Goal: Information Seeking & Learning: Learn about a topic

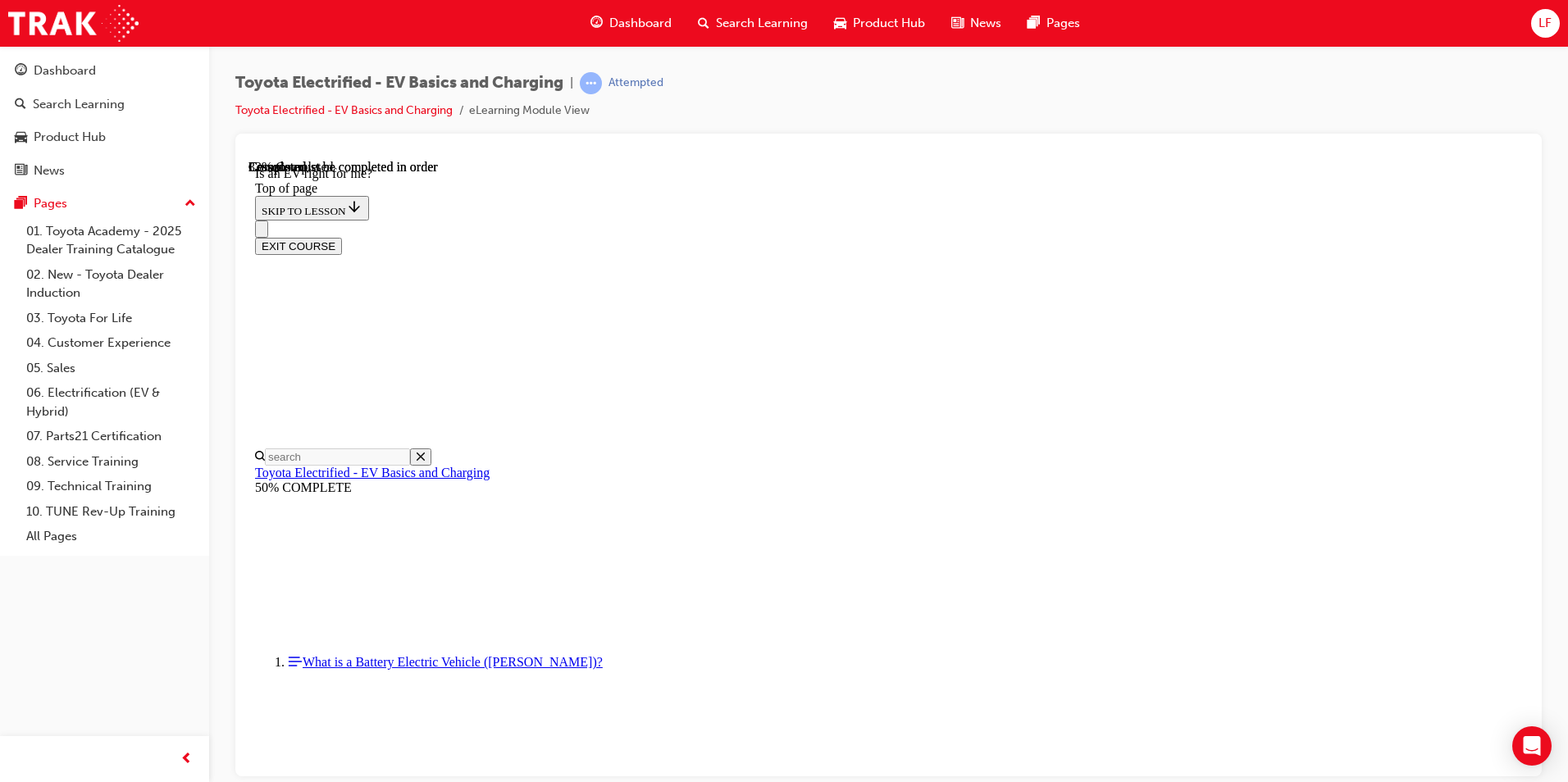
scroll to position [952, 0]
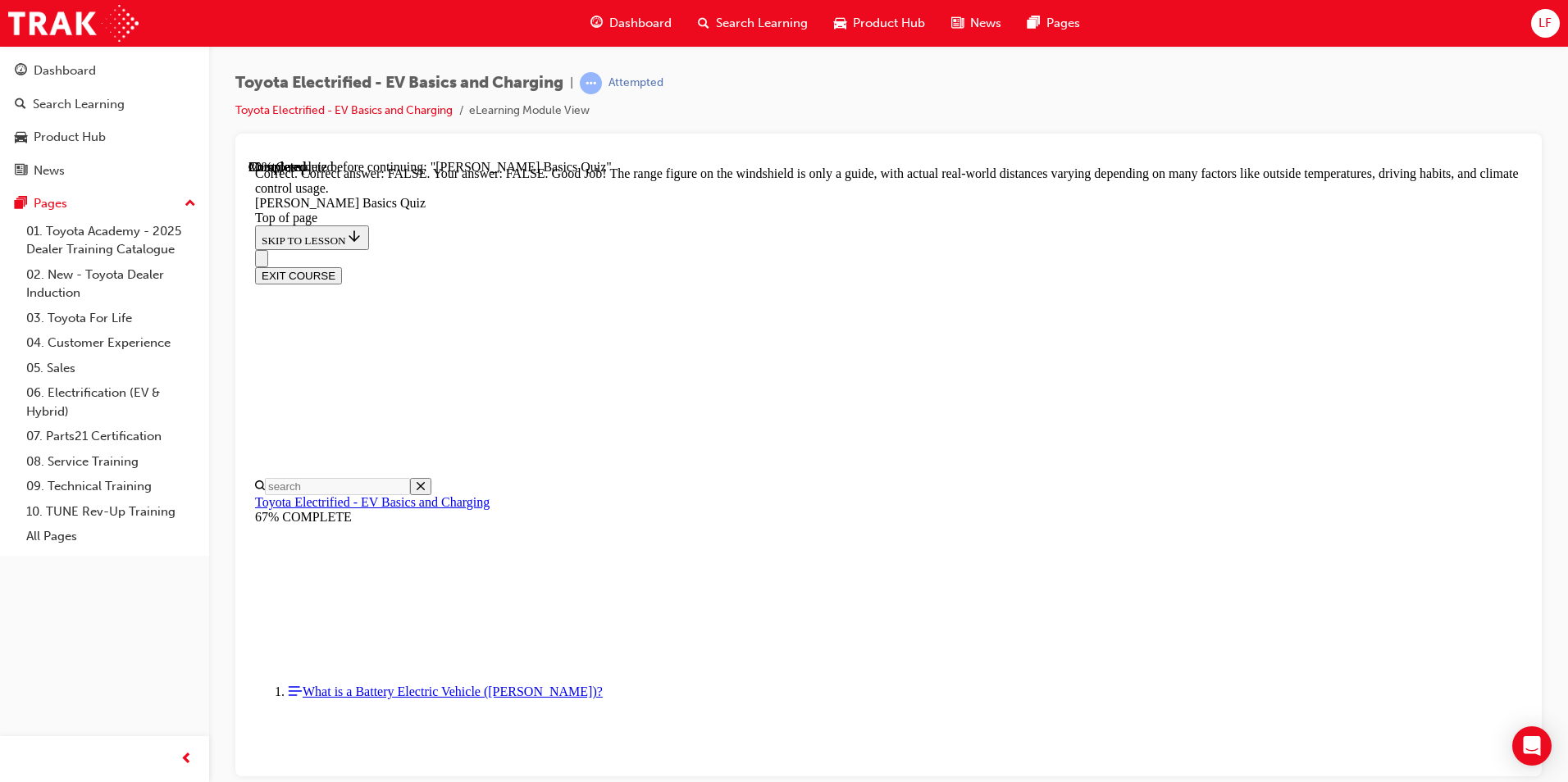
scroll to position [264, 0]
drag, startPoint x: 989, startPoint y: 705, endPoint x: 1002, endPoint y: 690, distance: 19.8
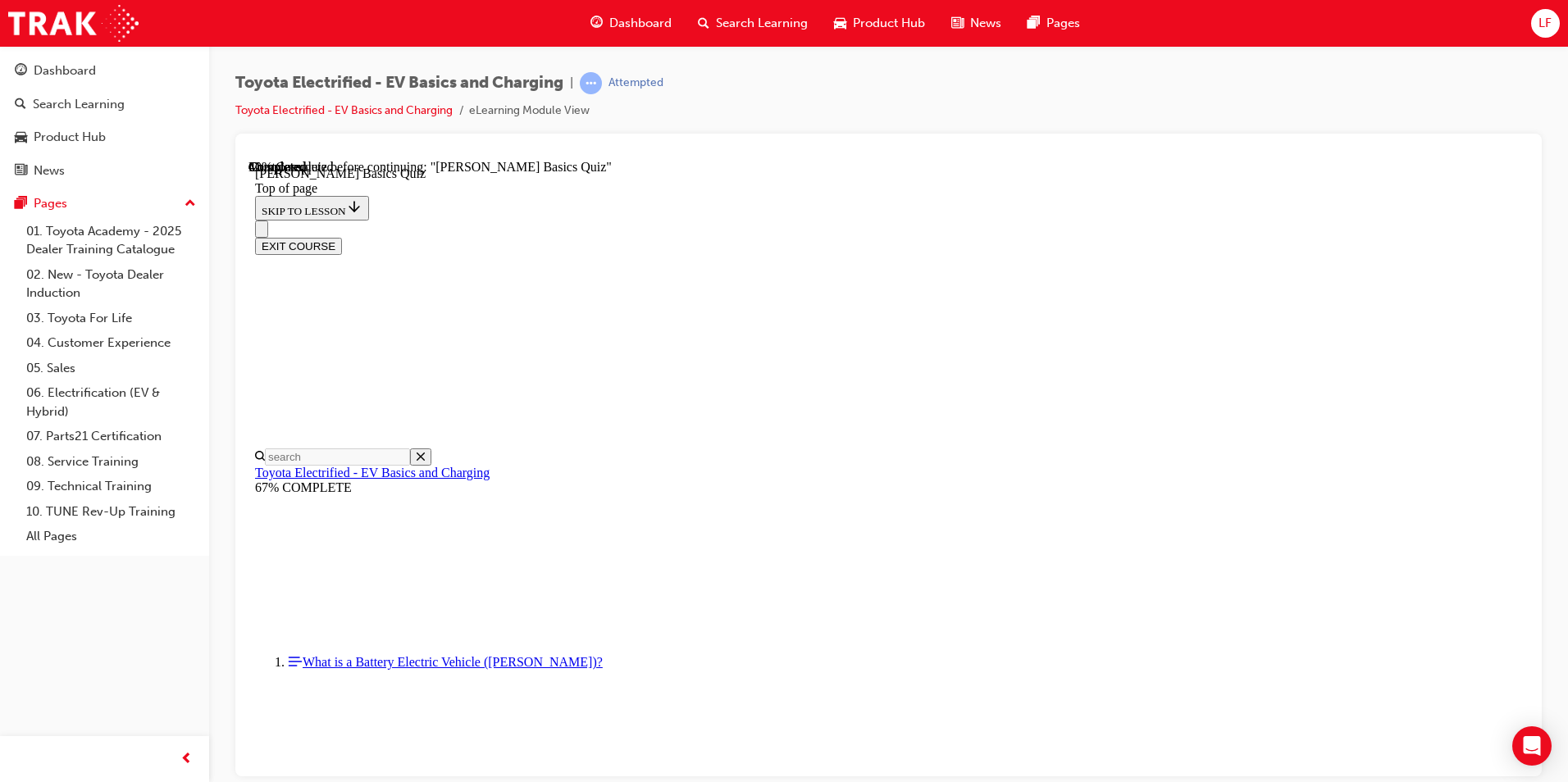
scroll to position [214, 0]
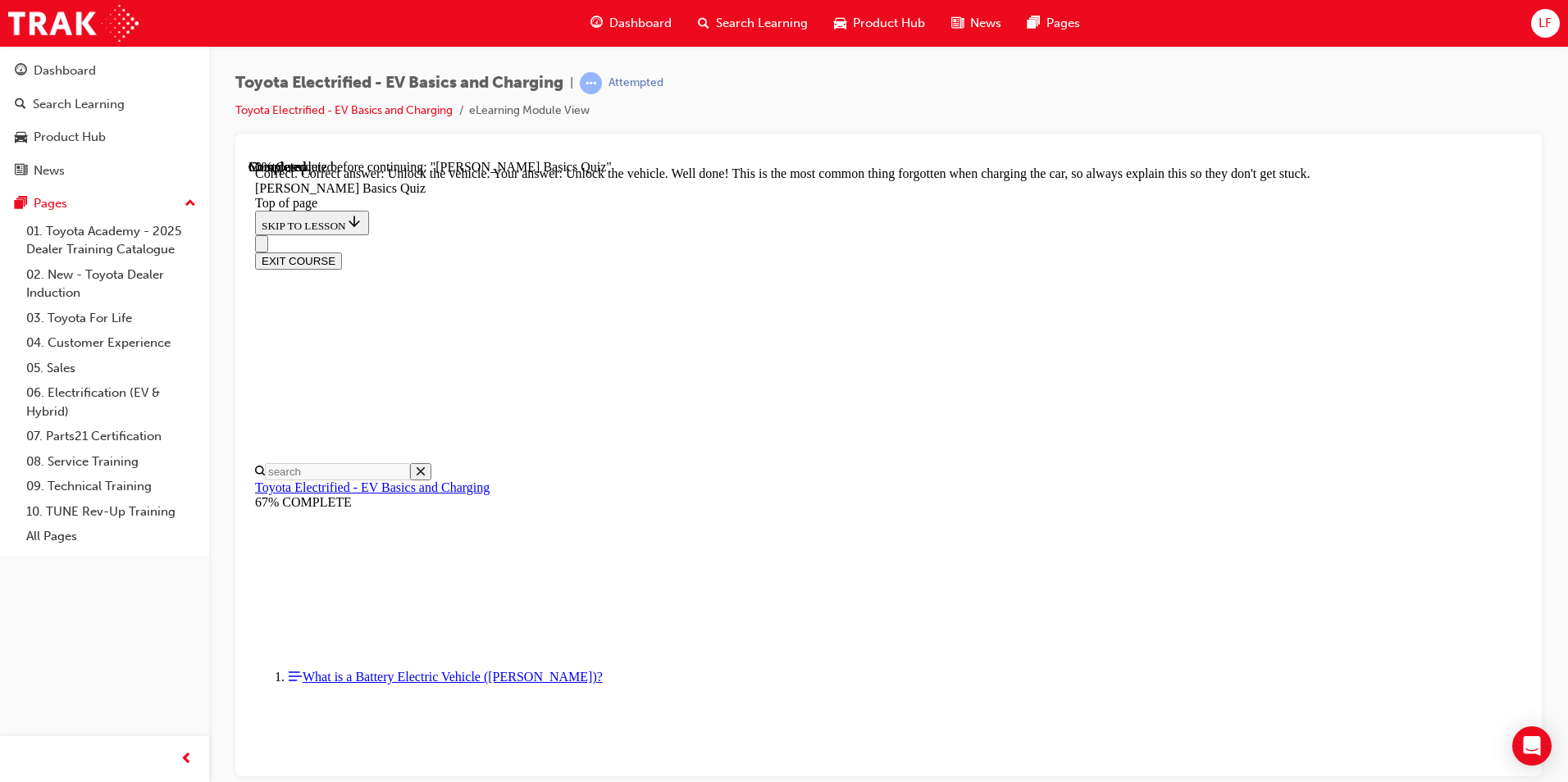
scroll to position [523, 0]
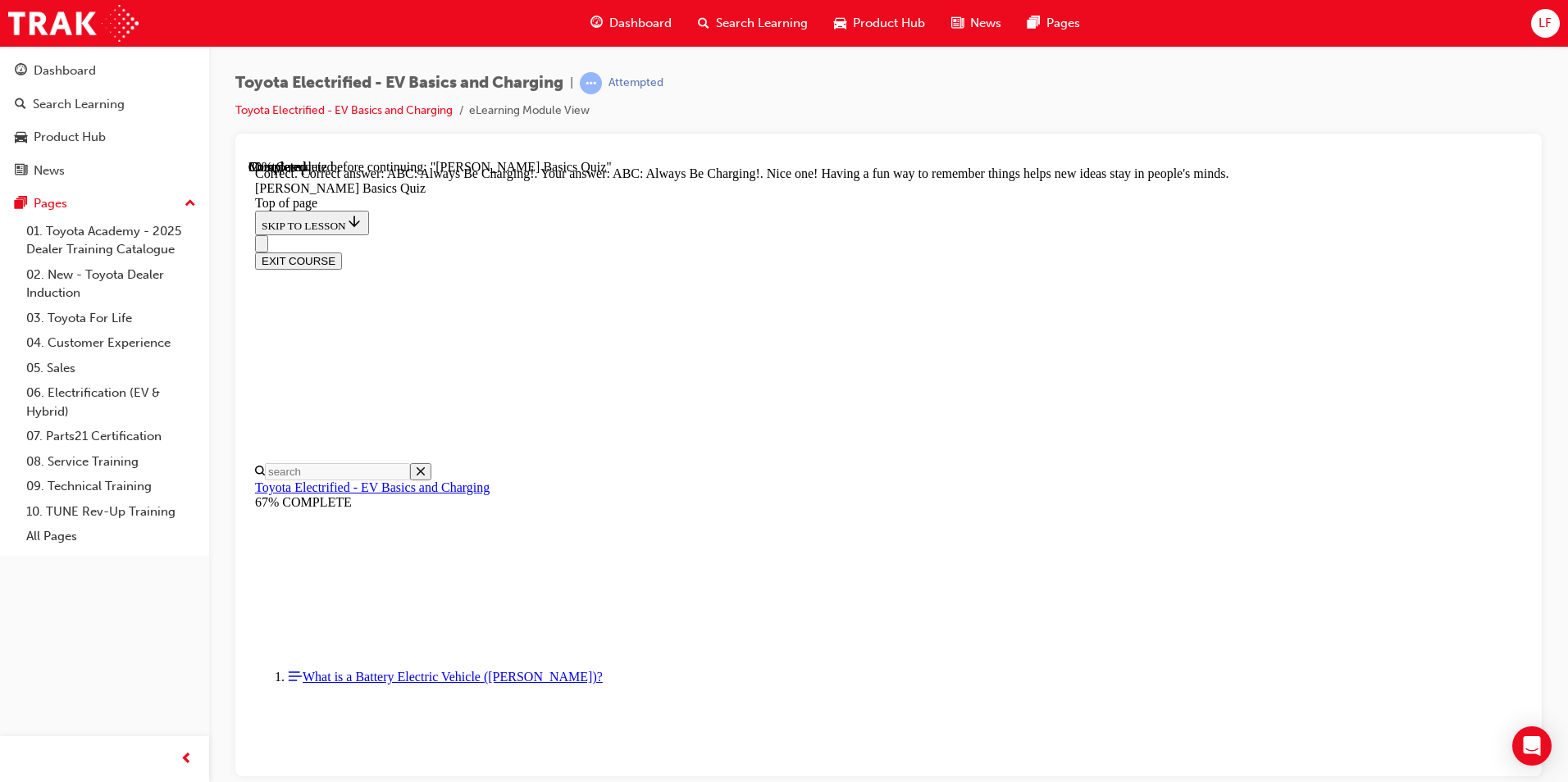
scroll to position [311, 0]
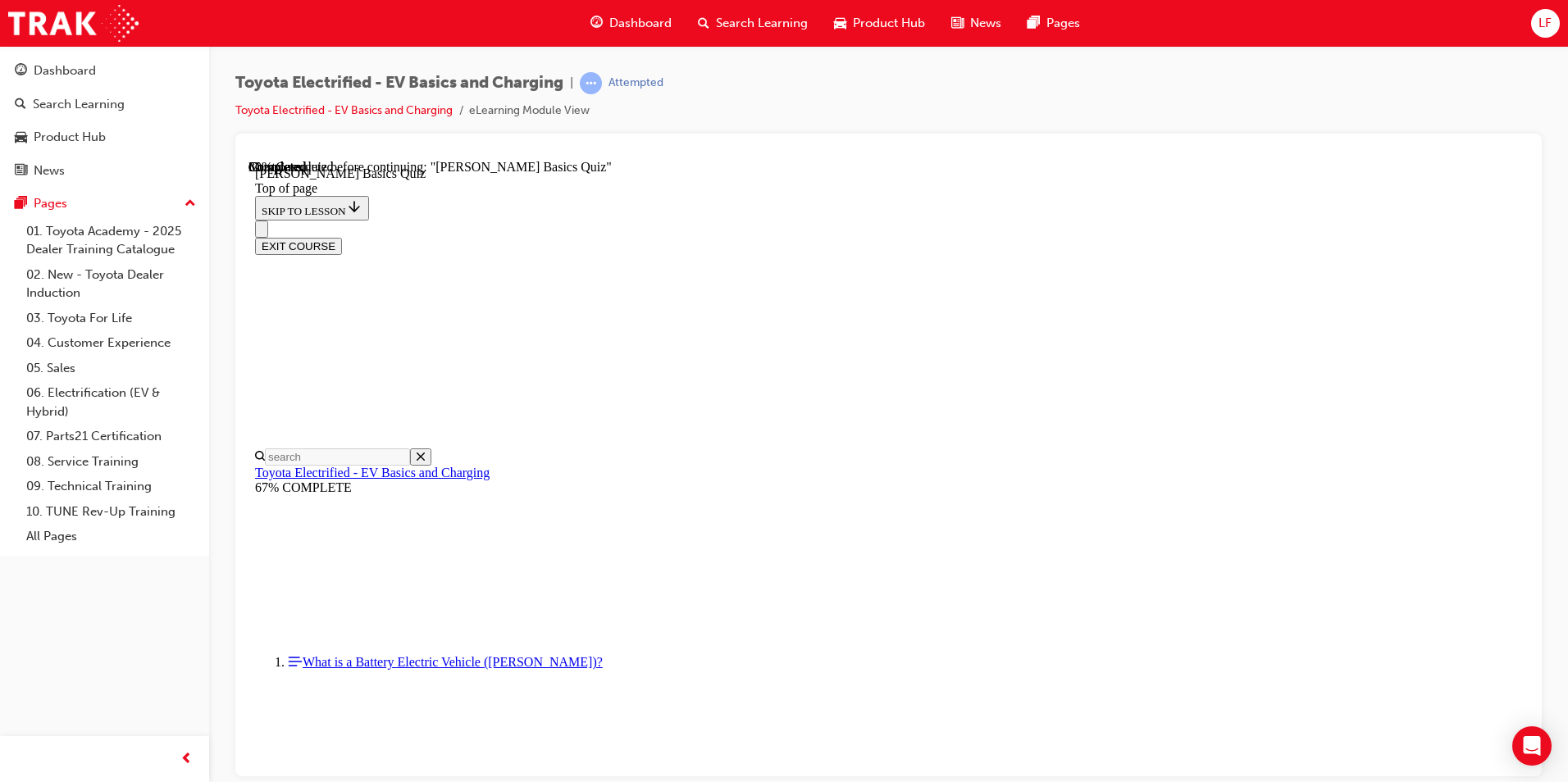
scroll to position [50, 0]
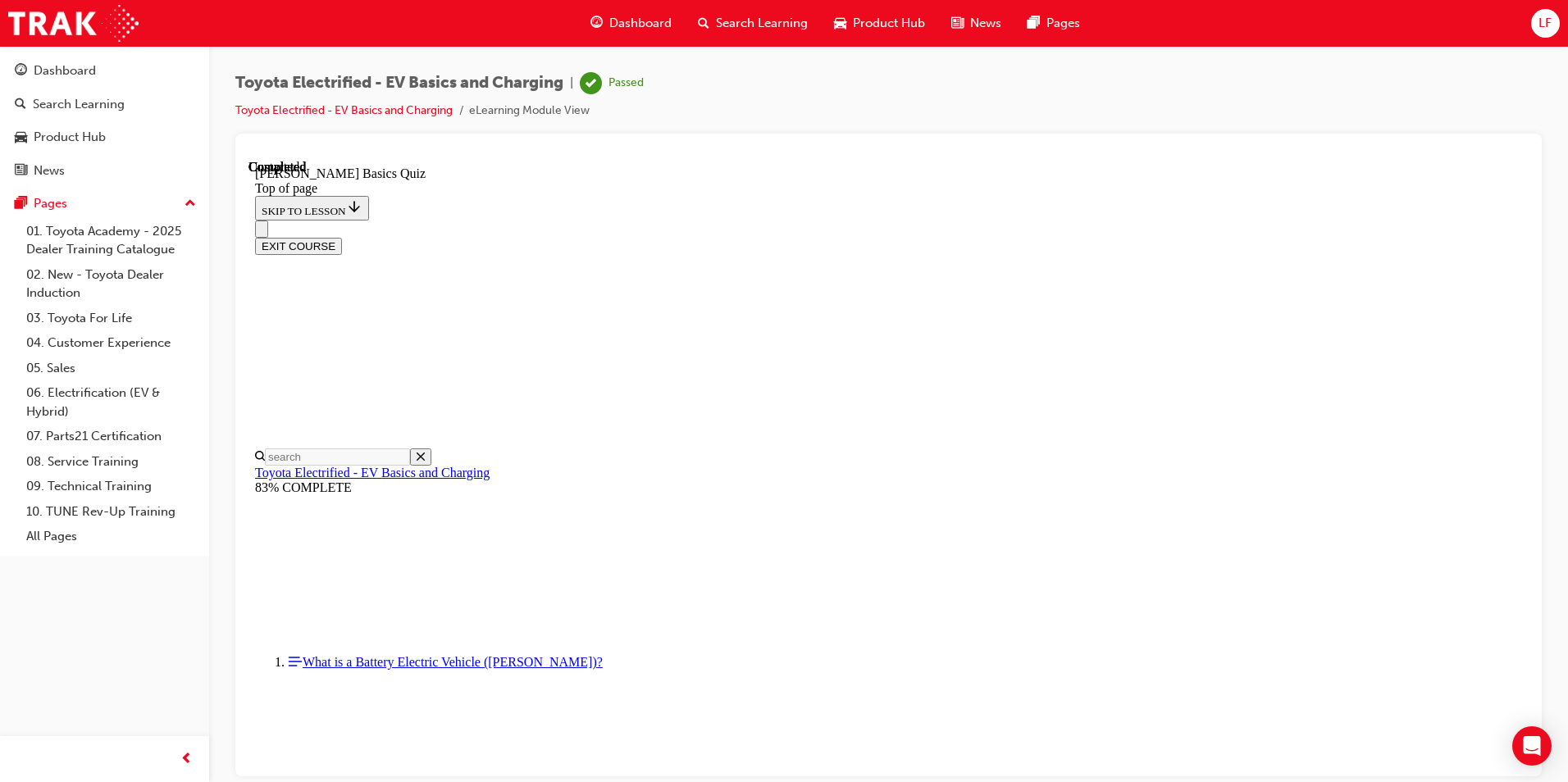
scroll to position [274, 0]
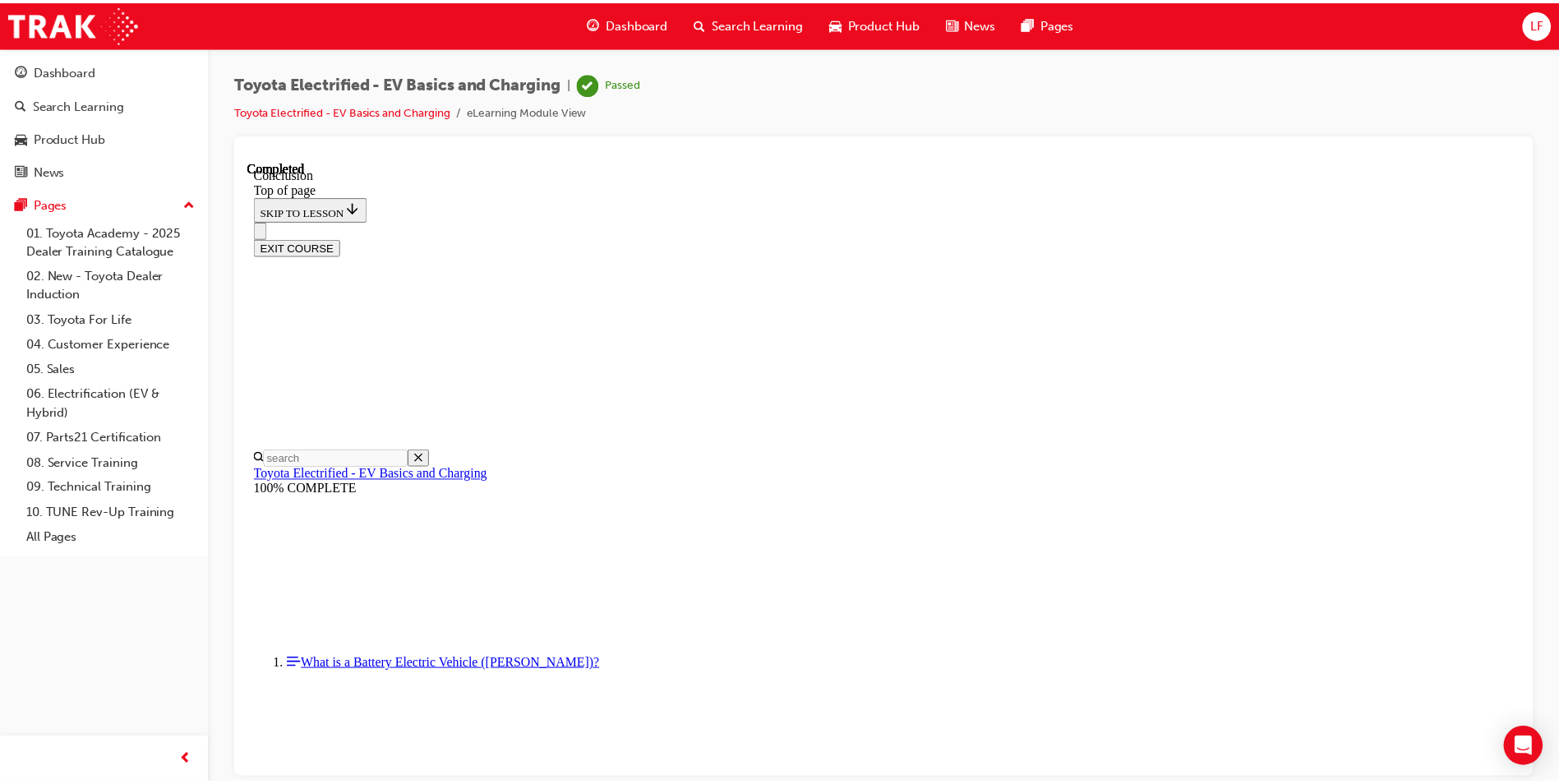
scroll to position [611, 0]
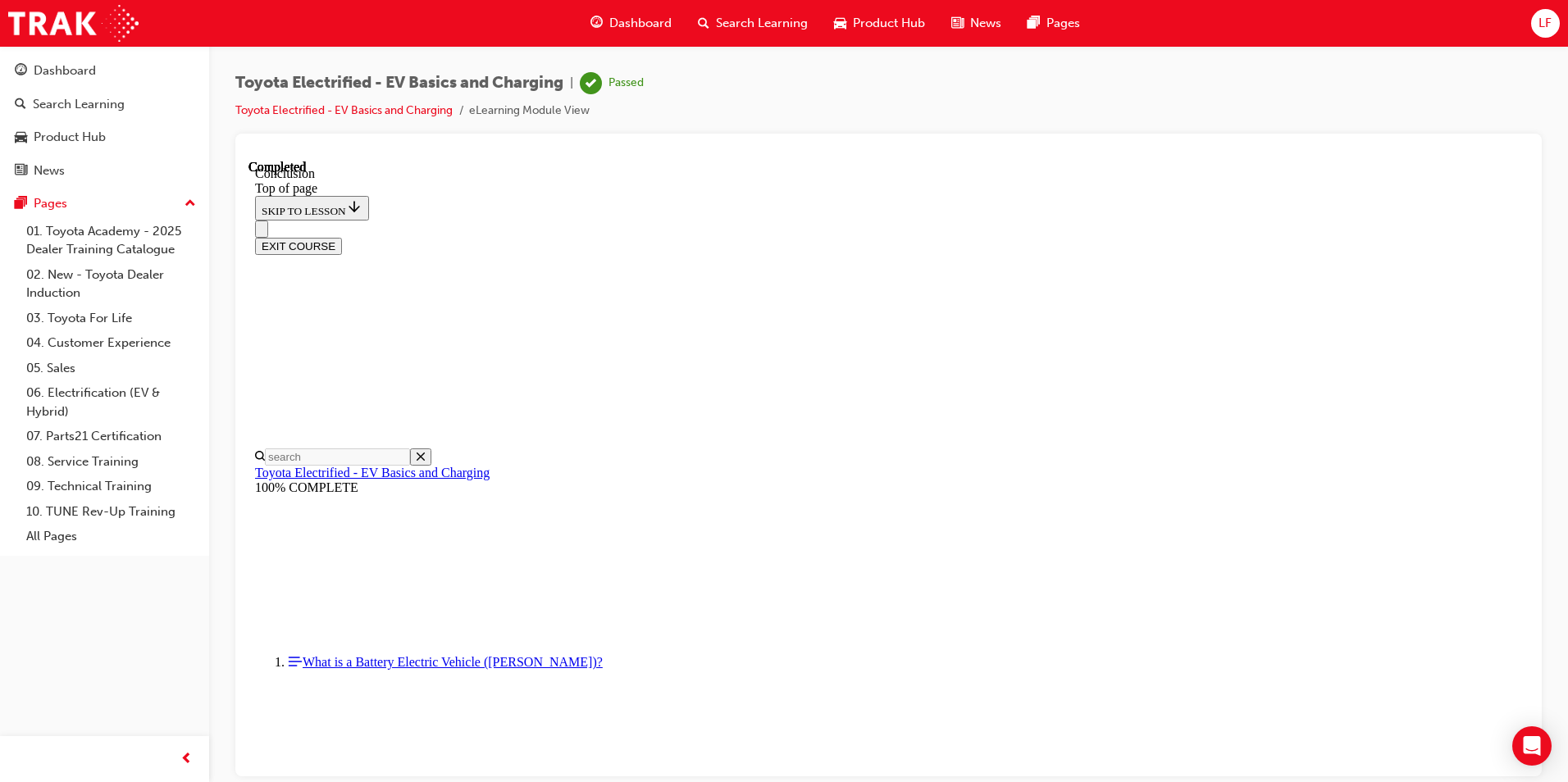
click at [342, 237] on button "EXIT COURSE" at bounding box center [298, 246] width 87 height 17
click at [114, 108] on div "Search Learning" at bounding box center [78, 105] width 92 height 19
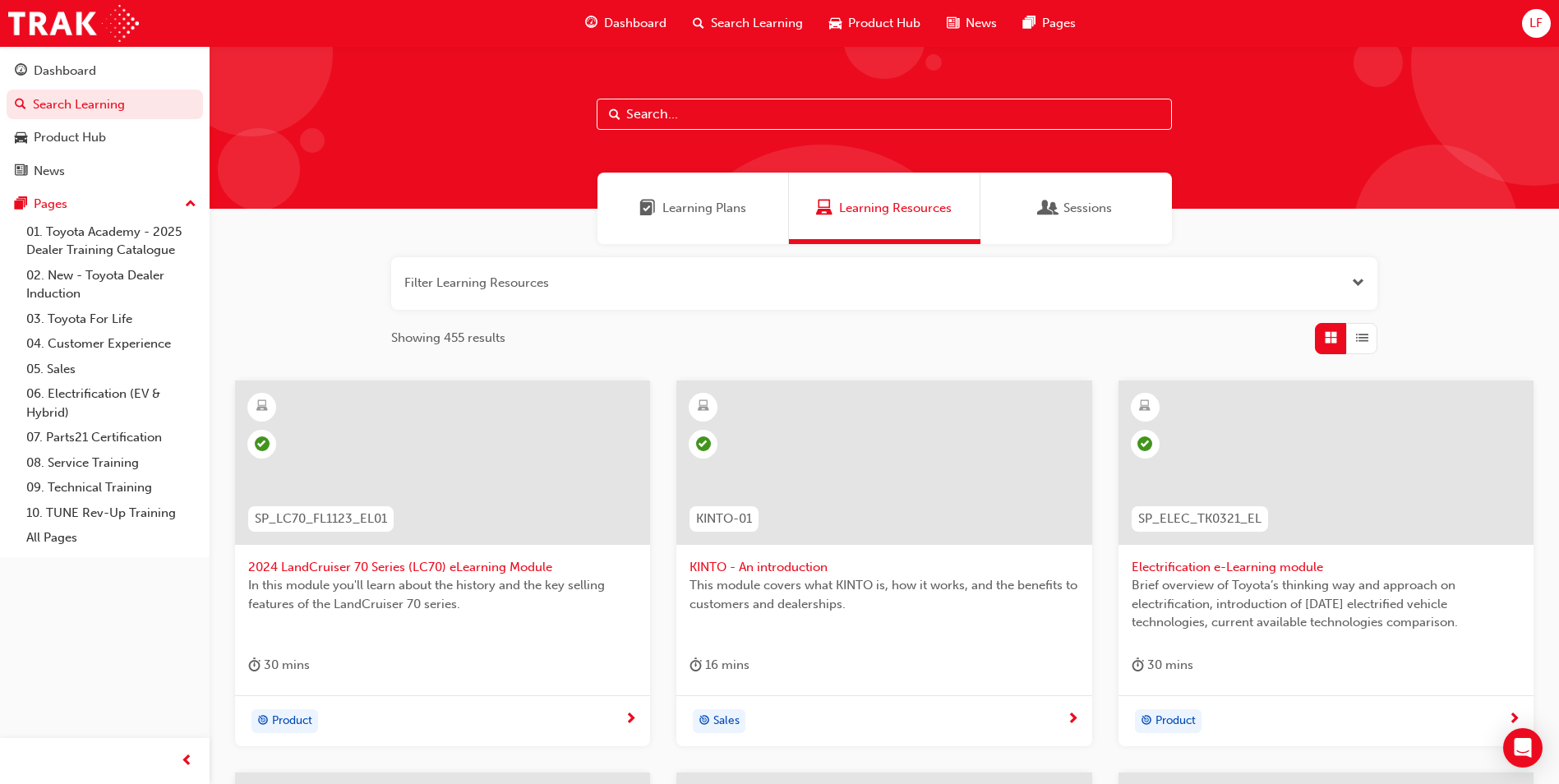
click at [732, 206] on span "Learning Plans" at bounding box center [704, 208] width 84 height 19
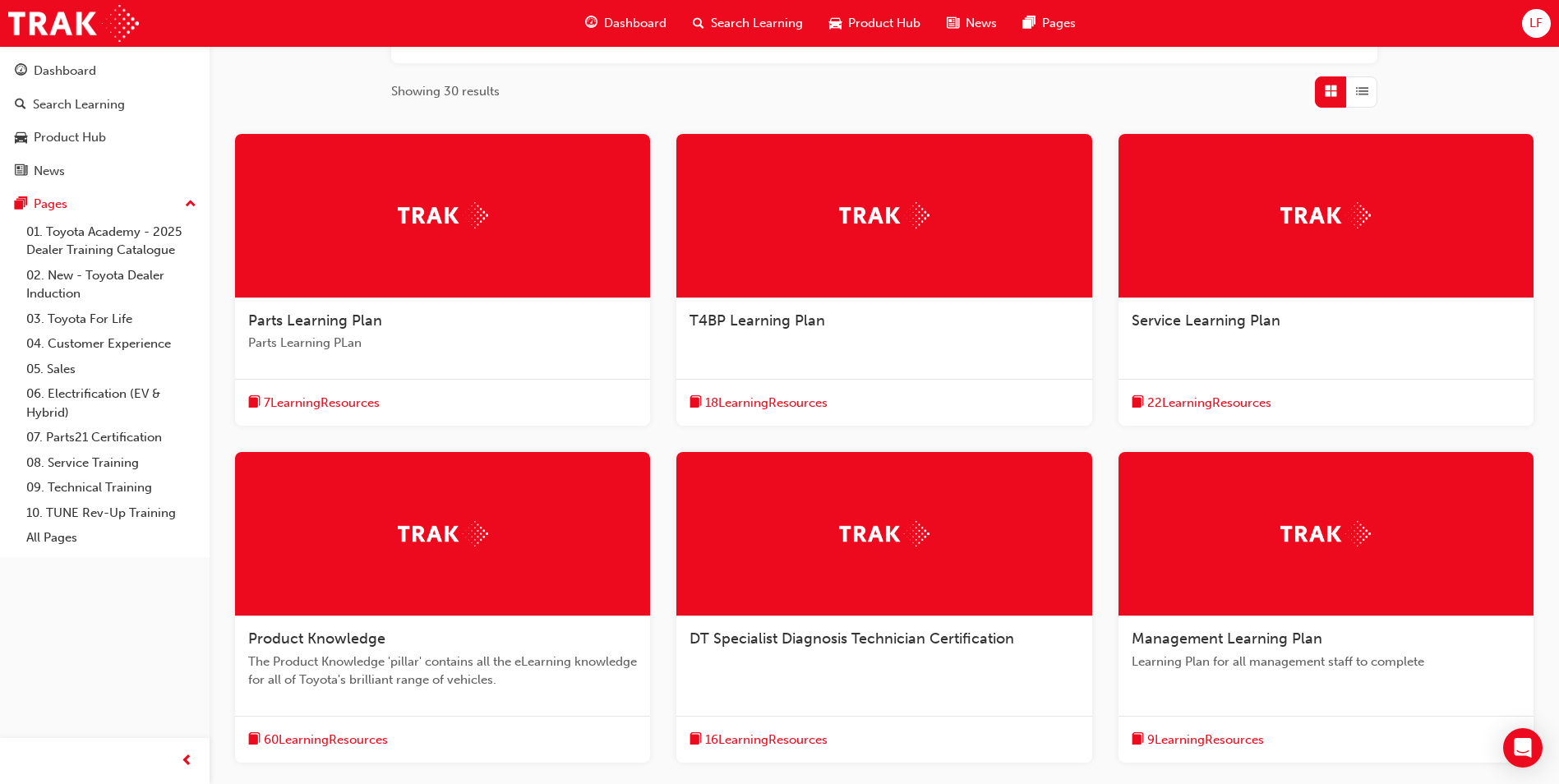
scroll to position [329, 0]
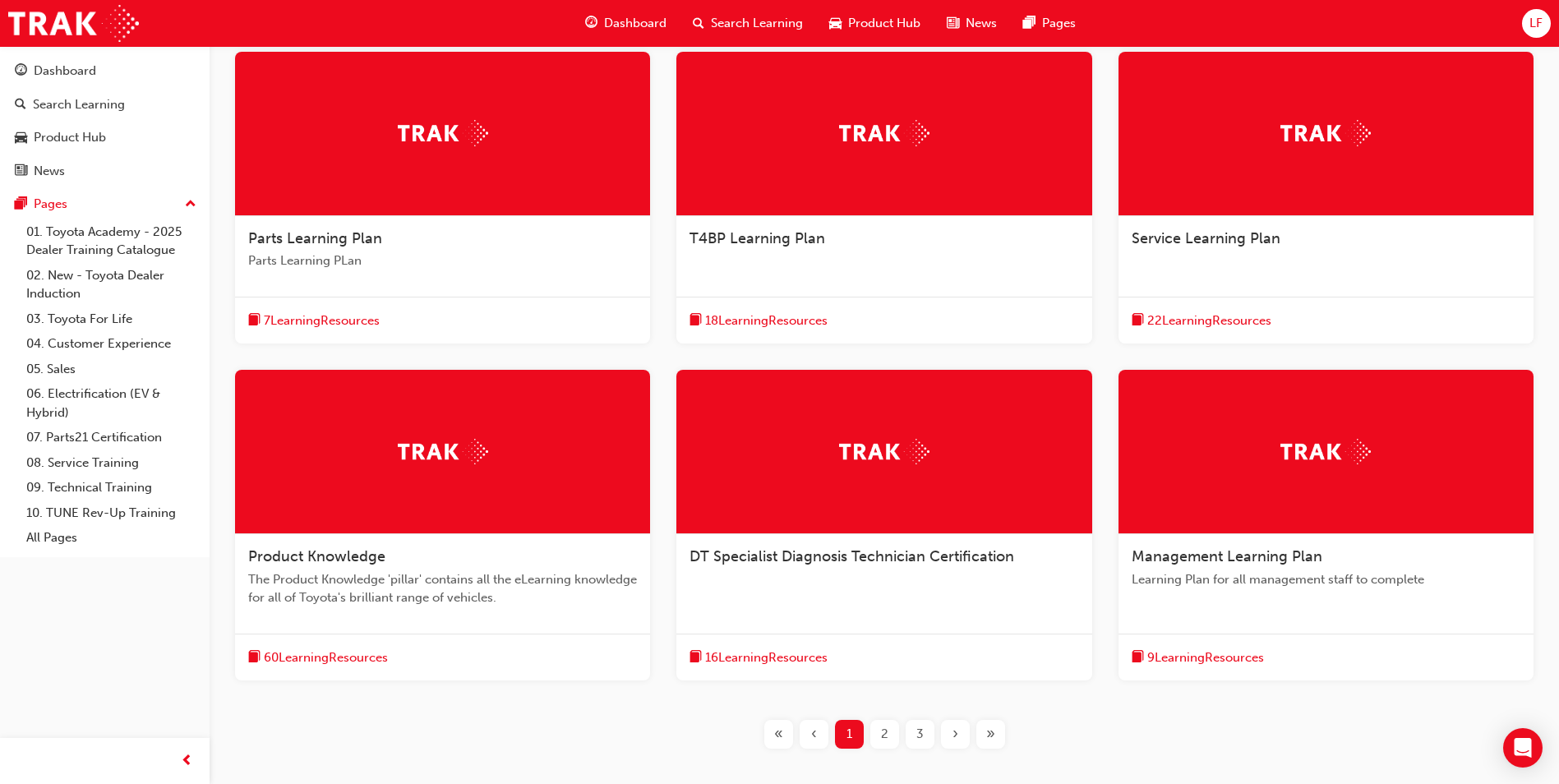
click at [873, 734] on div "2" at bounding box center [884, 733] width 28 height 28
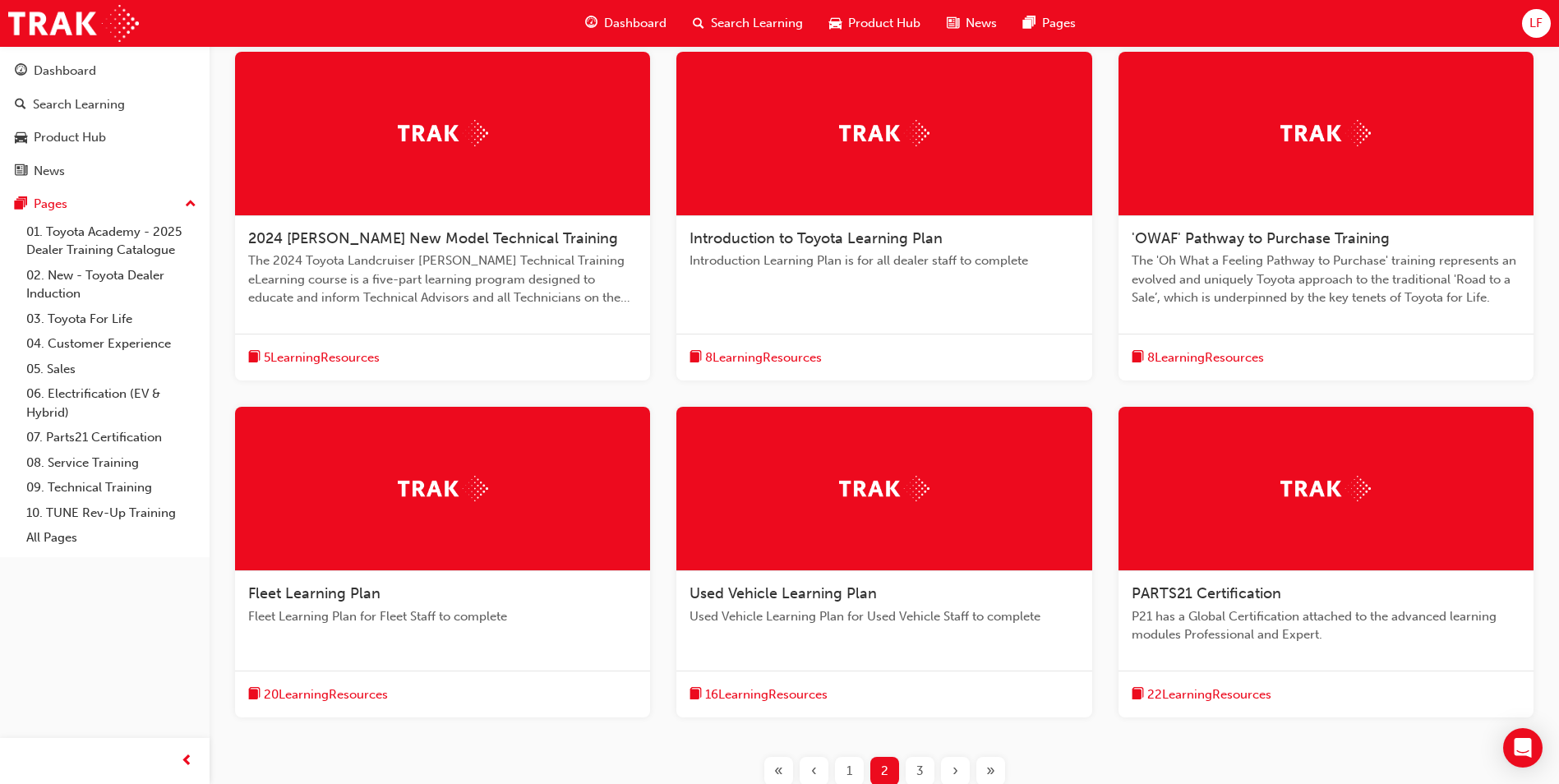
click at [907, 773] on div "3" at bounding box center [919, 770] width 28 height 28
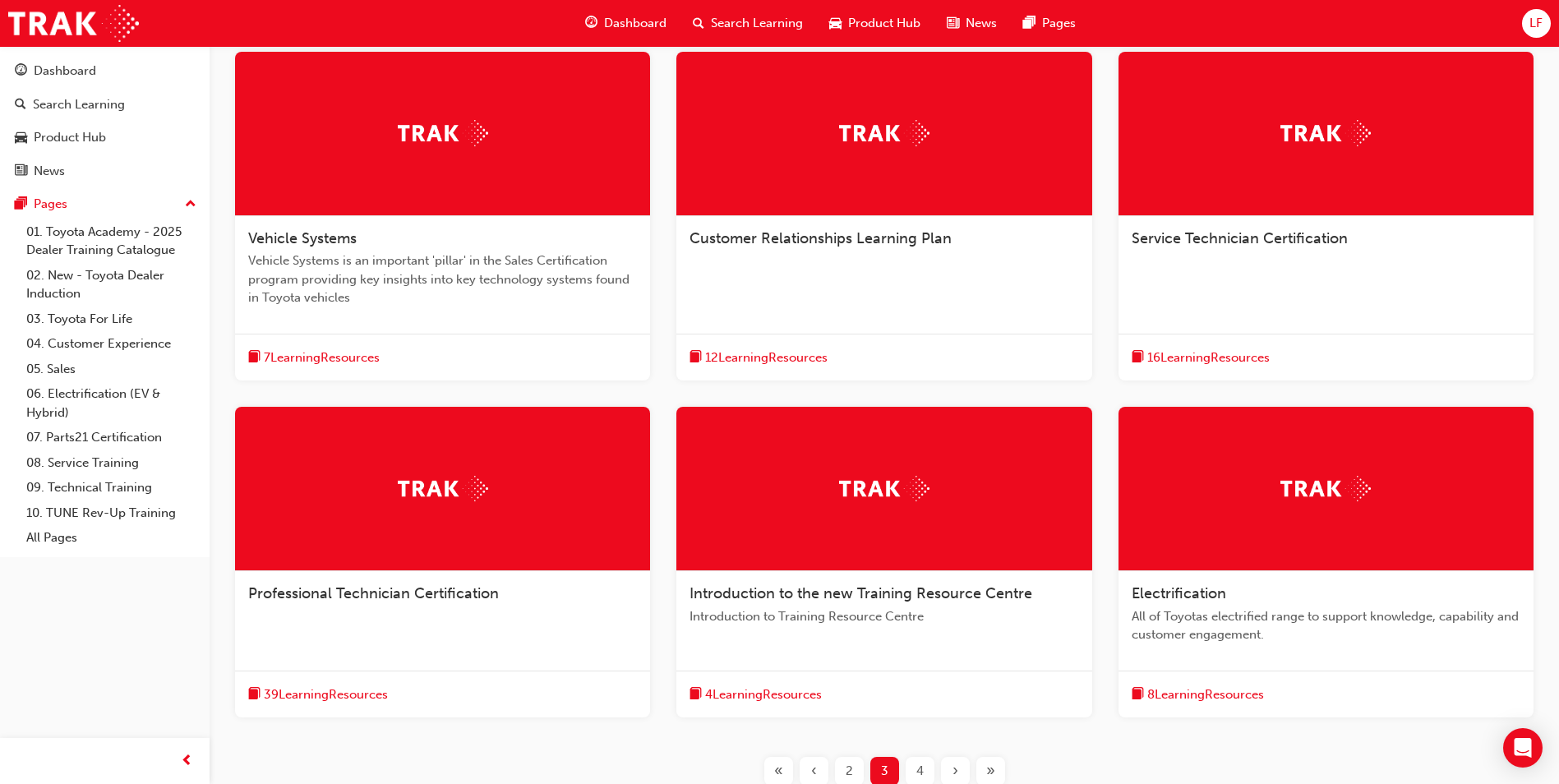
click at [911, 774] on div "4" at bounding box center [919, 770] width 28 height 28
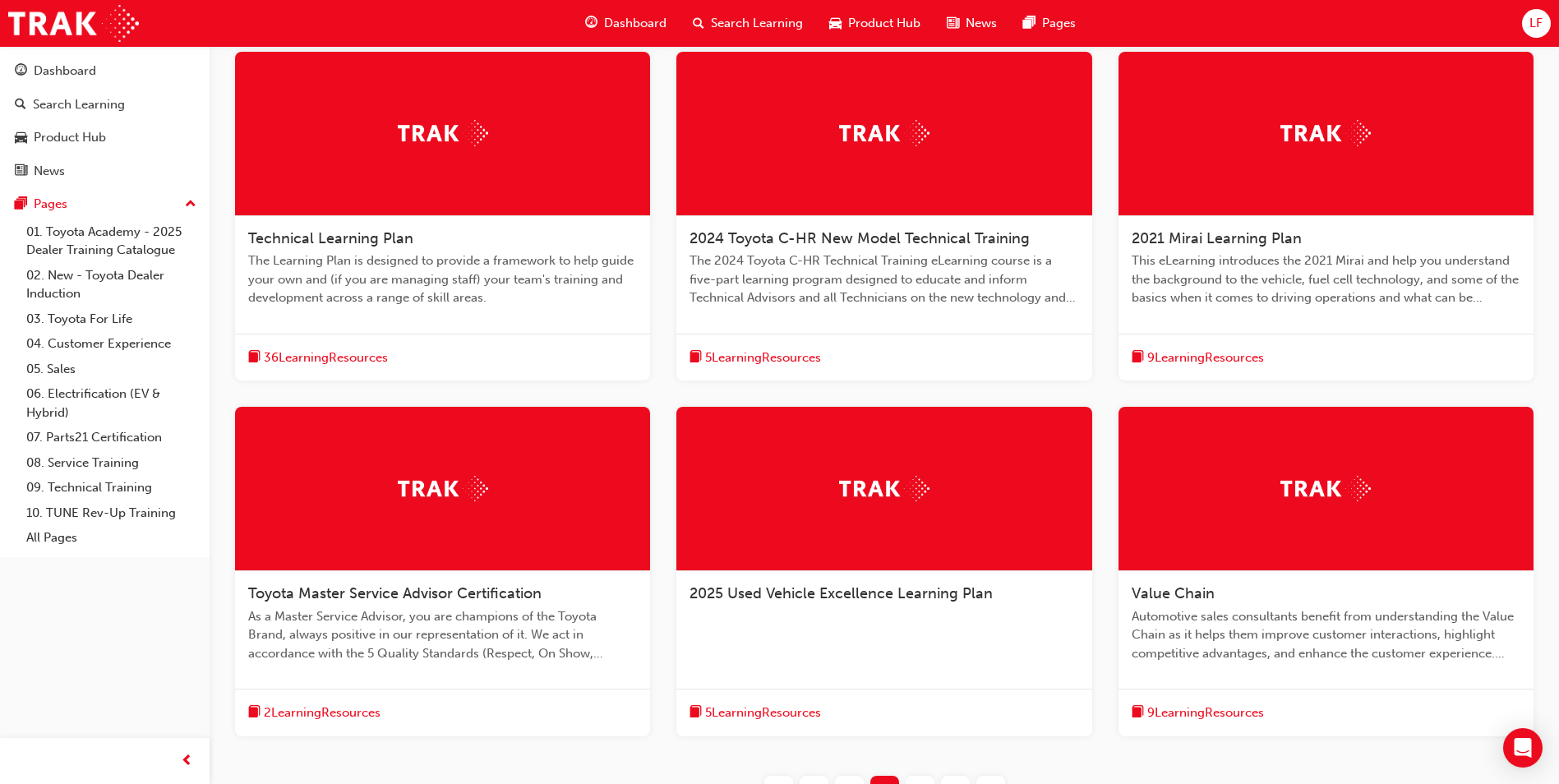
click at [793, 712] on span "5 Learning Resources" at bounding box center [763, 713] width 116 height 19
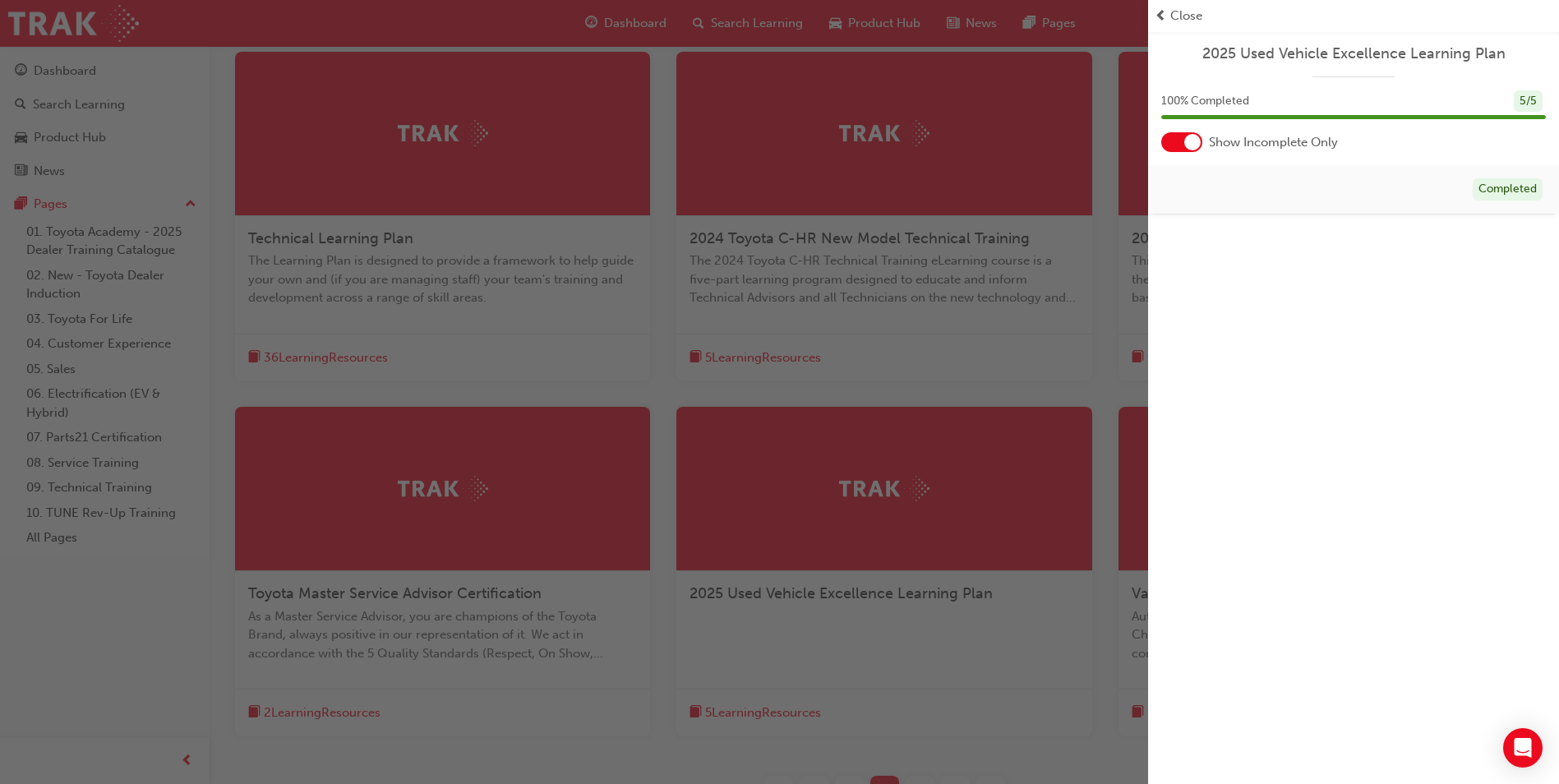
click at [1171, 18] on span "Close" at bounding box center [1186, 16] width 32 height 19
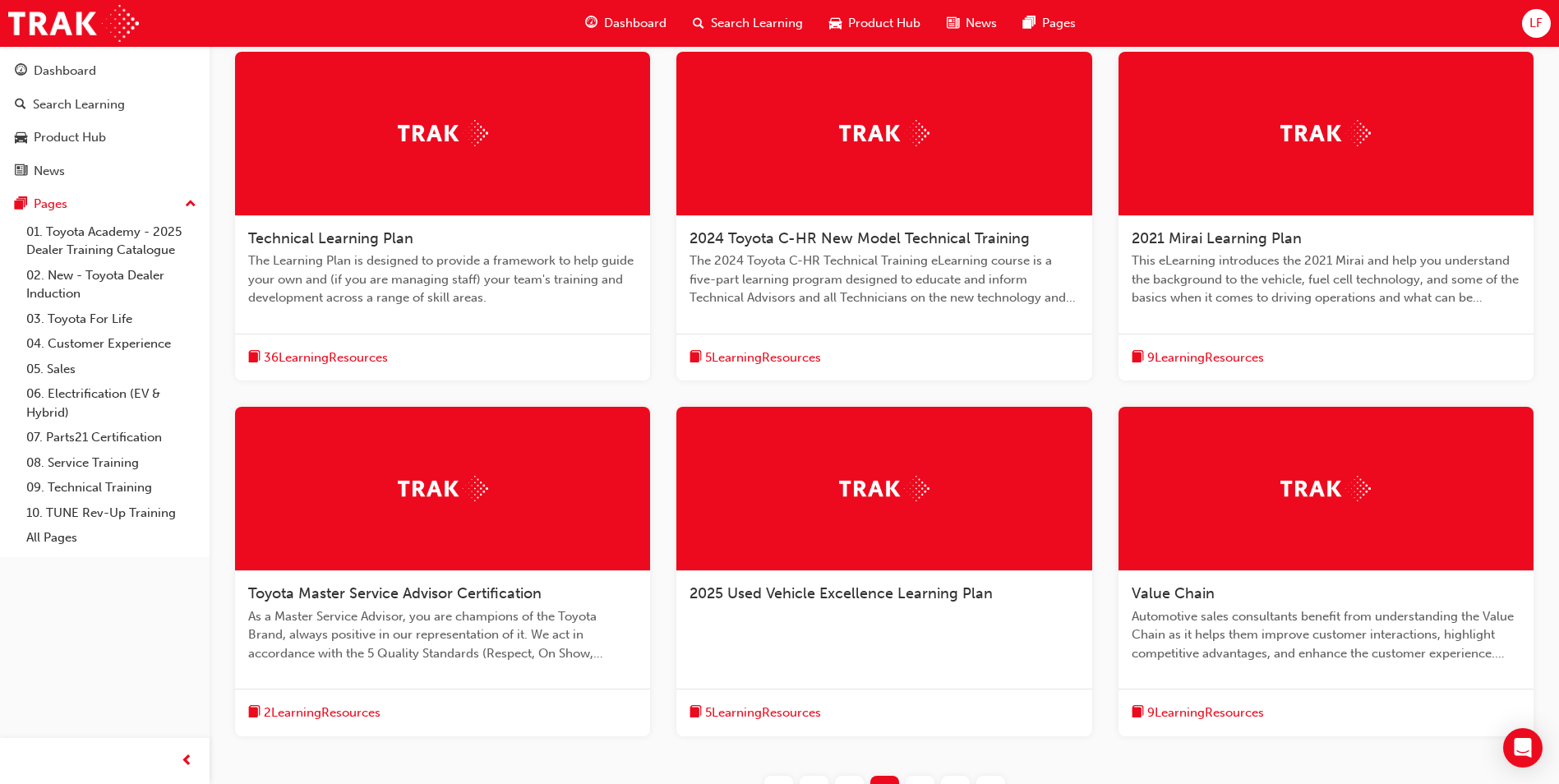
click at [1200, 712] on span "9 Learning Resources" at bounding box center [1206, 713] width 117 height 19
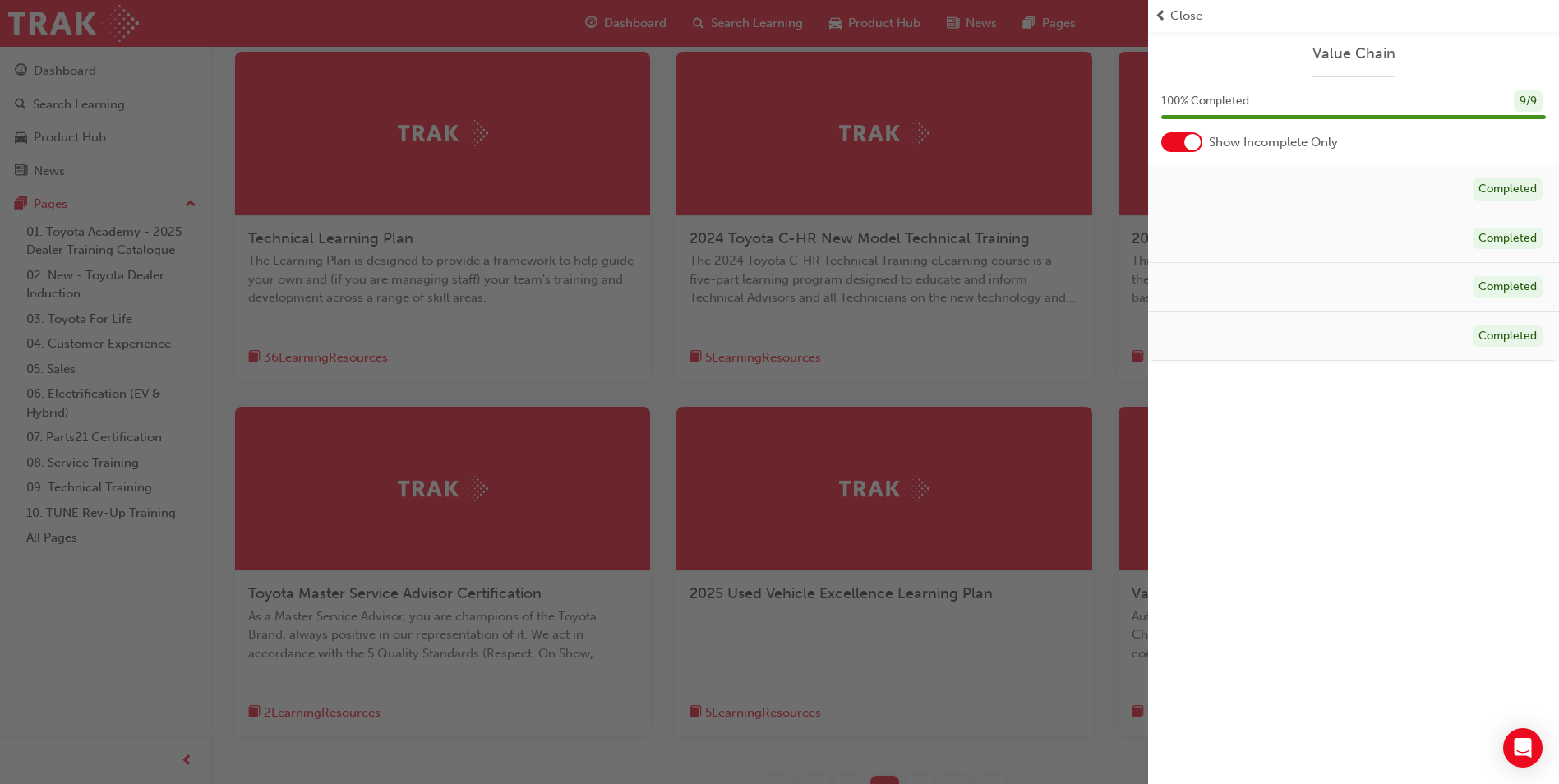
click at [1173, 4] on div "Close" at bounding box center [1353, 15] width 411 height 32
click at [1172, 14] on span "Close" at bounding box center [1186, 16] width 32 height 19
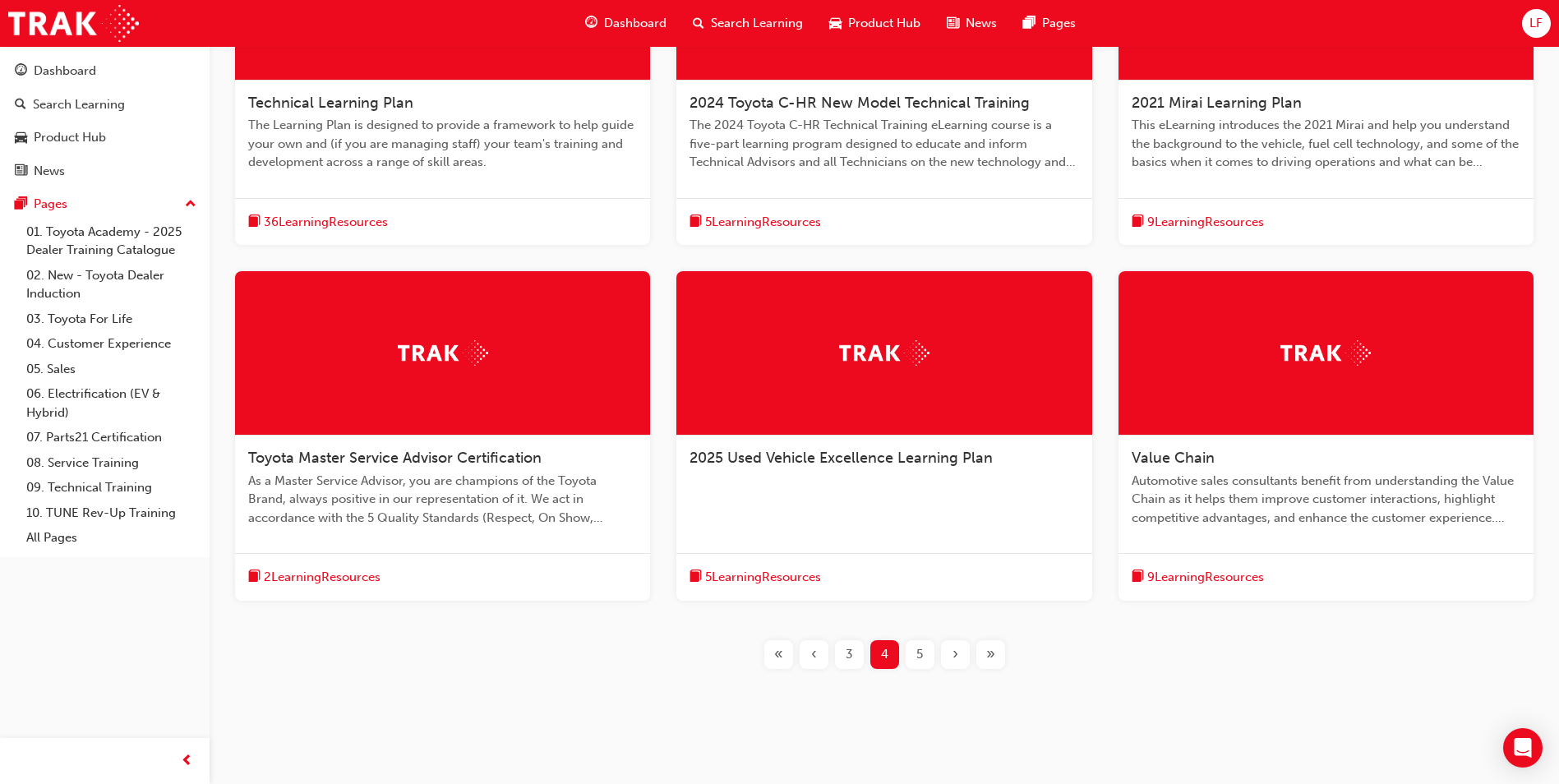
scroll to position [482, 0]
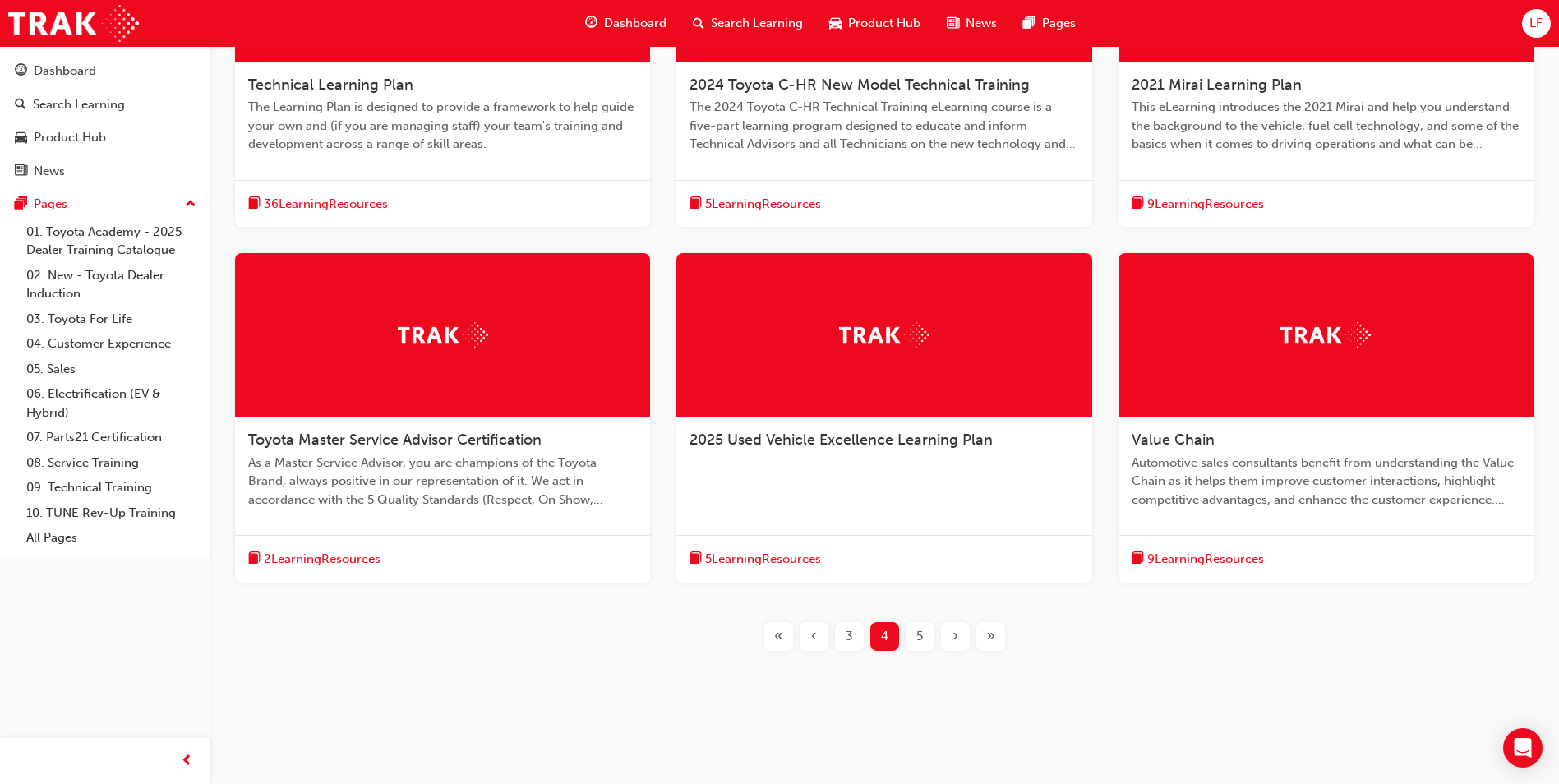
click at [916, 633] on div "5" at bounding box center [919, 636] width 28 height 28
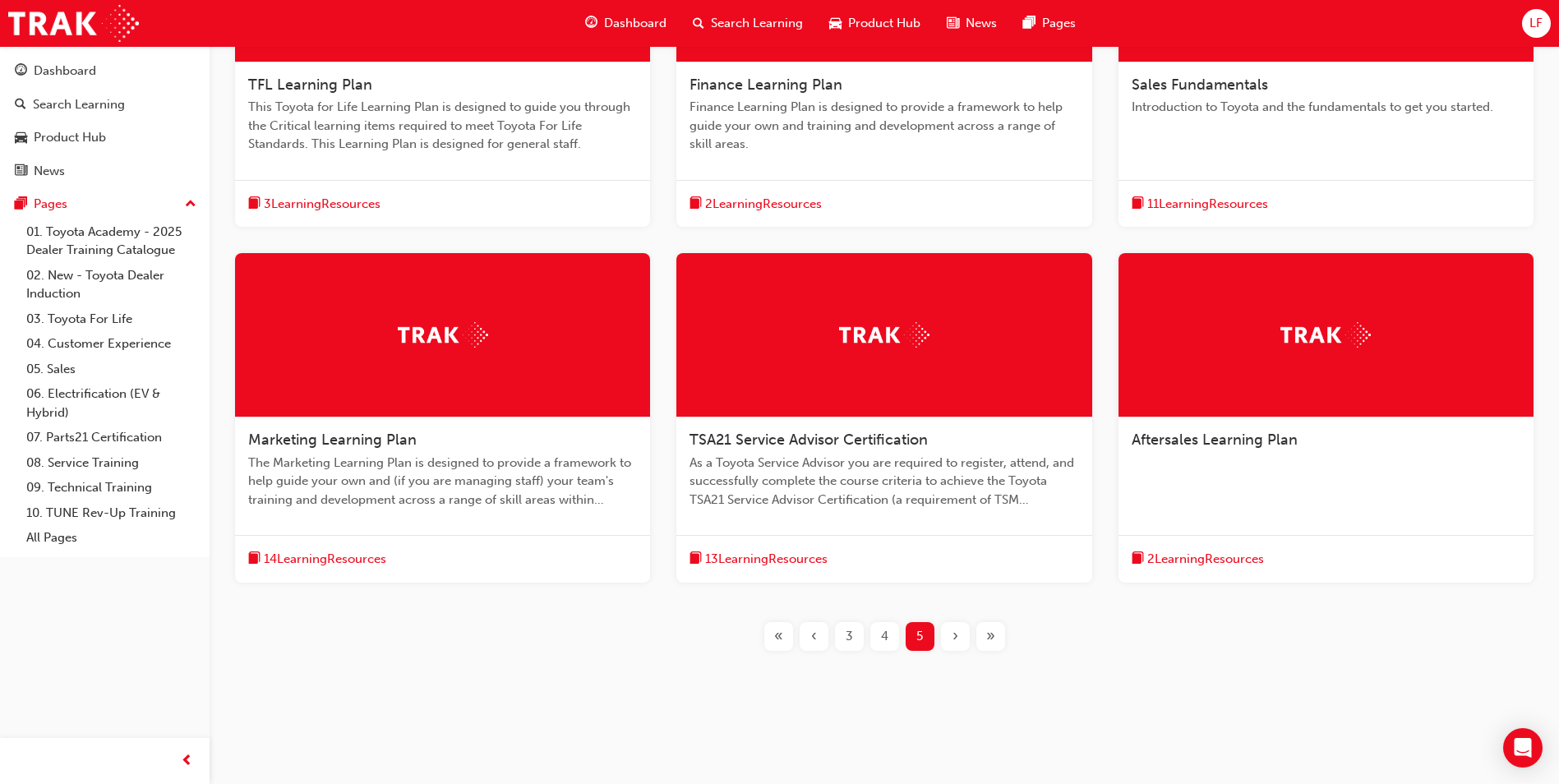
click at [307, 201] on span "3 Learning Resources" at bounding box center [322, 204] width 117 height 19
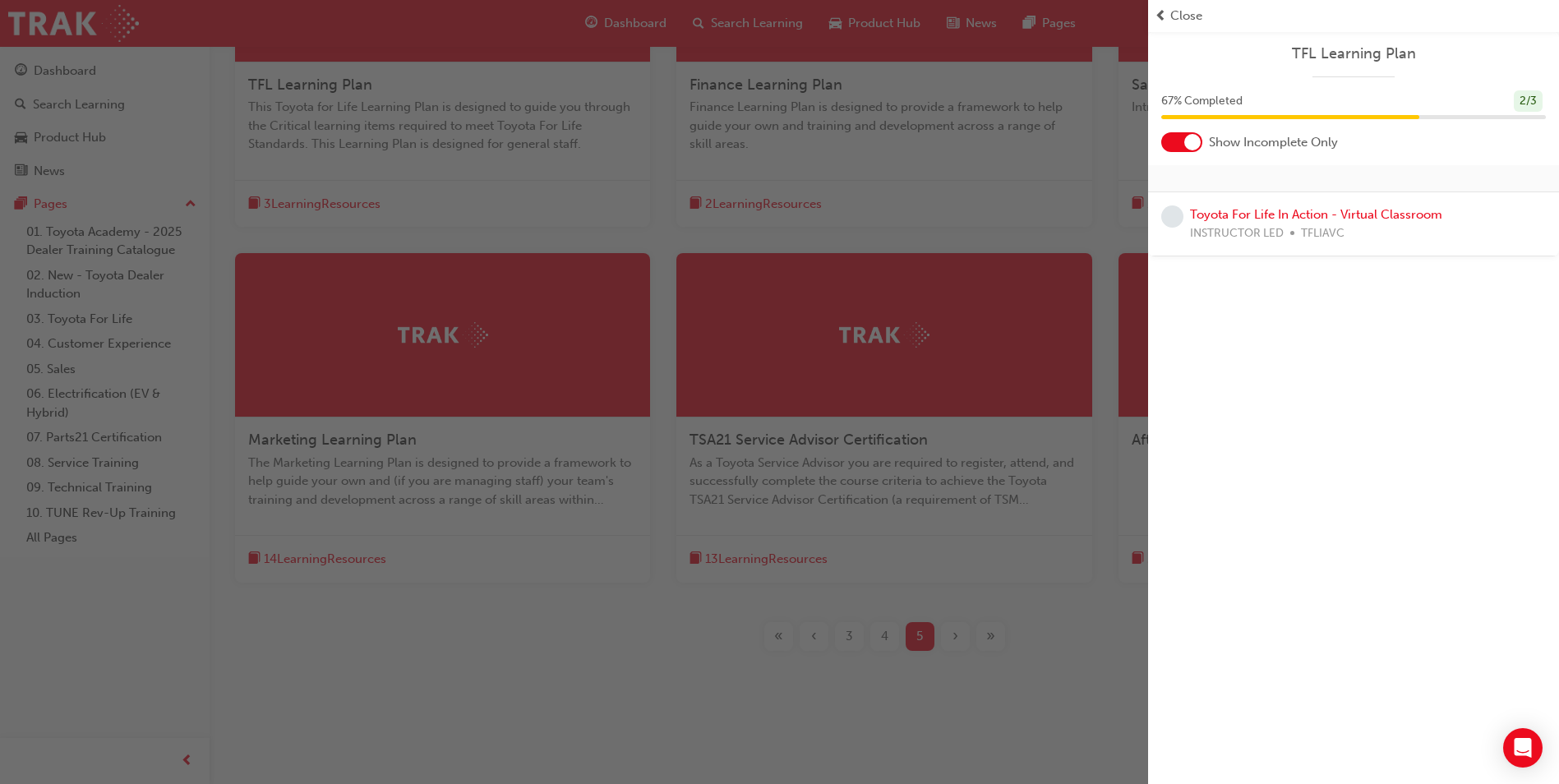
click at [1174, 219] on span "learningRecordVerb_NONE-icon" at bounding box center [1172, 217] width 22 height 22
click at [1205, 214] on link "Toyota For Life In Action - Virtual Classroom" at bounding box center [1316, 214] width 252 height 15
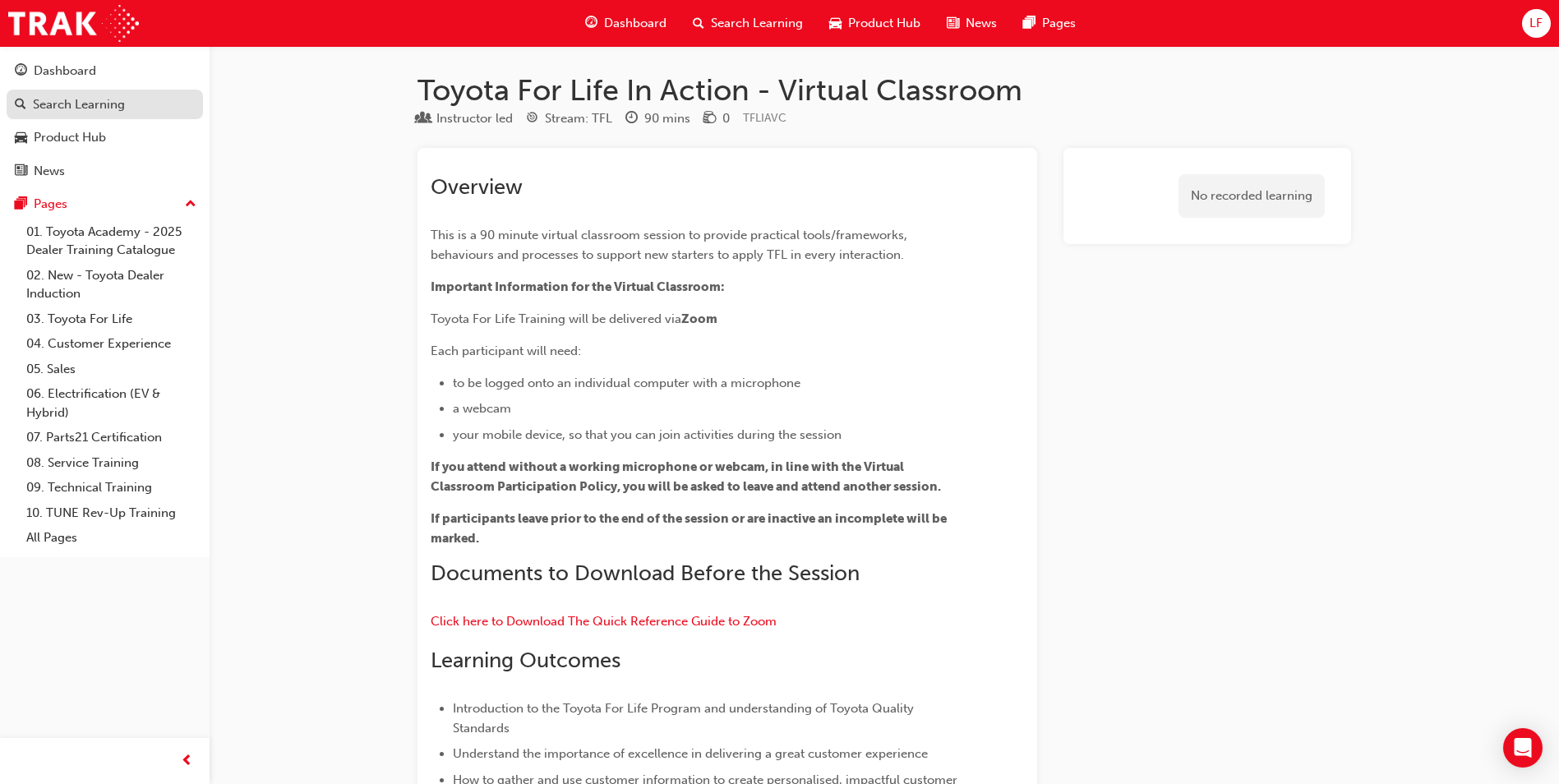
click at [104, 105] on div "Search Learning" at bounding box center [78, 105] width 92 height 19
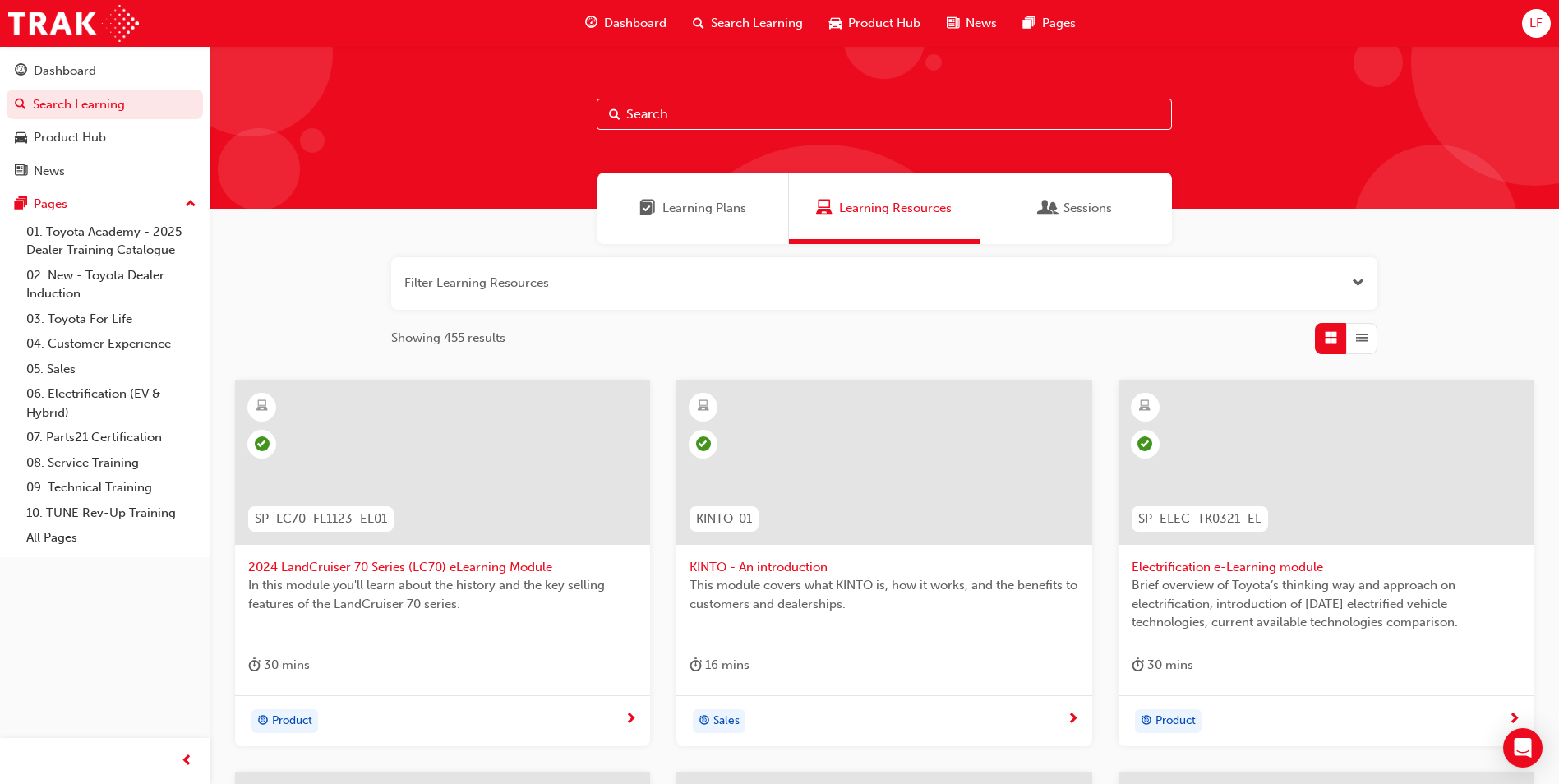
click at [721, 205] on span "Learning Plans" at bounding box center [704, 208] width 84 height 19
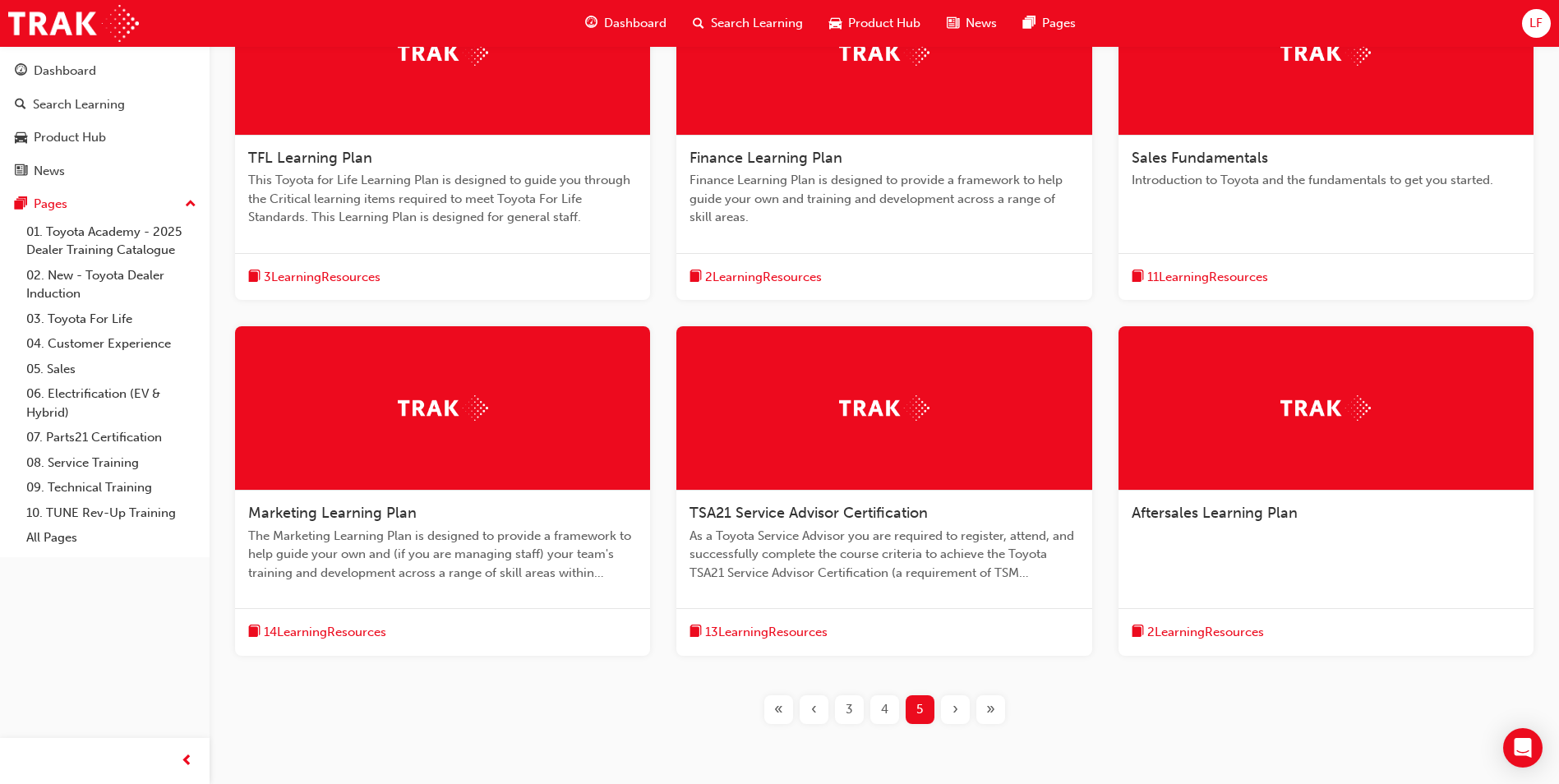
scroll to position [411, 0]
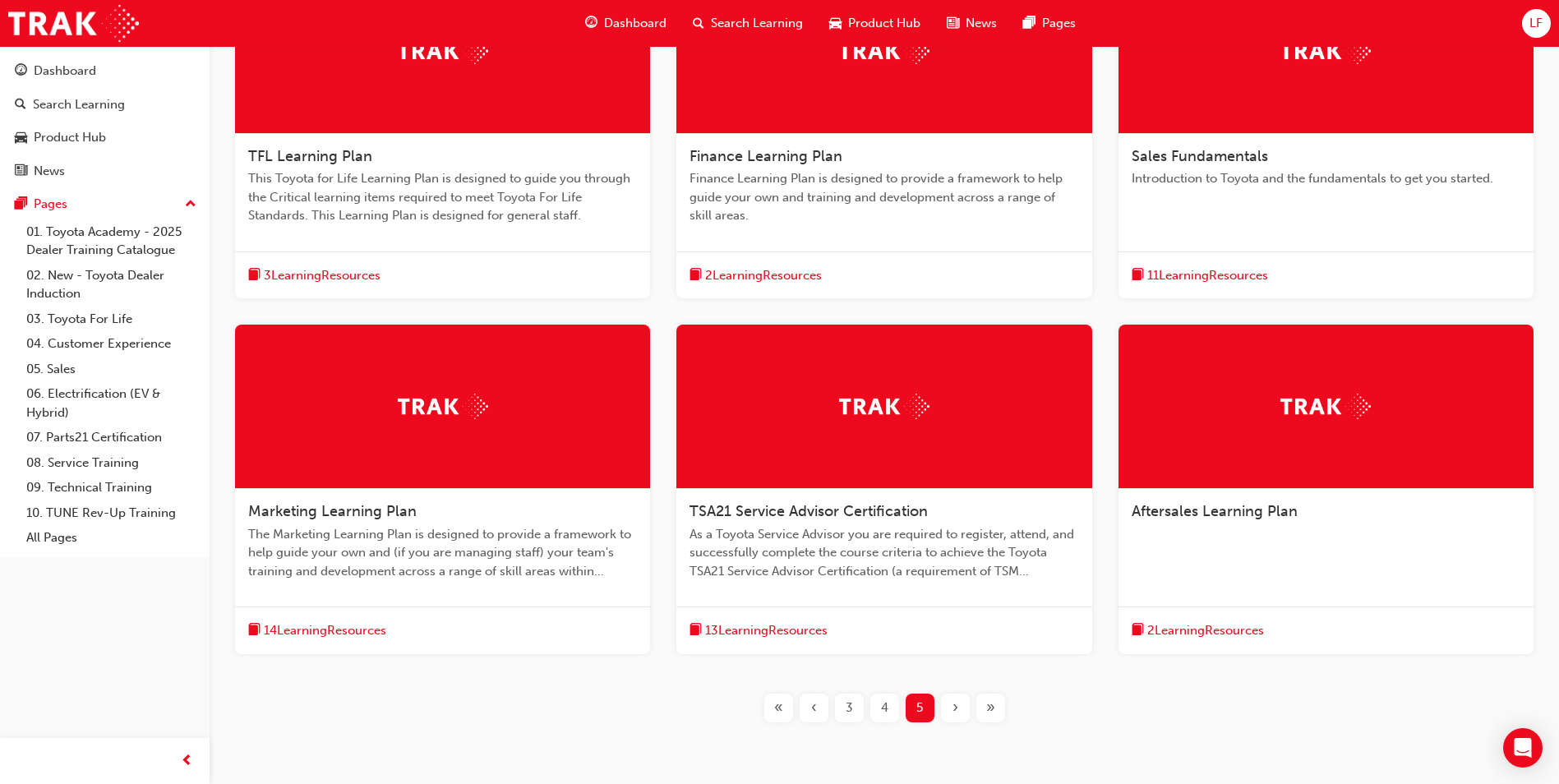
click at [1190, 624] on span "2 Learning Resources" at bounding box center [1206, 631] width 117 height 19
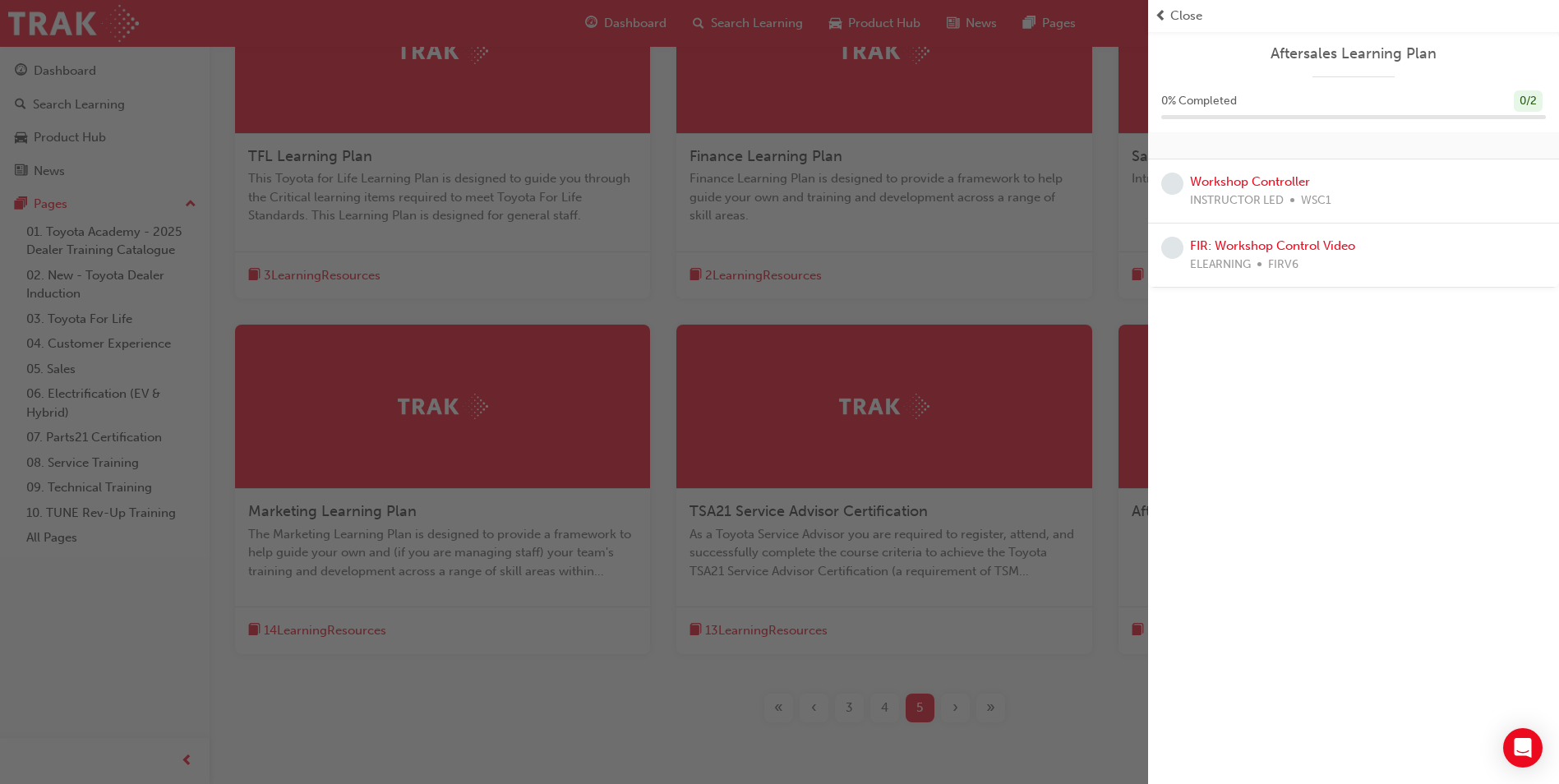
click at [1173, 20] on span "Close" at bounding box center [1186, 16] width 32 height 19
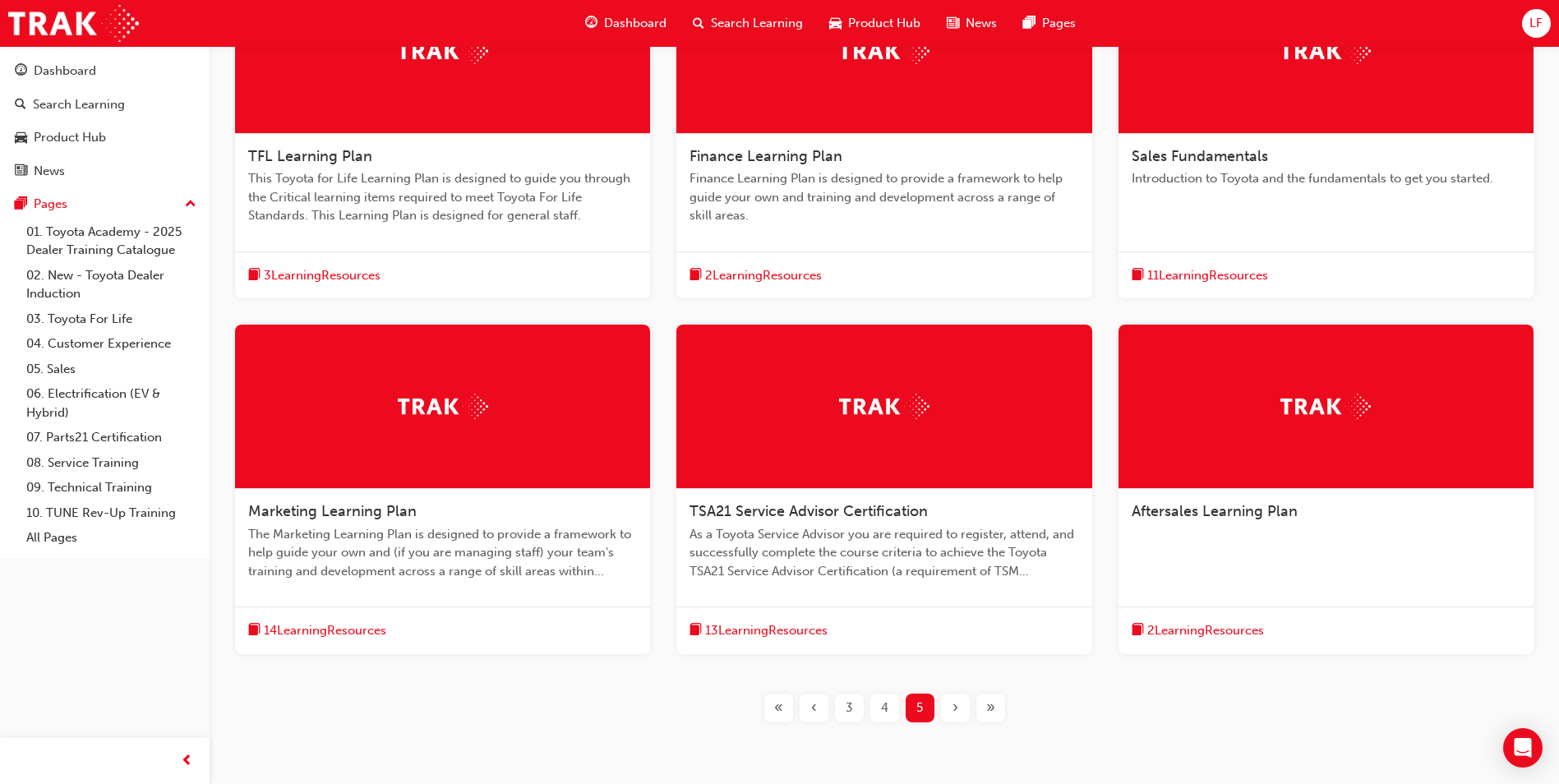
click at [1166, 277] on span "11 Learning Resources" at bounding box center [1208, 275] width 121 height 19
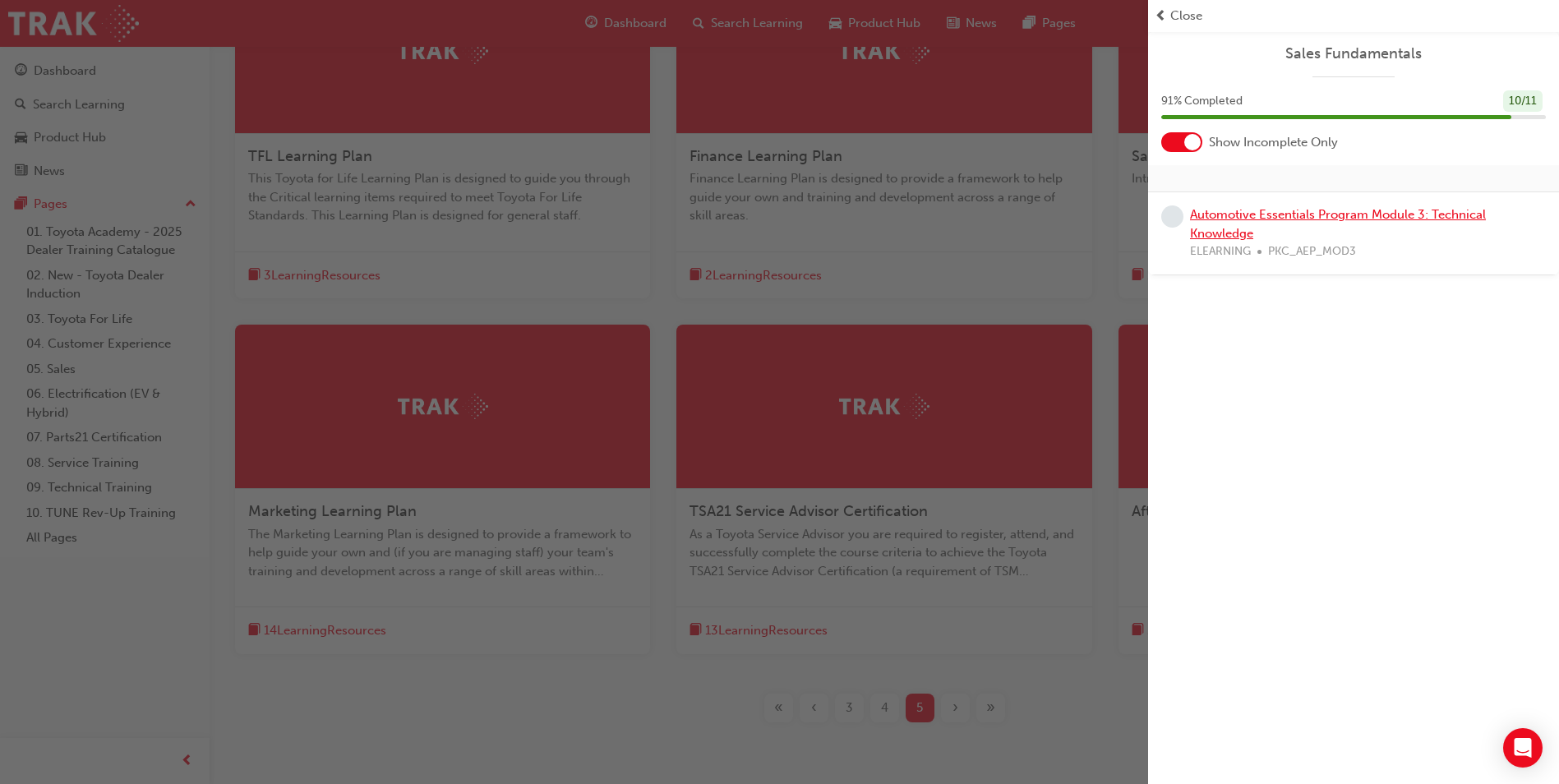
click at [1205, 219] on link "Automotive Essentials Program Module 3: Technical Knowledge" at bounding box center [1339, 224] width 296 height 34
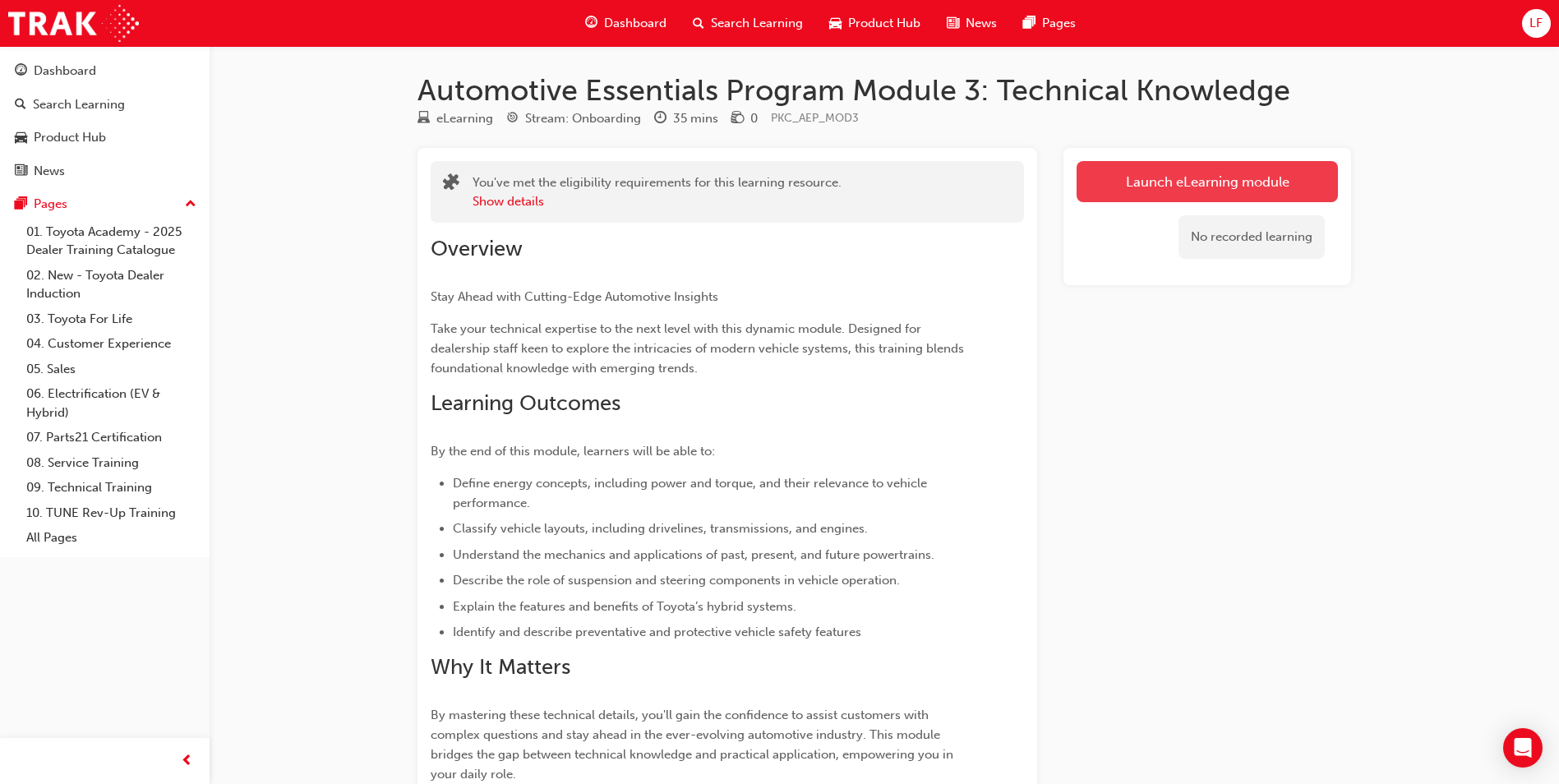
click at [1217, 186] on link "Launch eLearning module" at bounding box center [1208, 182] width 262 height 41
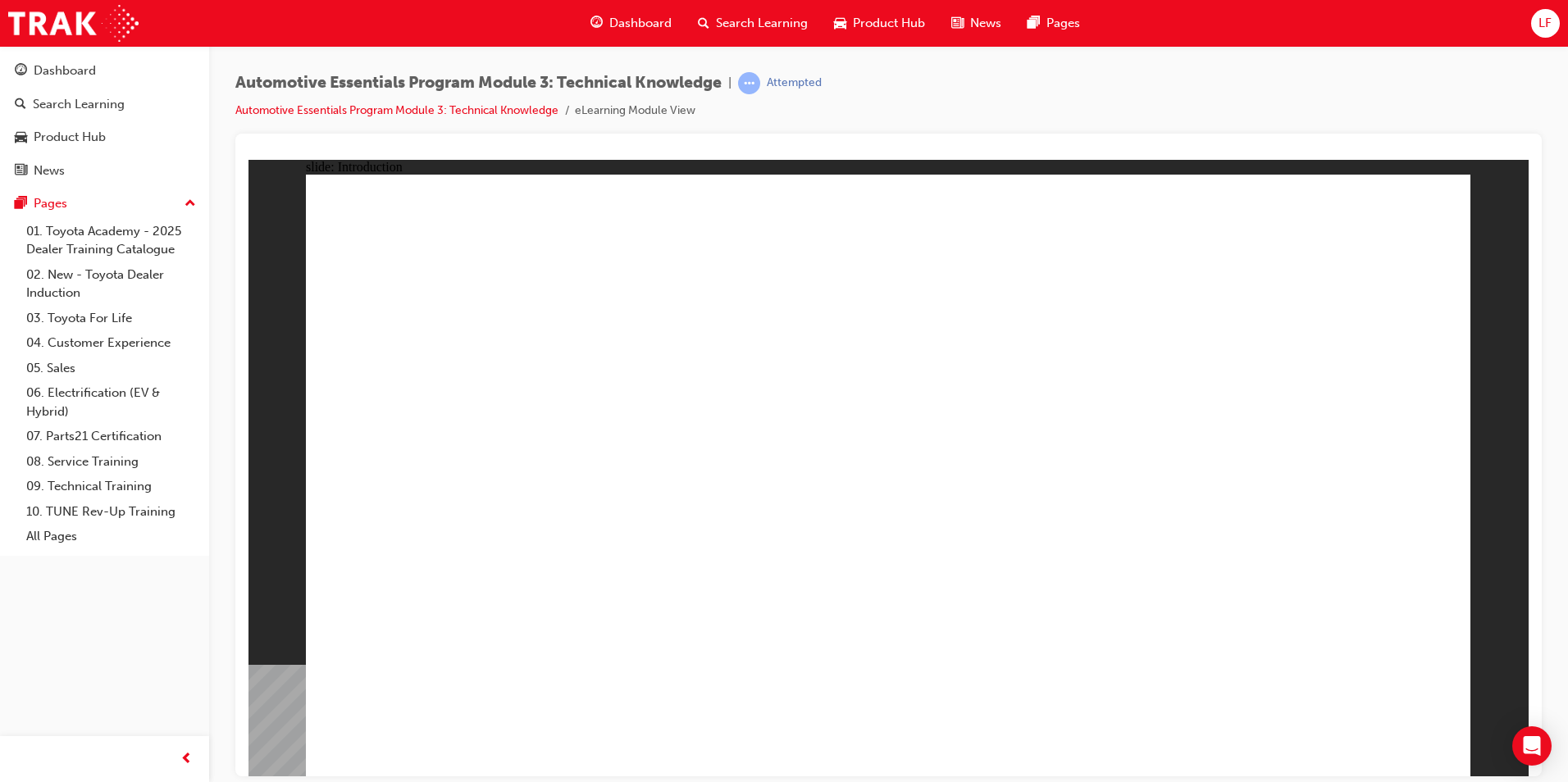
drag, startPoint x: 1327, startPoint y: 749, endPoint x: 1374, endPoint y: 745, distance: 47.2
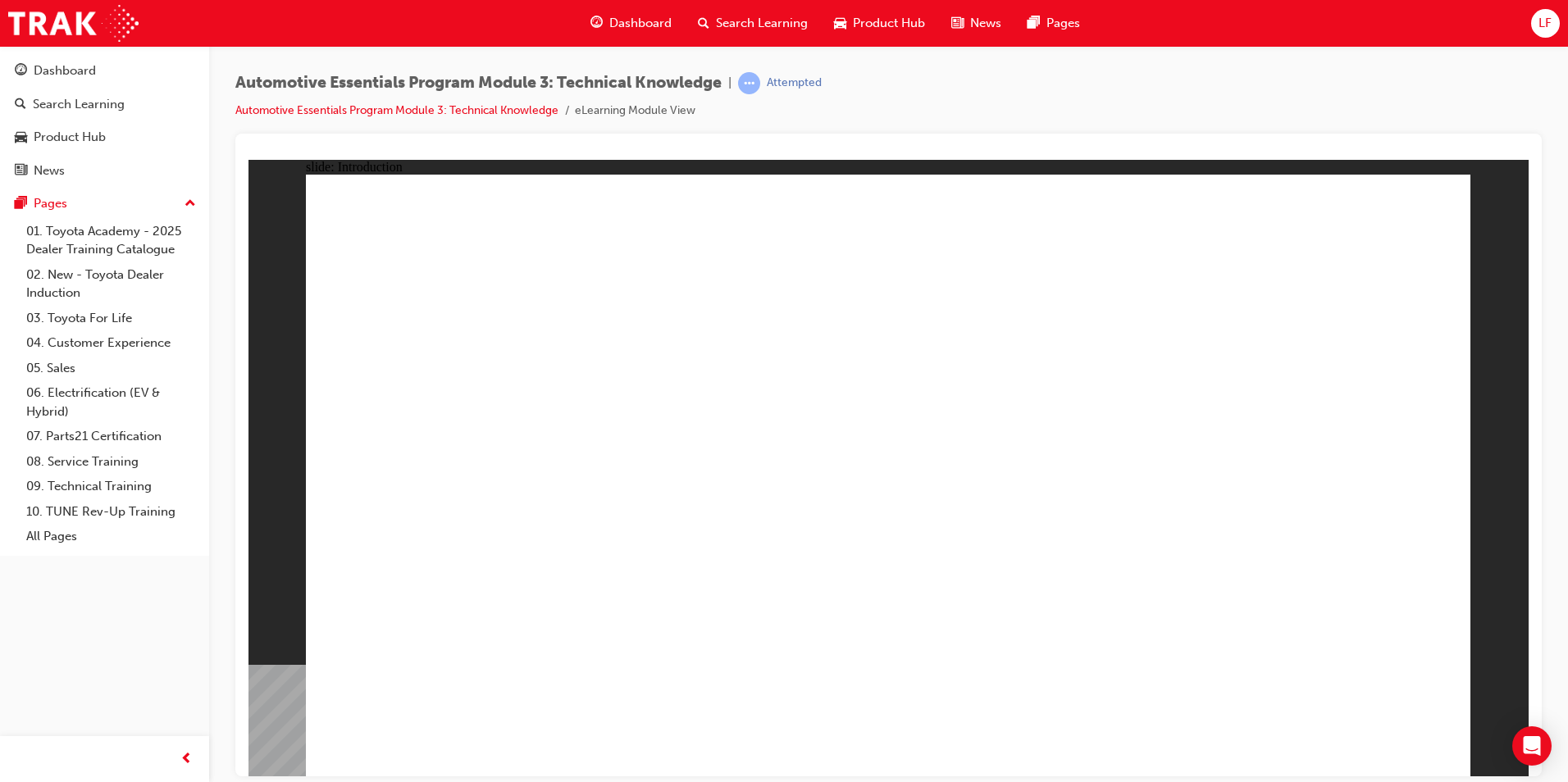
drag, startPoint x: 1396, startPoint y: 717, endPoint x: 1393, endPoint y: 731, distance: 14.3
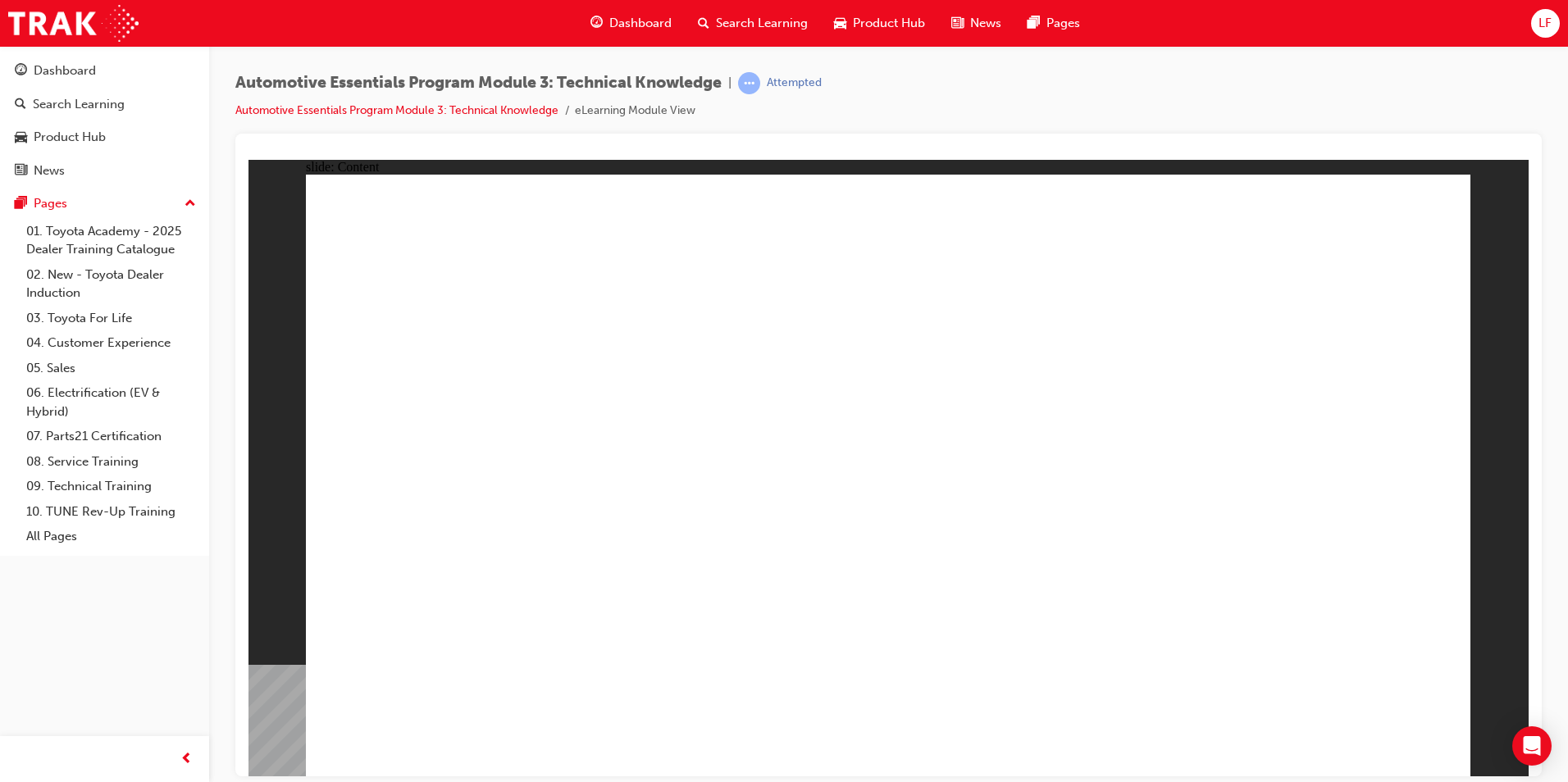
radio input "true"
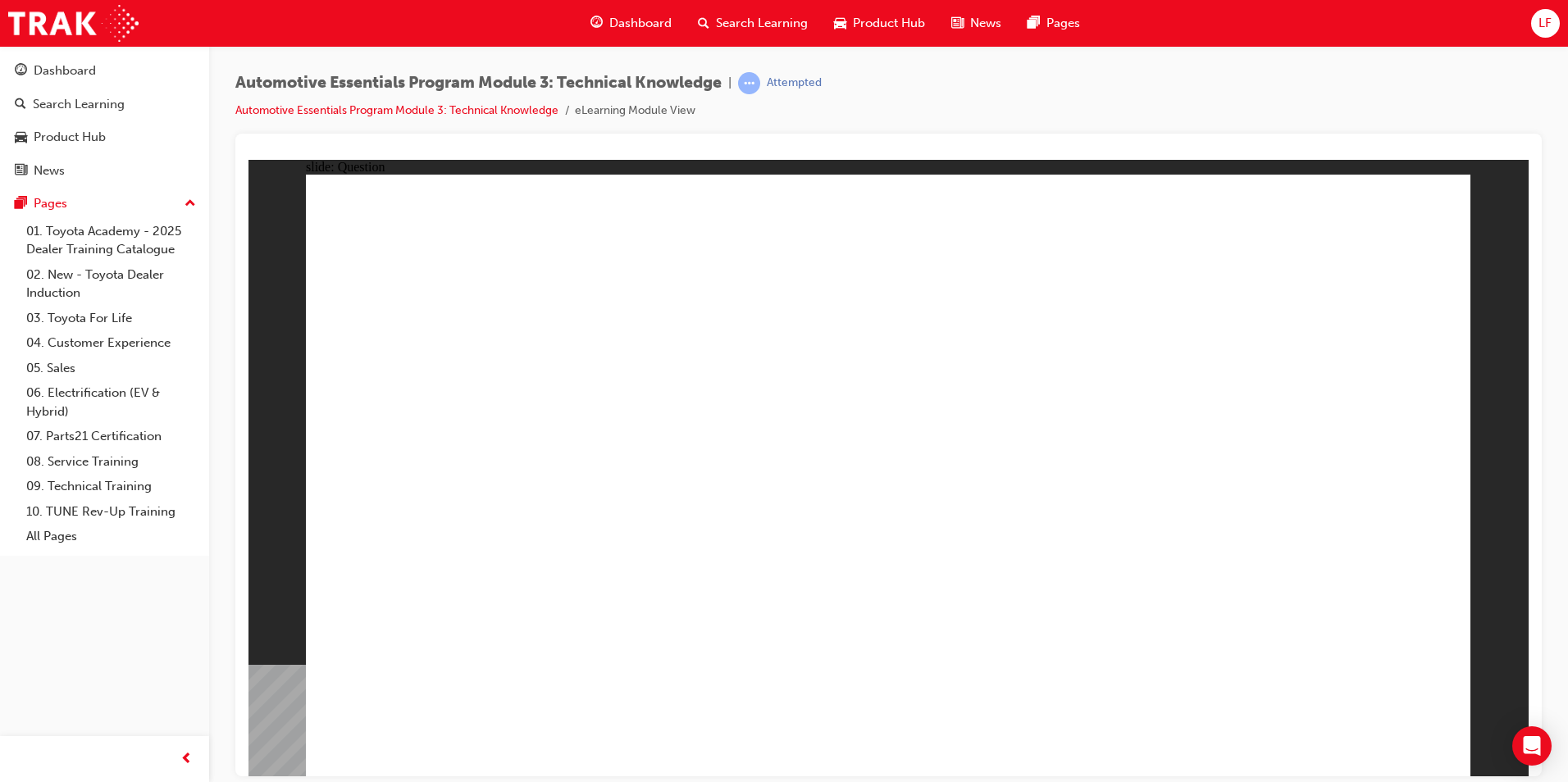
radio input "true"
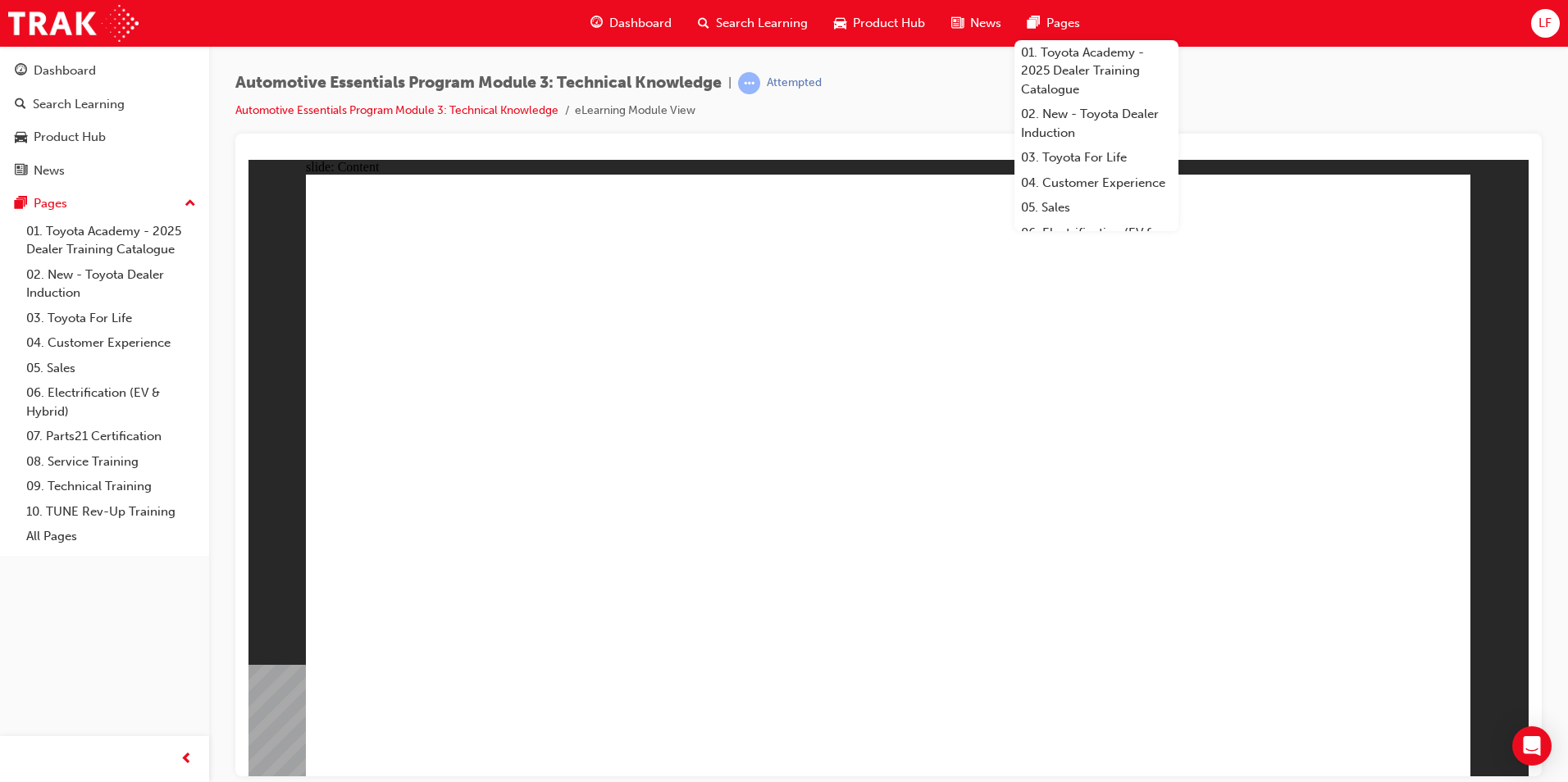
click at [1260, 84] on div "Automotive Essentials Program Module 3: Technical Knowledge | Attempted Automot…" at bounding box center [888, 103] width 1306 height 62
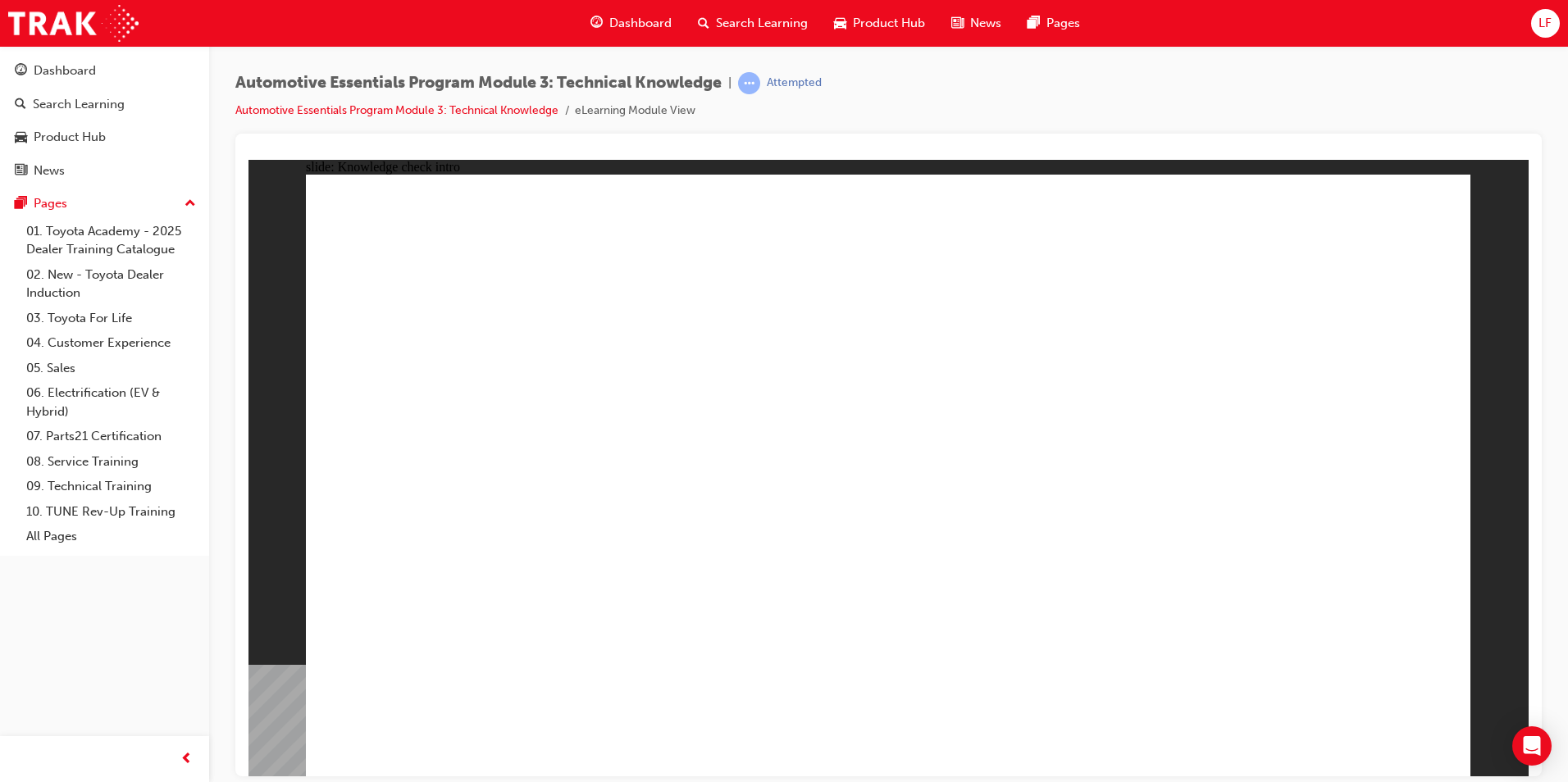
radio input "true"
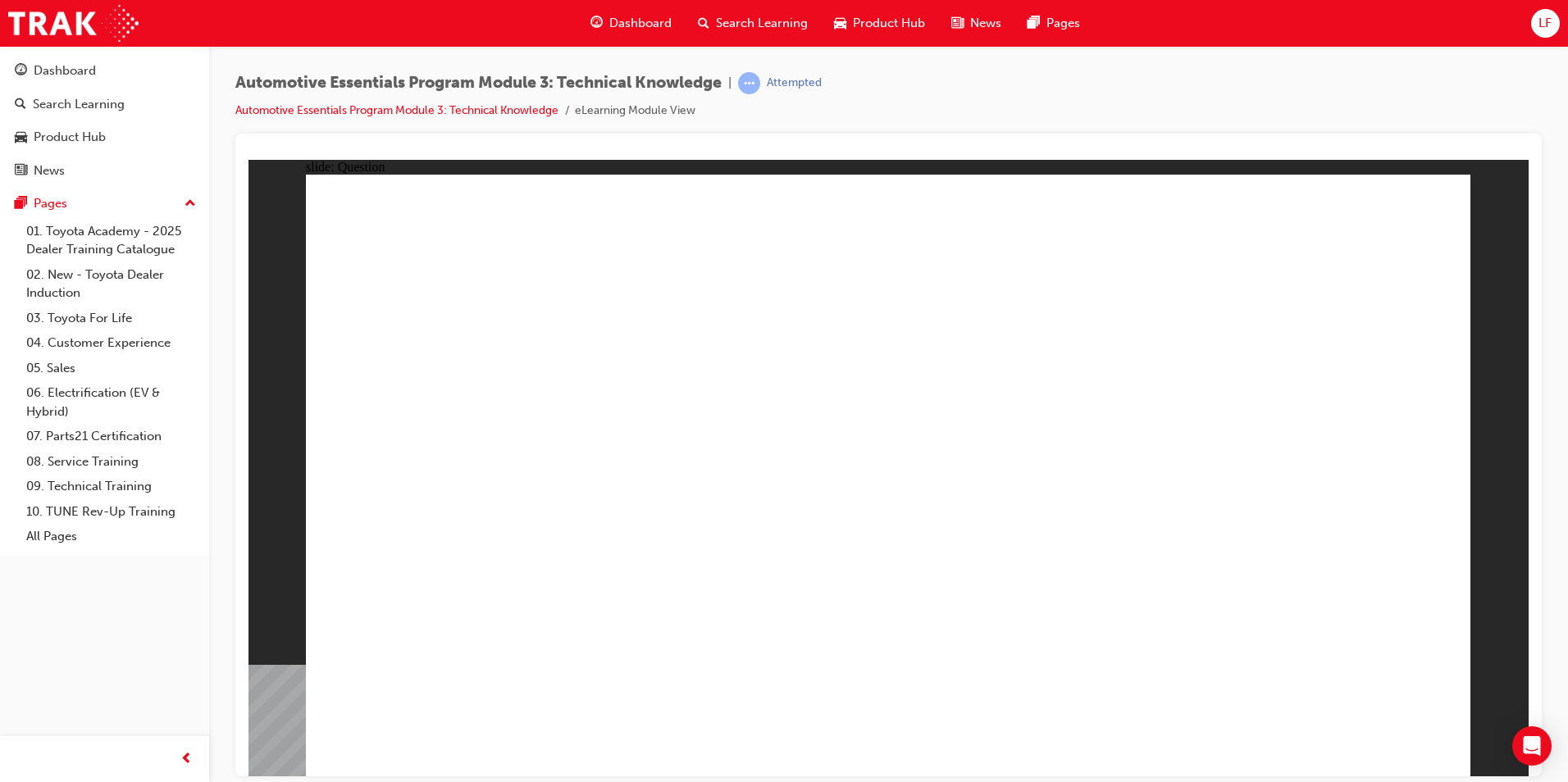
radio input "true"
radio input "false"
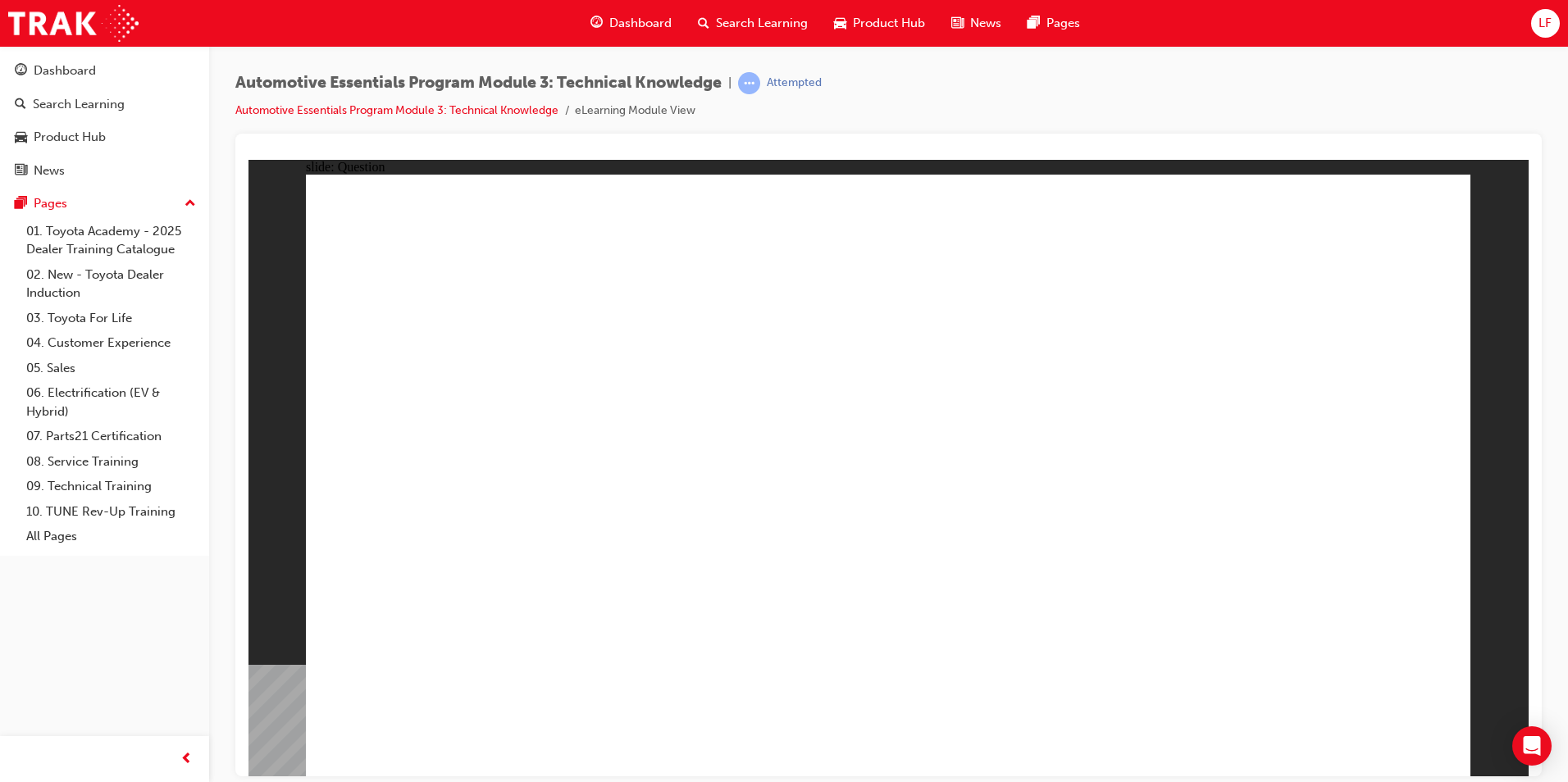
radio input "true"
drag, startPoint x: 889, startPoint y: 589, endPoint x: 887, endPoint y: 580, distance: 9.2
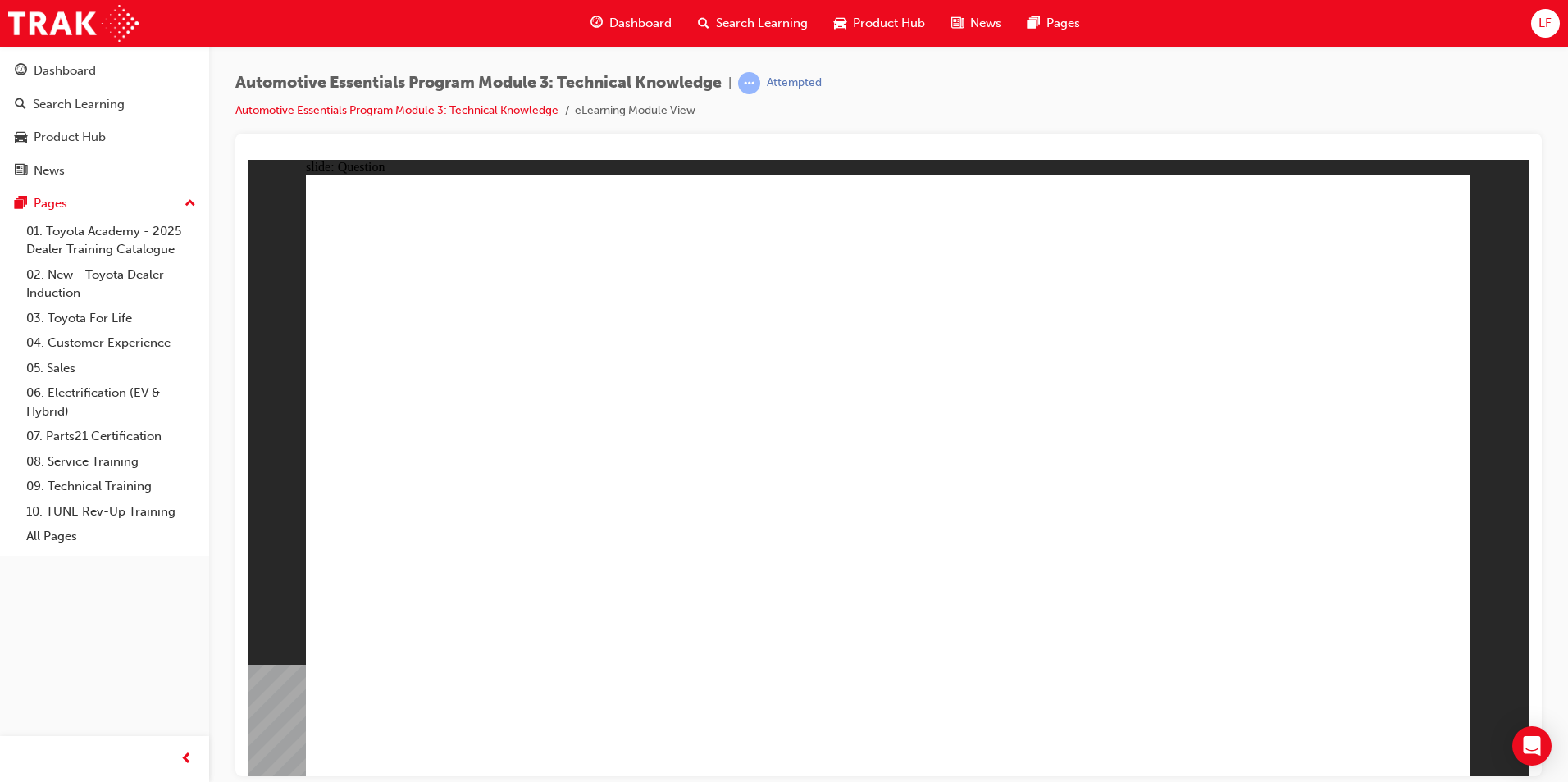
radio input "true"
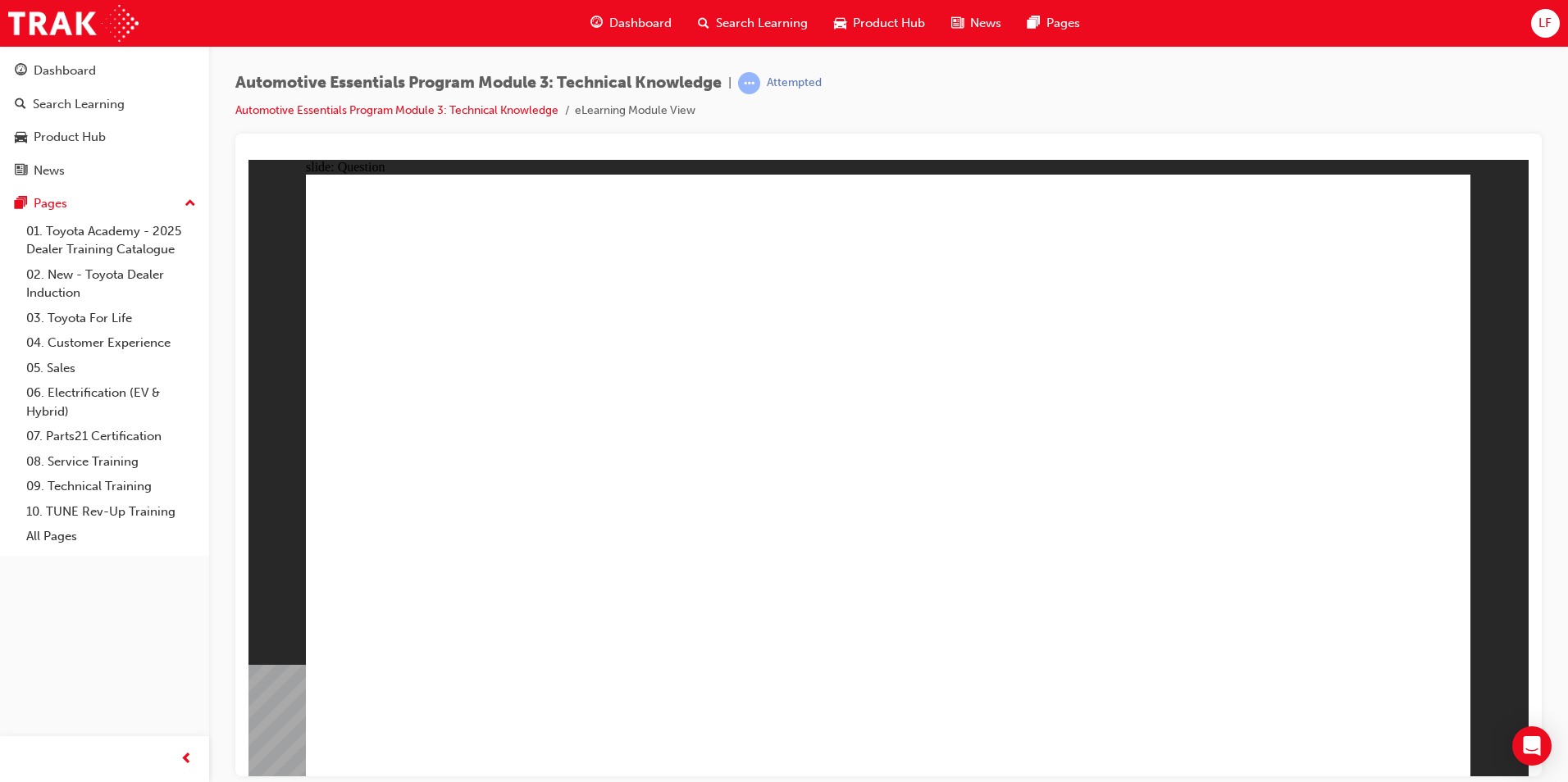
radio input "true"
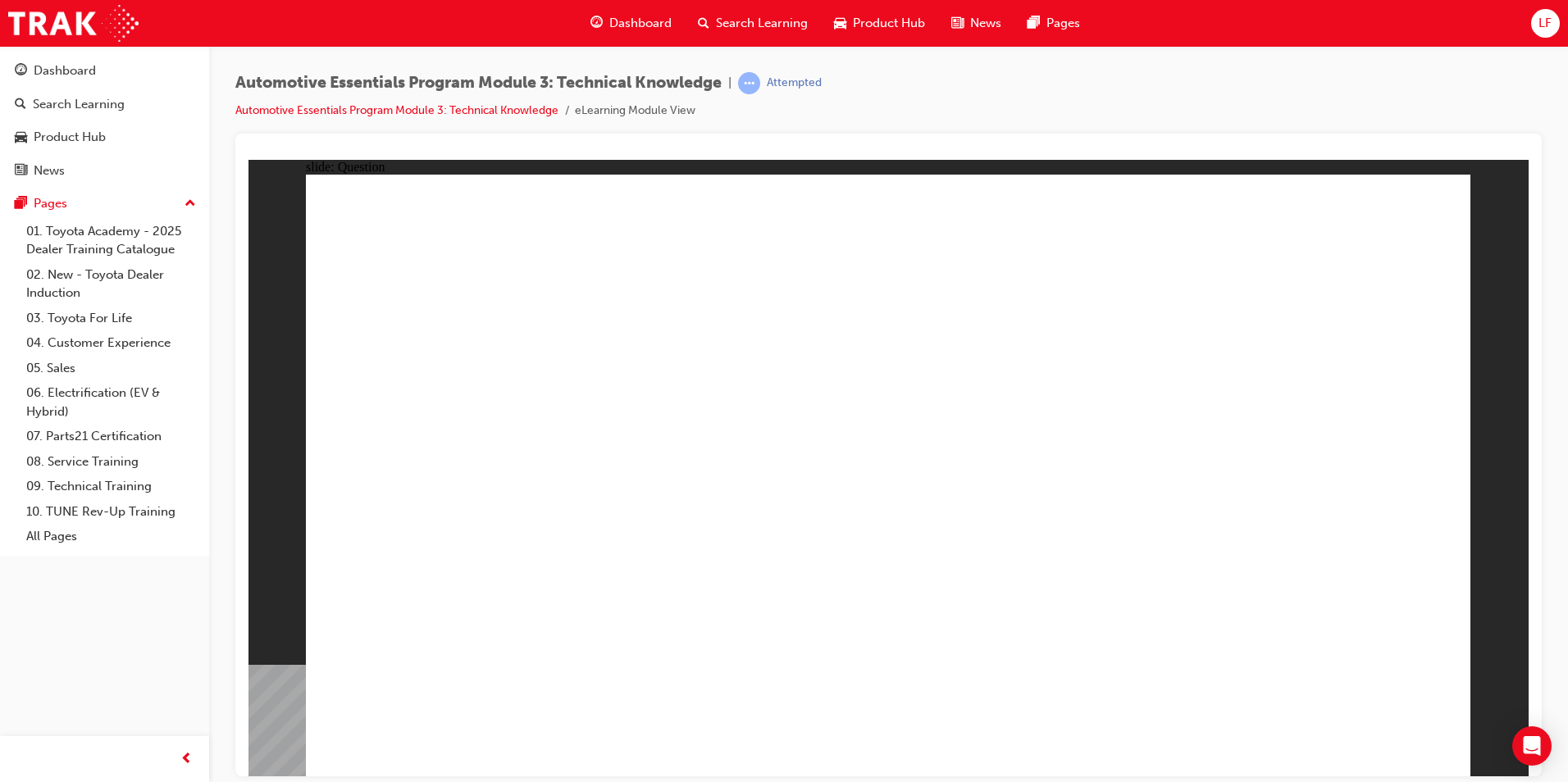
radio input "true"
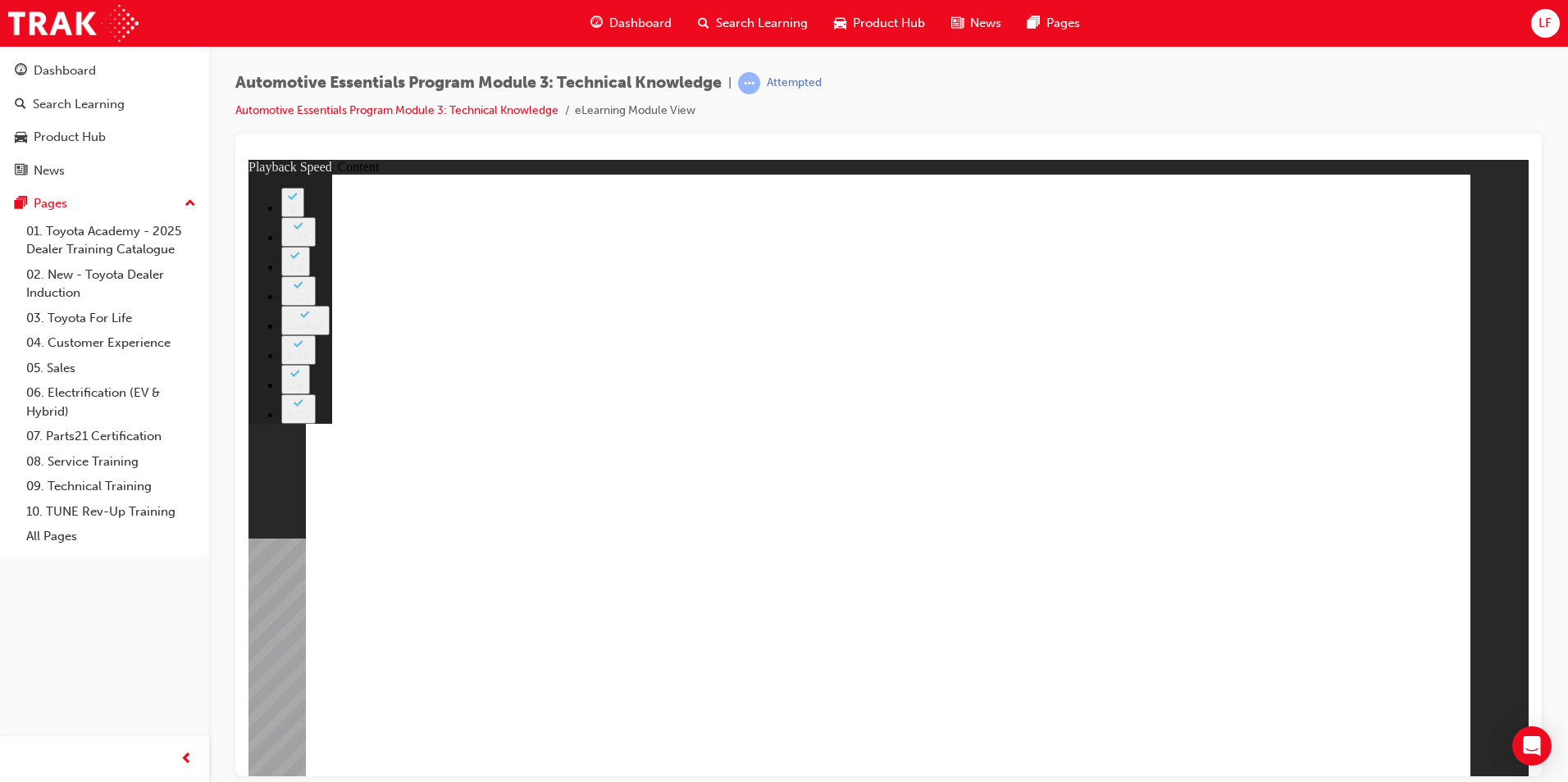
type input "227"
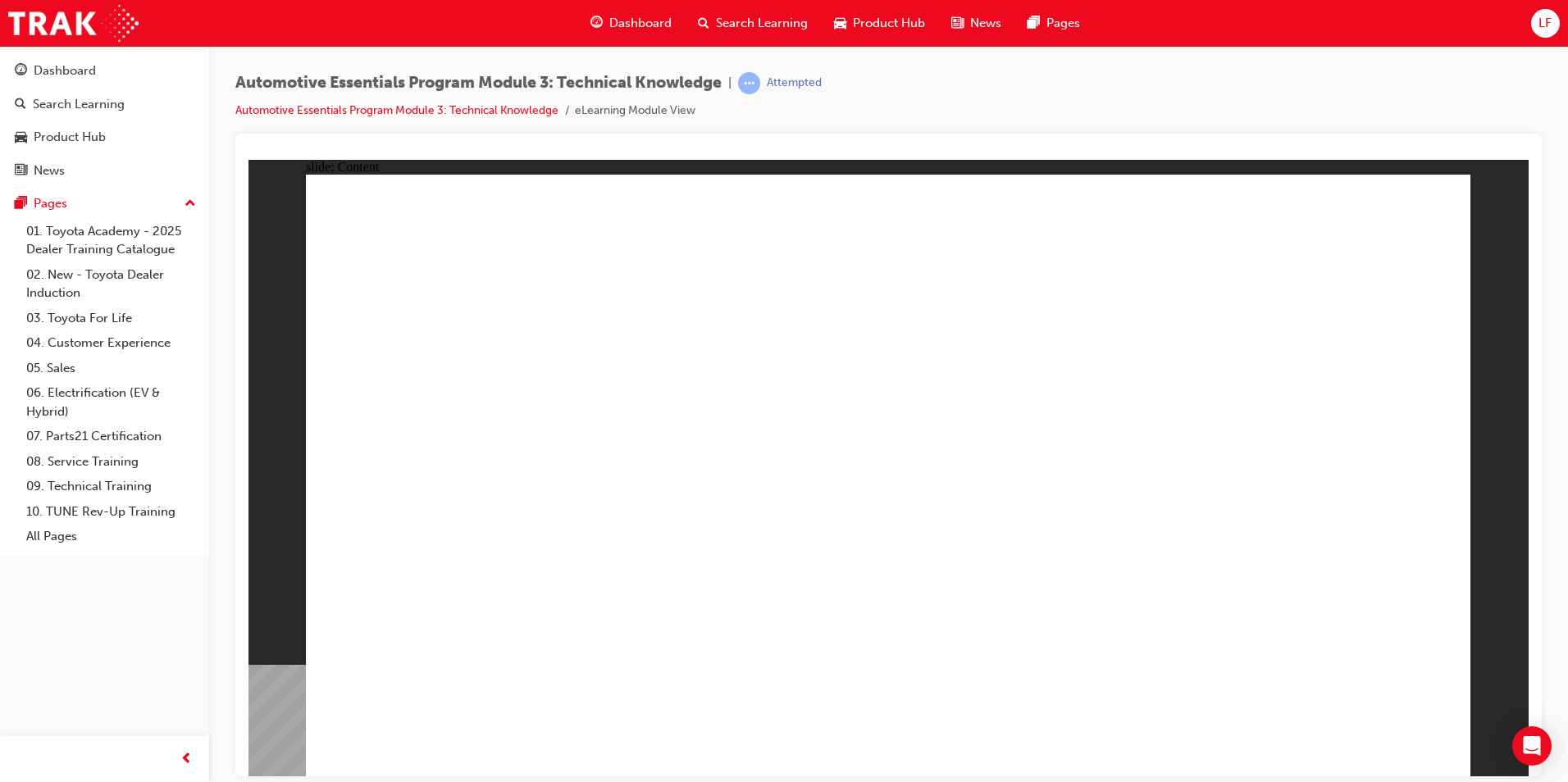
drag, startPoint x: 607, startPoint y: 551, endPoint x: 634, endPoint y: 575, distance: 36.1
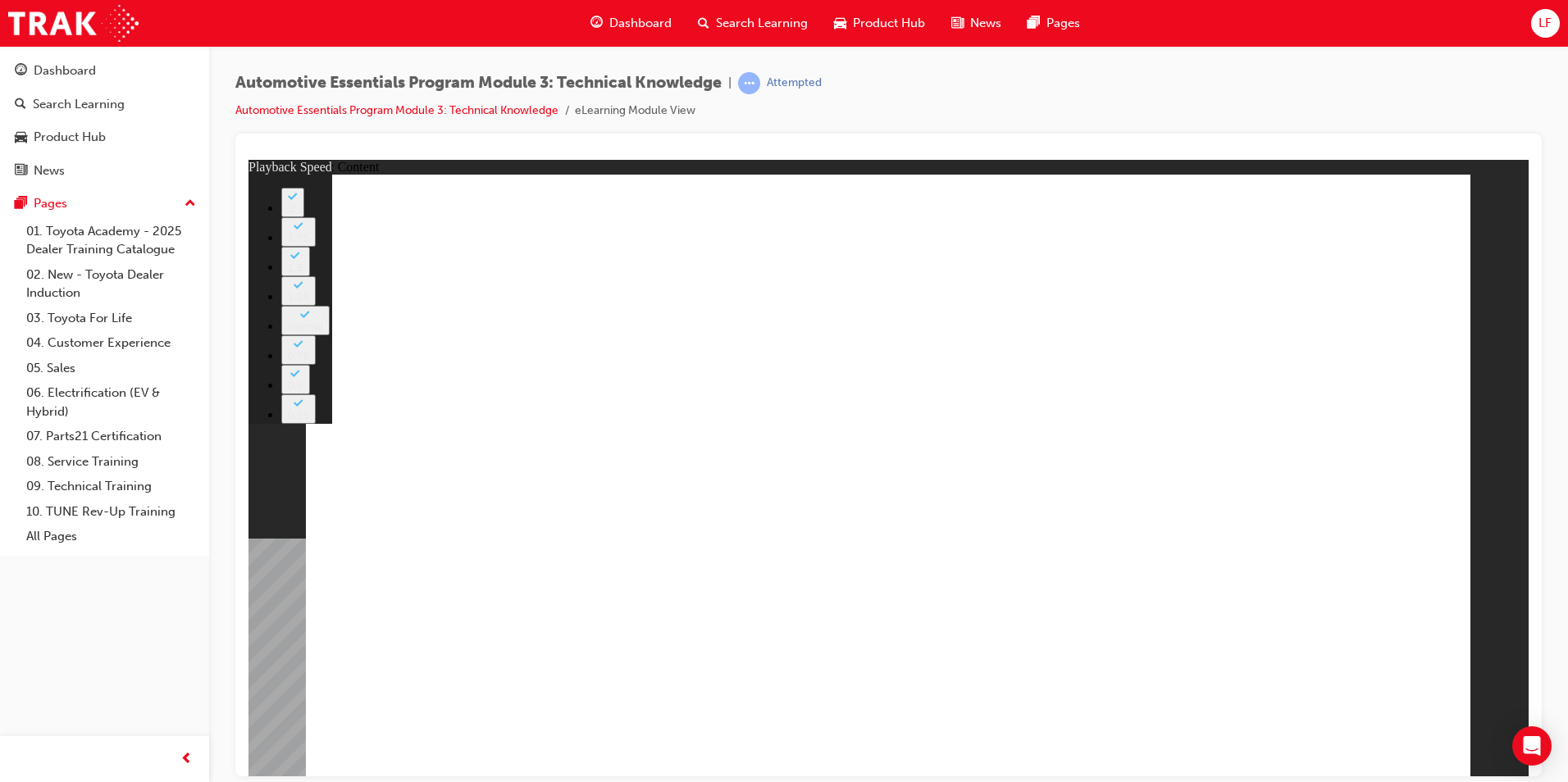
type input "20"
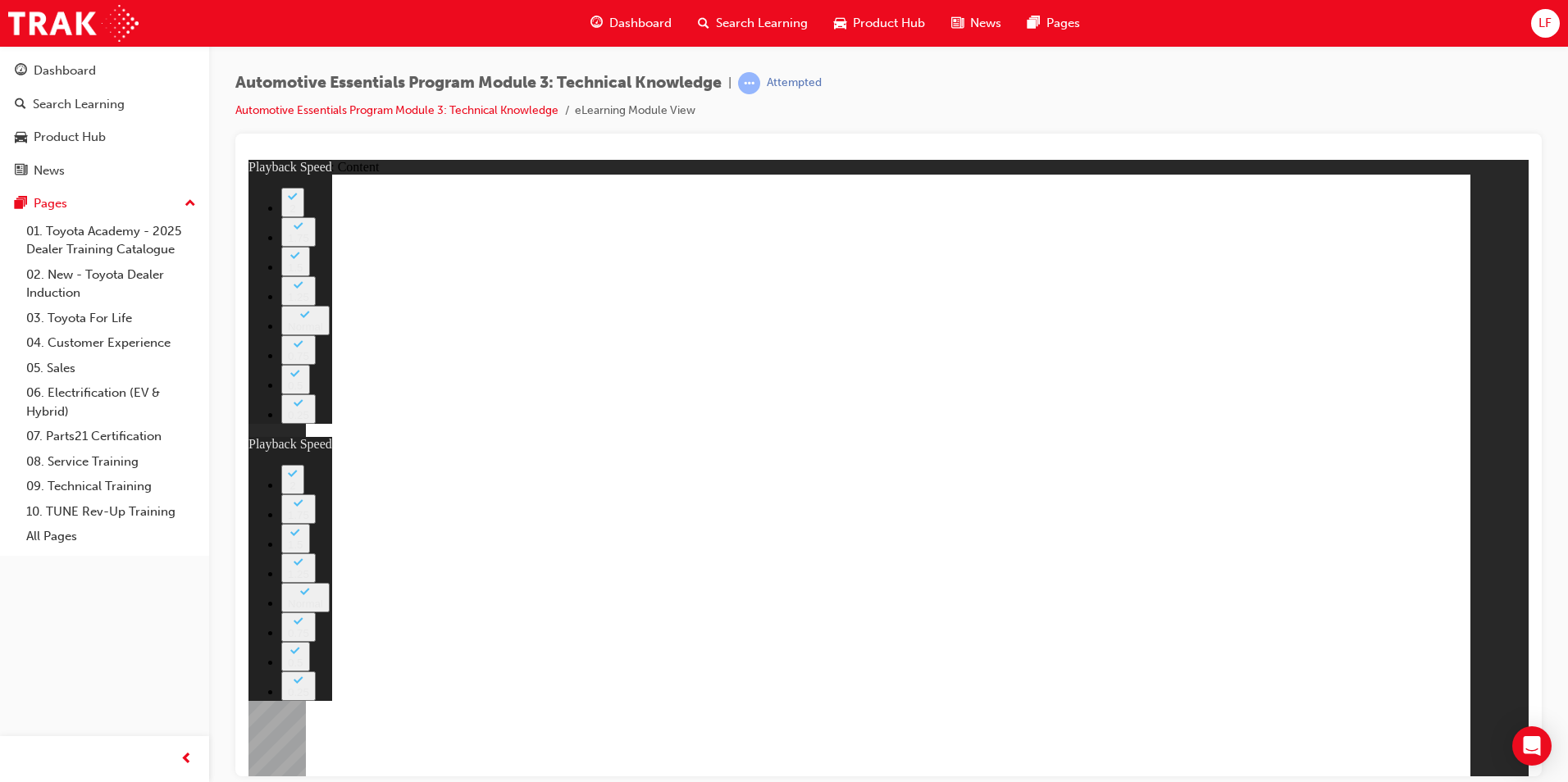
type input "15"
drag, startPoint x: 1401, startPoint y: 217, endPoint x: 1425, endPoint y: 214, distance: 24.2
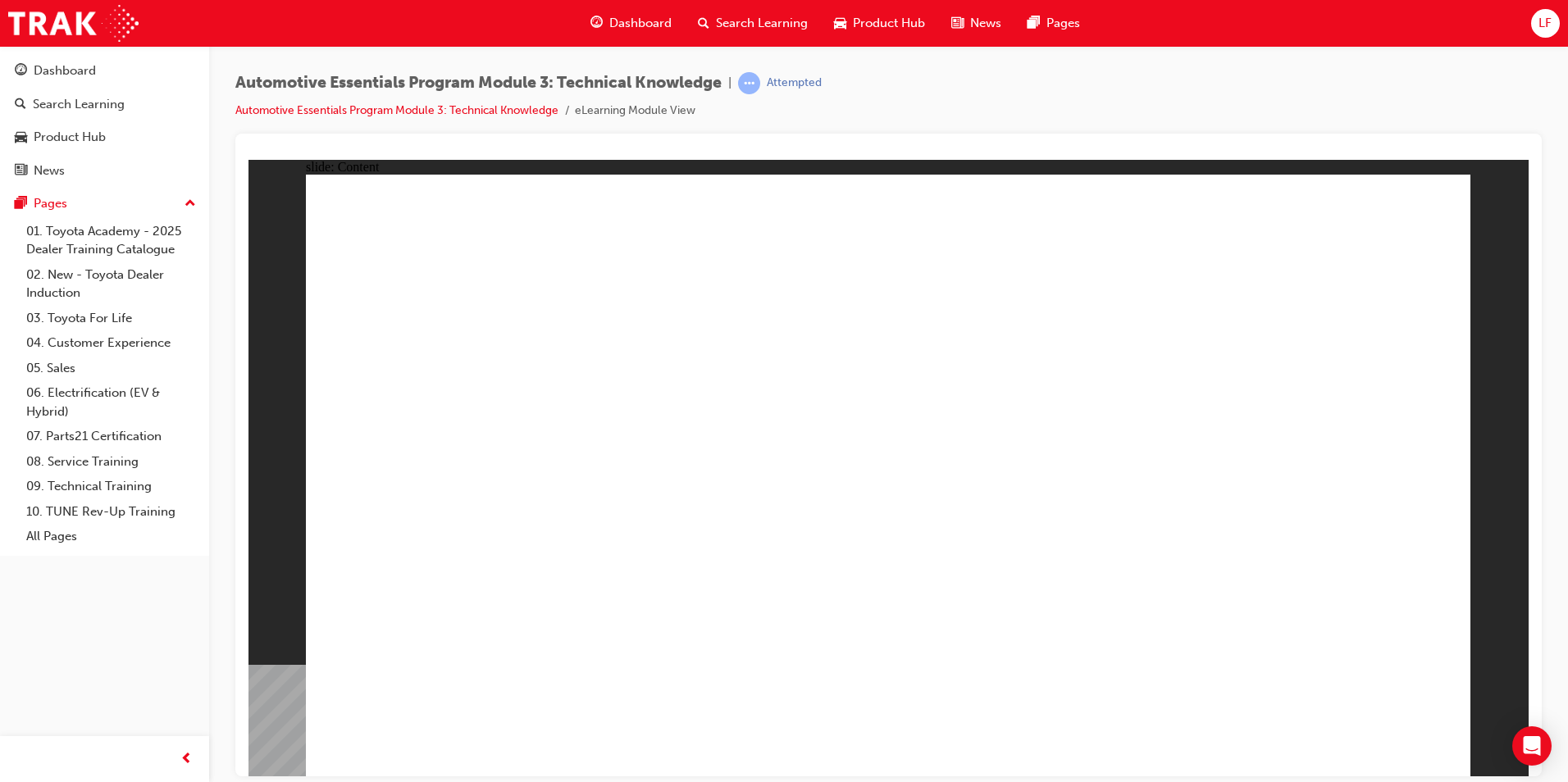
drag, startPoint x: 1206, startPoint y: 223, endPoint x: 1188, endPoint y: 220, distance: 18.2
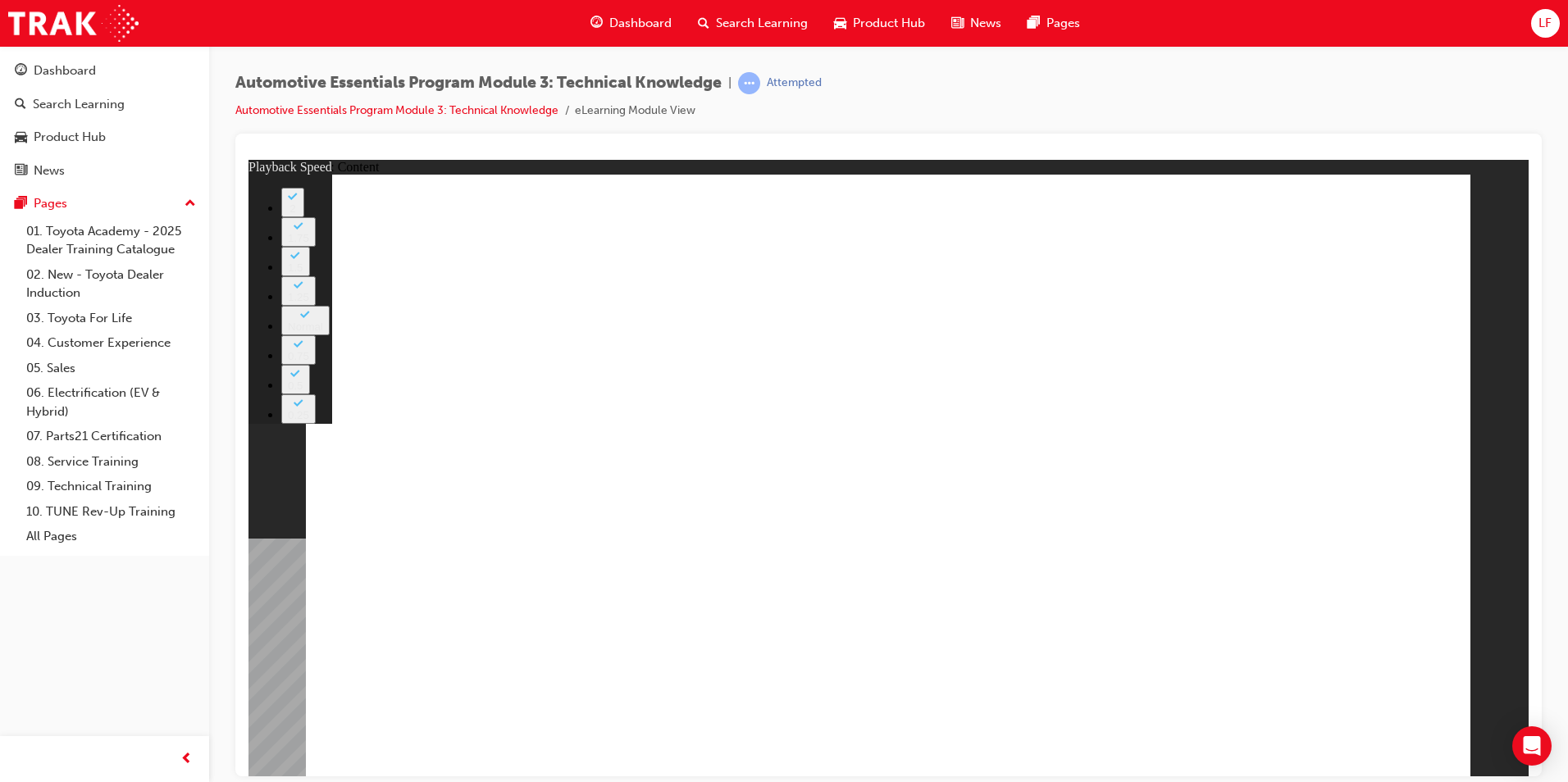
type input "18"
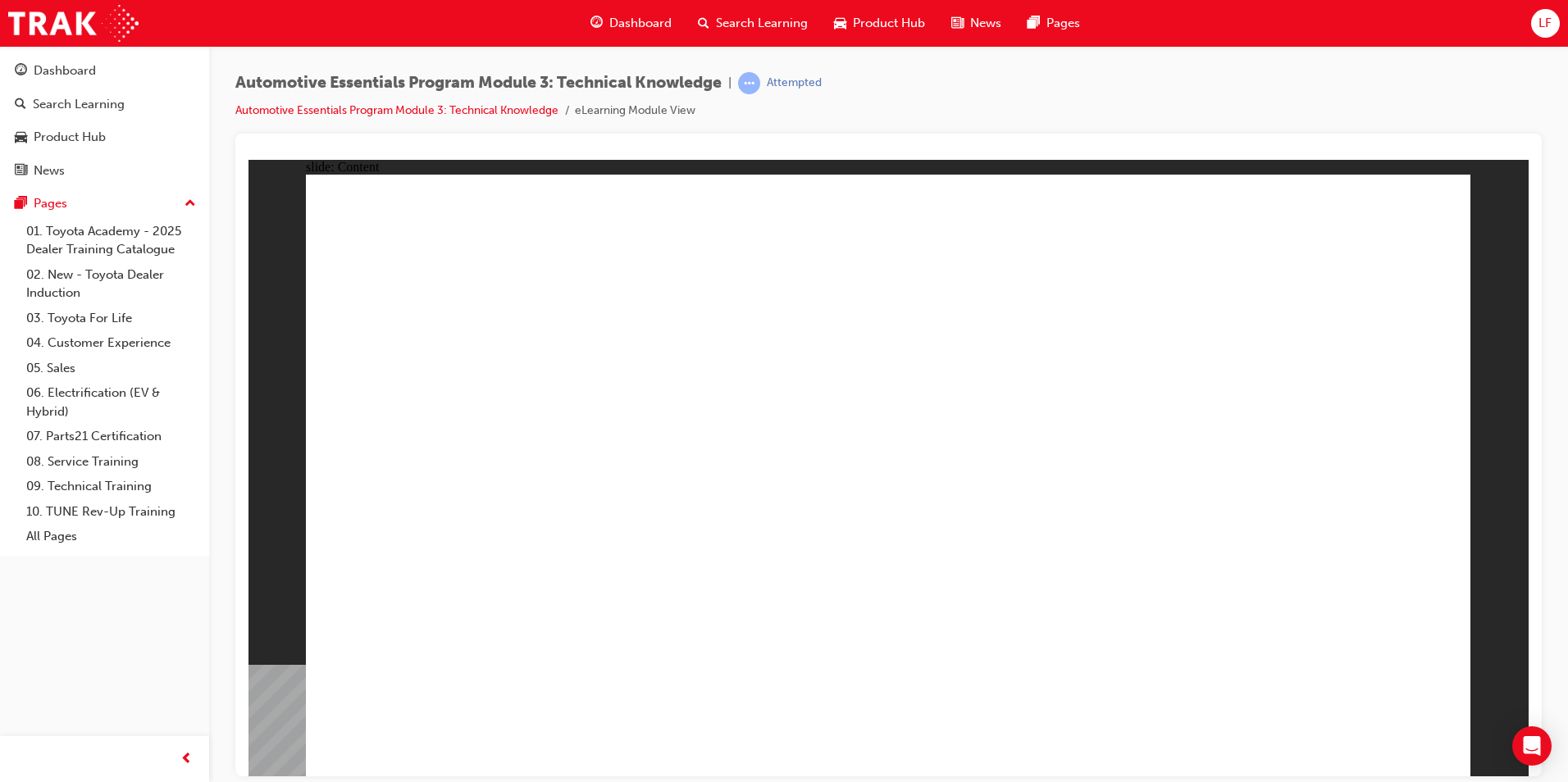
drag, startPoint x: 1373, startPoint y: 753, endPoint x: 1378, endPoint y: 742, distance: 12.1
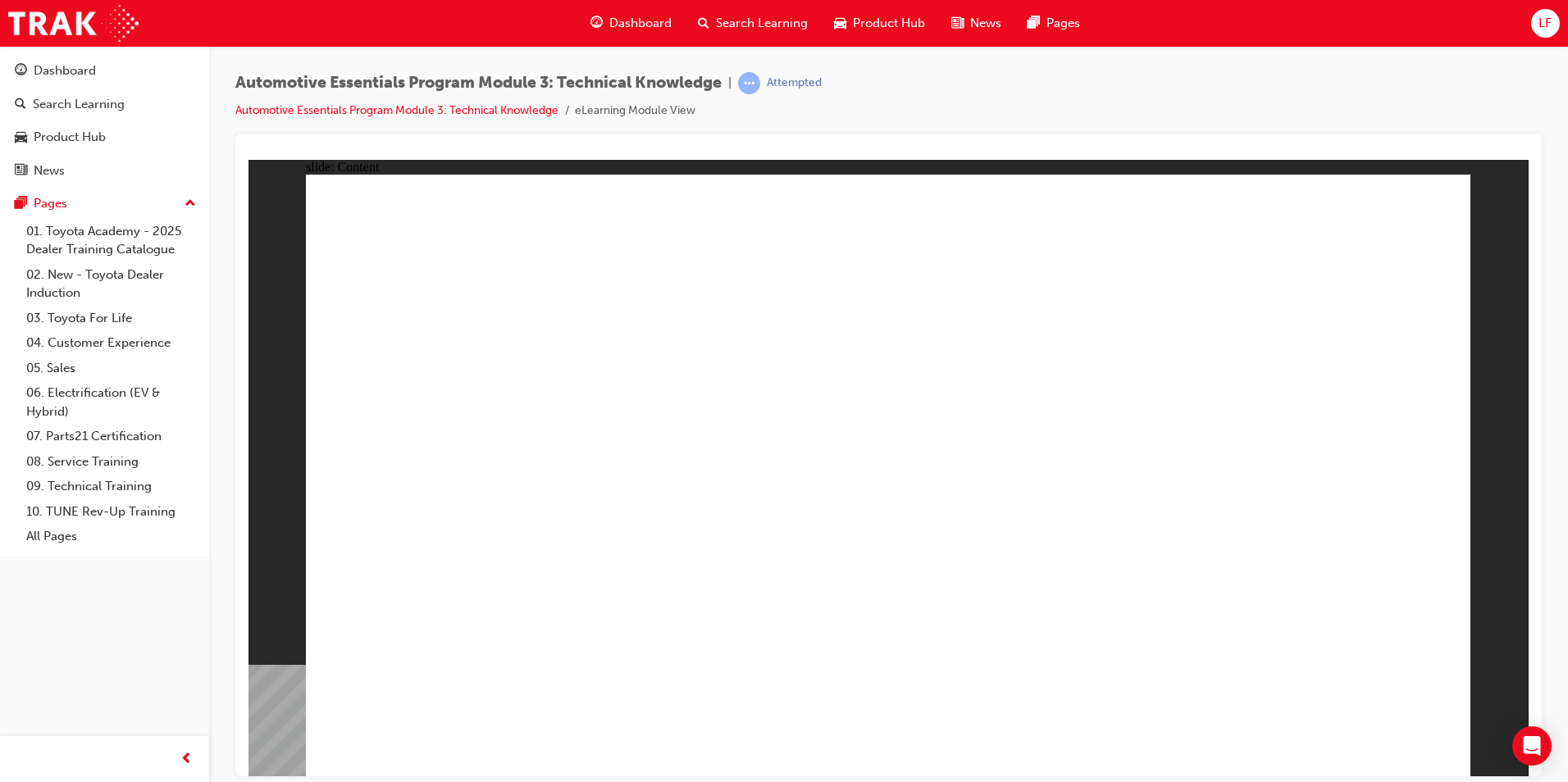
radio input "true"
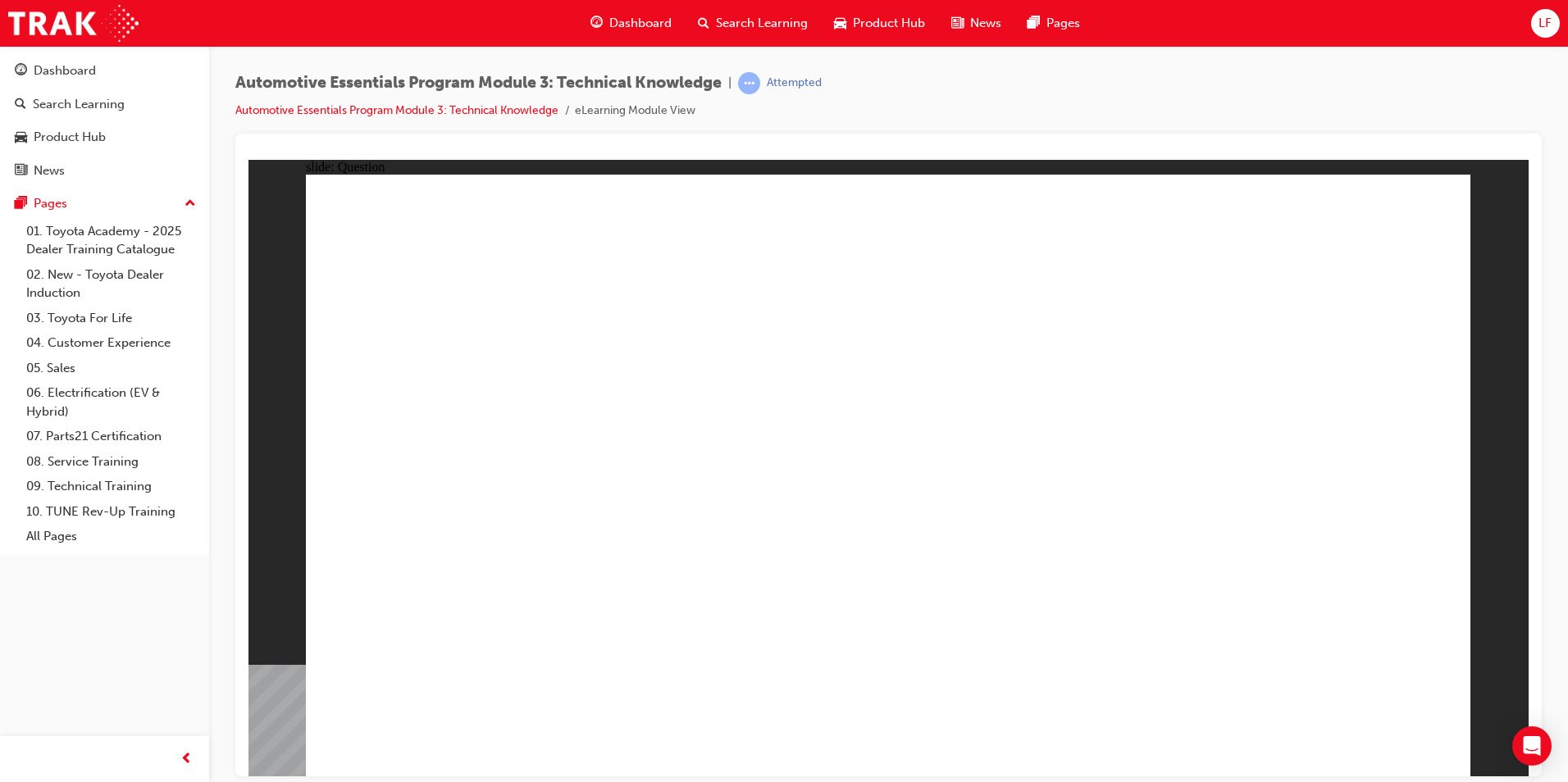
radio input "true"
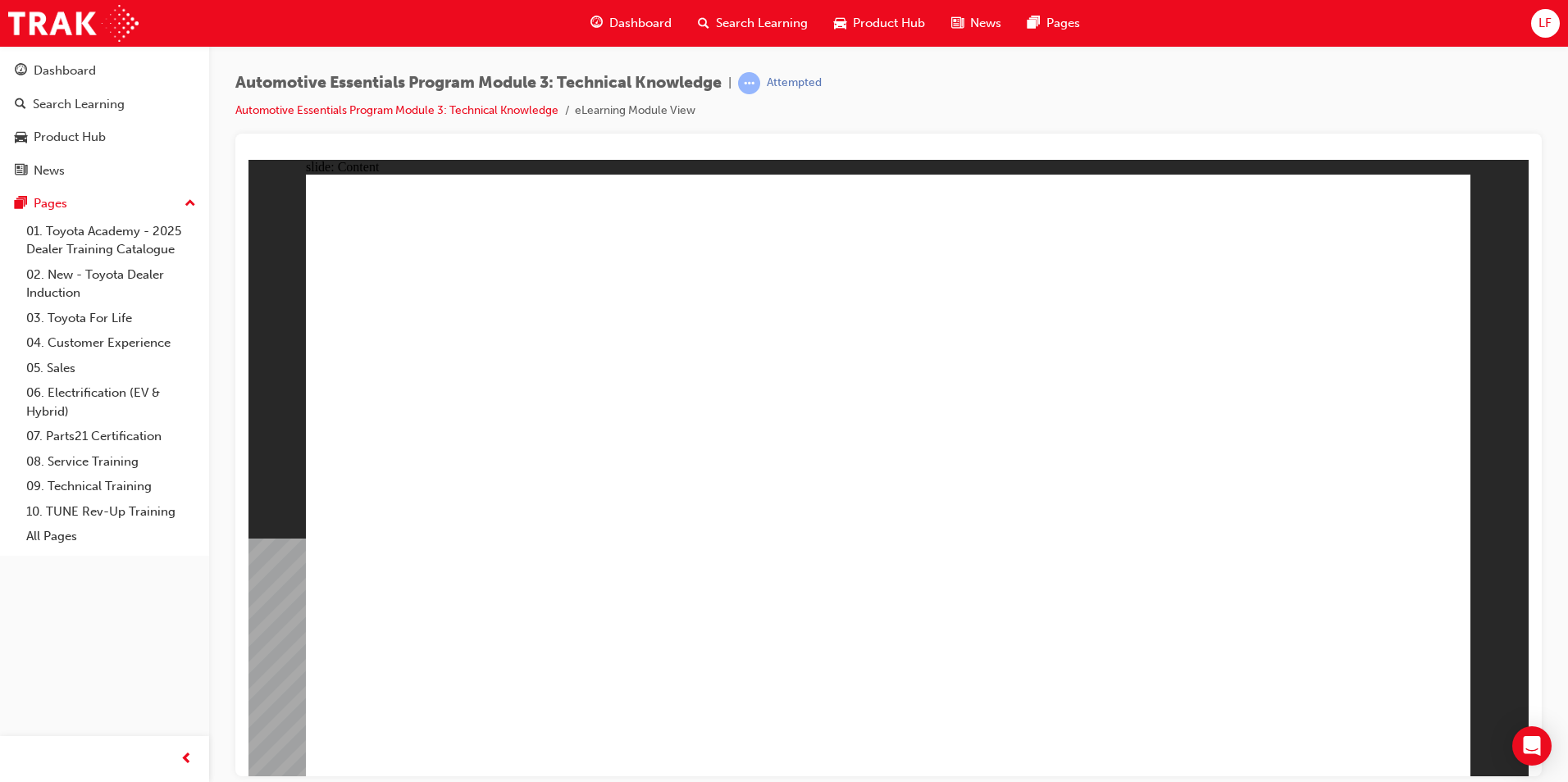
drag, startPoint x: 1421, startPoint y: 181, endPoint x: 1425, endPoint y: 201, distance: 20.4
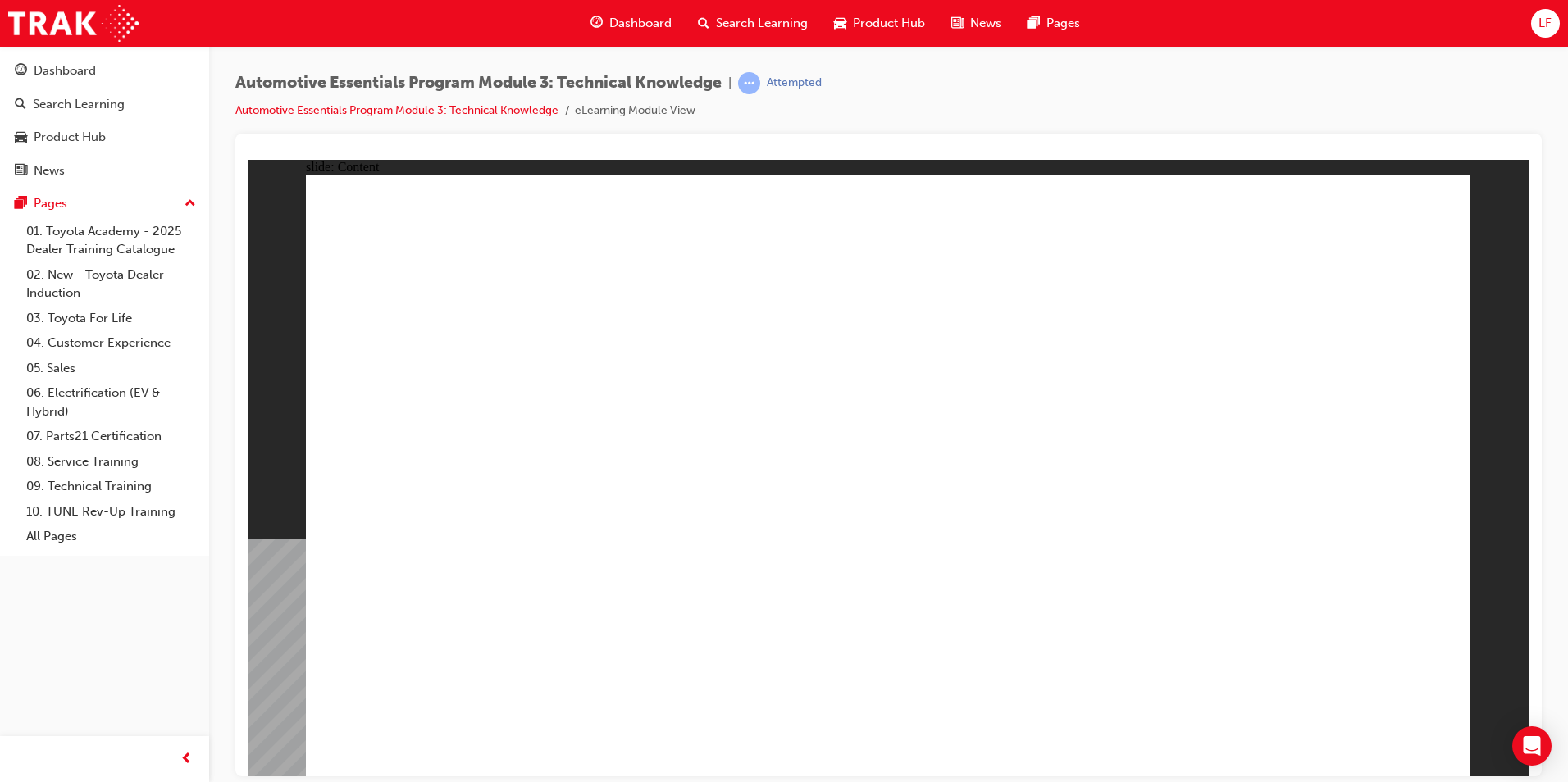
drag, startPoint x: 1132, startPoint y: 468, endPoint x: 1131, endPoint y: 441, distance: 27.0
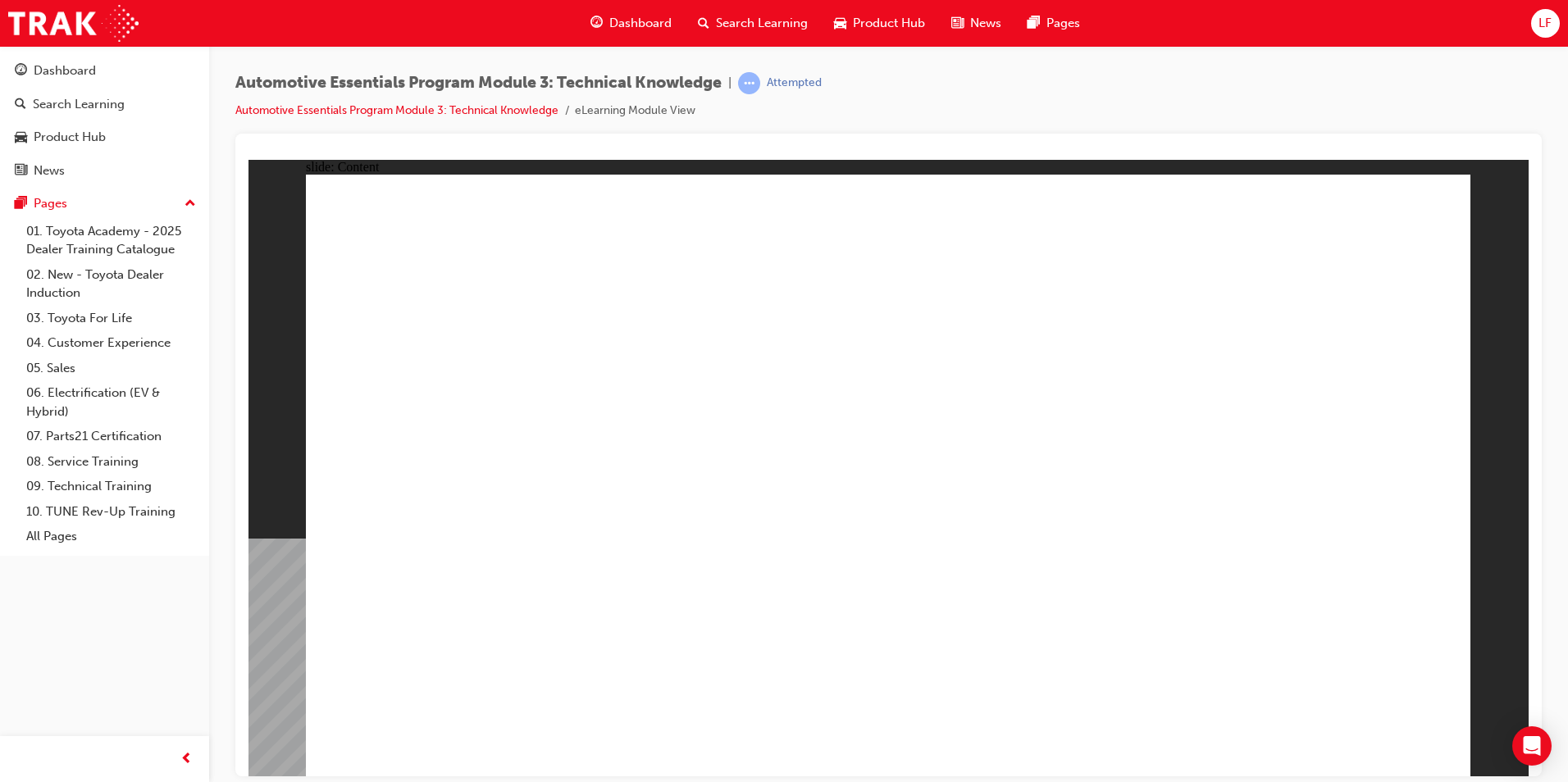
drag, startPoint x: 956, startPoint y: 706, endPoint x: 941, endPoint y: 699, distance: 16.6
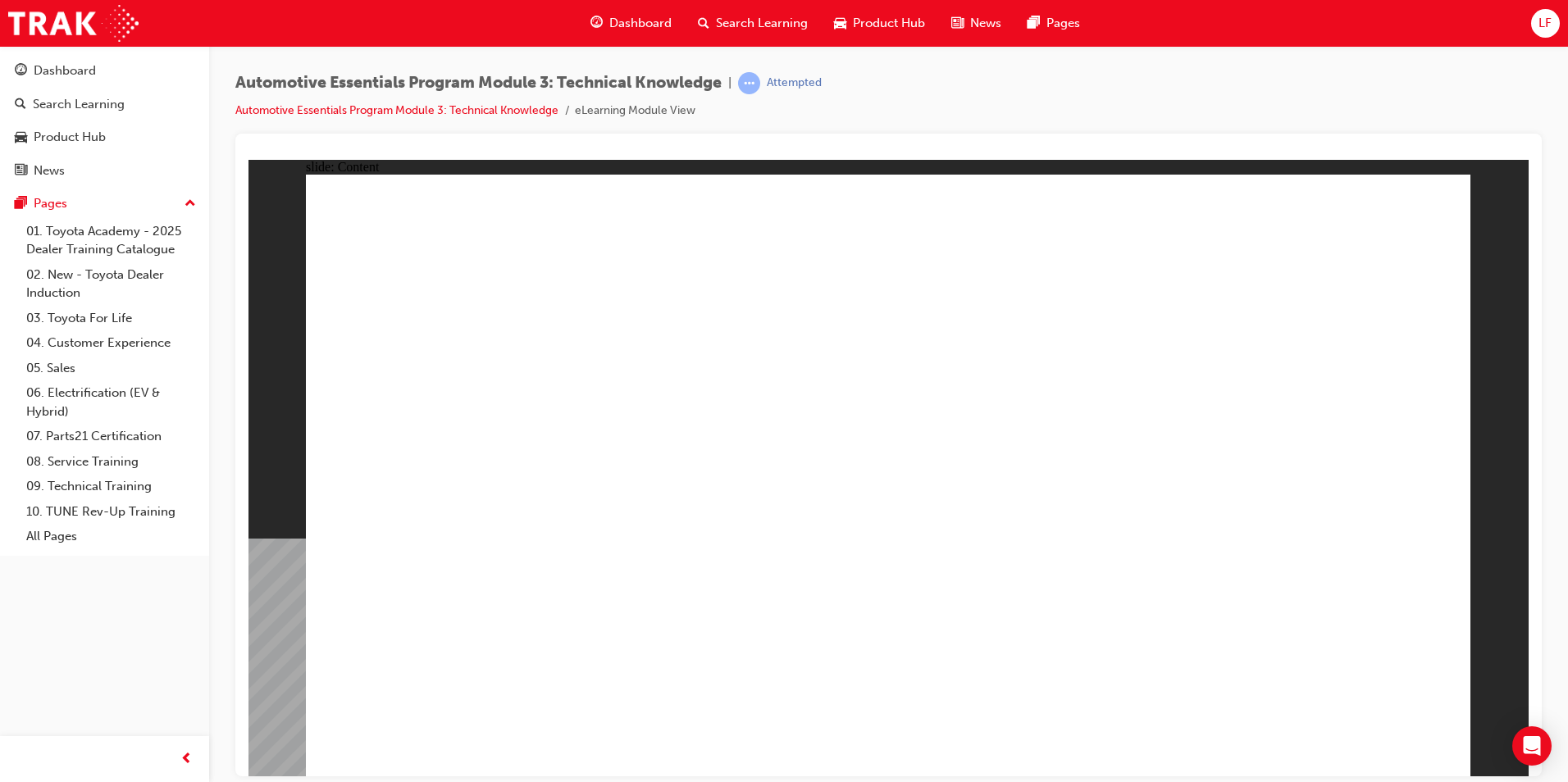
drag, startPoint x: 868, startPoint y: 670, endPoint x: 867, endPoint y: 662, distance: 8.1
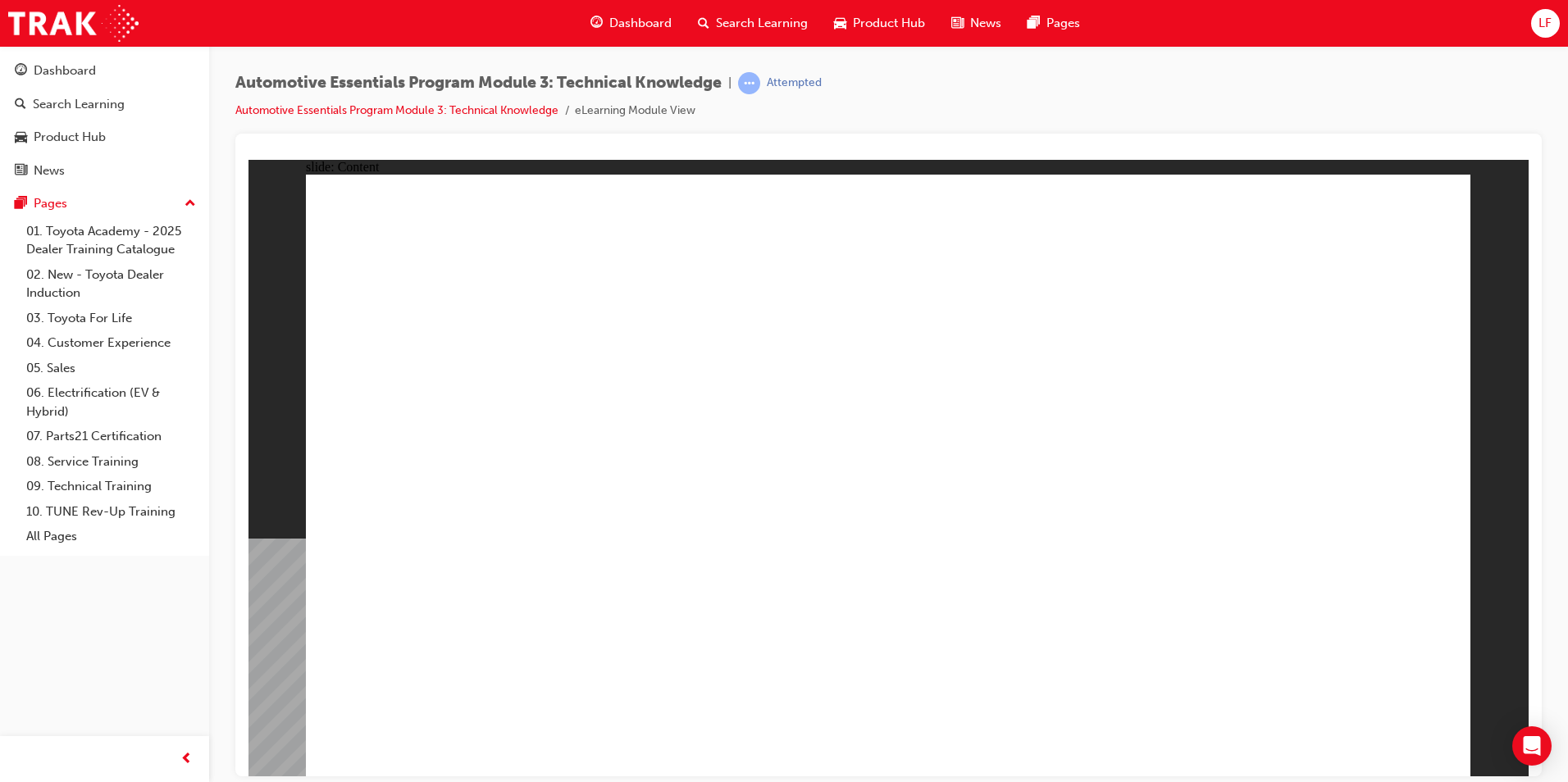
drag, startPoint x: 1116, startPoint y: 294, endPoint x: 1134, endPoint y: 291, distance: 18.2
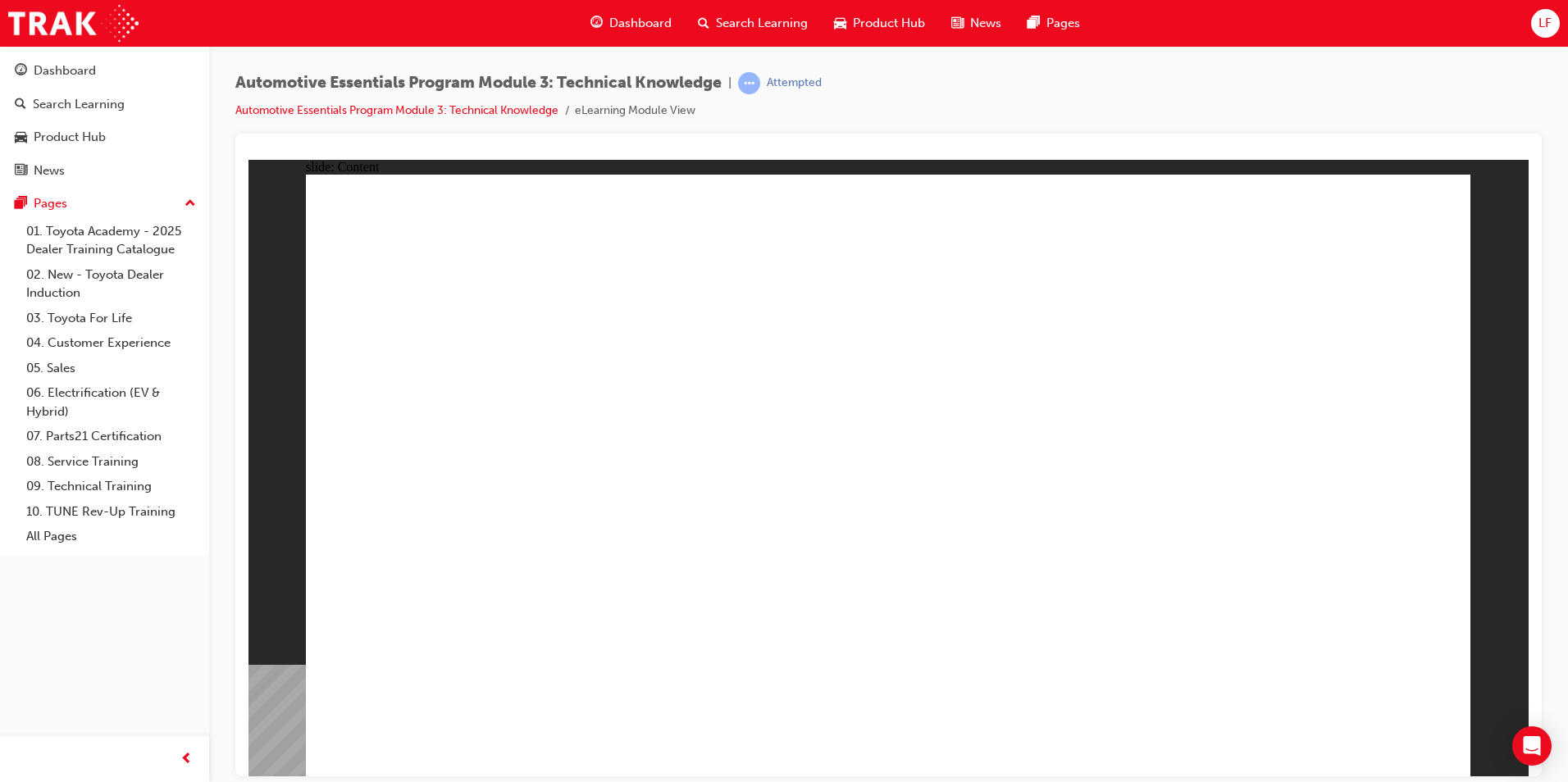
drag, startPoint x: 894, startPoint y: 427, endPoint x: 1158, endPoint y: 386, distance: 267.2
radio input "true"
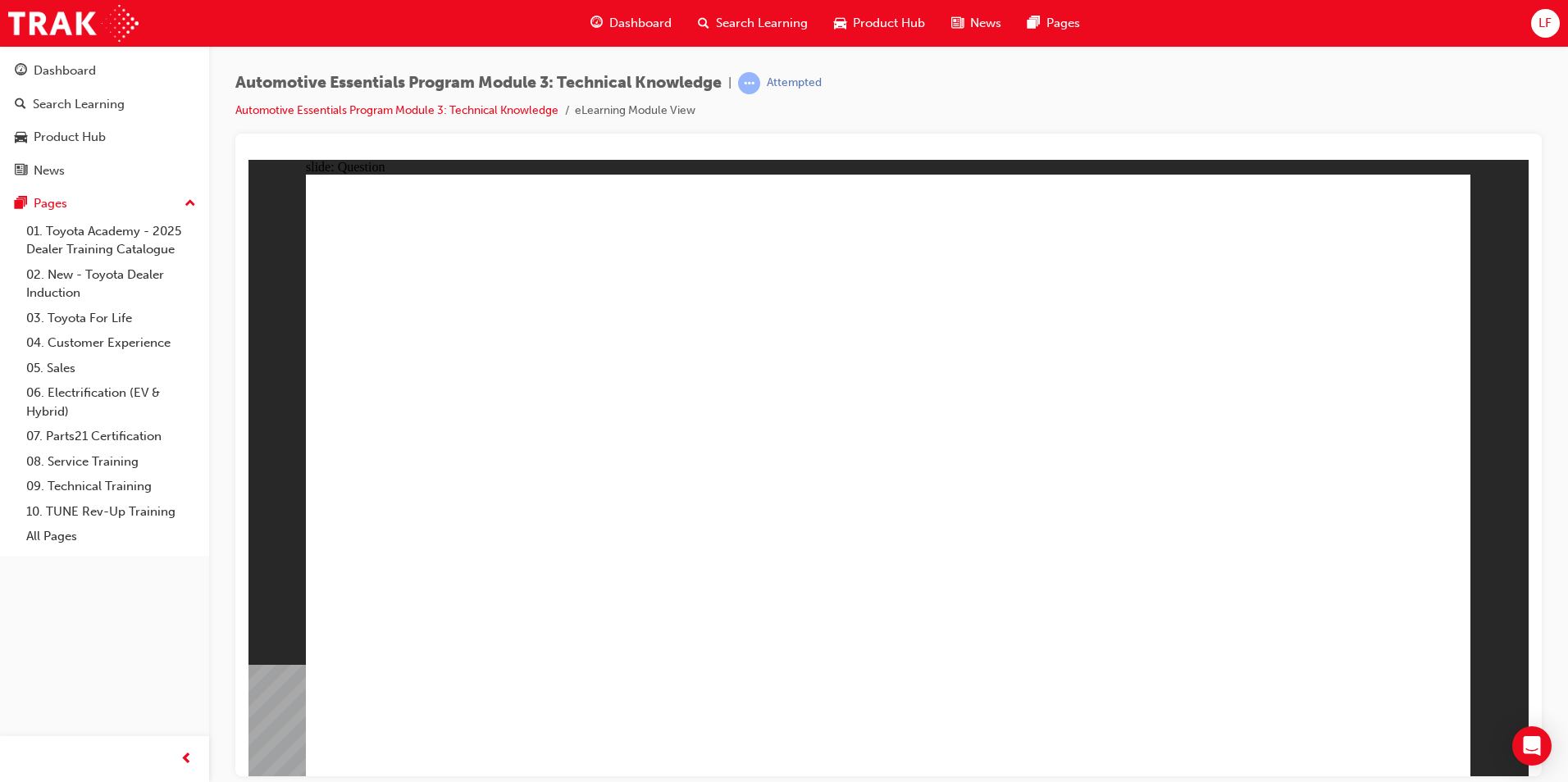
radio input "true"
drag, startPoint x: 1379, startPoint y: 717, endPoint x: 1381, endPoint y: 729, distance: 12.2
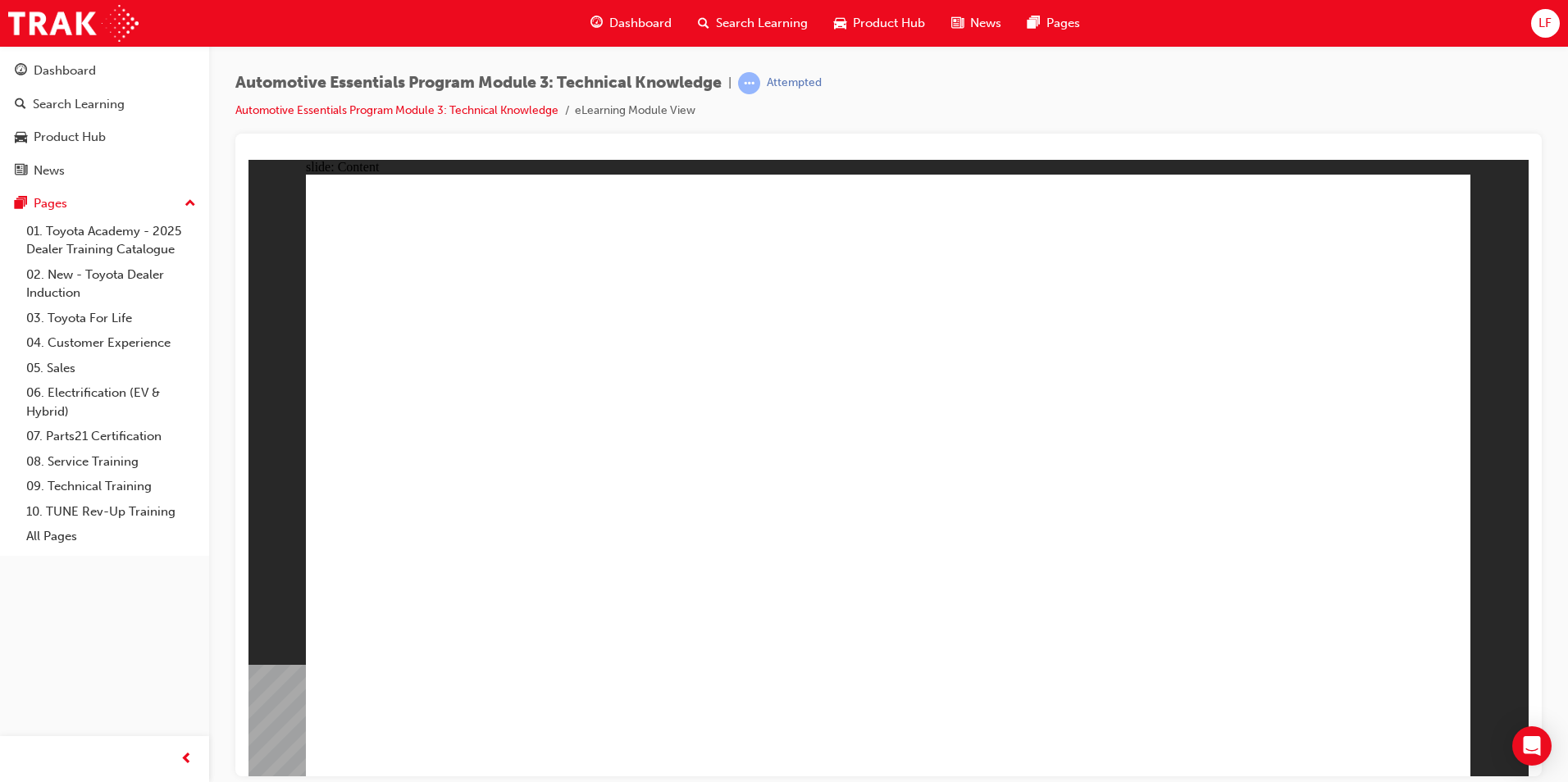
drag, startPoint x: 1373, startPoint y: 718, endPoint x: 1371, endPoint y: 735, distance: 17.1
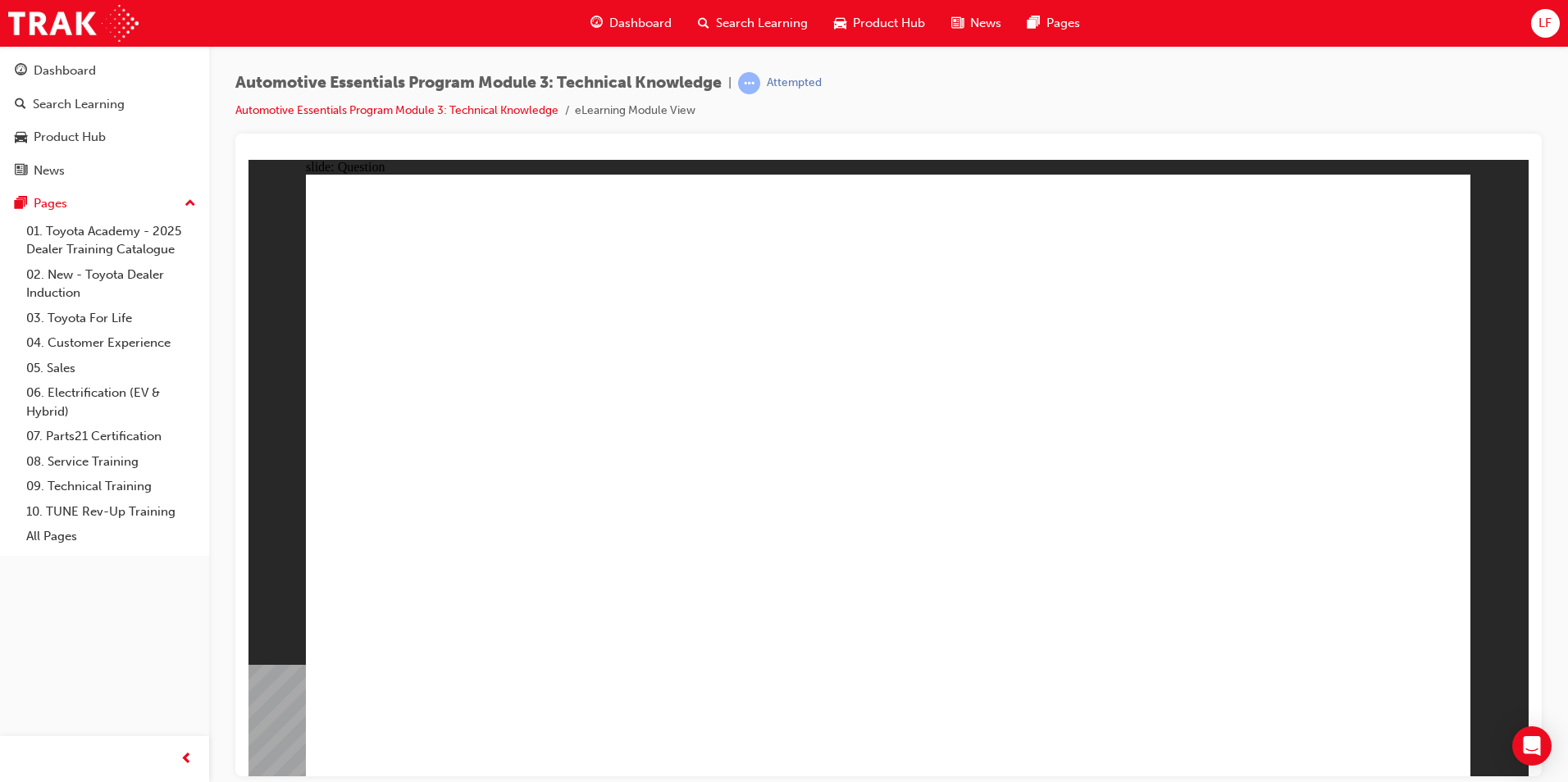
radio input "true"
radio input "false"
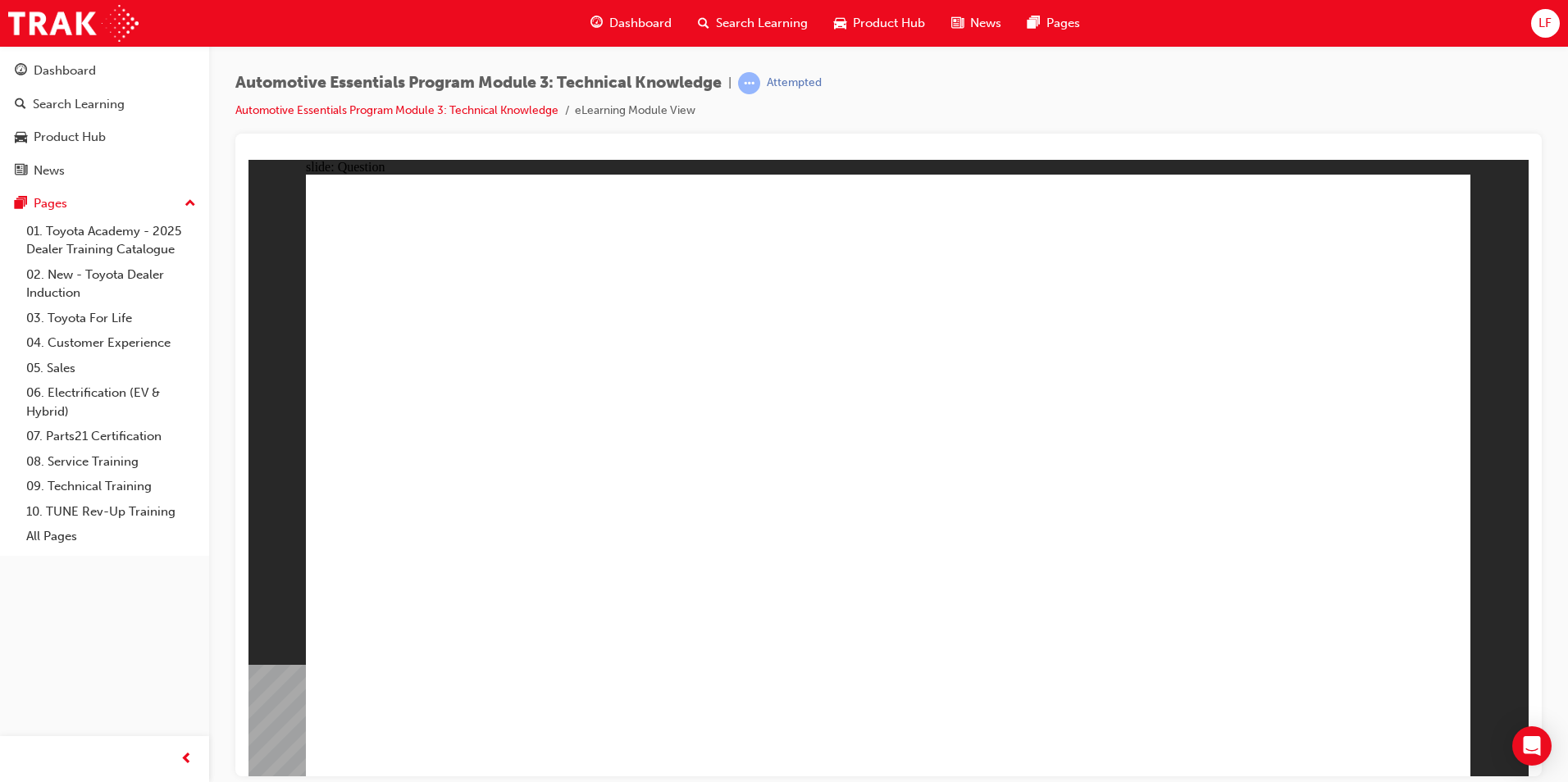
radio input "true"
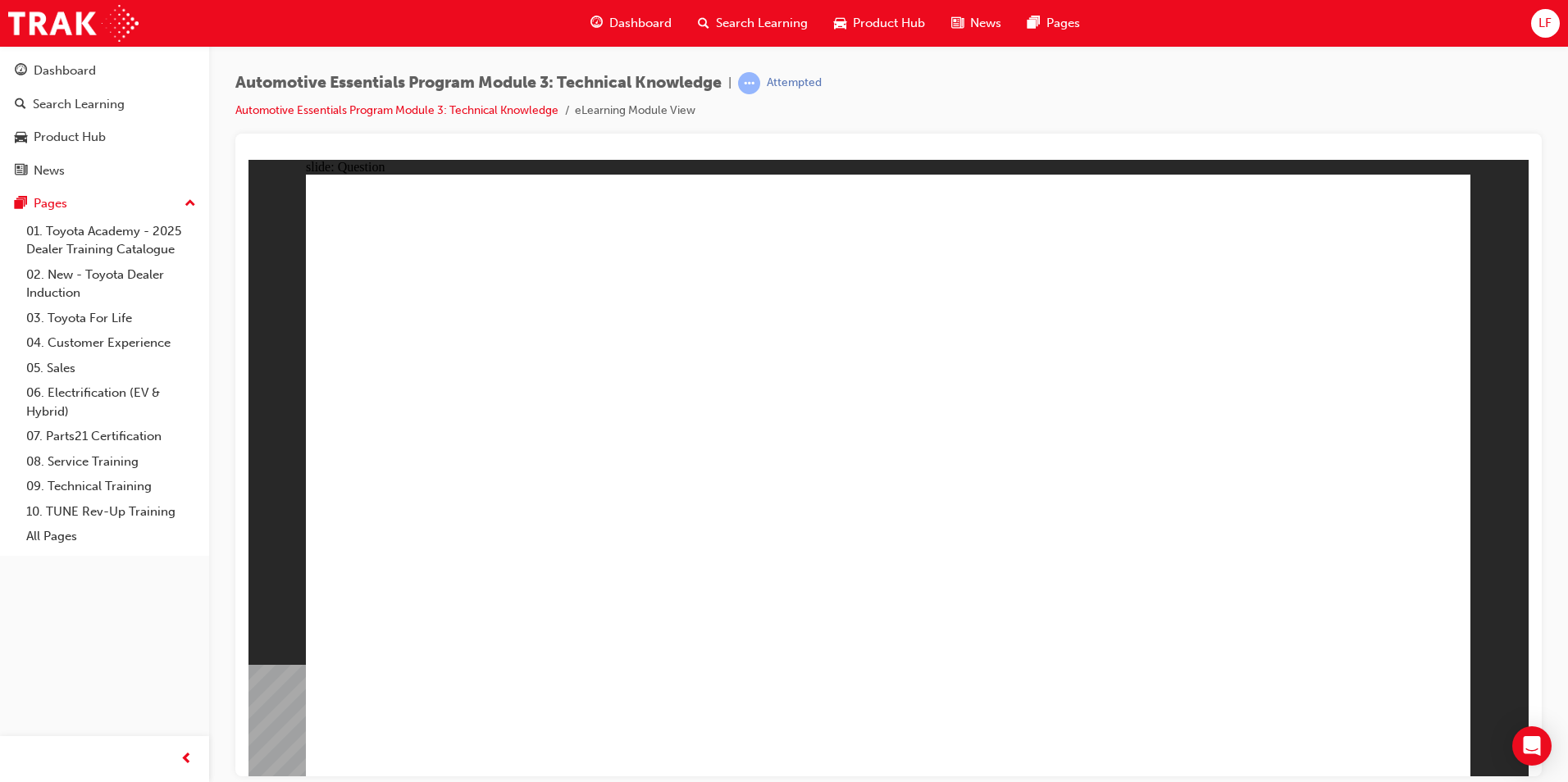
radio input "true"
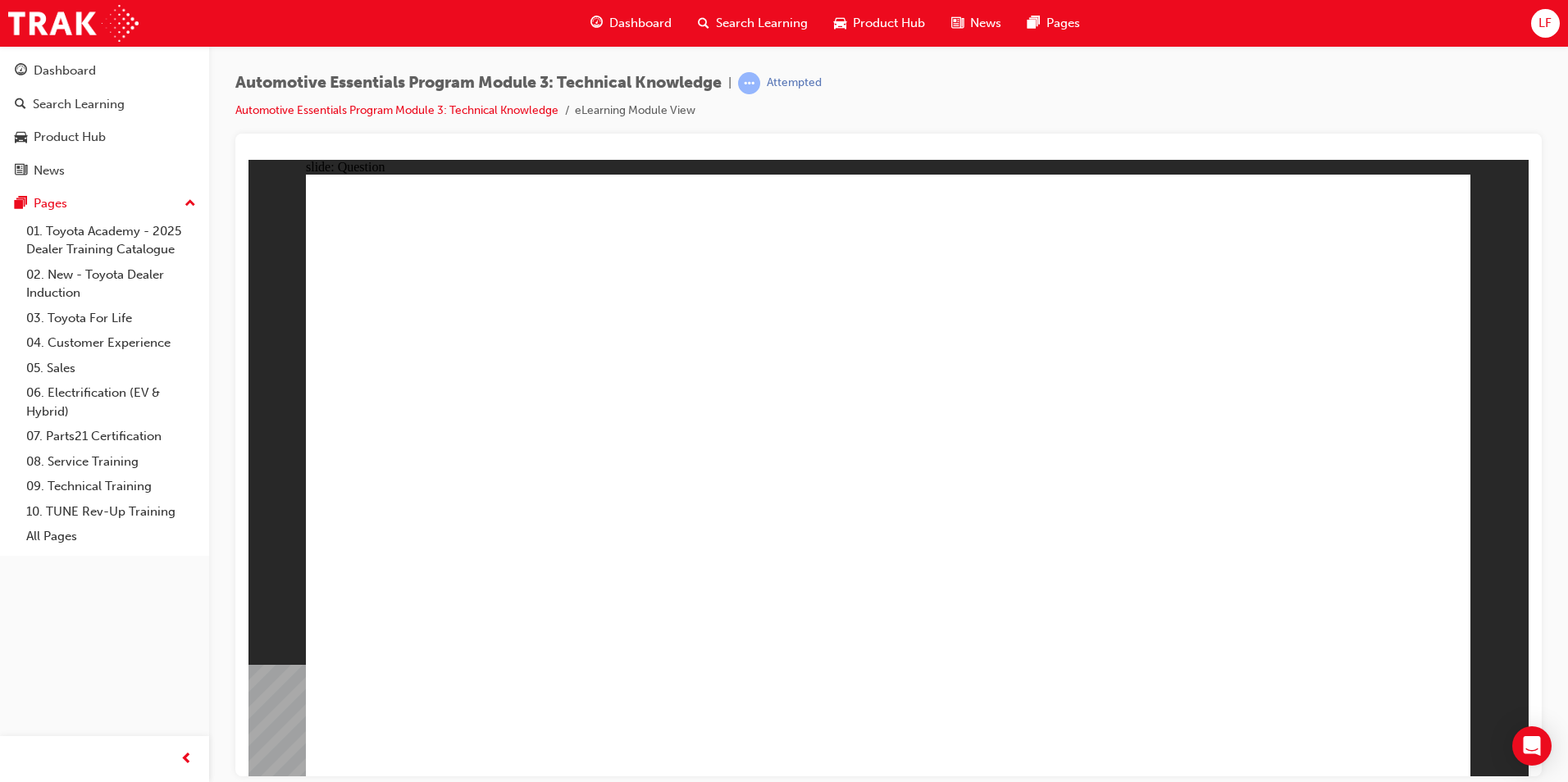
radio input "true"
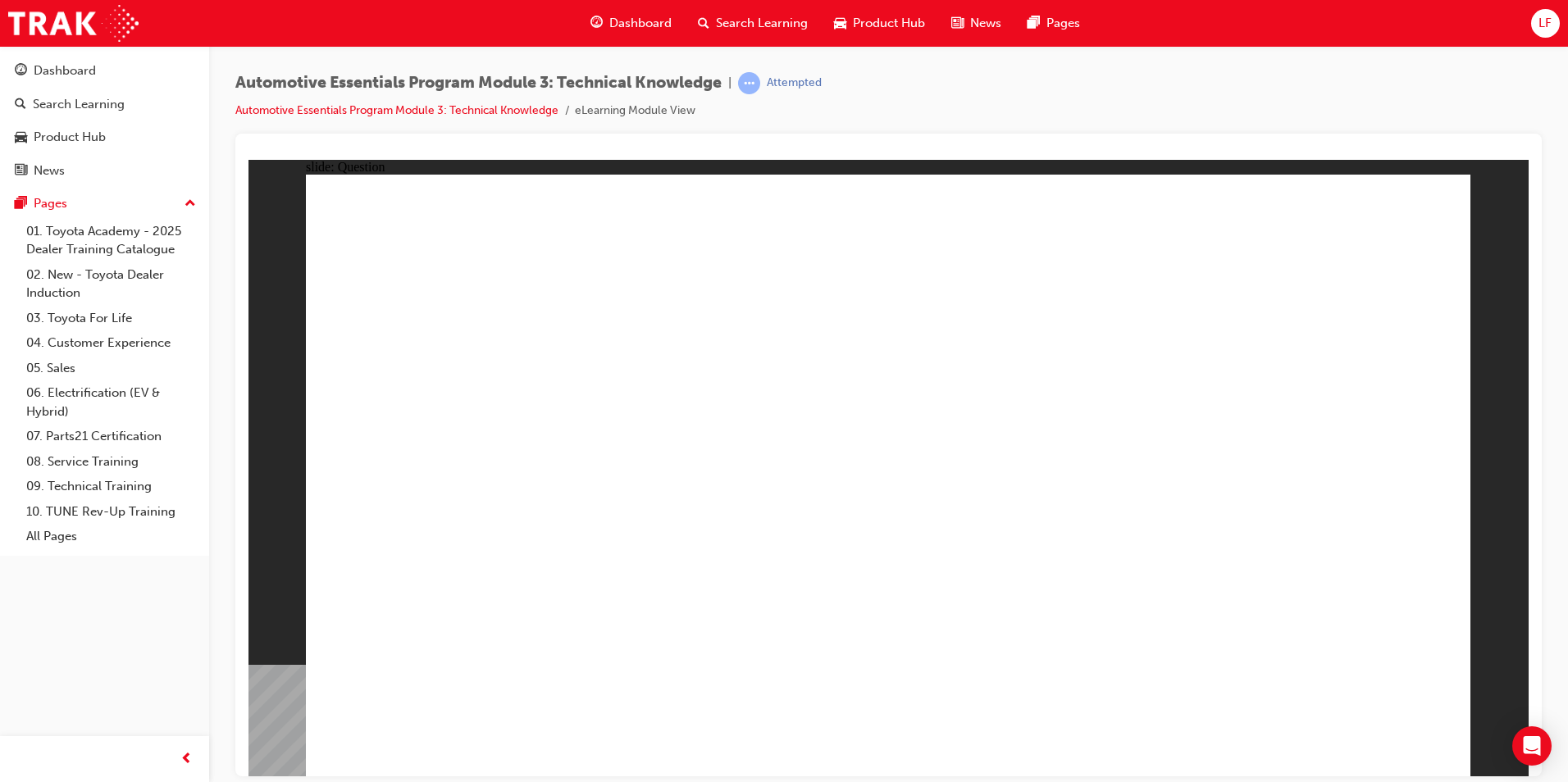
drag, startPoint x: 638, startPoint y: 664, endPoint x: 636, endPoint y: 652, distance: 12.2
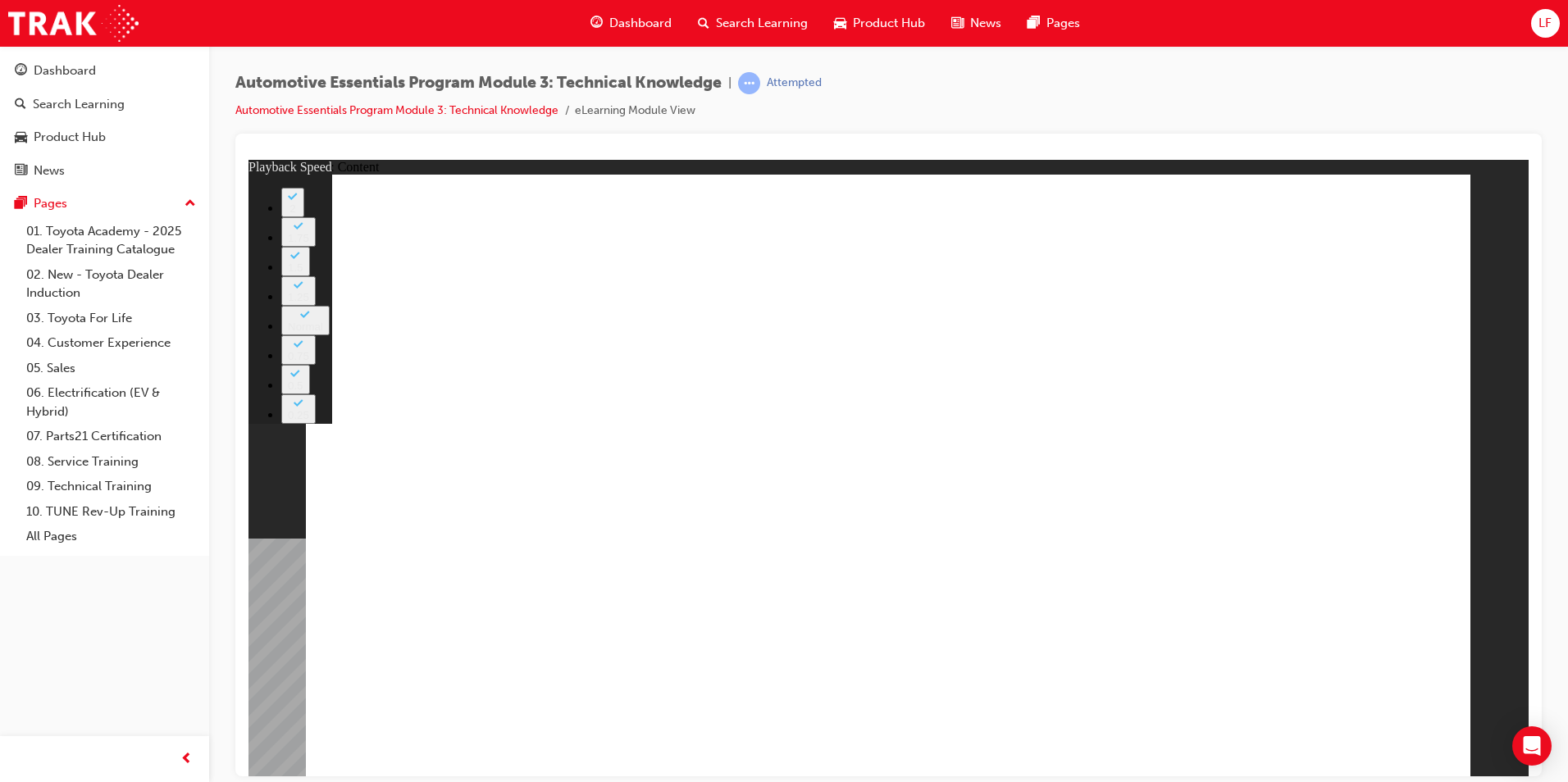
type input "8"
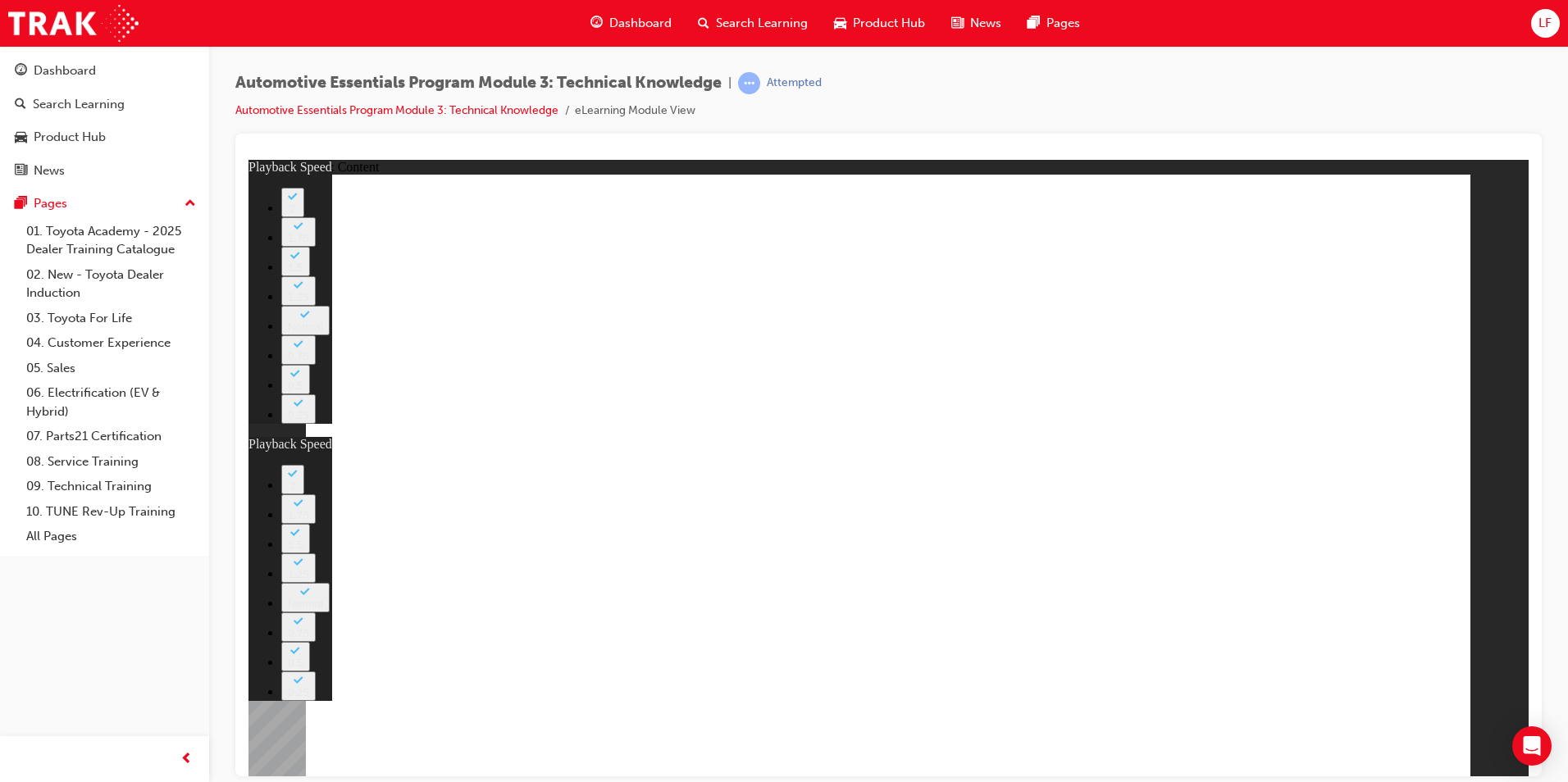
drag, startPoint x: 1316, startPoint y: 722, endPoint x: 1357, endPoint y: 738, distance: 44.0
type input "135"
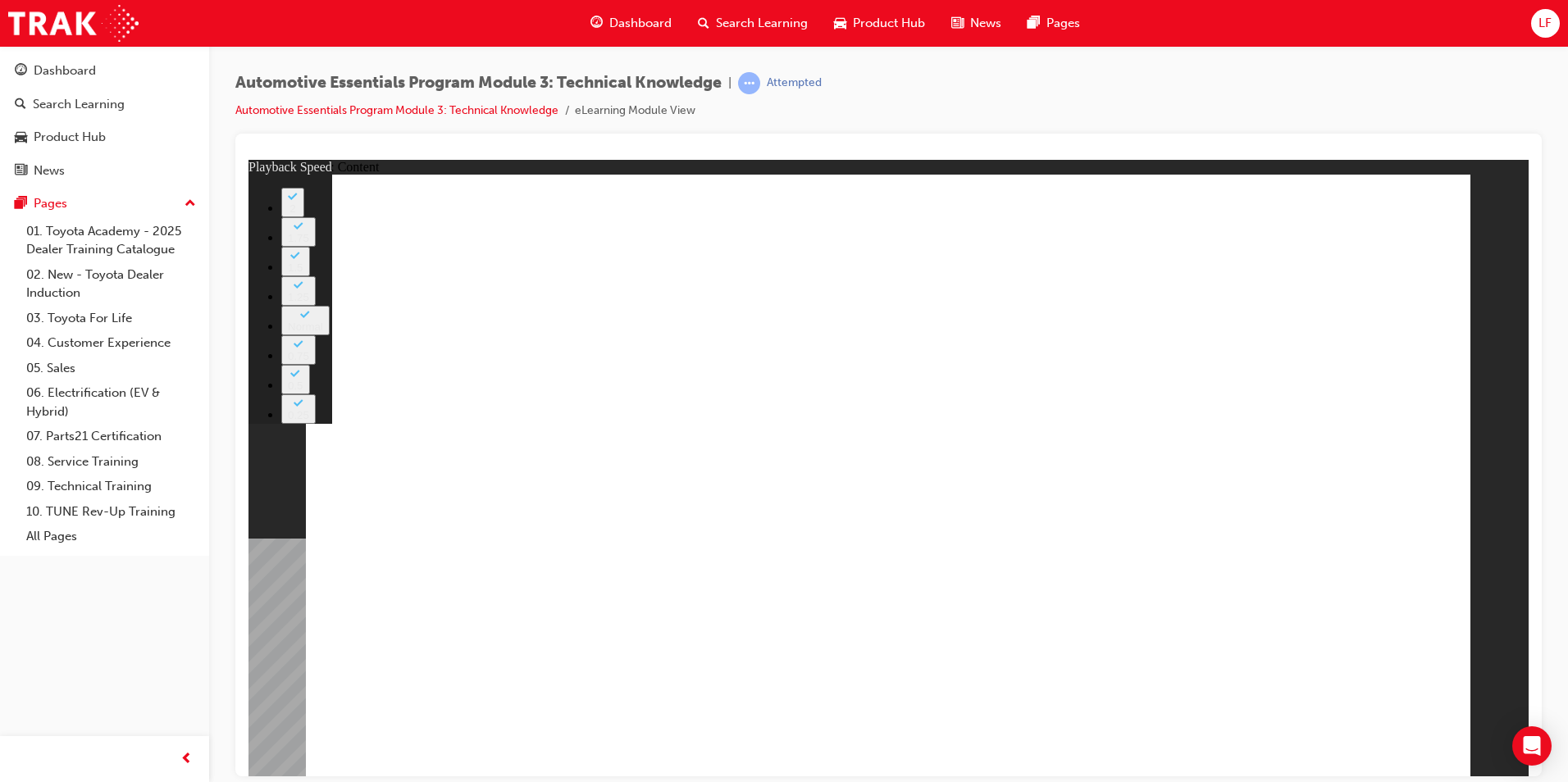
type input "7"
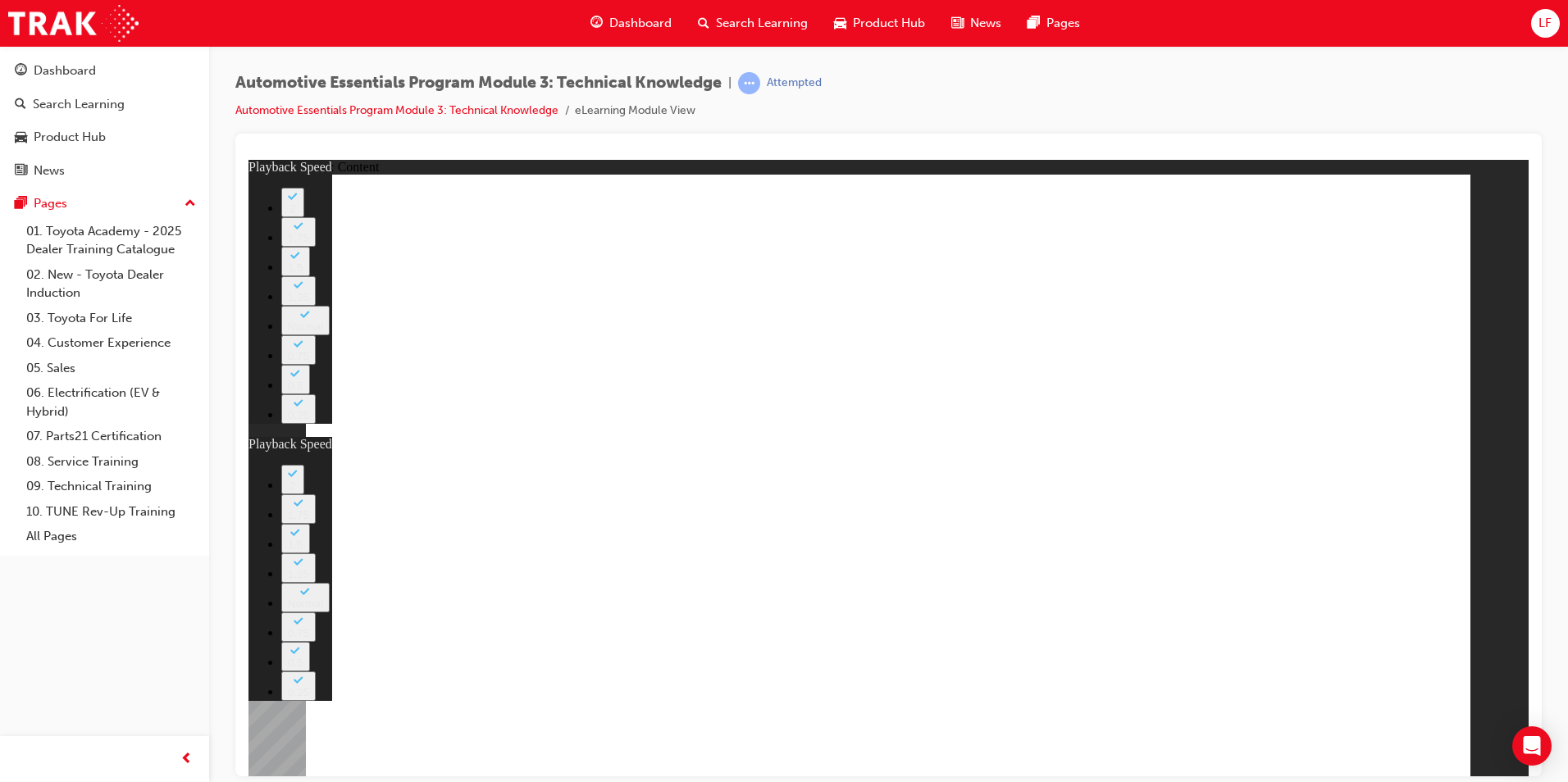
type input "12"
type input "105"
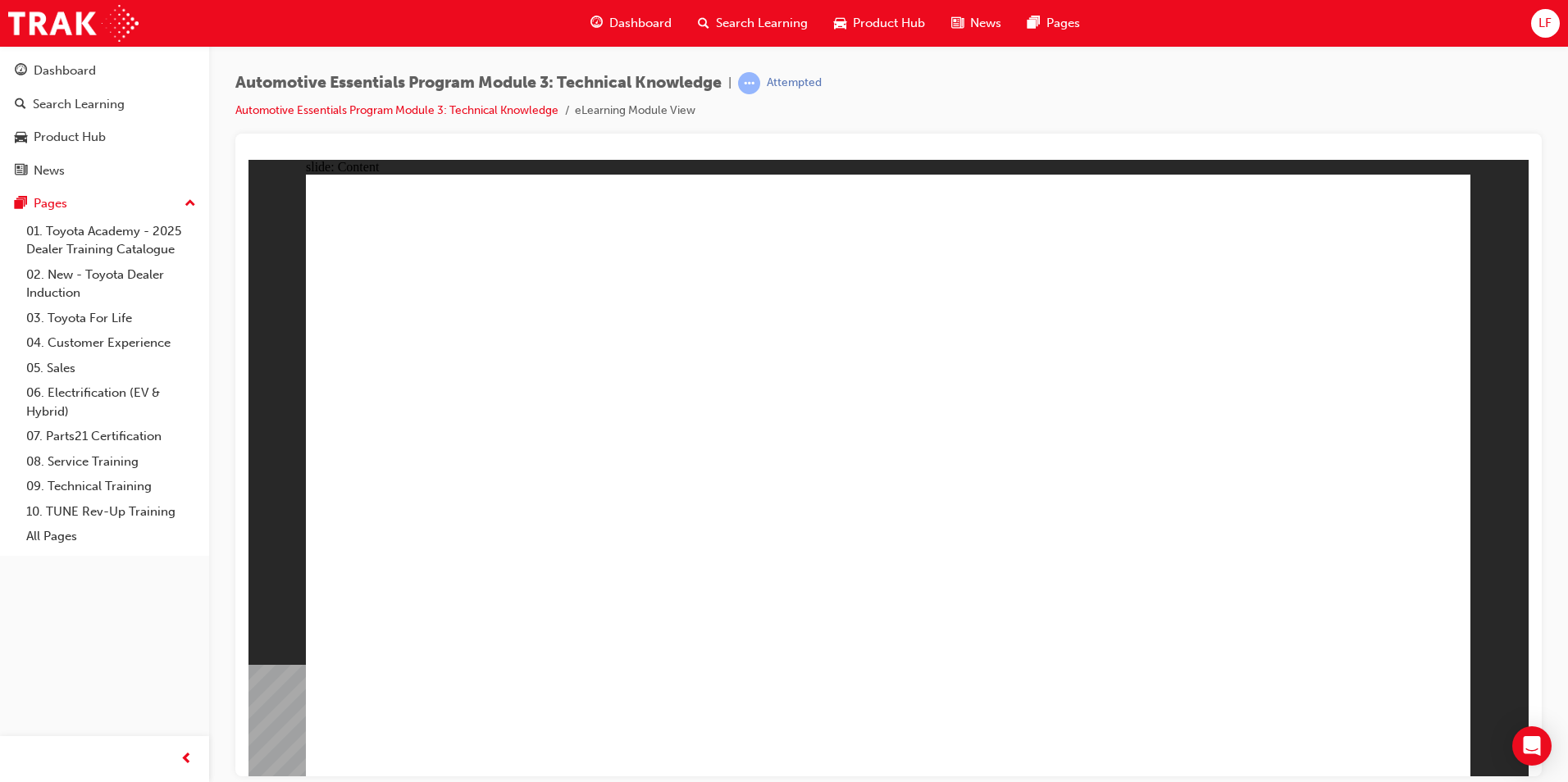
drag, startPoint x: 556, startPoint y: 615, endPoint x: 532, endPoint y: 606, distance: 25.6
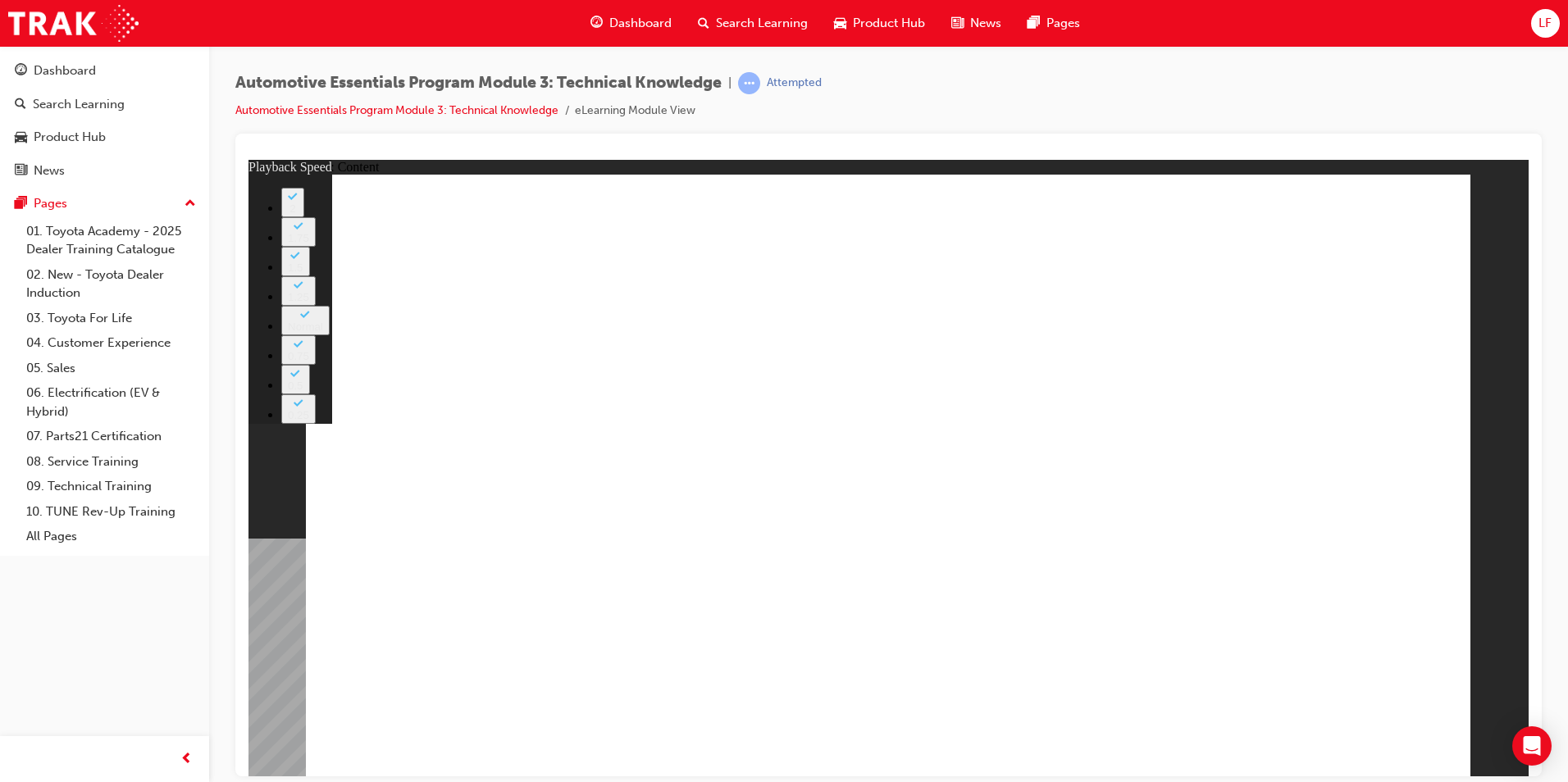
type input "7"
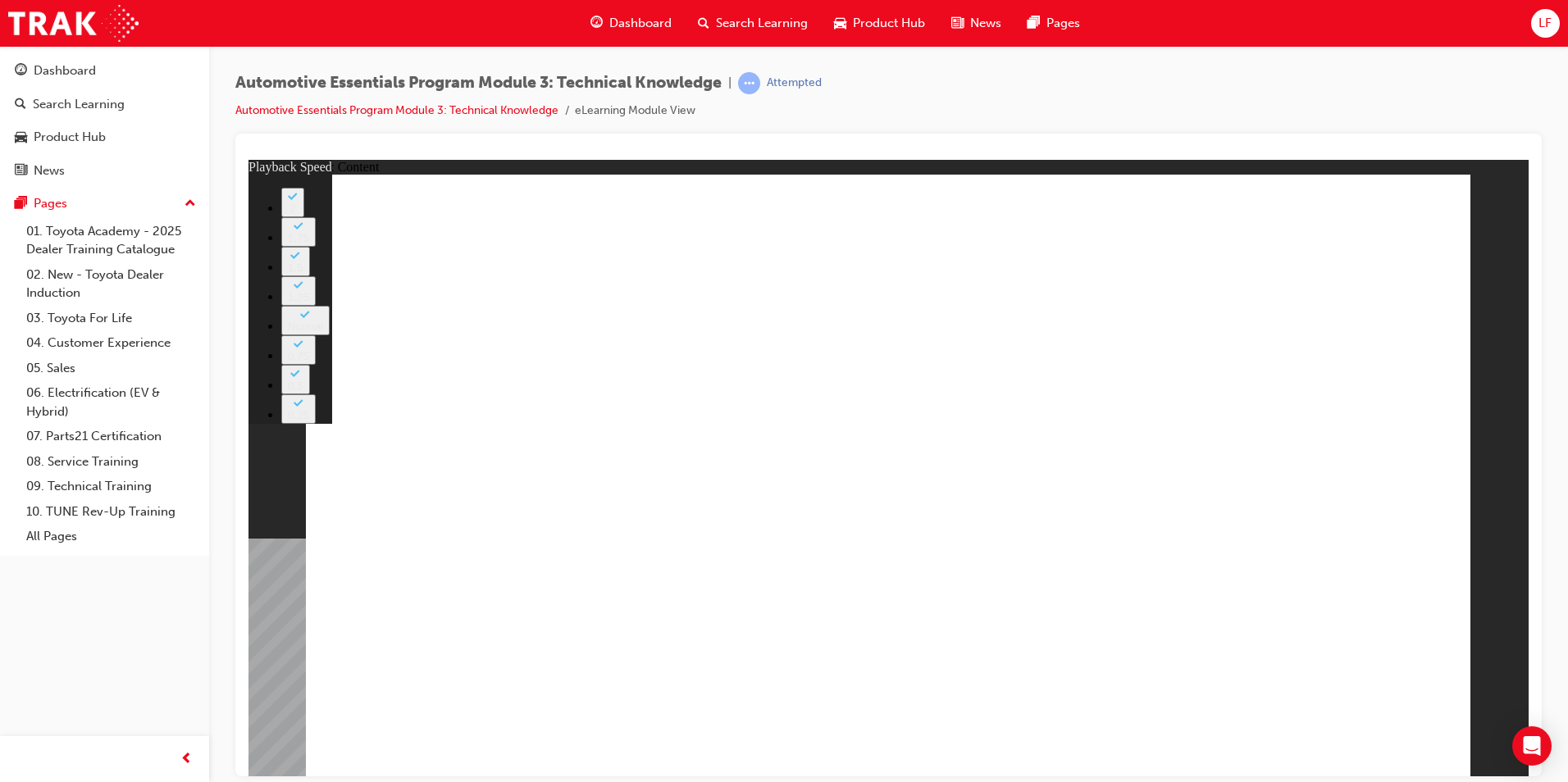
type input "7"
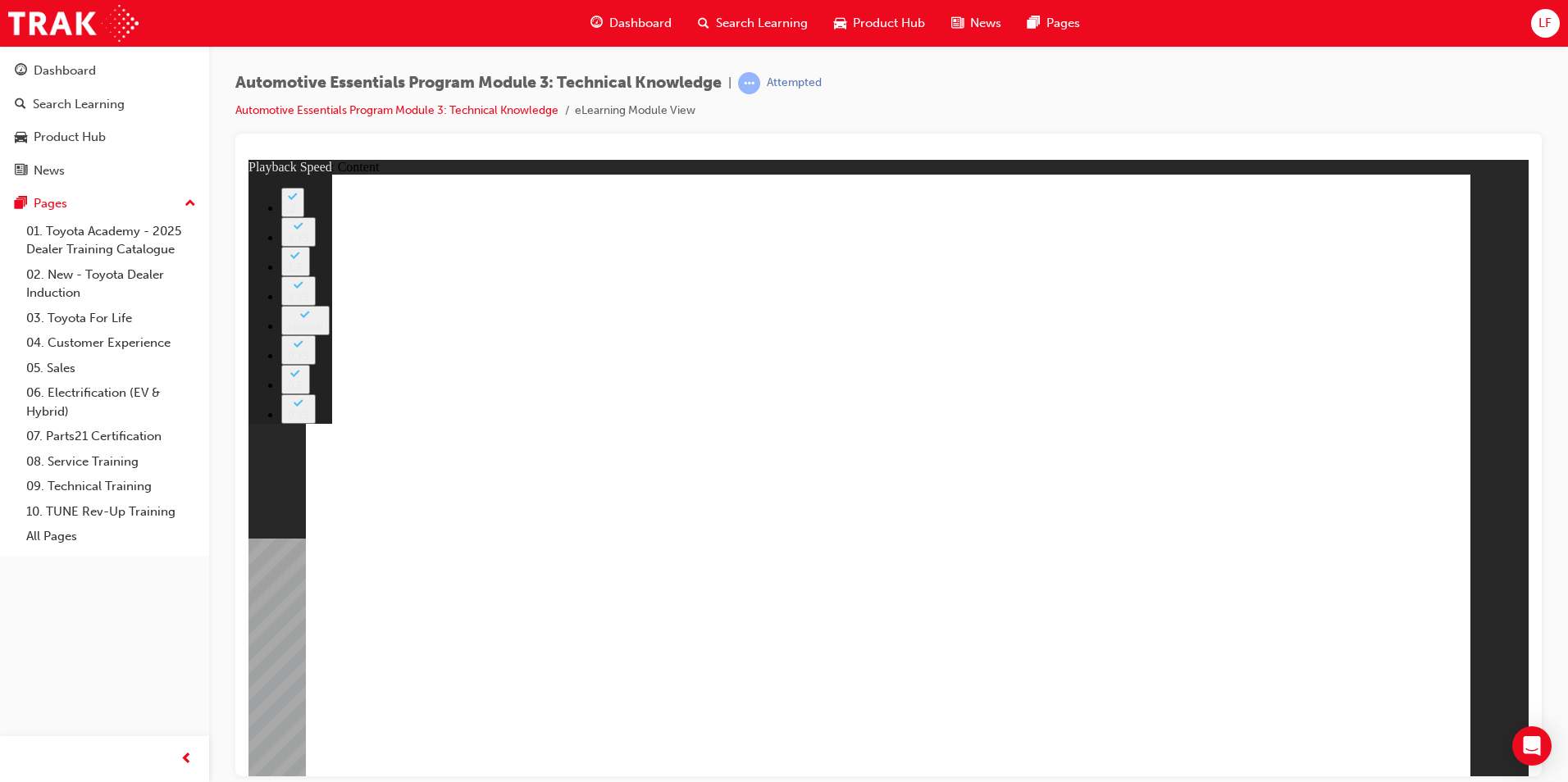
type input "41"
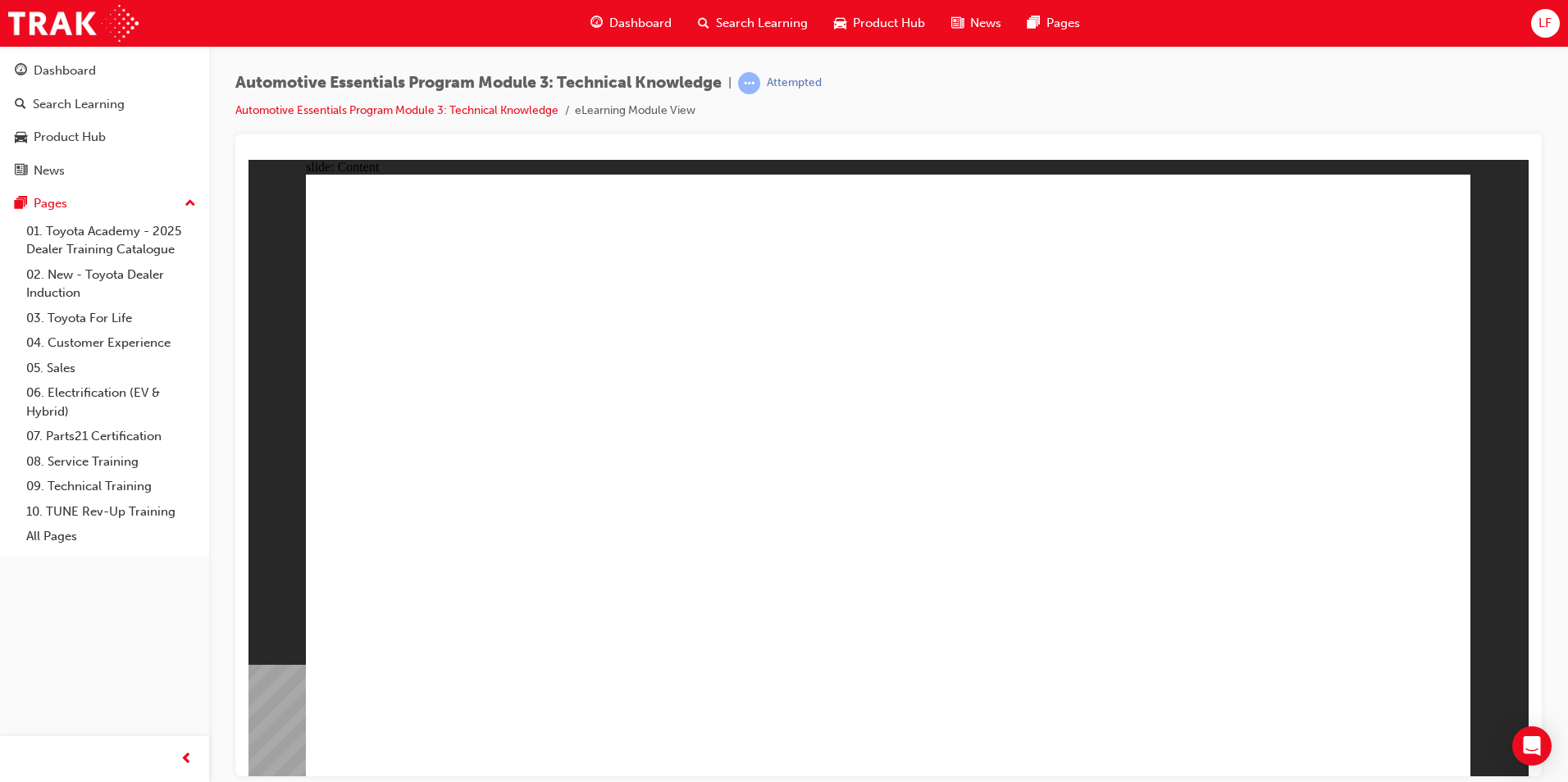
radio input "true"
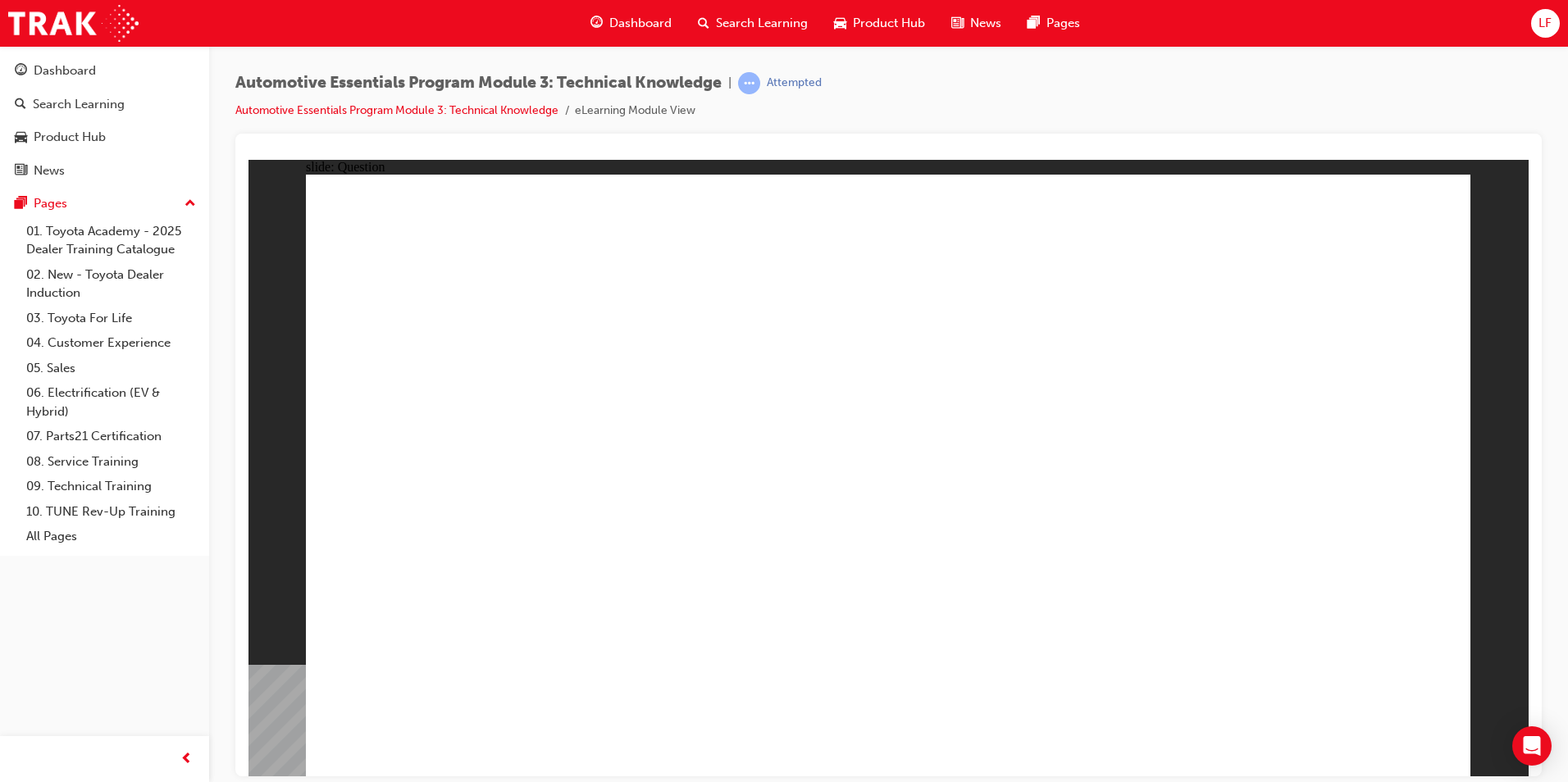
radio input "true"
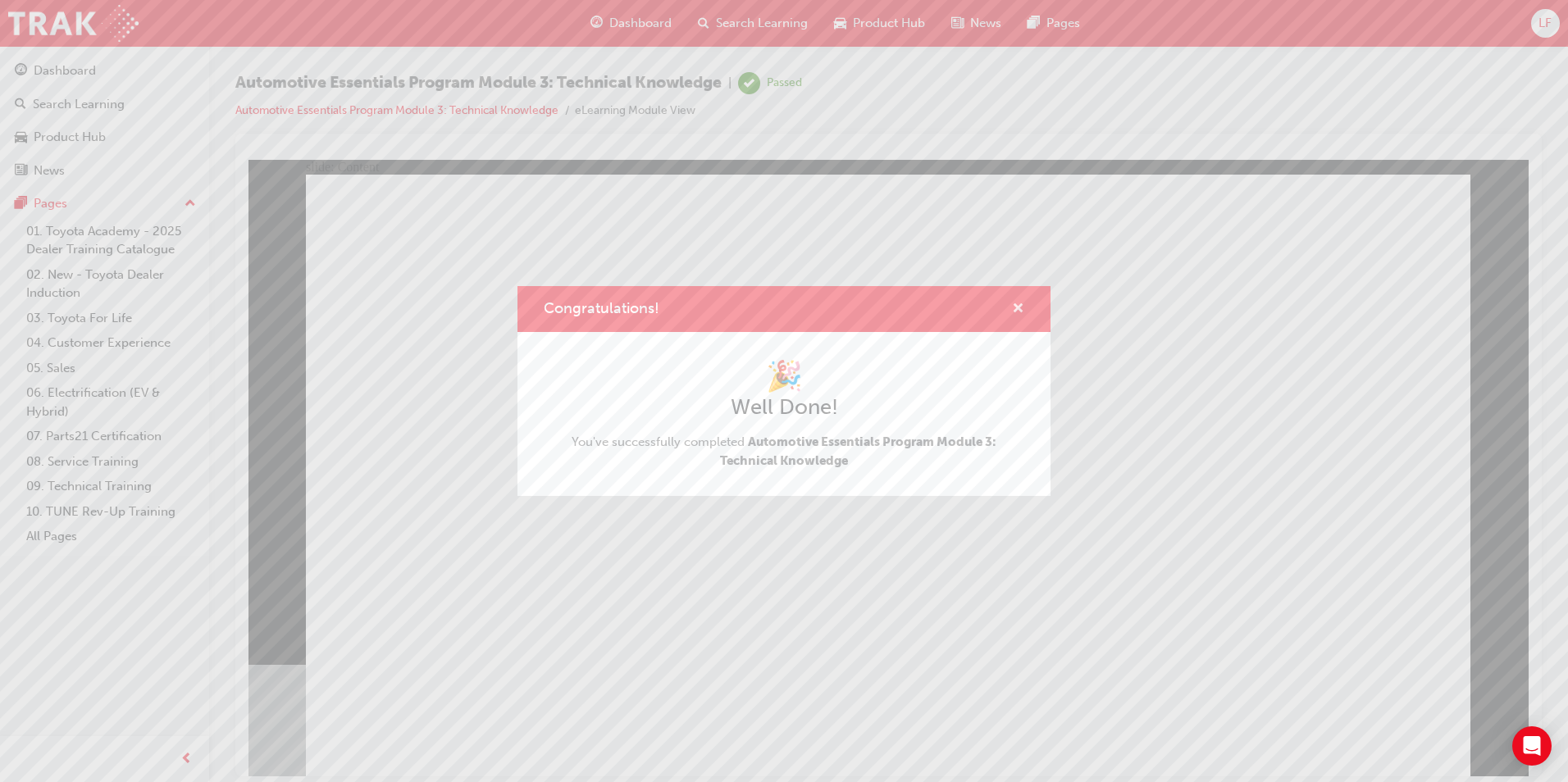
click at [1021, 308] on span "cross-icon" at bounding box center [1018, 309] width 12 height 15
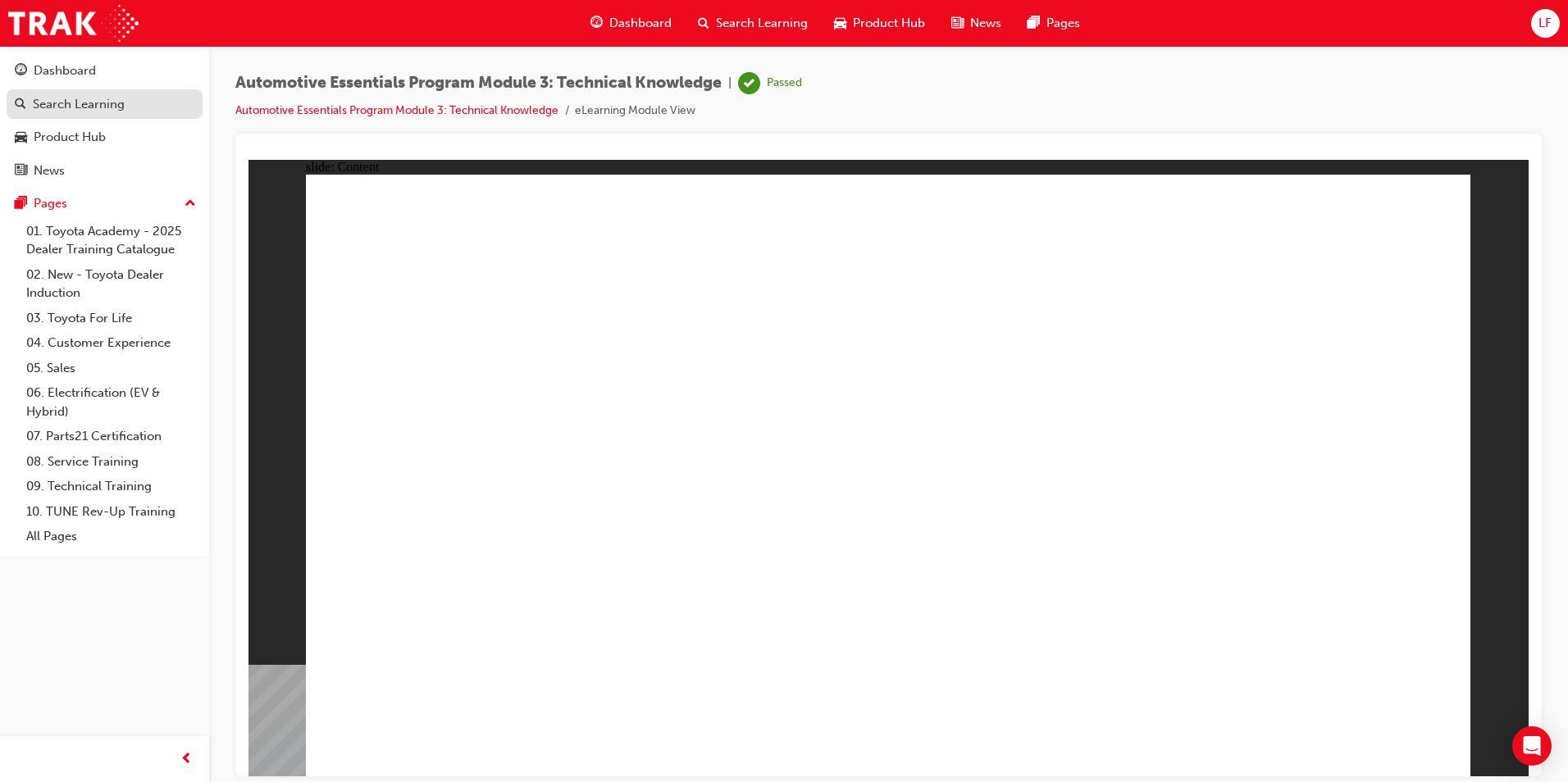
click at [112, 104] on div "Search Learning" at bounding box center [78, 105] width 92 height 19
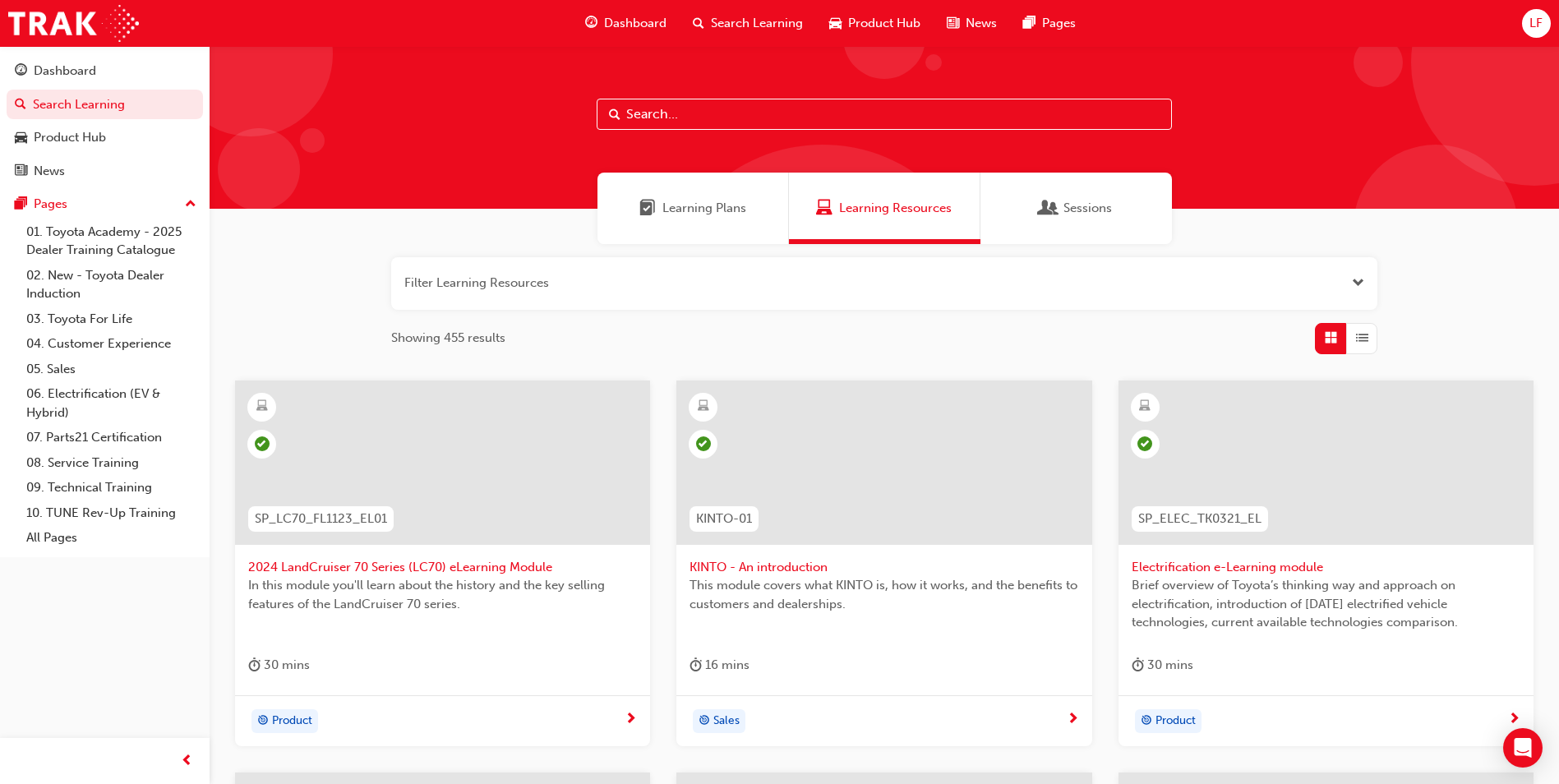
click at [703, 216] on span "Learning Plans" at bounding box center [704, 208] width 84 height 19
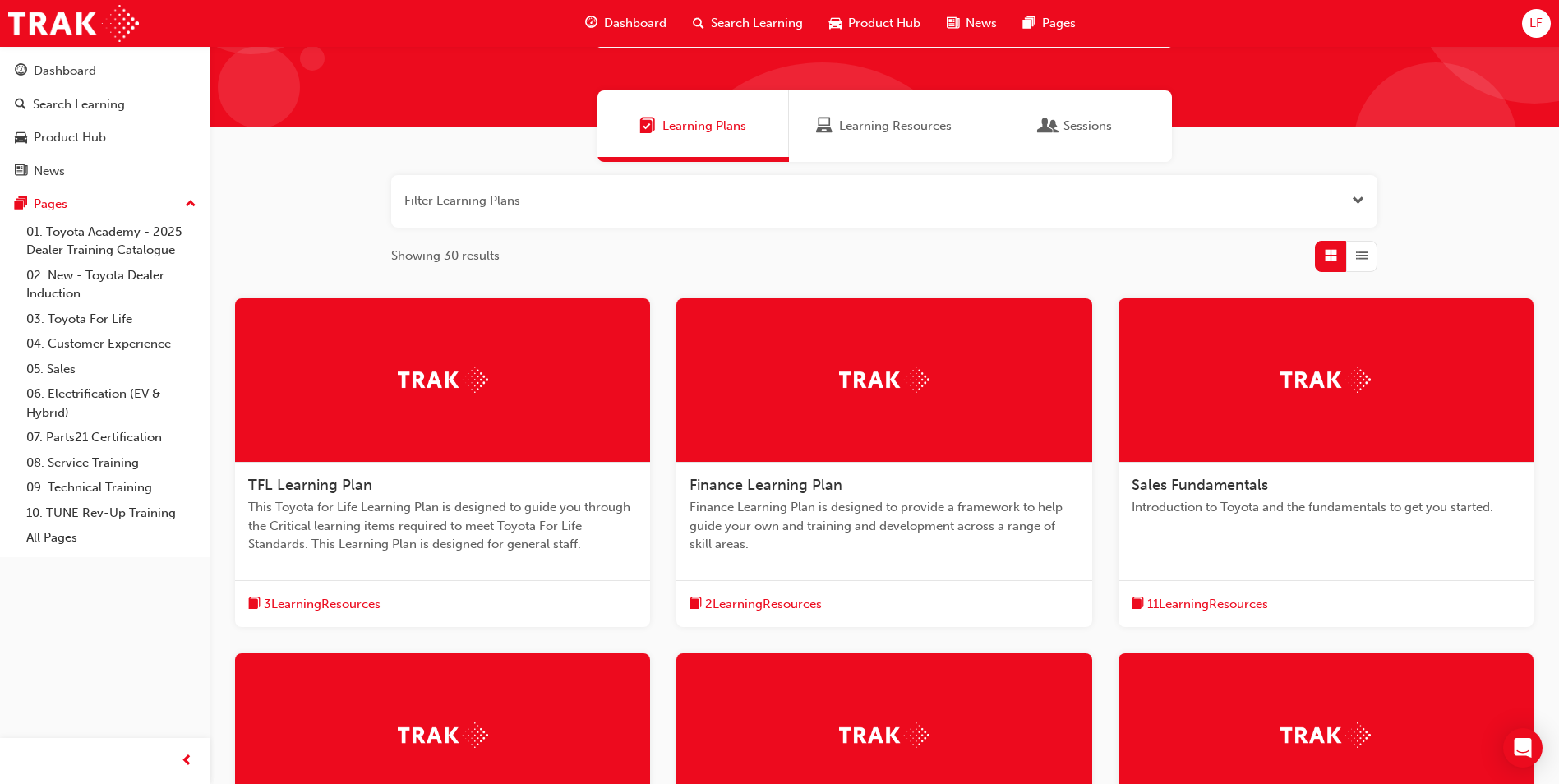
scroll to position [164, 0]
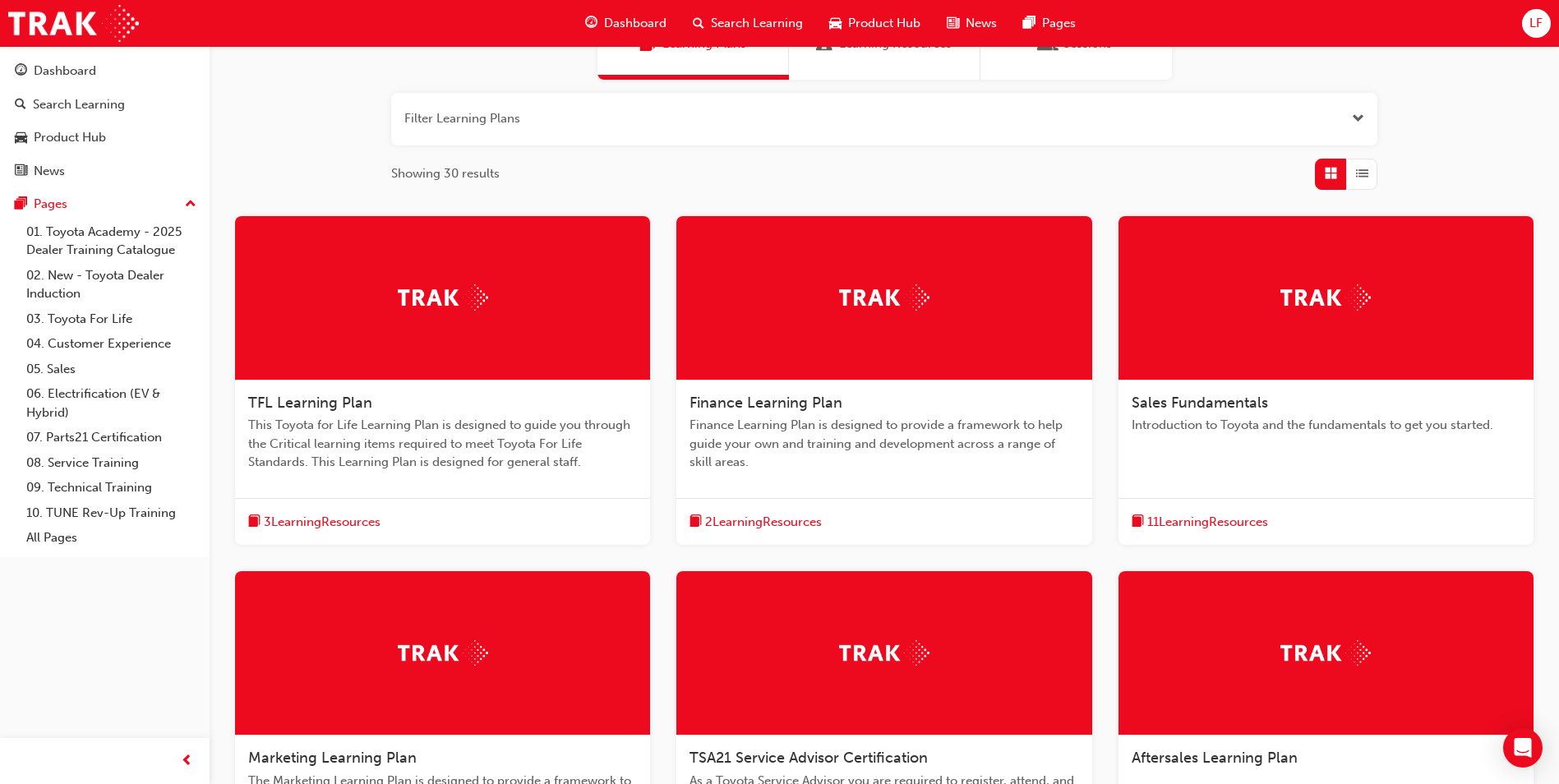
click at [1177, 523] on span "11 Learning Resources" at bounding box center [1208, 522] width 121 height 19
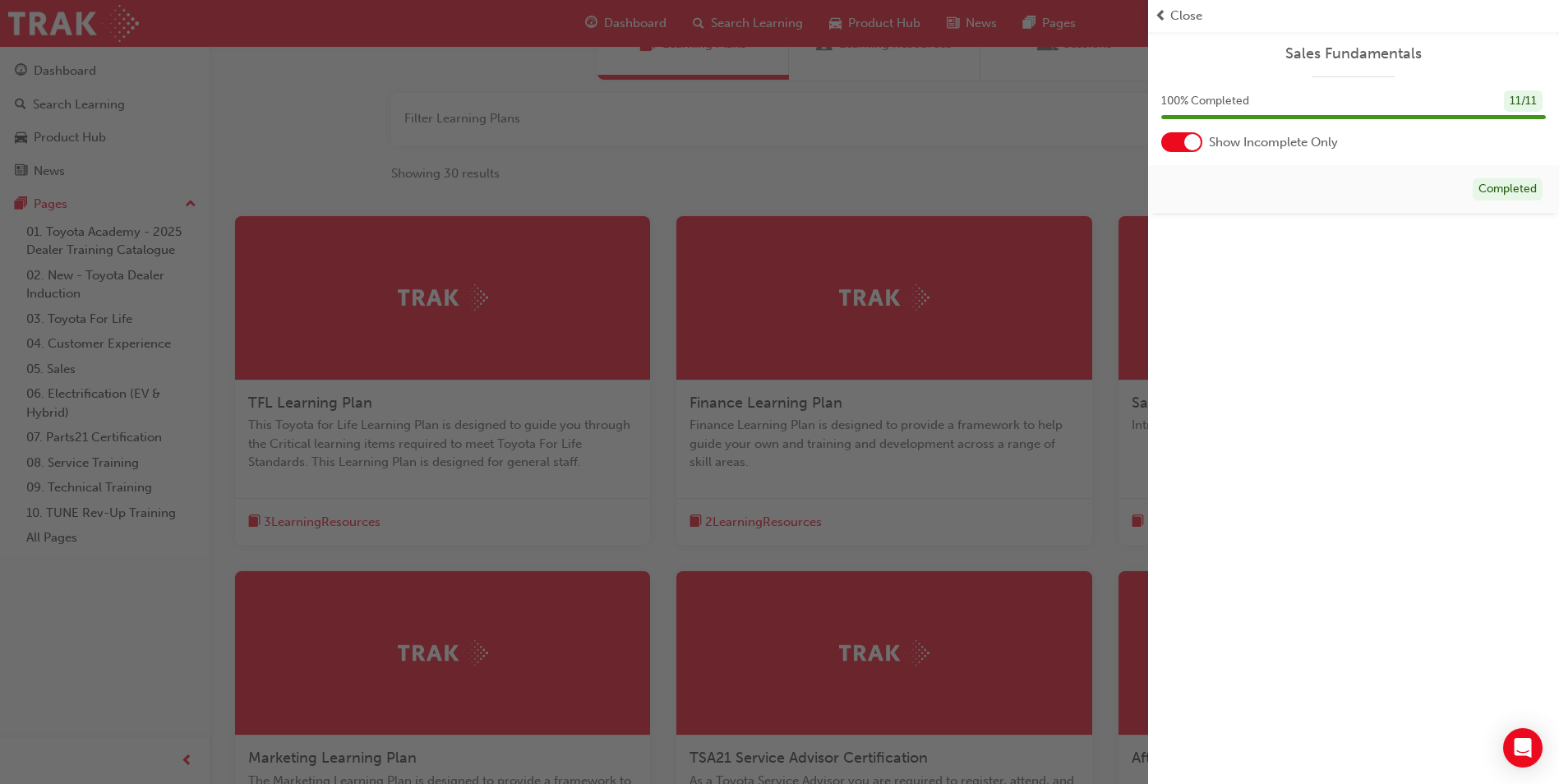
click at [1158, 15] on span "prev-icon" at bounding box center [1161, 16] width 12 height 19
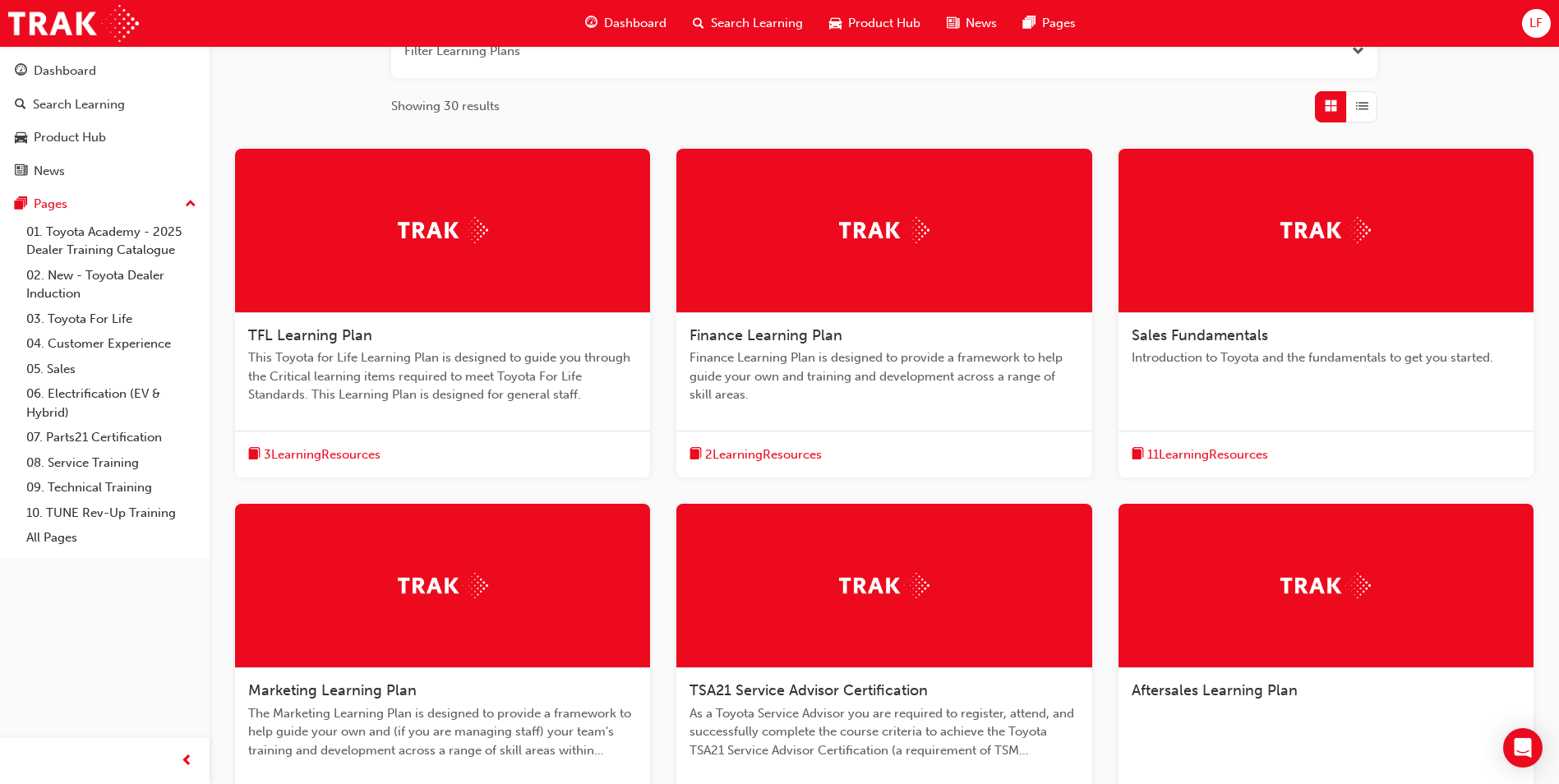
scroll to position [482, 0]
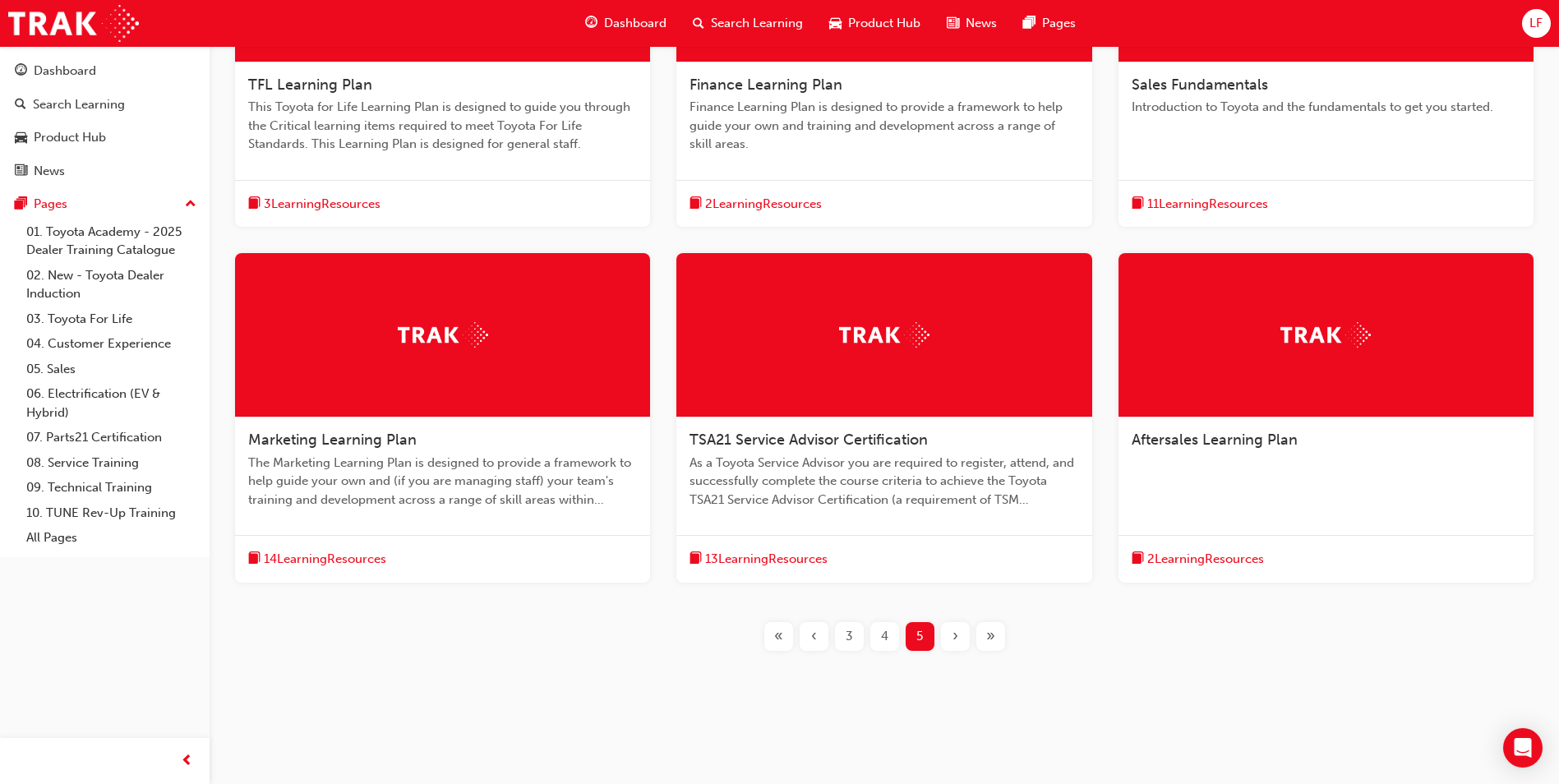
click at [1180, 559] on span "2 Learning Resources" at bounding box center [1206, 559] width 117 height 19
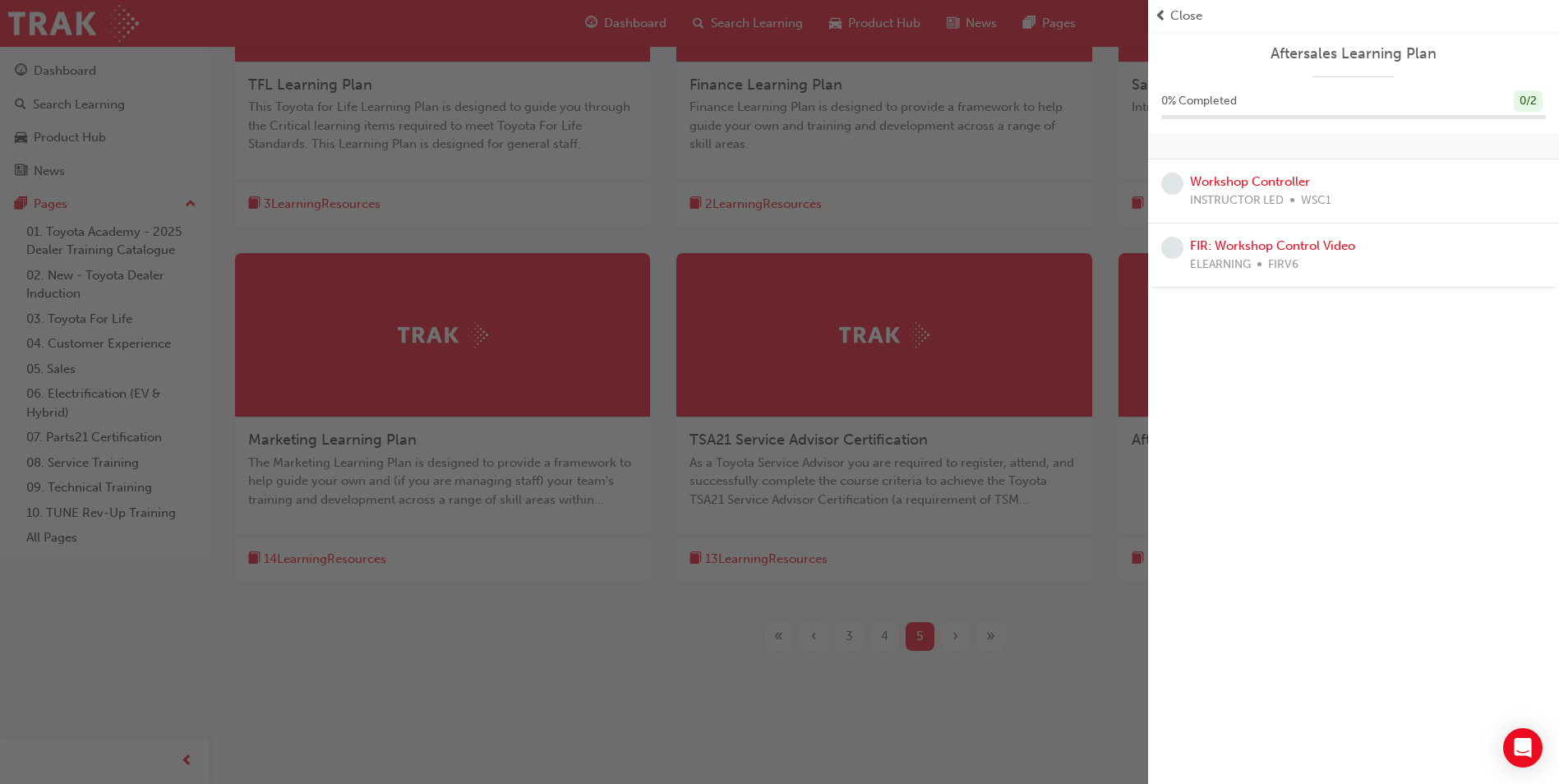
click at [1176, 16] on span "Close" at bounding box center [1186, 16] width 32 height 19
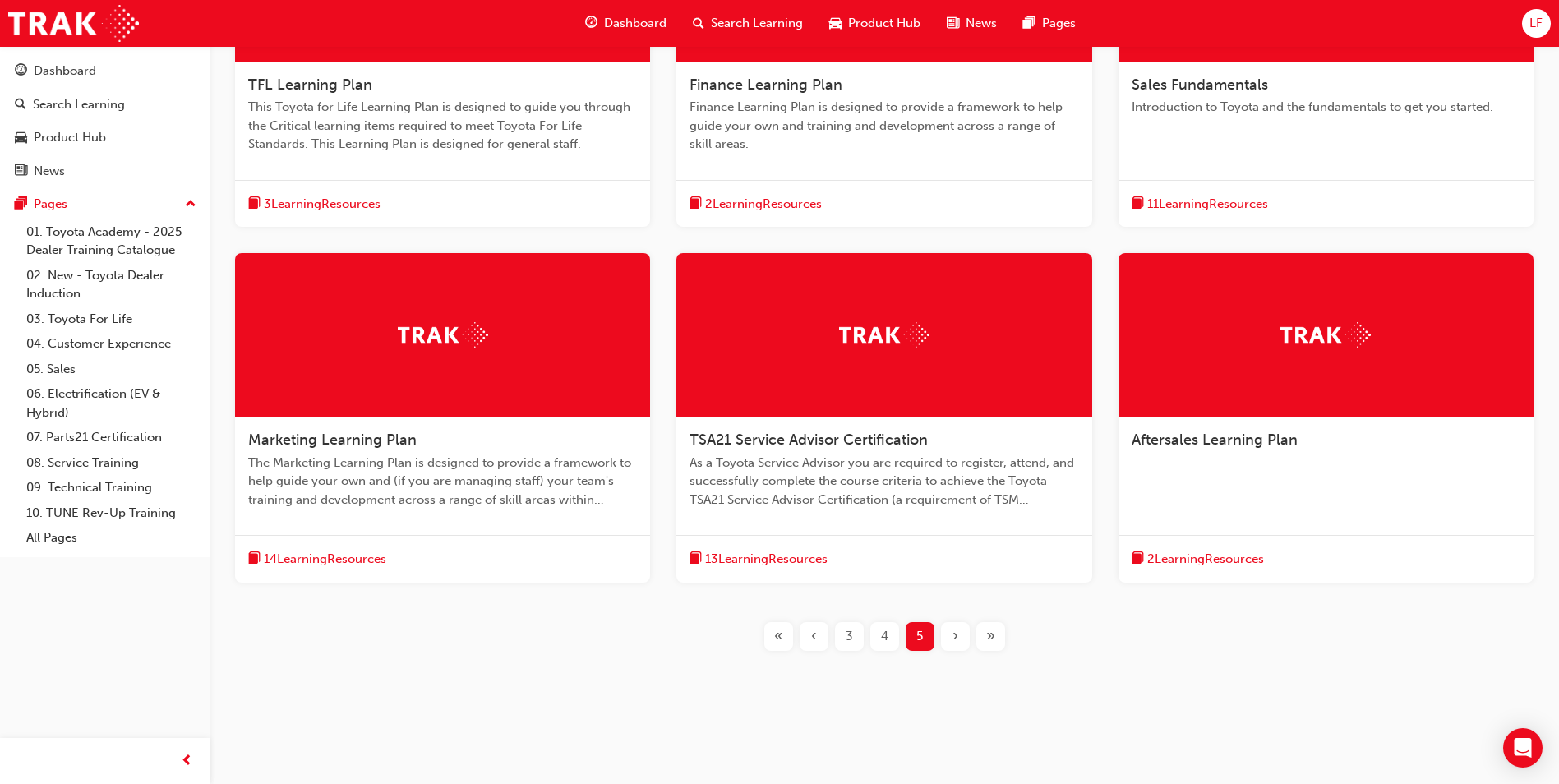
click at [805, 201] on span "2 Learning Resources" at bounding box center [764, 204] width 117 height 19
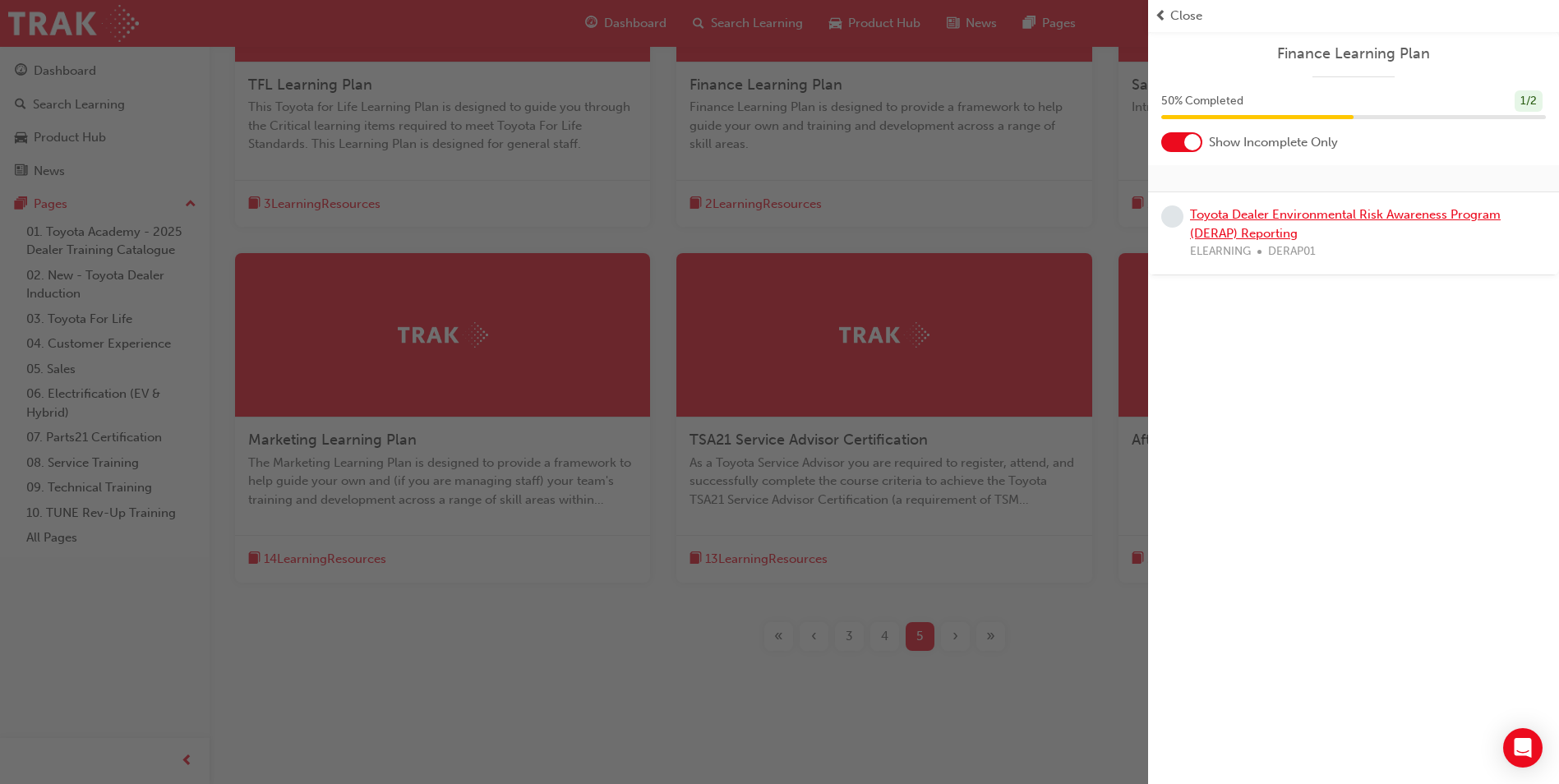
click at [1252, 220] on link "Toyota Dealer Environmental Risk Awareness Program (DERAP) Reporting" at bounding box center [1346, 224] width 311 height 34
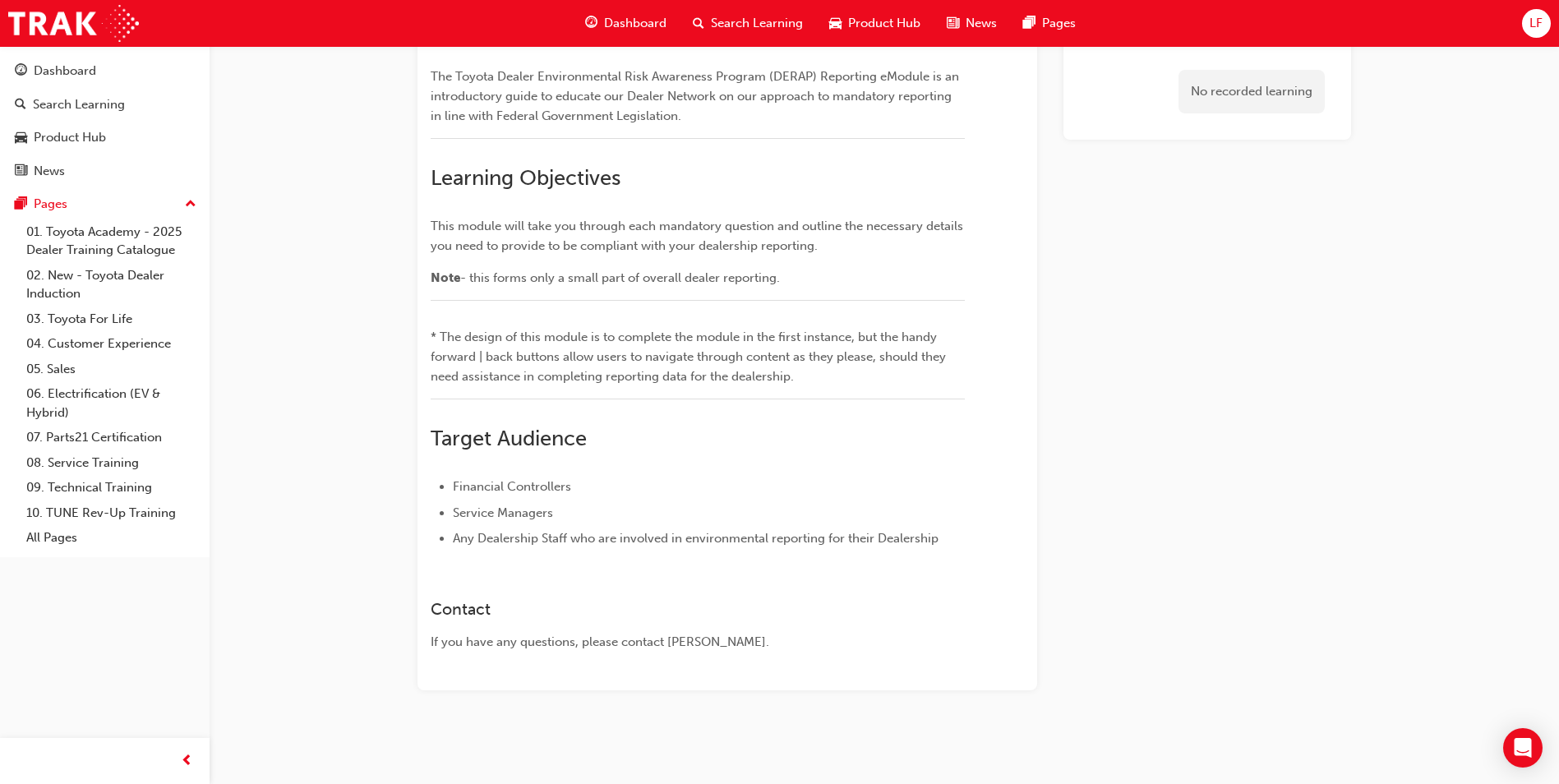
scroll to position [429, 0]
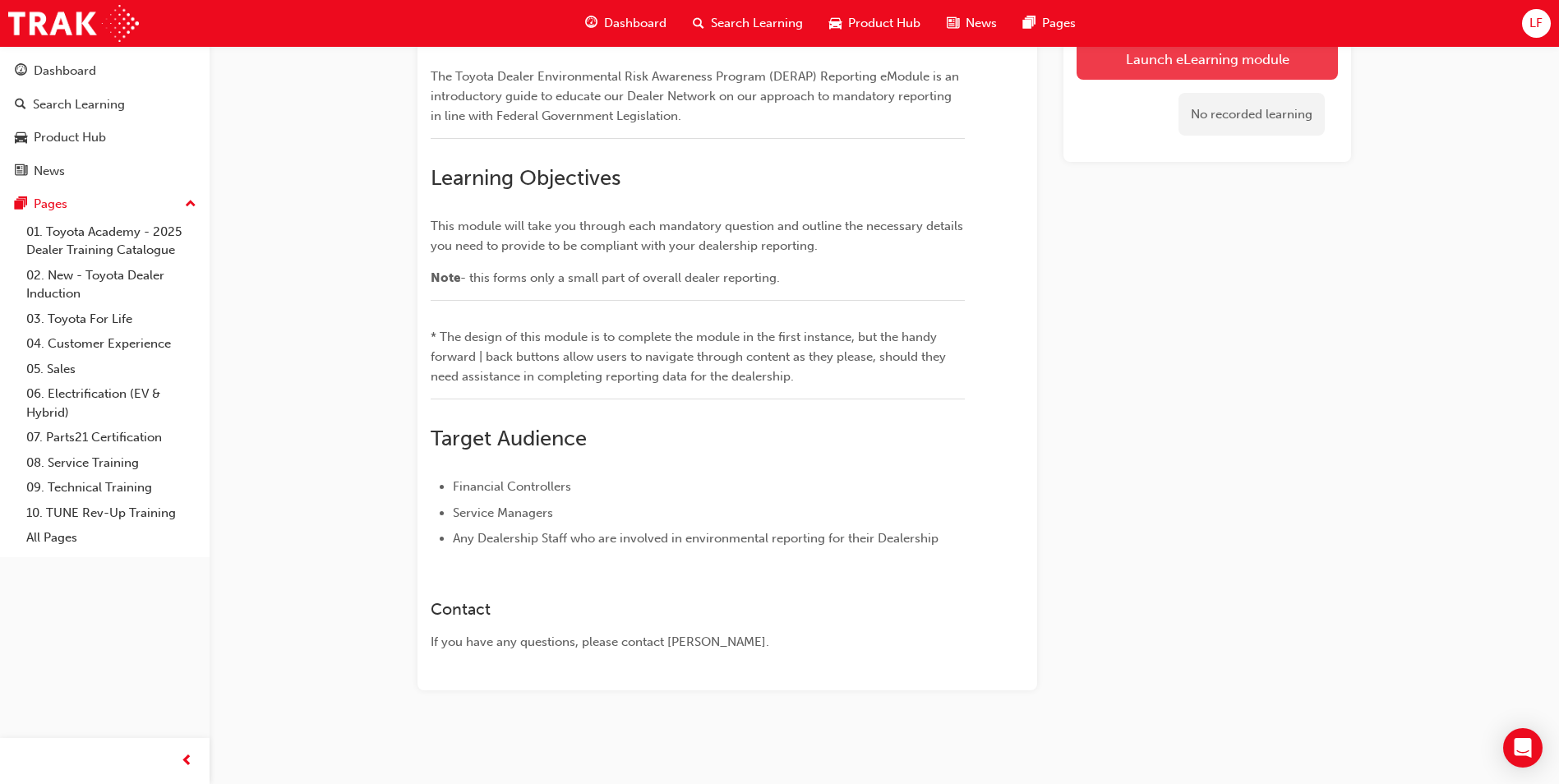
click at [1197, 61] on link "Launch eLearning module" at bounding box center [1208, 59] width 262 height 41
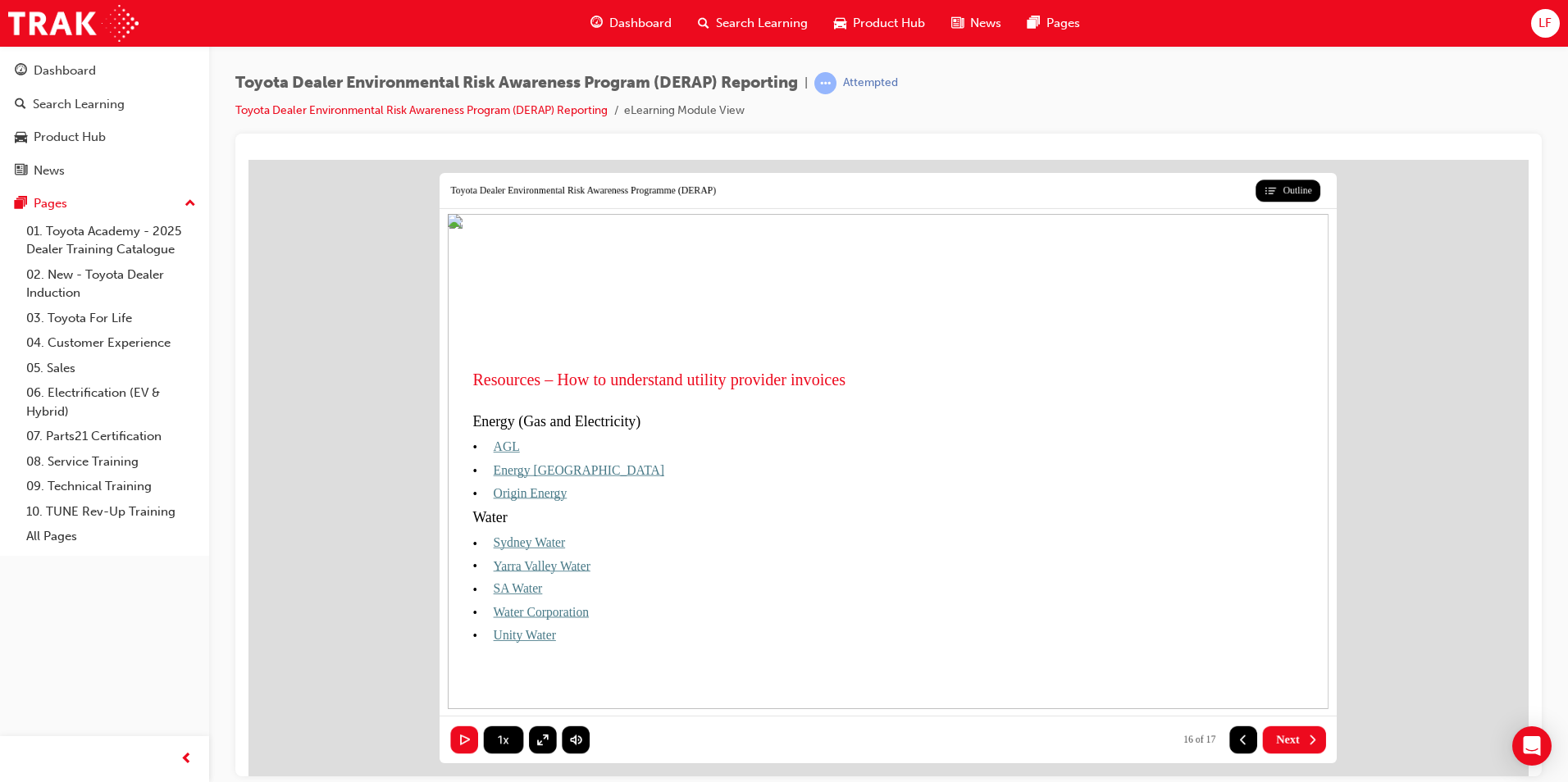
click at [503, 445] on span "AGL" at bounding box center [507, 446] width 27 height 15
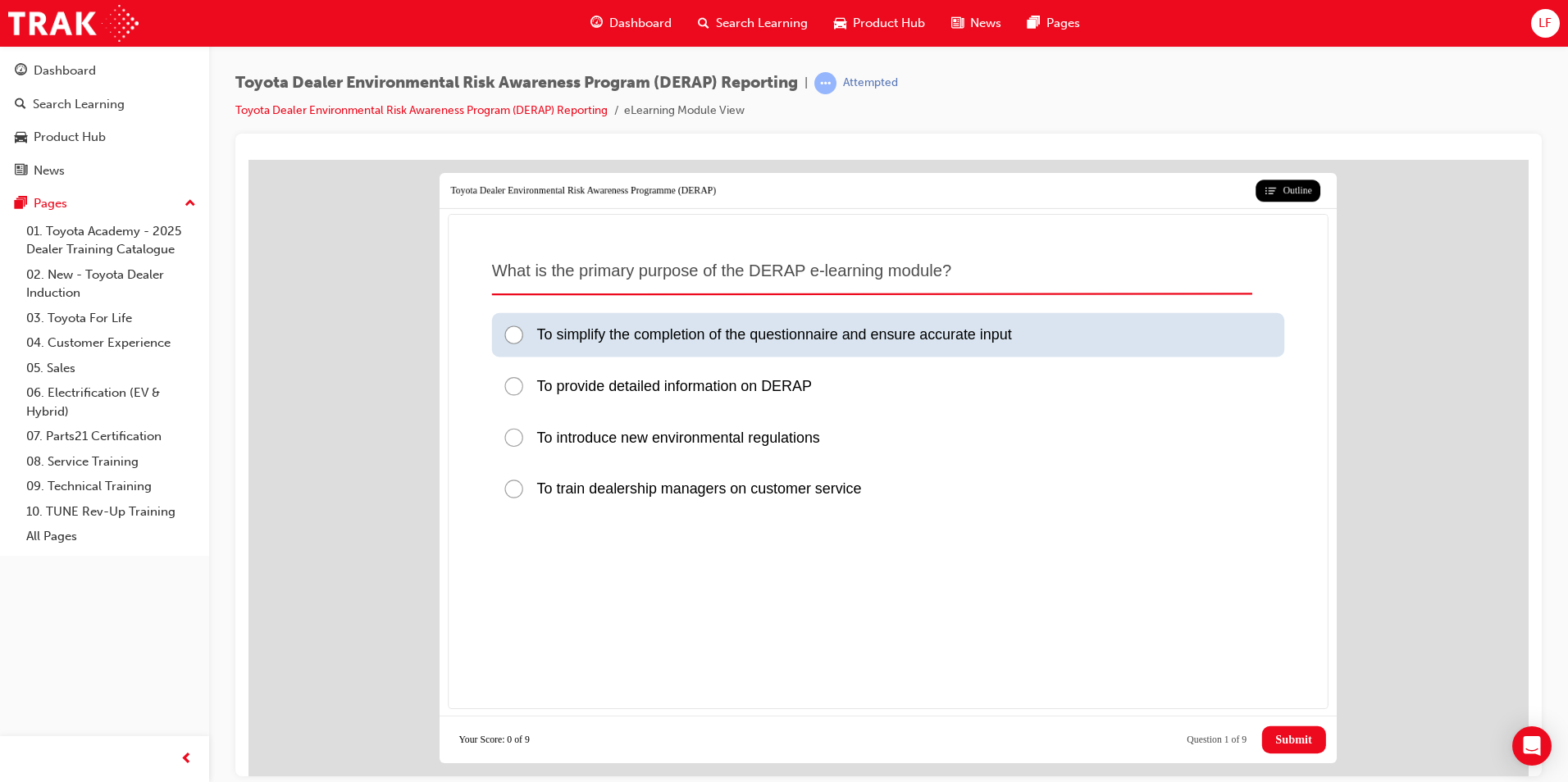
click at [515, 335] on div at bounding box center [519, 335] width 33 height 22
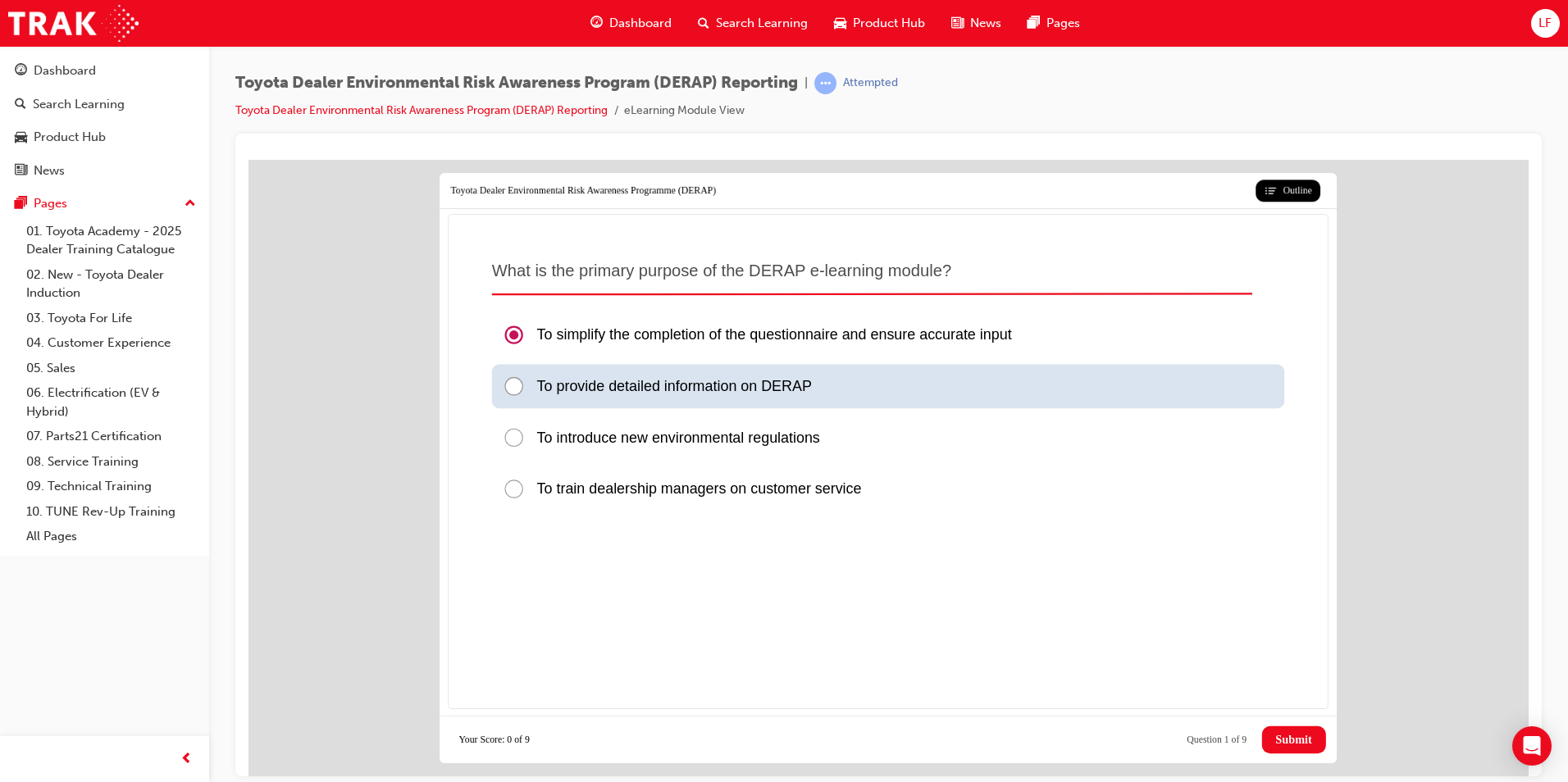
click at [590, 390] on span "To provide detailed information on DERAP" at bounding box center [674, 385] width 275 height 15
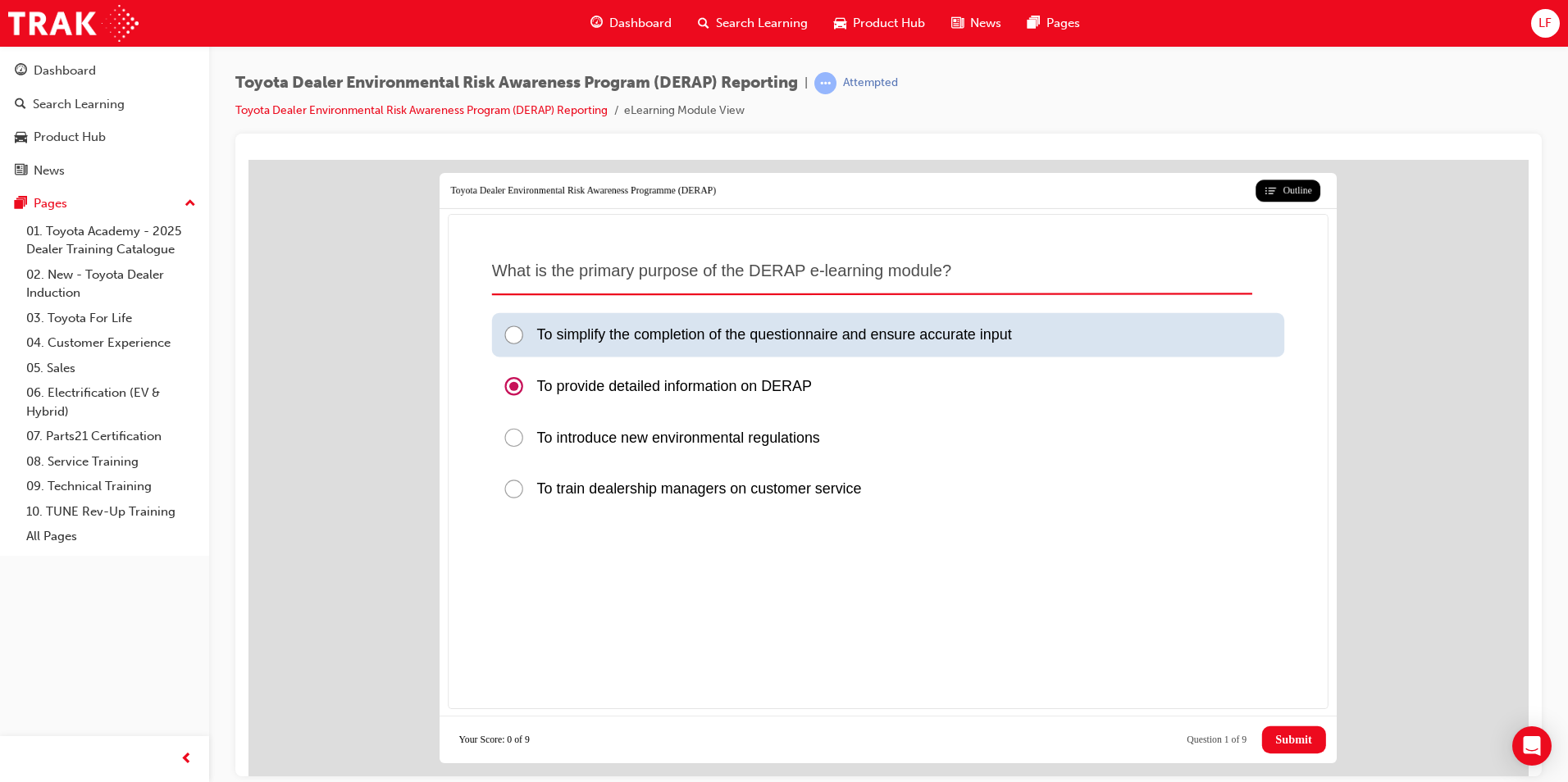
click at [512, 333] on div at bounding box center [519, 335] width 33 height 22
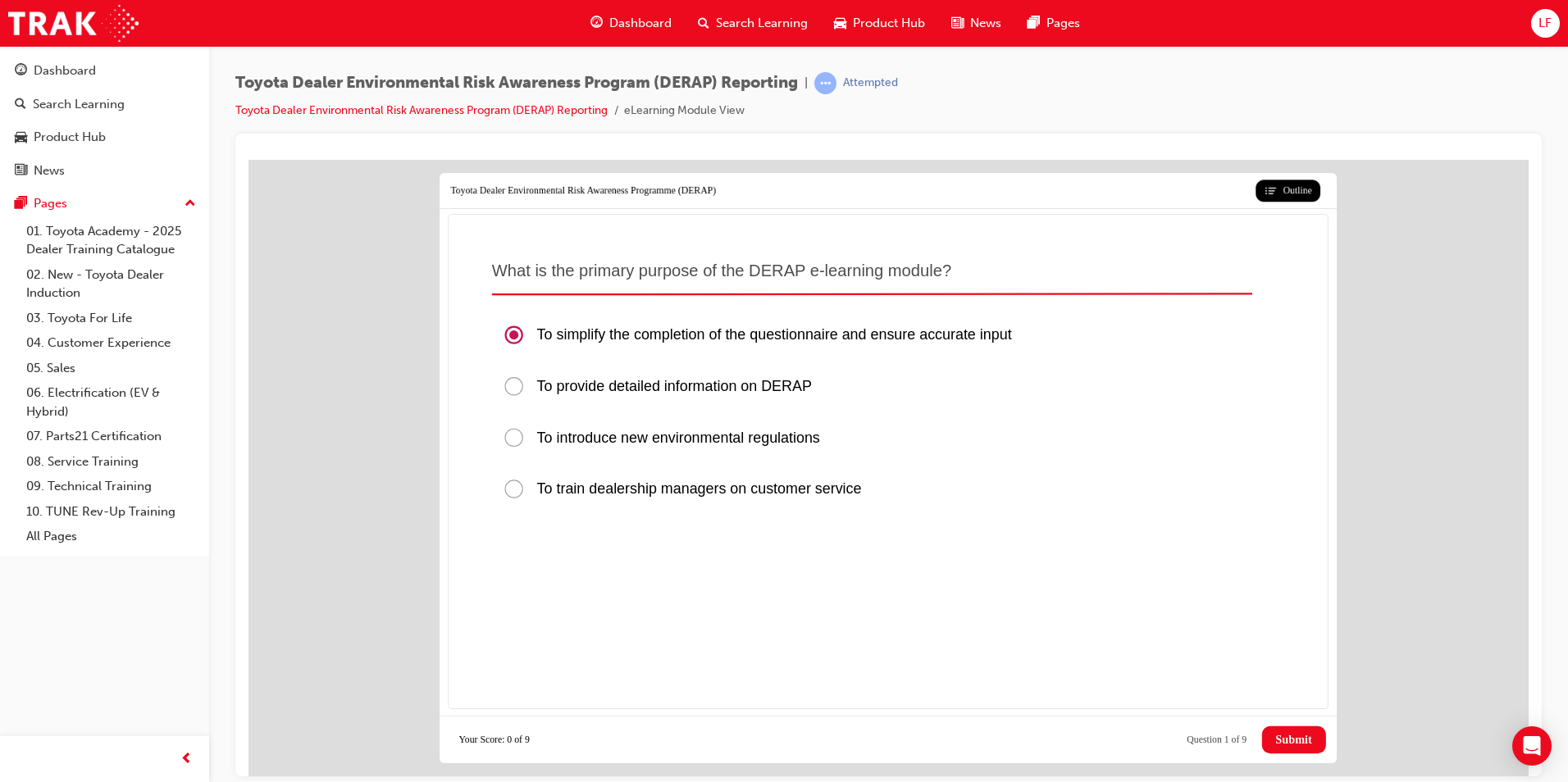
click at [1275, 732] on span "Submit" at bounding box center [1293, 739] width 36 height 14
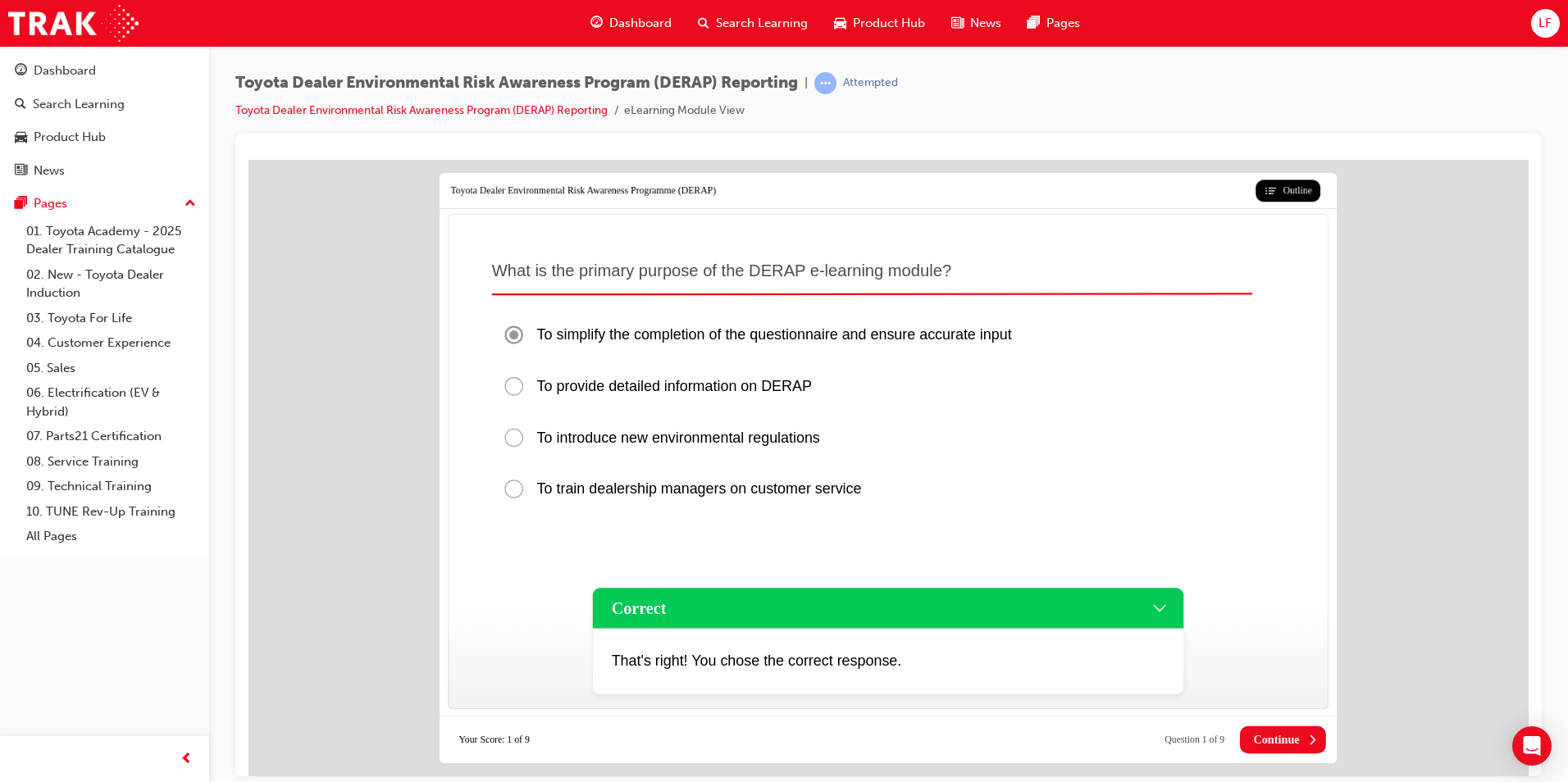
click at [1263, 737] on span "Continue" at bounding box center [1275, 739] width 46 height 14
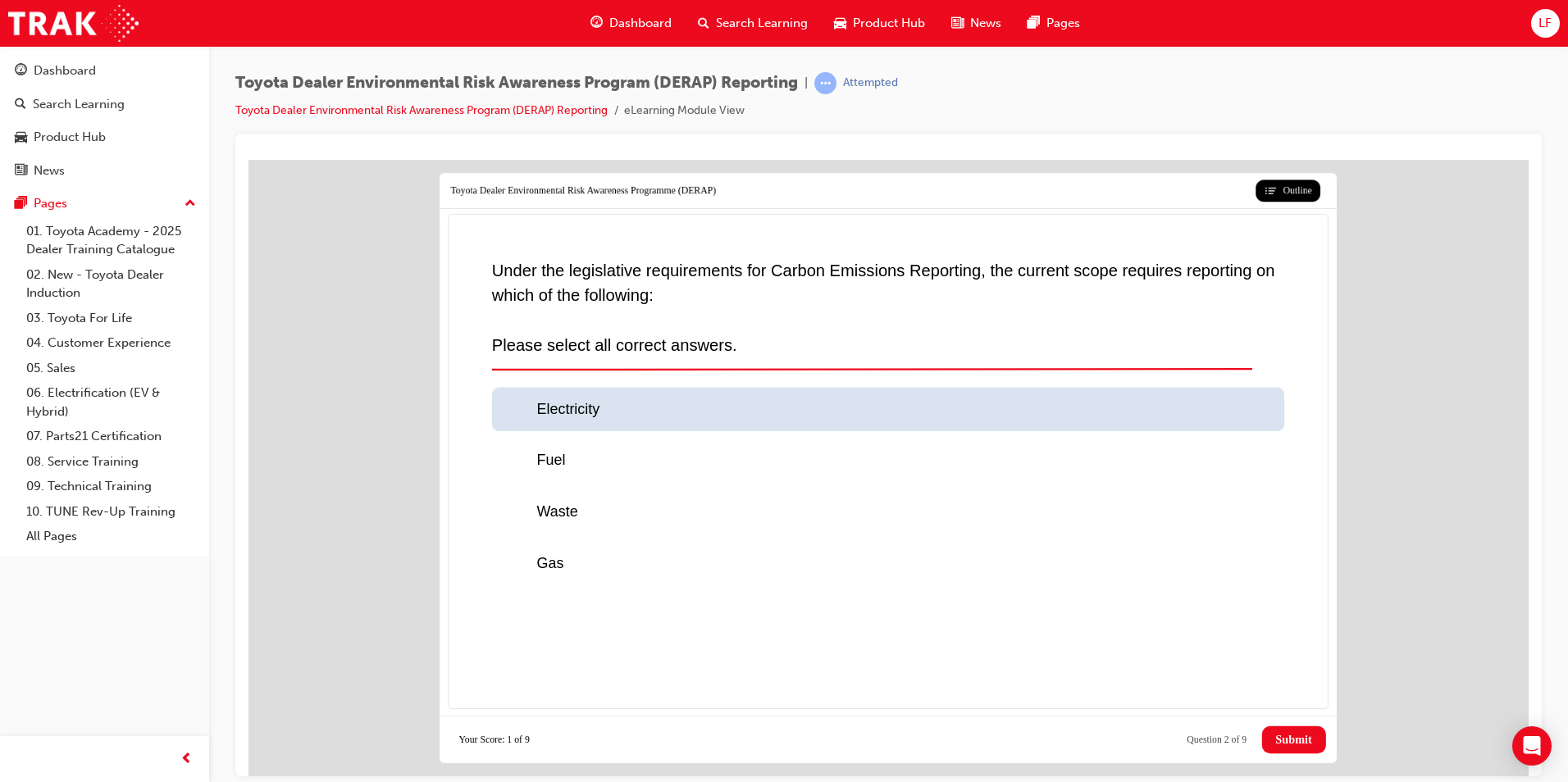
click at [520, 410] on div at bounding box center [519, 409] width 33 height 22
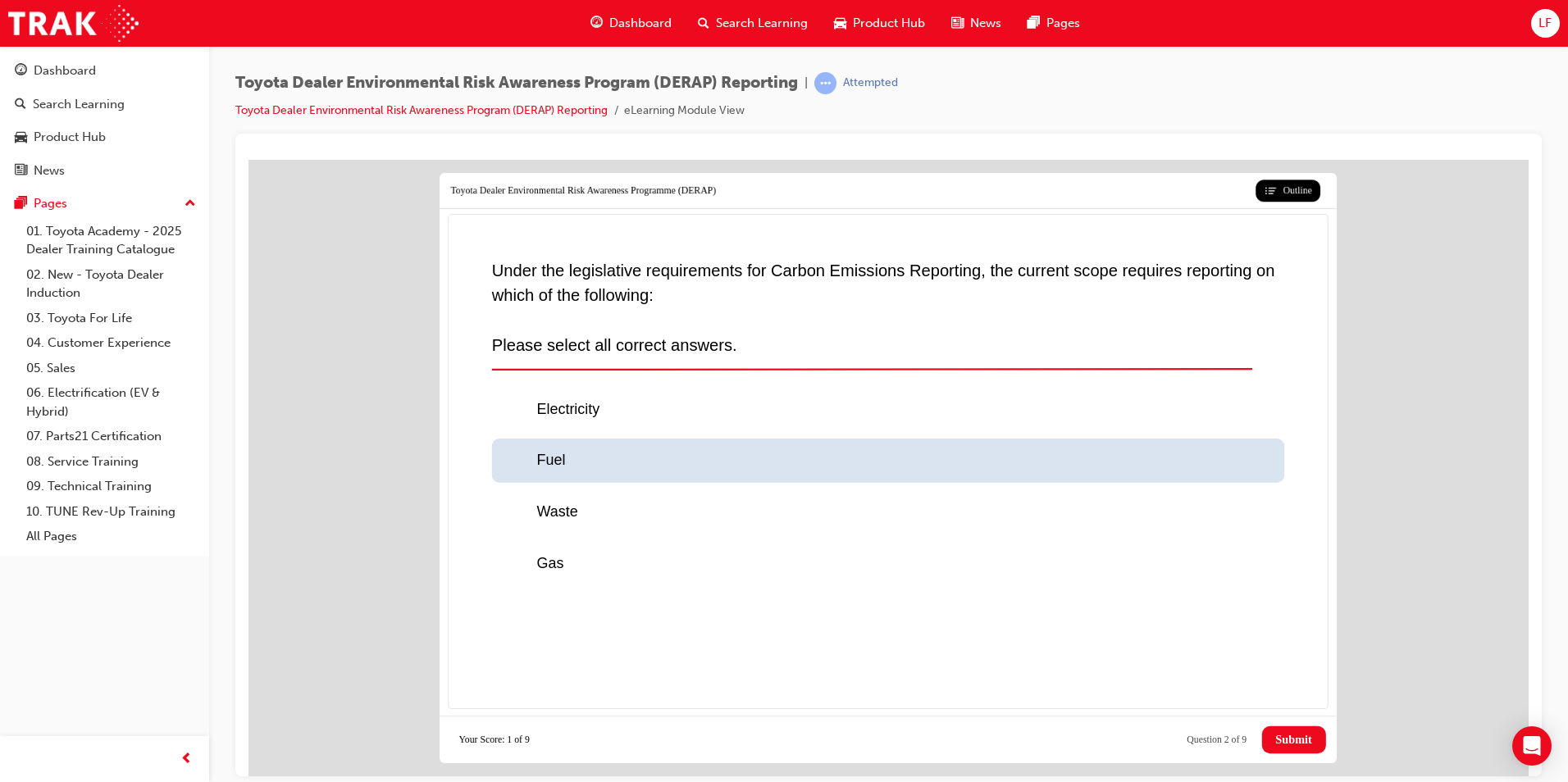
click at [515, 459] on div at bounding box center [519, 460] width 33 height 22
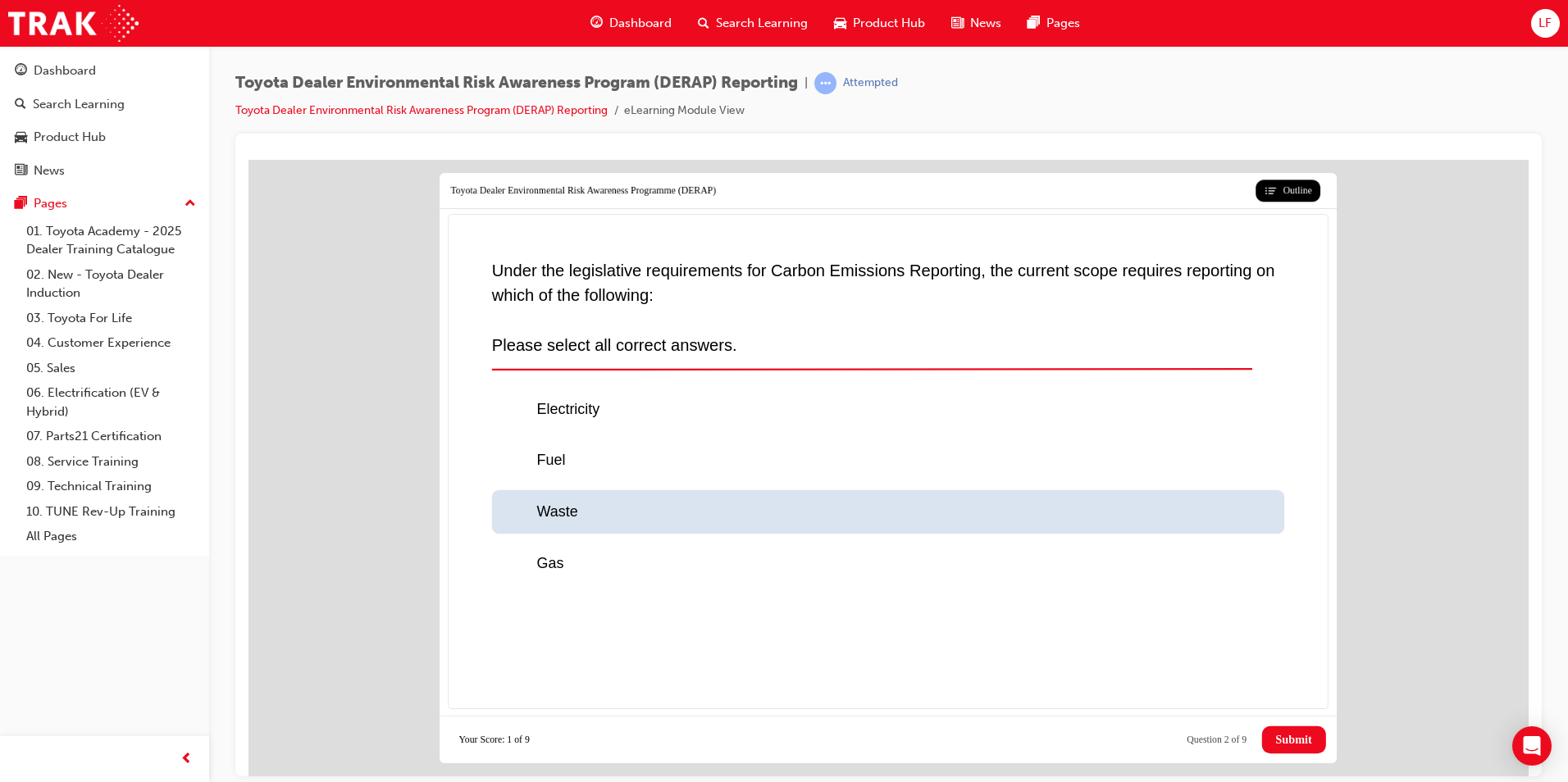
click at [514, 506] on div at bounding box center [519, 511] width 33 height 22
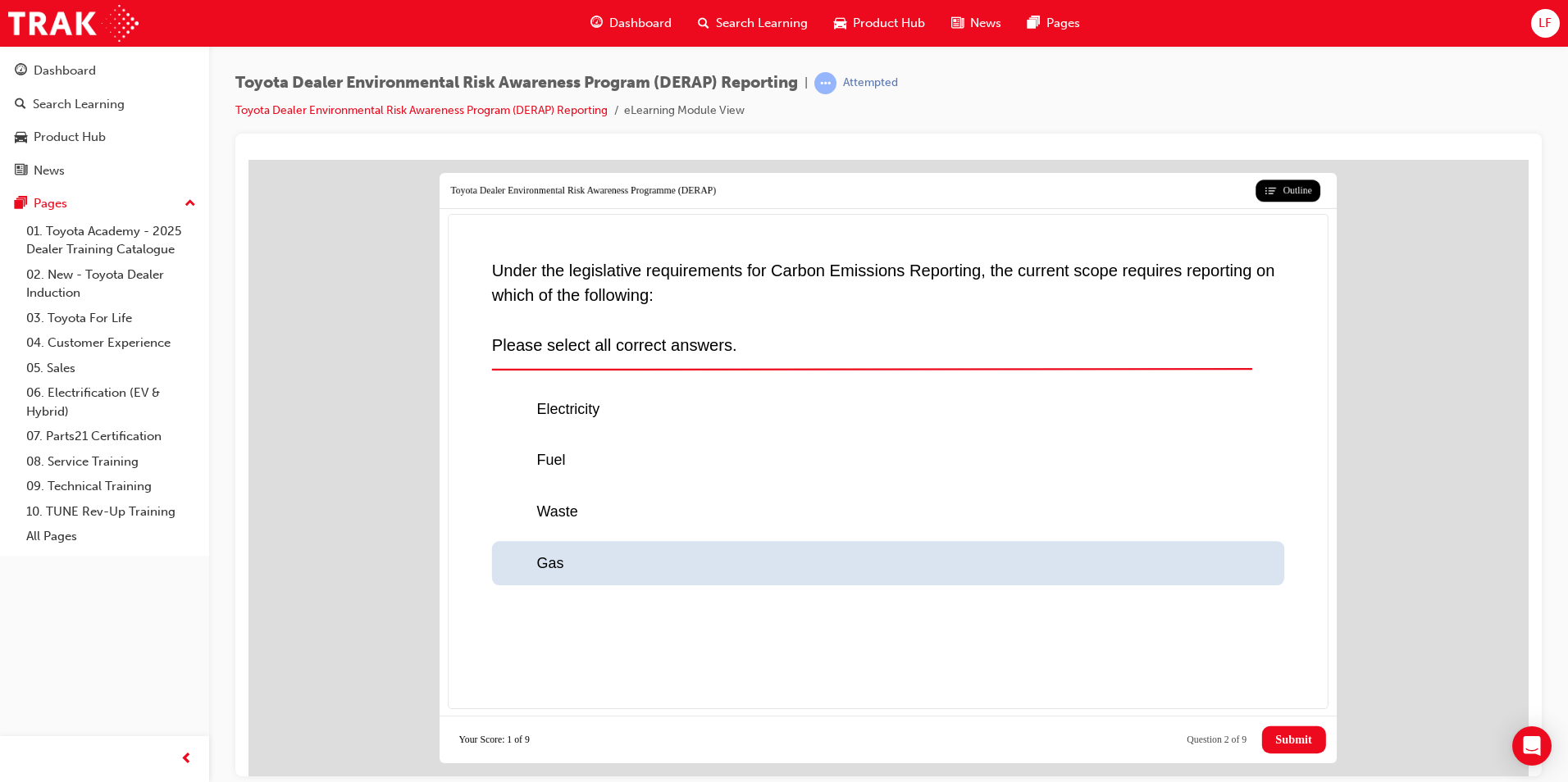
click at [514, 566] on div at bounding box center [519, 563] width 33 height 22
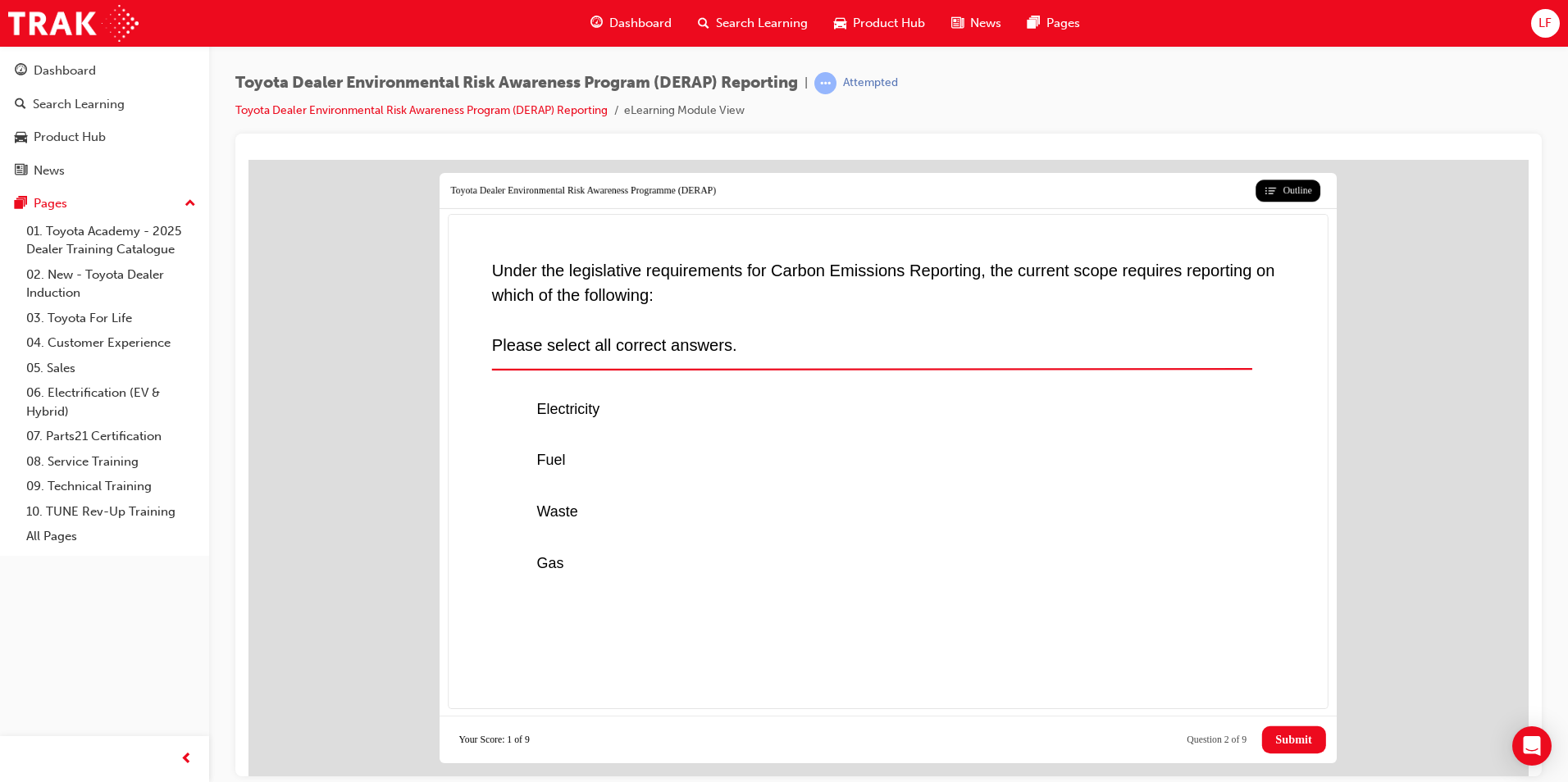
click at [1279, 735] on span "Submit" at bounding box center [1293, 739] width 36 height 14
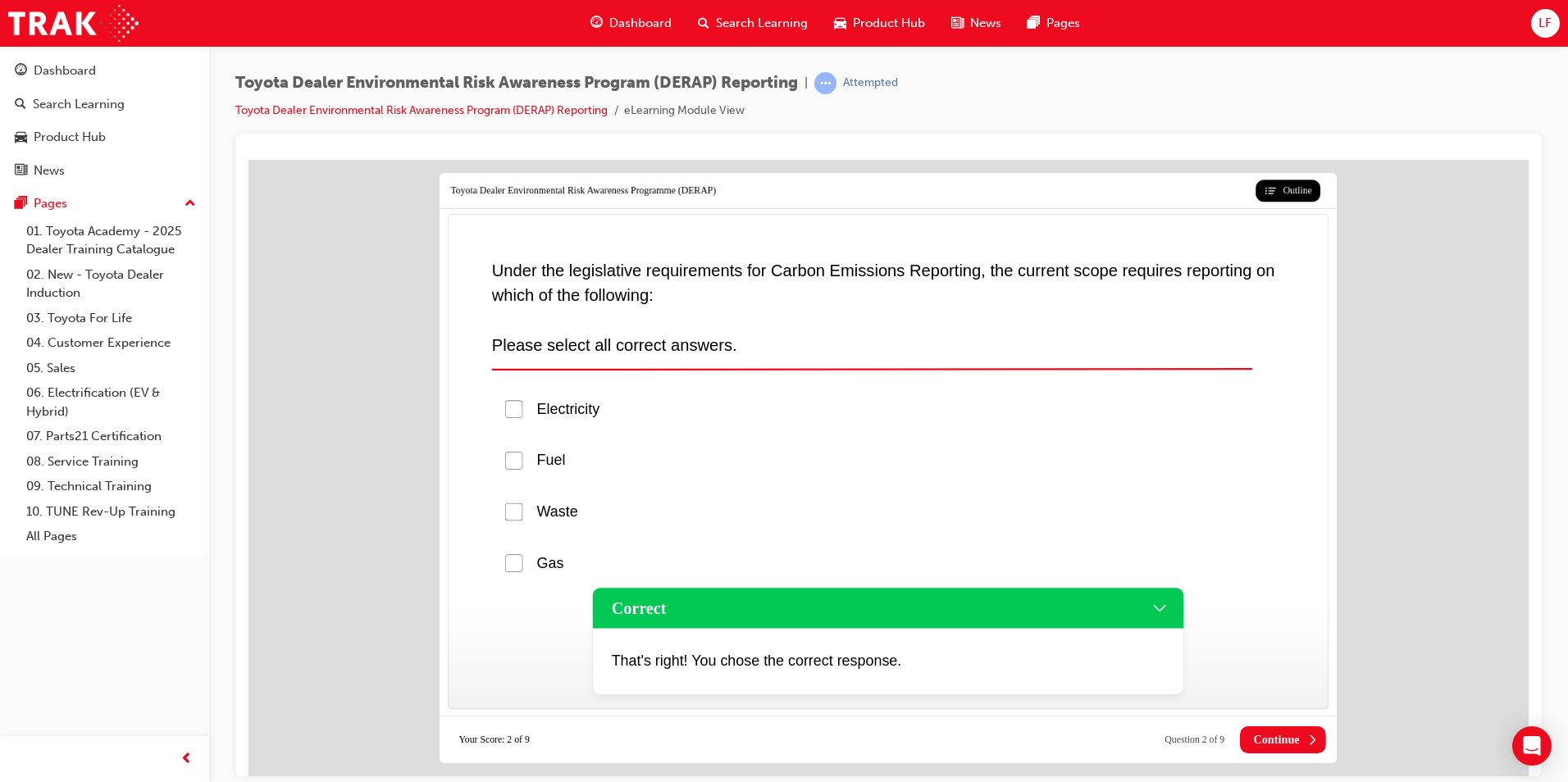
drag, startPoint x: 1280, startPoint y: 738, endPoint x: 1312, endPoint y: 735, distance: 32.1
click at [1285, 732] on span "Continue" at bounding box center [1275, 739] width 46 height 14
click at [1291, 737] on span "Continue" at bounding box center [1275, 739] width 46 height 14
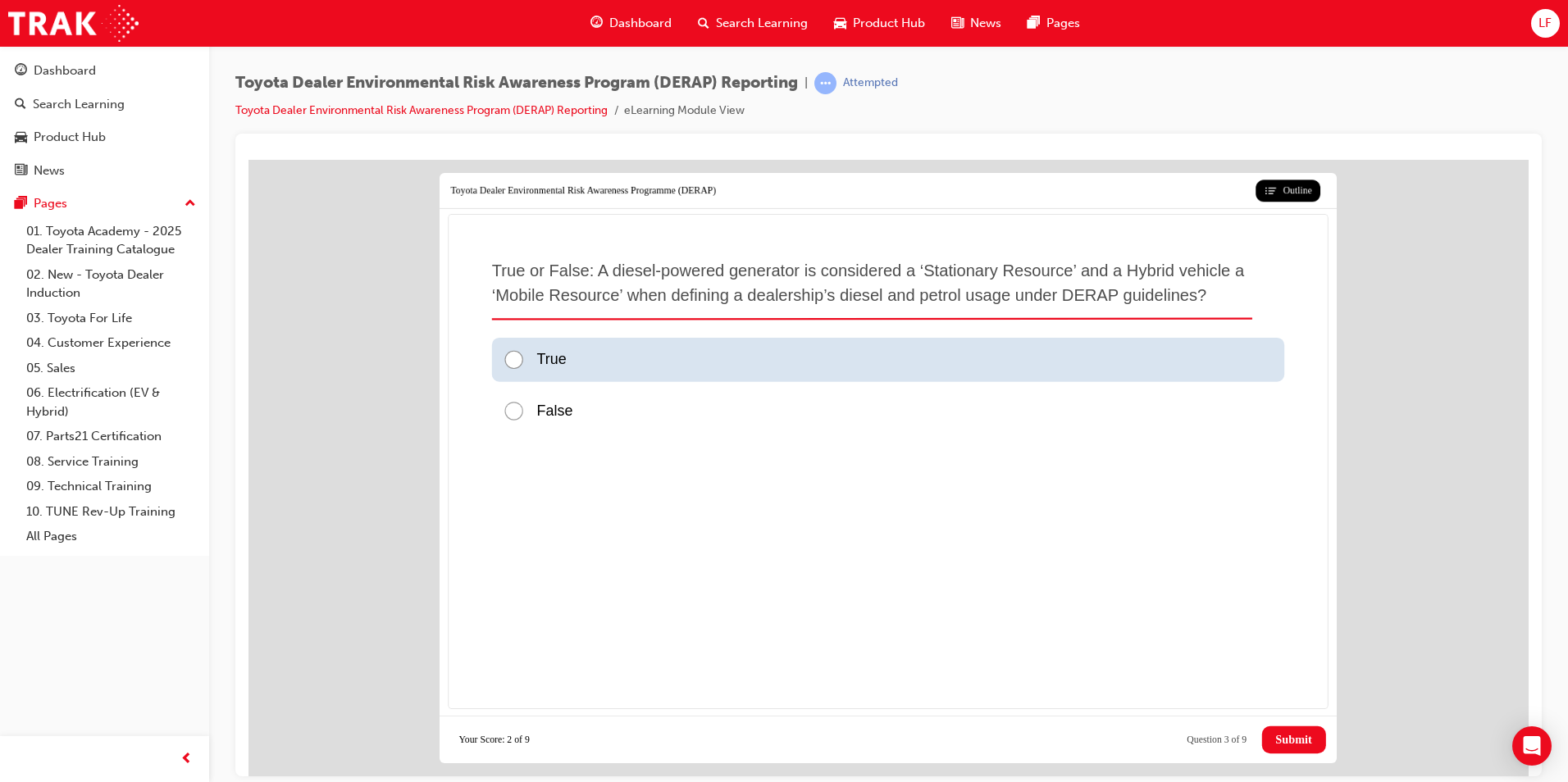
click at [514, 355] on div at bounding box center [519, 360] width 33 height 22
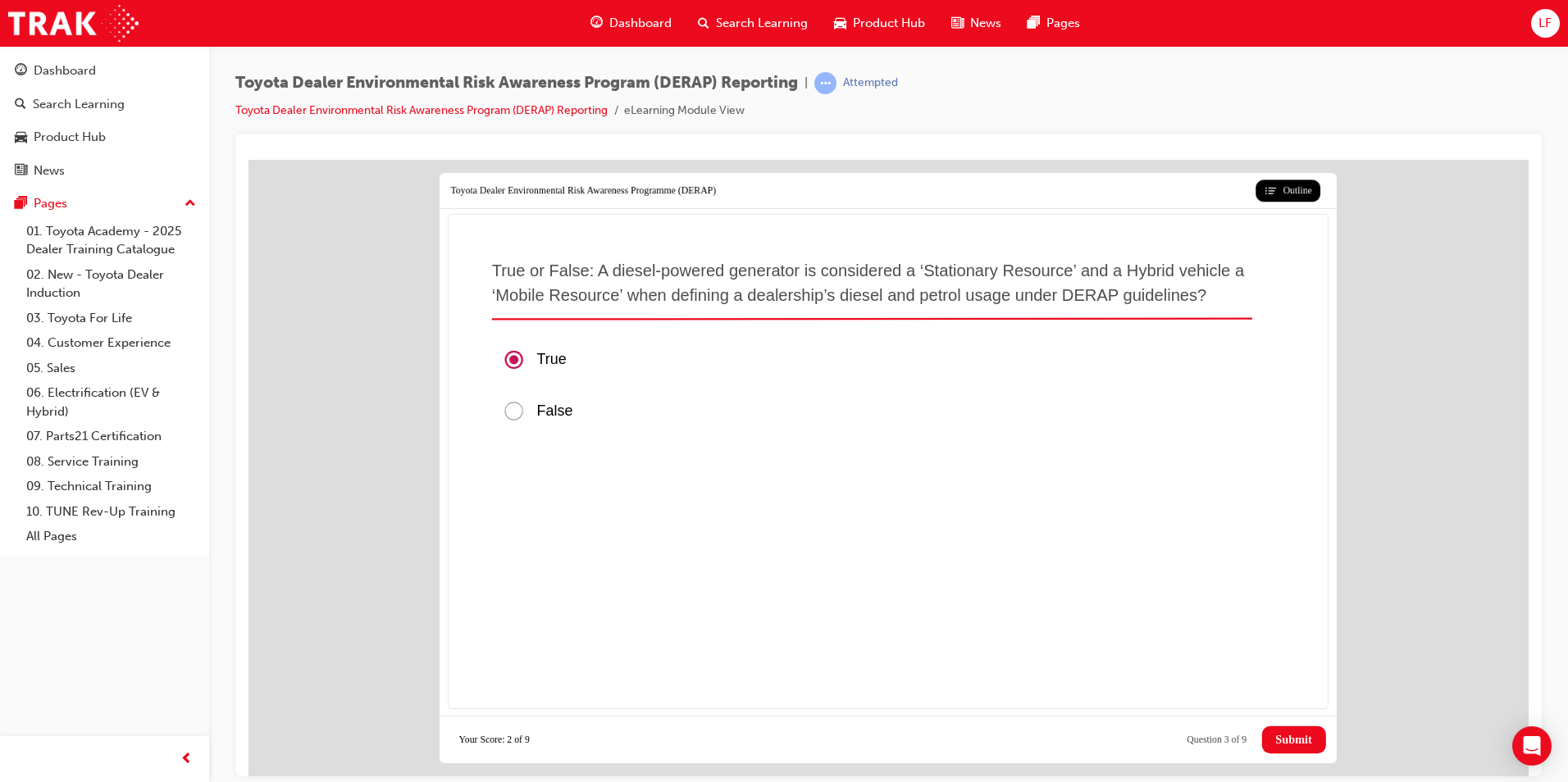
click at [1283, 739] on span "Submit" at bounding box center [1293, 739] width 36 height 14
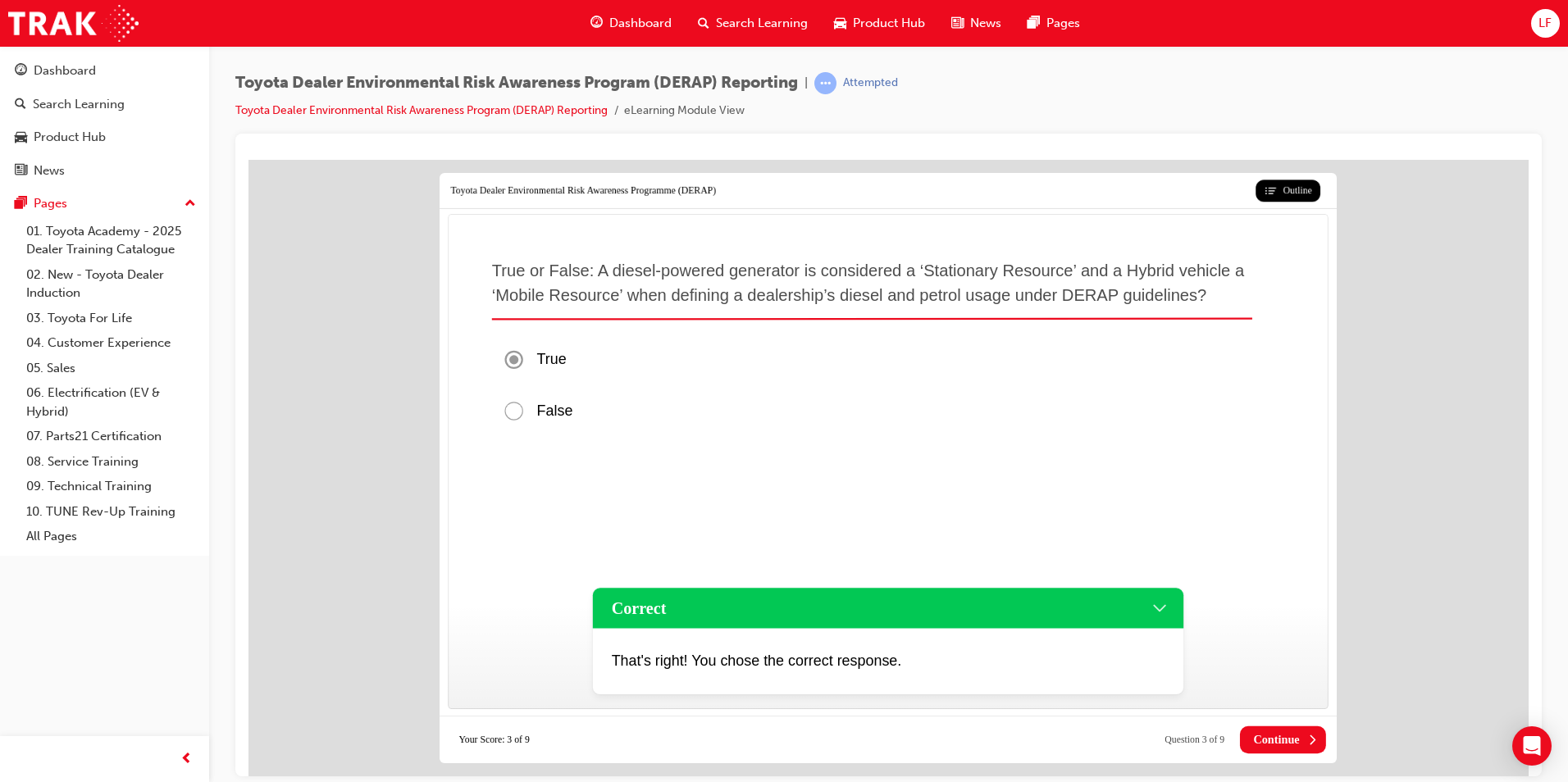
click at [1262, 737] on span "Continue" at bounding box center [1275, 739] width 46 height 14
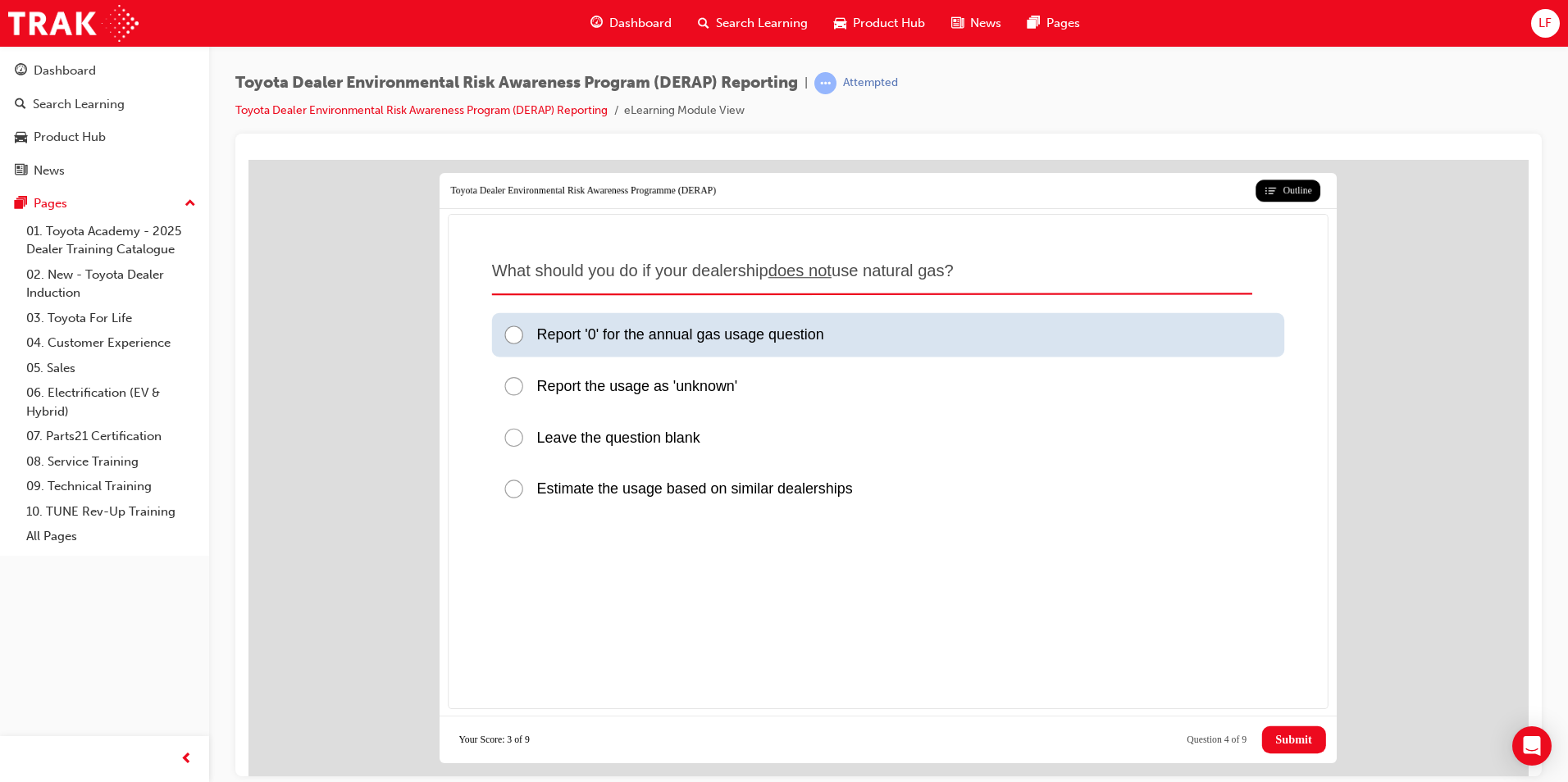
click at [740, 344] on p "Report '0' for the annual gas usage question" at bounding box center [680, 335] width 287 height 22
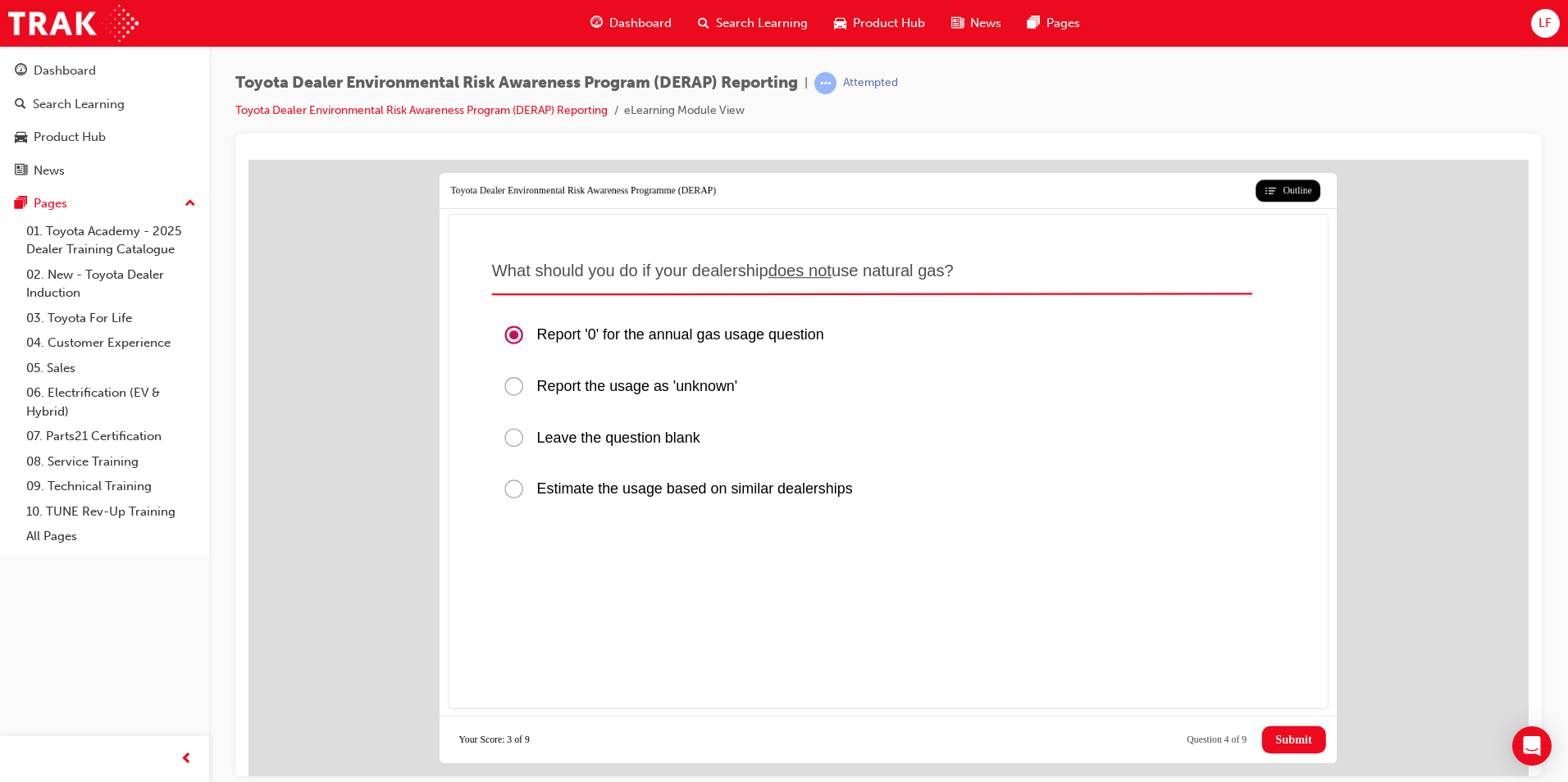
click at [1290, 747] on button "Submit" at bounding box center [1293, 739] width 64 height 27
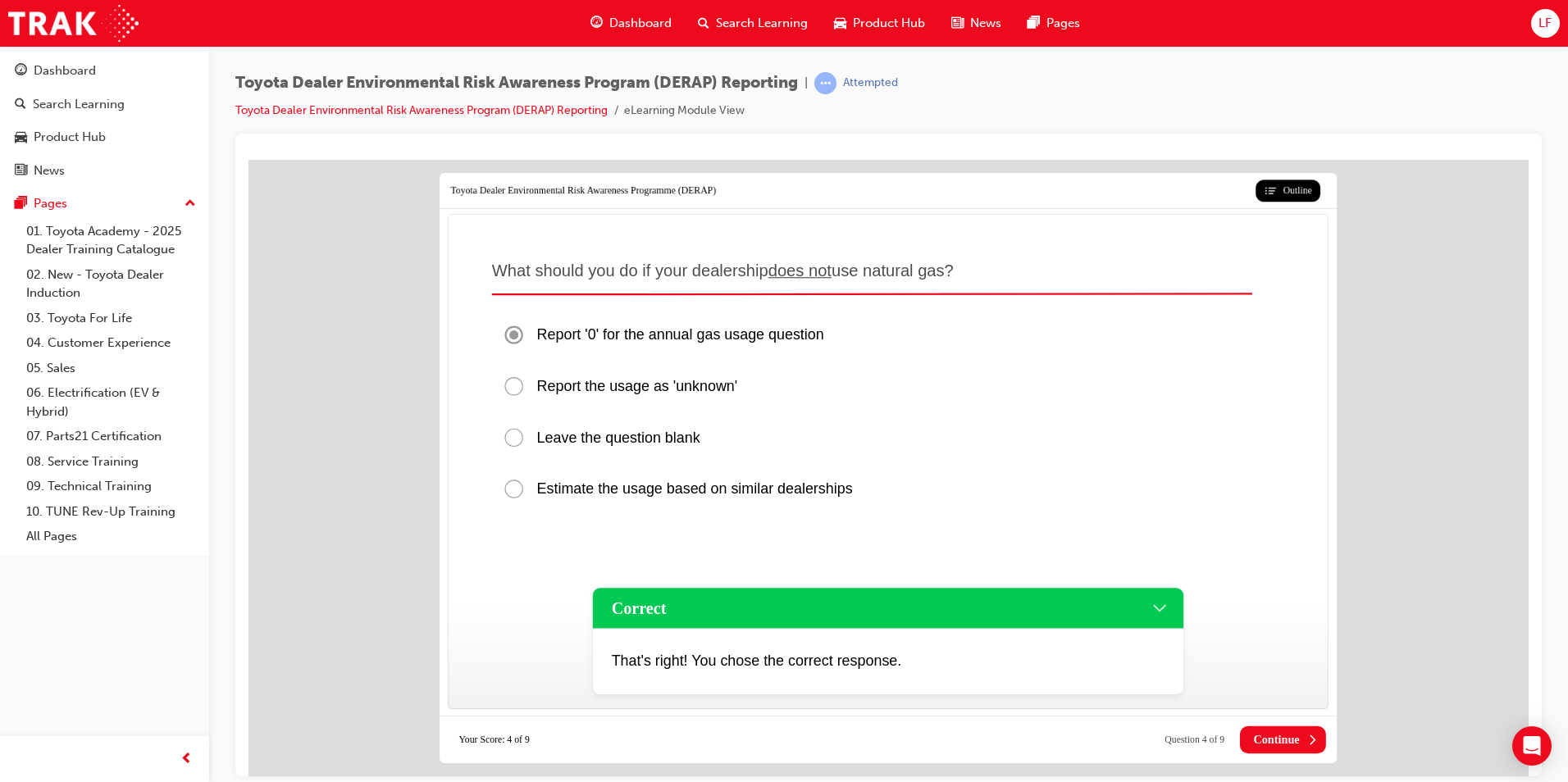
click at [1304, 738] on button "Continue" at bounding box center [1283, 739] width 86 height 27
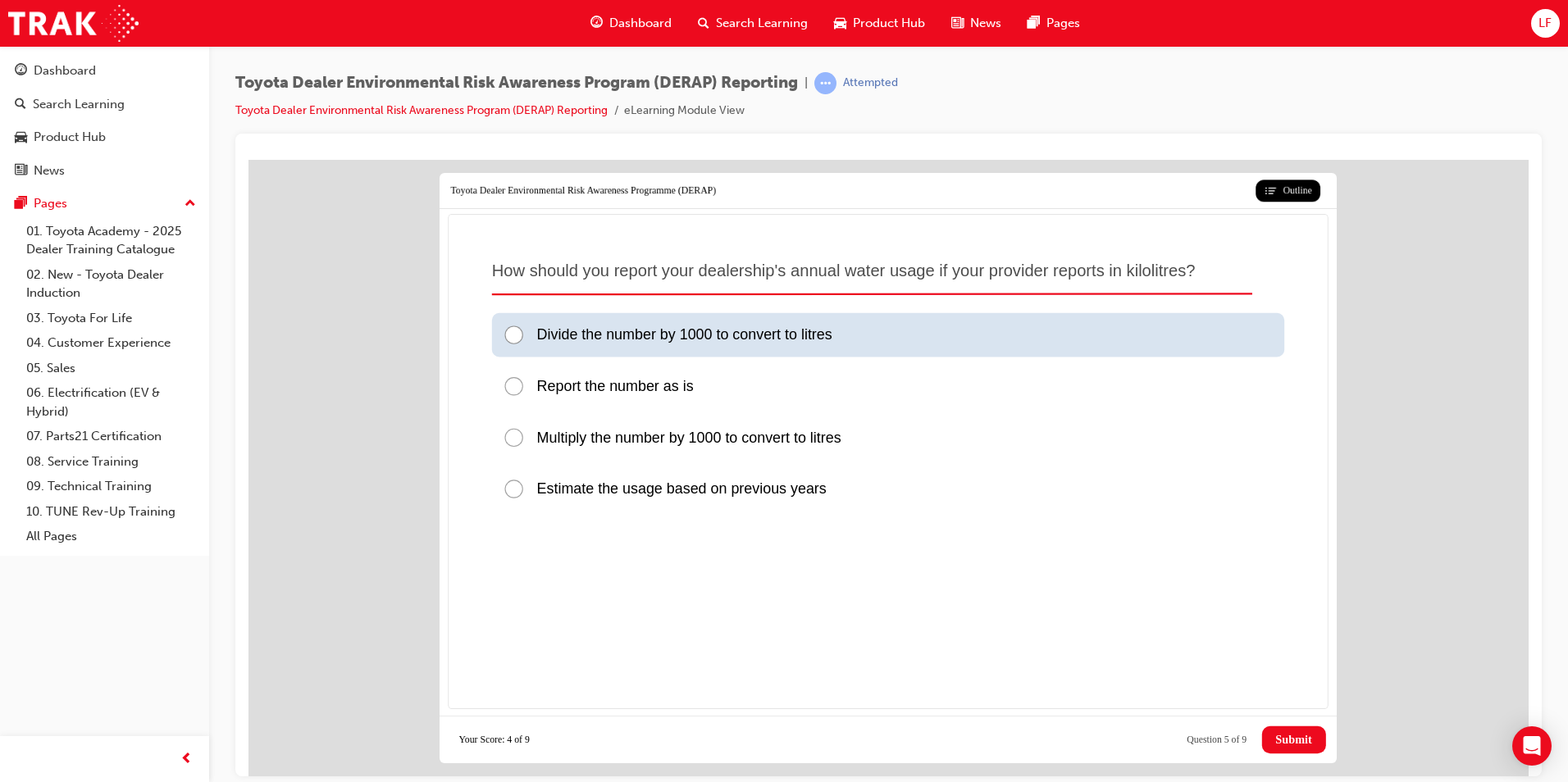
click at [716, 341] on span "Divide the number by 1000 to convert to litres" at bounding box center [684, 334] width 295 height 15
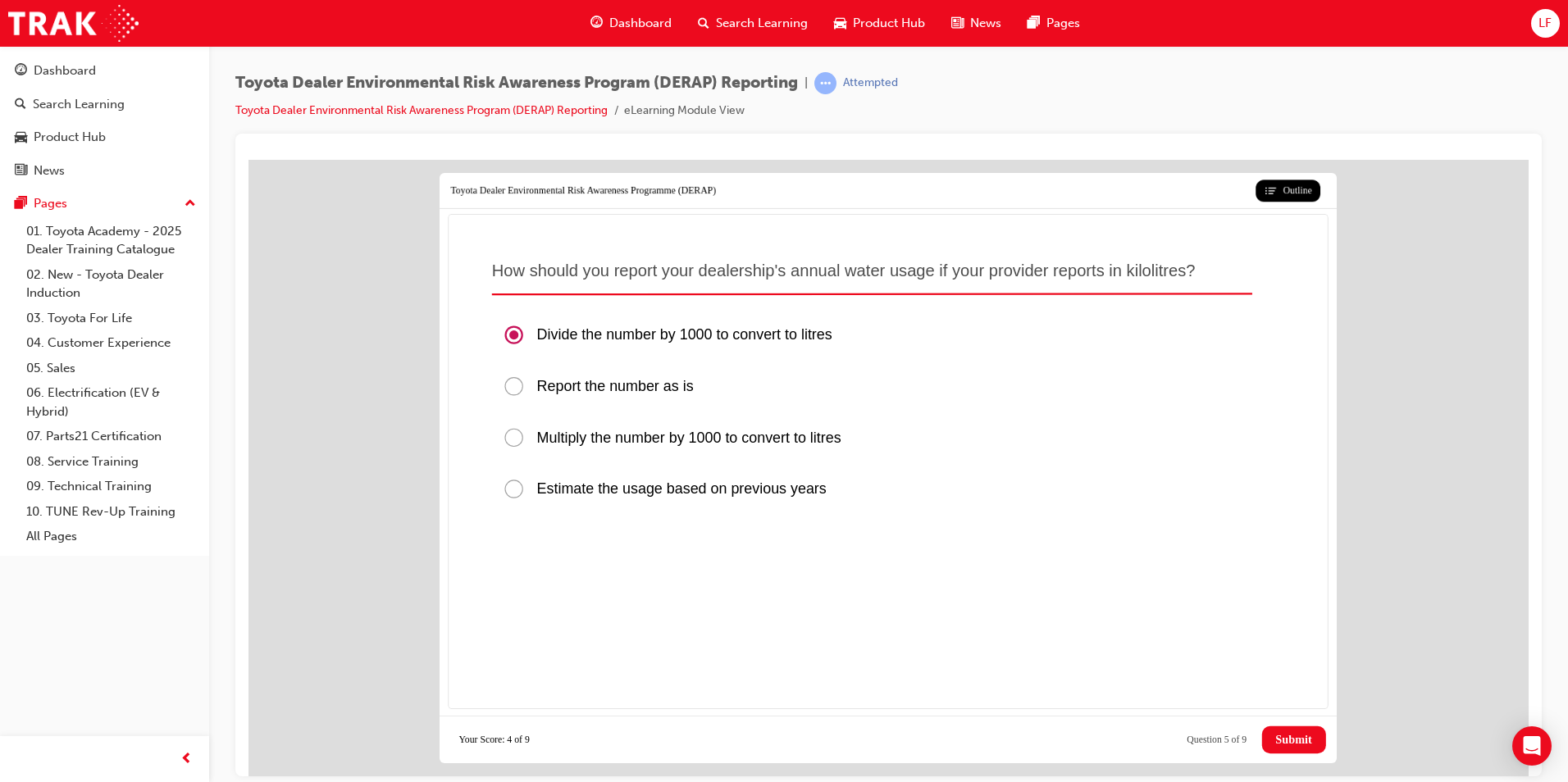
click at [1286, 744] on span "Submit" at bounding box center [1293, 739] width 36 height 14
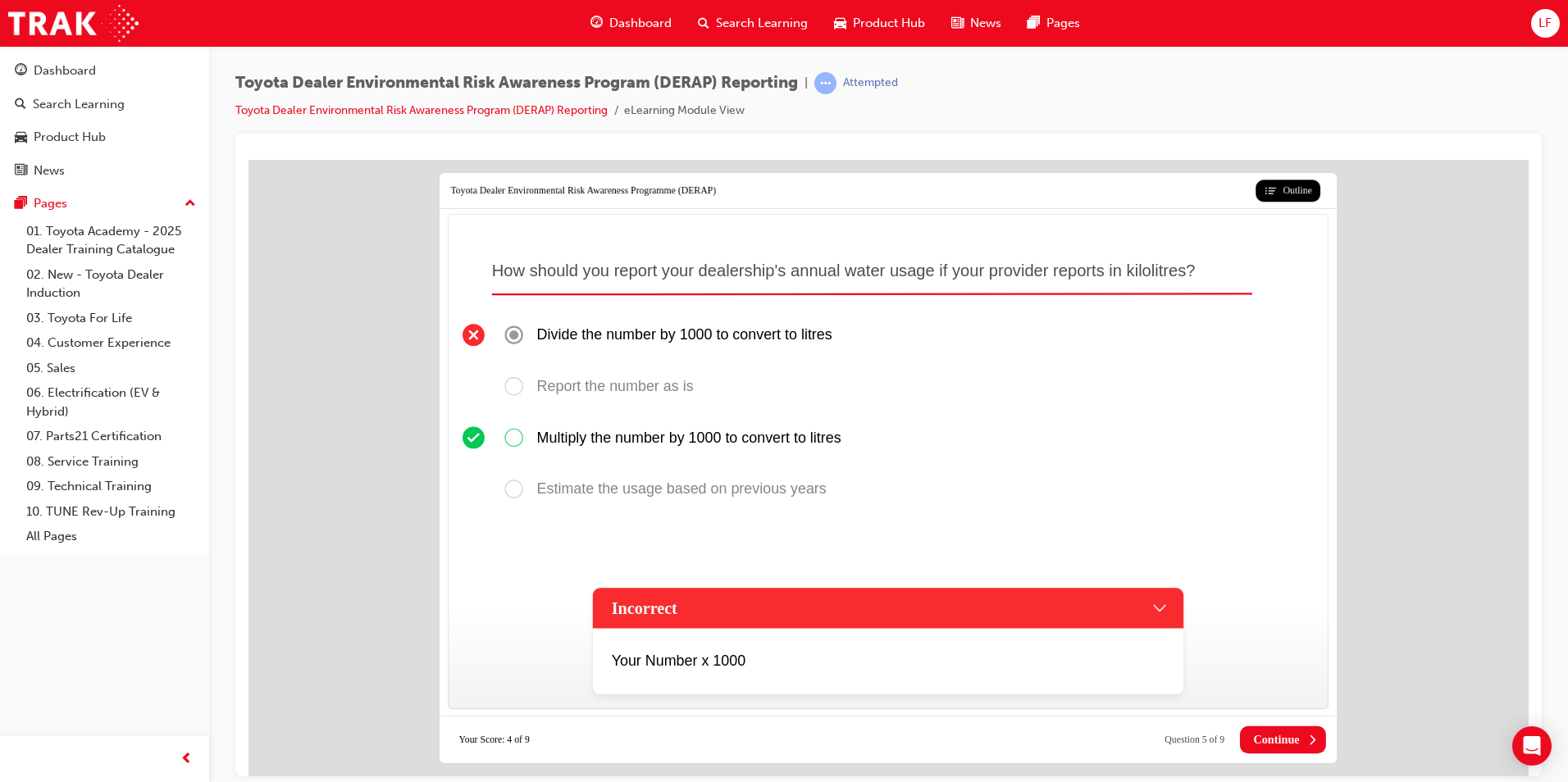
click at [1286, 744] on span "Continue" at bounding box center [1275, 739] width 46 height 14
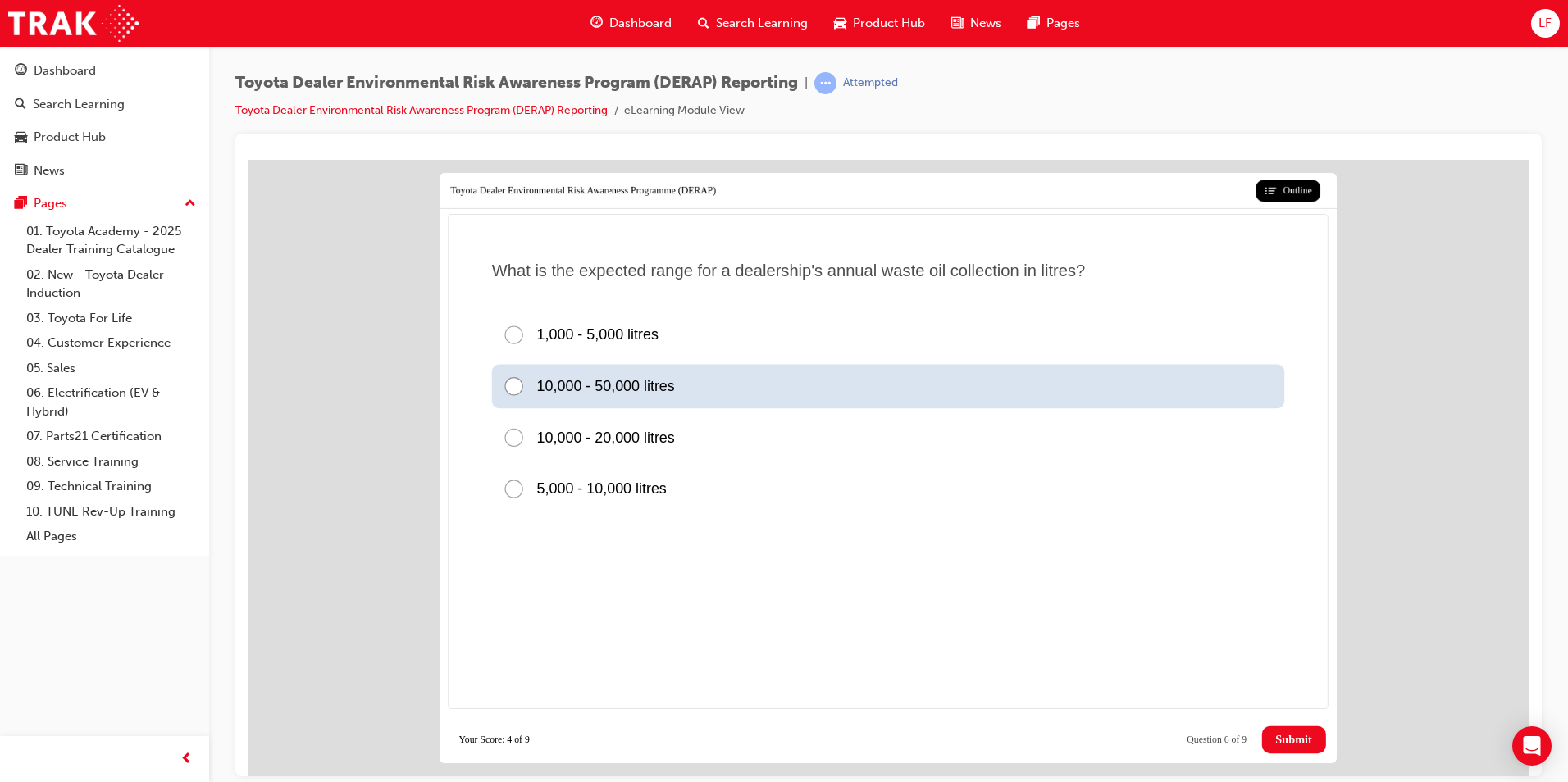
click at [515, 383] on div at bounding box center [519, 385] width 33 height 22
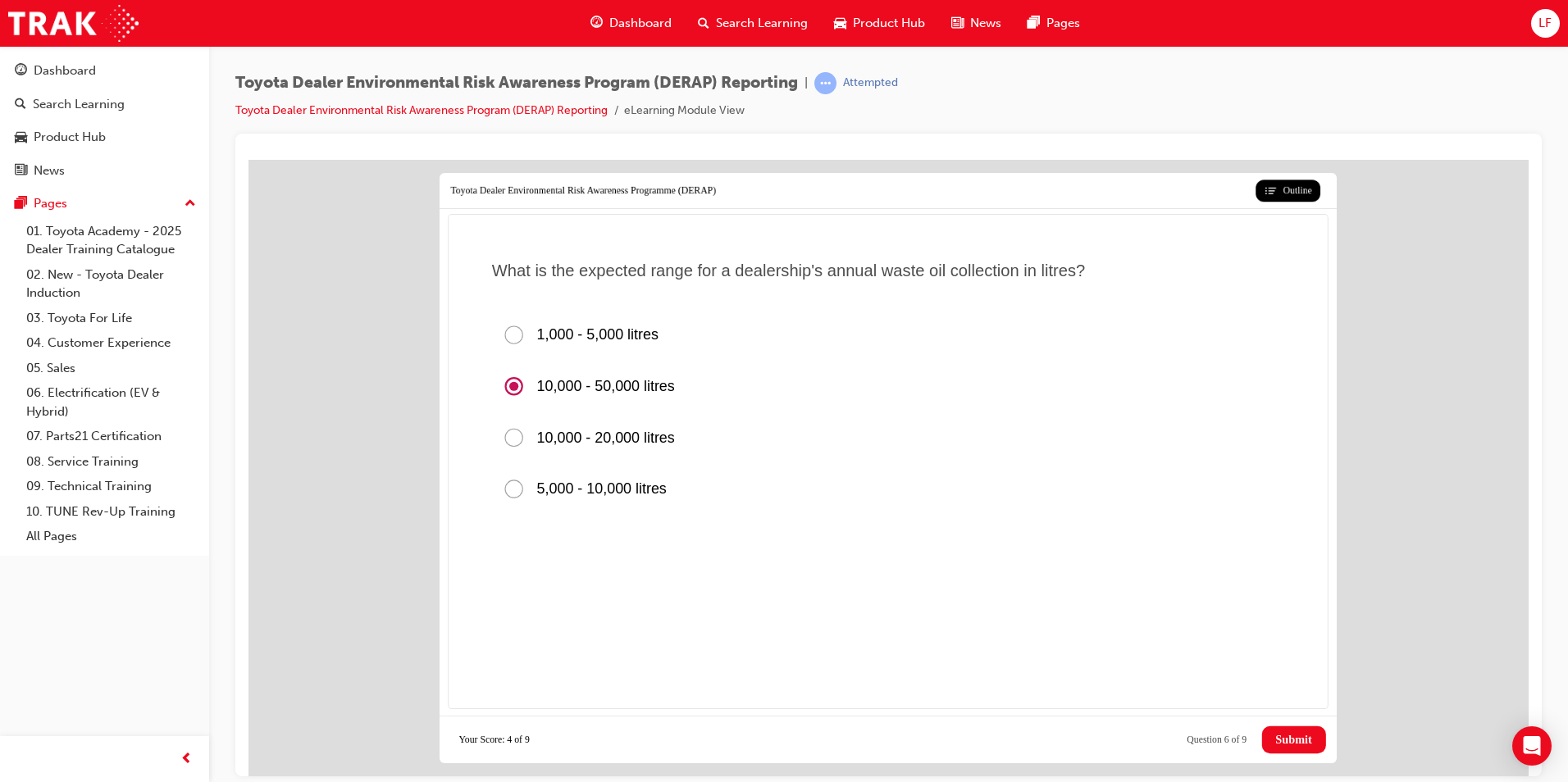
click at [1279, 749] on button "Submit" at bounding box center [1293, 739] width 64 height 27
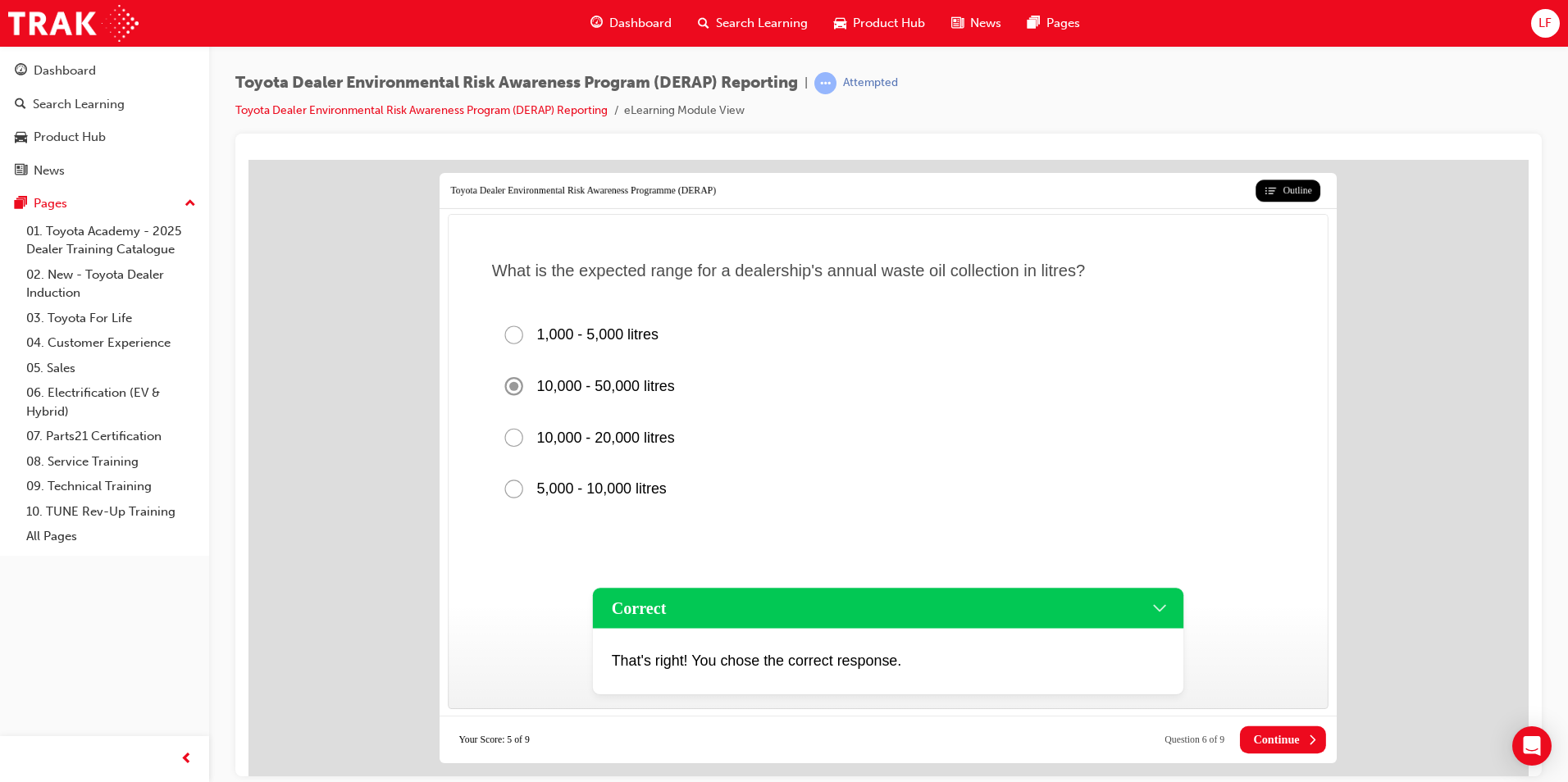
click at [1261, 742] on span "Continue" at bounding box center [1275, 739] width 46 height 14
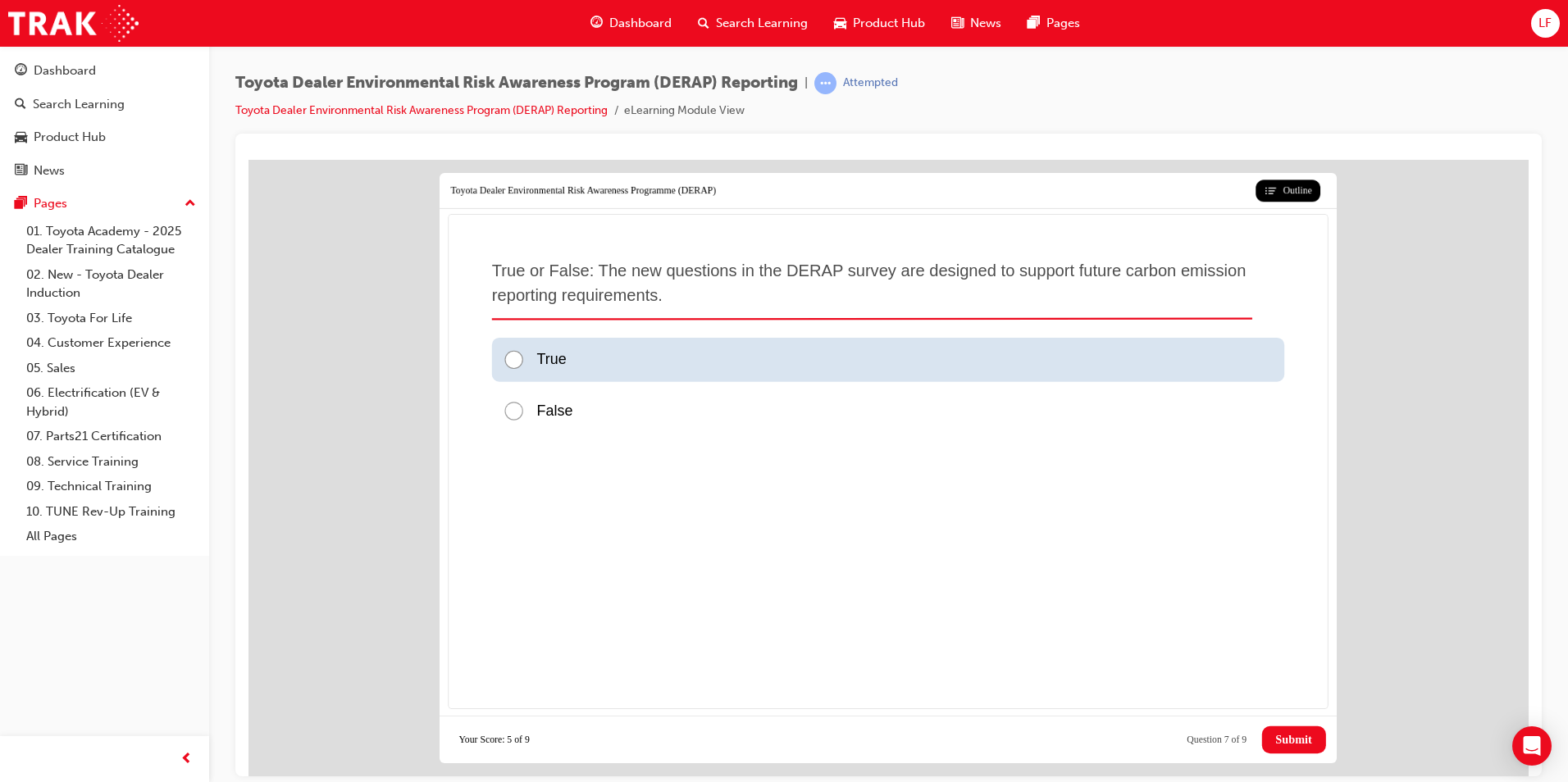
click at [514, 360] on div at bounding box center [519, 360] width 33 height 22
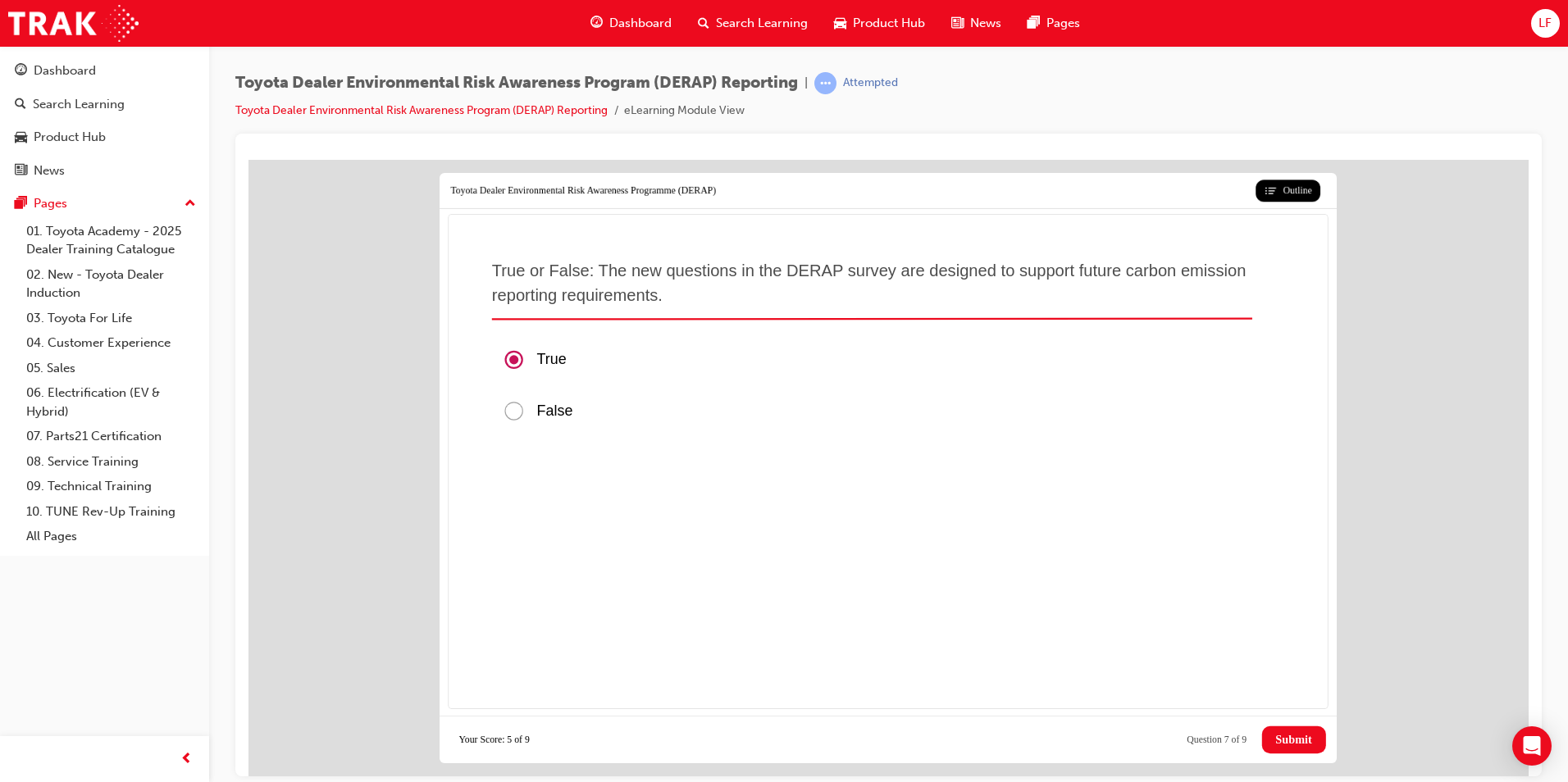
click at [1292, 737] on span "Submit" at bounding box center [1293, 739] width 36 height 14
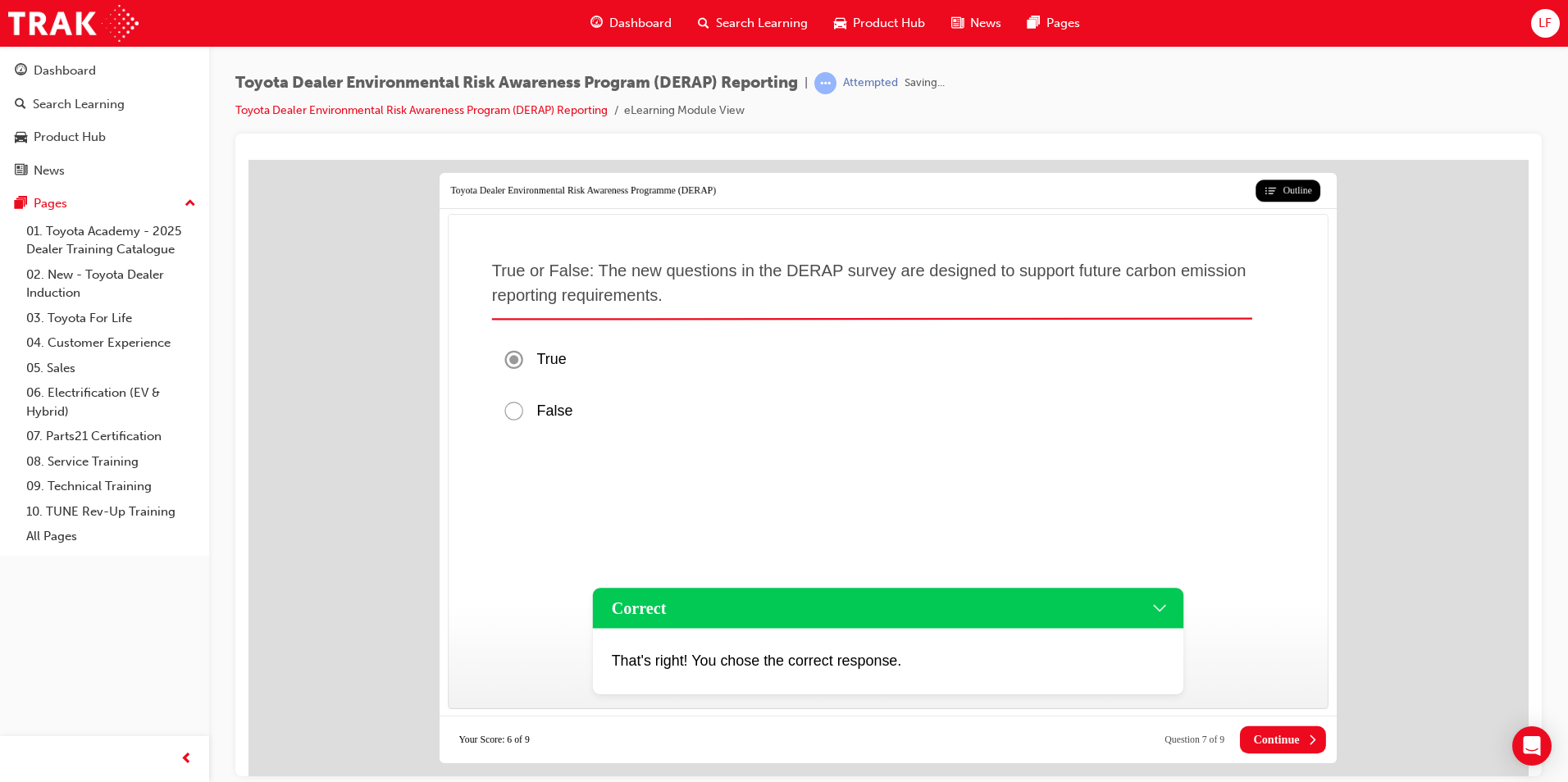
click at [1269, 735] on span "Continue" at bounding box center [1275, 739] width 46 height 14
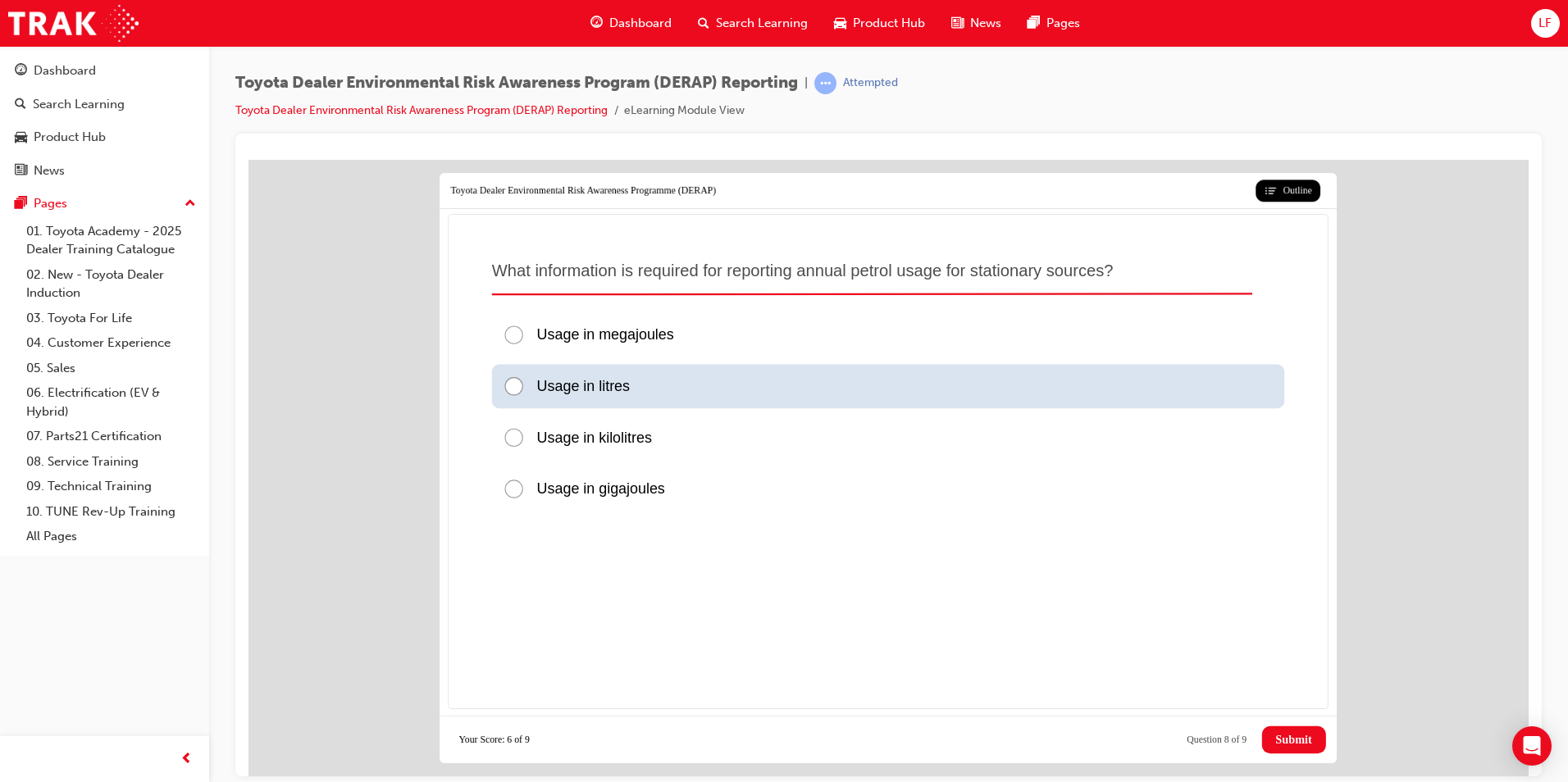
click at [514, 383] on div at bounding box center [519, 385] width 33 height 22
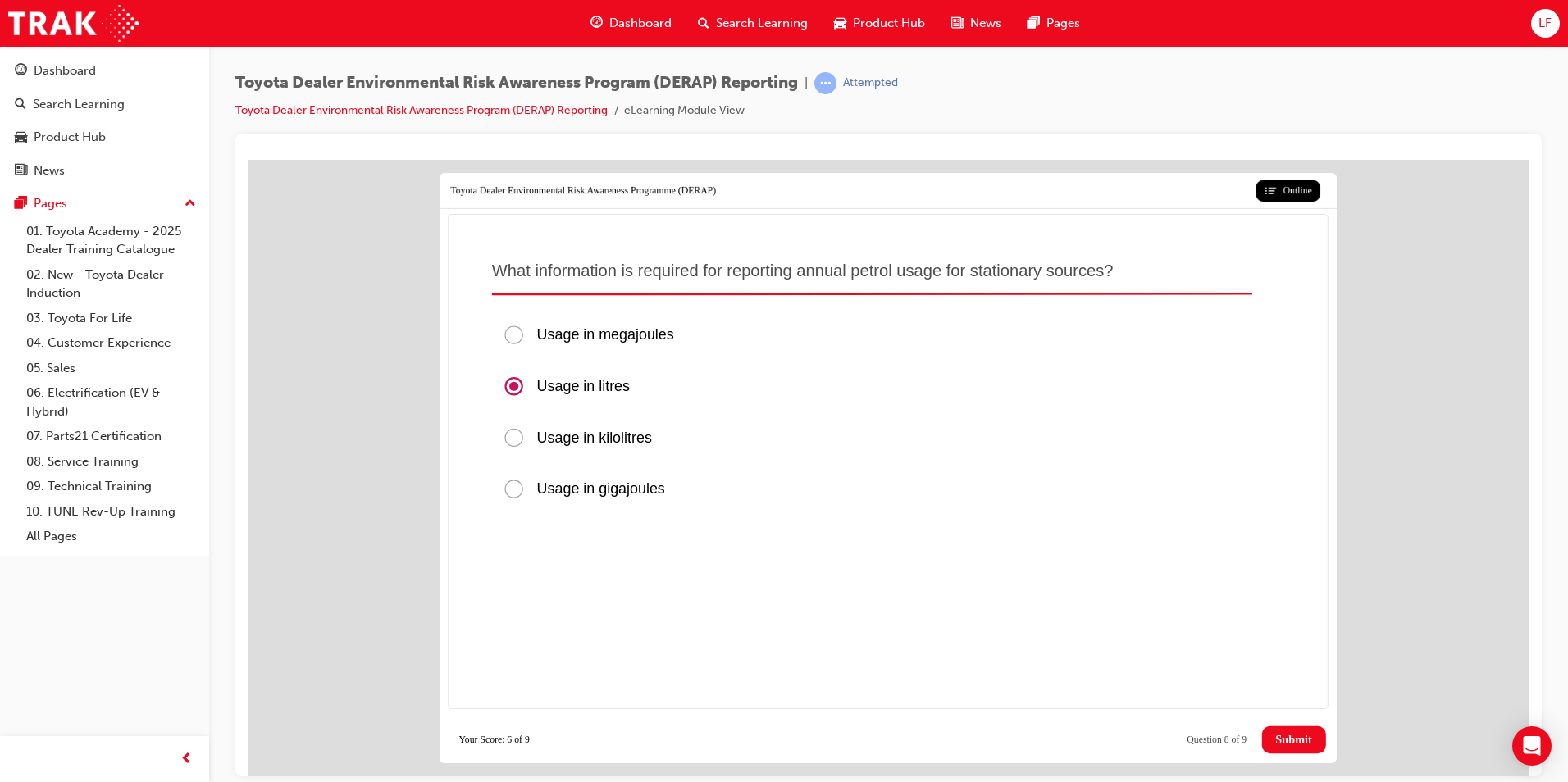
click at [1267, 733] on button "Submit" at bounding box center [1293, 739] width 64 height 27
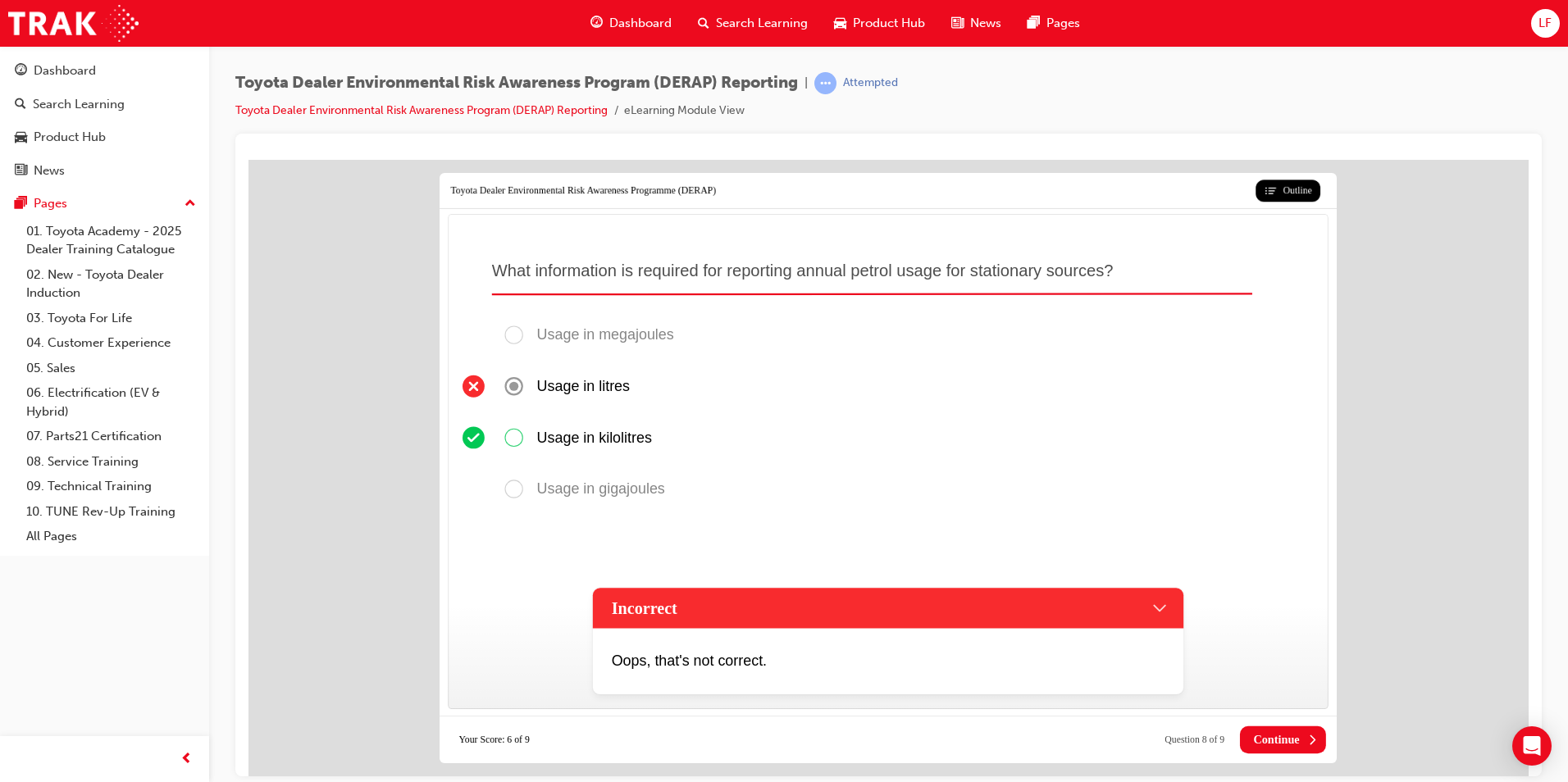
click at [1267, 733] on span "Continue" at bounding box center [1275, 739] width 46 height 14
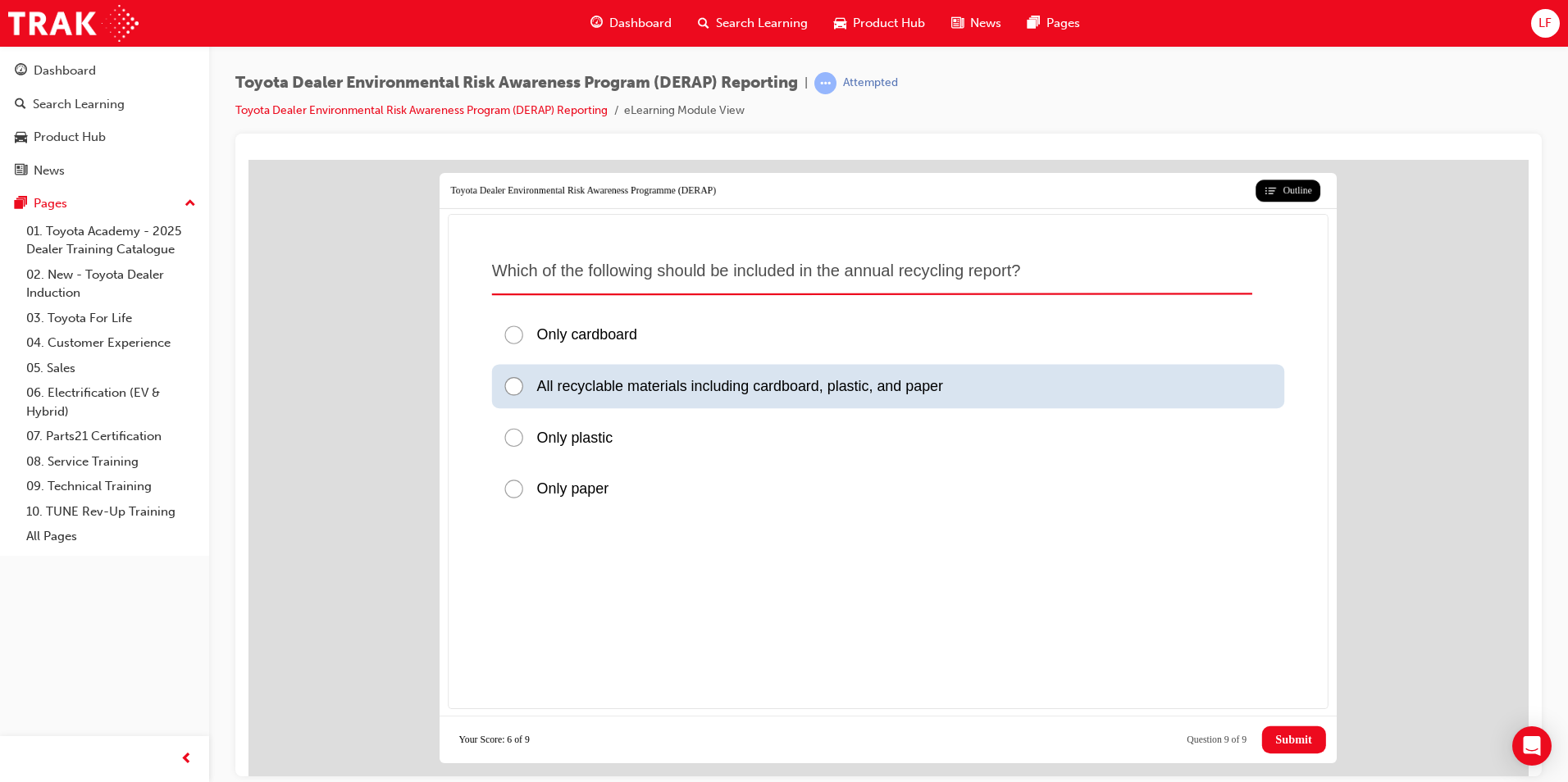
click at [516, 380] on div at bounding box center [519, 385] width 33 height 22
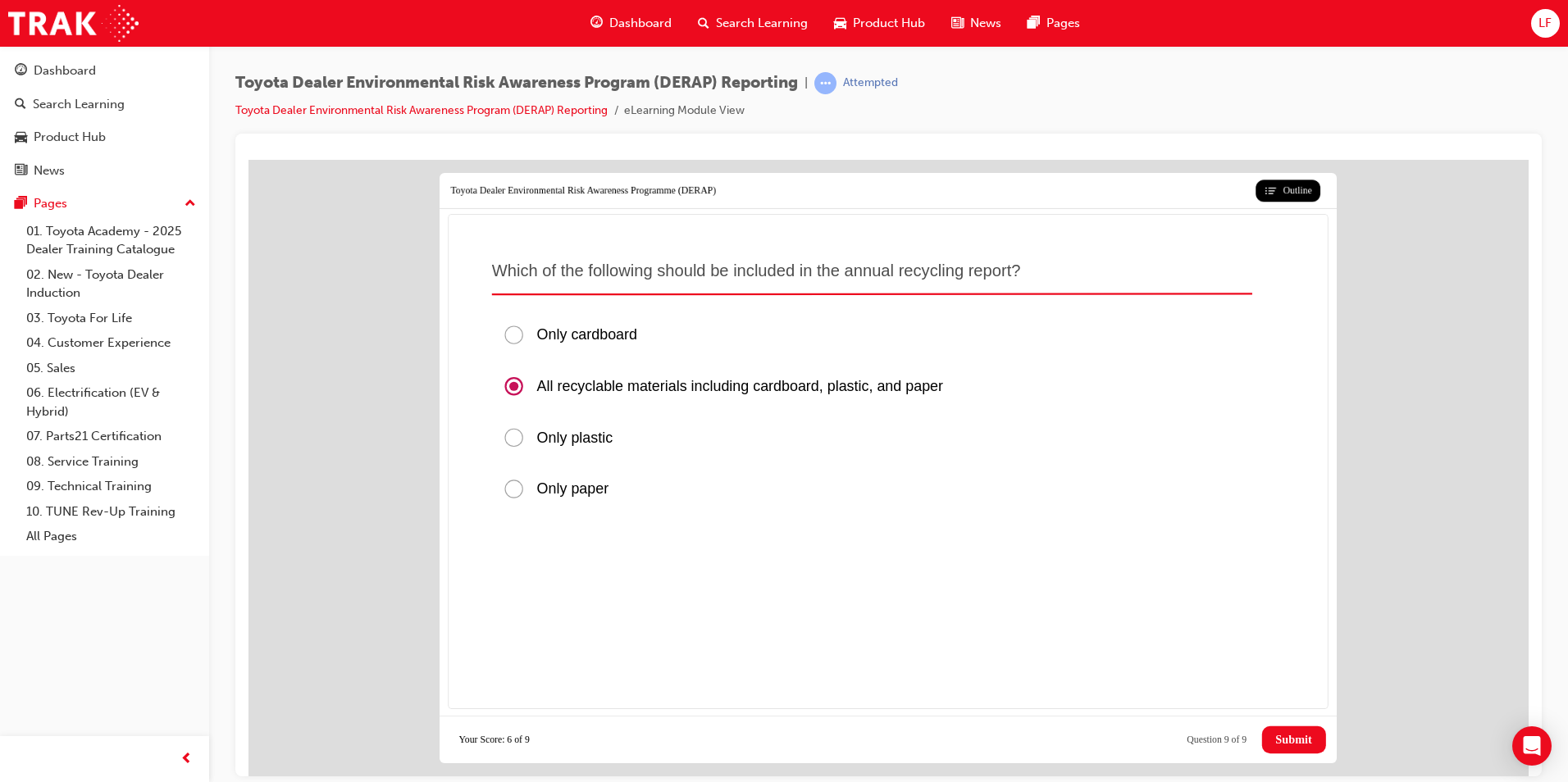
click at [1278, 737] on span "Submit" at bounding box center [1293, 739] width 36 height 14
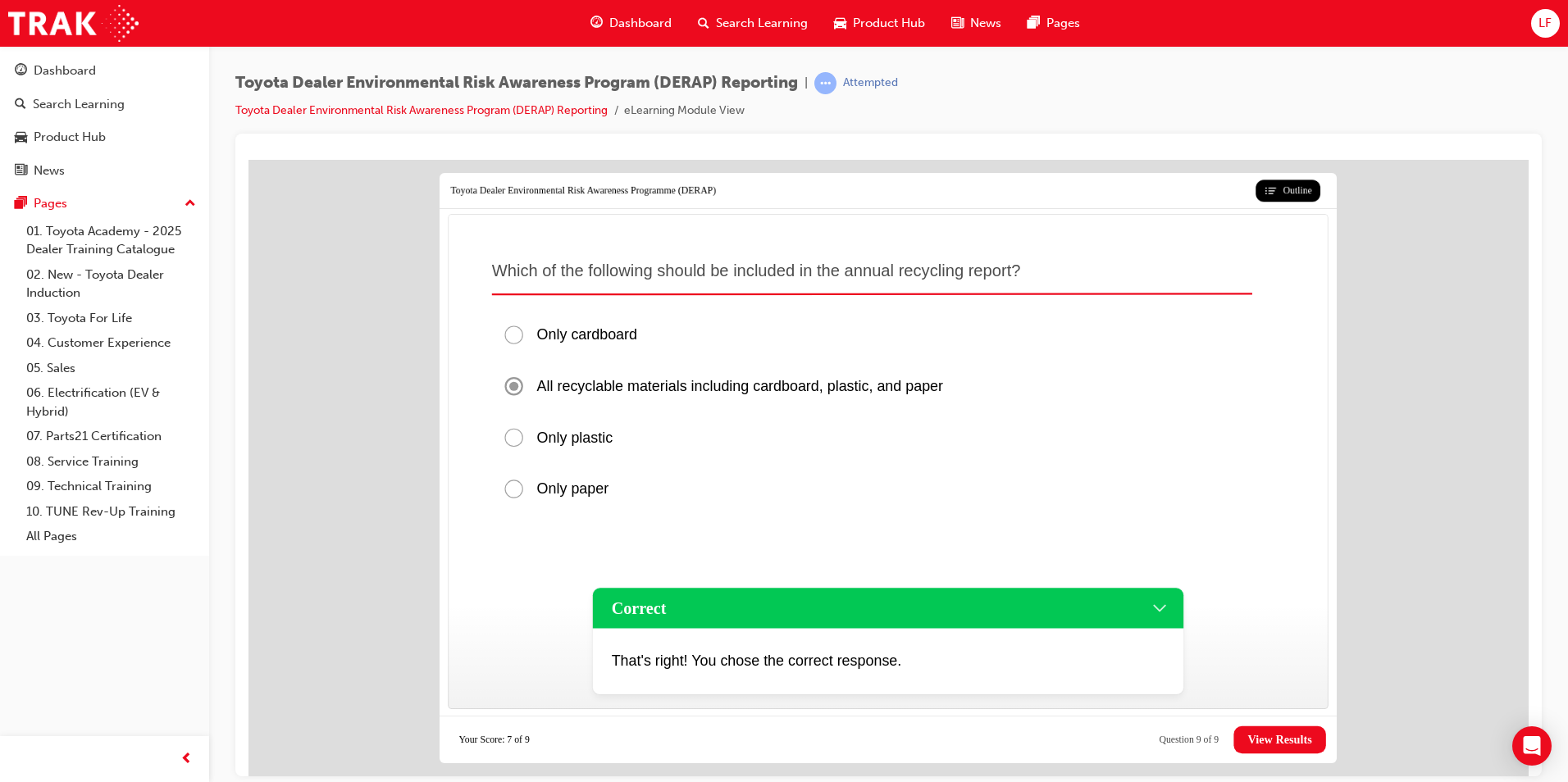
click at [1278, 737] on span "View Results" at bounding box center [1279, 739] width 64 height 14
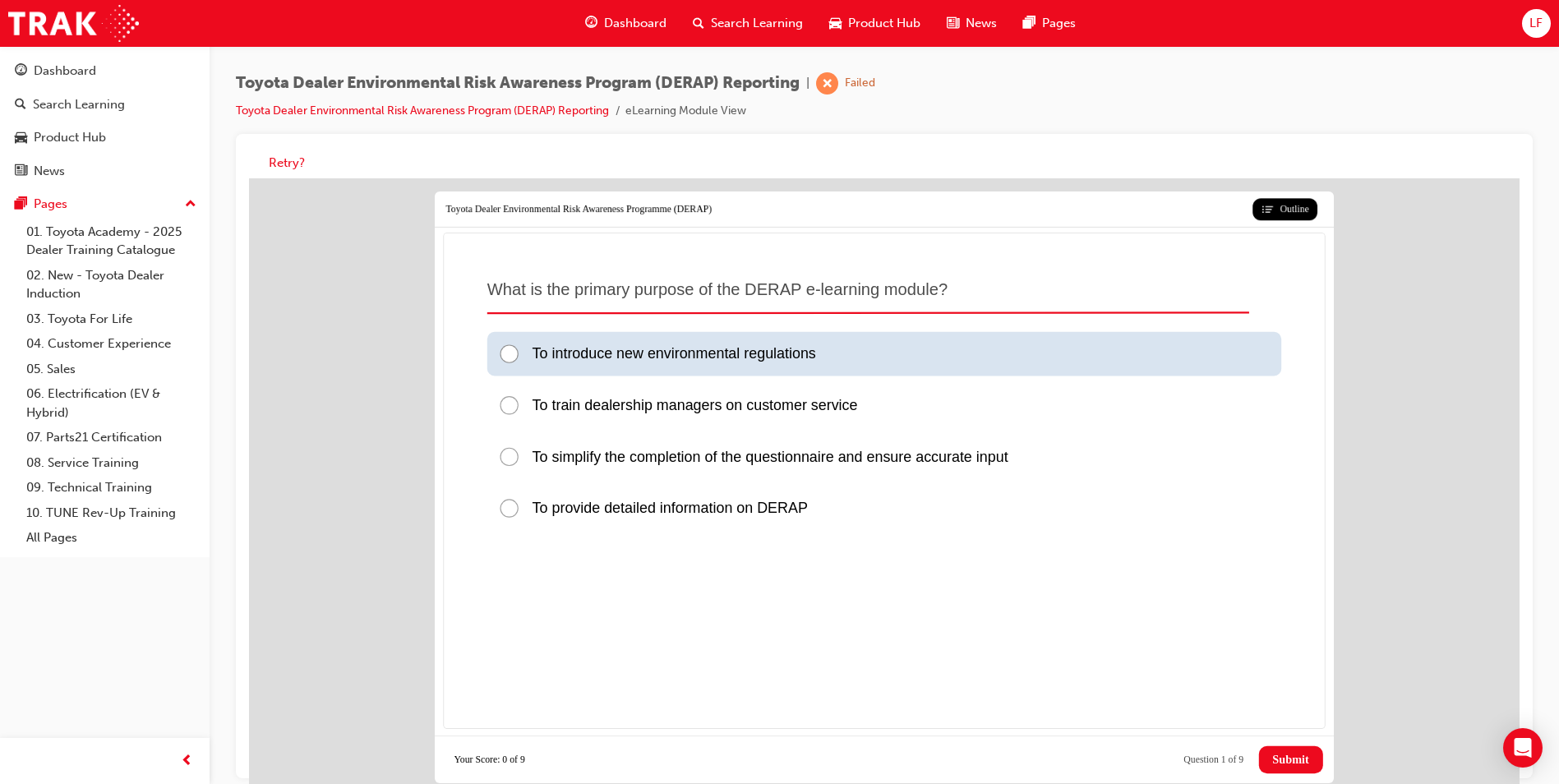
click at [517, 351] on div at bounding box center [515, 355] width 34 height 22
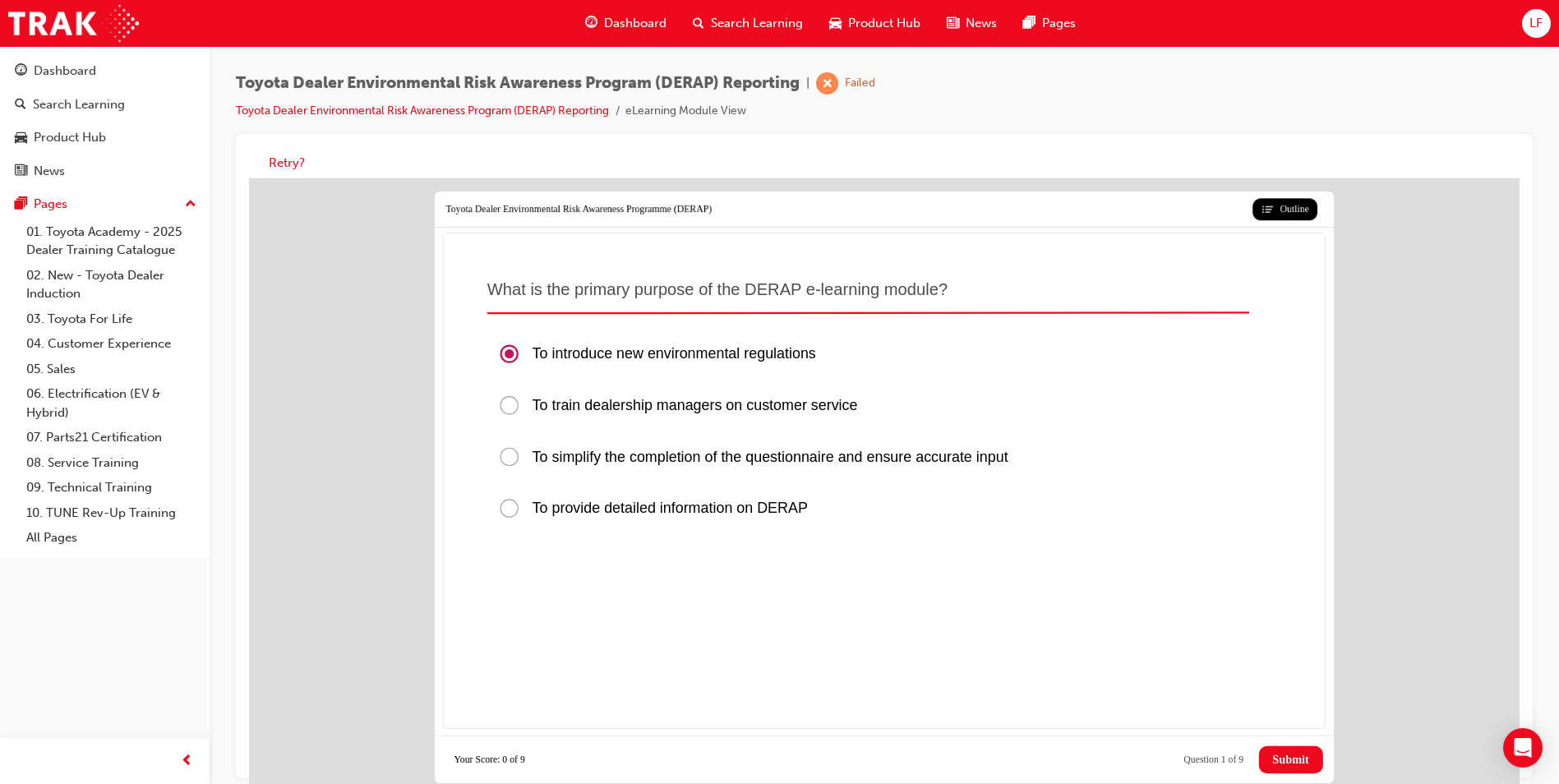
click at [1288, 753] on span "Submit" at bounding box center [1290, 760] width 36 height 14
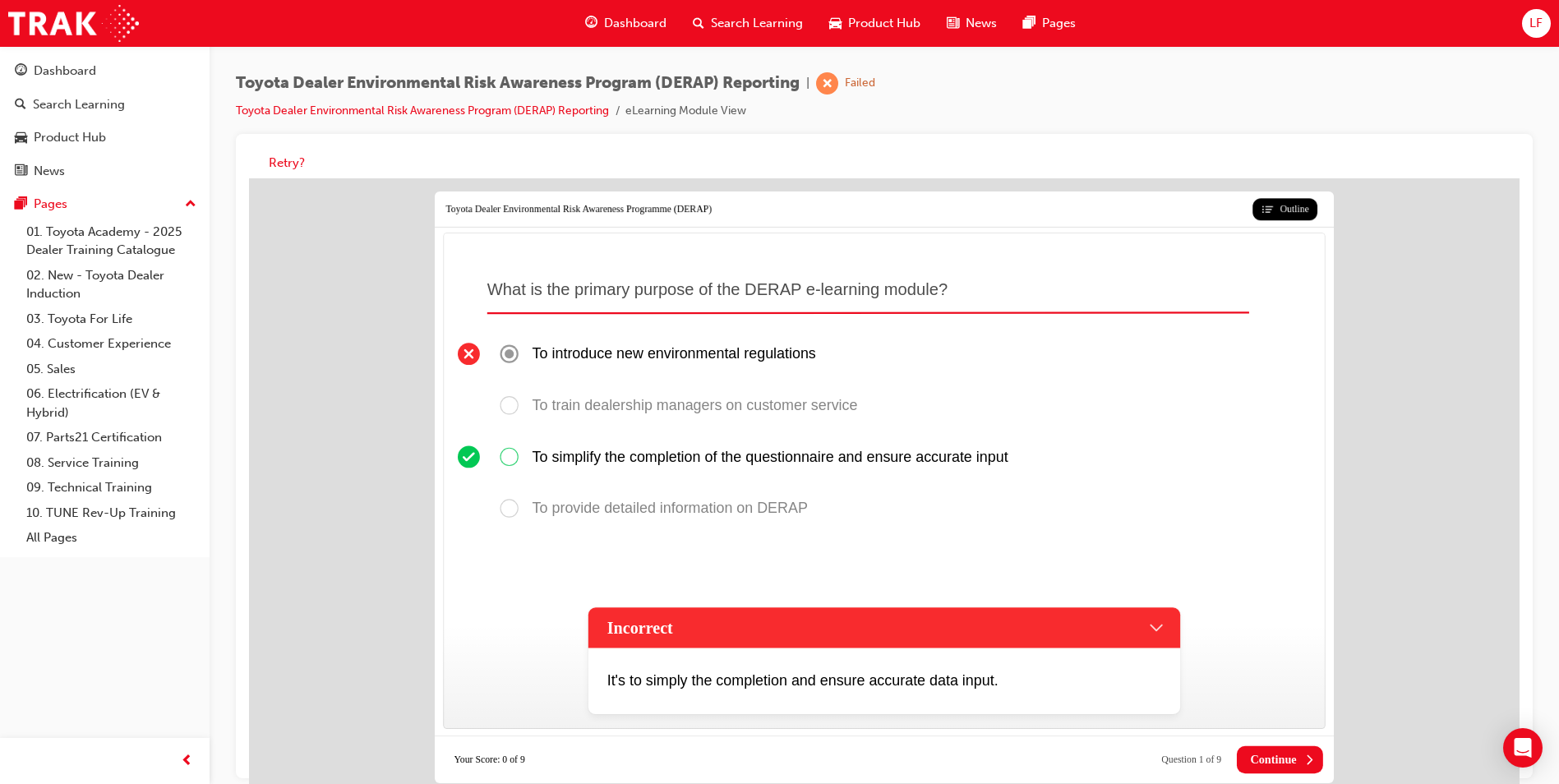
click at [1267, 760] on span "Continue" at bounding box center [1272, 760] width 46 height 14
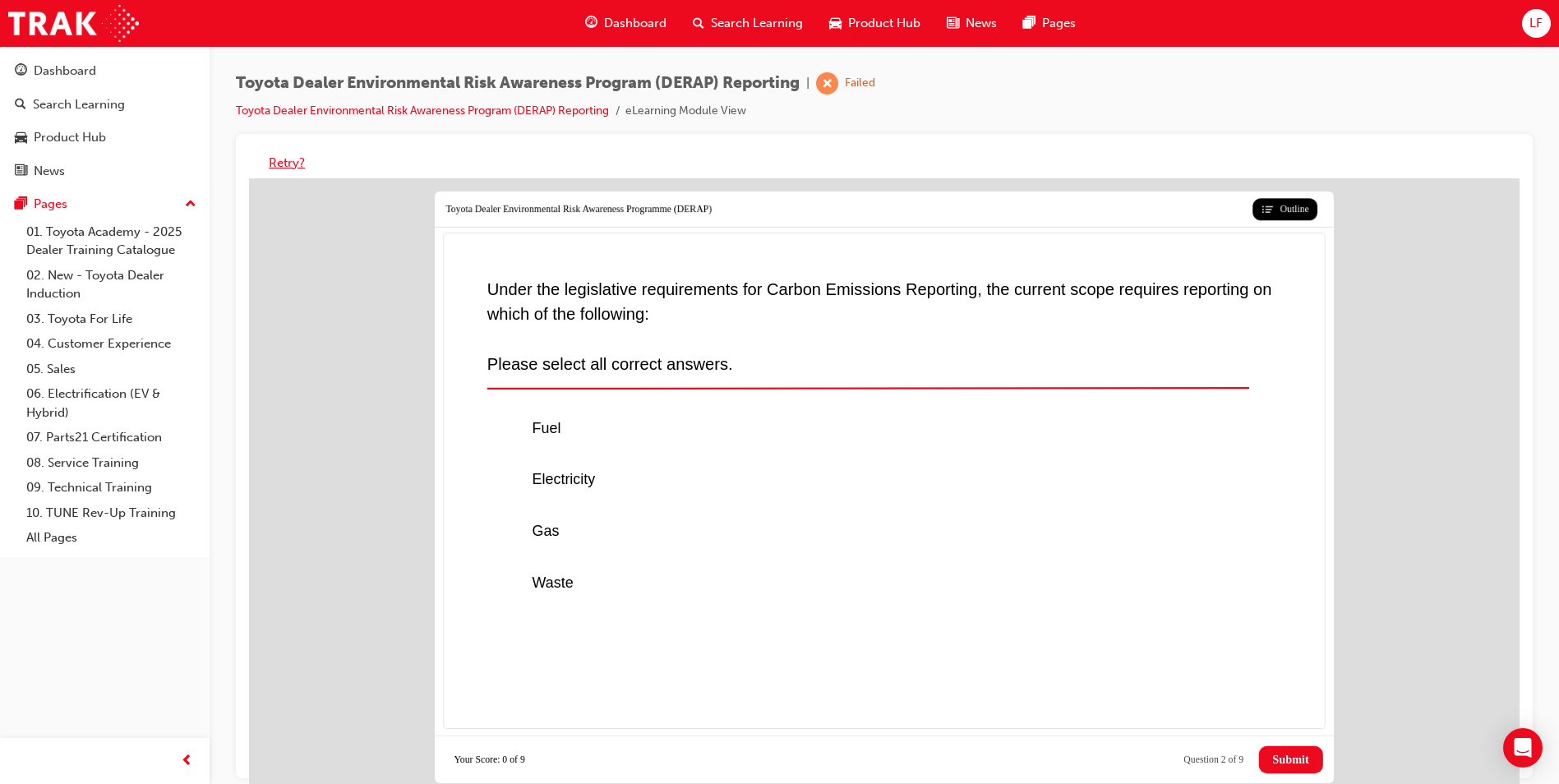
click at [291, 166] on button "Retry?" at bounding box center [287, 164] width 36 height 19
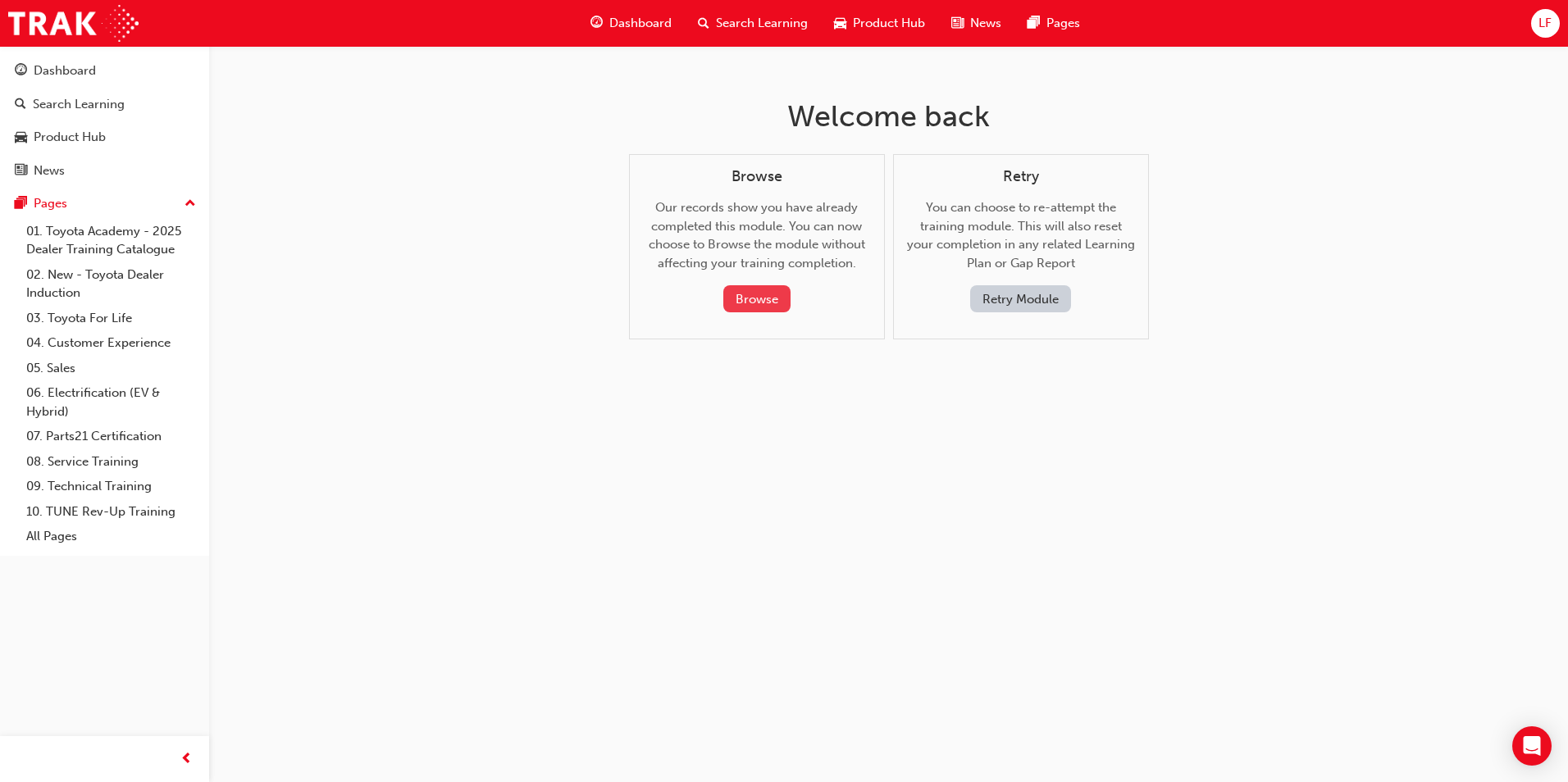
click at [748, 300] on button "Browse" at bounding box center [757, 299] width 67 height 27
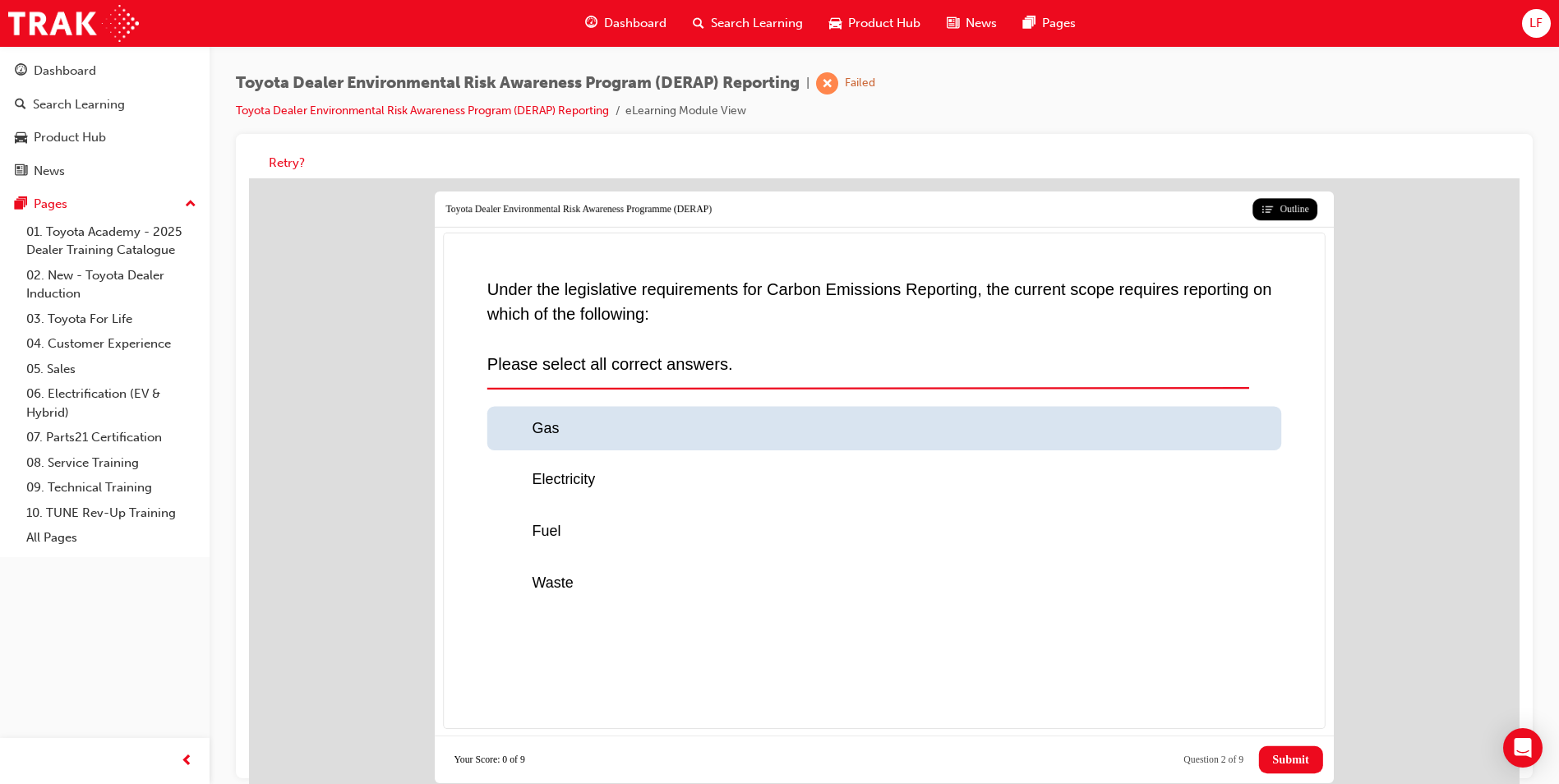
drag, startPoint x: 516, startPoint y: 419, endPoint x: 512, endPoint y: 430, distance: 11.7
click at [513, 423] on div at bounding box center [515, 429] width 34 height 22
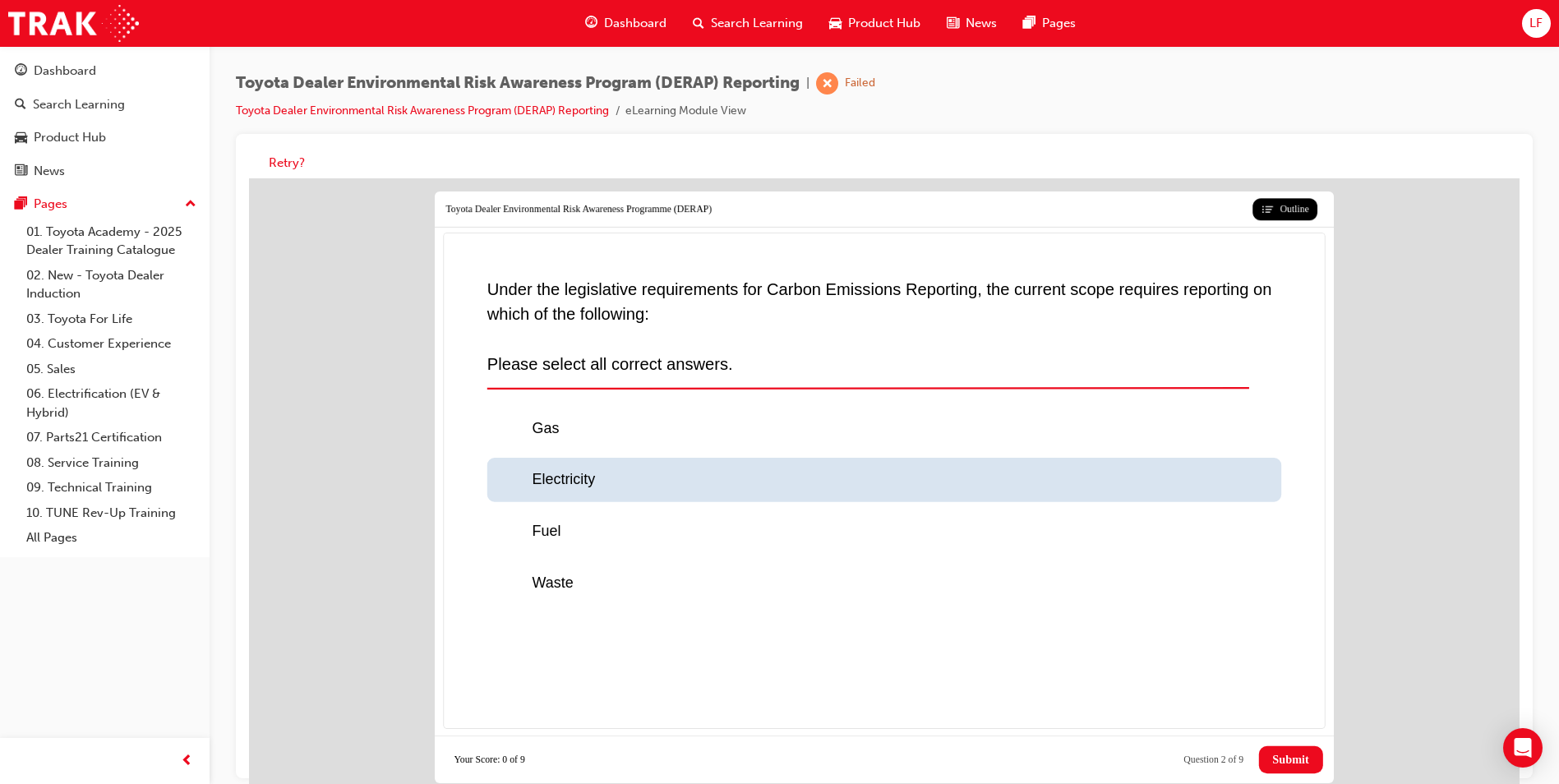
click at [509, 472] on div at bounding box center [515, 480] width 34 height 22
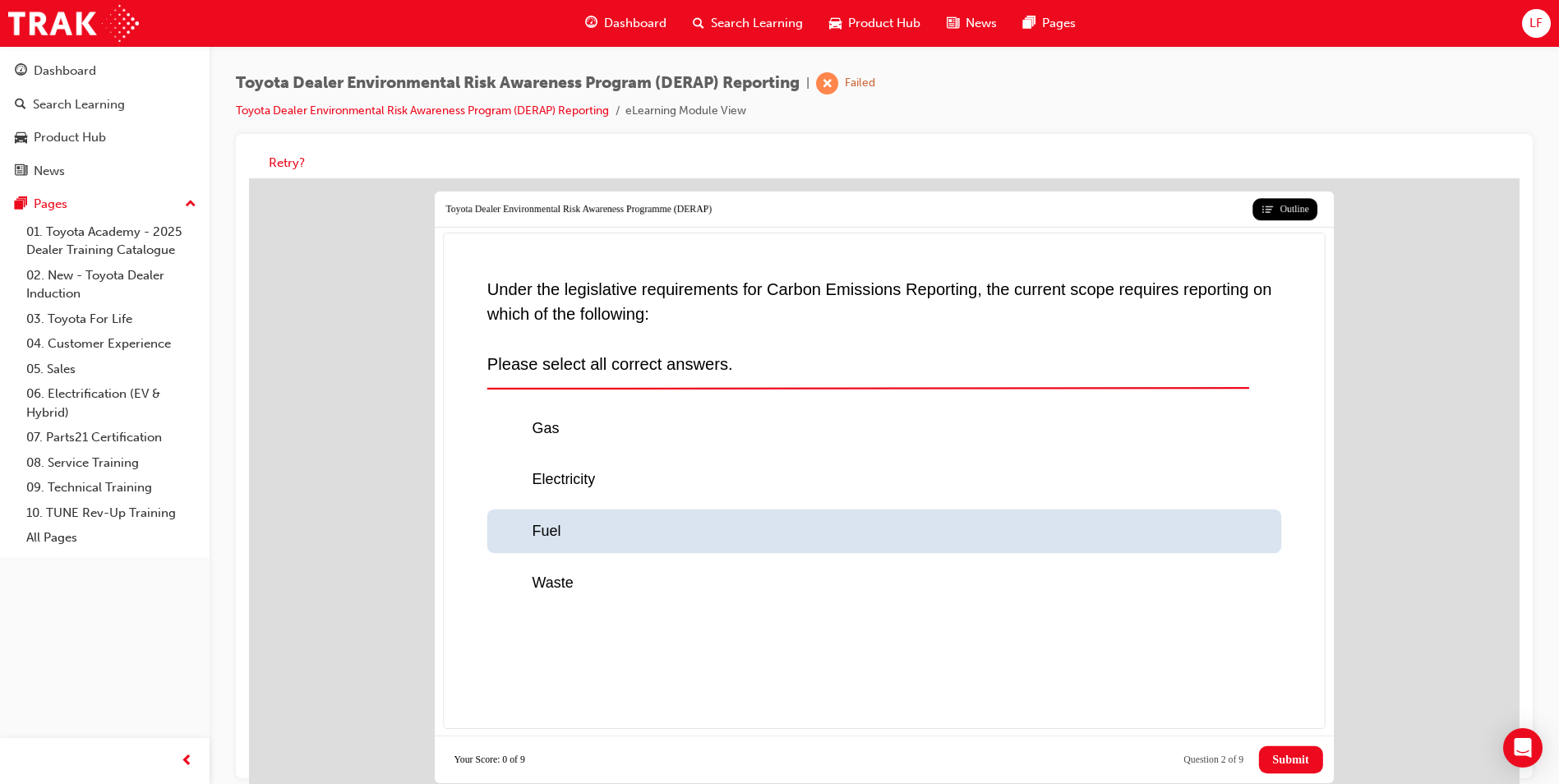
click at [510, 526] on div at bounding box center [515, 531] width 34 height 22
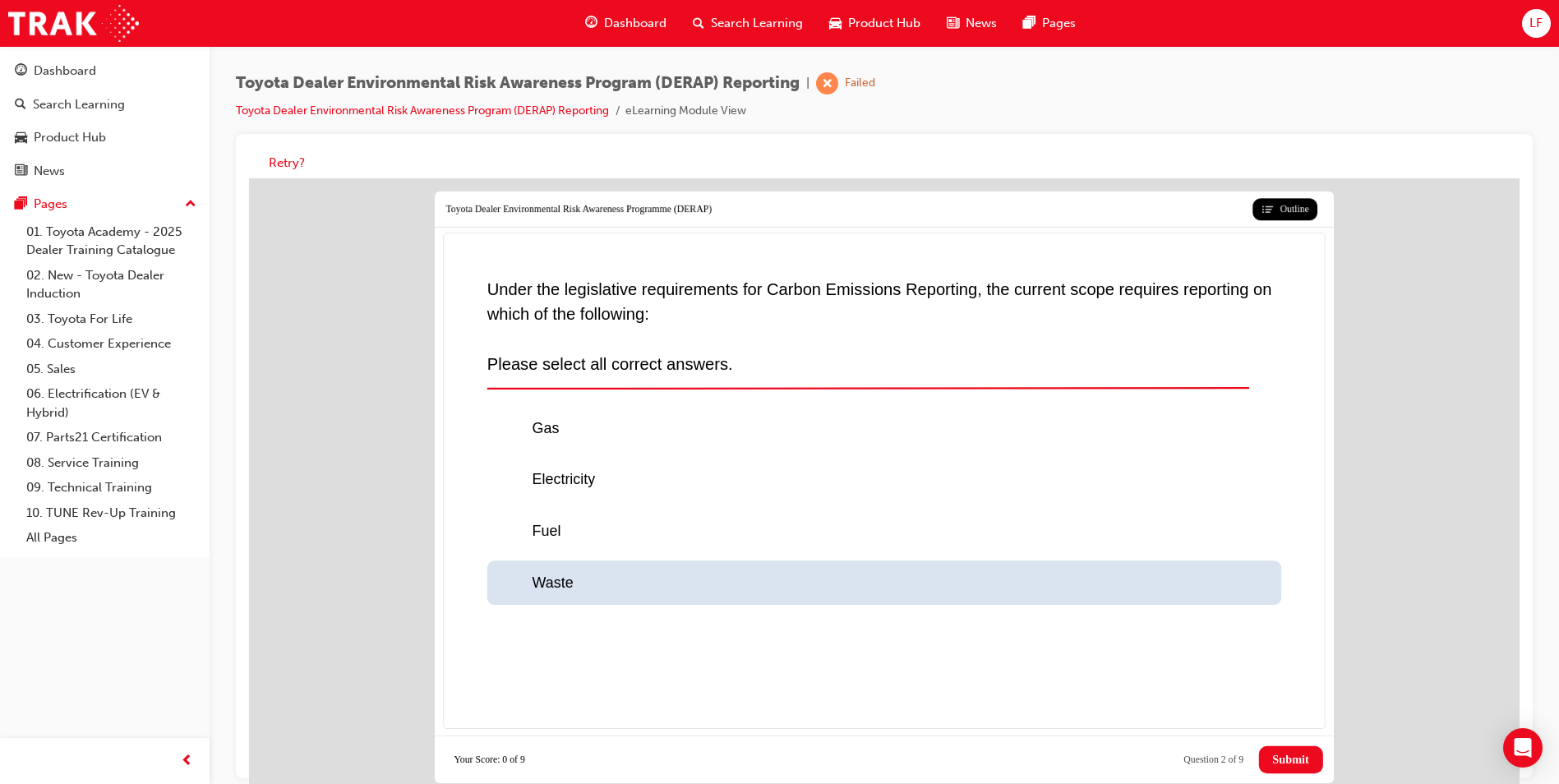
drag, startPoint x: 510, startPoint y: 586, endPoint x: 566, endPoint y: 609, distance: 60.5
click at [510, 587] on div at bounding box center [515, 583] width 34 height 22
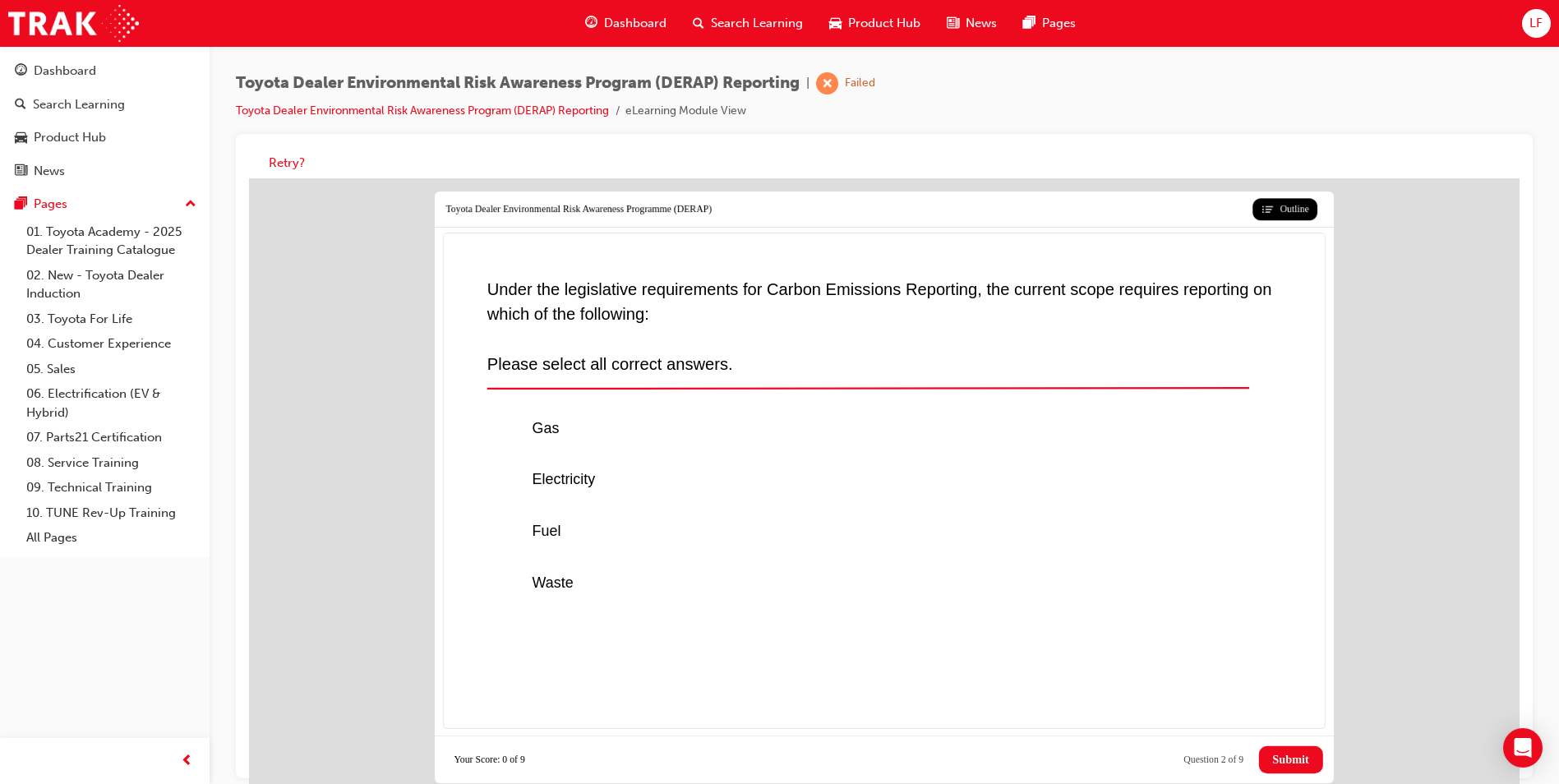
click at [1308, 765] on span "Submit" at bounding box center [1290, 760] width 36 height 14
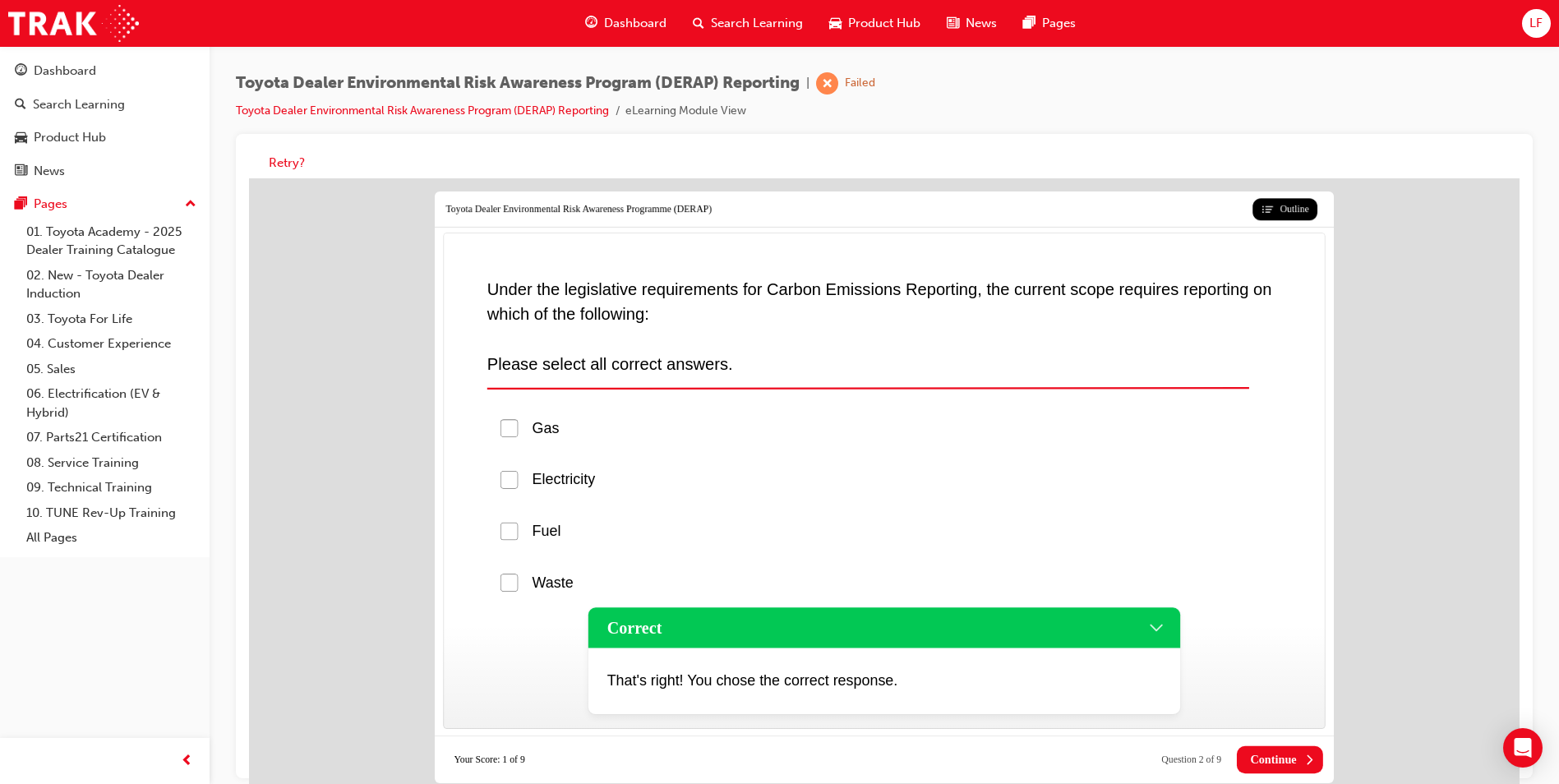
click at [1264, 753] on span "Continue" at bounding box center [1272, 760] width 46 height 14
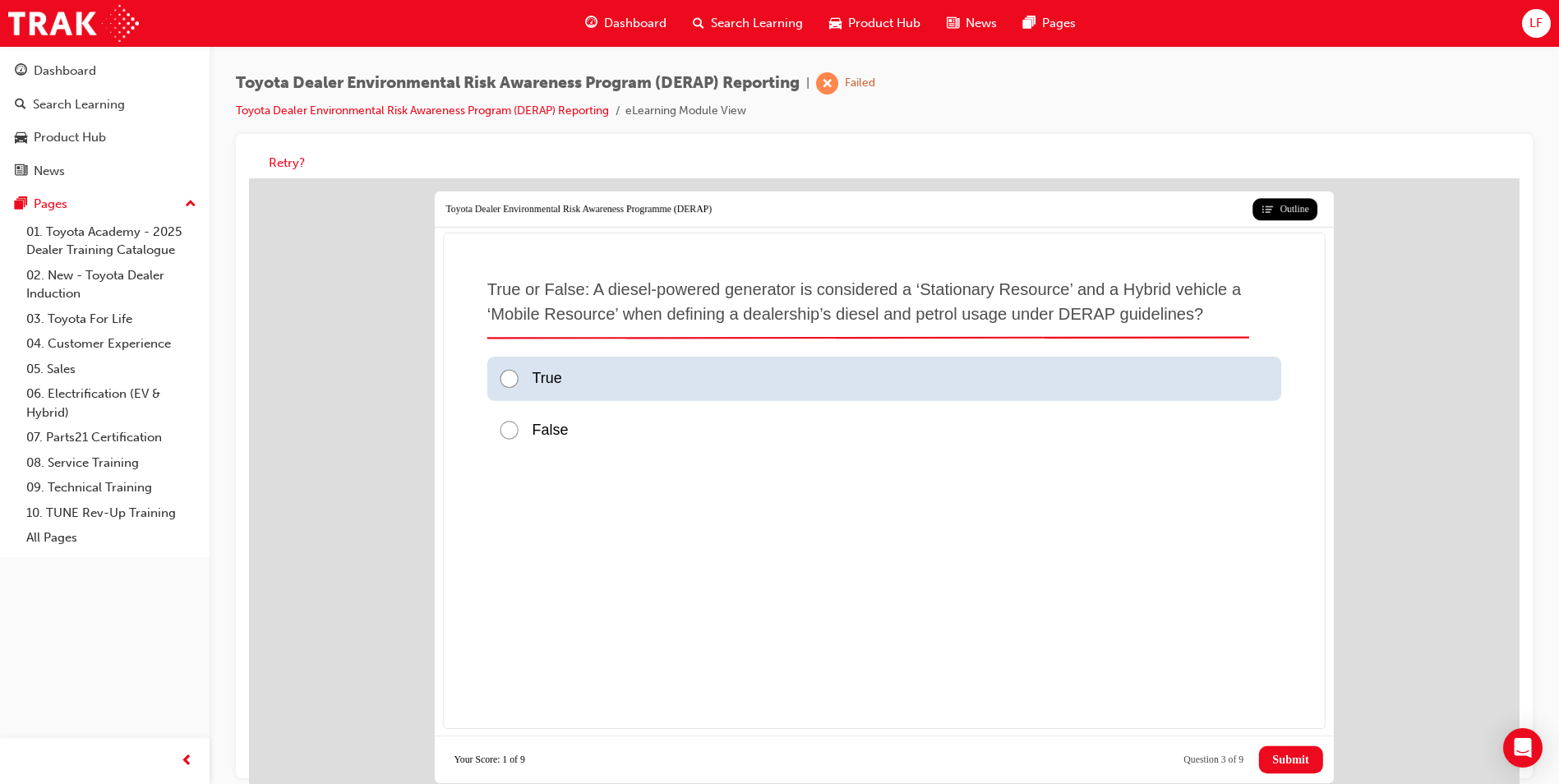
click at [513, 374] on div at bounding box center [515, 380] width 34 height 22
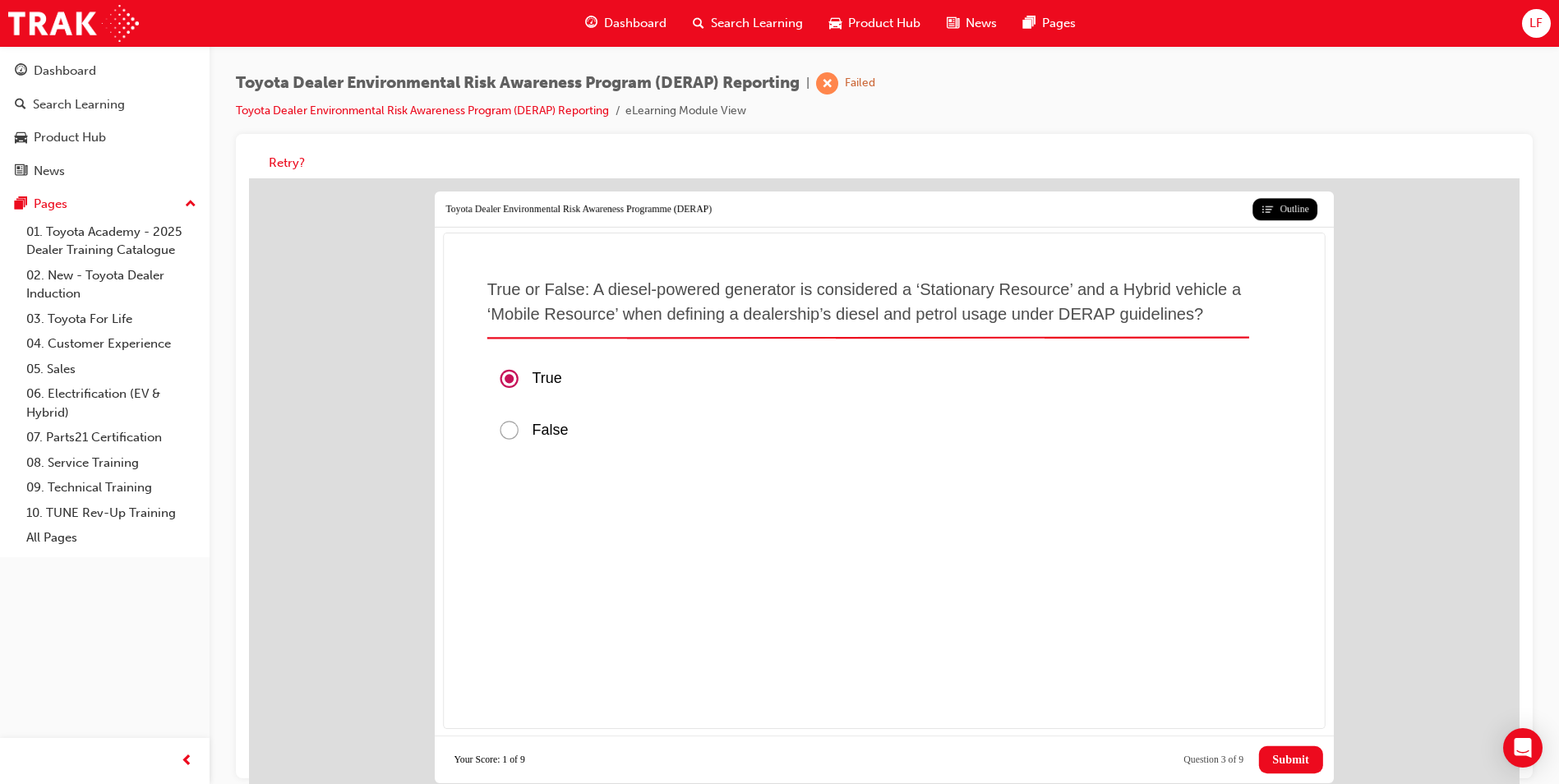
click at [1294, 748] on button "Submit" at bounding box center [1291, 760] width 64 height 28
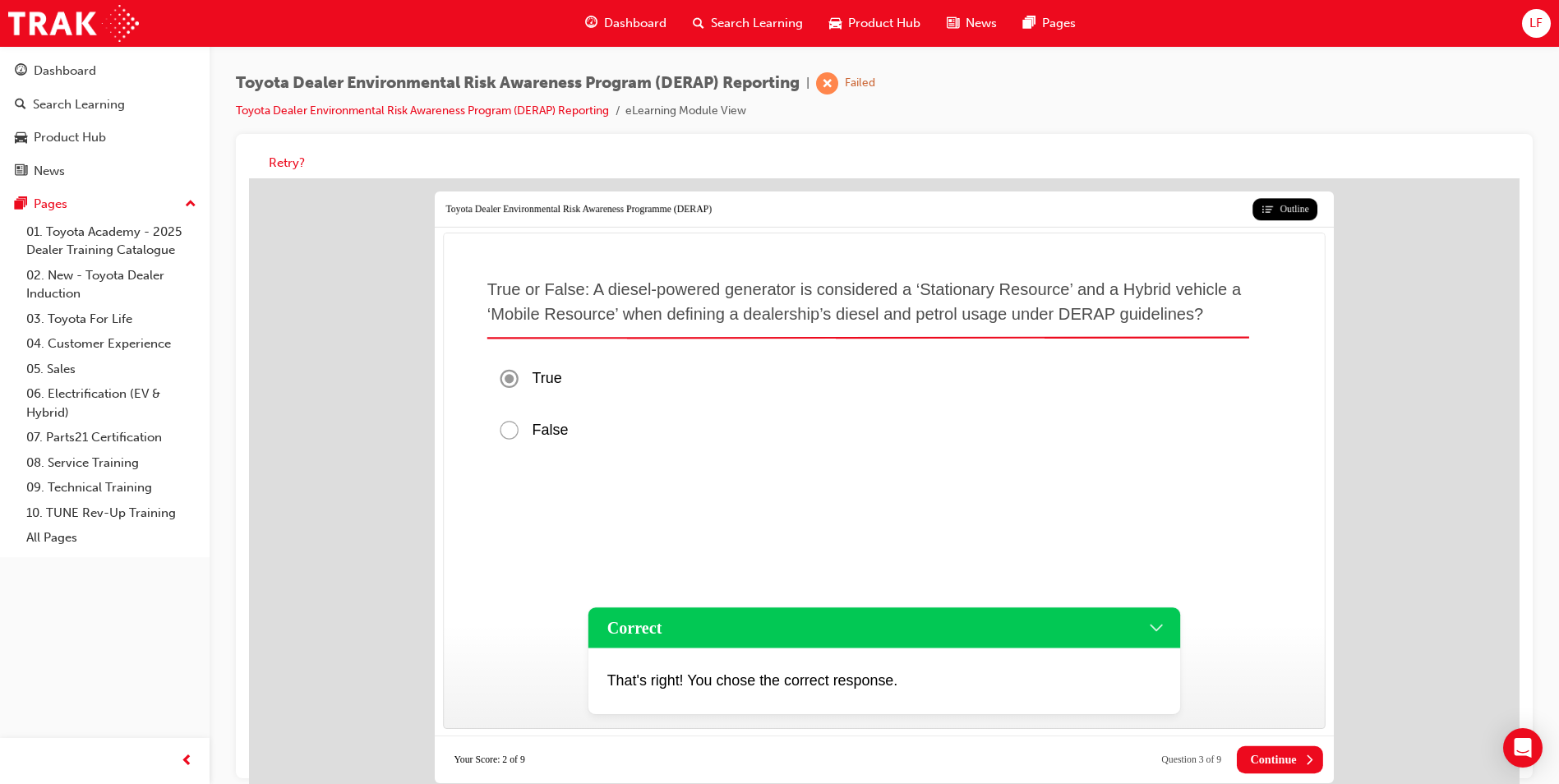
click at [1266, 749] on button "Continue" at bounding box center [1280, 760] width 86 height 28
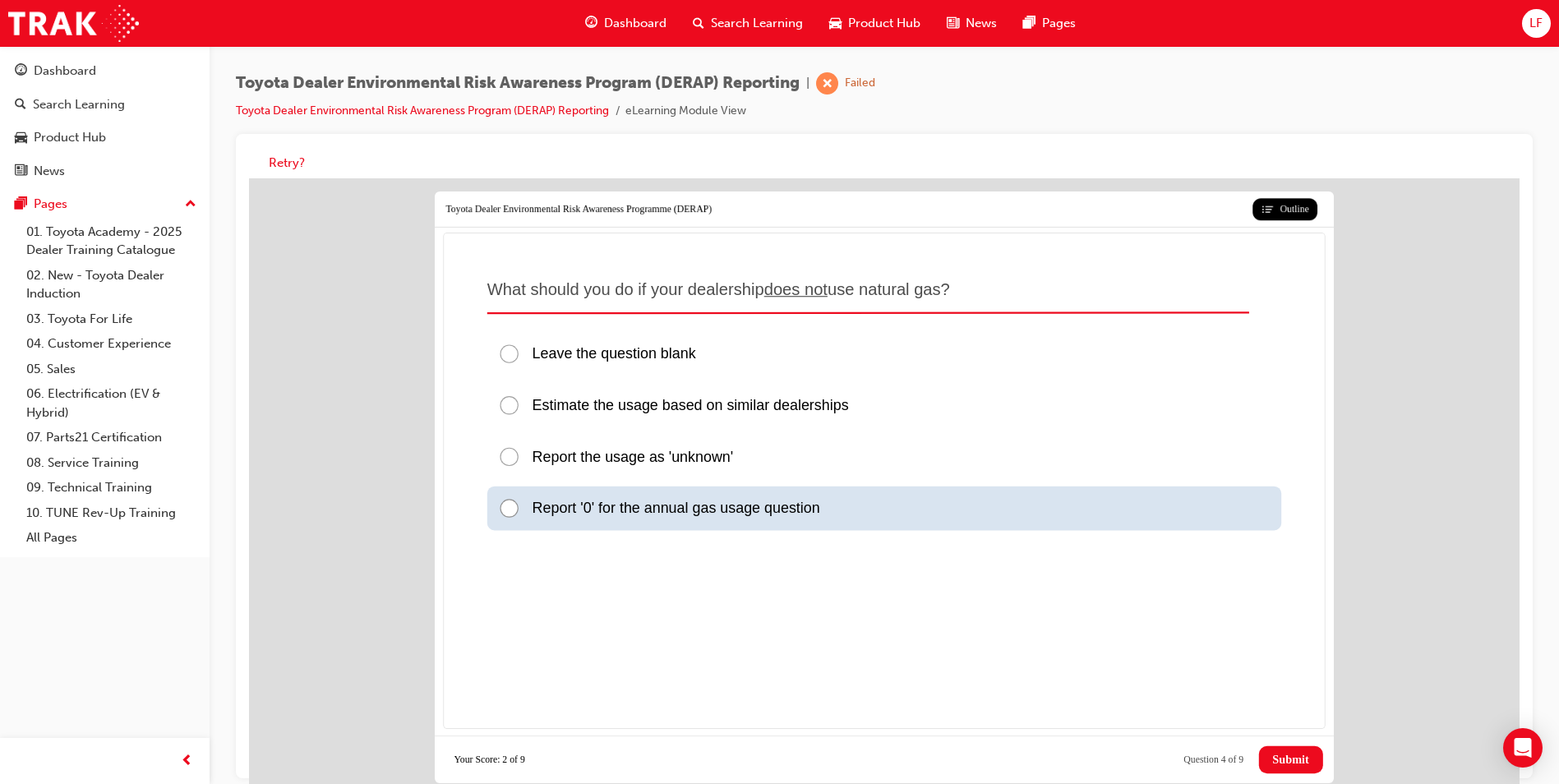
drag, startPoint x: 508, startPoint y: 505, endPoint x: 643, endPoint y: 555, distance: 144.0
click at [507, 506] on div at bounding box center [515, 509] width 34 height 22
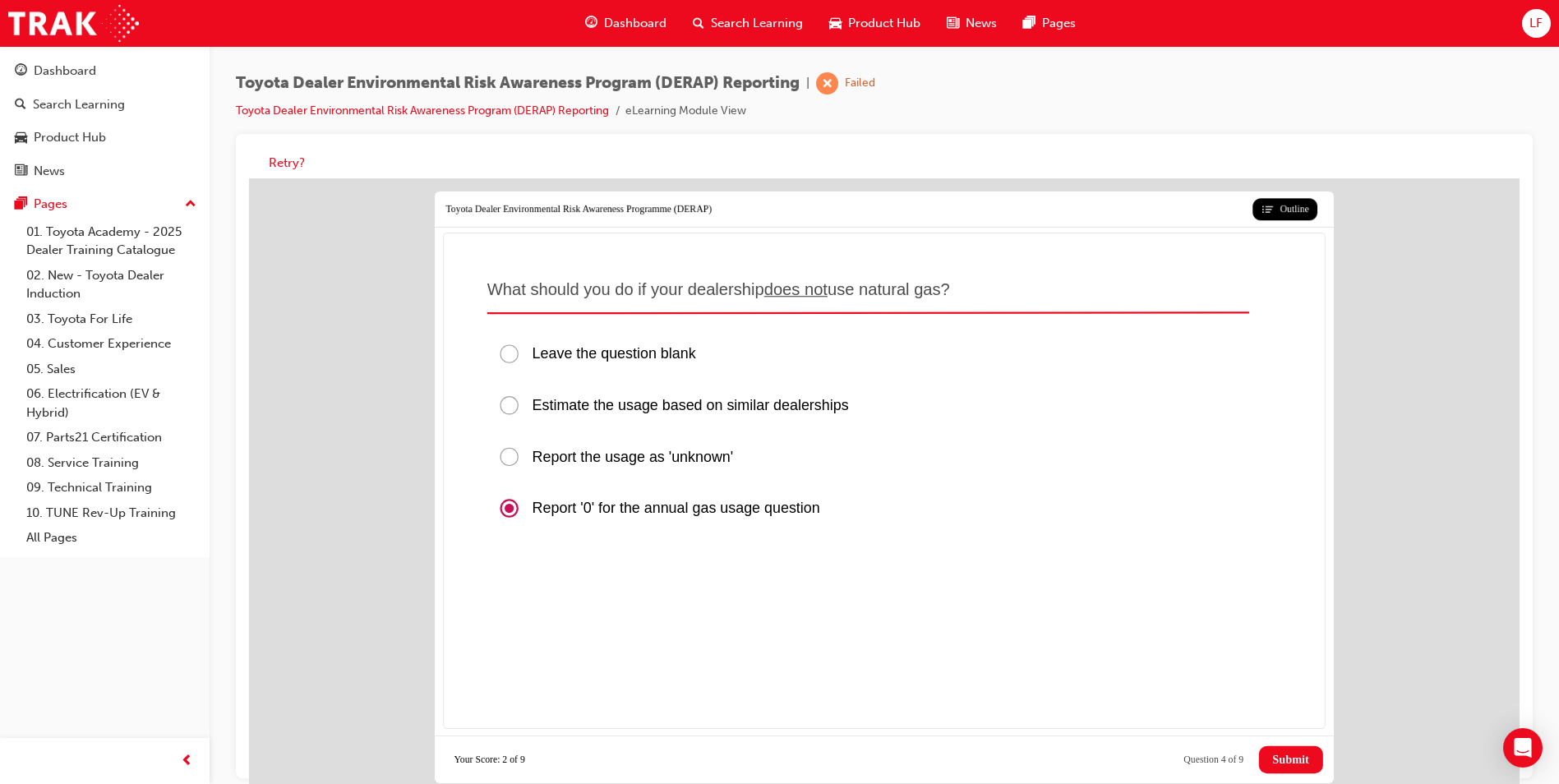
click at [1281, 764] on span "Submit" at bounding box center [1290, 760] width 36 height 14
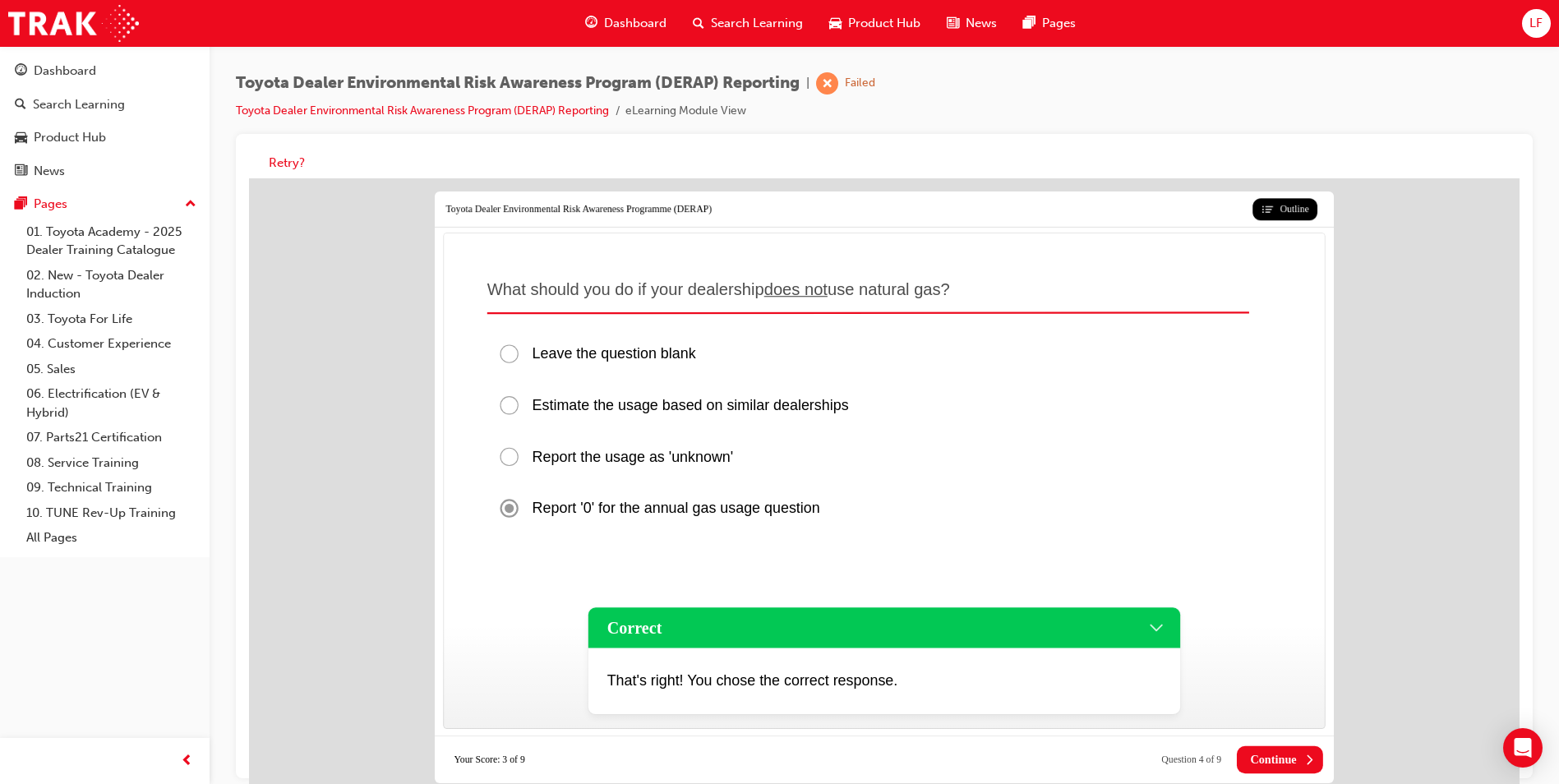
click at [1259, 763] on span "Continue" at bounding box center [1272, 760] width 46 height 14
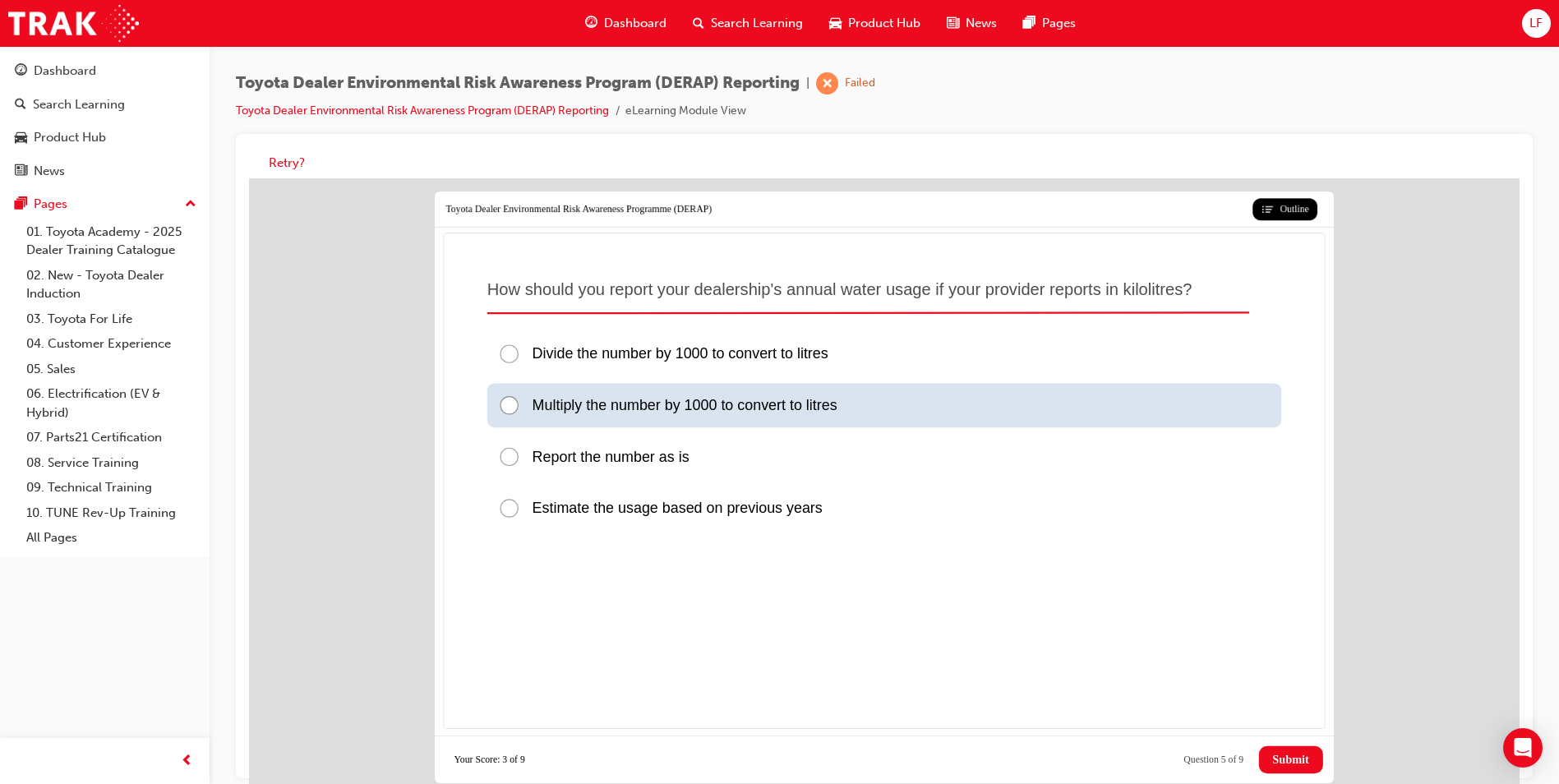
click at [510, 402] on div at bounding box center [515, 405] width 34 height 22
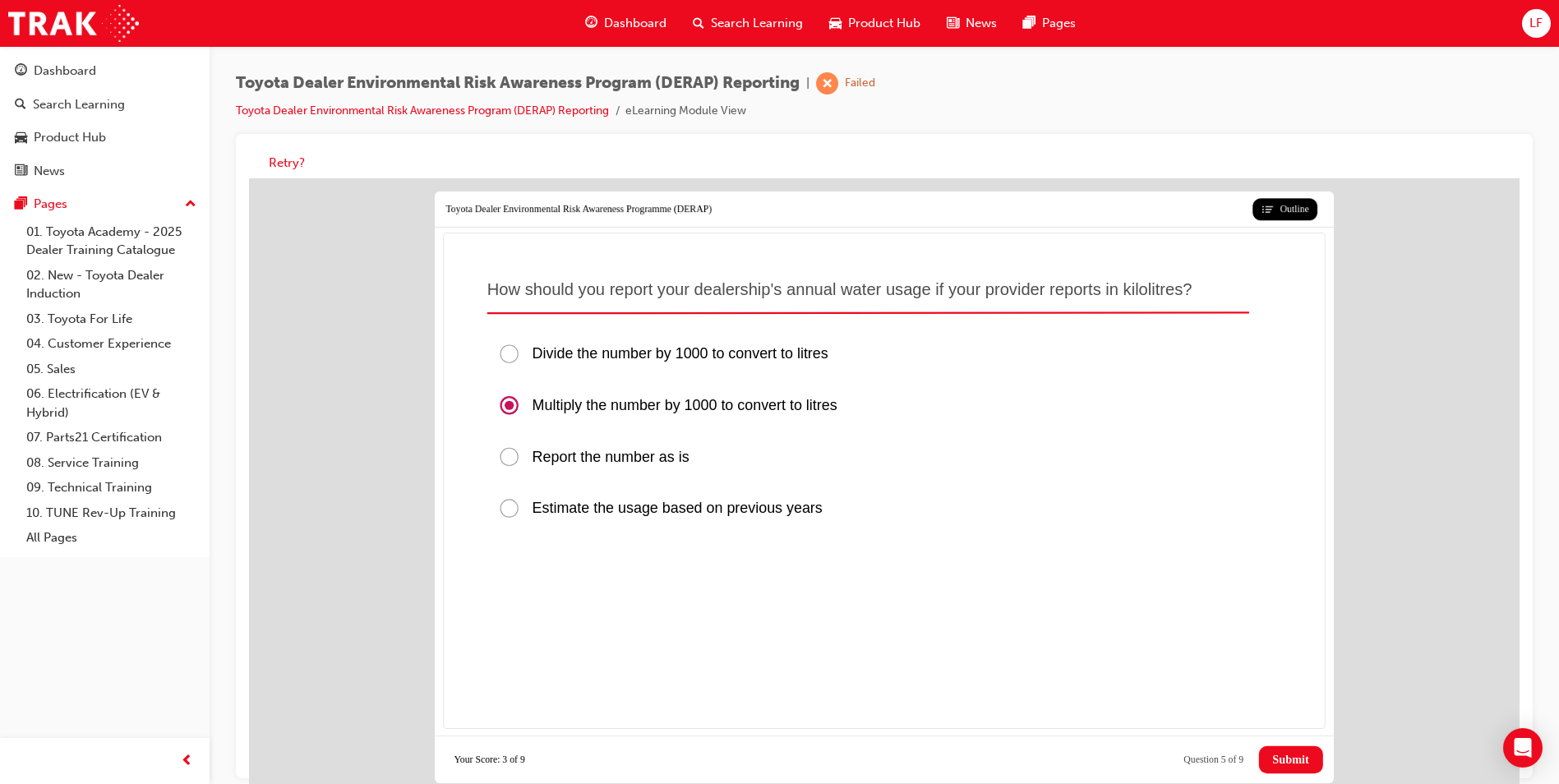
click at [1293, 765] on span "Submit" at bounding box center [1290, 760] width 36 height 14
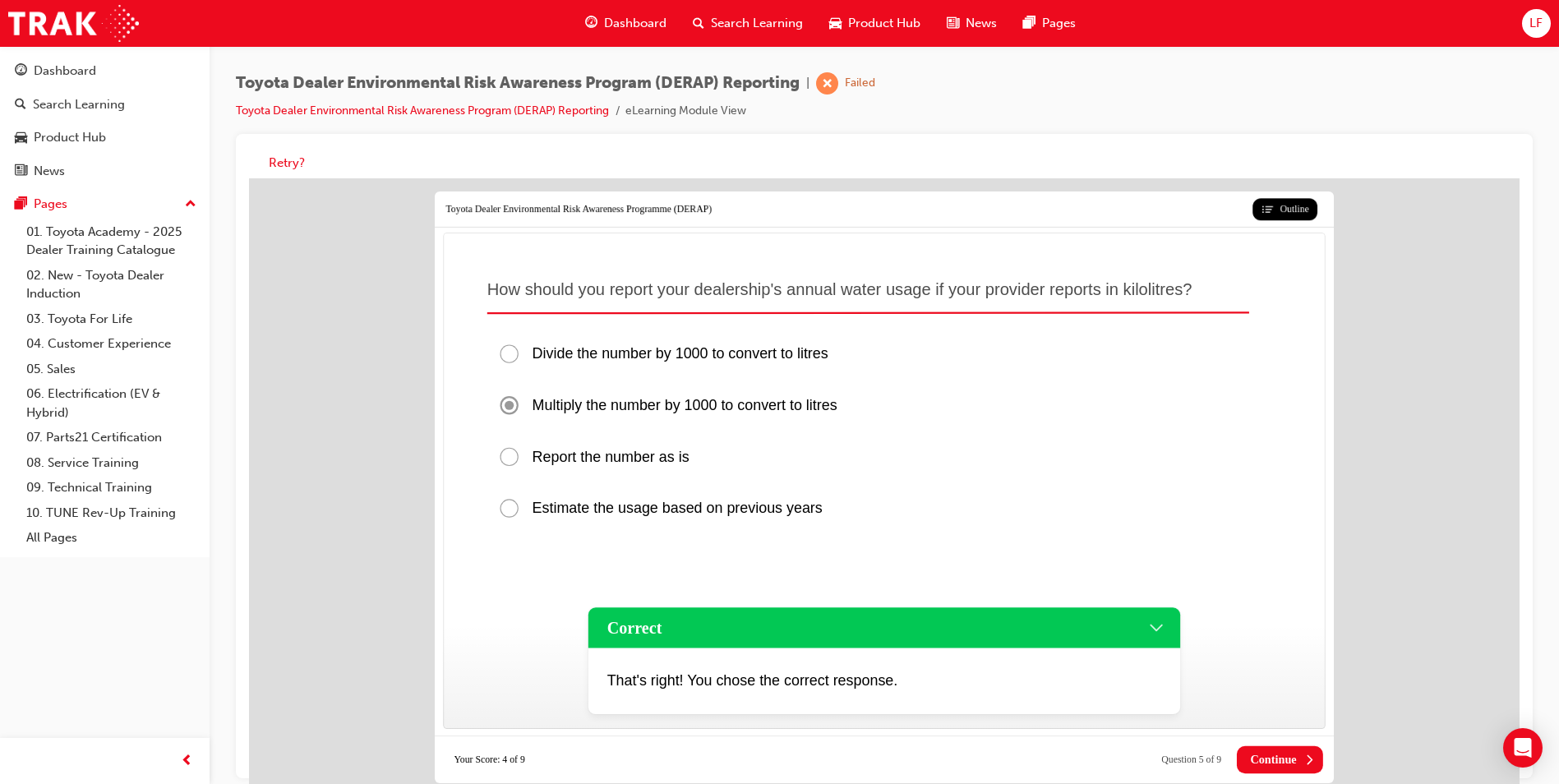
click at [1293, 765] on span "Continue" at bounding box center [1272, 760] width 46 height 14
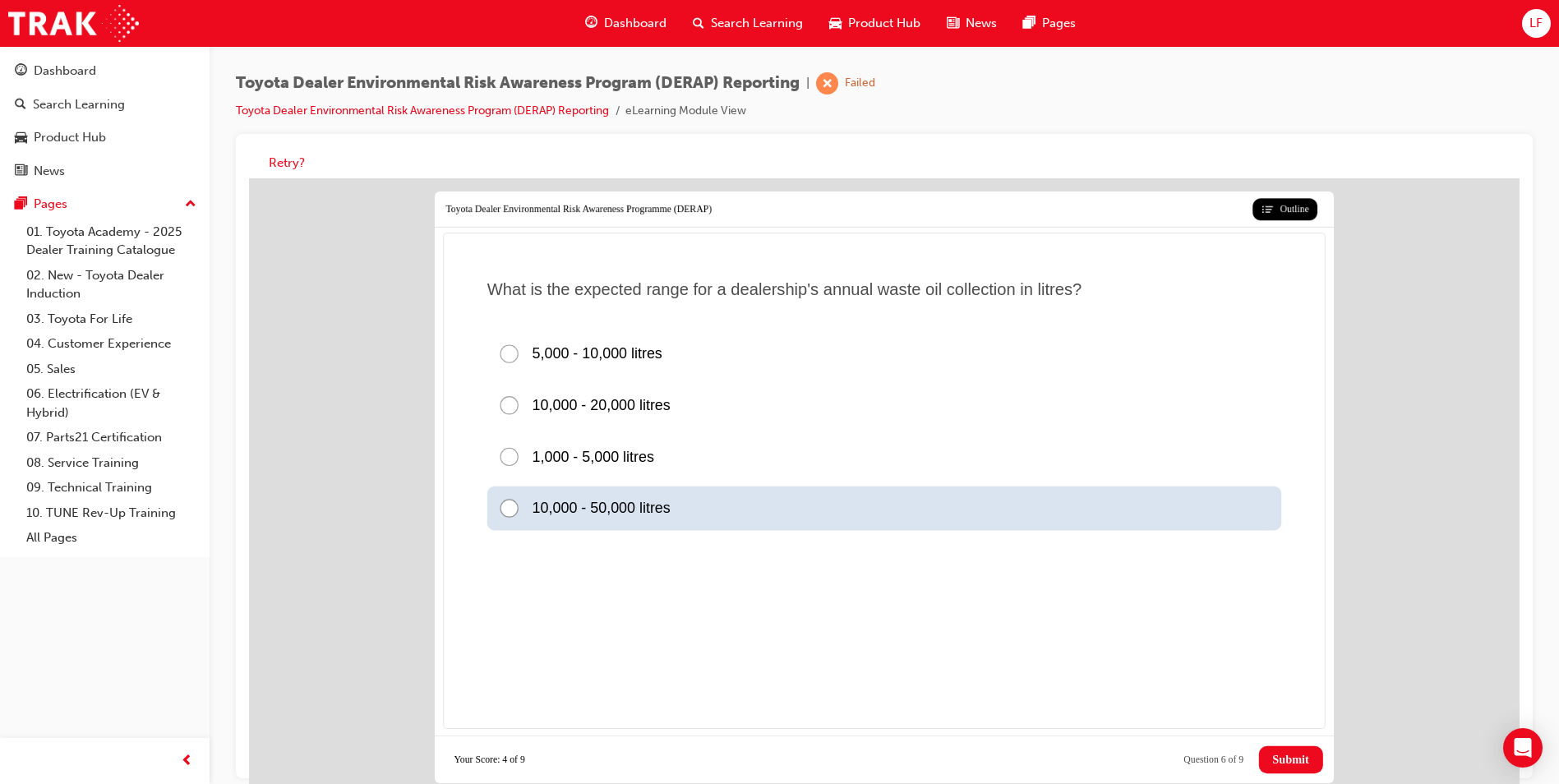
click at [508, 510] on div at bounding box center [515, 509] width 34 height 22
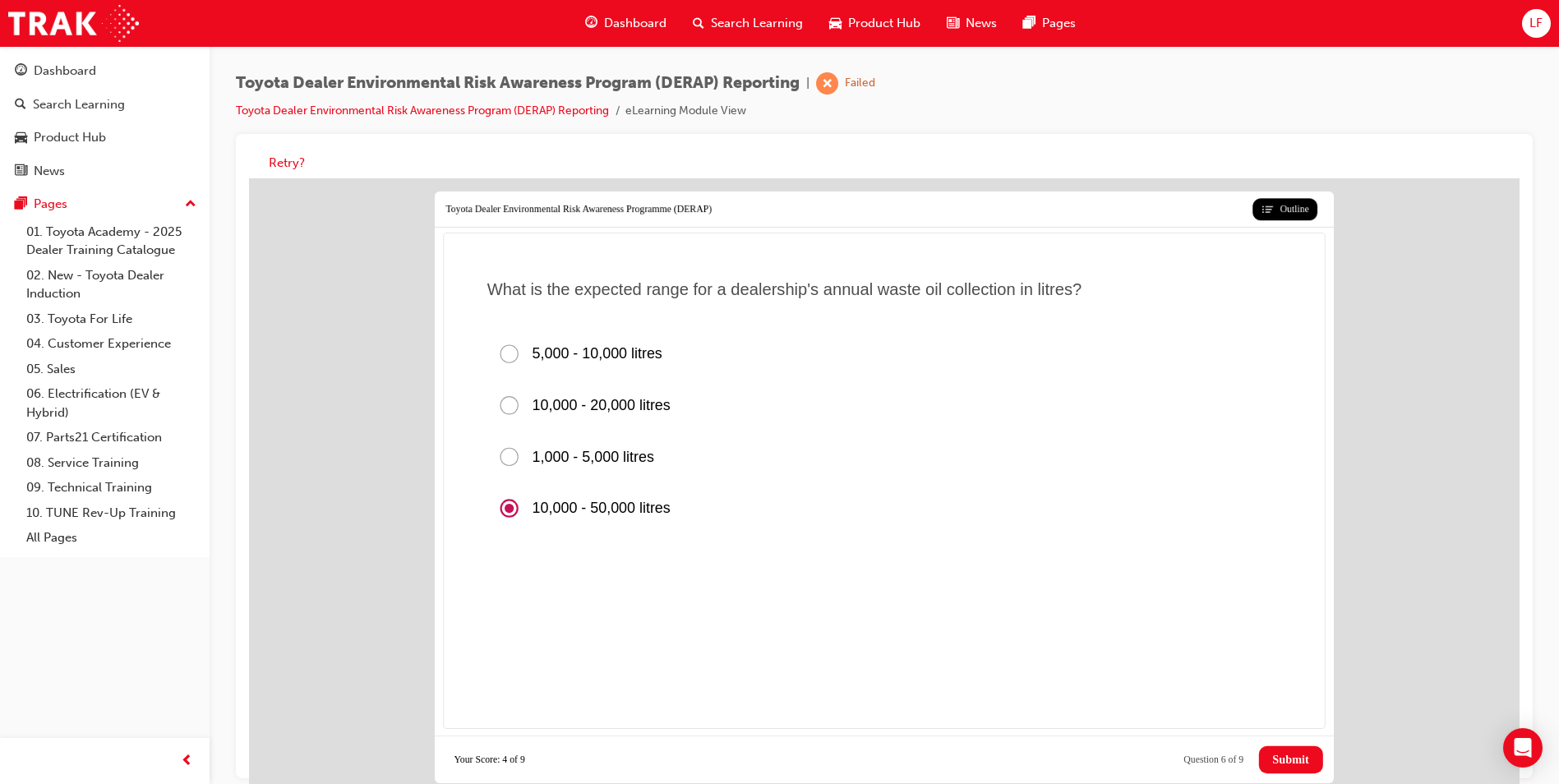
click at [1282, 763] on span "Submit" at bounding box center [1290, 760] width 36 height 14
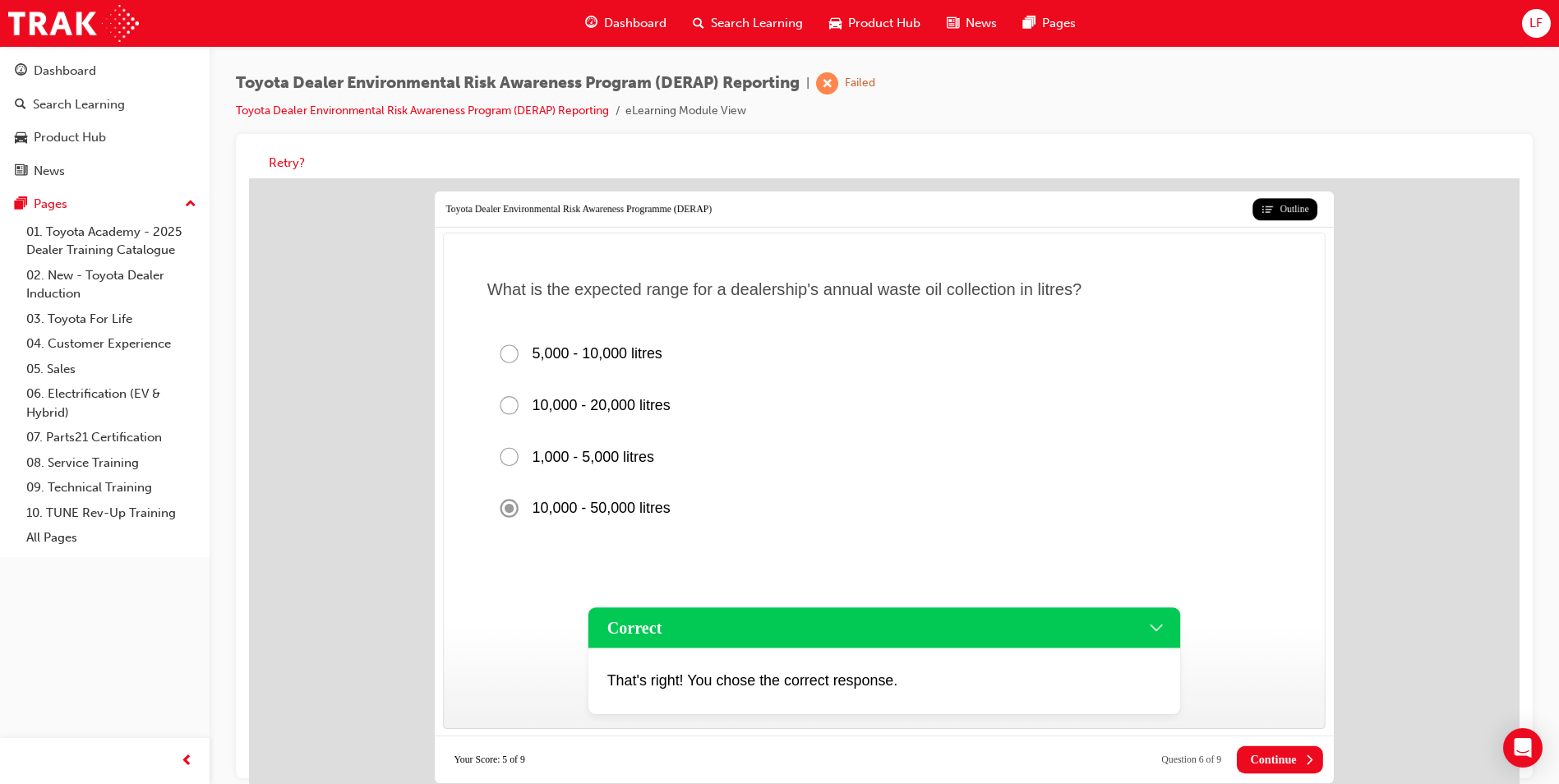
click at [1282, 763] on span "Continue" at bounding box center [1272, 760] width 46 height 14
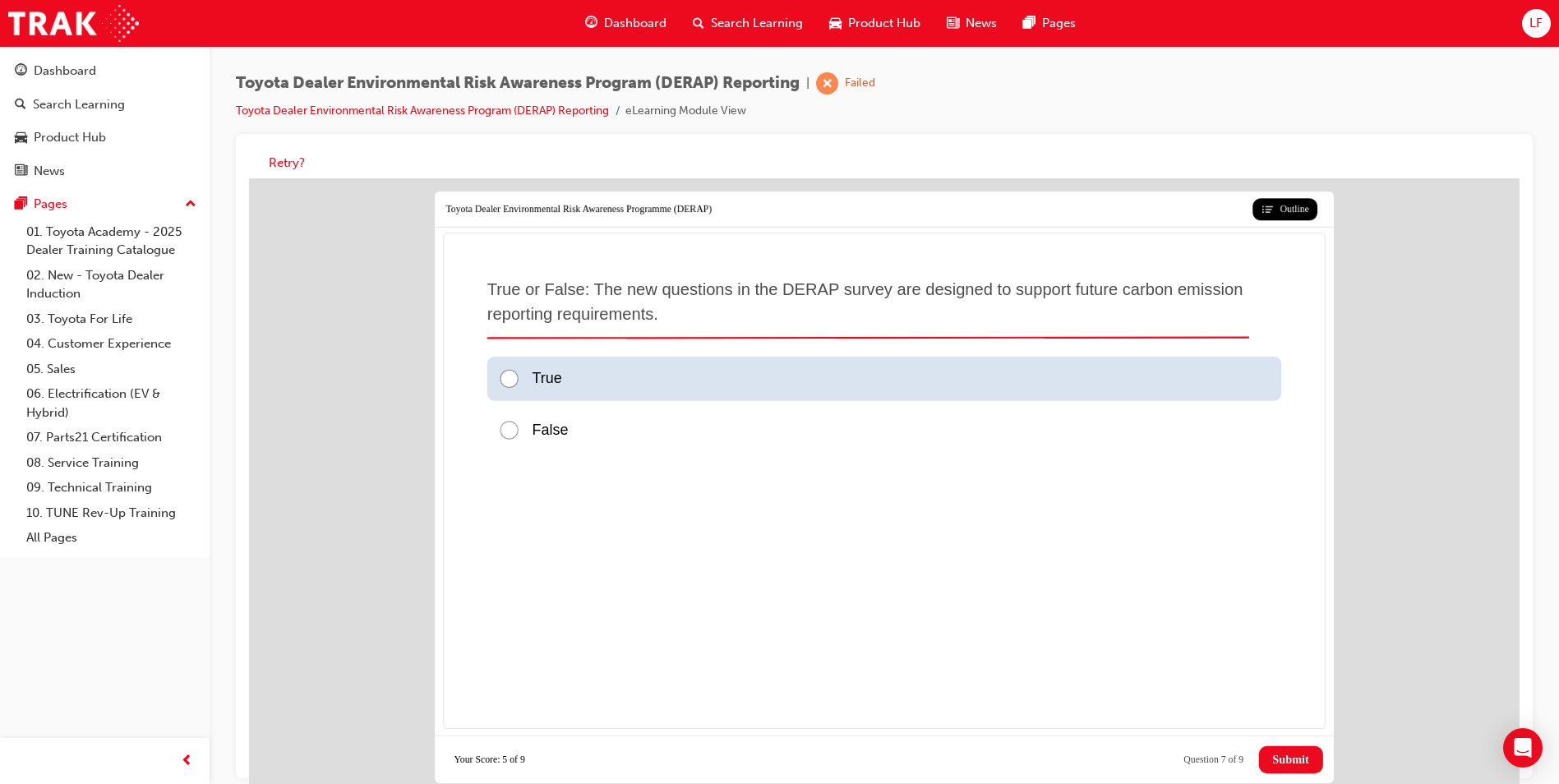
click at [517, 376] on div at bounding box center [515, 380] width 34 height 22
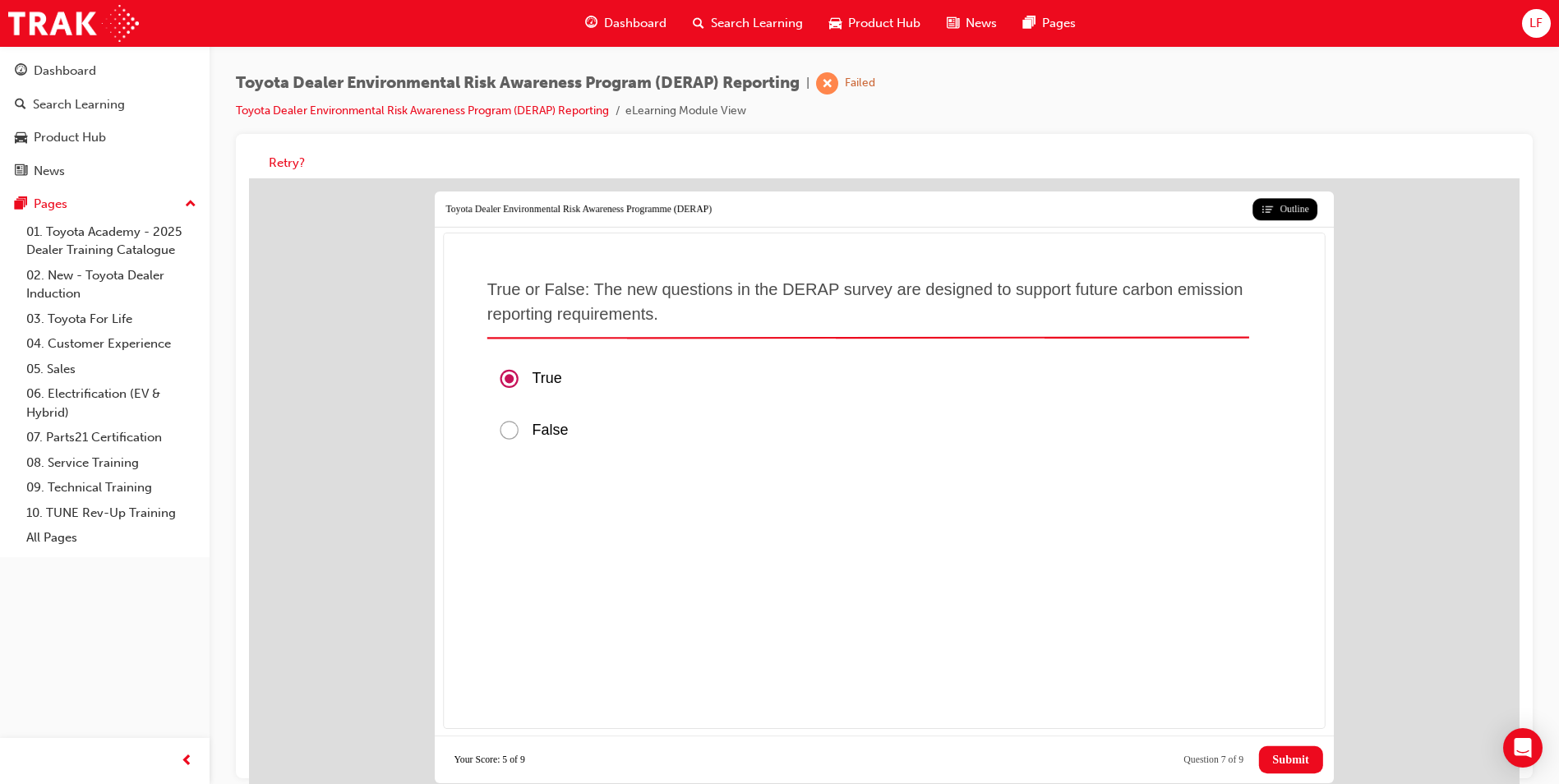
click at [1272, 750] on button "Submit" at bounding box center [1291, 760] width 64 height 28
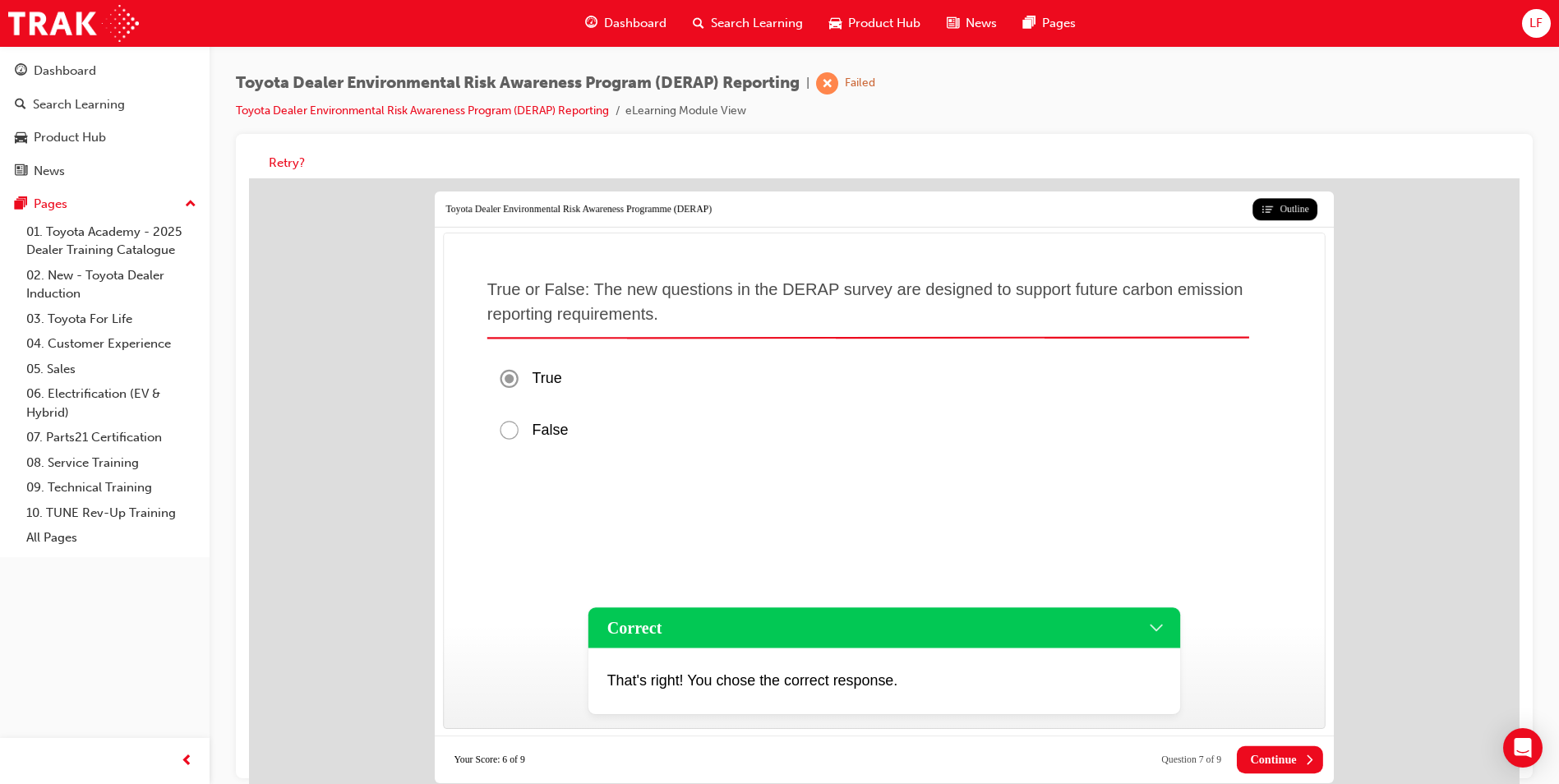
click at [1273, 750] on button "Continue" at bounding box center [1280, 760] width 86 height 28
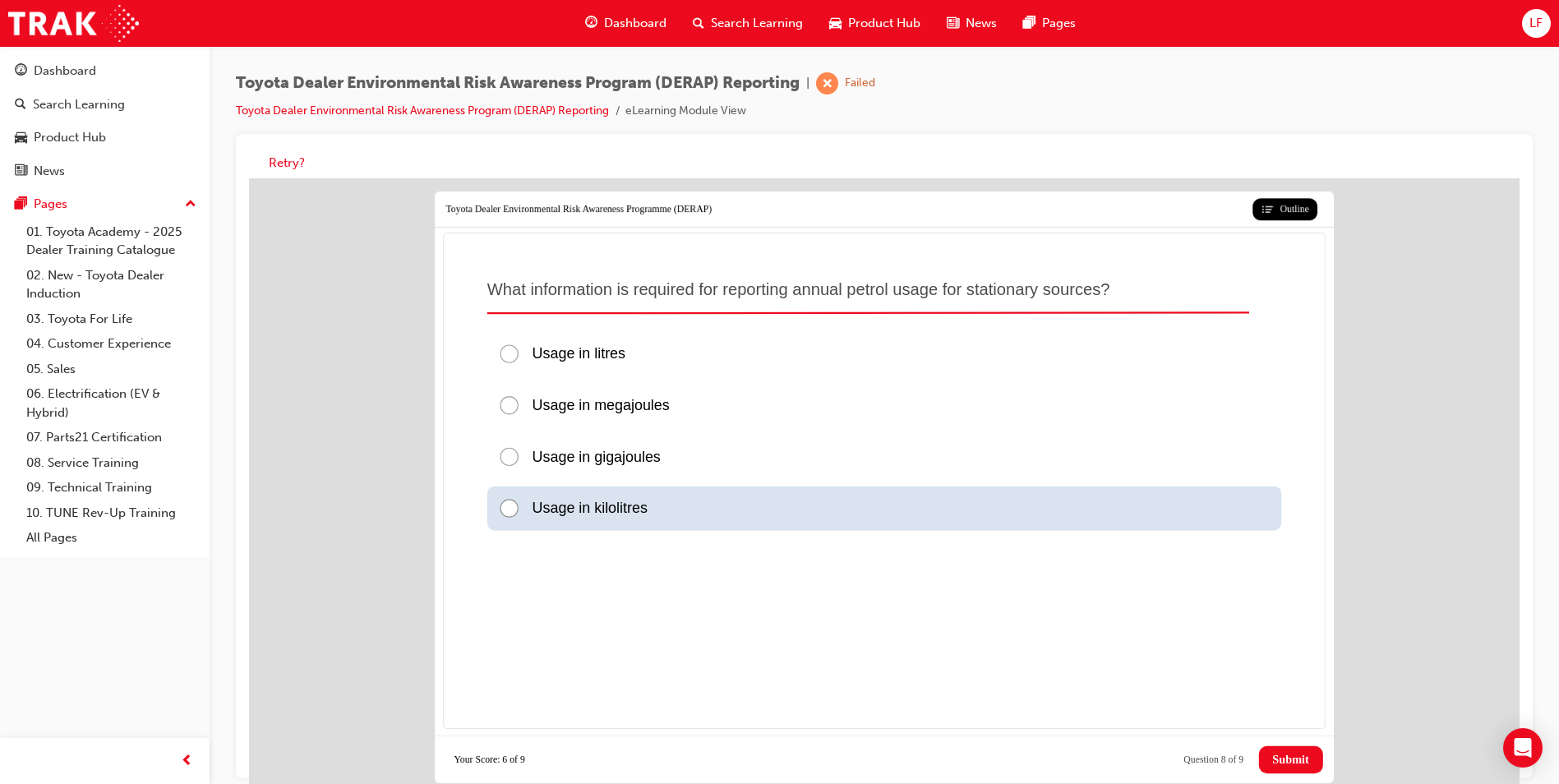
click at [504, 509] on div at bounding box center [515, 509] width 34 height 22
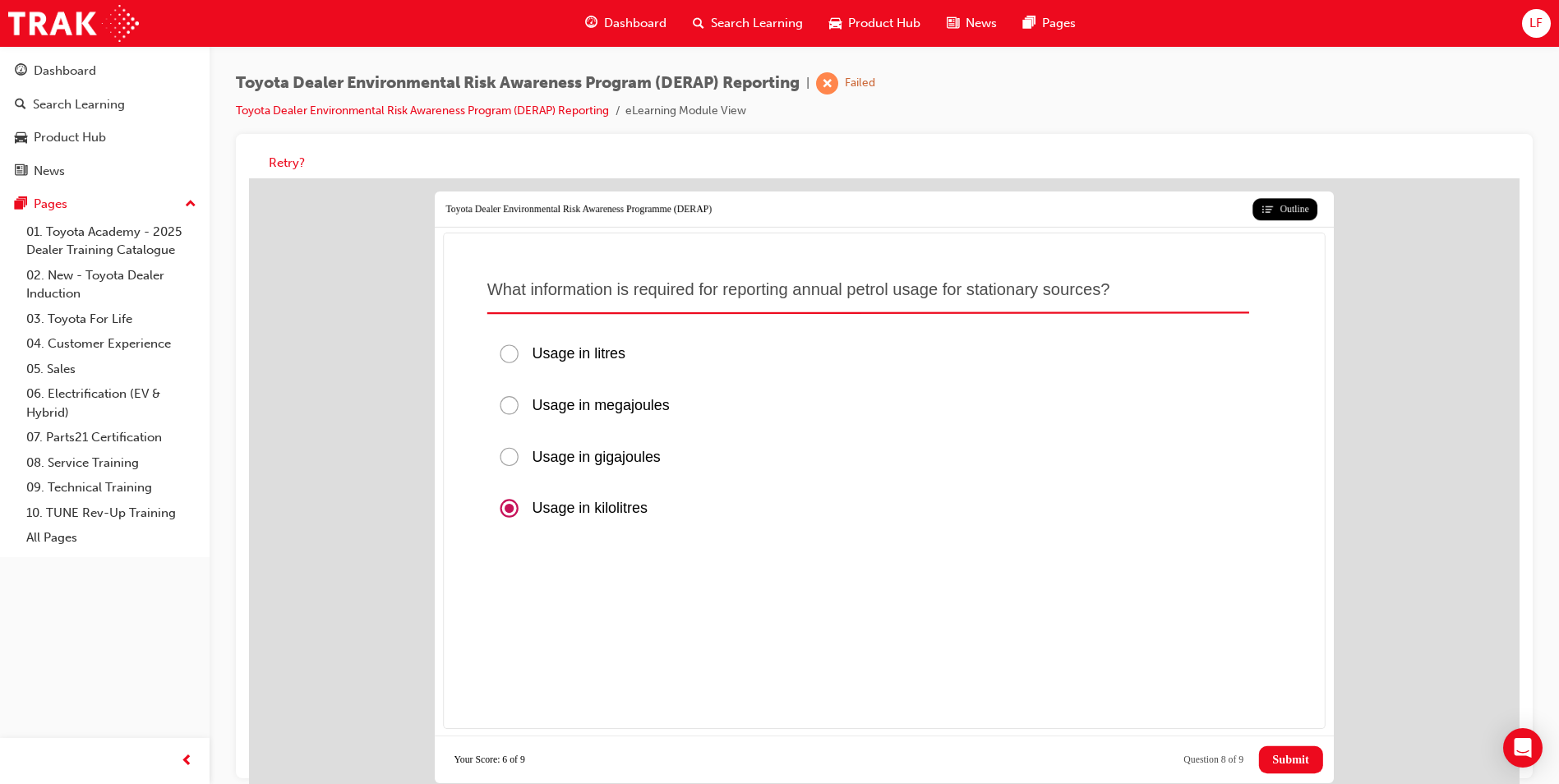
click at [1276, 767] on button "Submit" at bounding box center [1291, 760] width 64 height 28
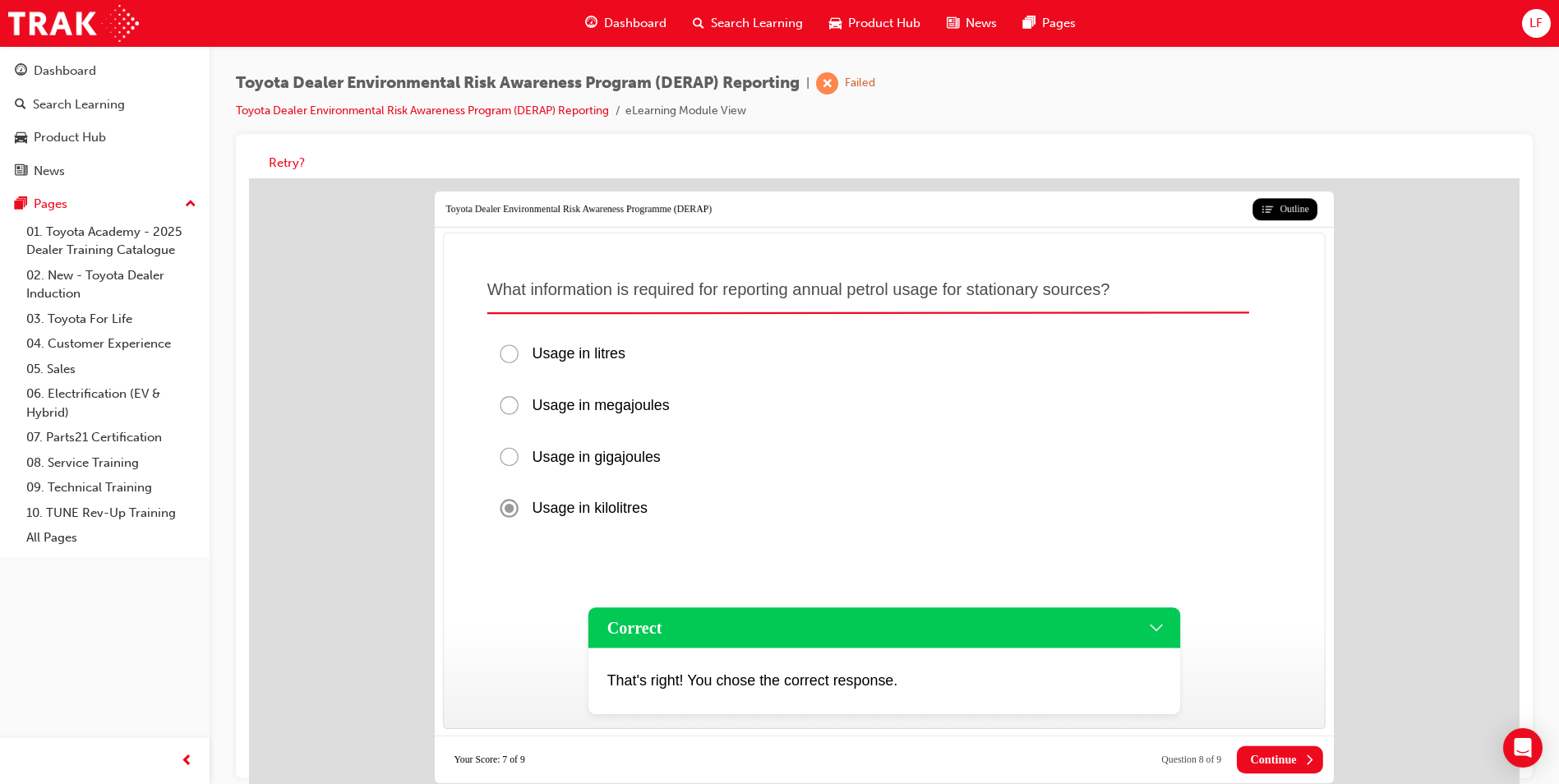
click at [1277, 764] on span "Continue" at bounding box center [1272, 760] width 46 height 14
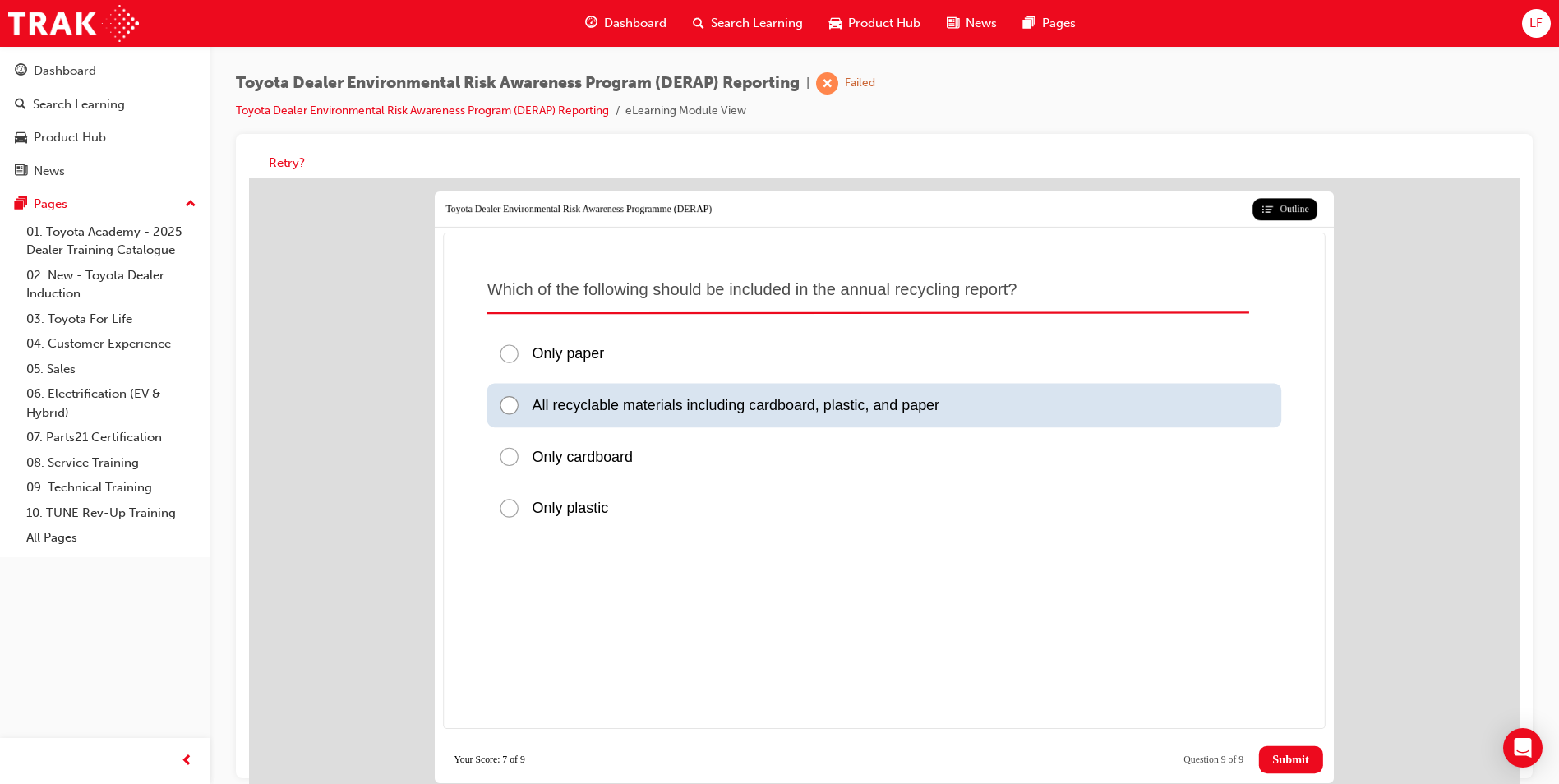
click at [510, 406] on div at bounding box center [515, 405] width 34 height 22
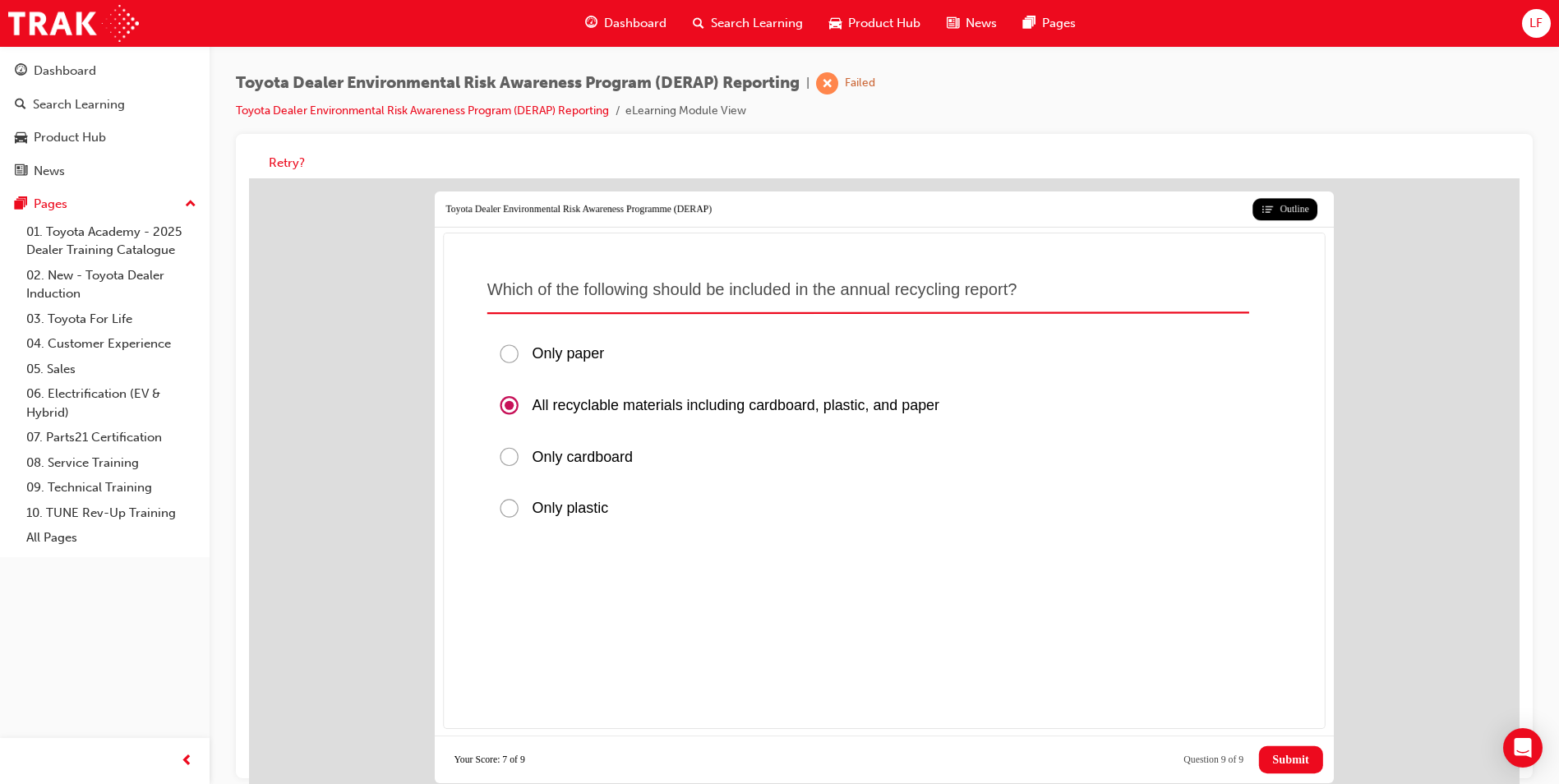
click at [1275, 755] on span "Submit" at bounding box center [1290, 760] width 36 height 14
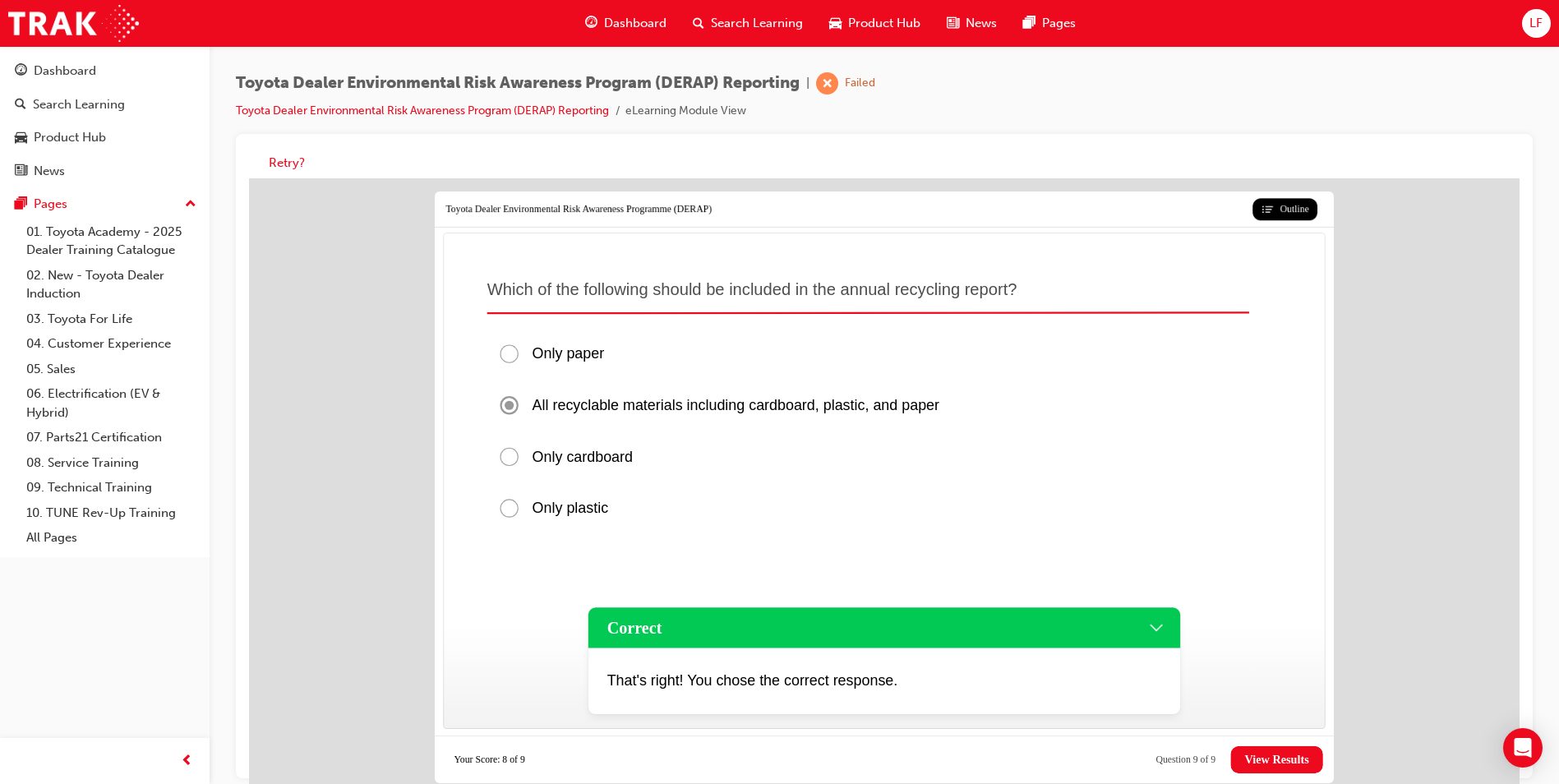
click at [1275, 759] on span "View Results" at bounding box center [1277, 760] width 64 height 14
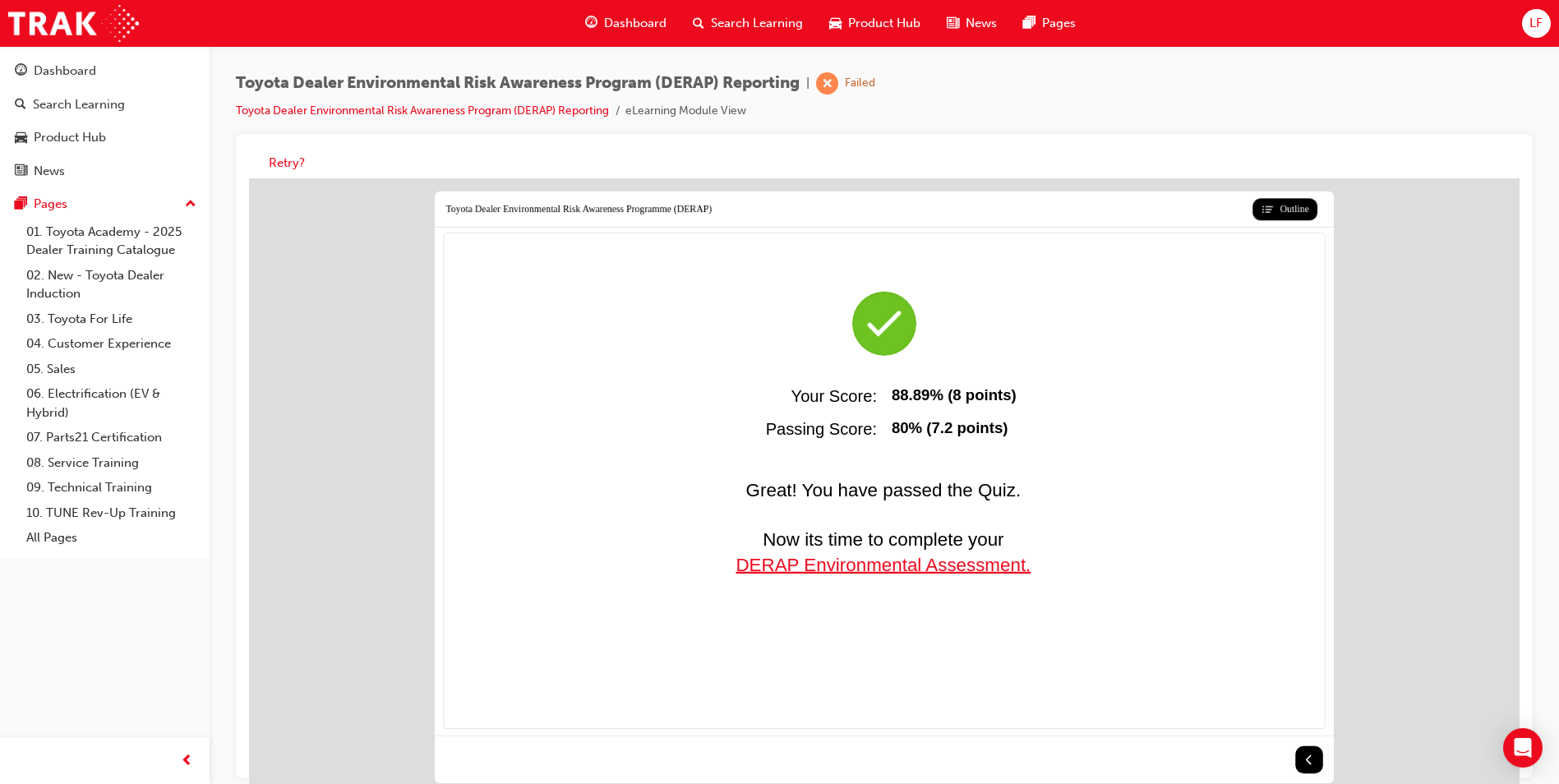
scroll to position [12, 0]
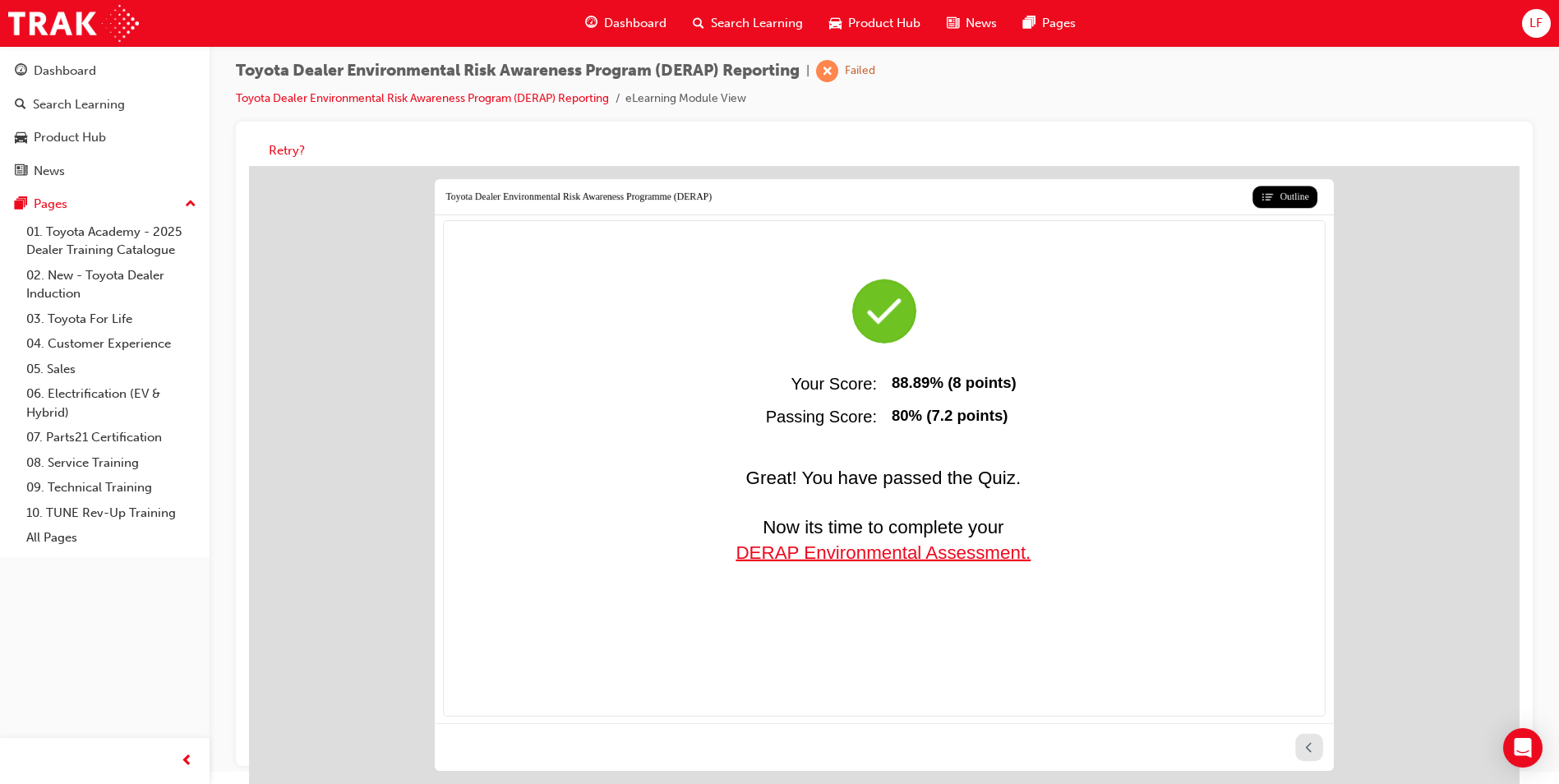
click at [1305, 750] on icon at bounding box center [1308, 747] width 14 height 14
click at [1301, 744] on button at bounding box center [1309, 748] width 28 height 28
click at [281, 147] on button "Retry?" at bounding box center [287, 151] width 36 height 19
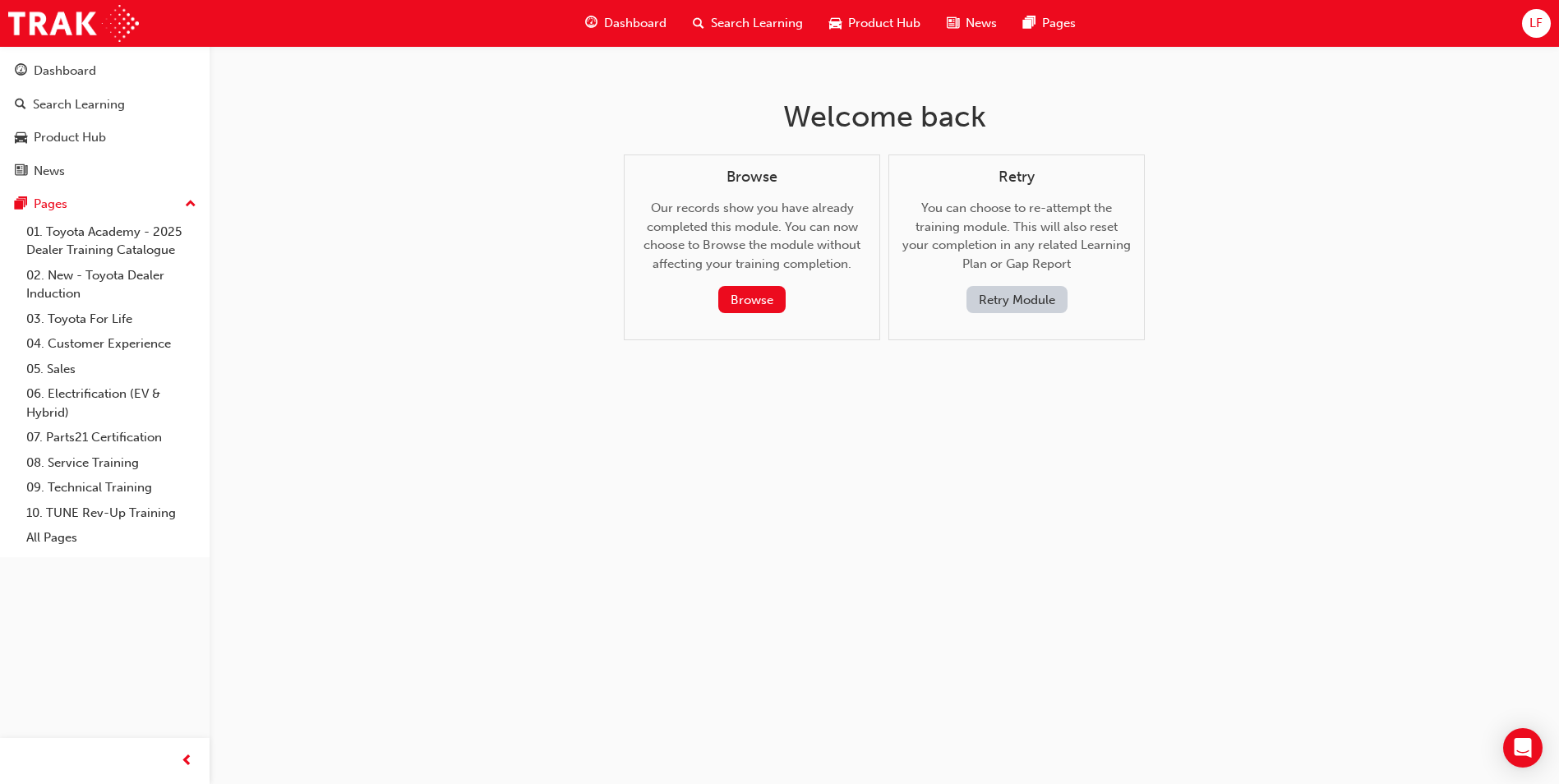
scroll to position [0, 0]
click at [742, 298] on button "Browse" at bounding box center [758, 299] width 67 height 28
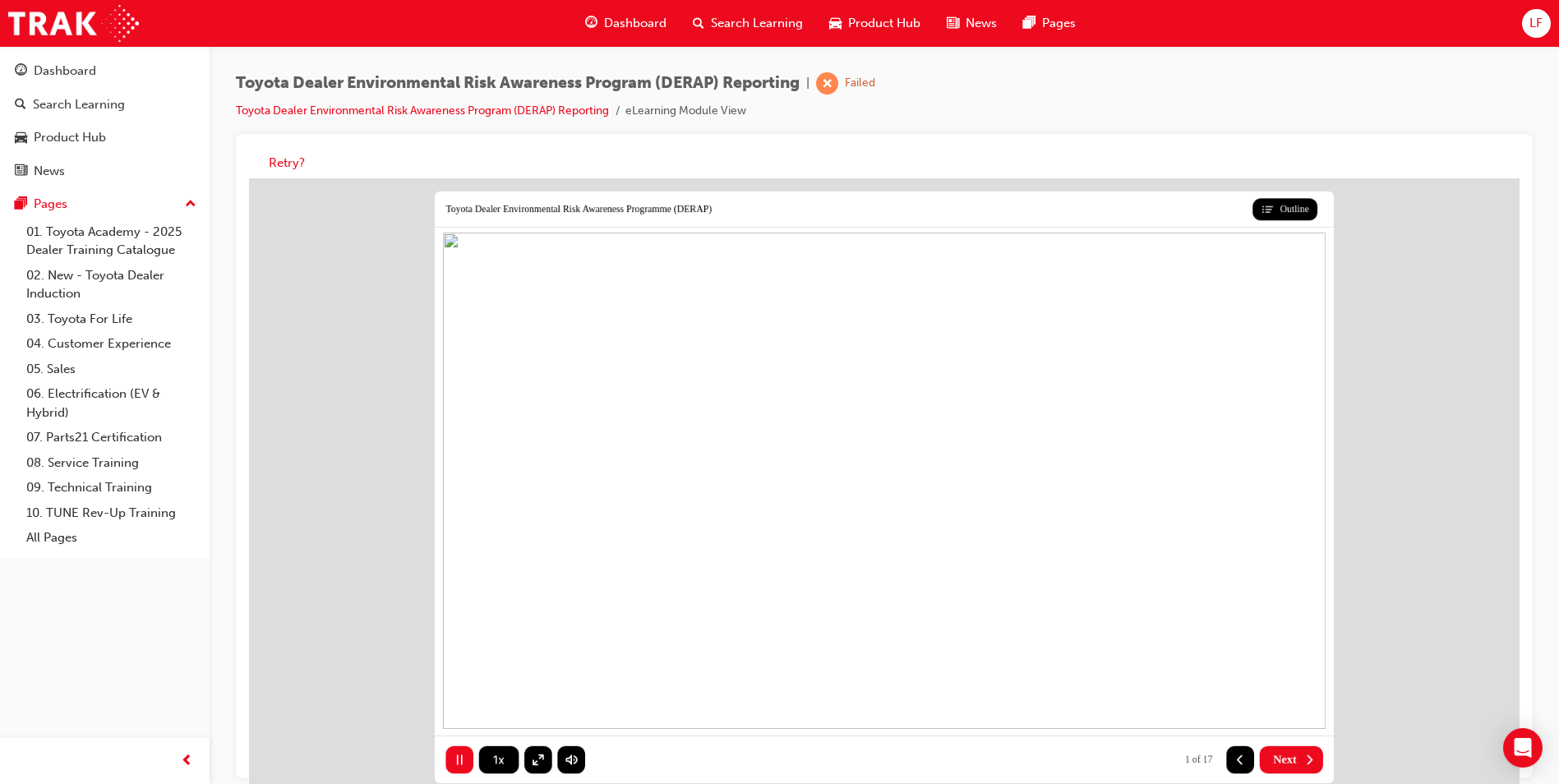
click at [1260, 760] on button "Next" at bounding box center [1291, 760] width 64 height 28
click at [1261, 760] on button "Next" at bounding box center [1291, 760] width 64 height 28
click at [1262, 759] on button "Next" at bounding box center [1291, 760] width 64 height 28
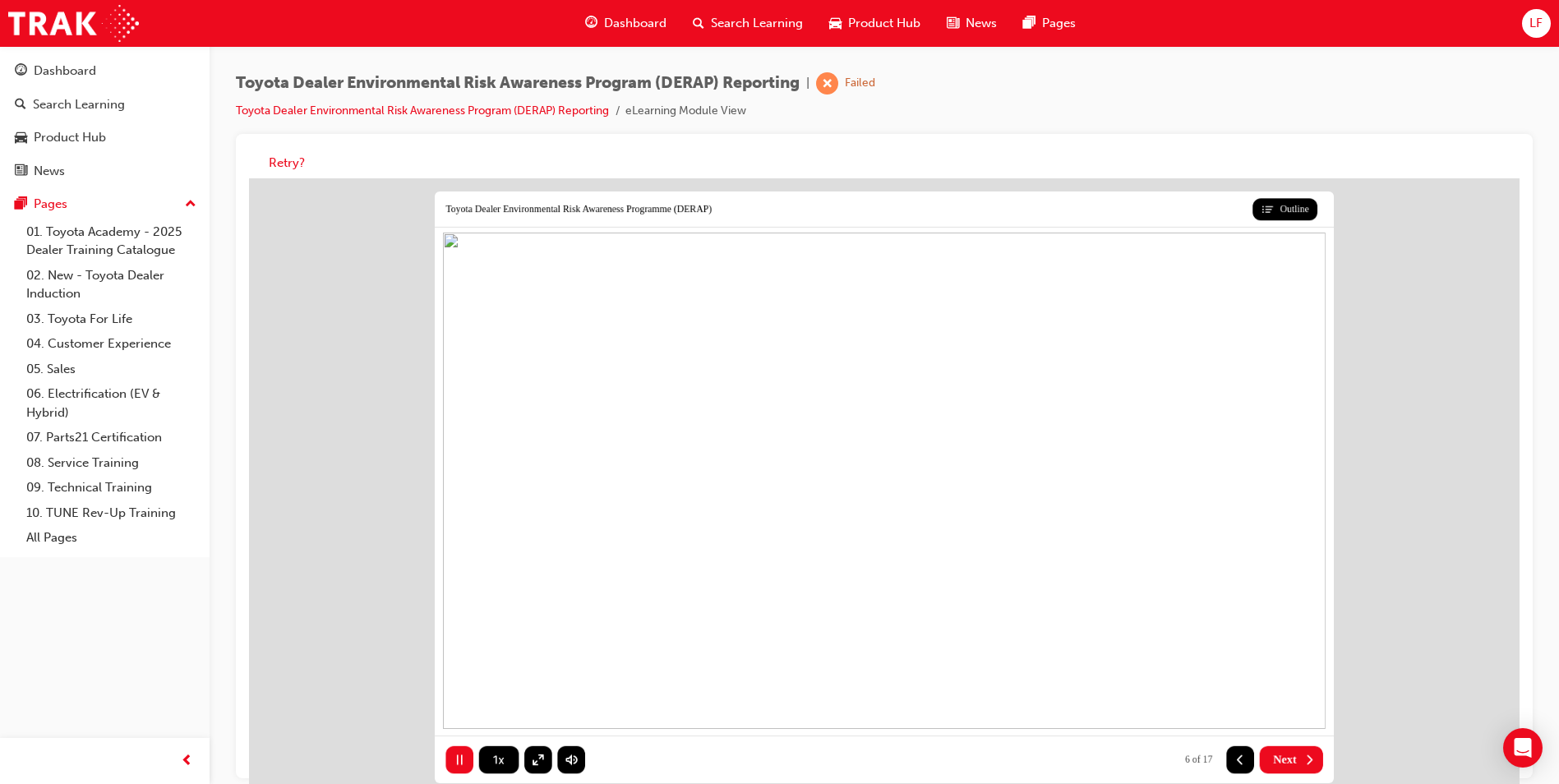
click at [1262, 759] on button "Next" at bounding box center [1291, 760] width 64 height 28
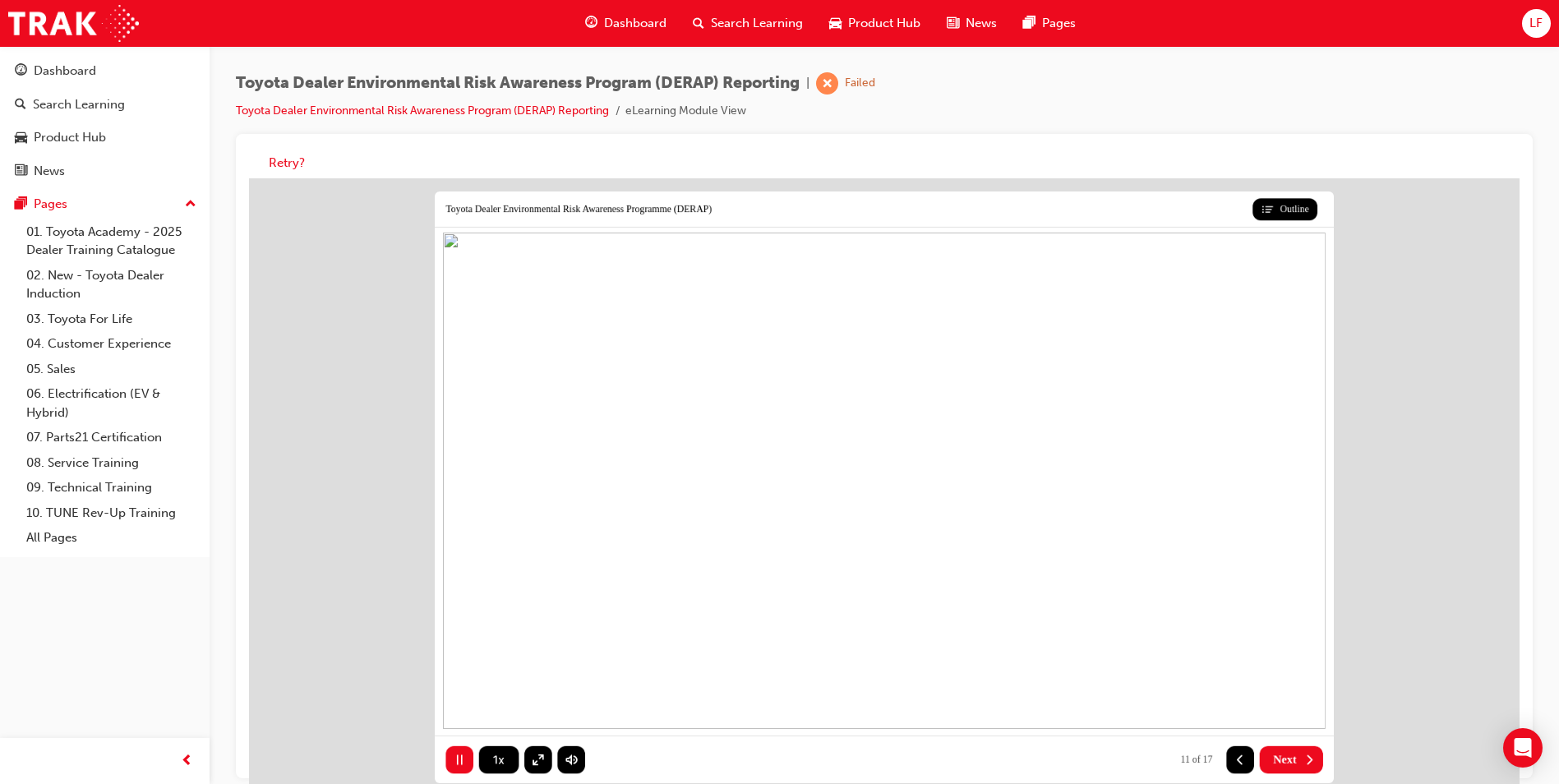
click at [1262, 759] on button "Next" at bounding box center [1291, 760] width 64 height 28
click at [1263, 758] on button "Next" at bounding box center [1291, 760] width 64 height 28
click at [1263, 757] on button "Next" at bounding box center [1291, 760] width 64 height 28
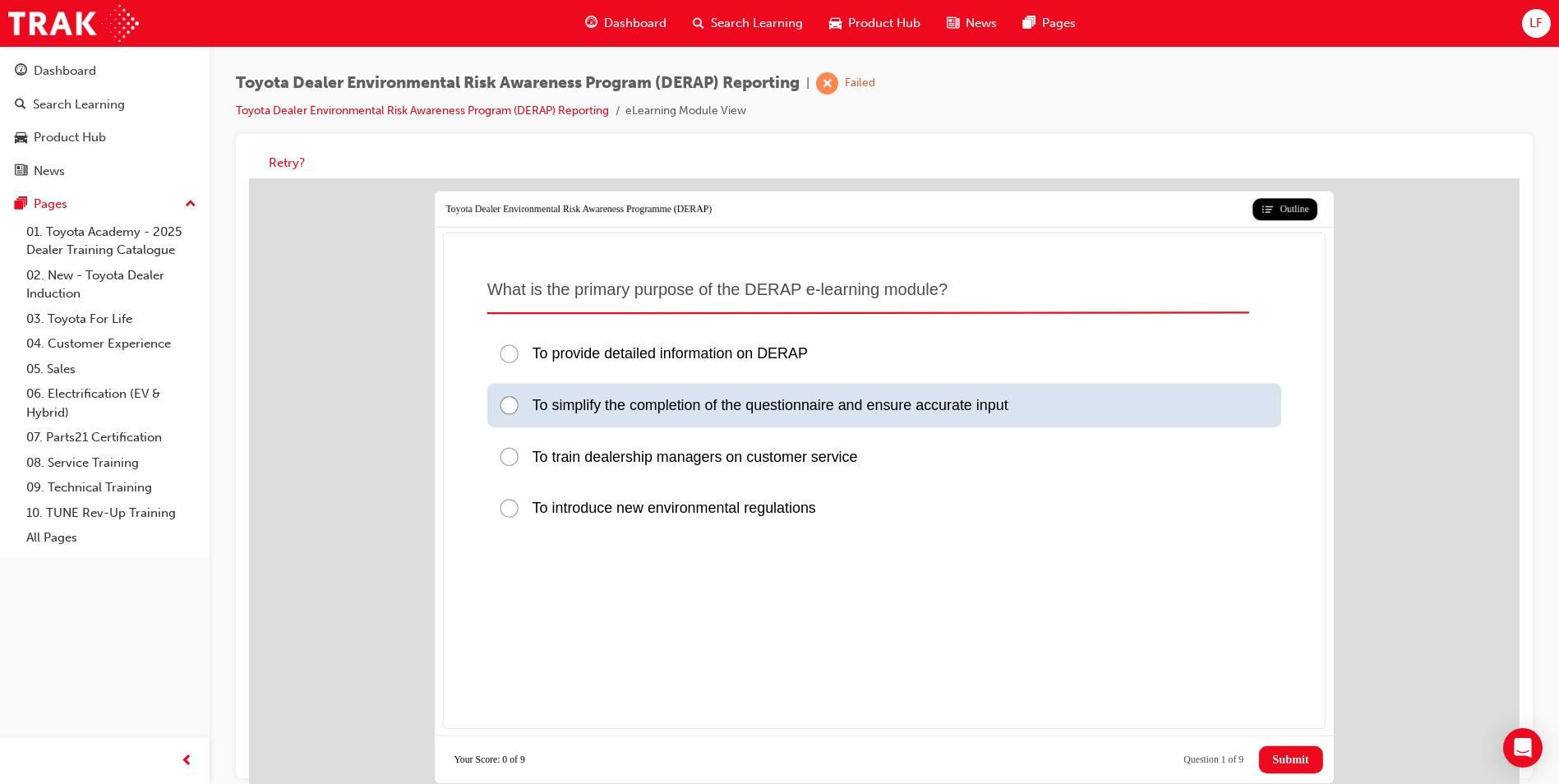
click at [512, 401] on div at bounding box center [515, 405] width 34 height 22
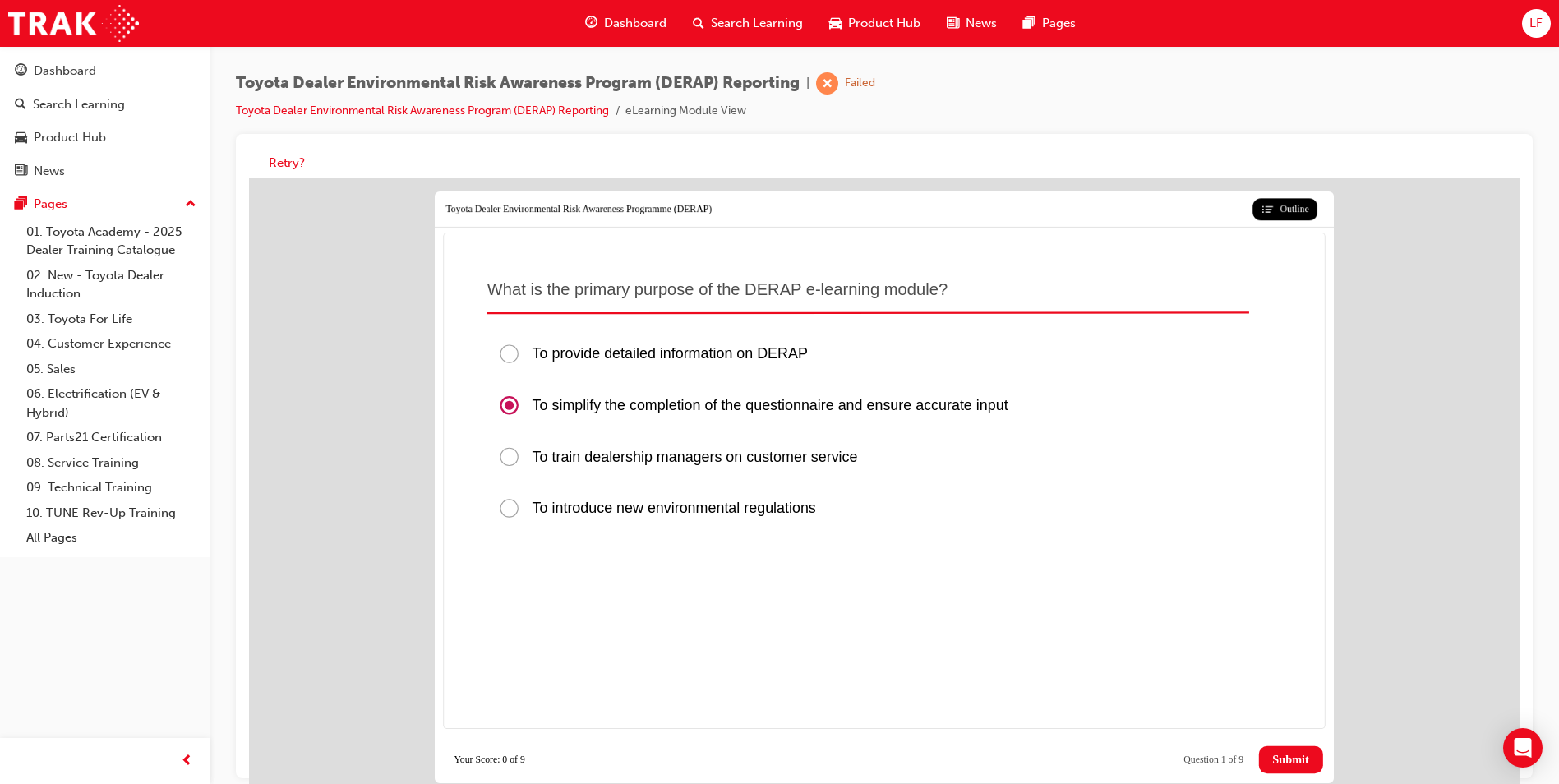
click at [1268, 755] on button "Submit" at bounding box center [1291, 760] width 64 height 28
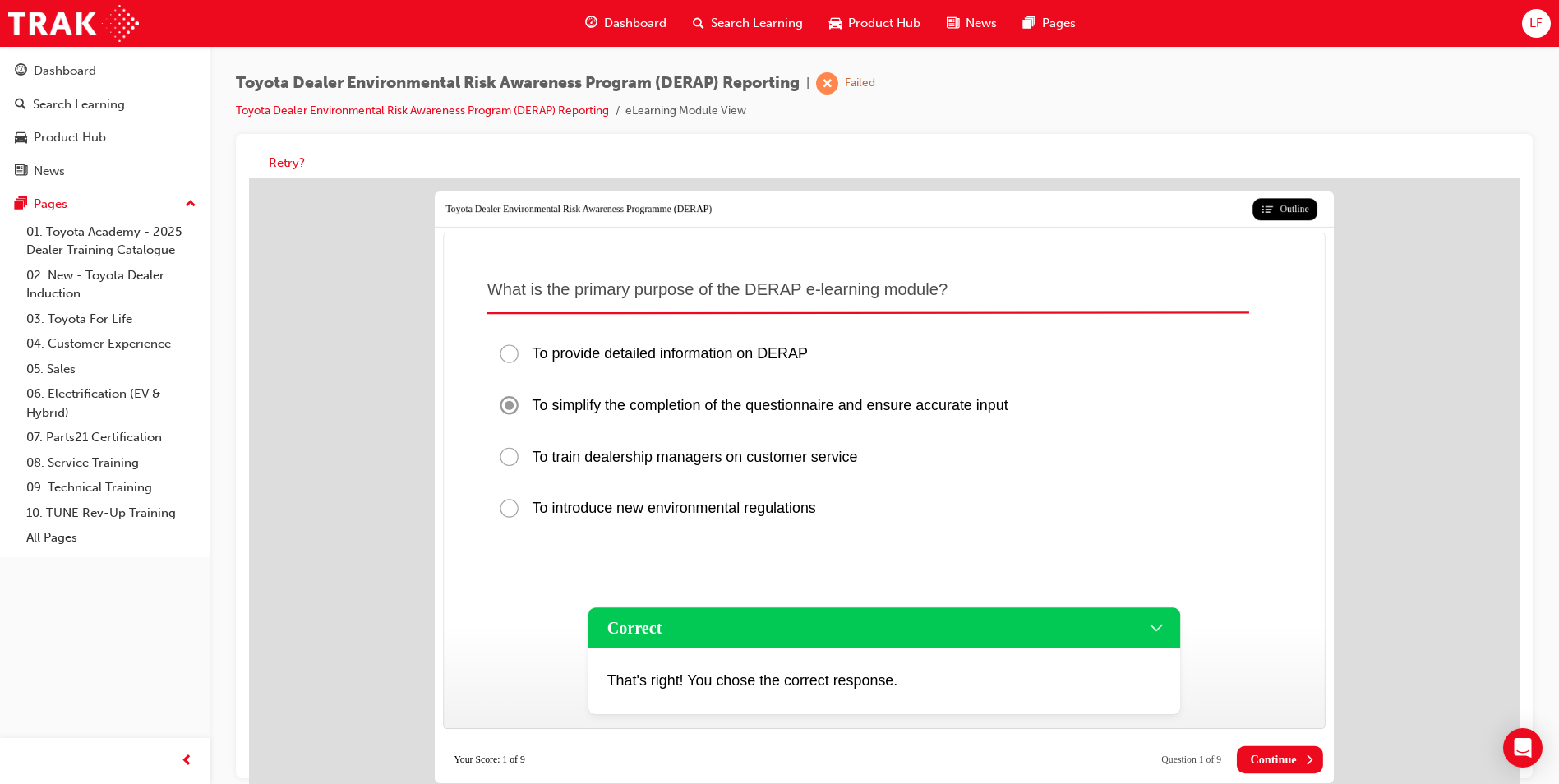
click at [1268, 762] on span "Continue" at bounding box center [1272, 760] width 46 height 14
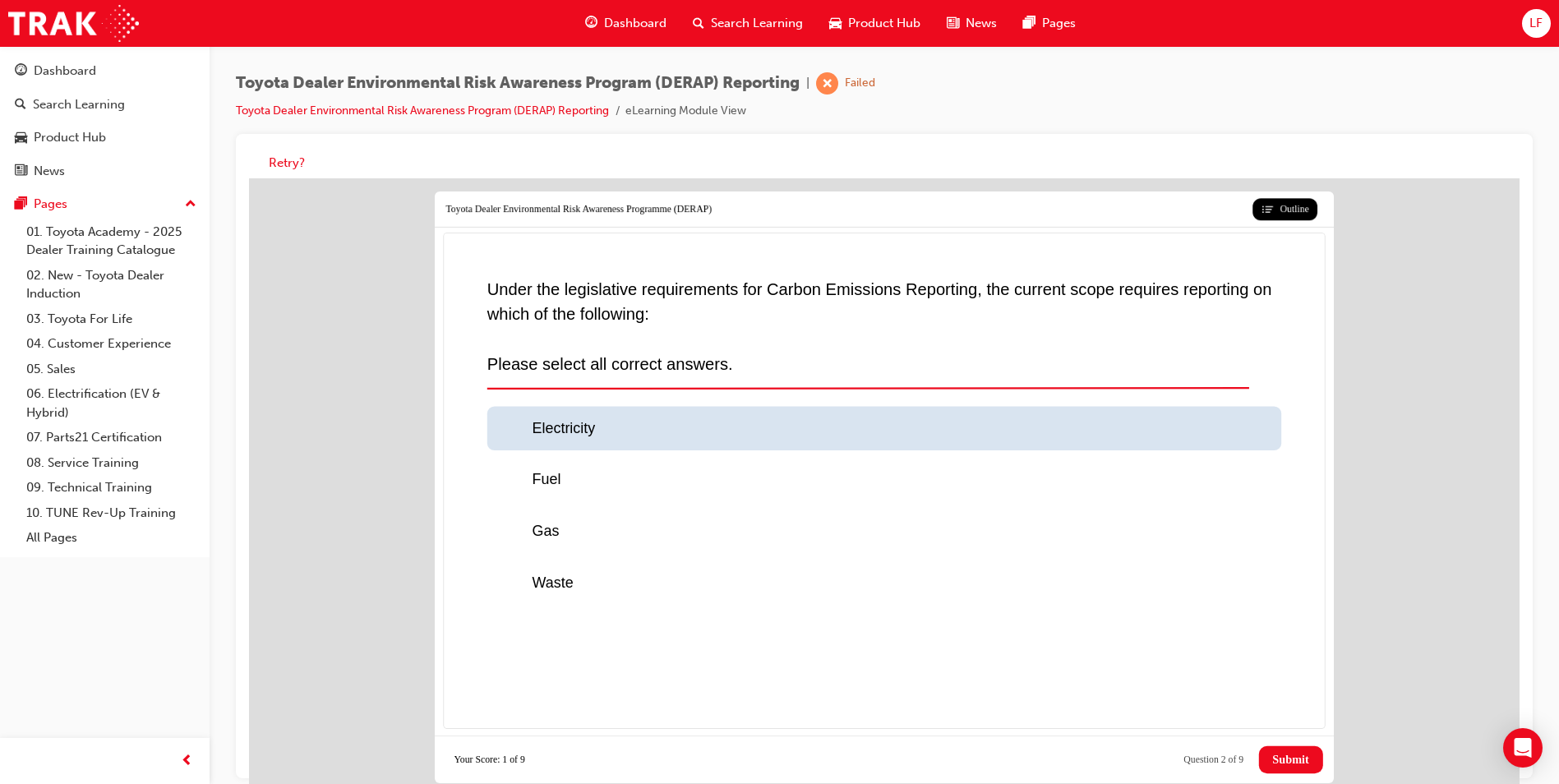
drag, startPoint x: 513, startPoint y: 428, endPoint x: 513, endPoint y: 460, distance: 32.0
click at [512, 428] on div at bounding box center [515, 429] width 34 height 22
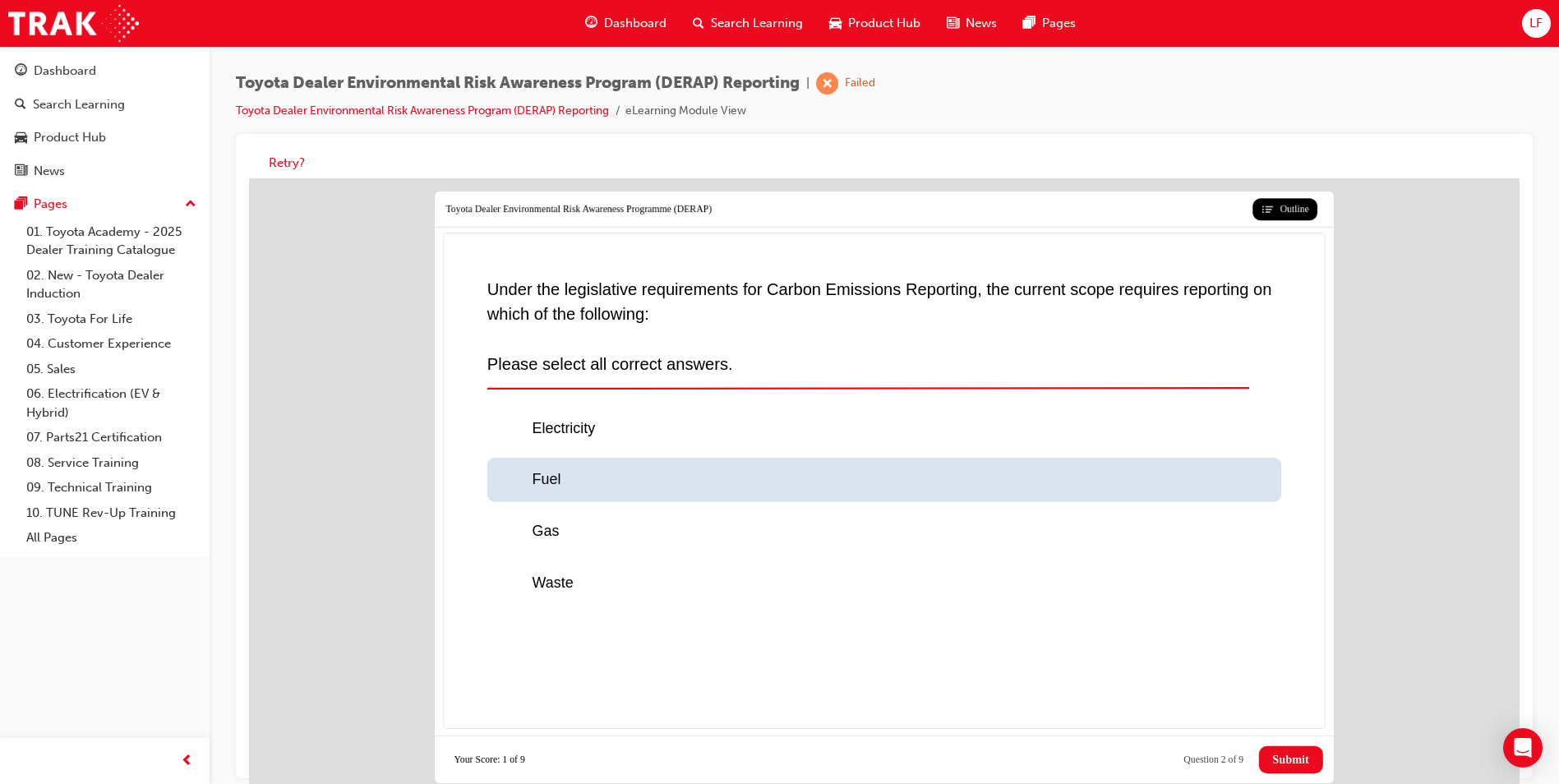
drag, startPoint x: 511, startPoint y: 476, endPoint x: 508, endPoint y: 519, distance: 43.1
click at [510, 483] on div at bounding box center [515, 480] width 34 height 22
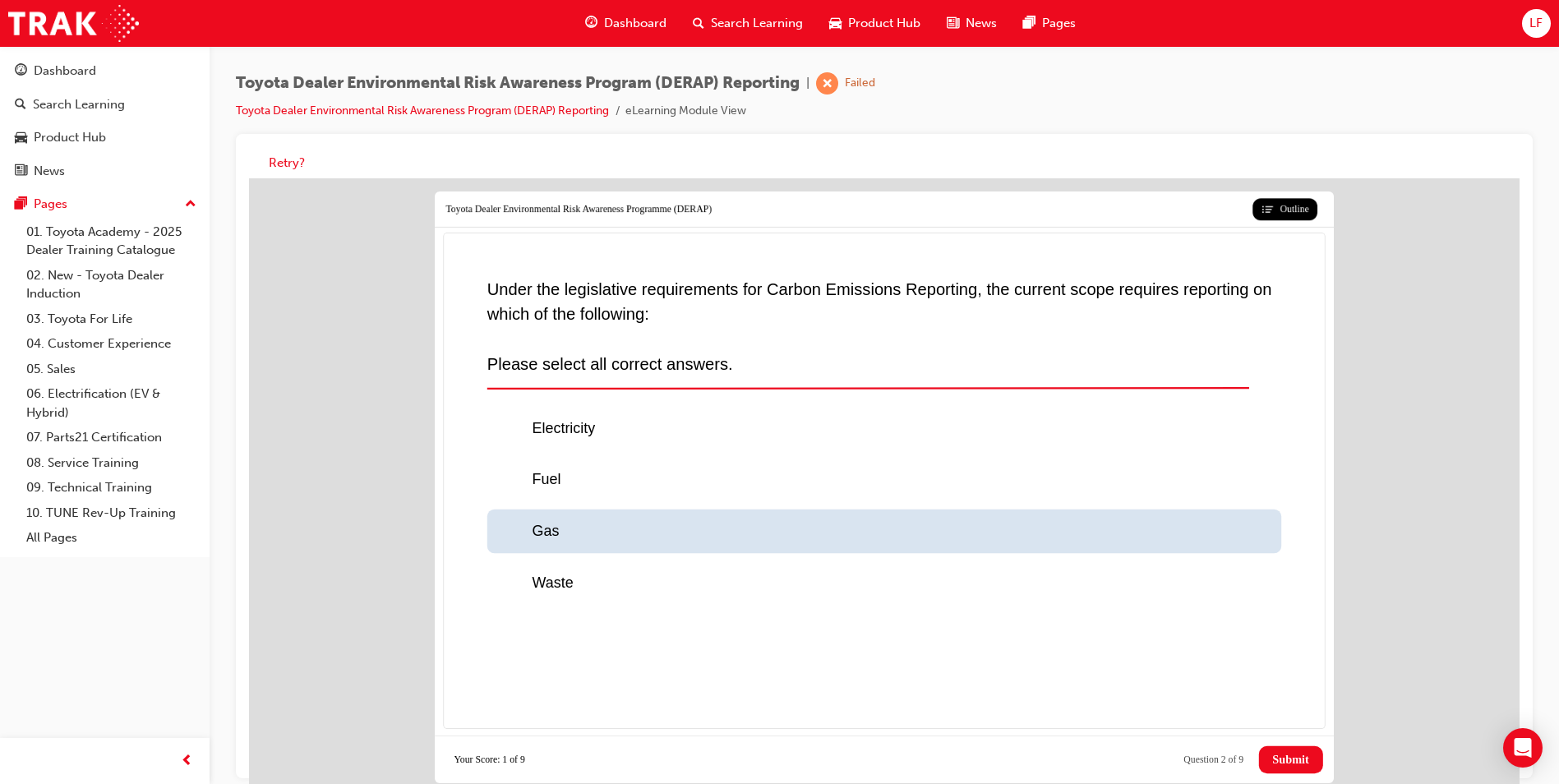
click at [506, 534] on div at bounding box center [515, 531] width 34 height 22
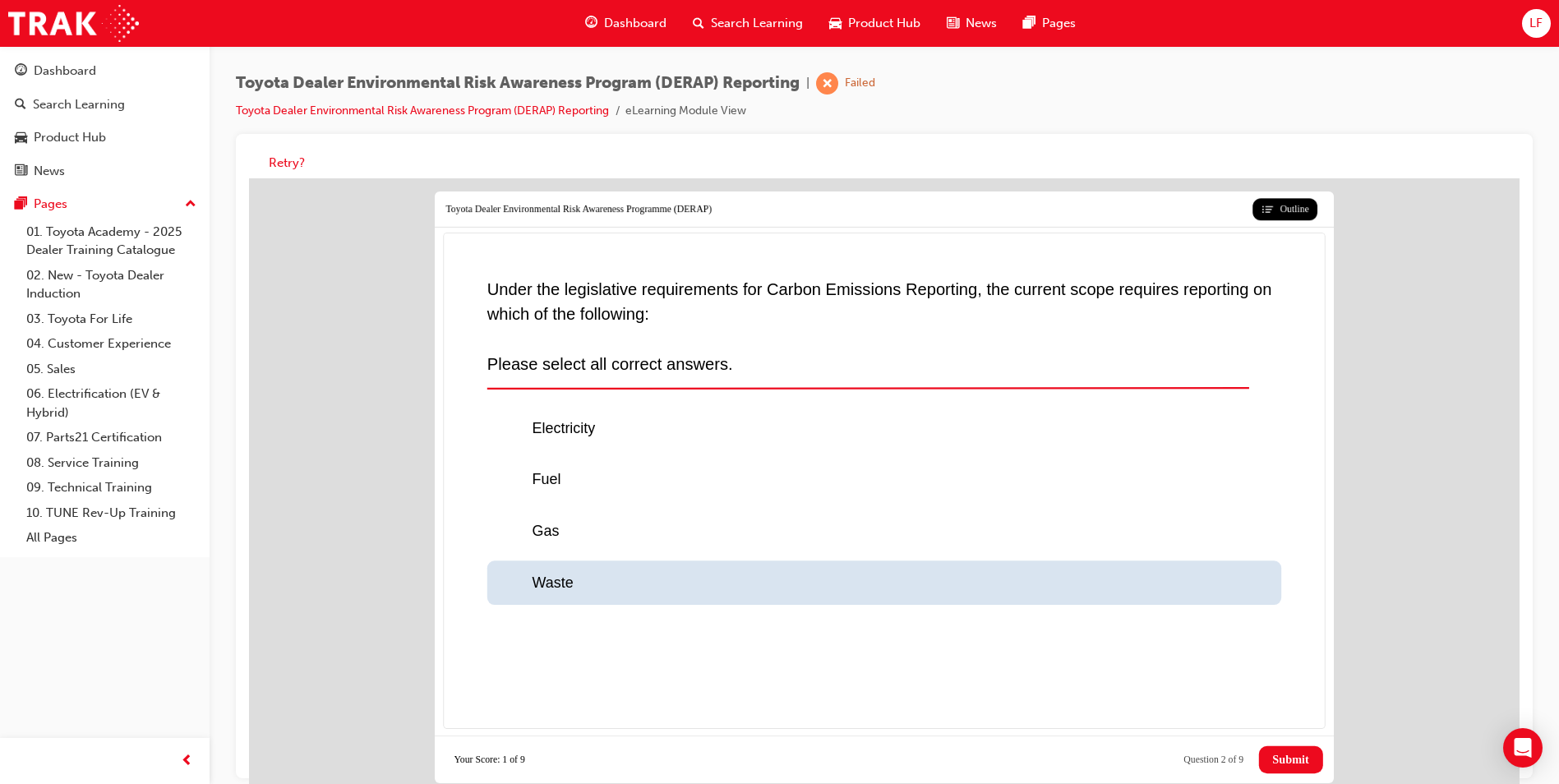
click at [510, 578] on div at bounding box center [515, 583] width 34 height 22
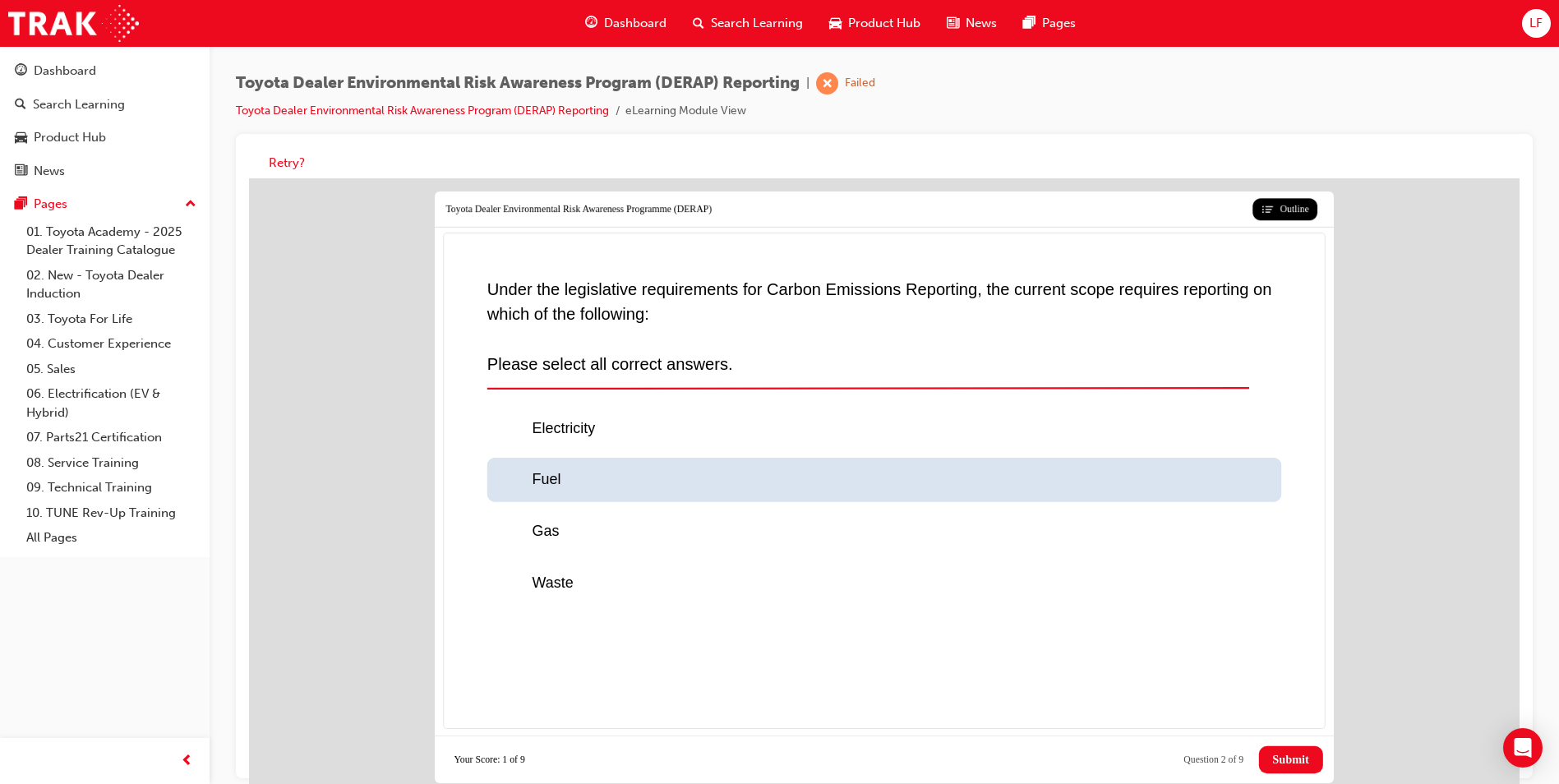
click at [507, 482] on div at bounding box center [515, 480] width 34 height 22
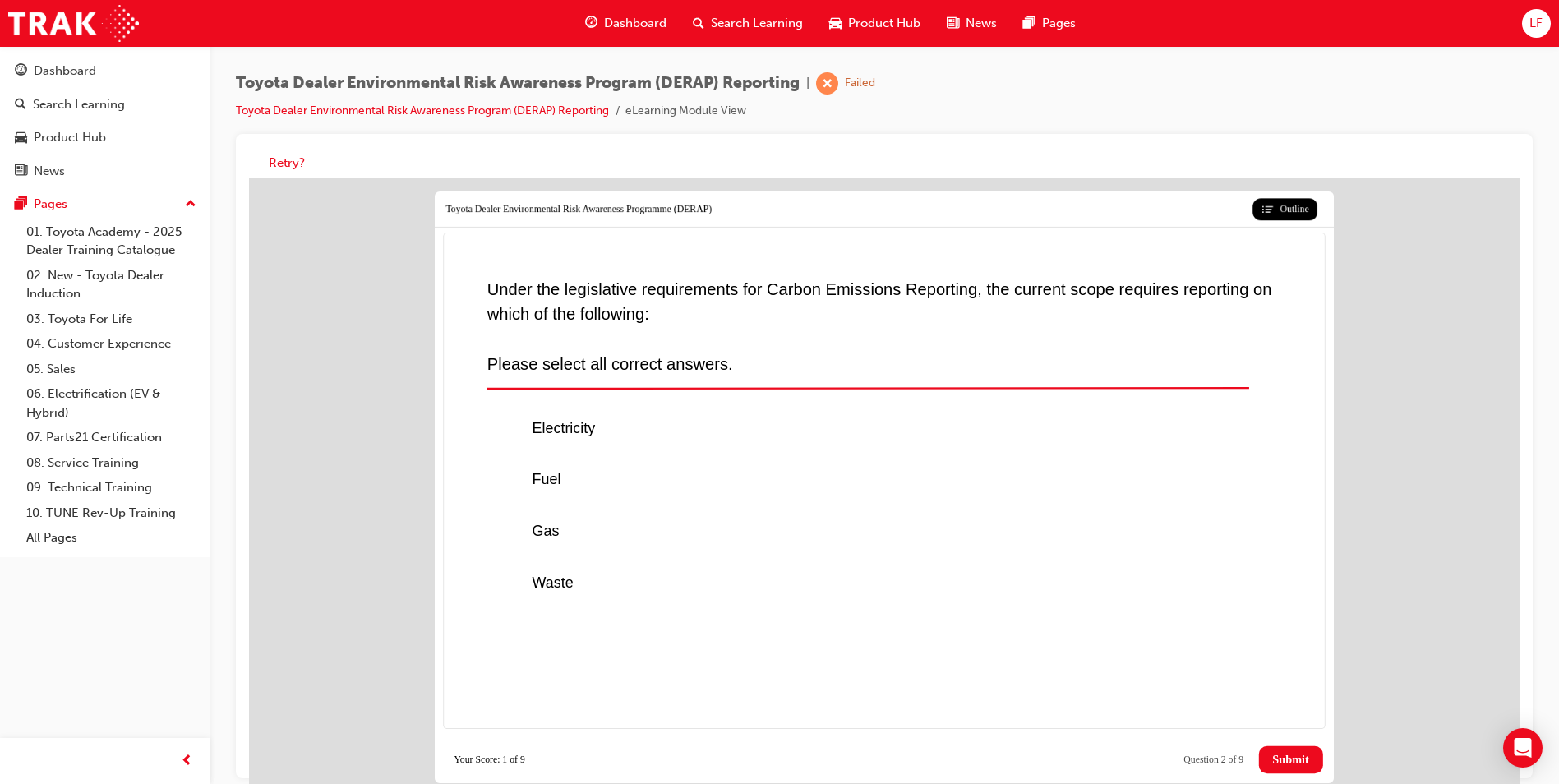
click at [1272, 765] on span "Submit" at bounding box center [1290, 760] width 36 height 14
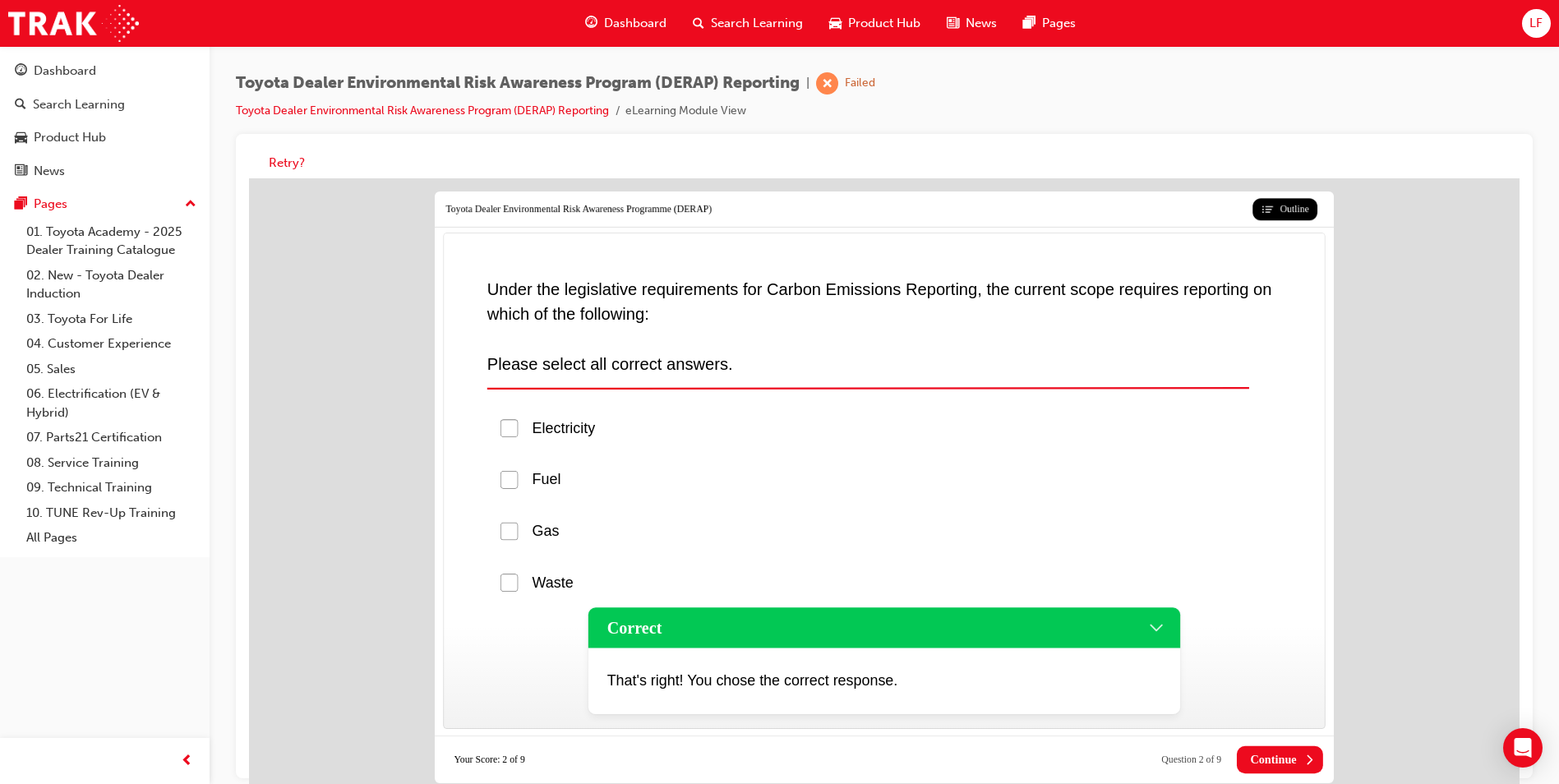
click at [1276, 760] on span "Continue" at bounding box center [1272, 760] width 46 height 14
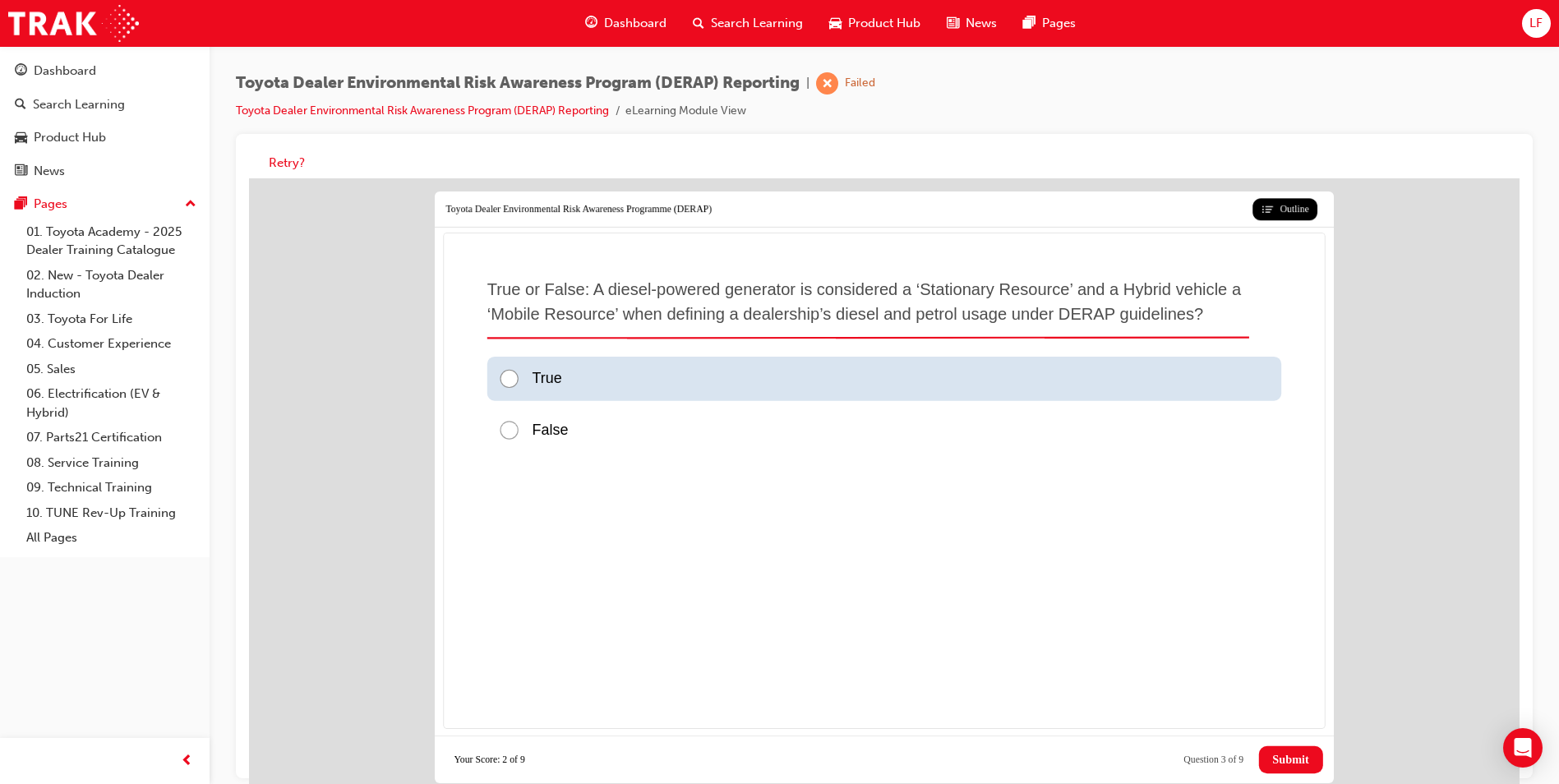
drag, startPoint x: 516, startPoint y: 373, endPoint x: 521, endPoint y: 382, distance: 10.3
click at [515, 373] on div at bounding box center [515, 380] width 34 height 22
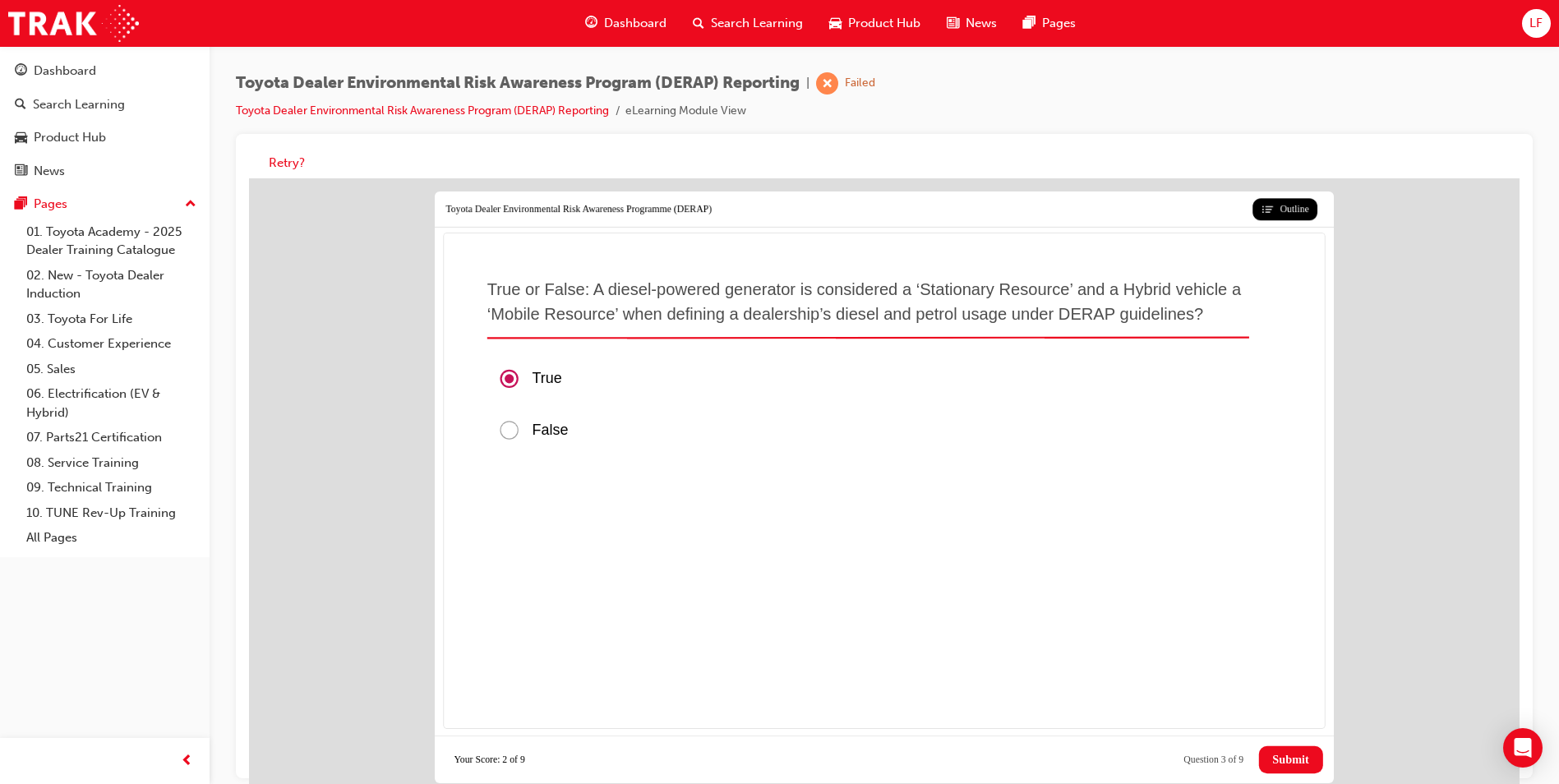
click at [1290, 750] on button "Submit" at bounding box center [1291, 760] width 64 height 28
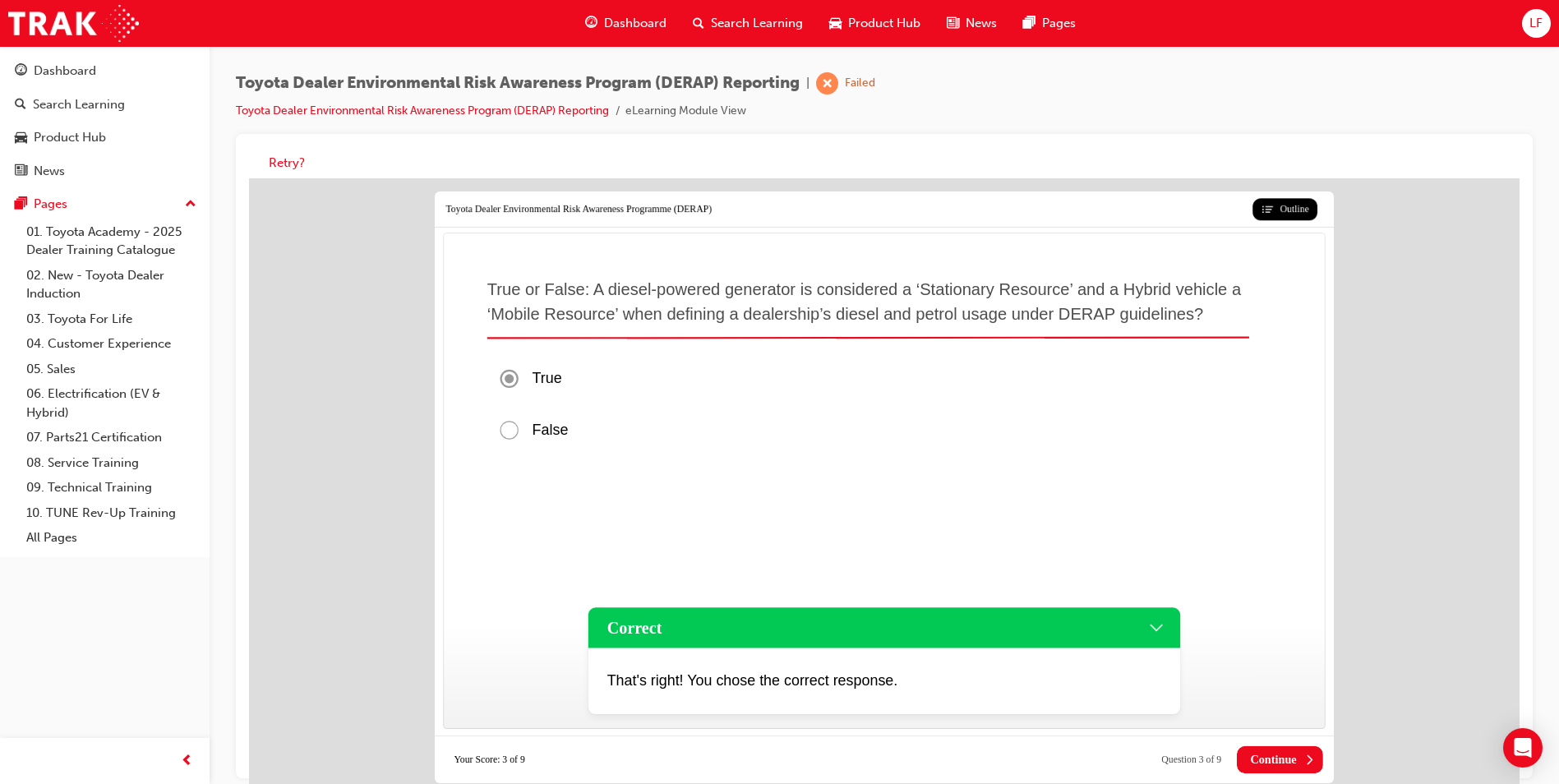
drag, startPoint x: 1259, startPoint y: 760, endPoint x: 1245, endPoint y: 753, distance: 15.7
click at [1259, 759] on span "Continue" at bounding box center [1272, 760] width 46 height 14
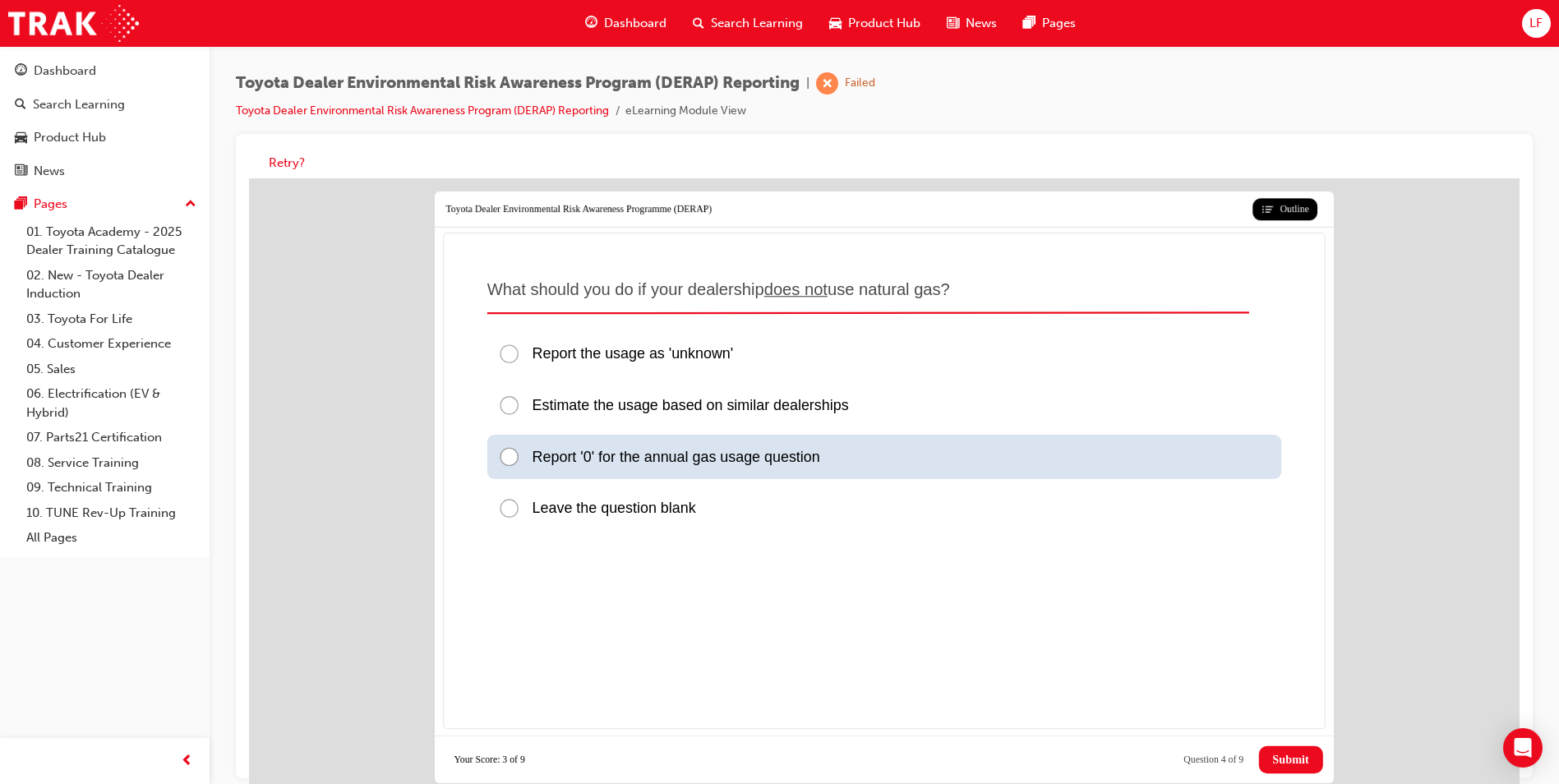
click at [513, 460] on div at bounding box center [515, 457] width 34 height 22
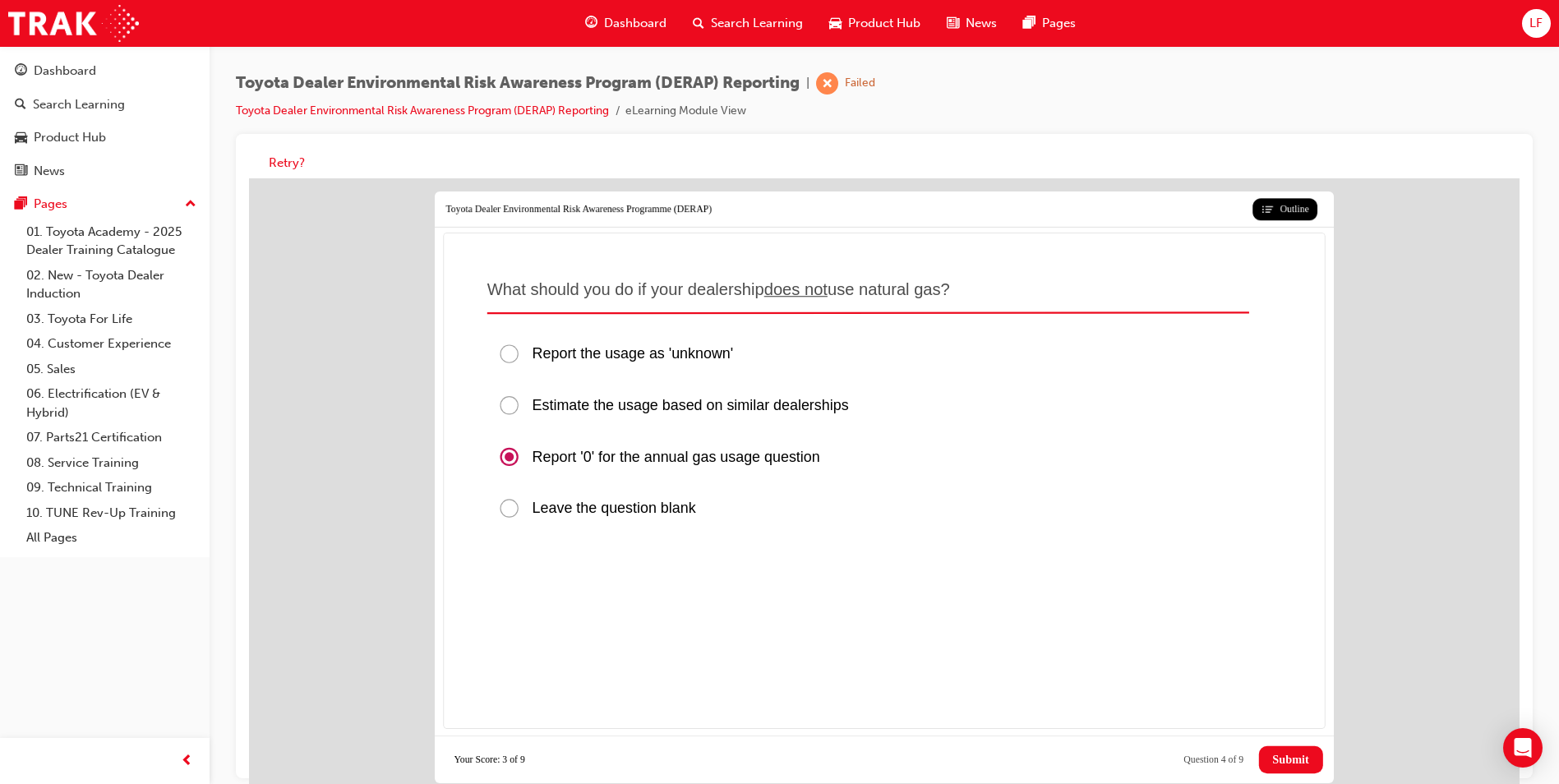
click at [1303, 756] on span "Submit" at bounding box center [1290, 760] width 36 height 14
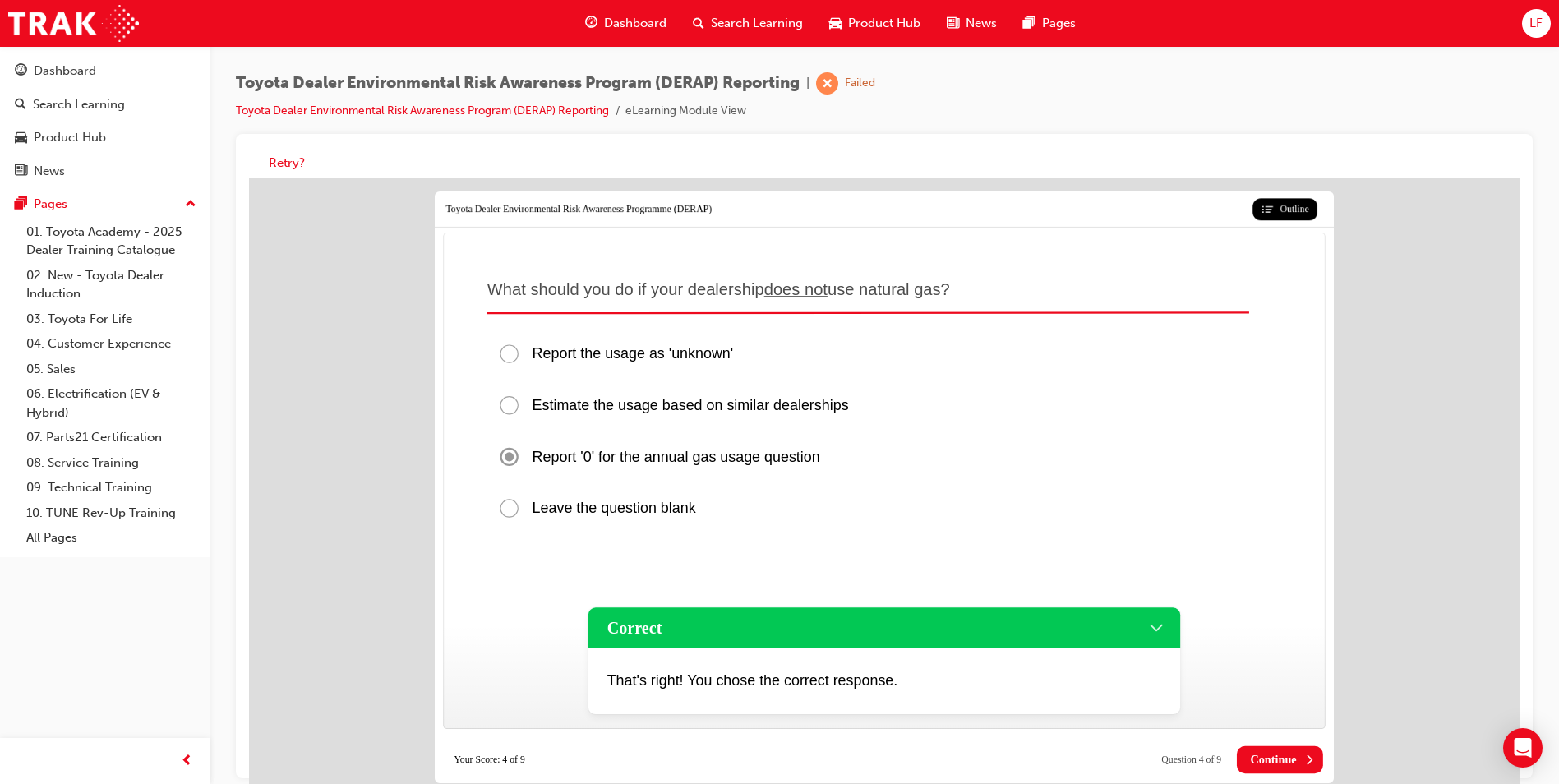
click at [1307, 753] on icon at bounding box center [1308, 760] width 14 height 14
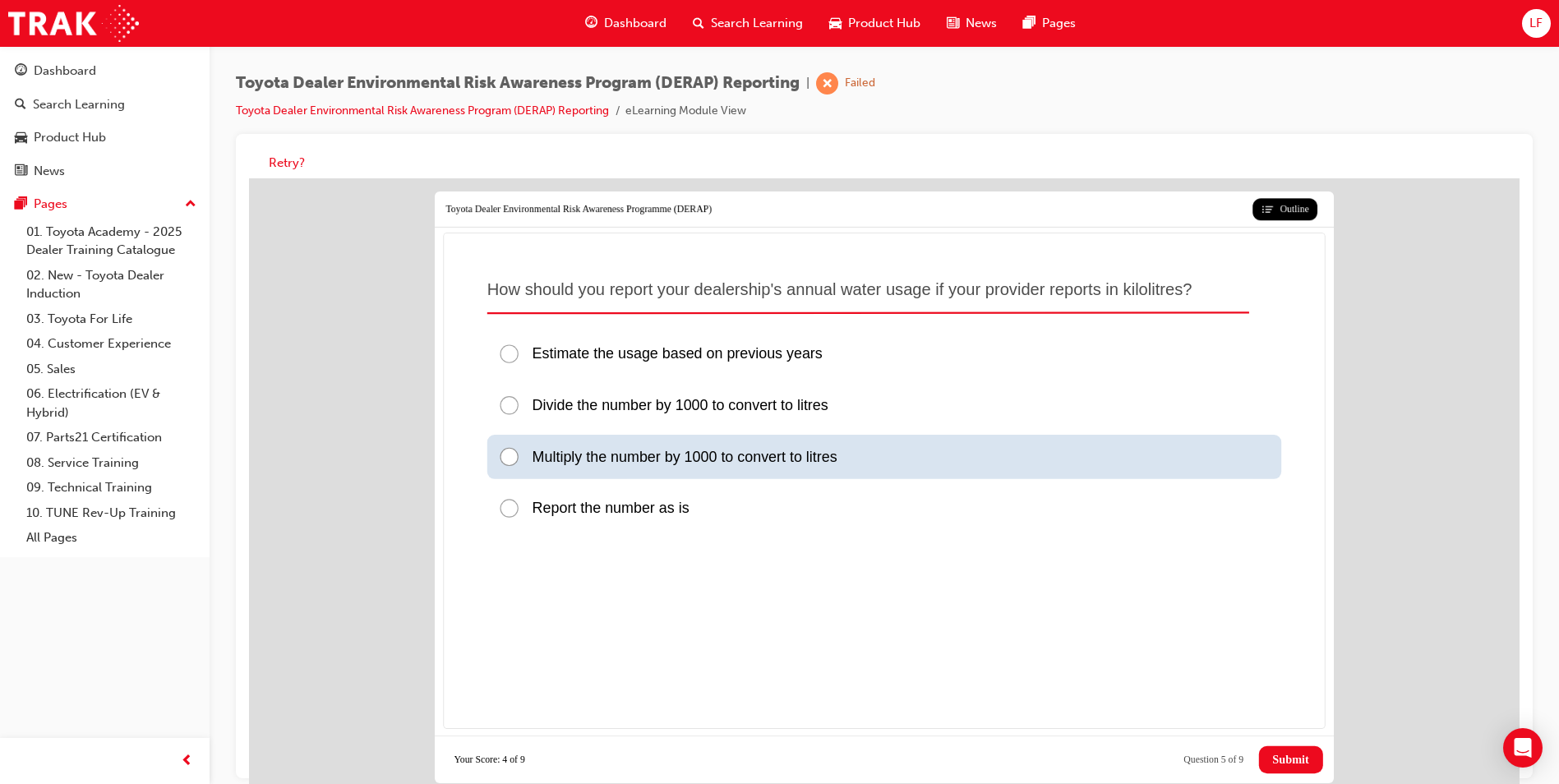
click at [507, 456] on div at bounding box center [515, 457] width 34 height 22
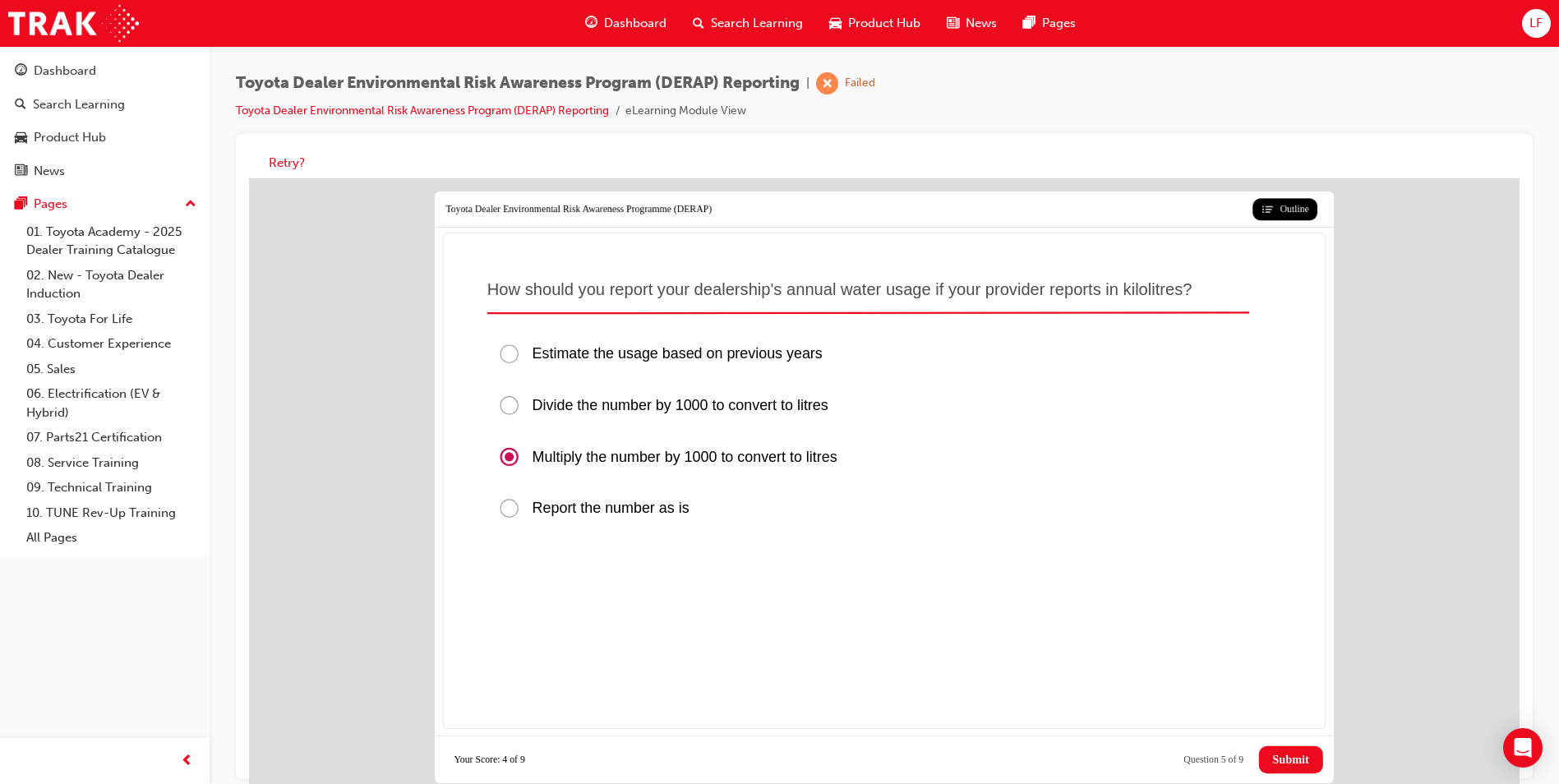
click at [1286, 771] on button "Submit" at bounding box center [1291, 760] width 64 height 28
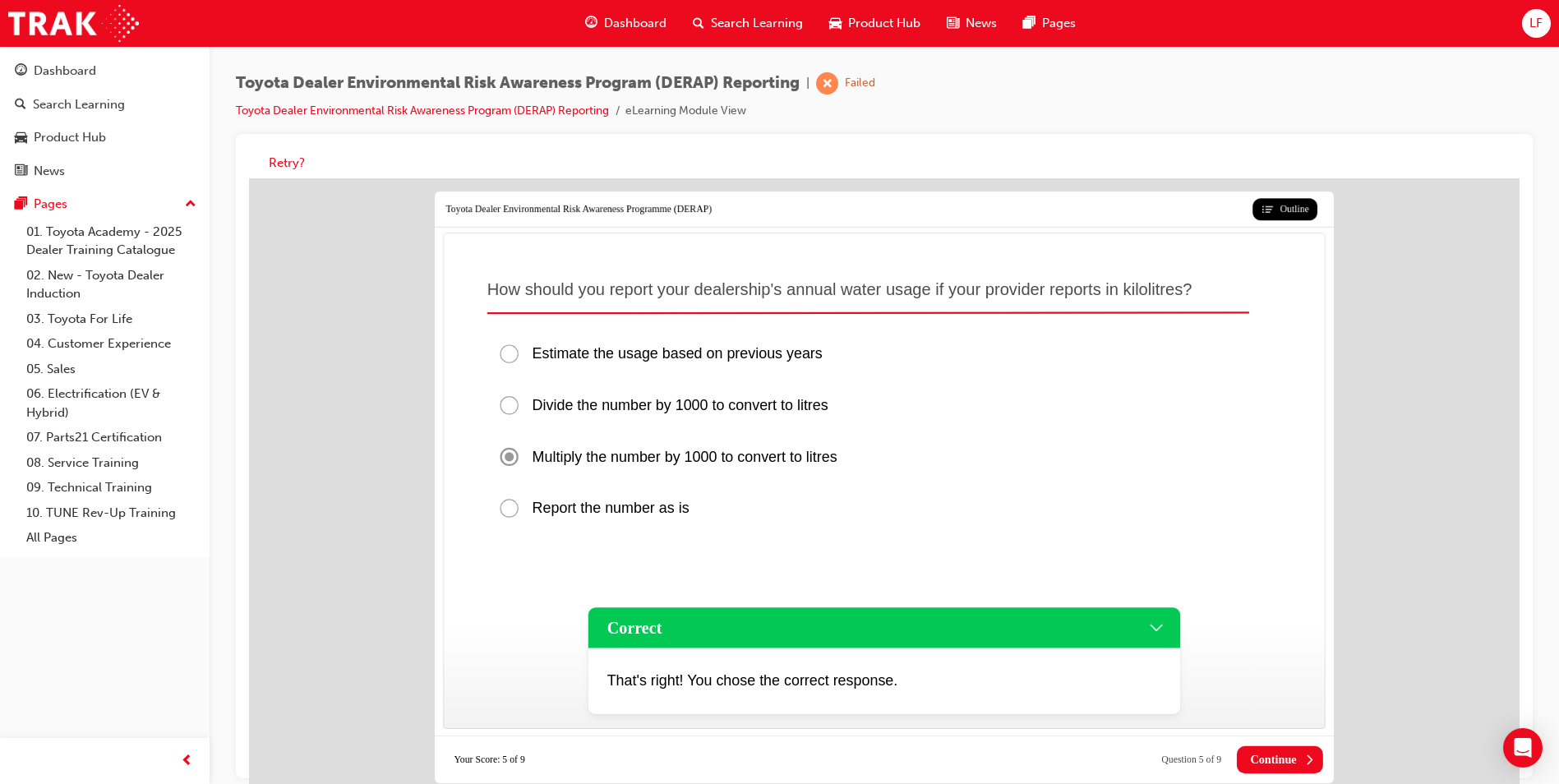
click at [1284, 766] on span "Continue" at bounding box center [1272, 760] width 46 height 14
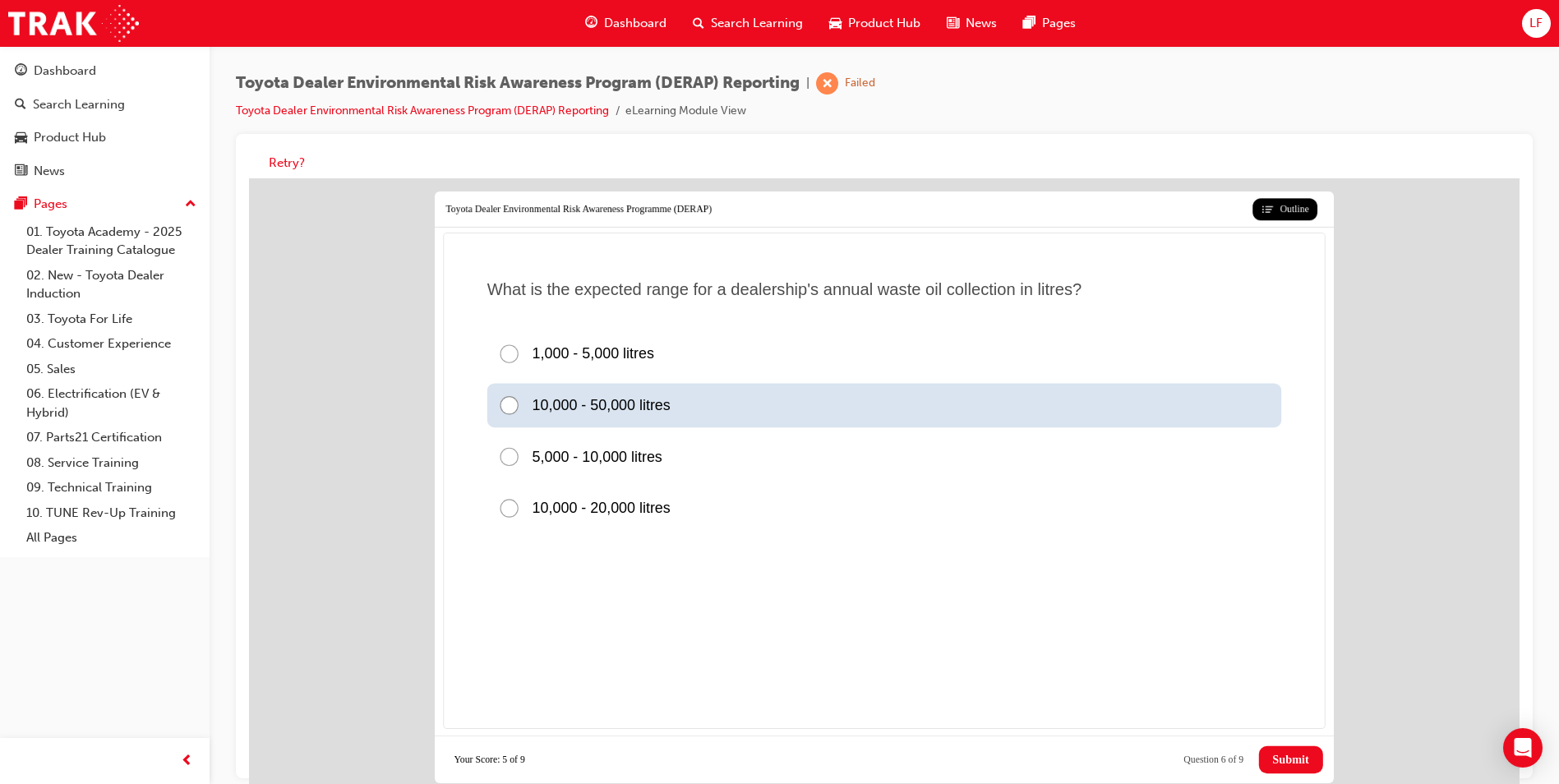
drag, startPoint x: 512, startPoint y: 404, endPoint x: 547, endPoint y: 428, distance: 42.4
click at [511, 404] on div at bounding box center [515, 405] width 34 height 22
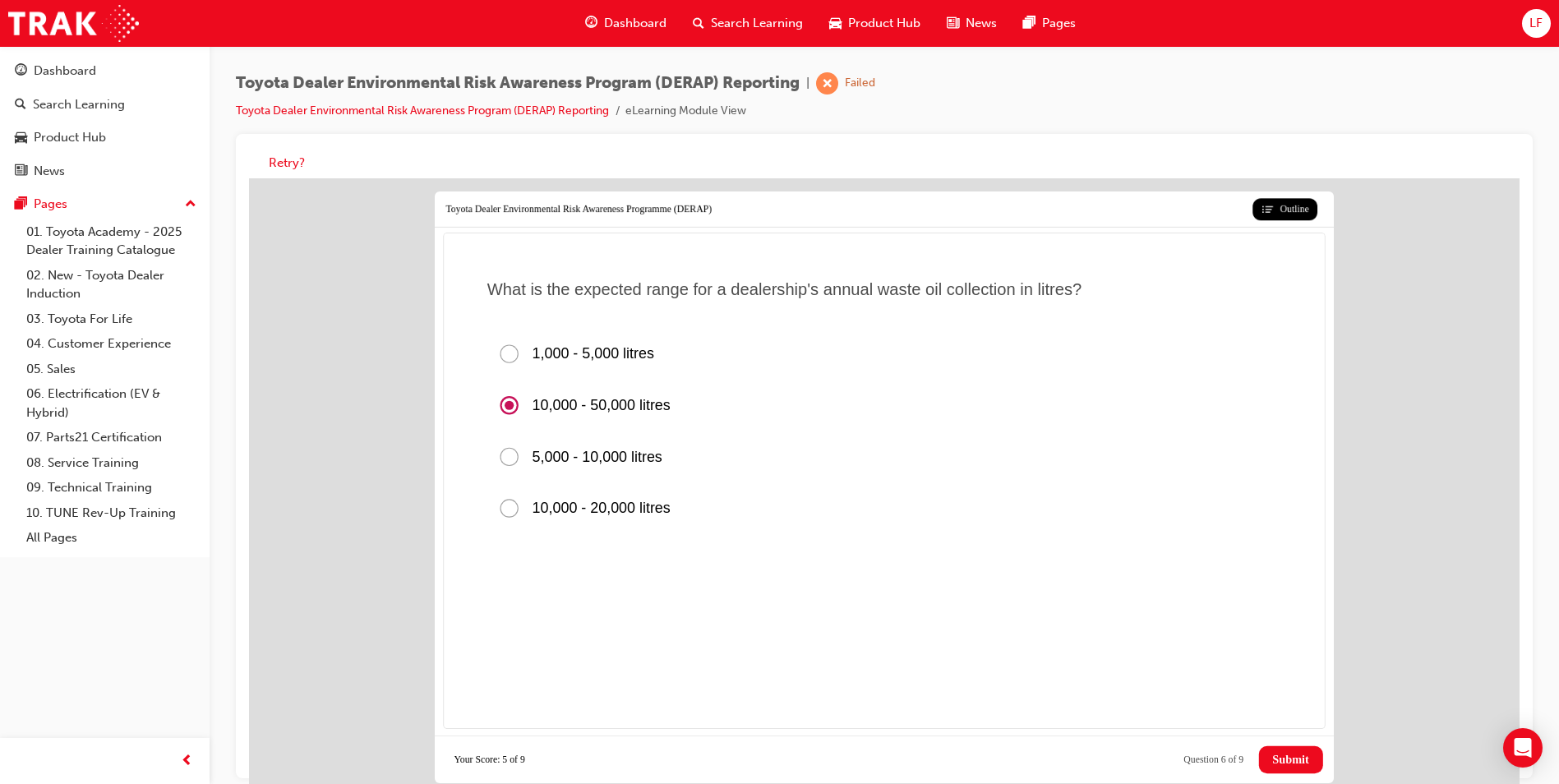
click at [1302, 766] on span "Submit" at bounding box center [1290, 760] width 36 height 14
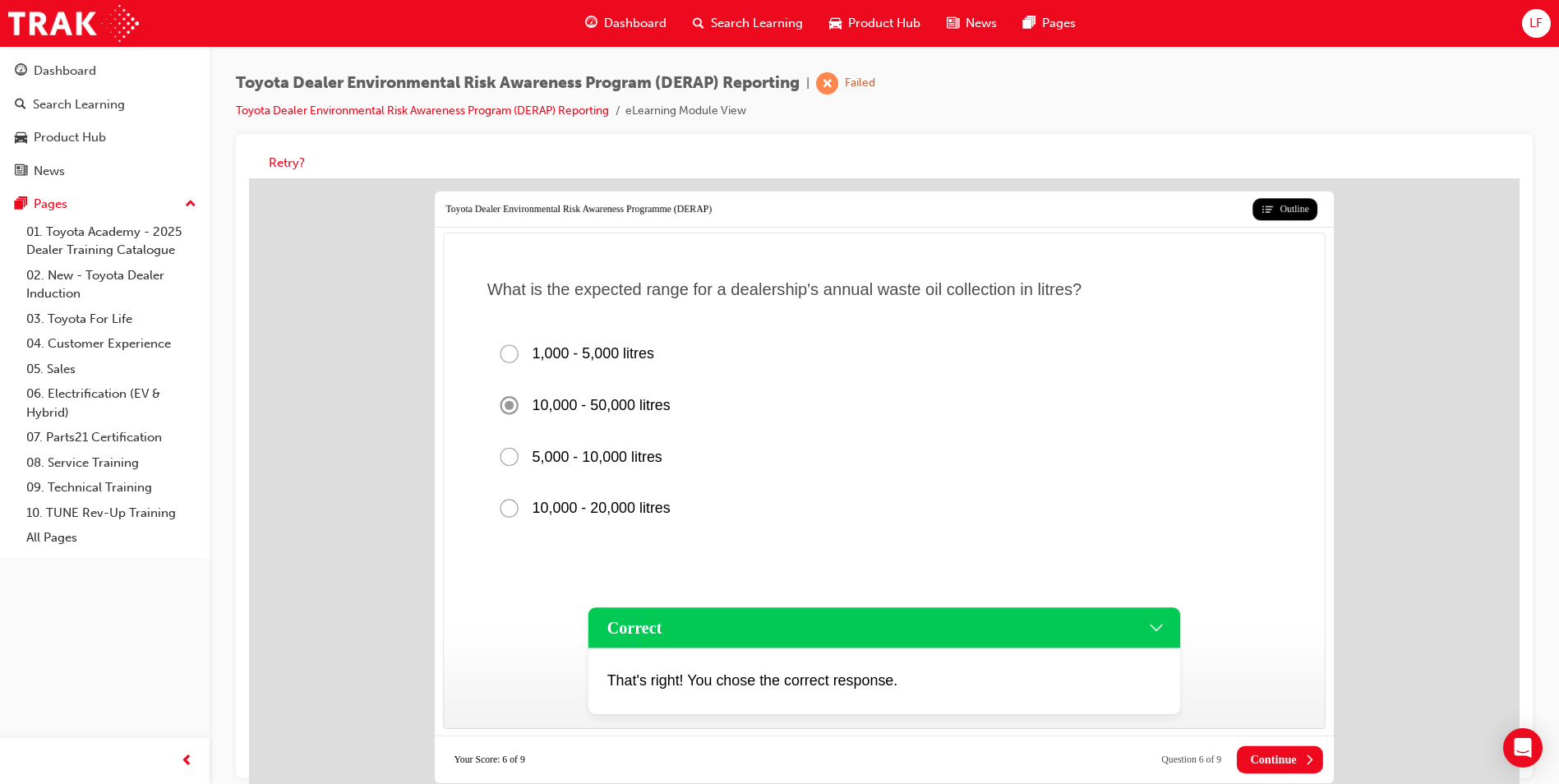
click at [1281, 762] on span "Continue" at bounding box center [1272, 760] width 46 height 14
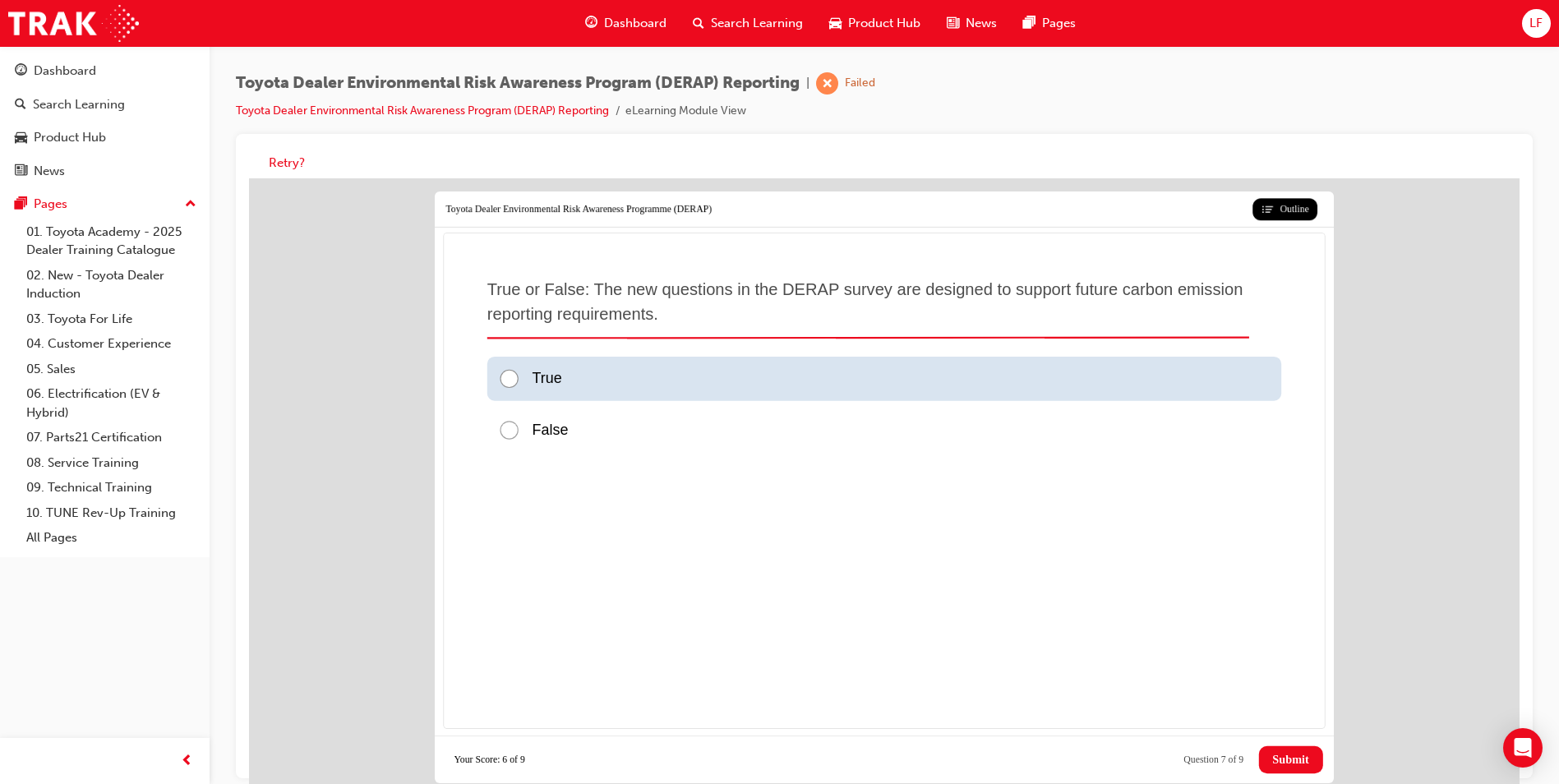
click at [510, 372] on div at bounding box center [515, 380] width 34 height 22
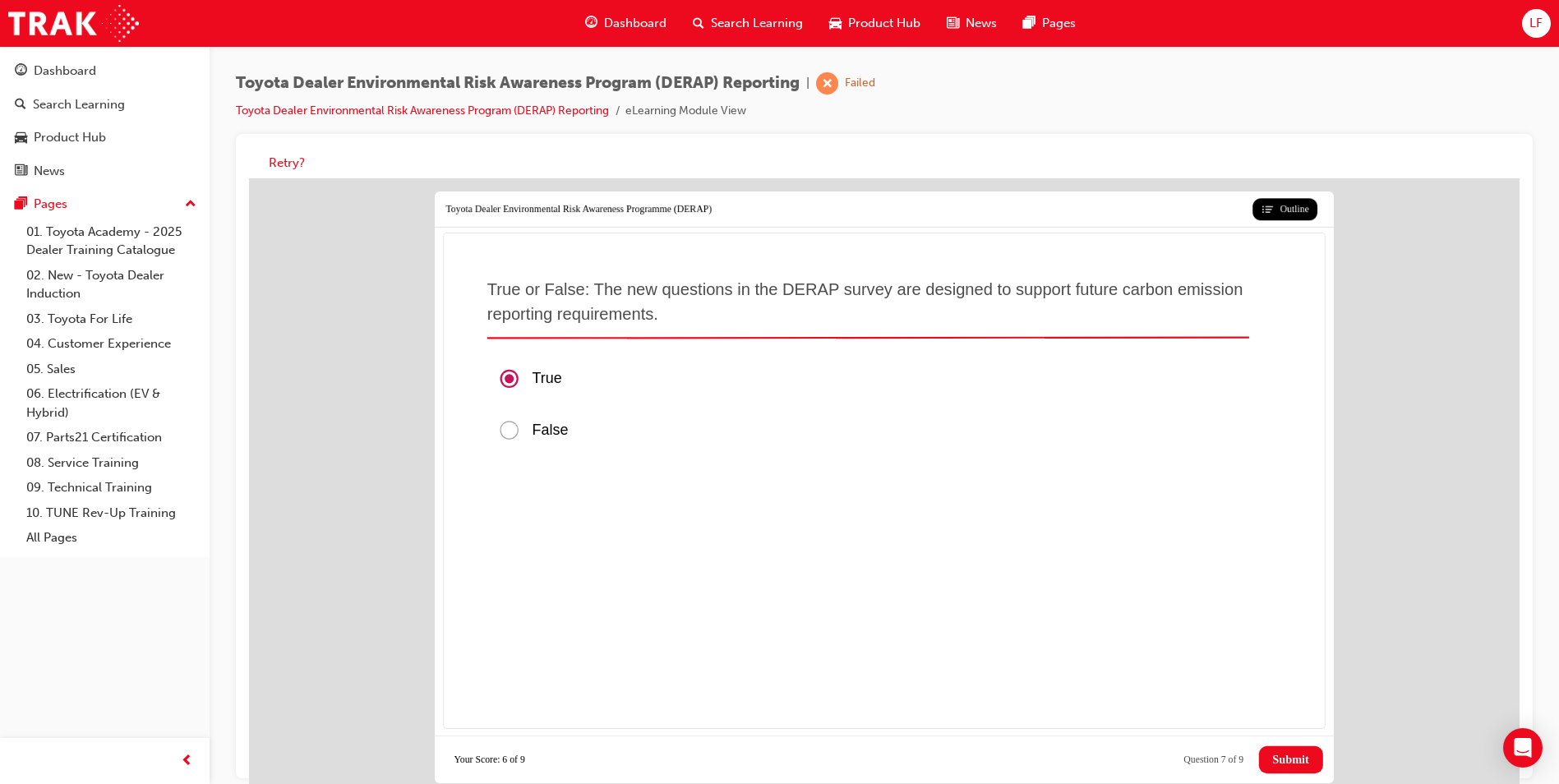
click at [1302, 763] on span "Submit" at bounding box center [1290, 760] width 36 height 14
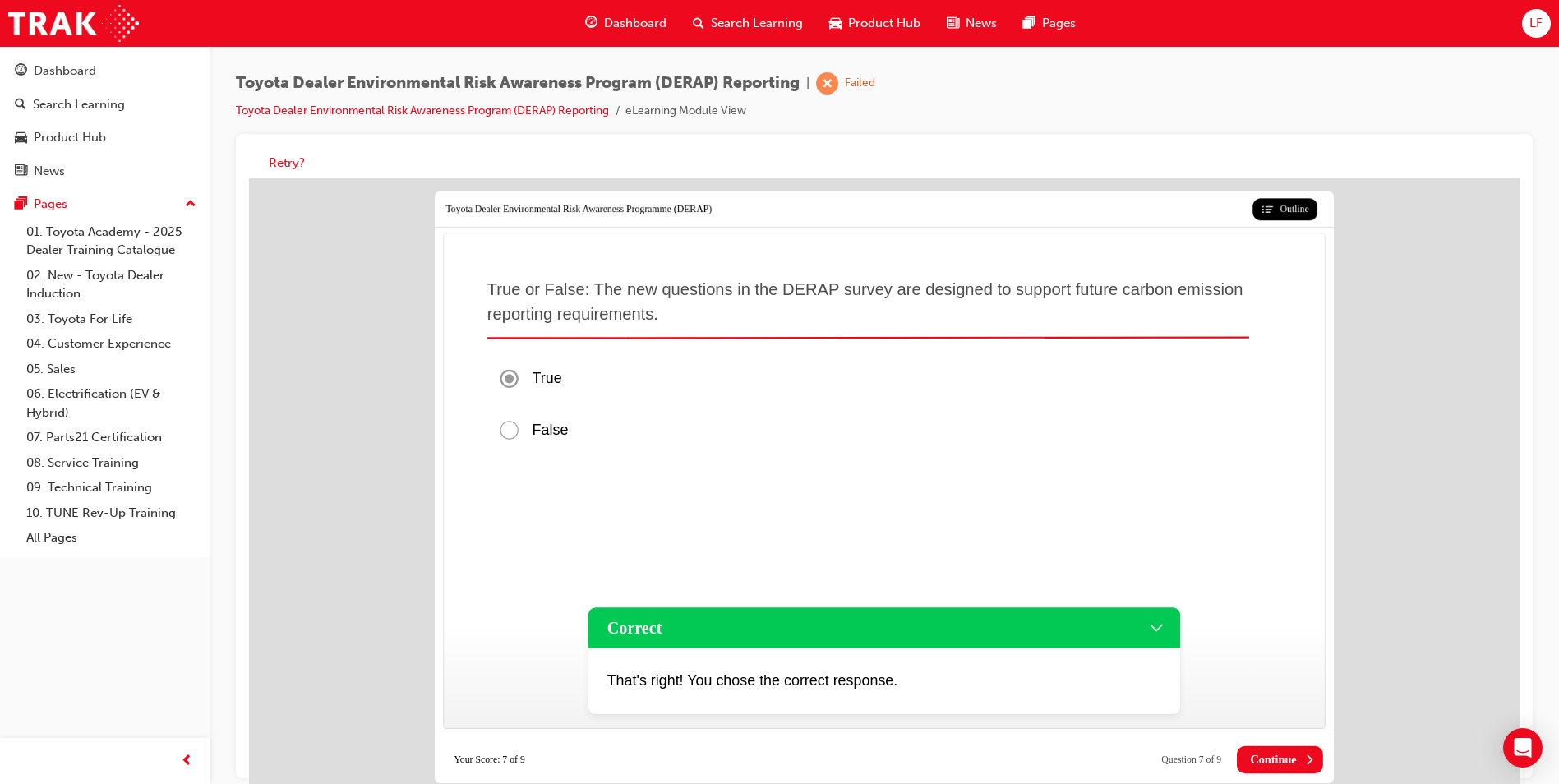
click at [1302, 763] on icon at bounding box center [1308, 760] width 14 height 14
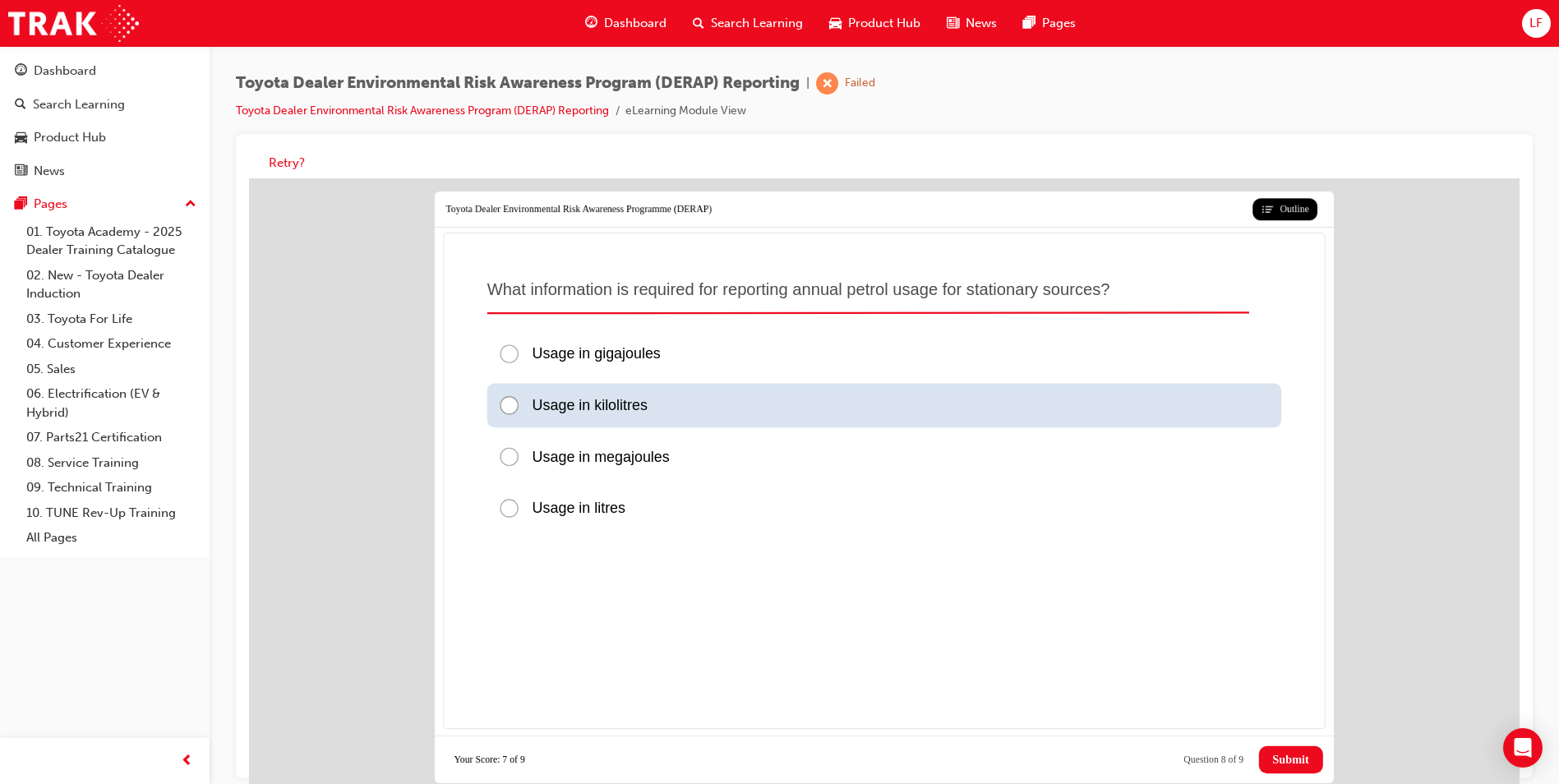
click at [510, 401] on div at bounding box center [515, 405] width 34 height 22
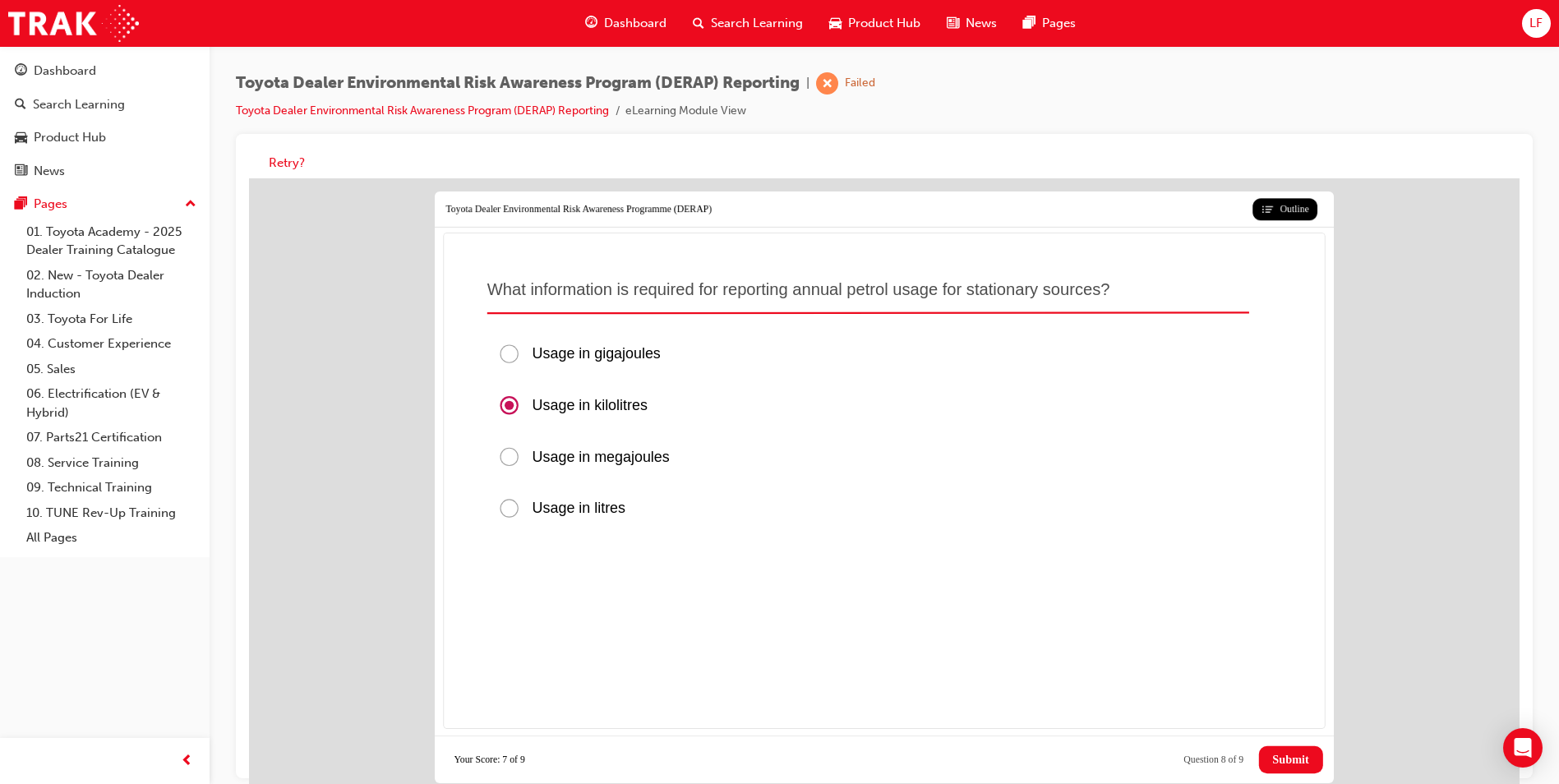
click at [1278, 758] on span "Submit" at bounding box center [1290, 760] width 36 height 14
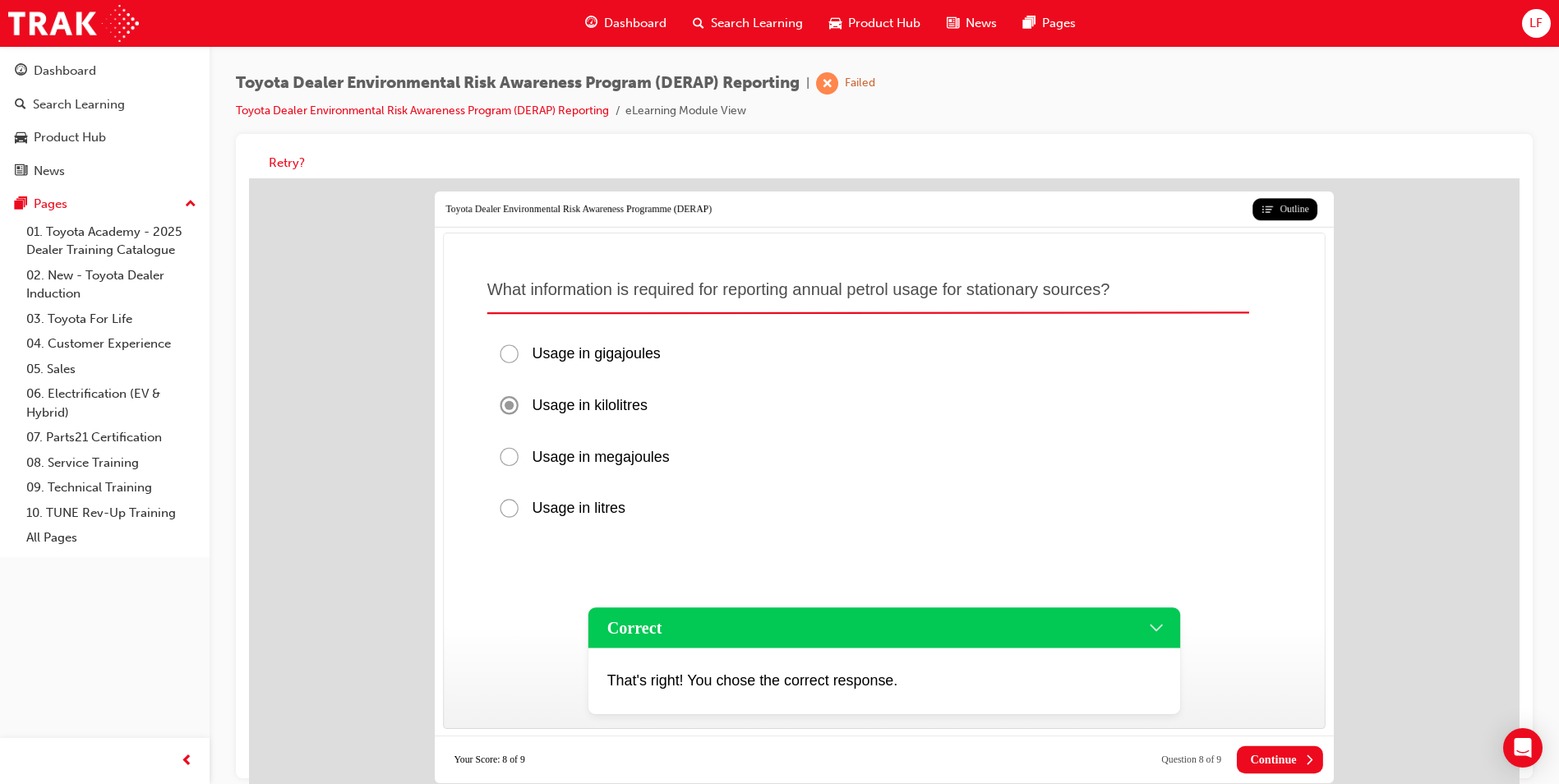
click at [1278, 758] on span "Continue" at bounding box center [1272, 760] width 46 height 14
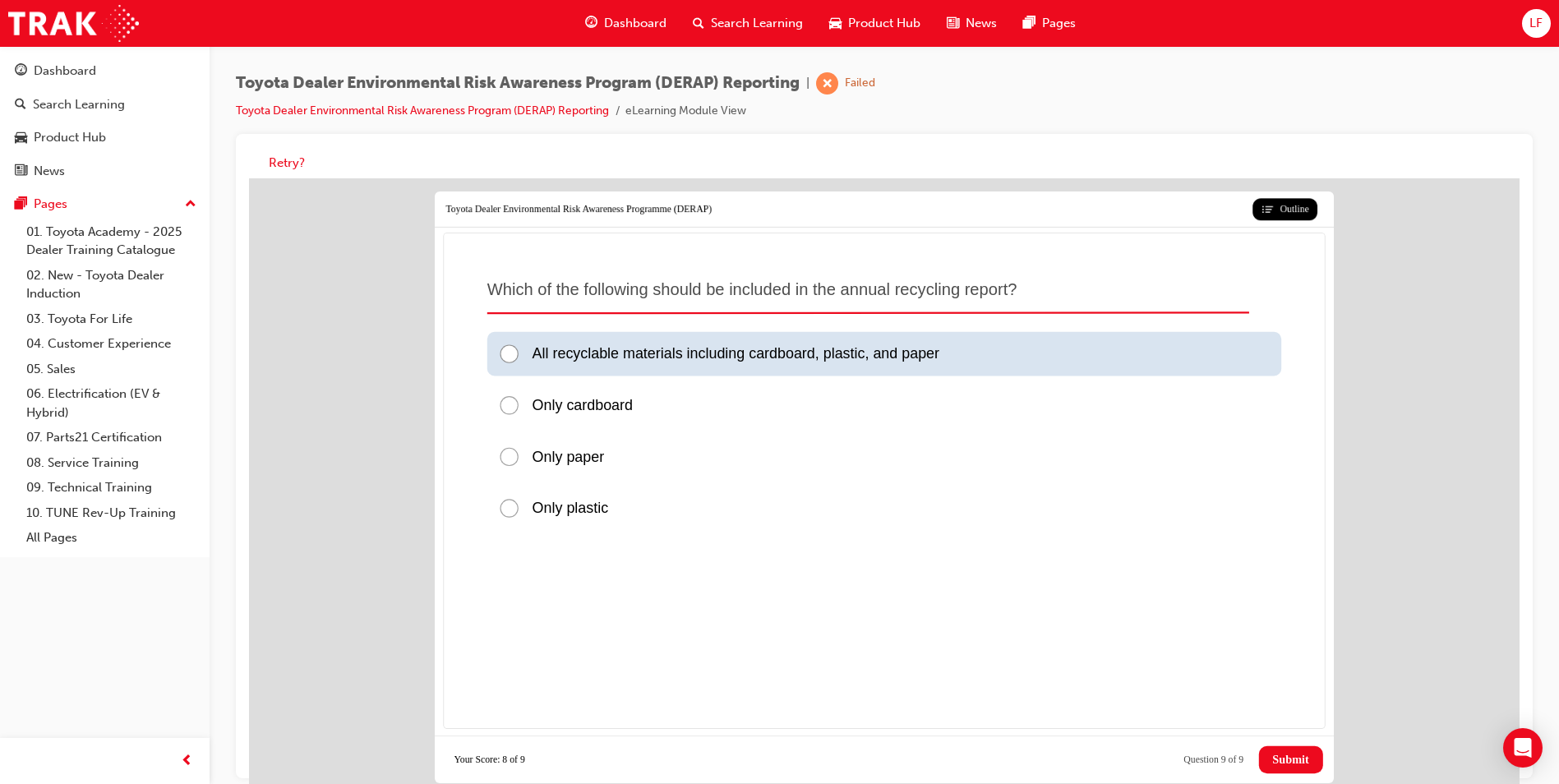
click at [514, 355] on div at bounding box center [515, 355] width 34 height 22
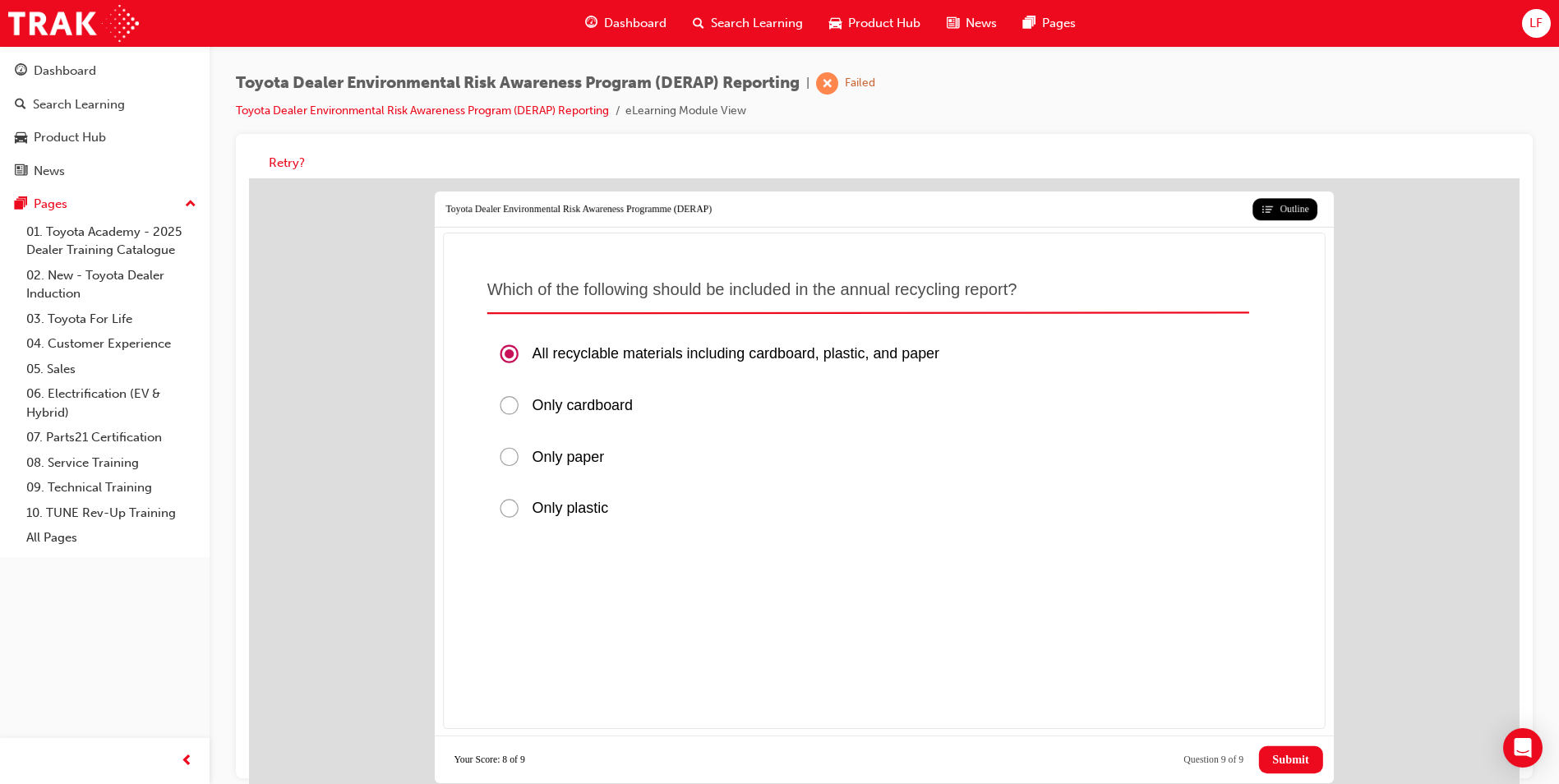
click at [1278, 755] on span "Submit" at bounding box center [1290, 760] width 36 height 14
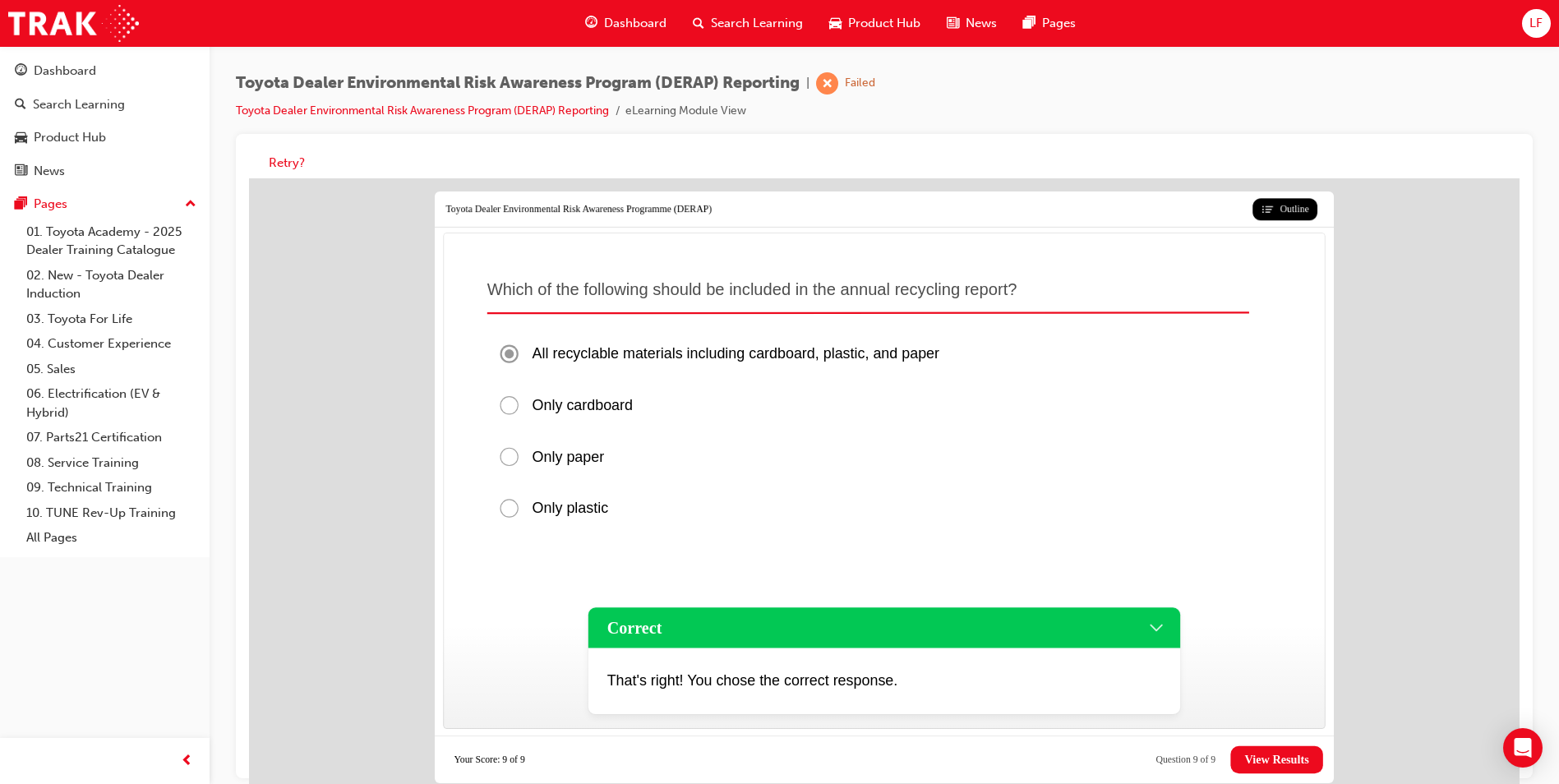
click at [1282, 761] on span "View Results" at bounding box center [1277, 760] width 64 height 14
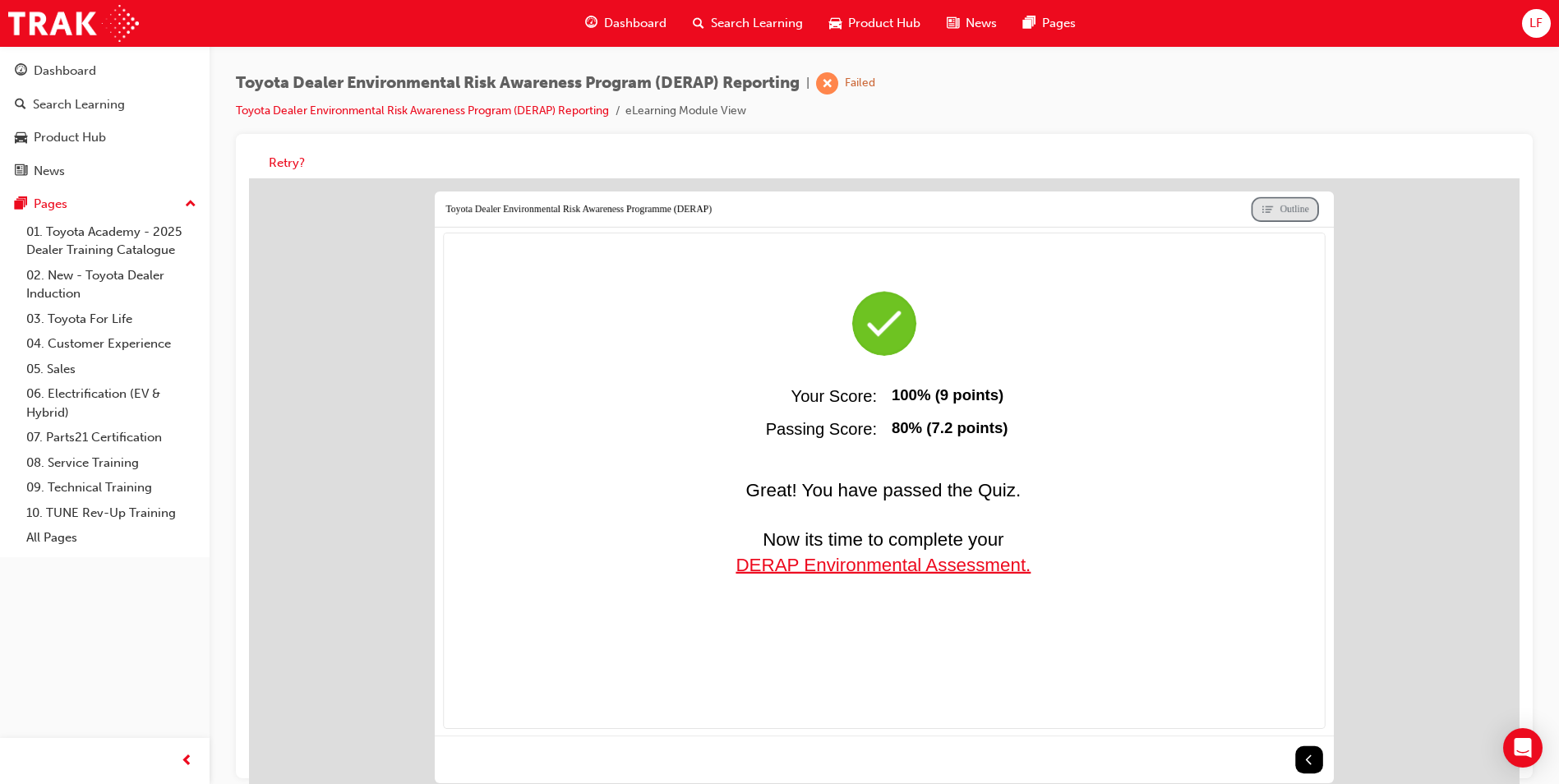
click at [1298, 208] on span "Outline" at bounding box center [1295, 209] width 28 height 14
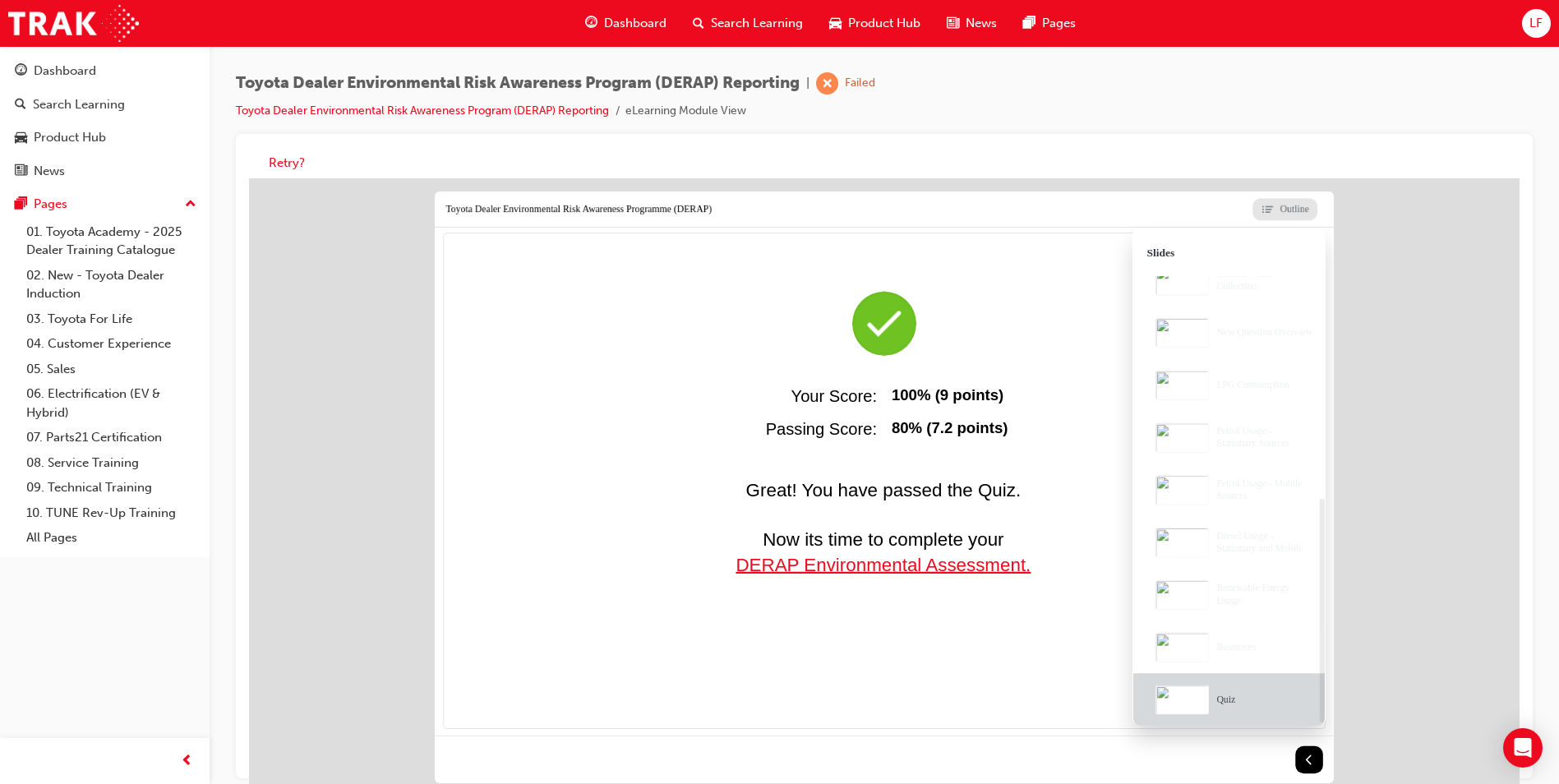
click at [1426, 305] on div "Outline Toyota Dealer Environmental Risk Awareness Programme (DERAP) Great! You…" at bounding box center [884, 487] width 1271 height 618
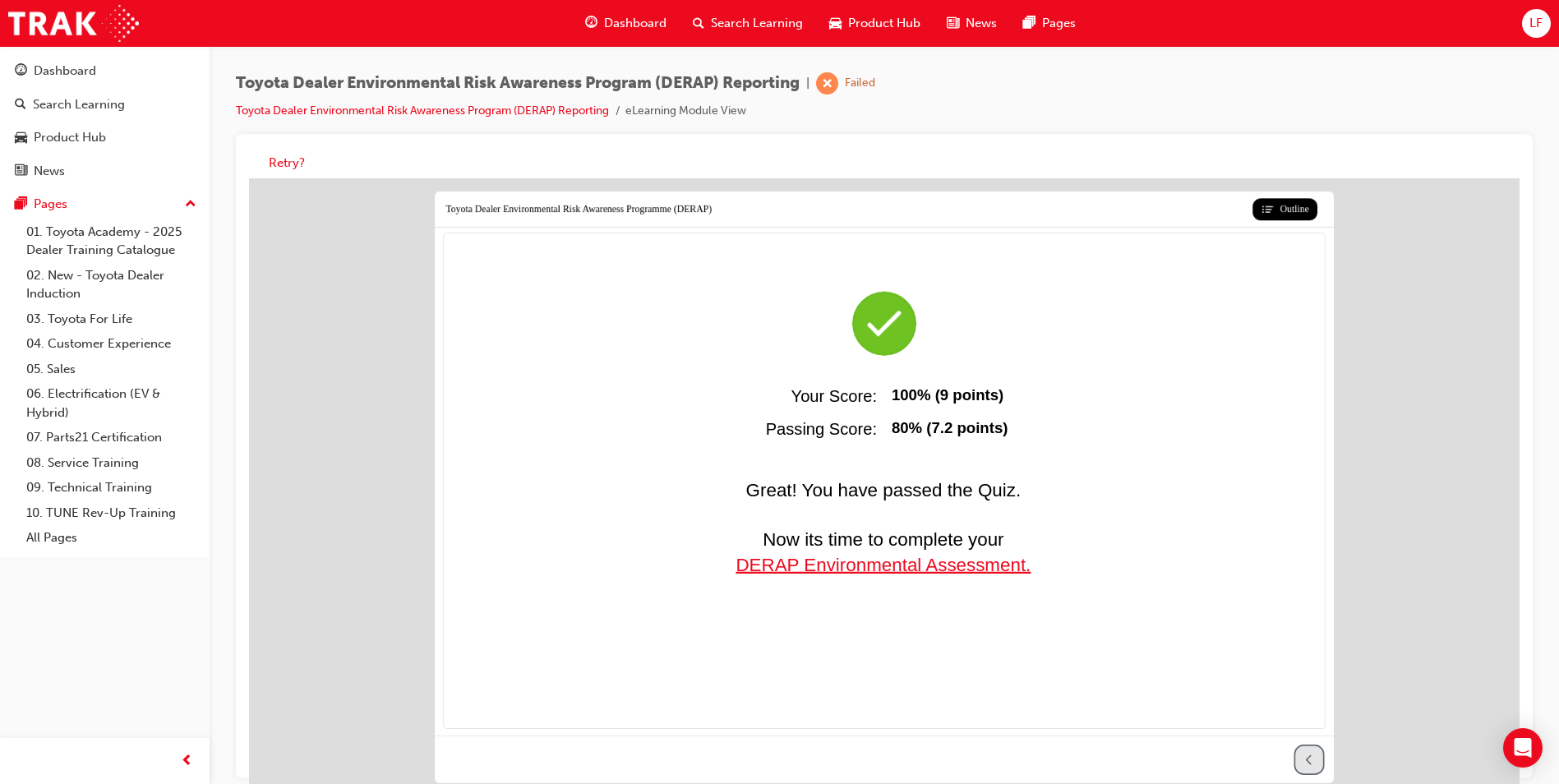
click at [1303, 758] on icon at bounding box center [1308, 760] width 14 height 14
click at [983, 565] on span "DERAP Environmental Assessment." at bounding box center [883, 565] width 295 height 21
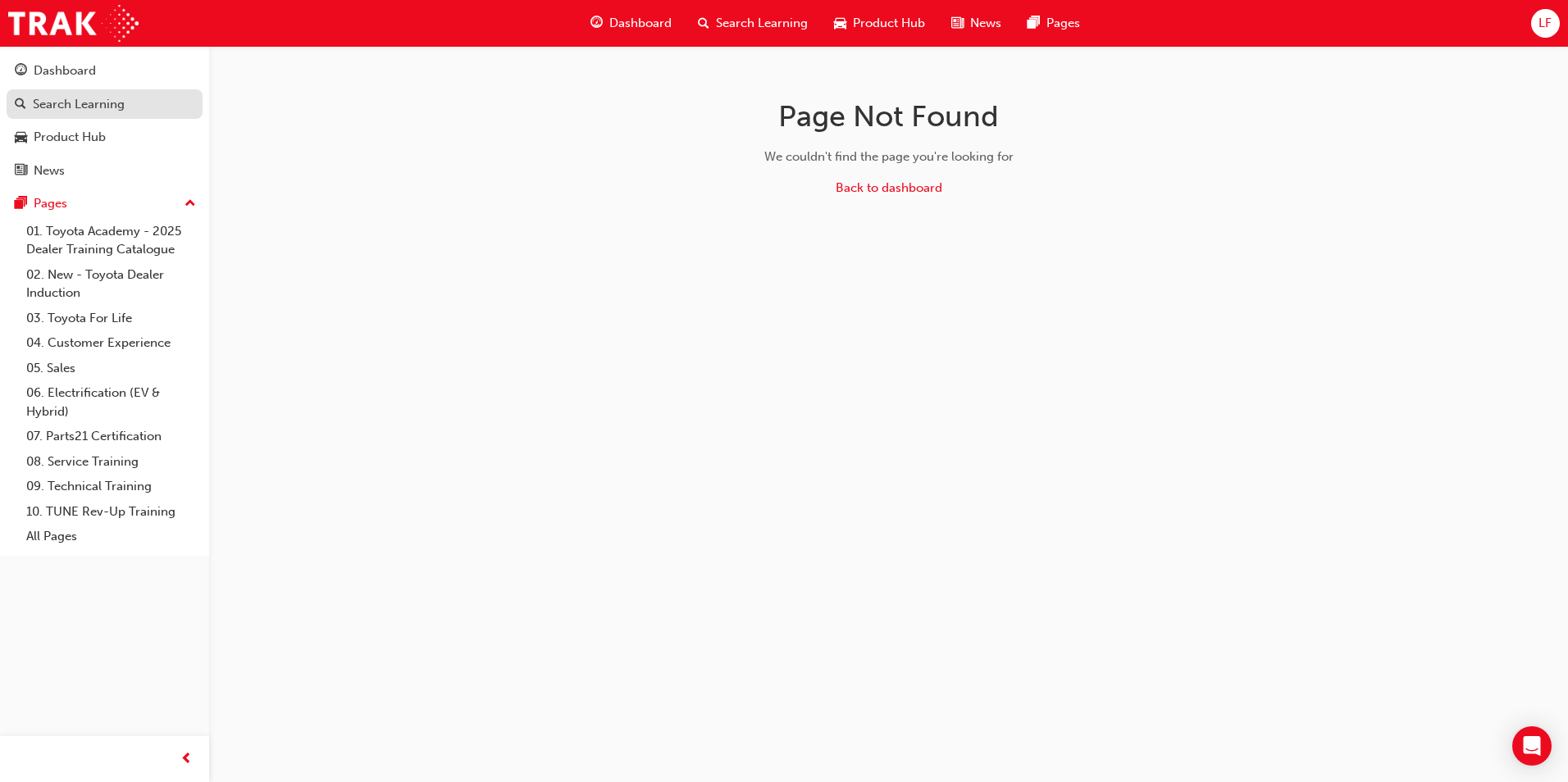
click at [129, 108] on div "Search Learning" at bounding box center [104, 105] width 179 height 21
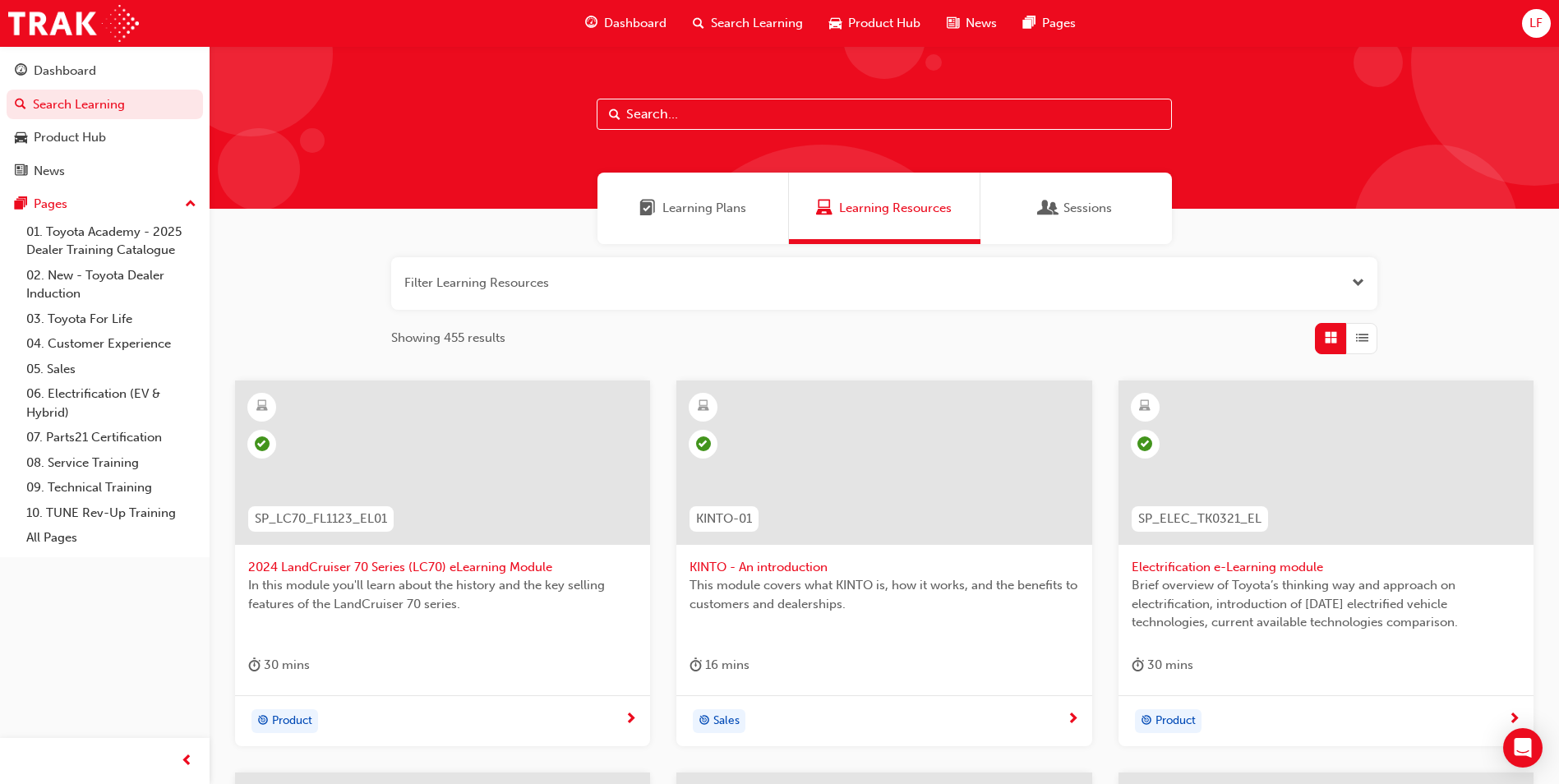
click at [676, 225] on div "Learning Plans" at bounding box center [693, 208] width 191 height 71
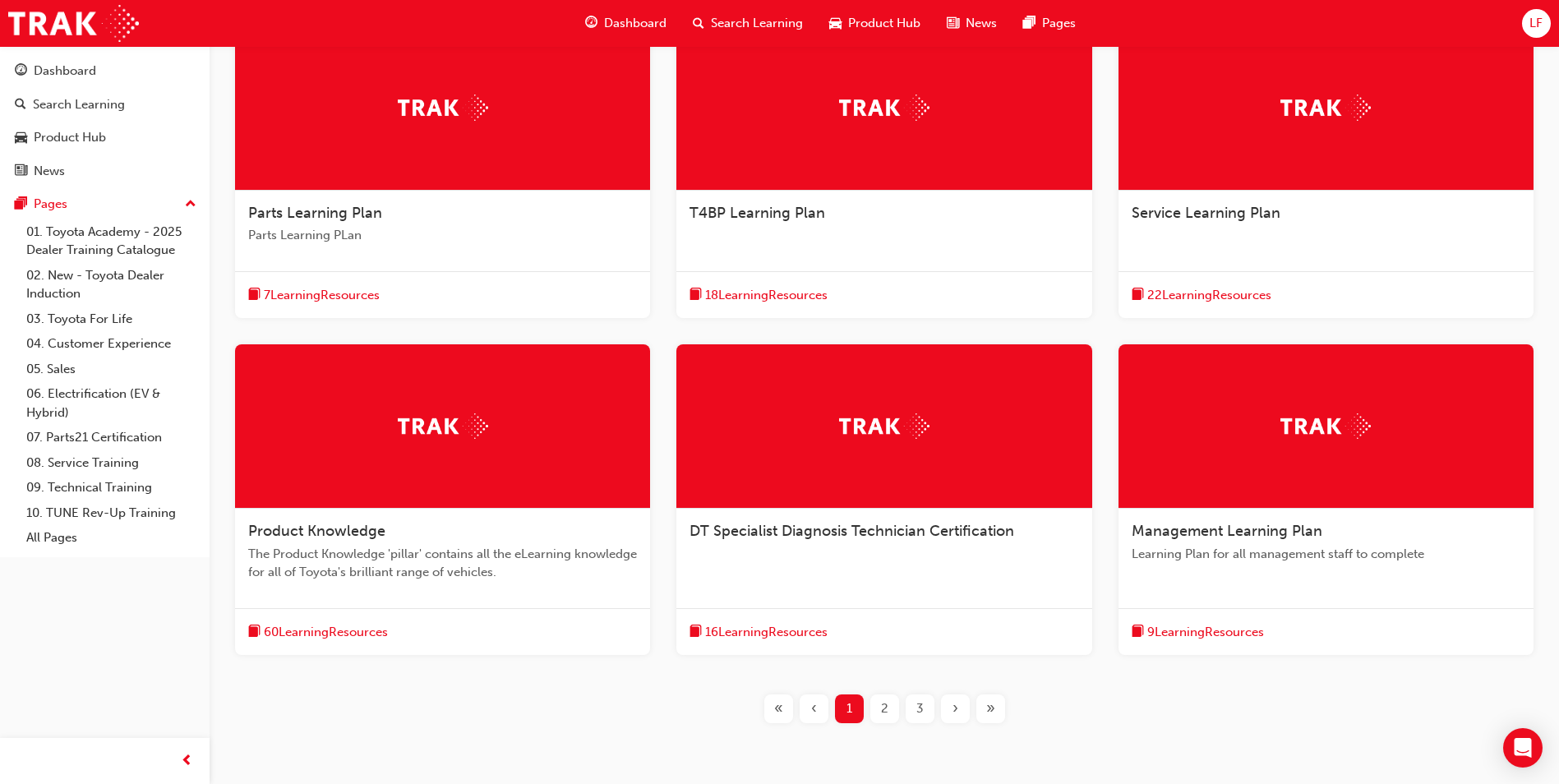
scroll to position [411, 0]
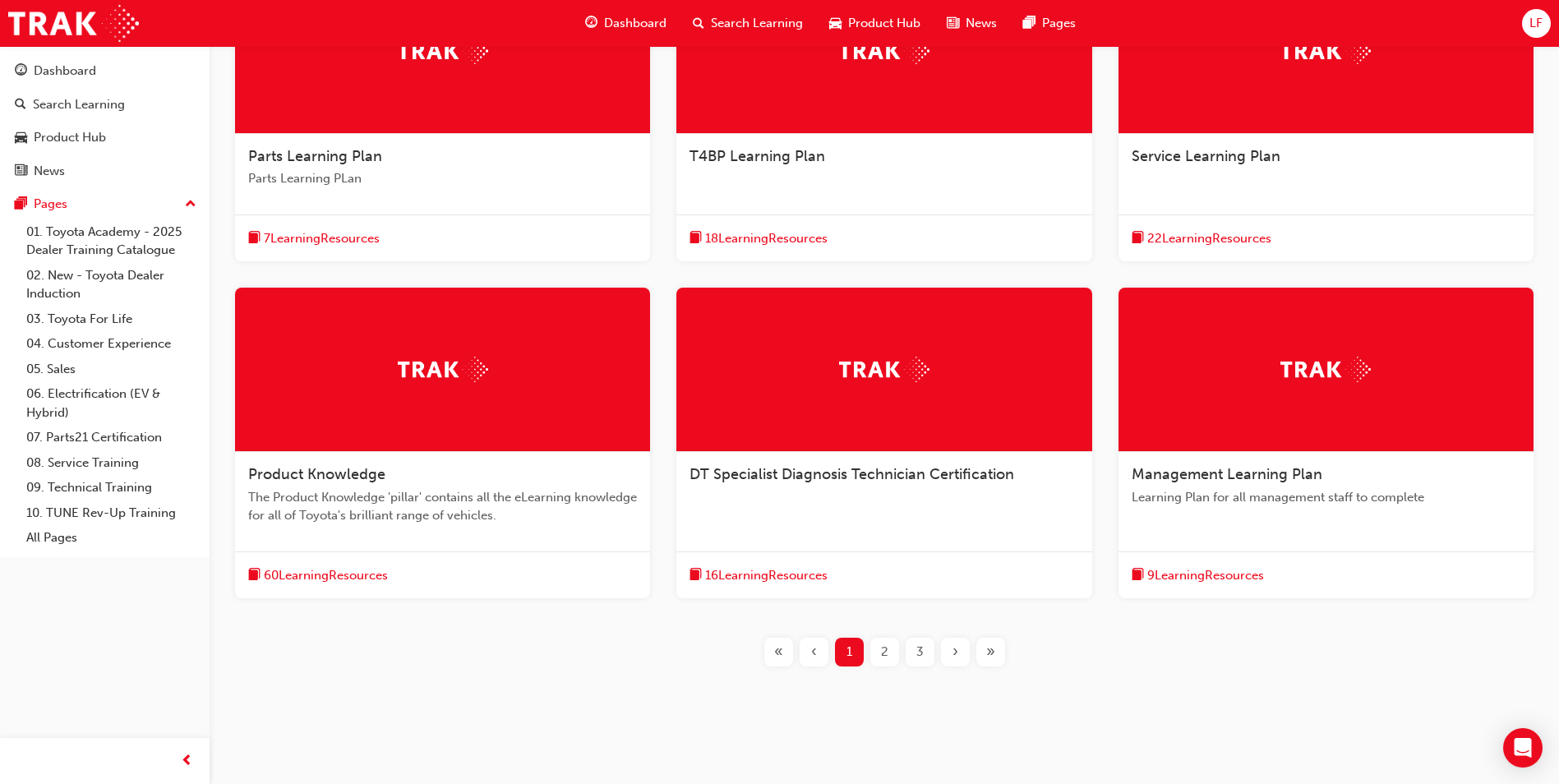
click at [949, 655] on div "›" at bounding box center [955, 651] width 28 height 28
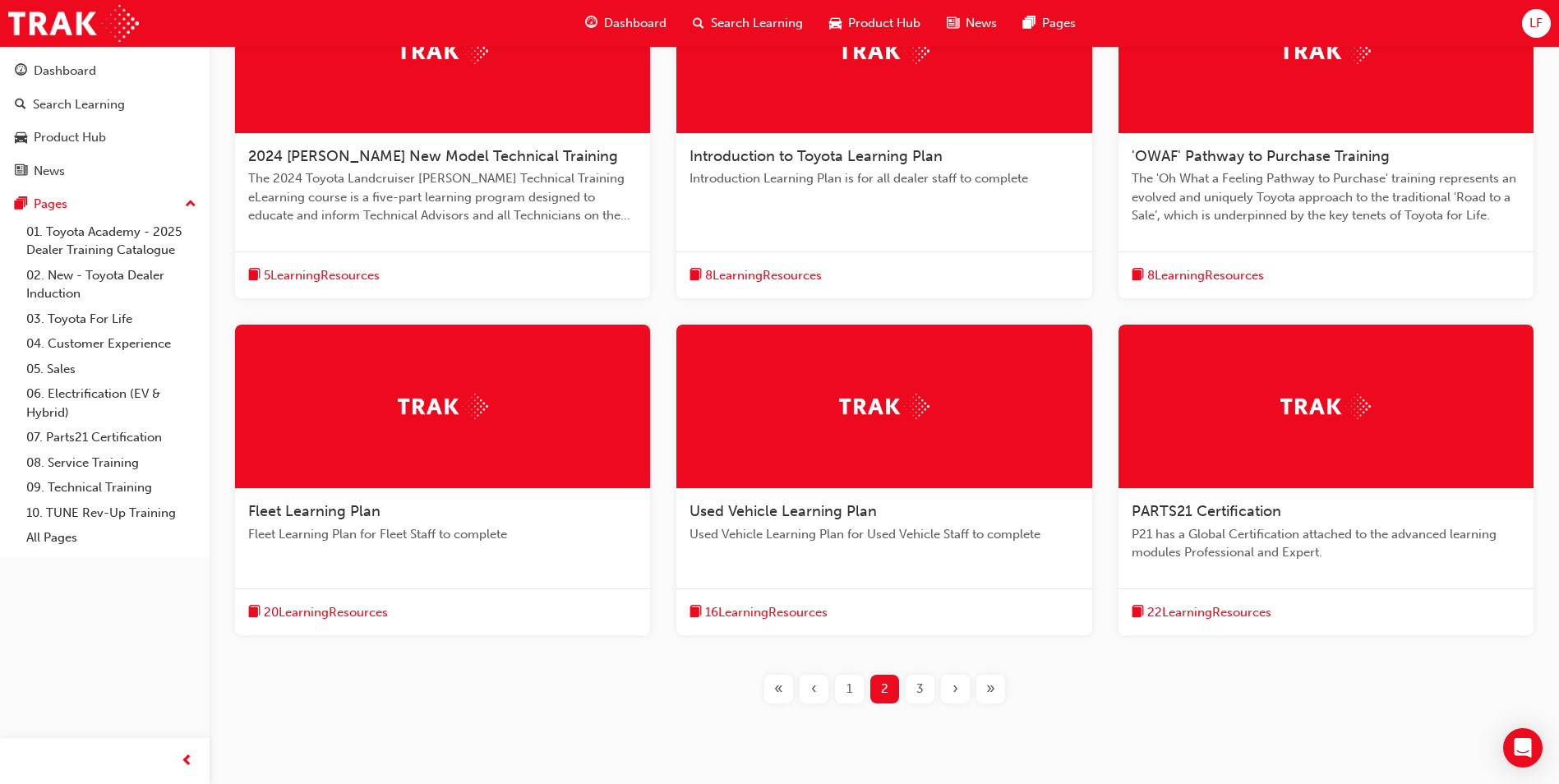
click at [955, 683] on span "›" at bounding box center [956, 689] width 6 height 19
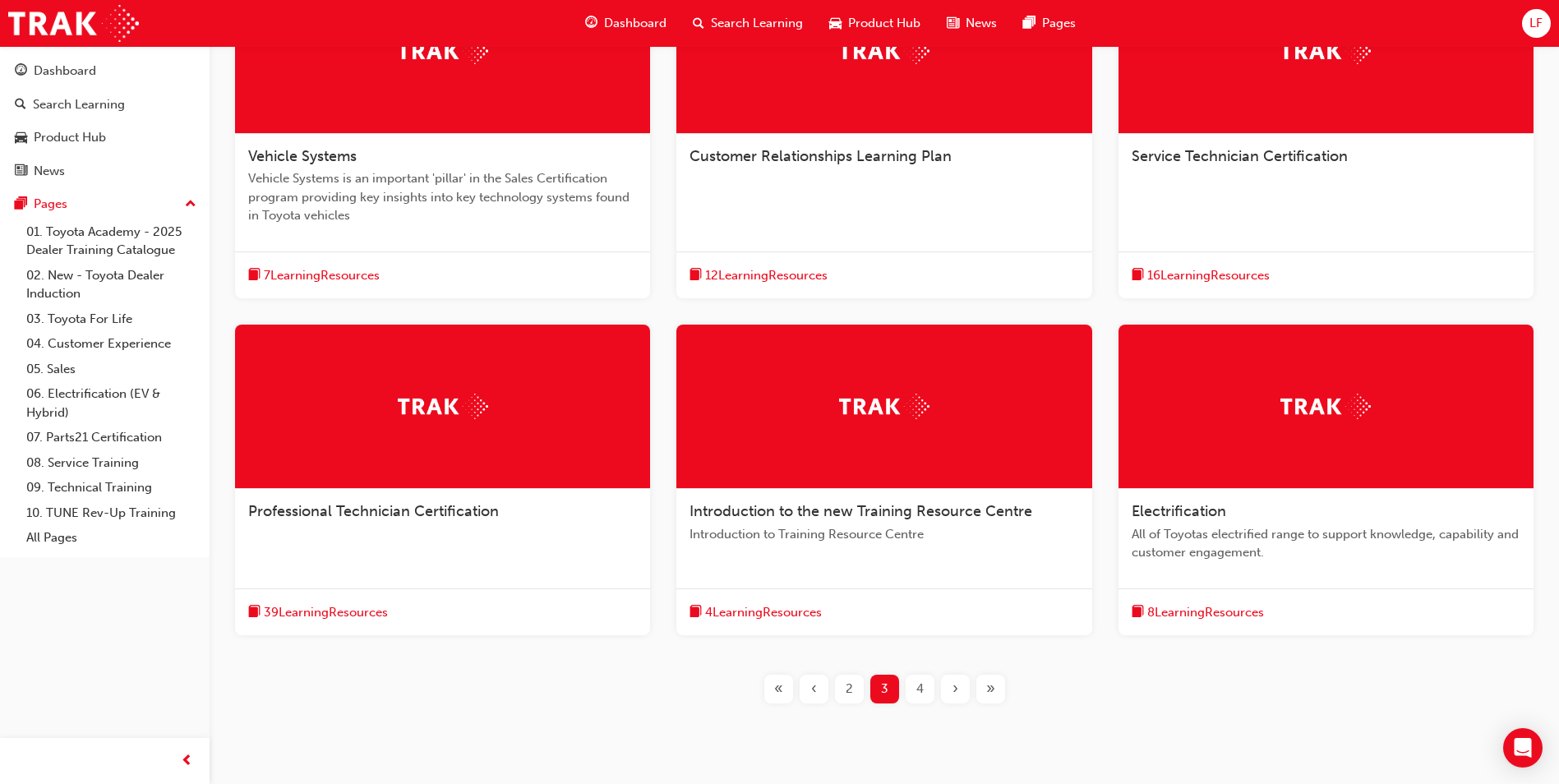
click at [955, 683] on span "›" at bounding box center [956, 689] width 6 height 19
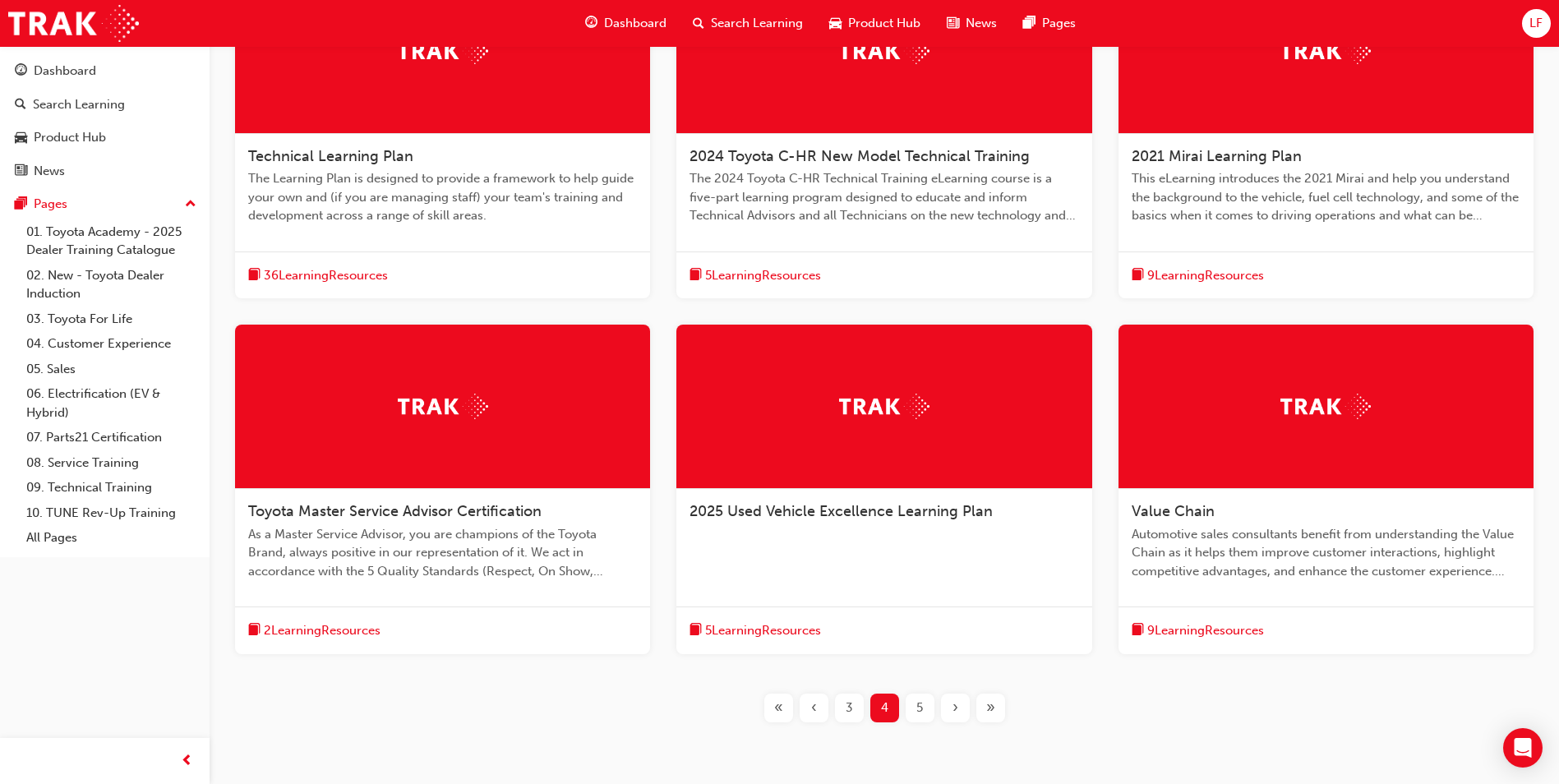
click at [922, 701] on span "5" at bounding box center [920, 708] width 7 height 19
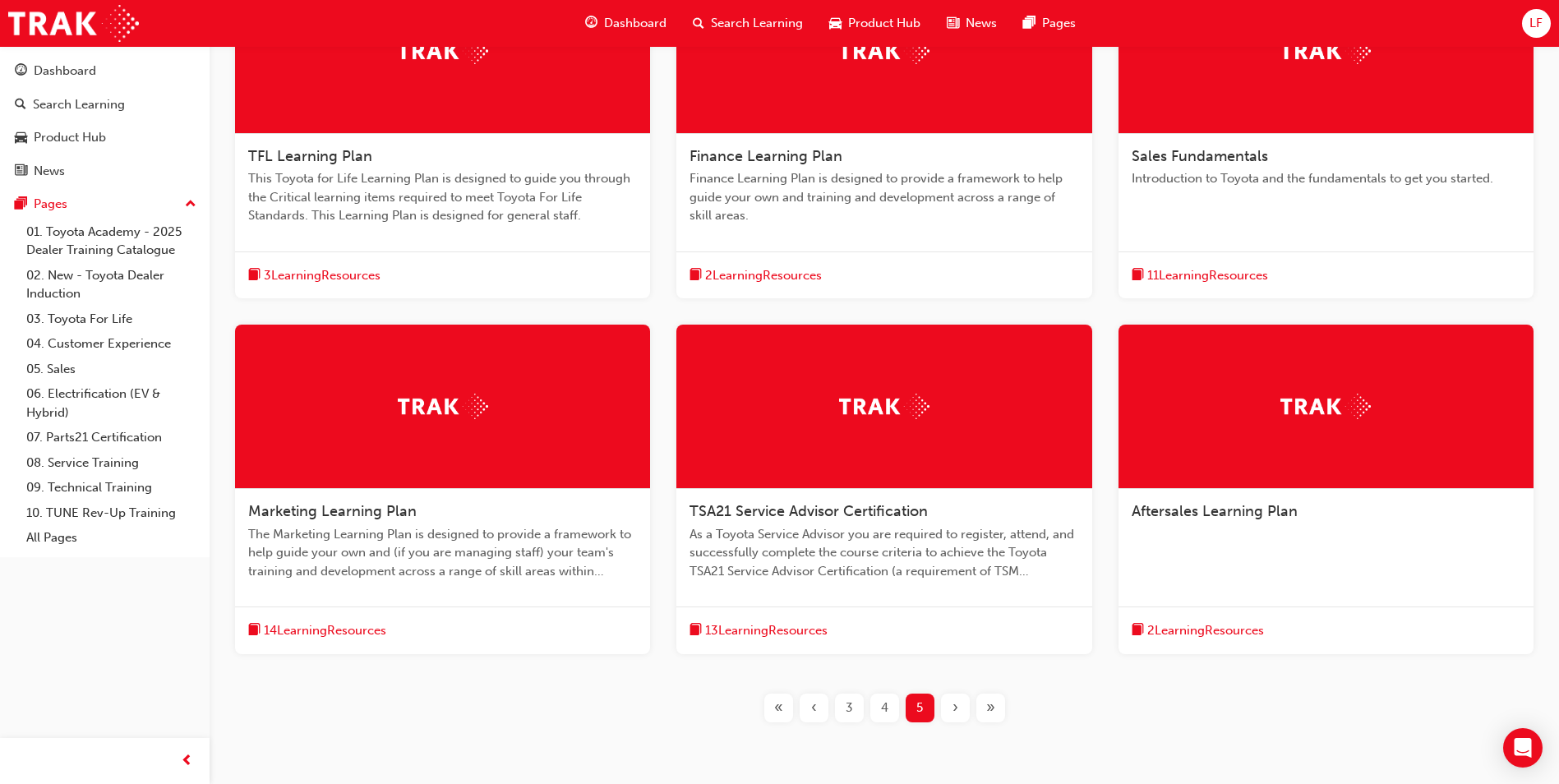
click at [788, 274] on span "2 Learning Resources" at bounding box center [764, 275] width 117 height 19
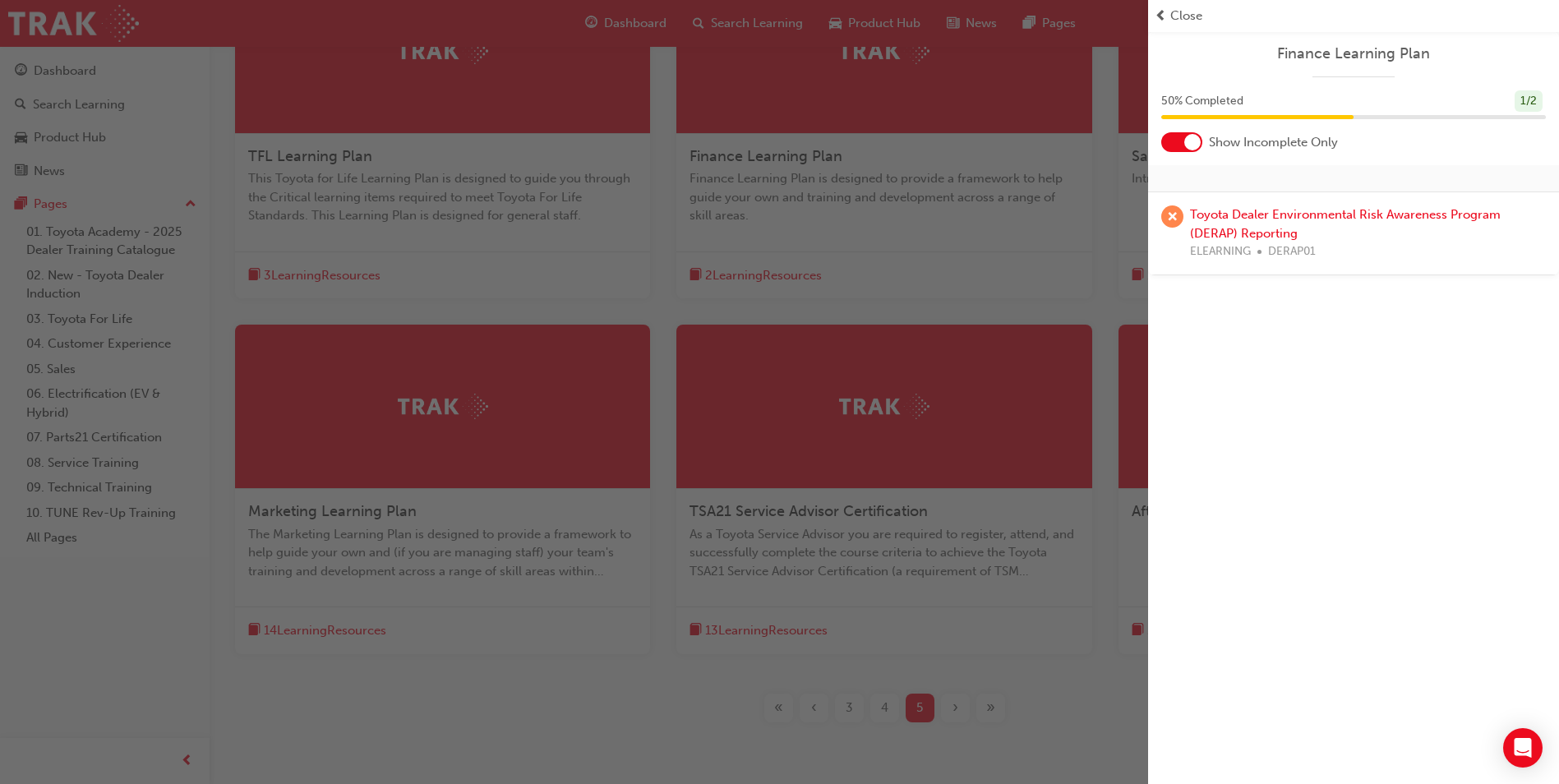
click at [1209, 222] on div "Toyota Dealer Environmental Risk Awareness Program (DERAP) Reporting ELEARNING …" at bounding box center [1368, 233] width 356 height 56
click at [1265, 214] on link "Toyota Dealer Environmental Risk Awareness Program (DERAP) Reporting" at bounding box center [1346, 224] width 311 height 34
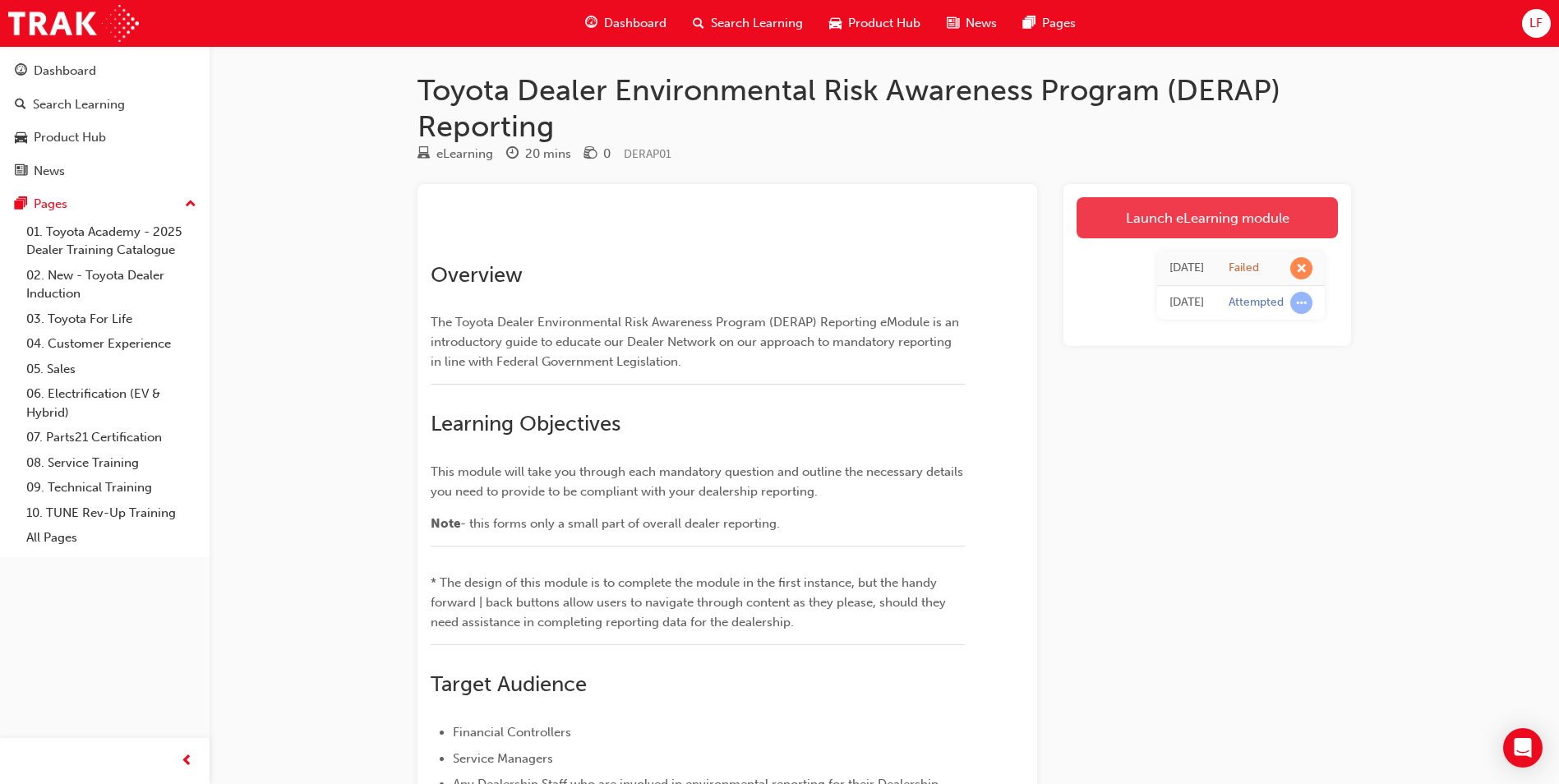
click at [1279, 218] on link "Launch eLearning module" at bounding box center [1208, 218] width 262 height 41
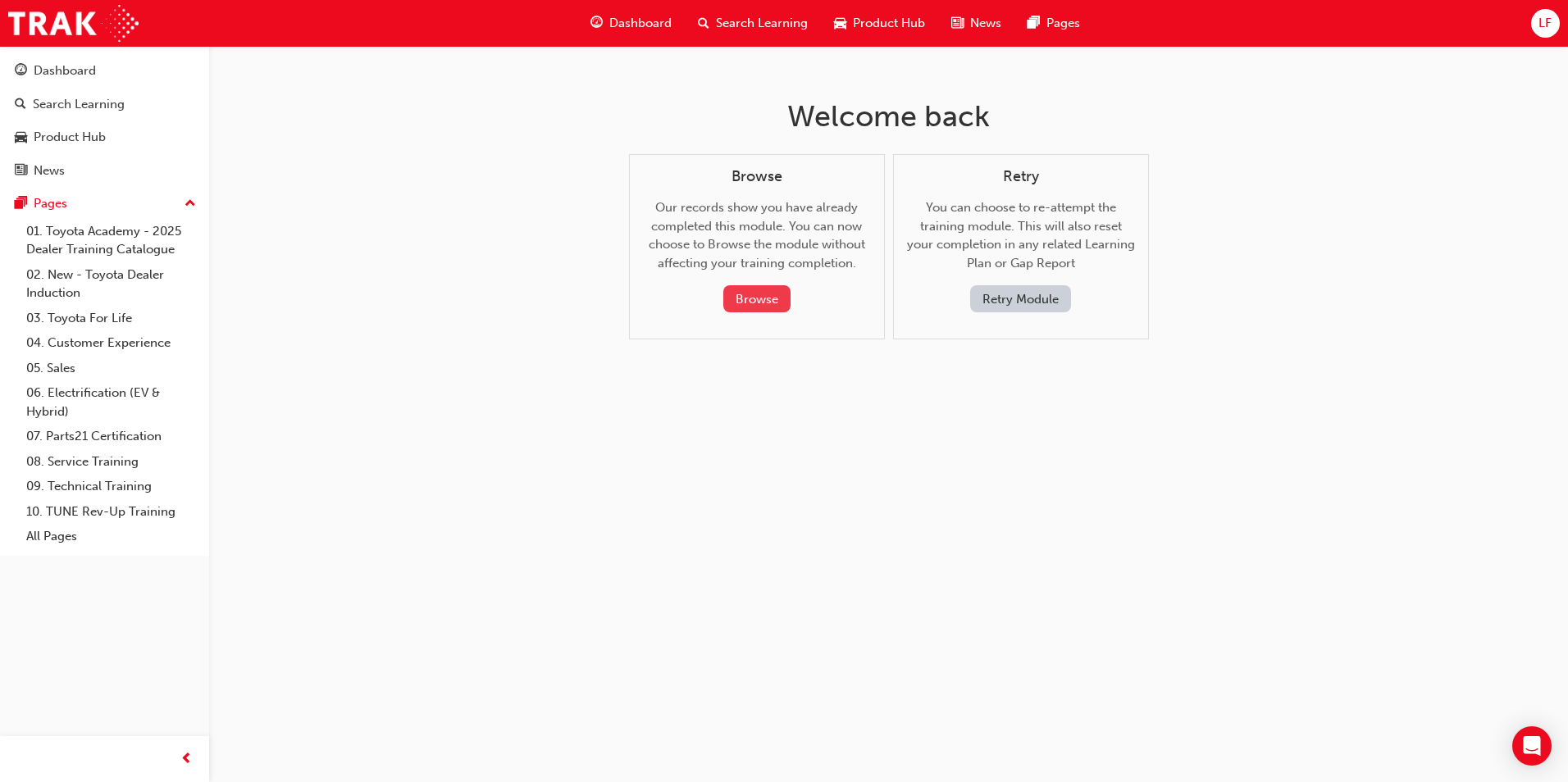
click at [763, 294] on button "Browse" at bounding box center [757, 299] width 67 height 27
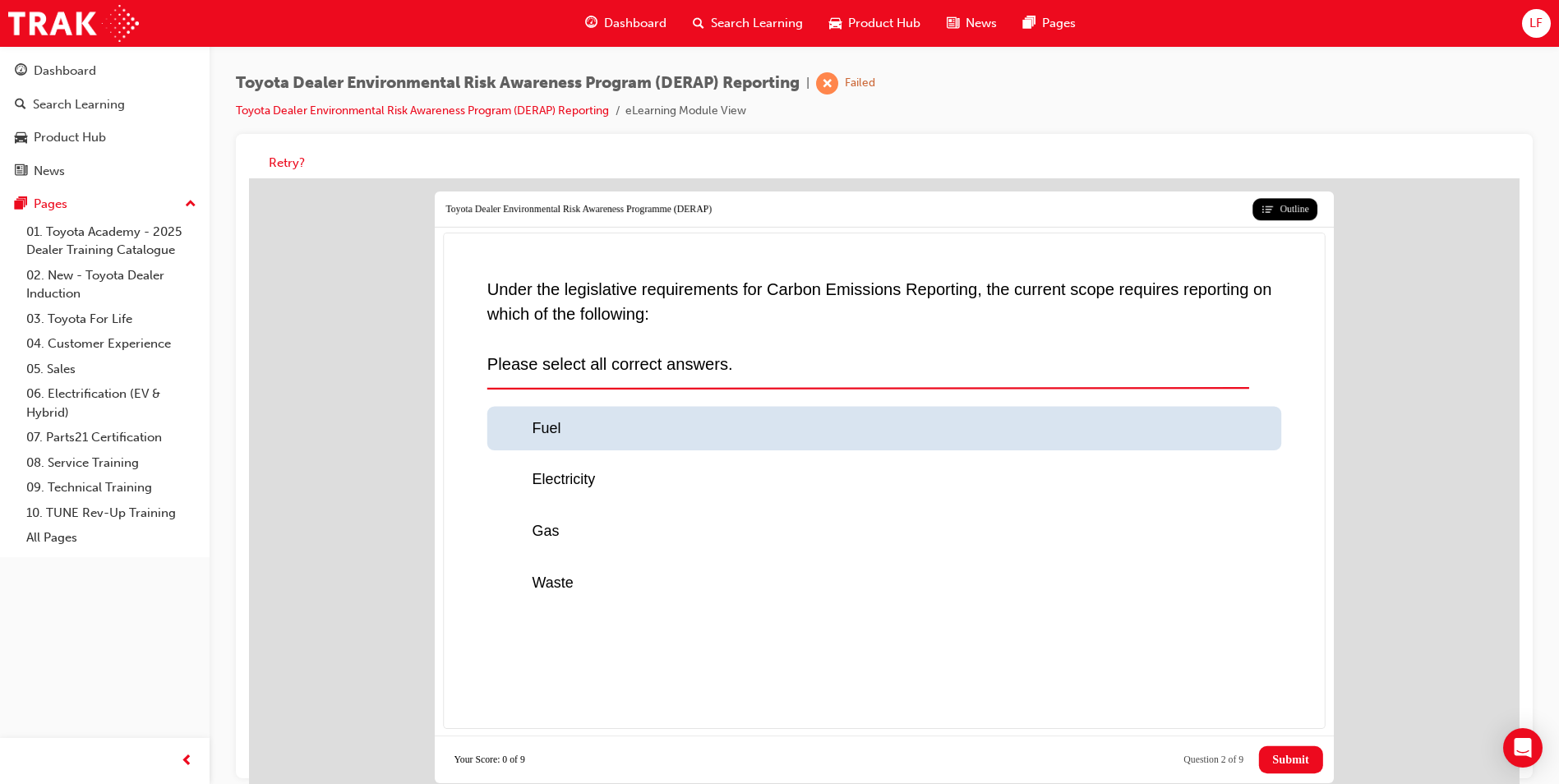
click at [503, 424] on div at bounding box center [515, 429] width 34 height 22
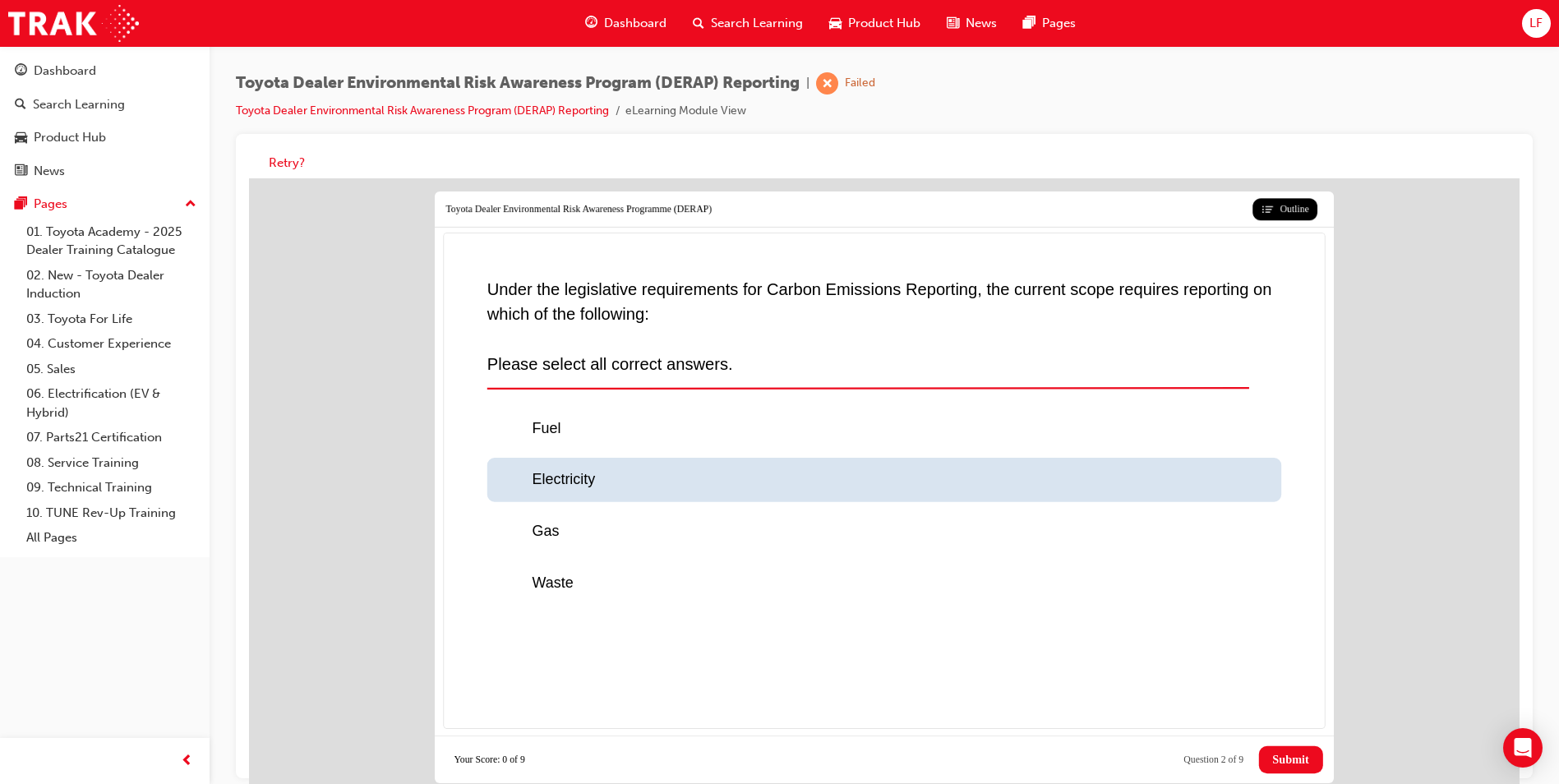
drag, startPoint x: 510, startPoint y: 482, endPoint x: 510, endPoint y: 500, distance: 18.0
click at [510, 488] on div at bounding box center [515, 480] width 34 height 22
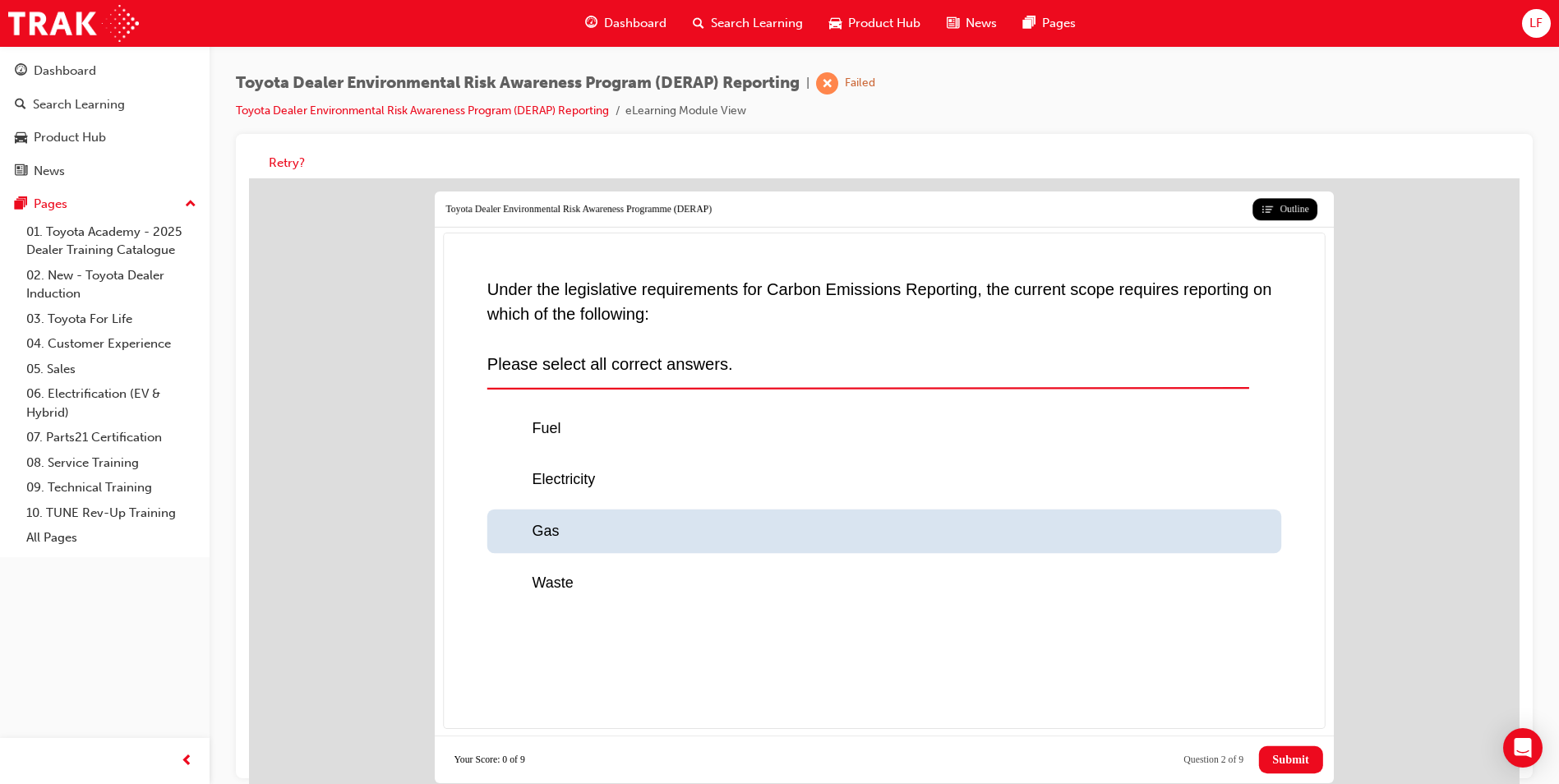
drag, startPoint x: 509, startPoint y: 528, endPoint x: 508, endPoint y: 566, distance: 38.0
click at [509, 534] on div at bounding box center [515, 531] width 34 height 22
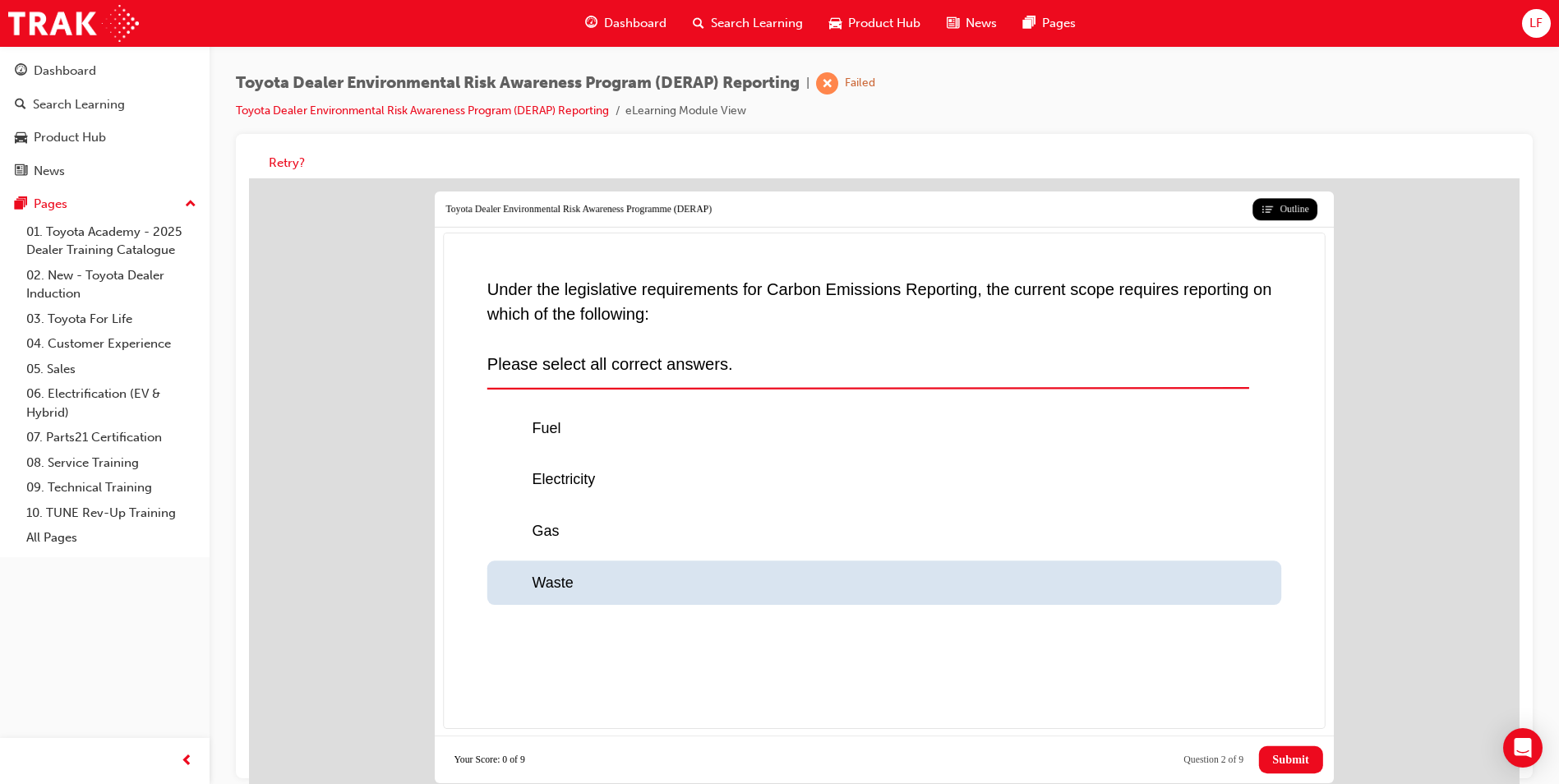
click at [501, 582] on div at bounding box center [515, 583] width 34 height 22
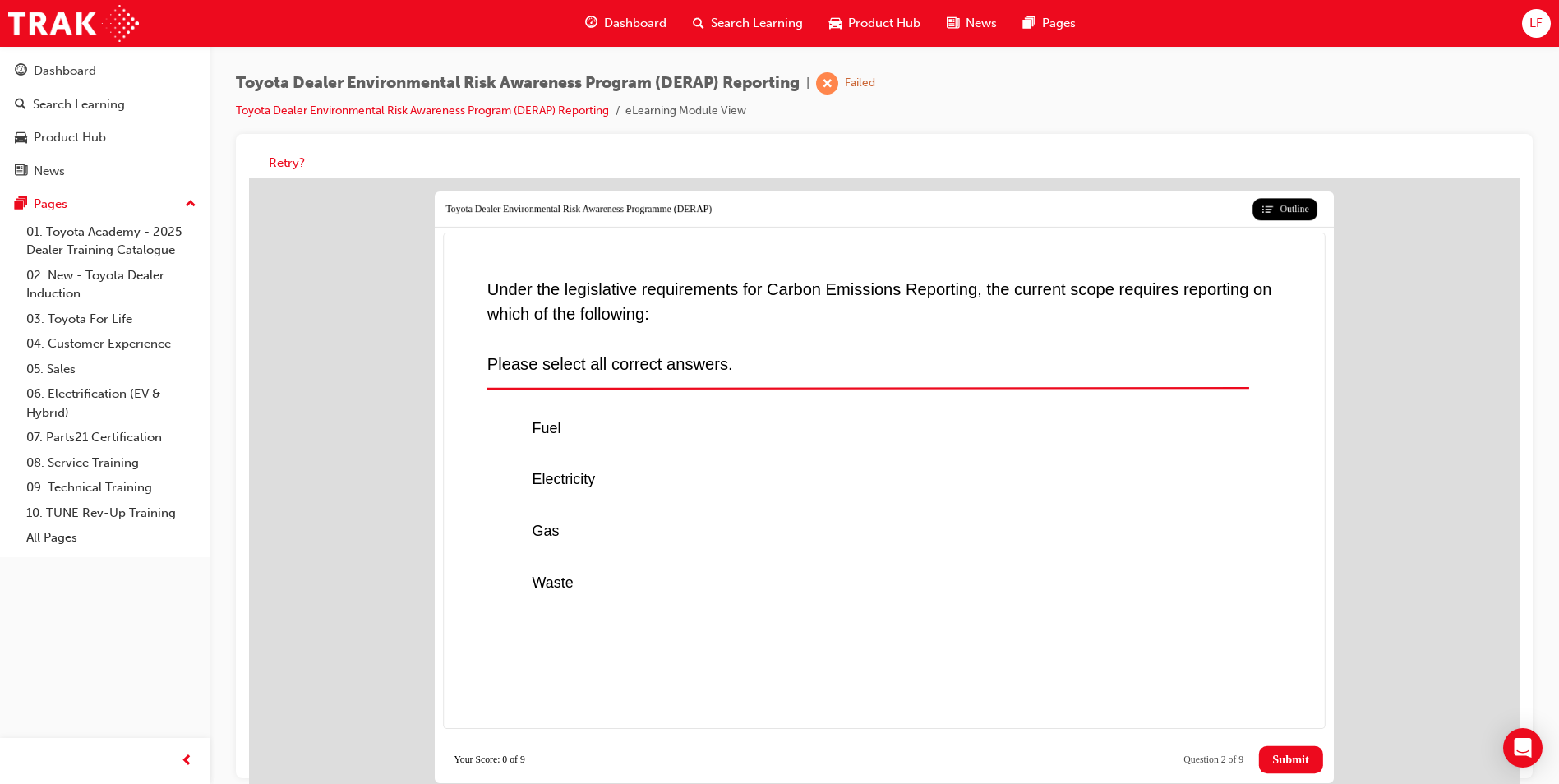
click at [1275, 758] on span "Submit" at bounding box center [1290, 760] width 36 height 14
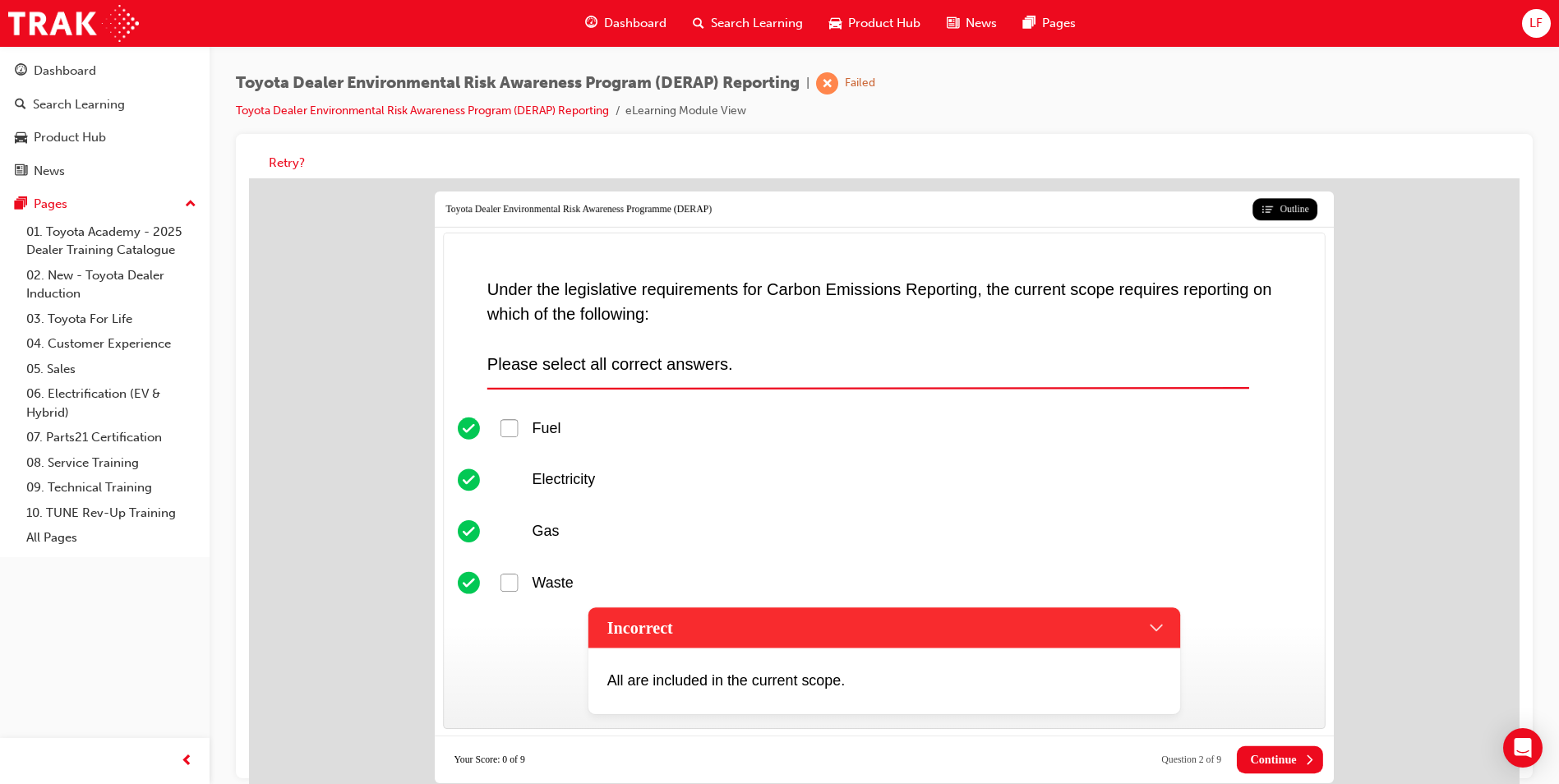
click at [1252, 755] on span "Continue" at bounding box center [1272, 760] width 46 height 14
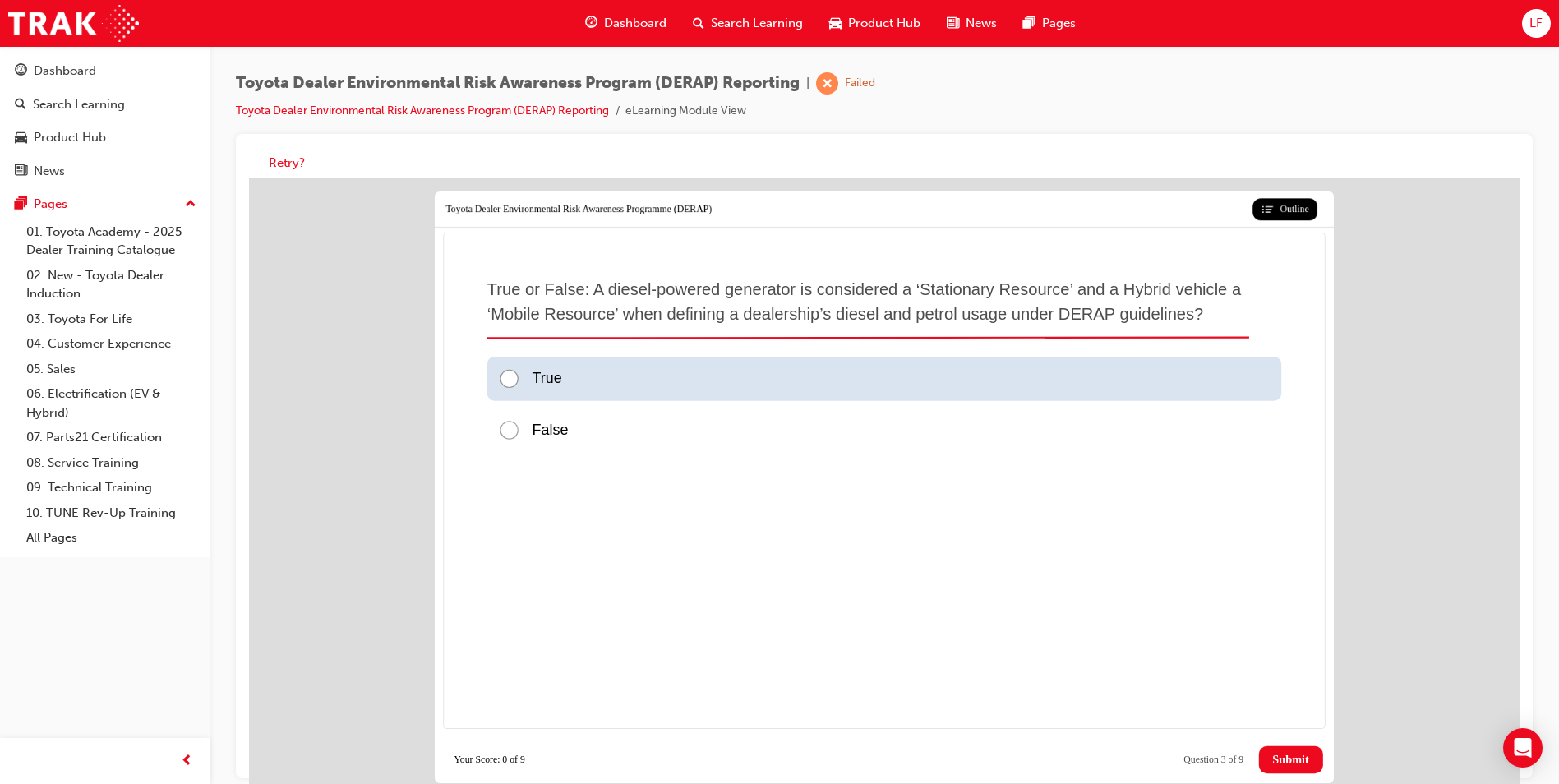
click at [503, 375] on div at bounding box center [515, 380] width 34 height 22
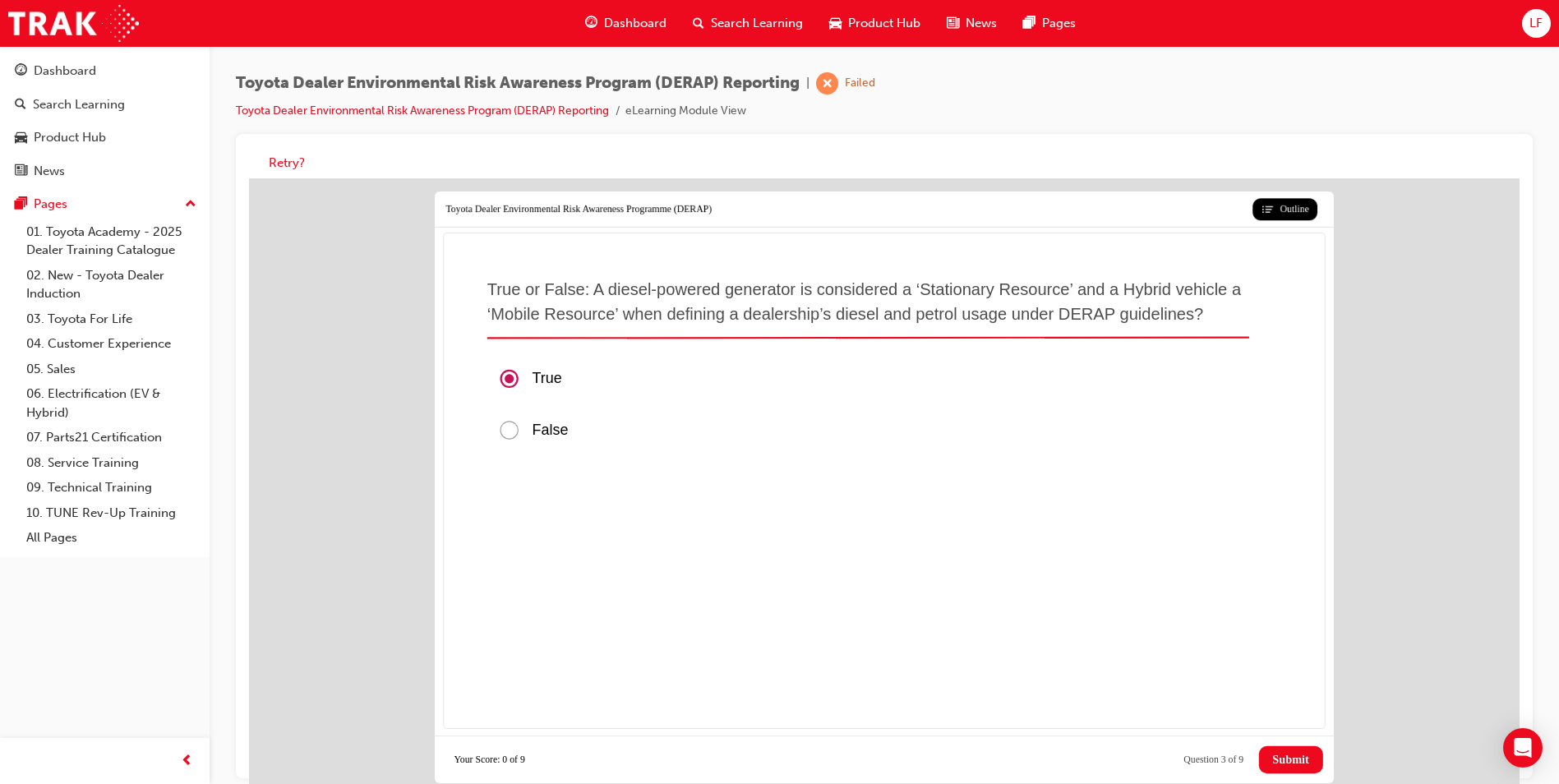
click at [1277, 755] on span "Submit" at bounding box center [1290, 760] width 36 height 14
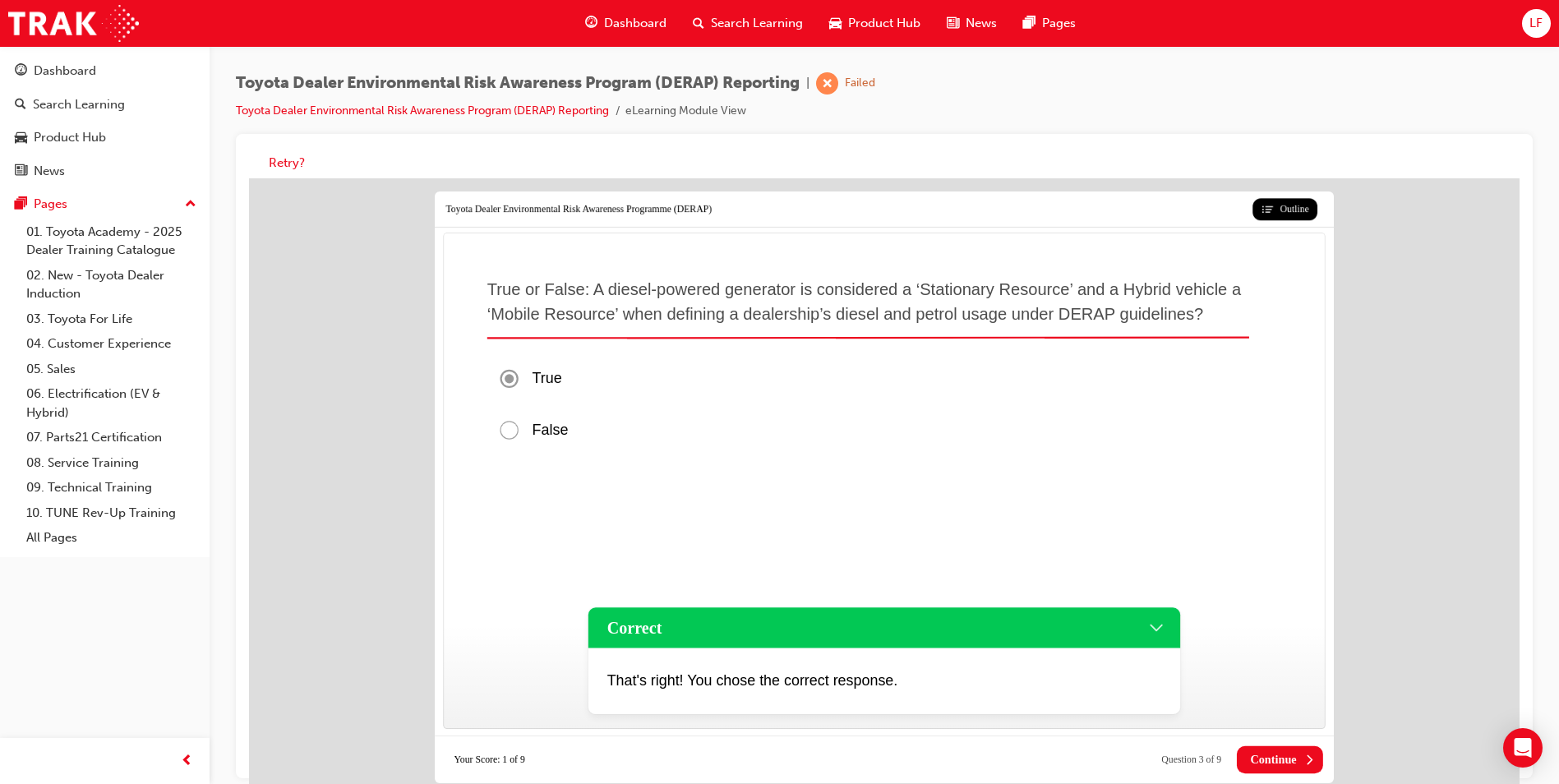
click at [895, 625] on div "Correct" at bounding box center [884, 628] width 591 height 40
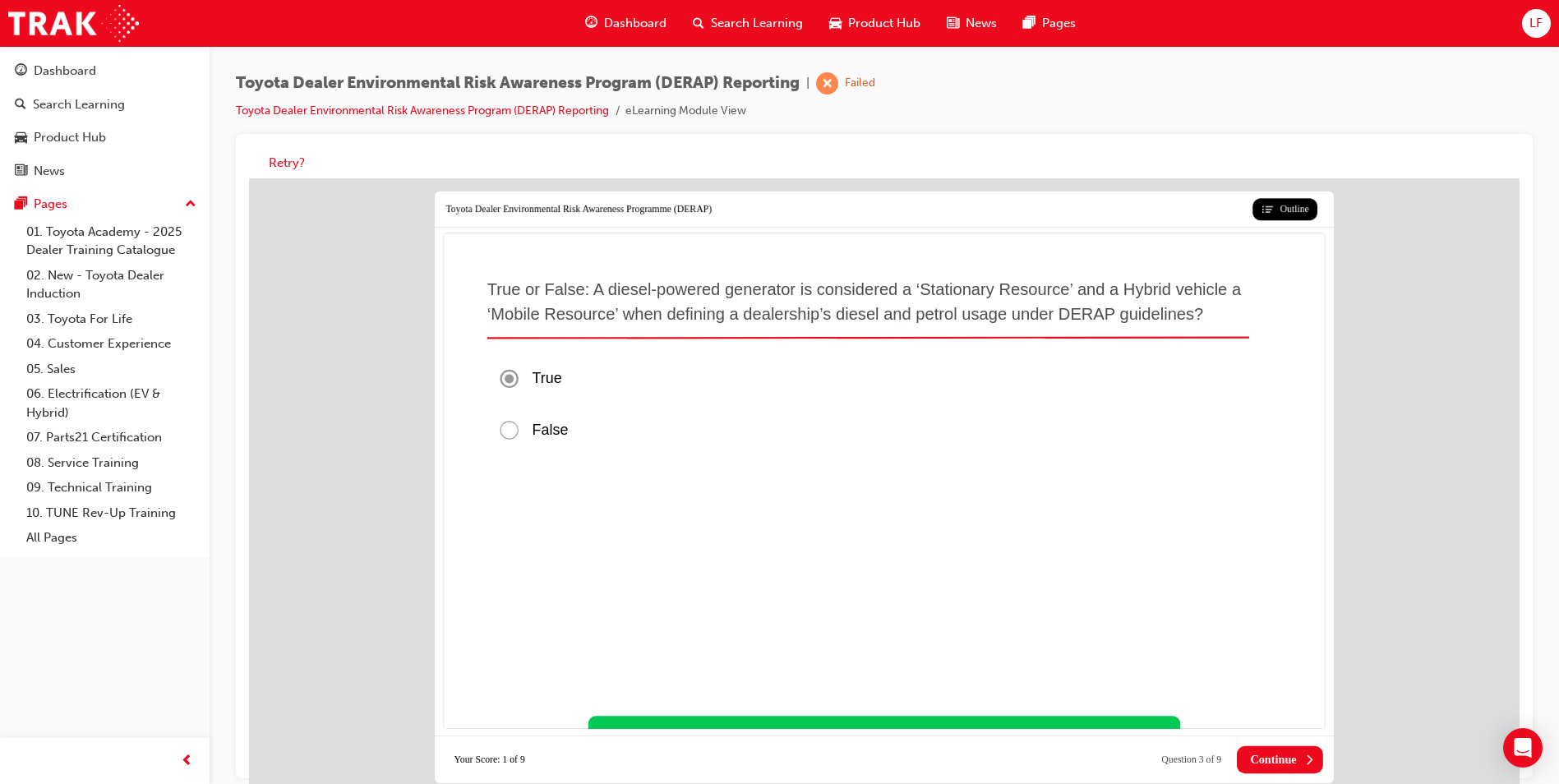
click at [1281, 756] on span "Continue" at bounding box center [1272, 760] width 46 height 14
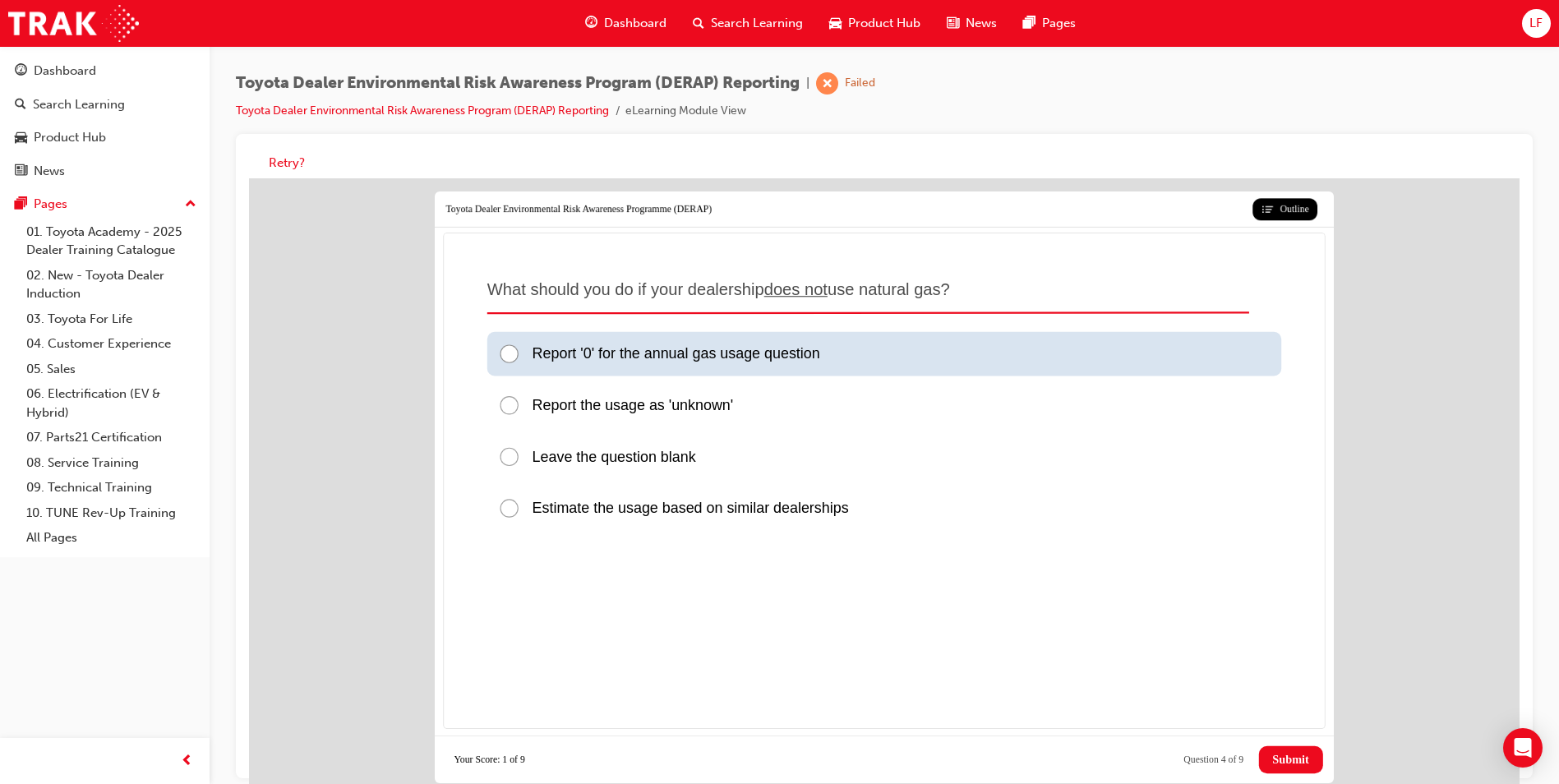
drag, startPoint x: 512, startPoint y: 348, endPoint x: 680, endPoint y: 415, distance: 180.9
click at [511, 349] on div at bounding box center [515, 355] width 34 height 22
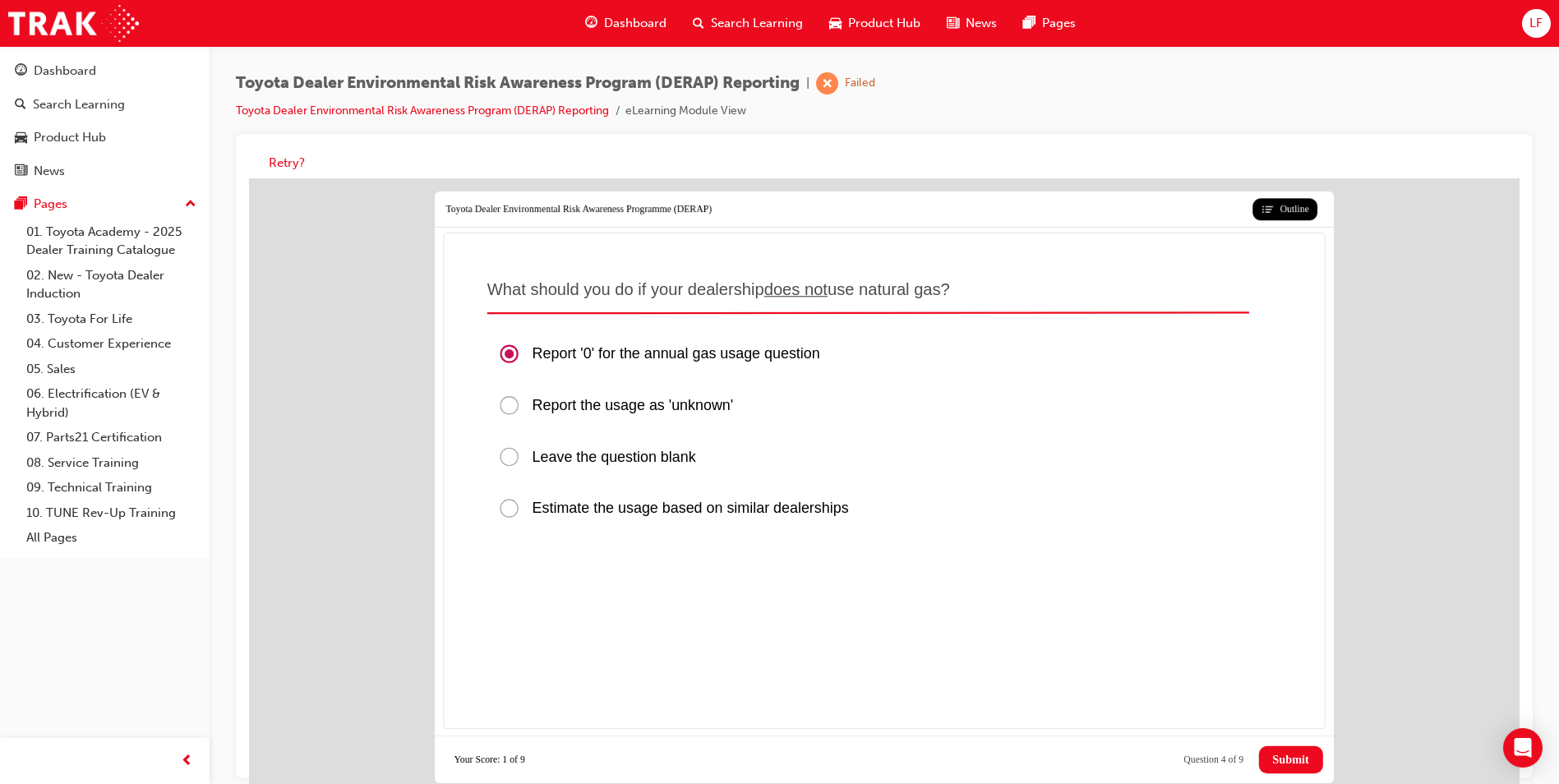
click at [1299, 751] on button "Submit" at bounding box center [1291, 760] width 64 height 28
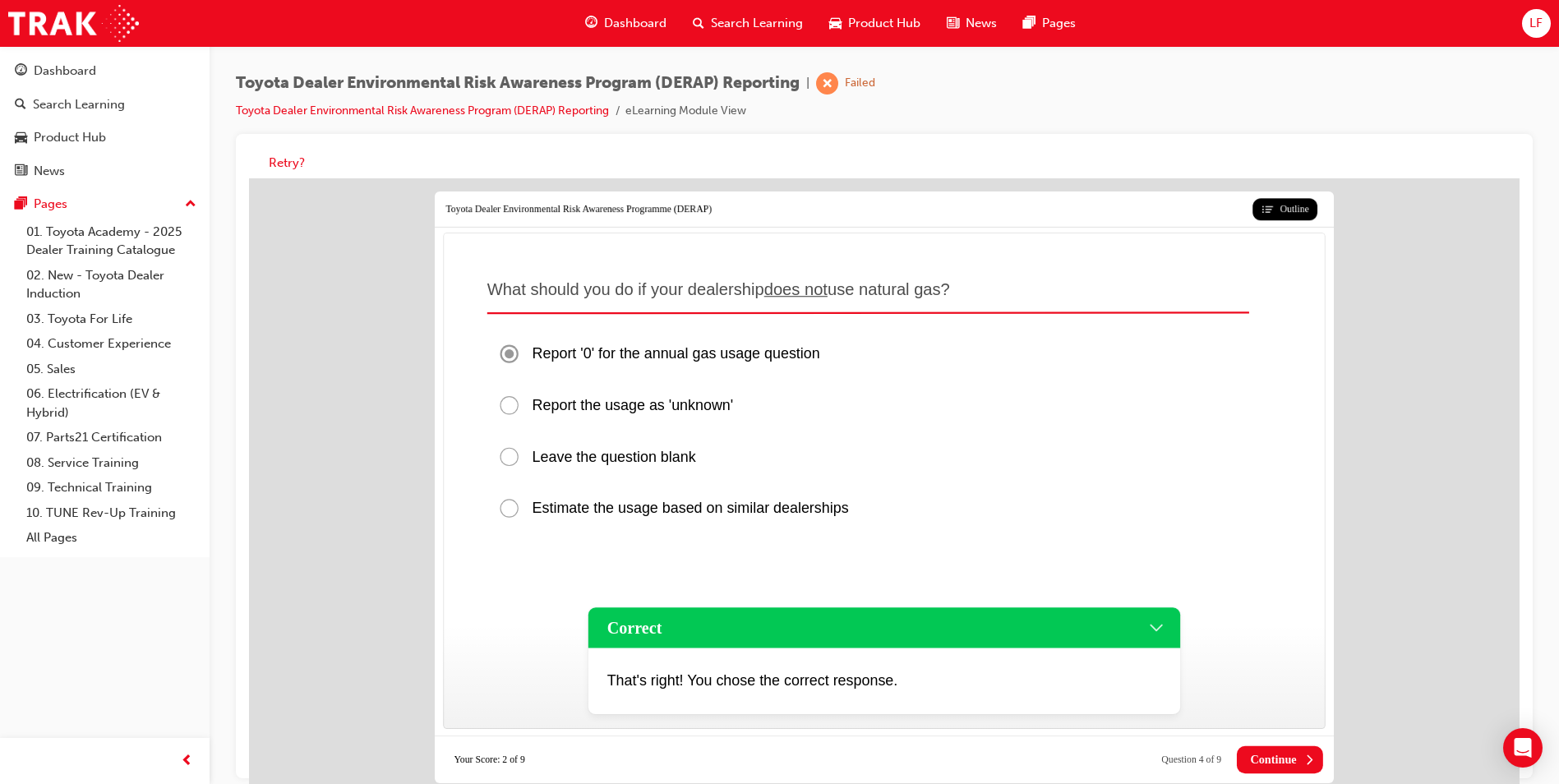
click at [1265, 753] on span "Continue" at bounding box center [1272, 760] width 46 height 14
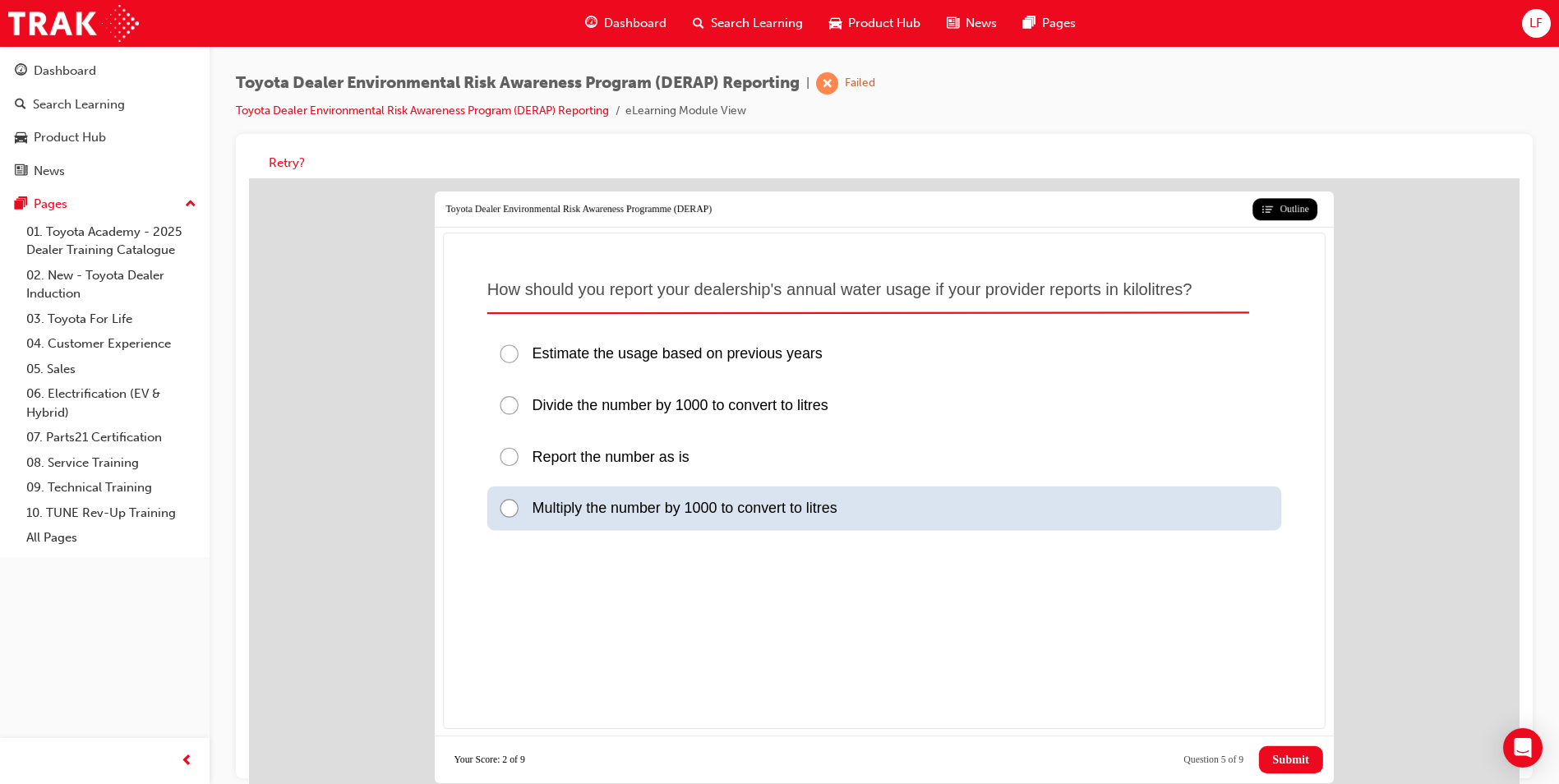
click at [510, 503] on div at bounding box center [515, 509] width 34 height 22
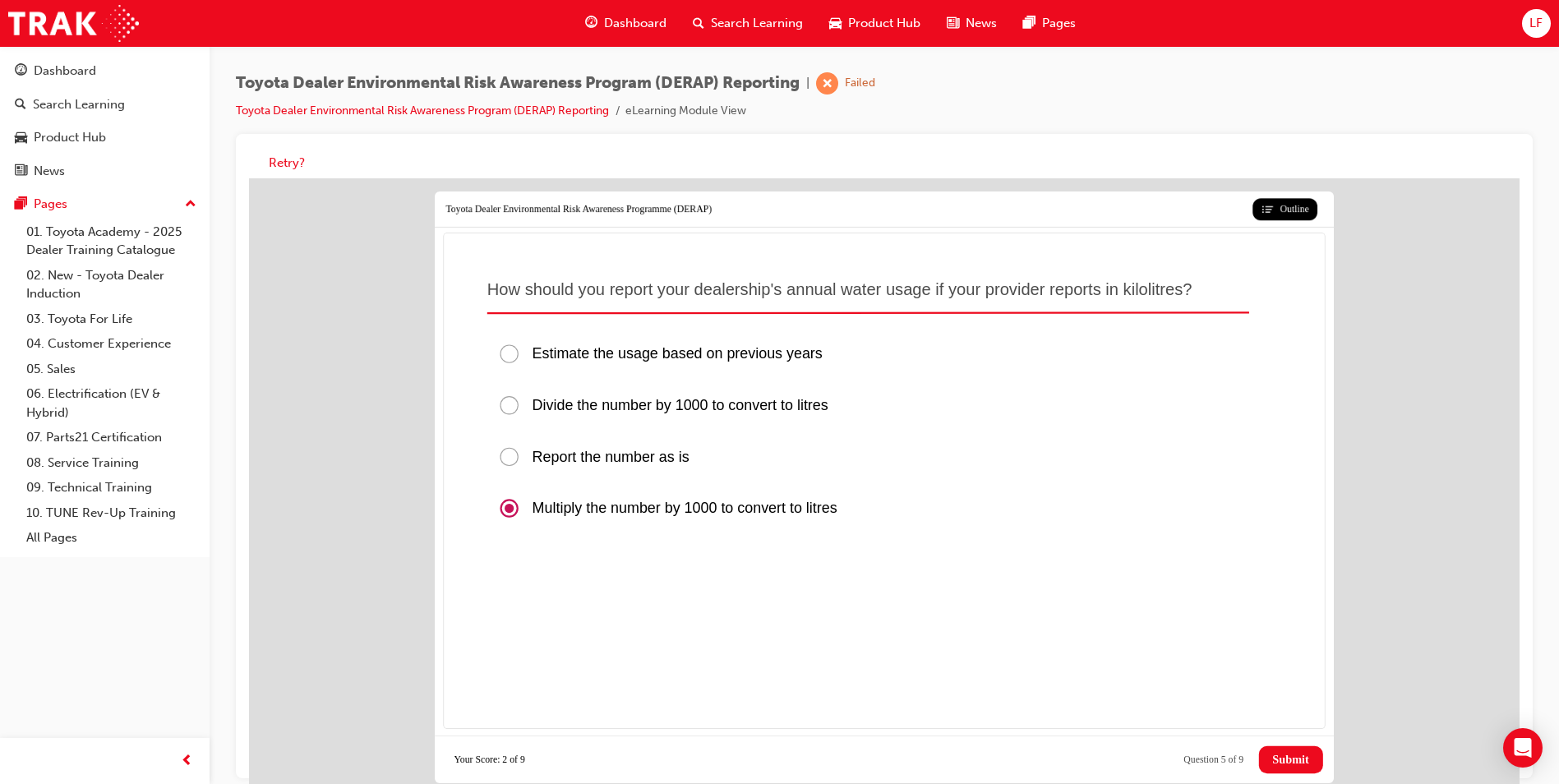
click at [1290, 756] on span "Submit" at bounding box center [1290, 760] width 36 height 14
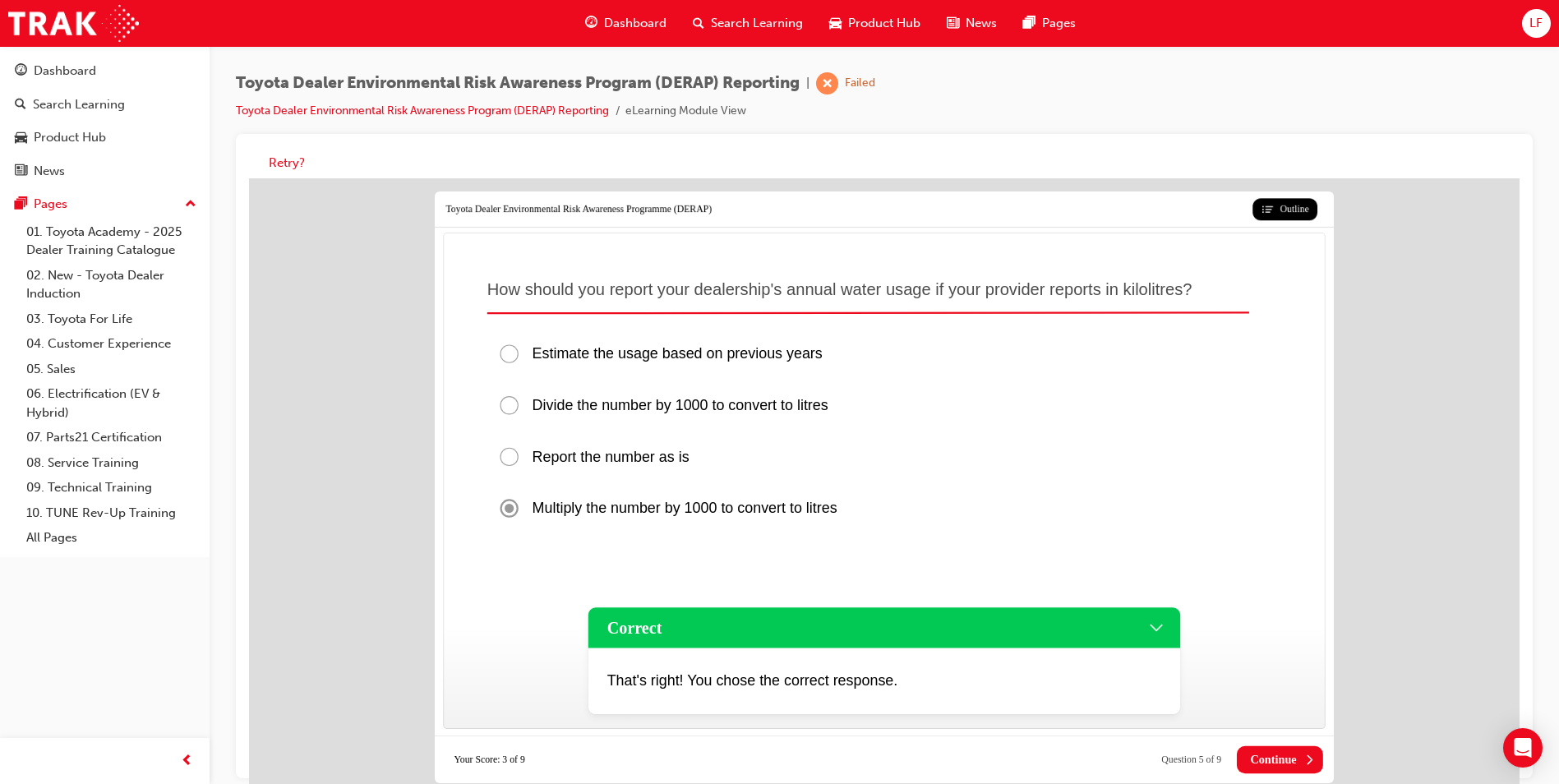
click at [1312, 755] on icon at bounding box center [1308, 760] width 14 height 14
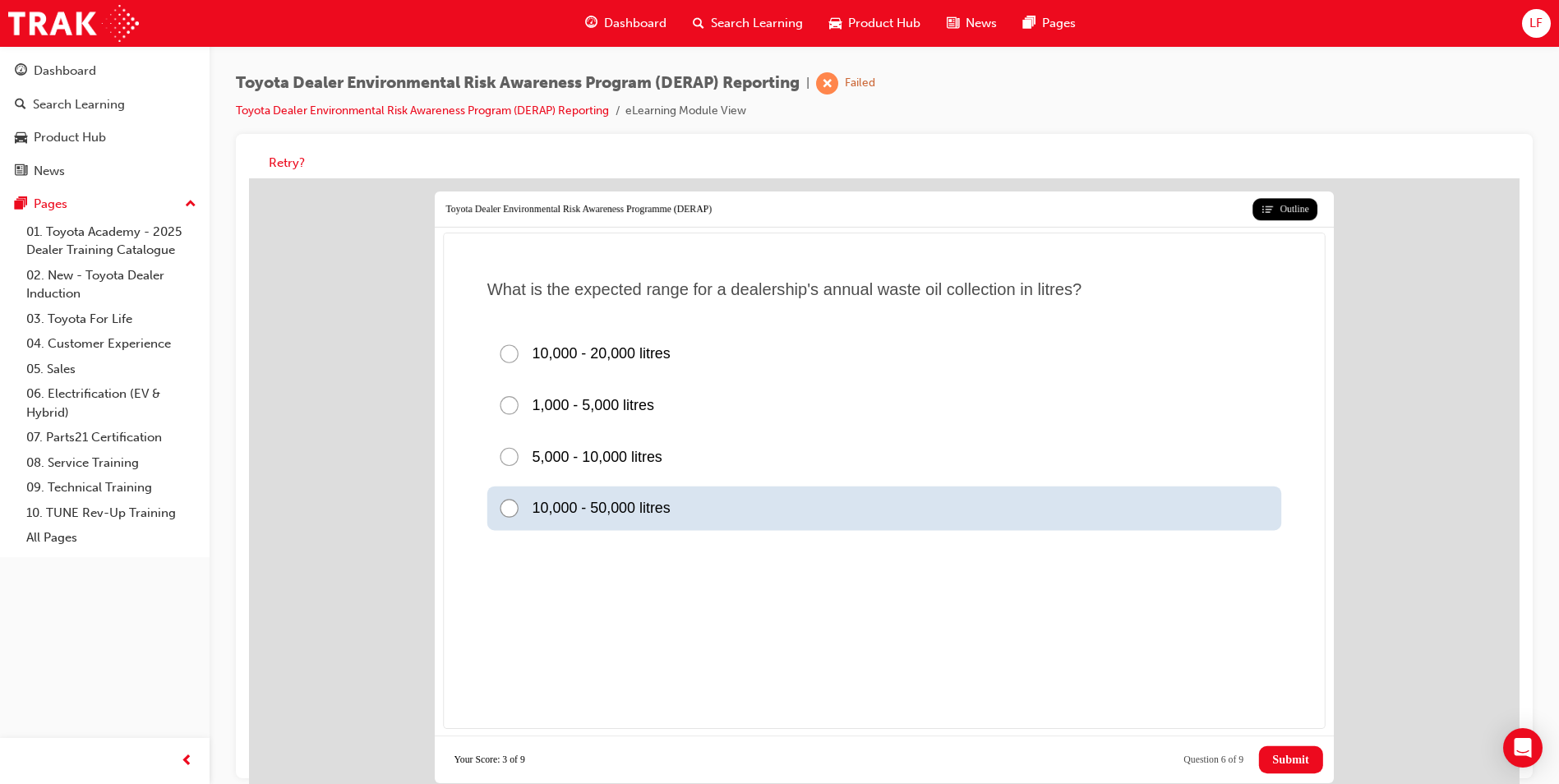
click at [511, 504] on div at bounding box center [515, 509] width 34 height 22
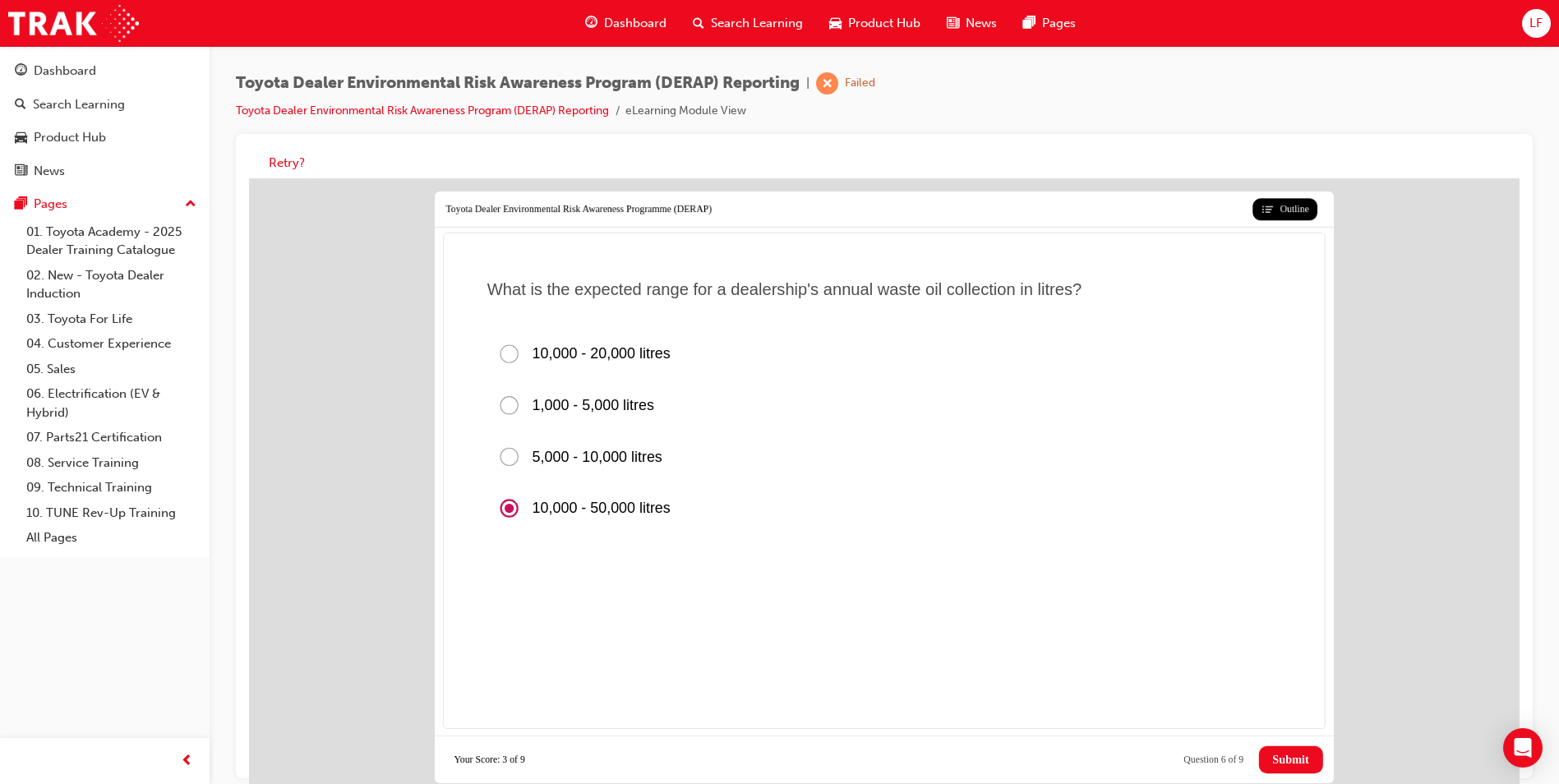
click at [1301, 762] on span "Submit" at bounding box center [1290, 760] width 36 height 14
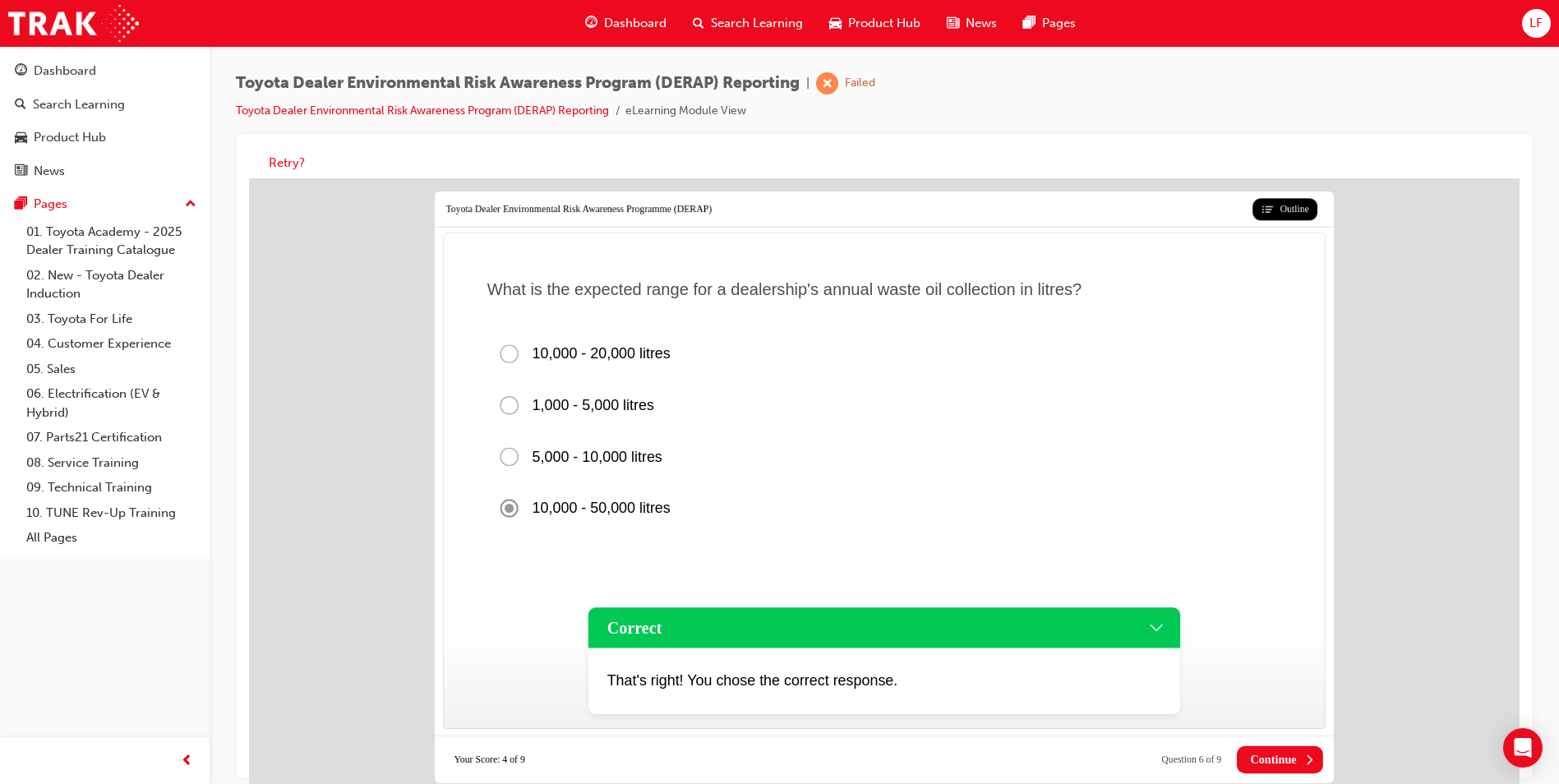
click at [1289, 755] on span "Continue" at bounding box center [1272, 760] width 46 height 14
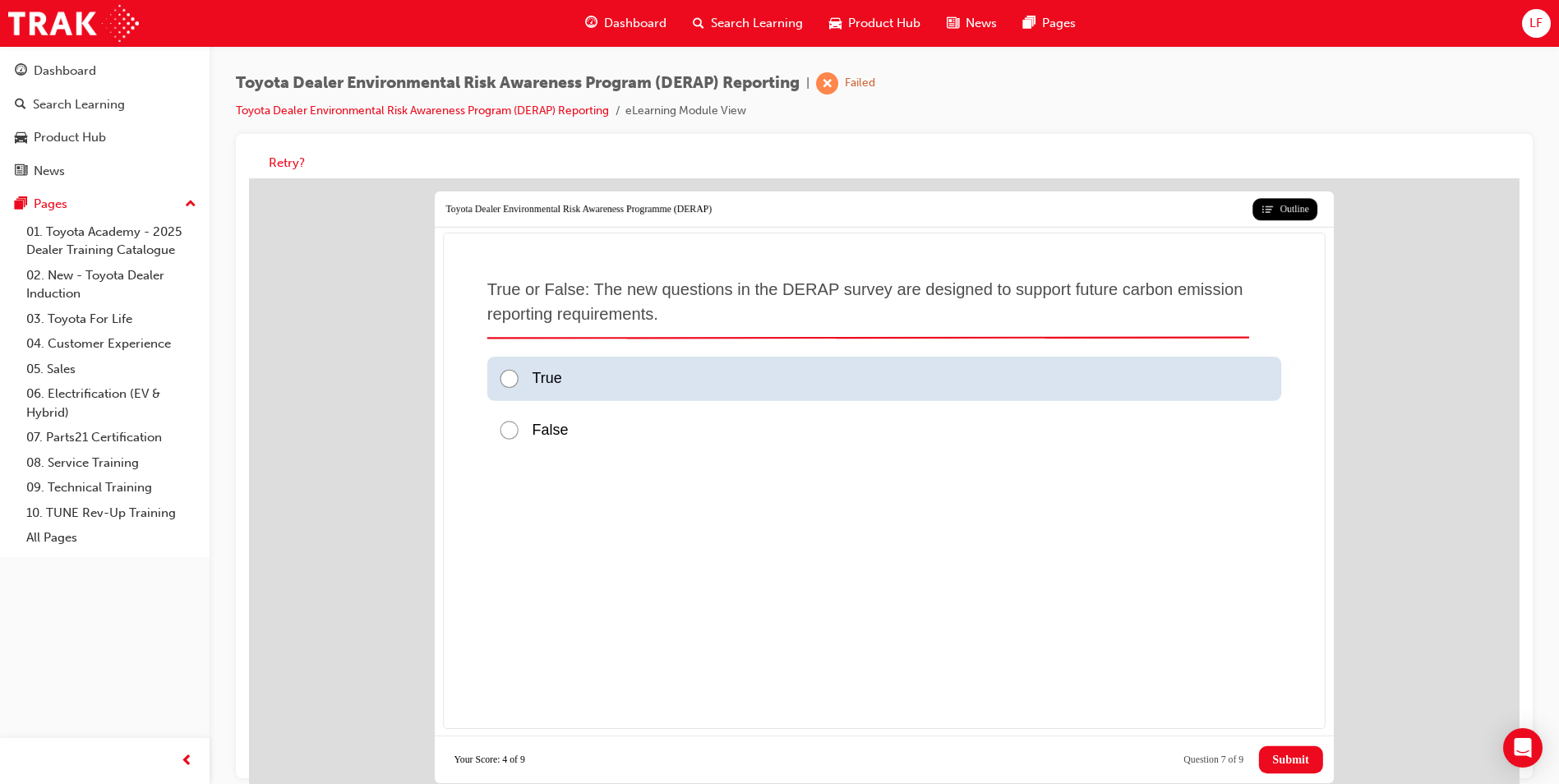
click at [518, 379] on div at bounding box center [515, 380] width 34 height 22
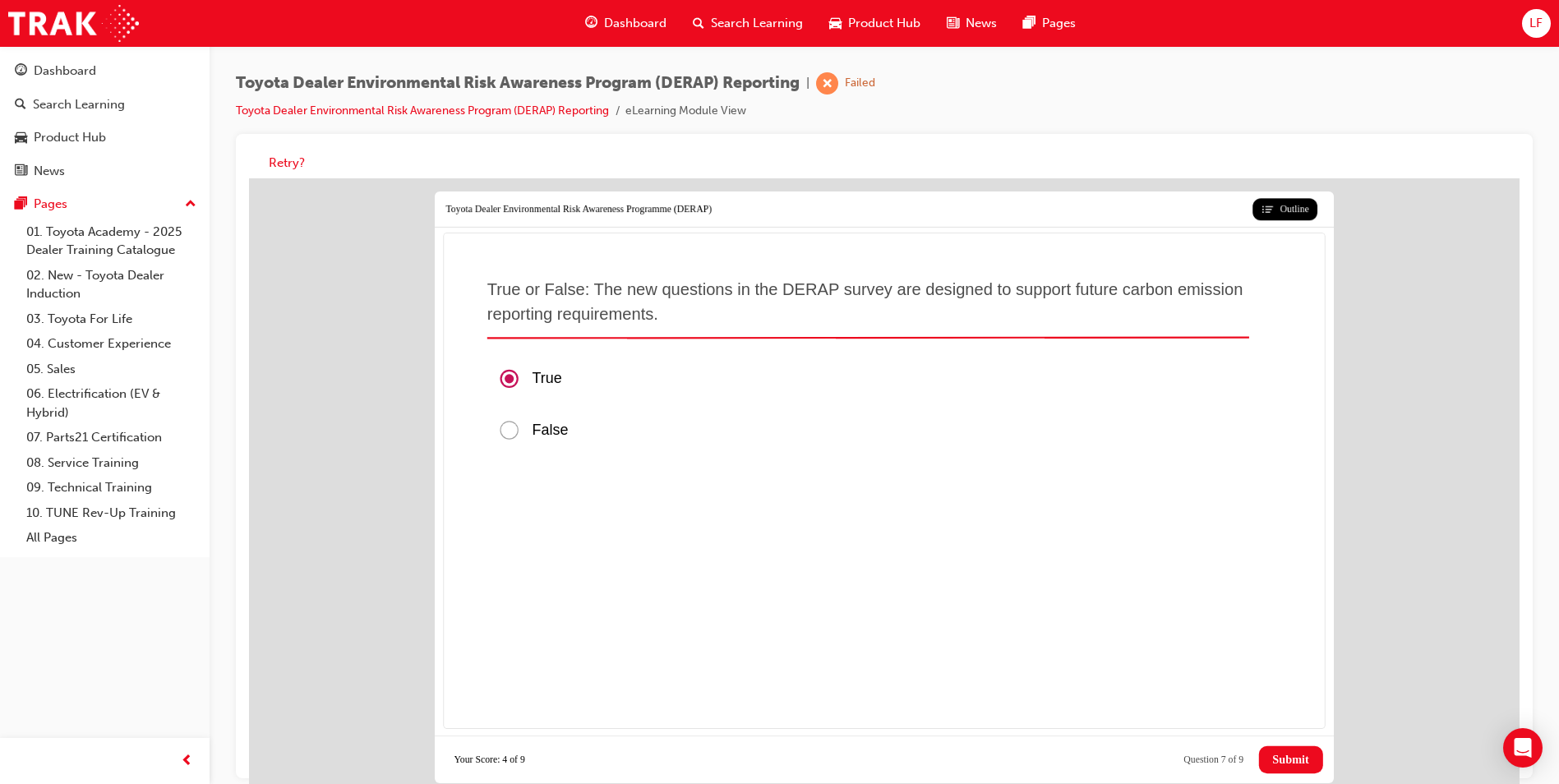
click at [1283, 763] on span "Submit" at bounding box center [1290, 760] width 36 height 14
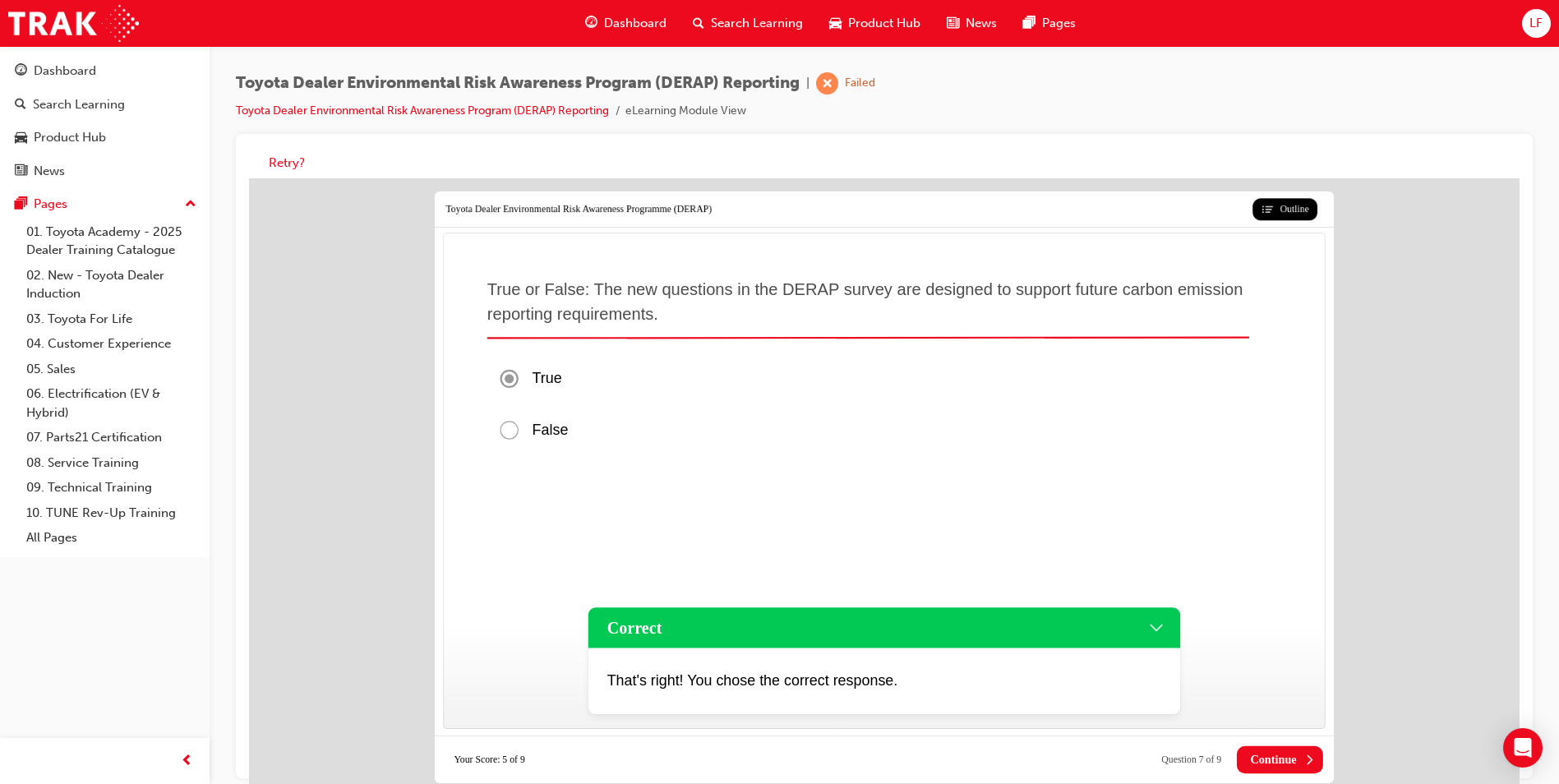
click at [1283, 763] on span "Continue" at bounding box center [1272, 760] width 46 height 14
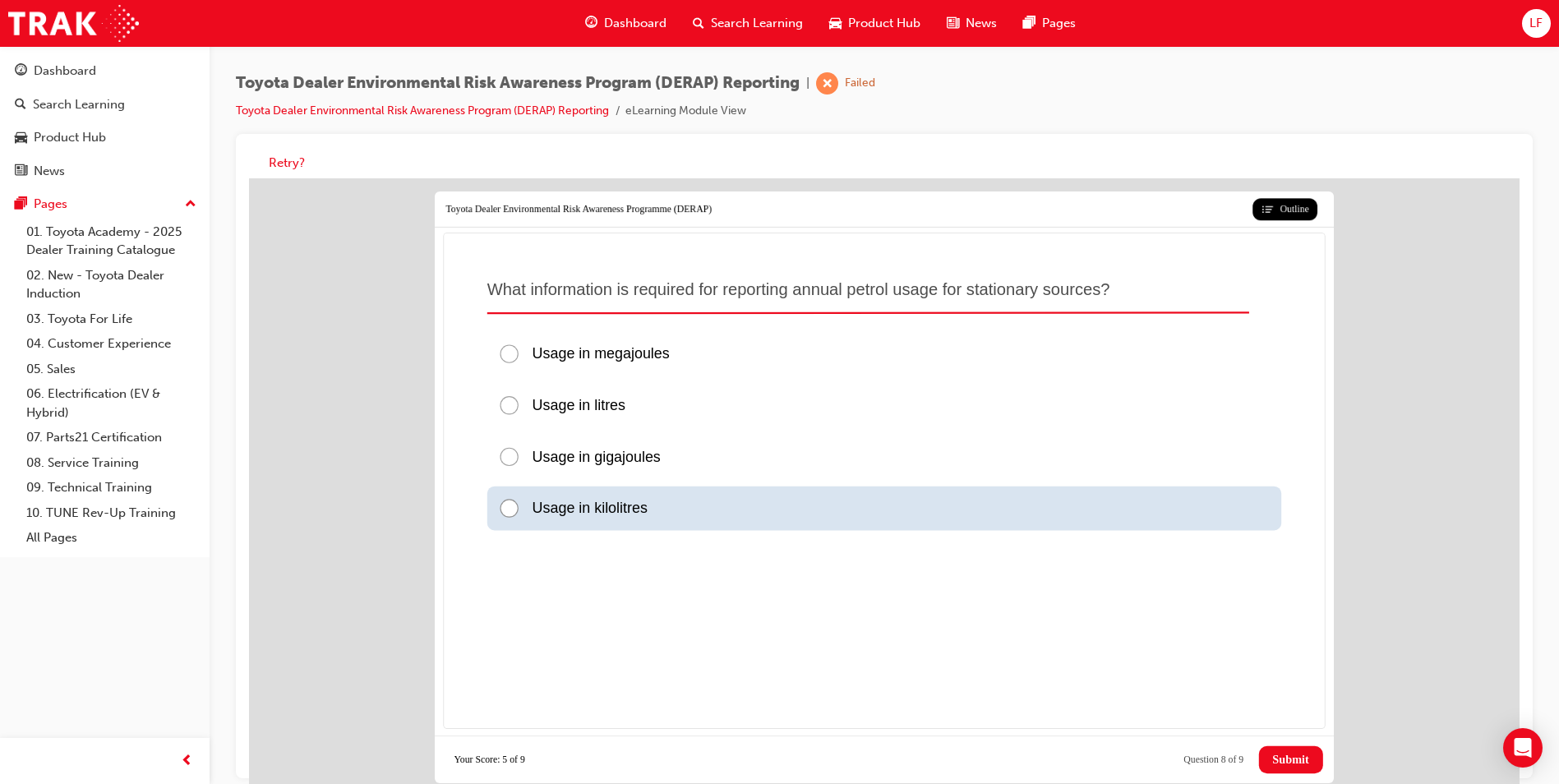
click at [510, 503] on div at bounding box center [515, 509] width 34 height 22
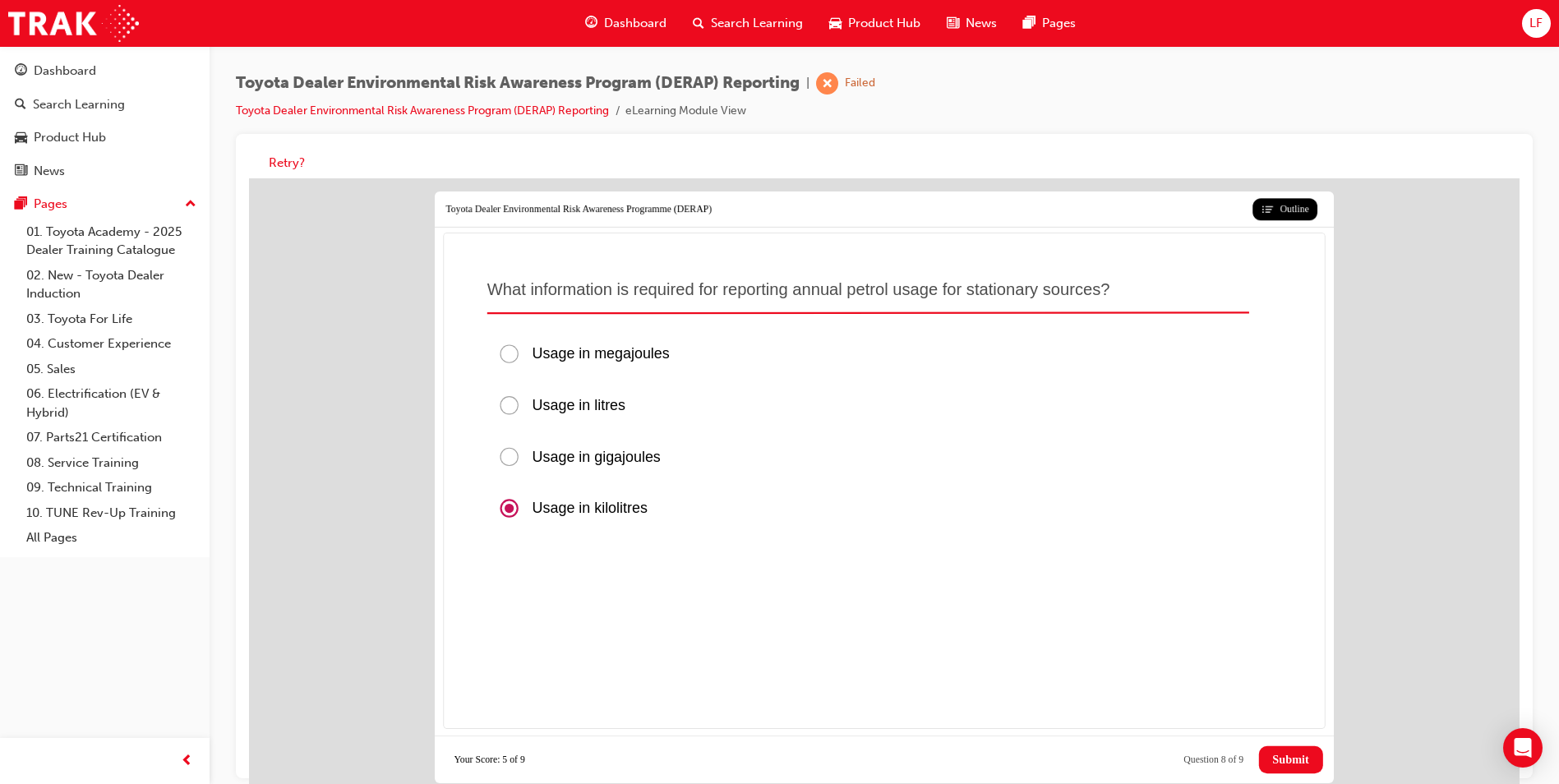
click at [1297, 761] on span "Submit" at bounding box center [1290, 760] width 36 height 14
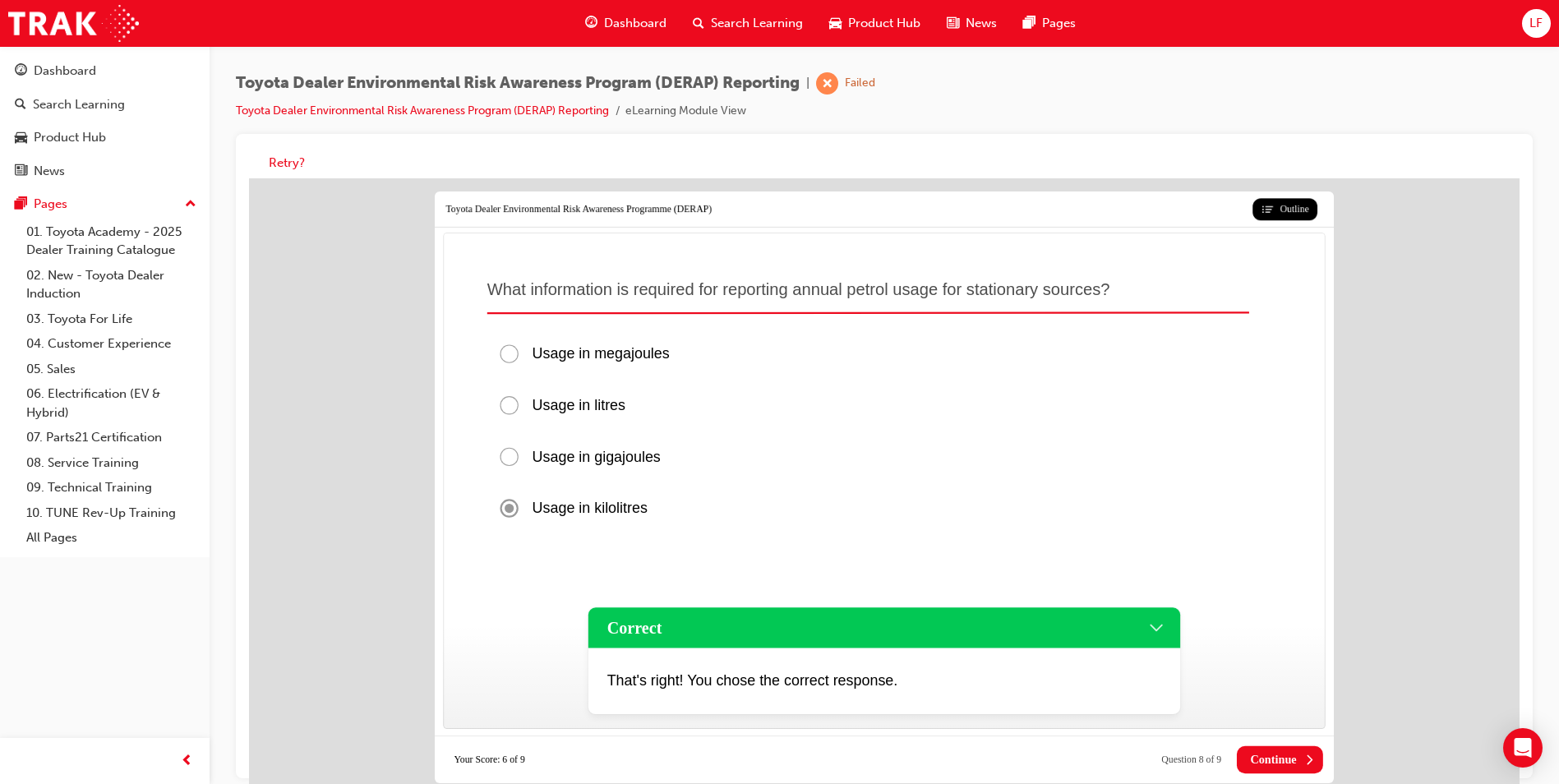
click at [1297, 761] on button "Continue" at bounding box center [1280, 760] width 86 height 28
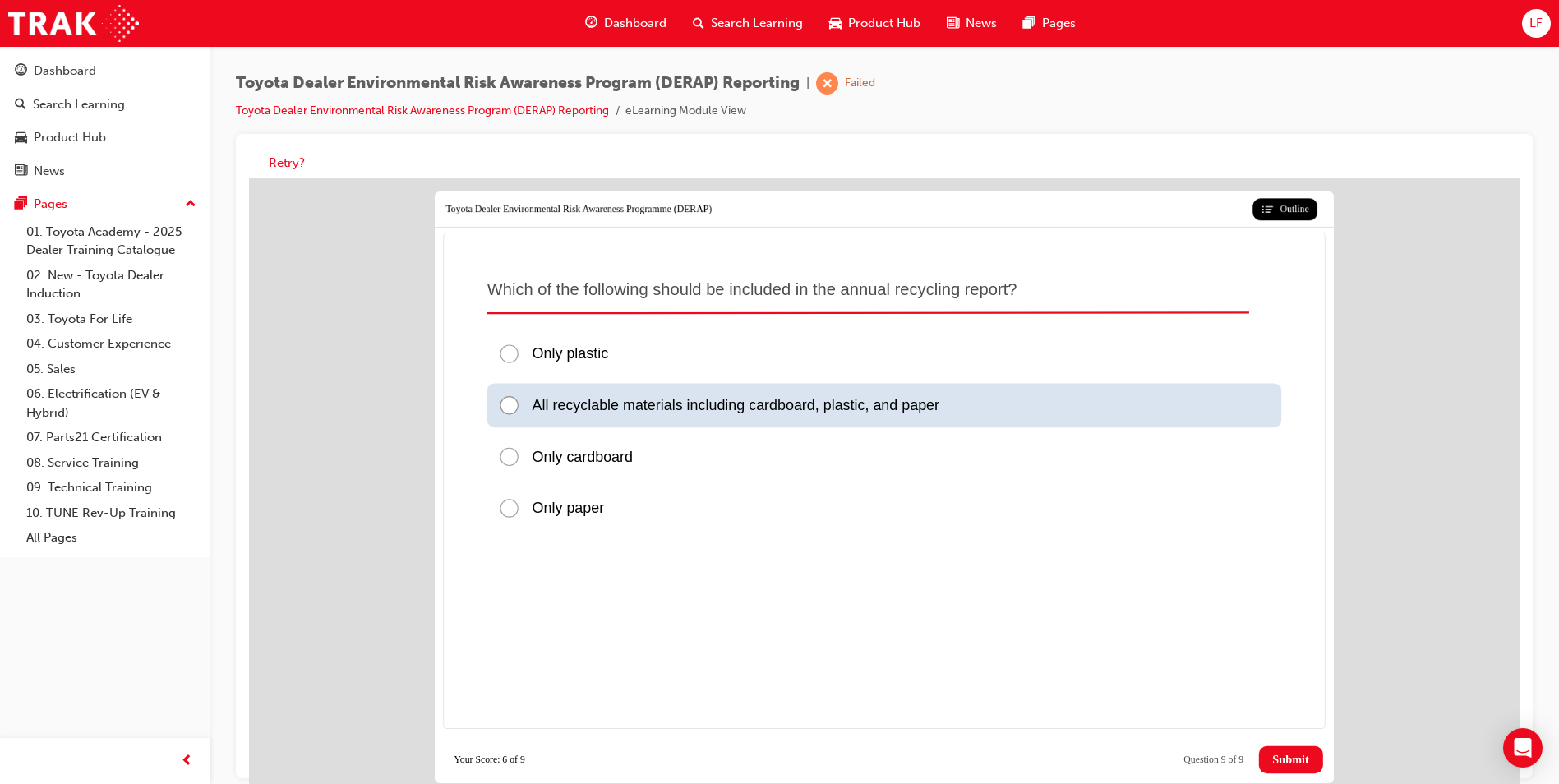
click at [513, 408] on div at bounding box center [515, 405] width 34 height 22
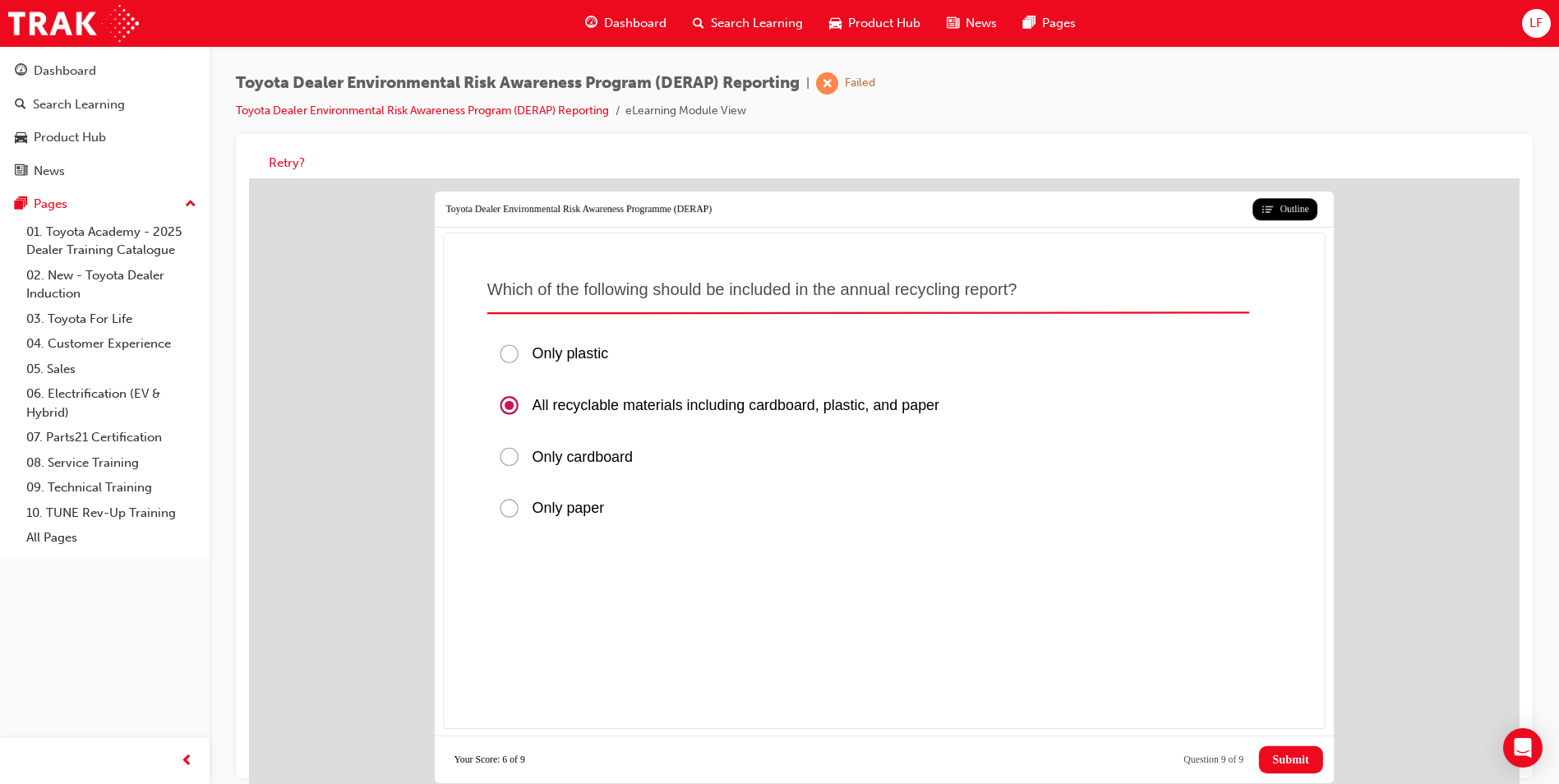
click at [1290, 755] on span "Submit" at bounding box center [1290, 760] width 36 height 14
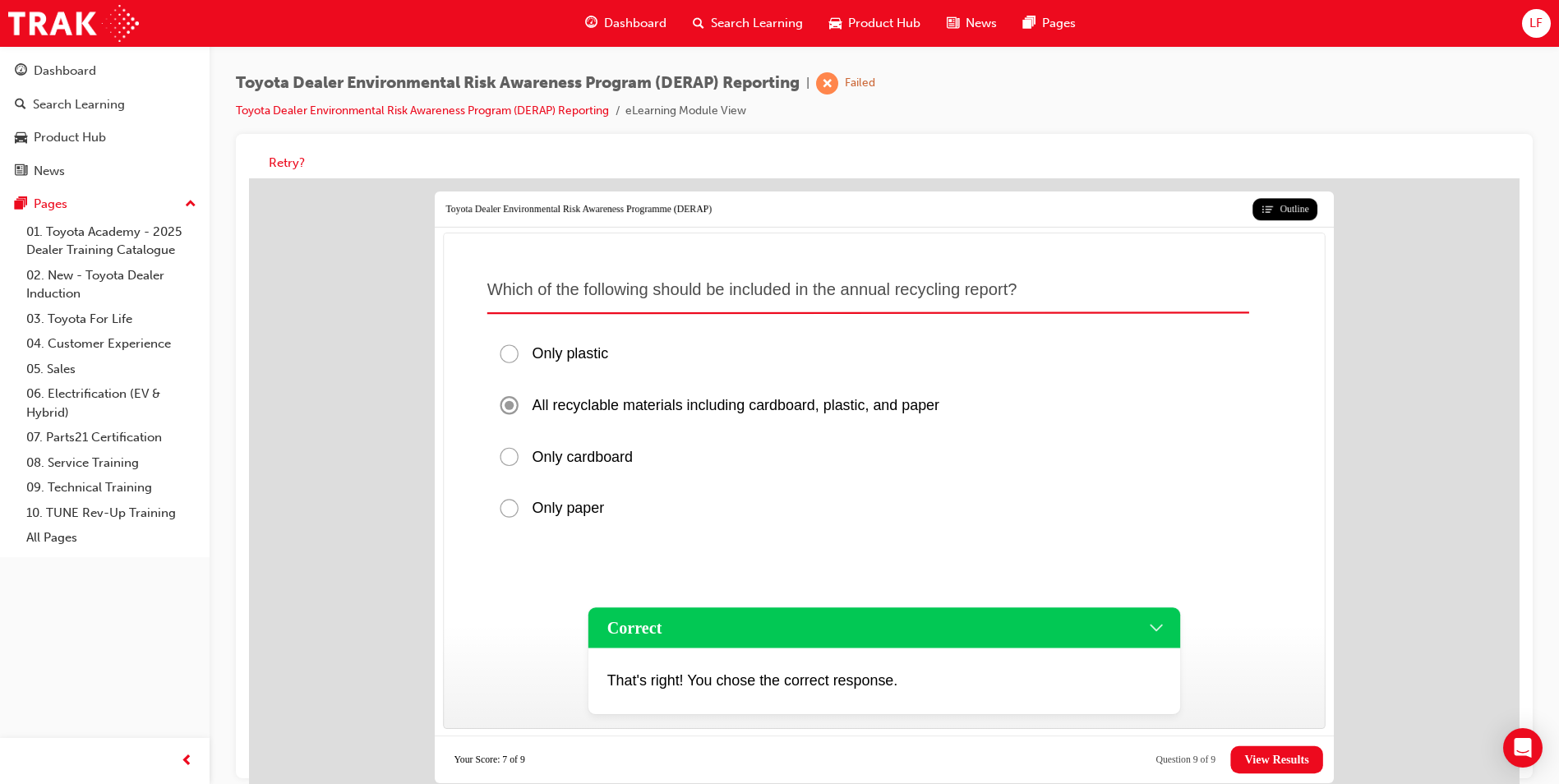
click at [1290, 755] on span "View Results" at bounding box center [1277, 760] width 64 height 14
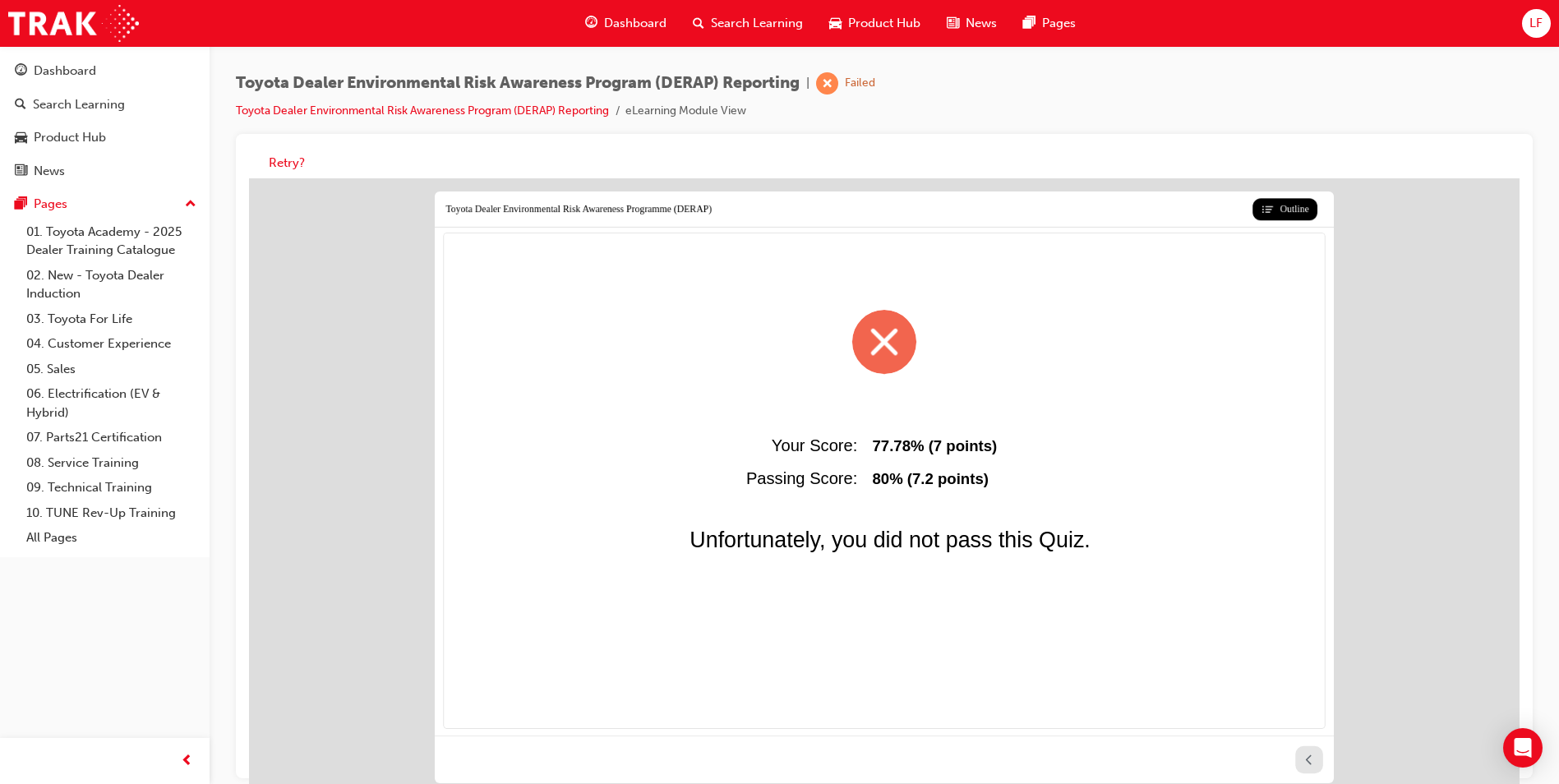
click at [1304, 760] on icon at bounding box center [1308, 760] width 14 height 14
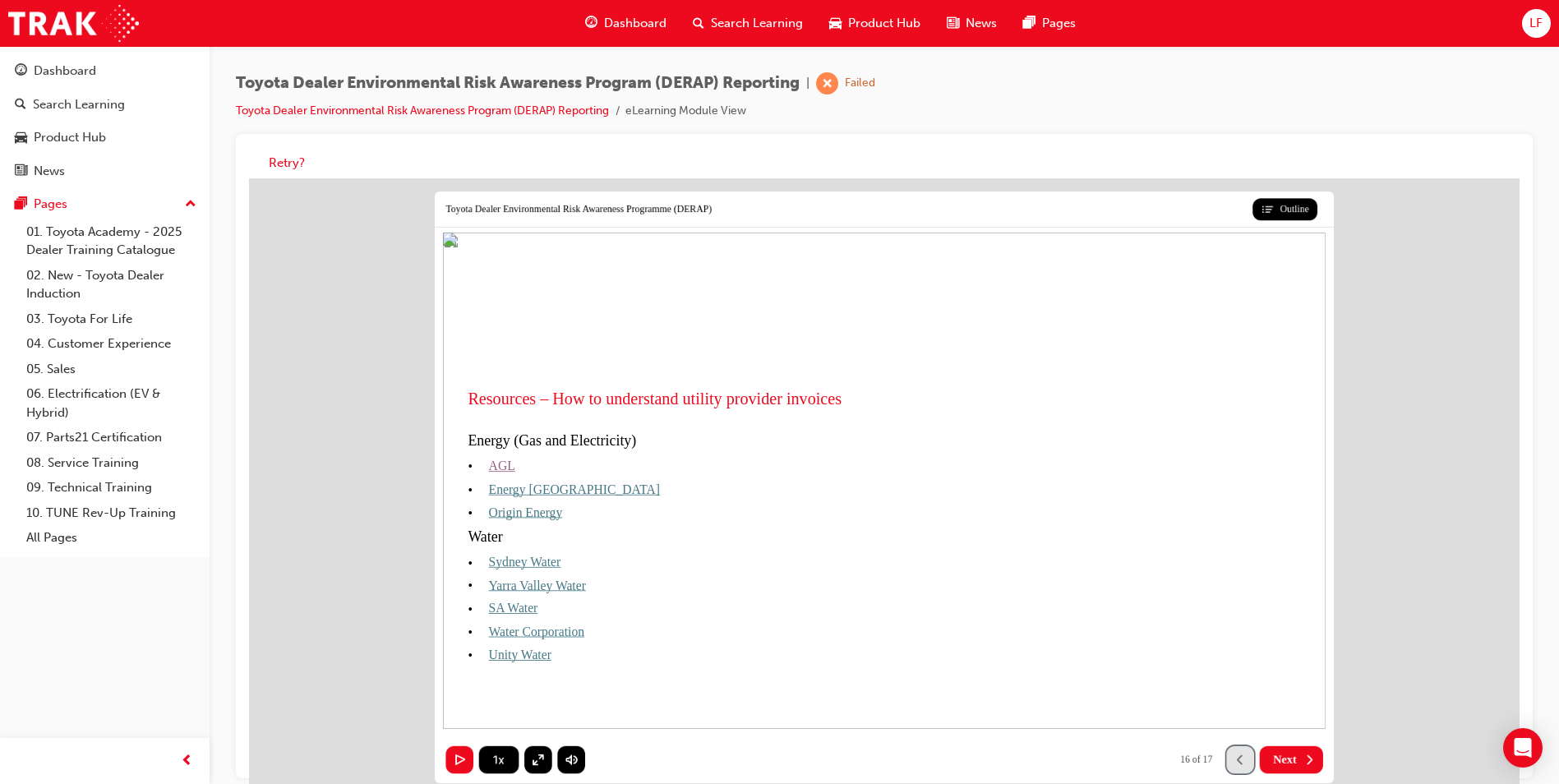
click at [1240, 756] on icon at bounding box center [1240, 760] width 14 height 14
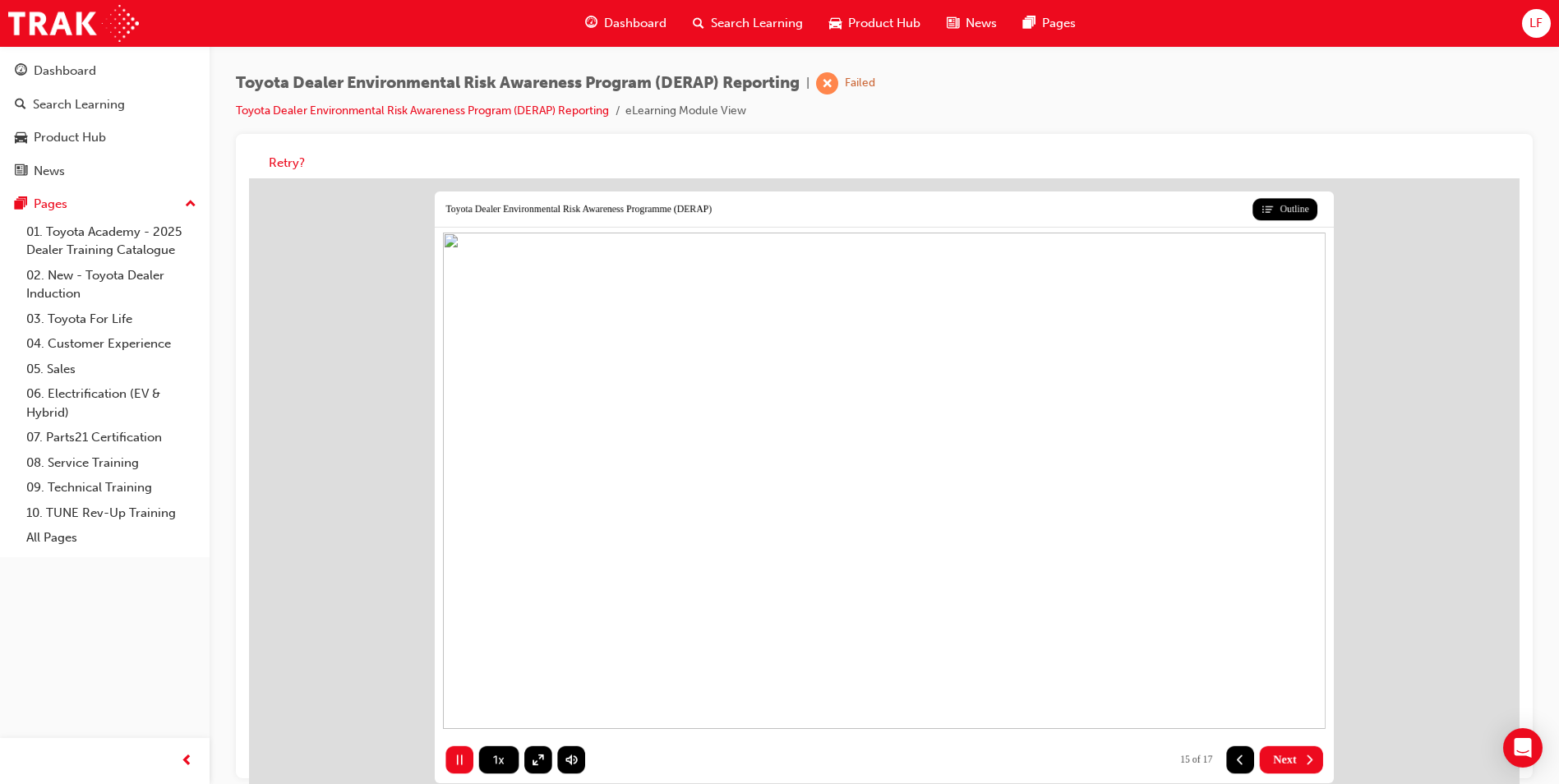
click at [1288, 759] on span "Next" at bounding box center [1285, 760] width 24 height 14
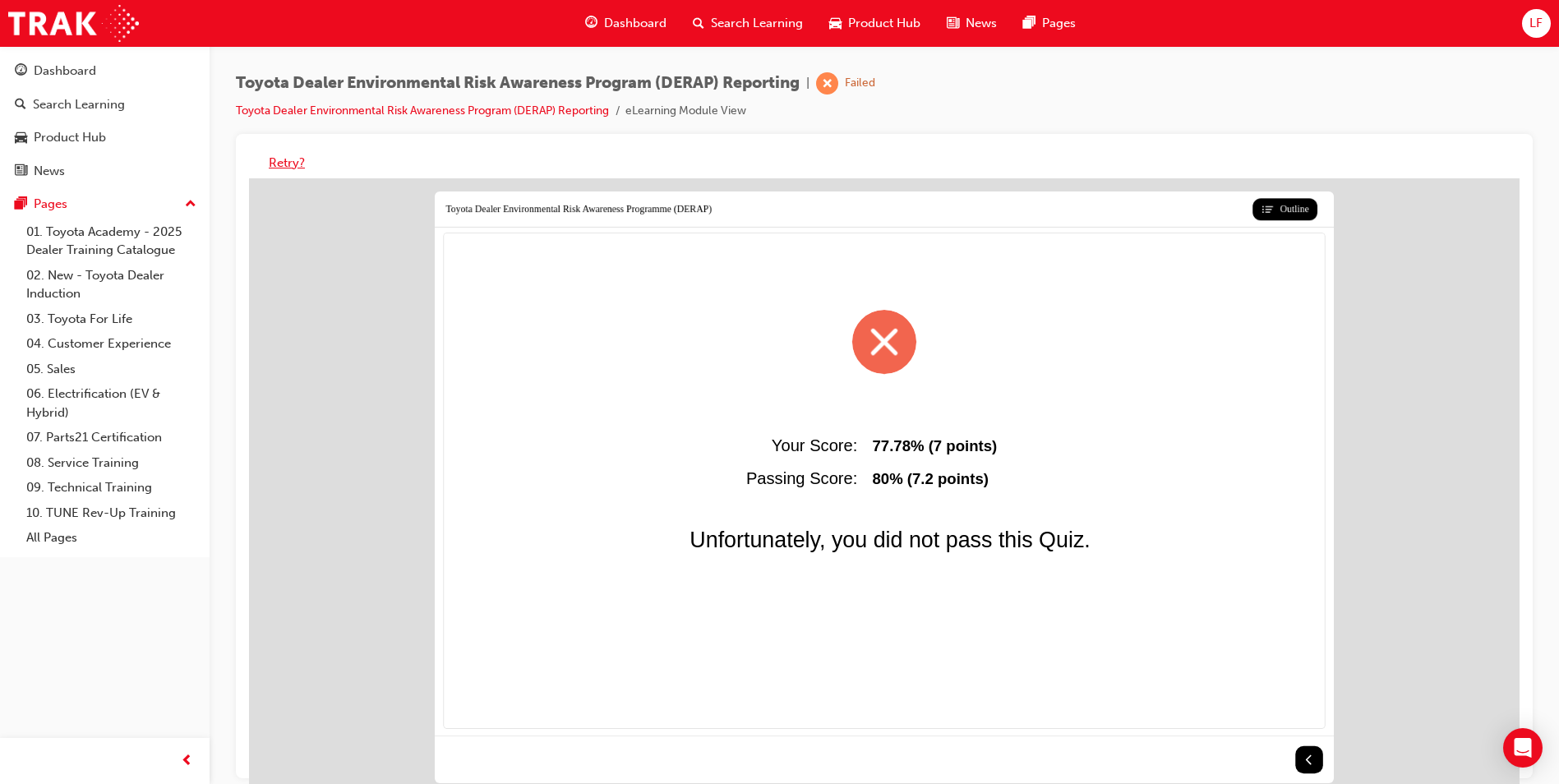
click at [285, 167] on button "Retry?" at bounding box center [287, 164] width 36 height 19
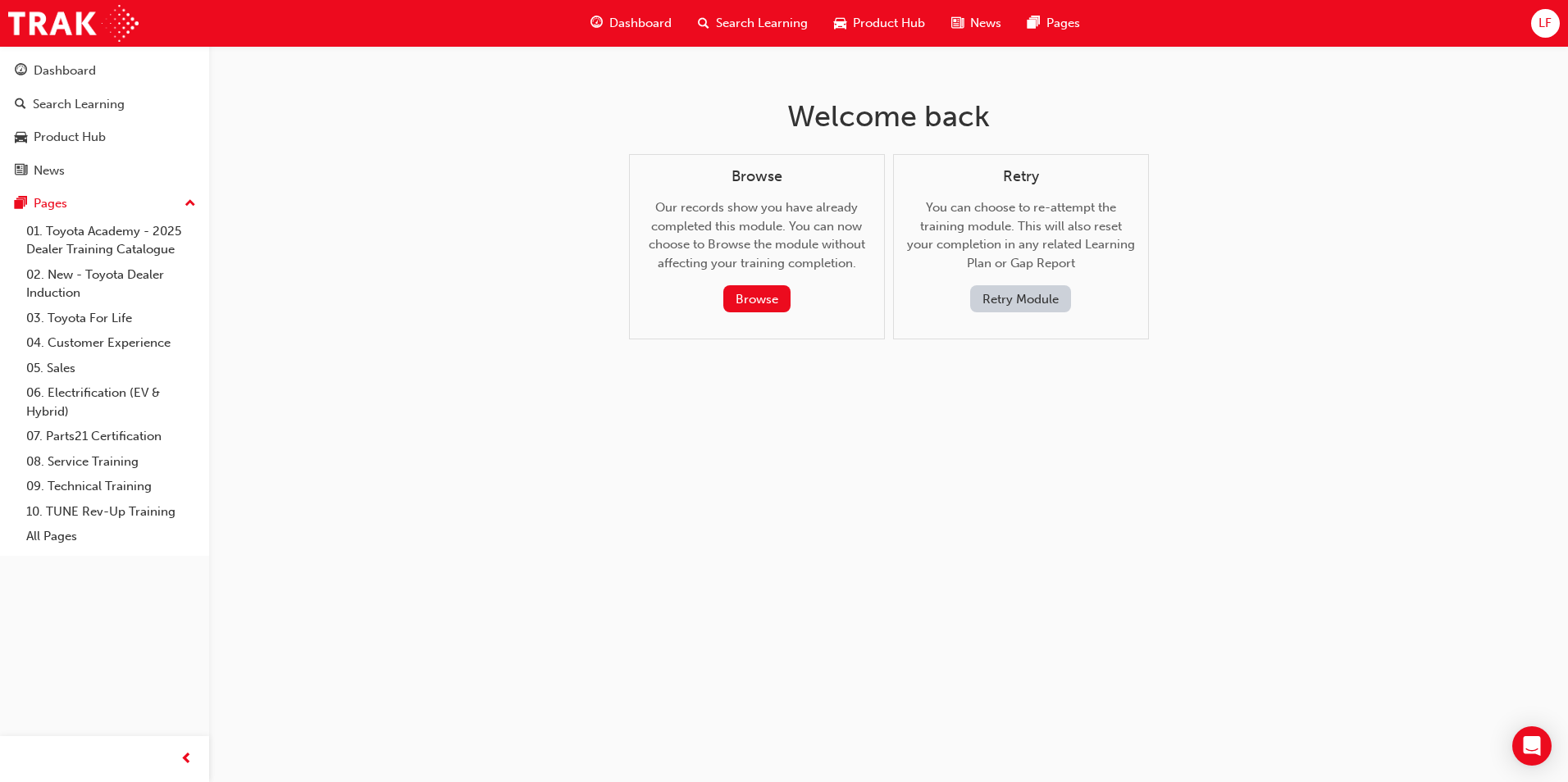
click at [1015, 306] on button "Retry Module" at bounding box center [1020, 299] width 100 height 27
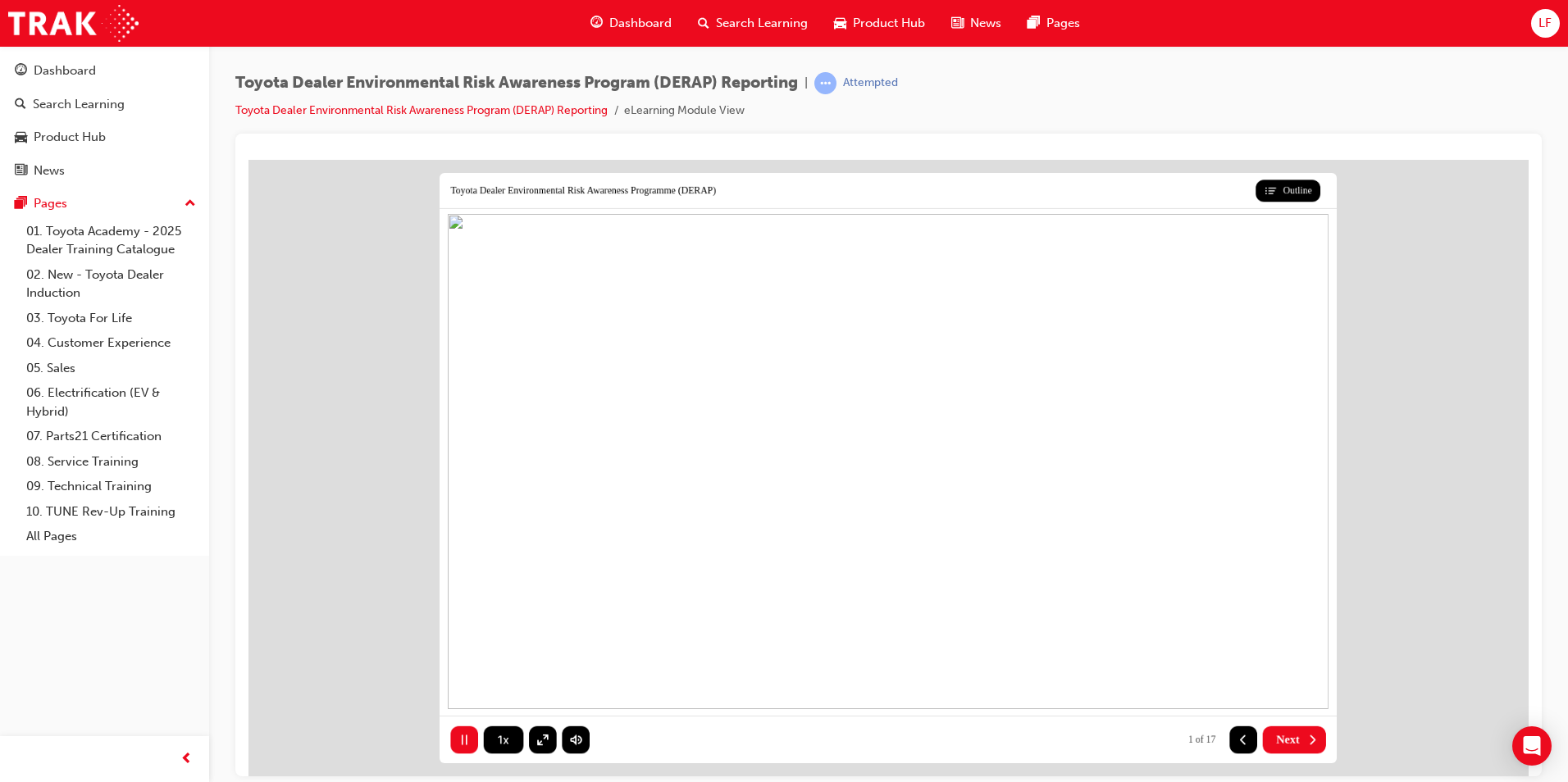
click at [1293, 744] on span "Next" at bounding box center [1288, 739] width 24 height 14
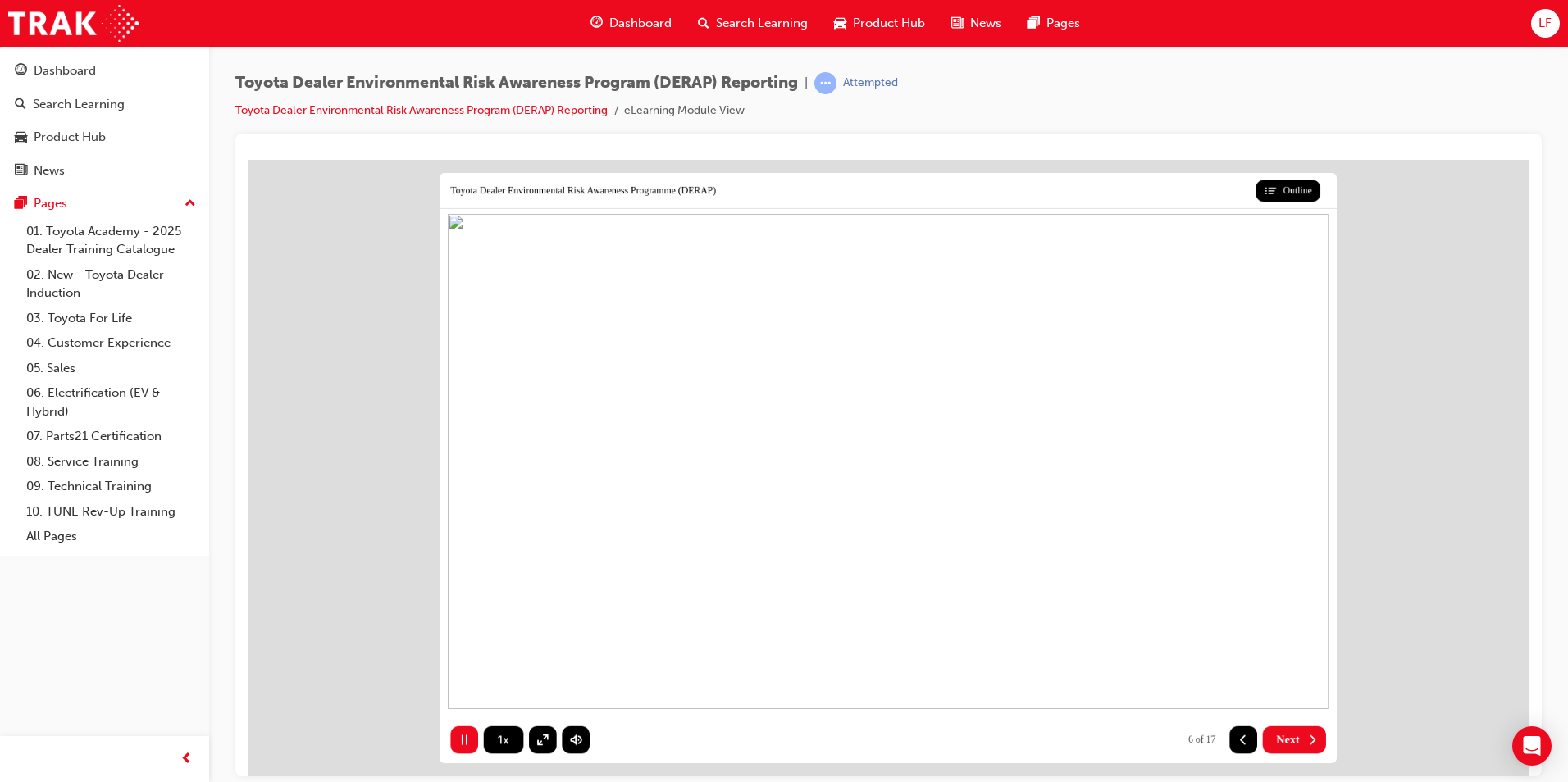
click at [1293, 744] on span "Next" at bounding box center [1288, 739] width 24 height 14
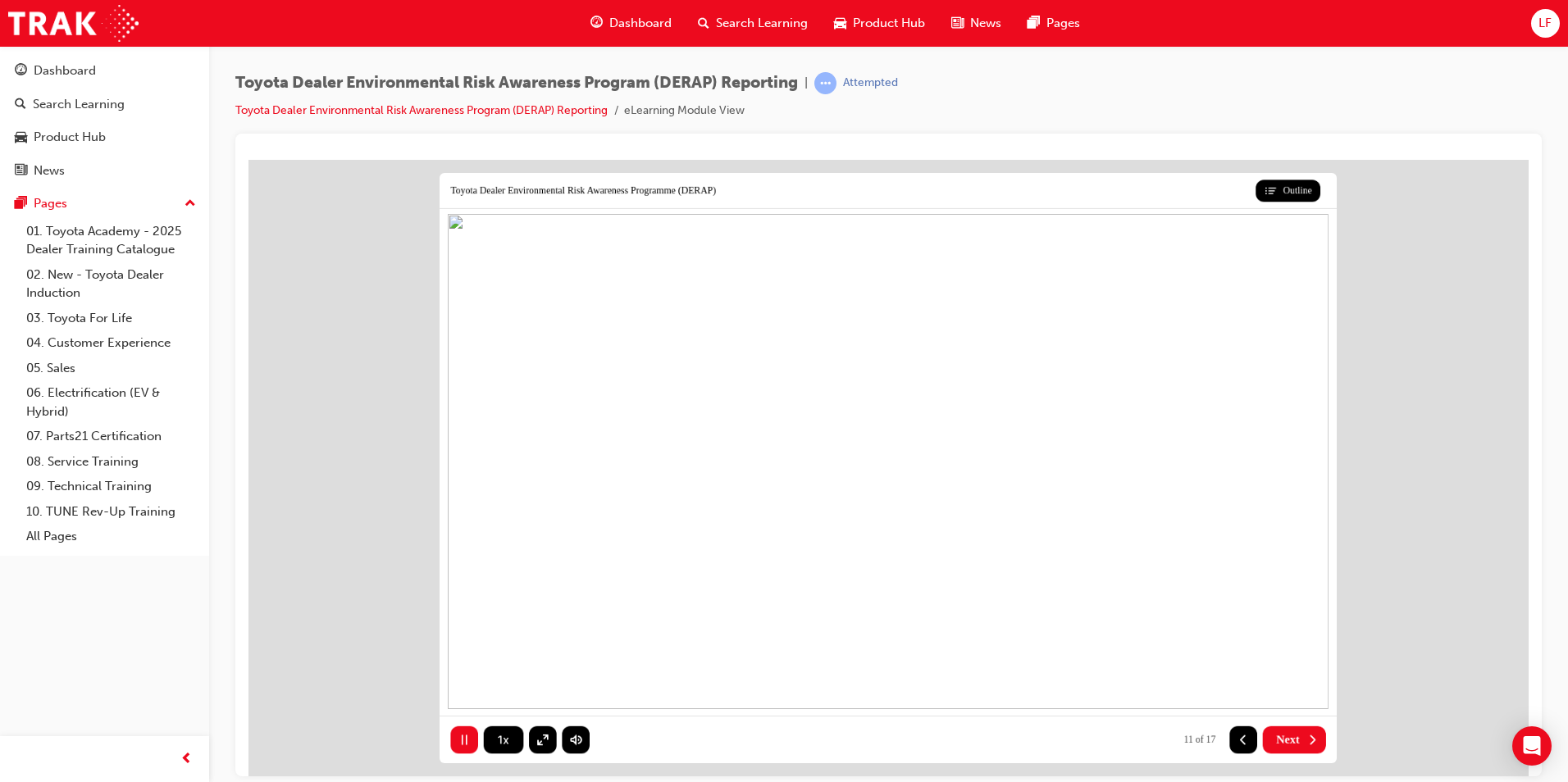
click at [1293, 744] on span "Next" at bounding box center [1288, 739] width 24 height 14
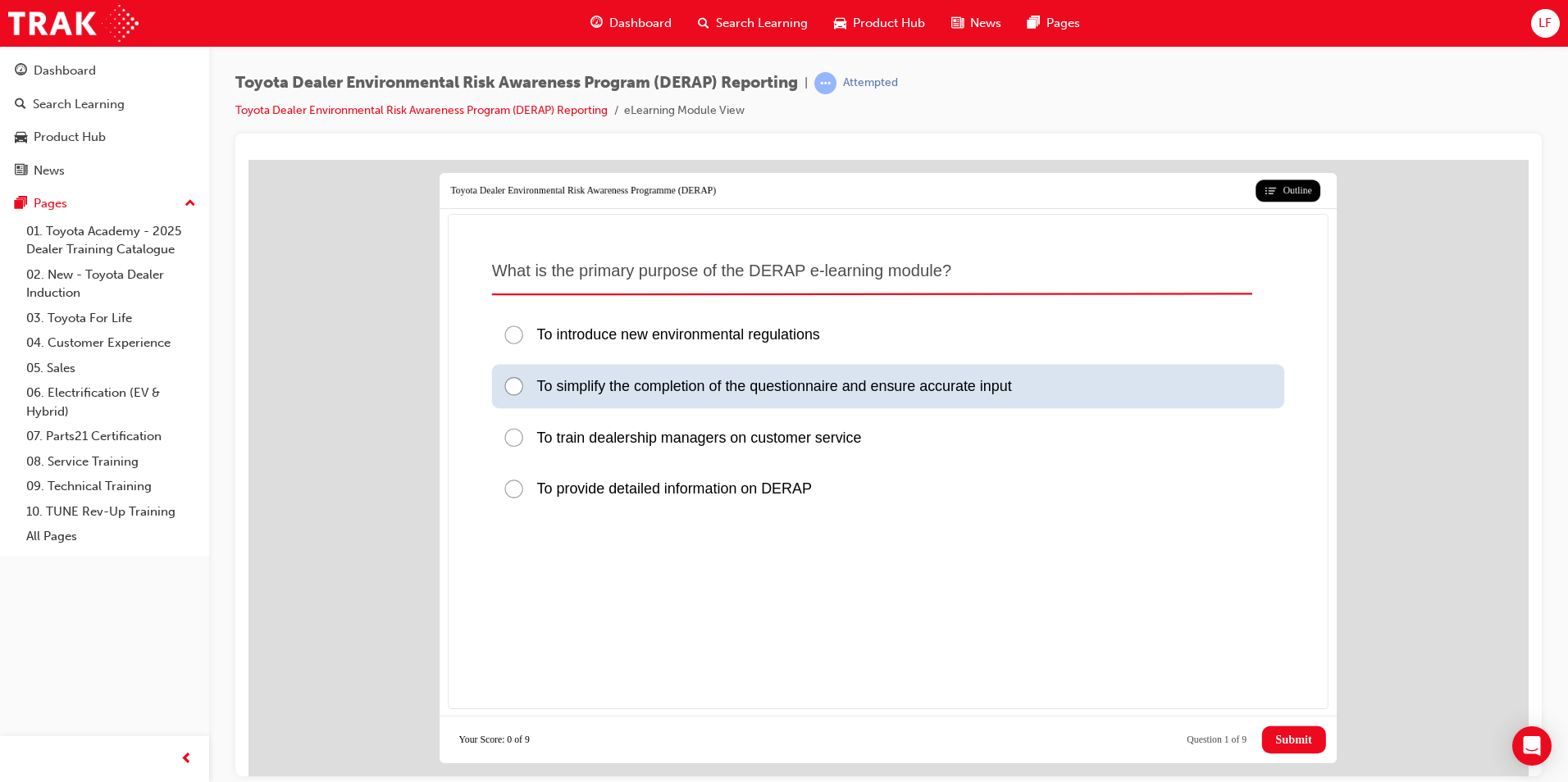
click at [514, 389] on div at bounding box center [519, 385] width 33 height 22
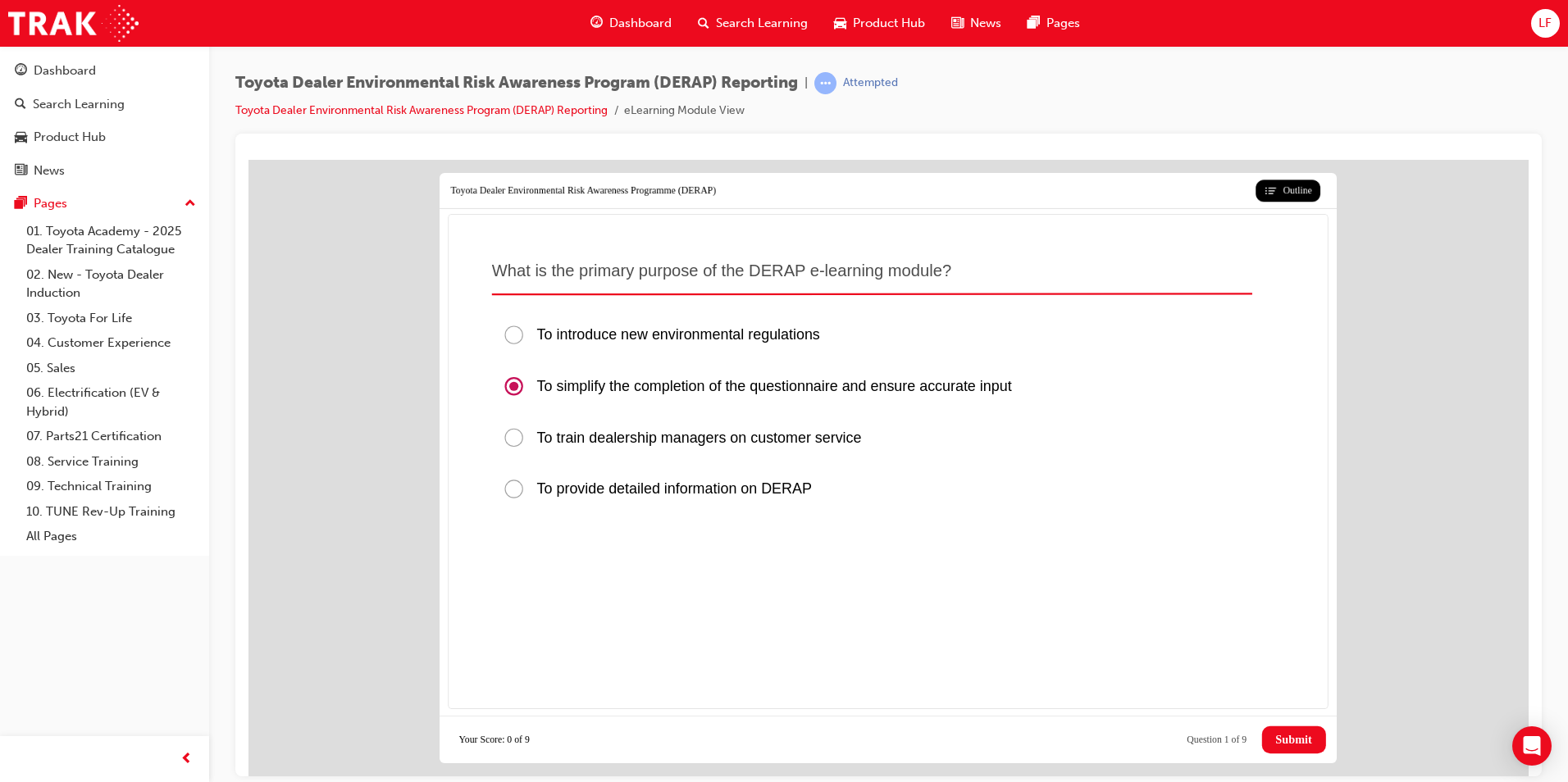
click at [1298, 740] on span "Submit" at bounding box center [1293, 739] width 36 height 14
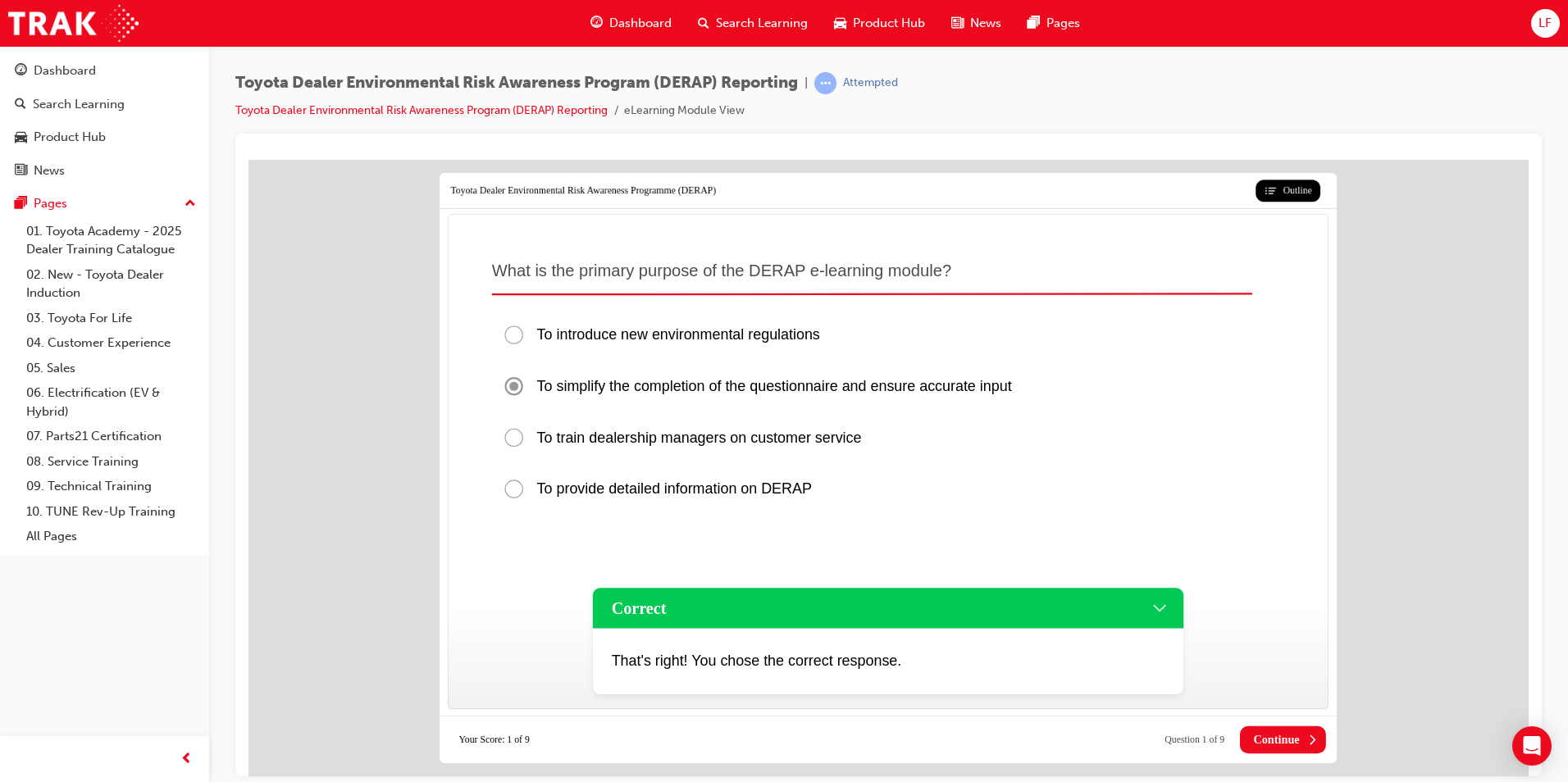
click at [1298, 740] on span "Continue" at bounding box center [1275, 739] width 46 height 14
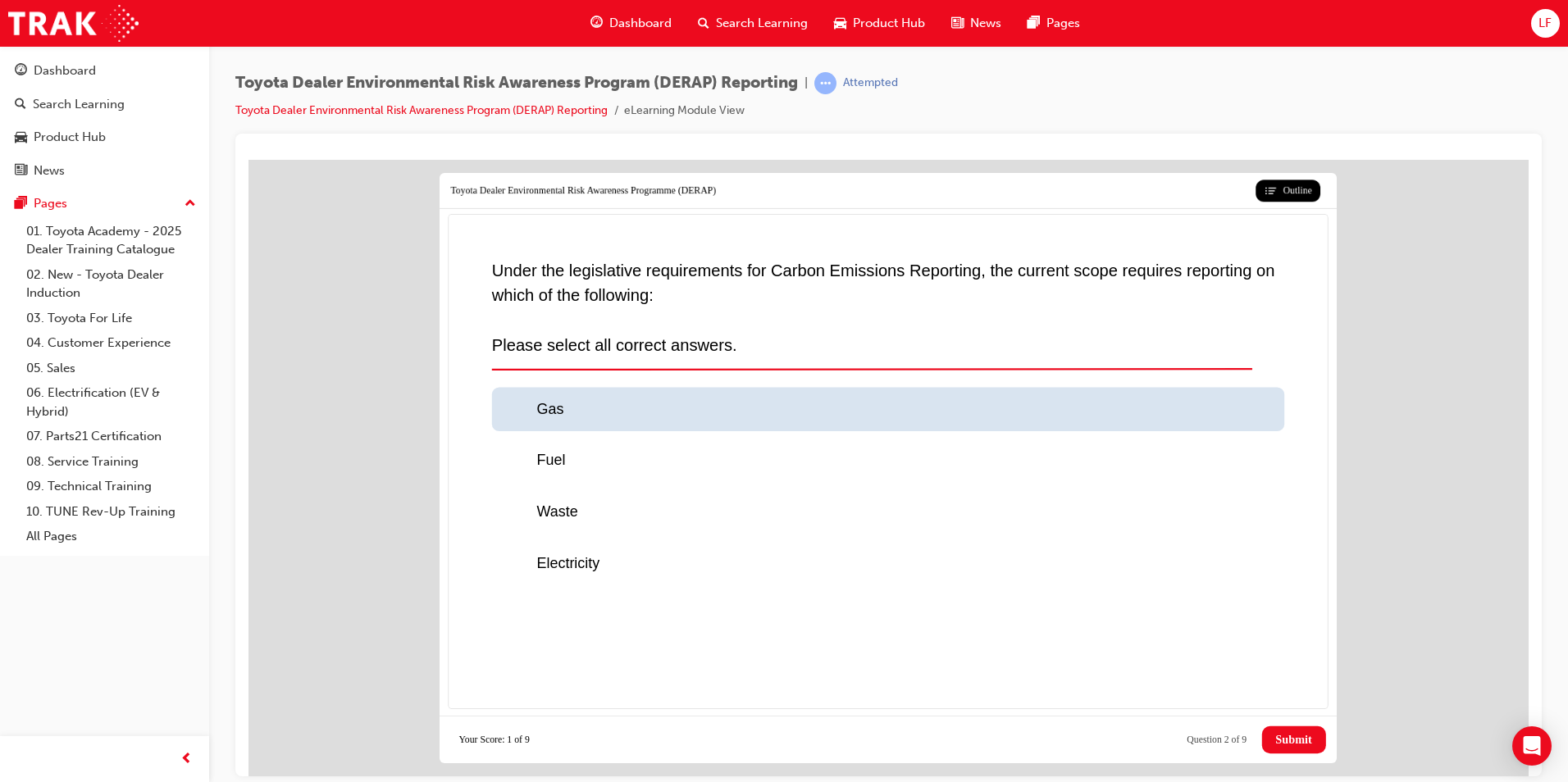
drag, startPoint x: 519, startPoint y: 404, endPoint x: 521, endPoint y: 436, distance: 32.1
click at [518, 404] on div at bounding box center [519, 409] width 33 height 22
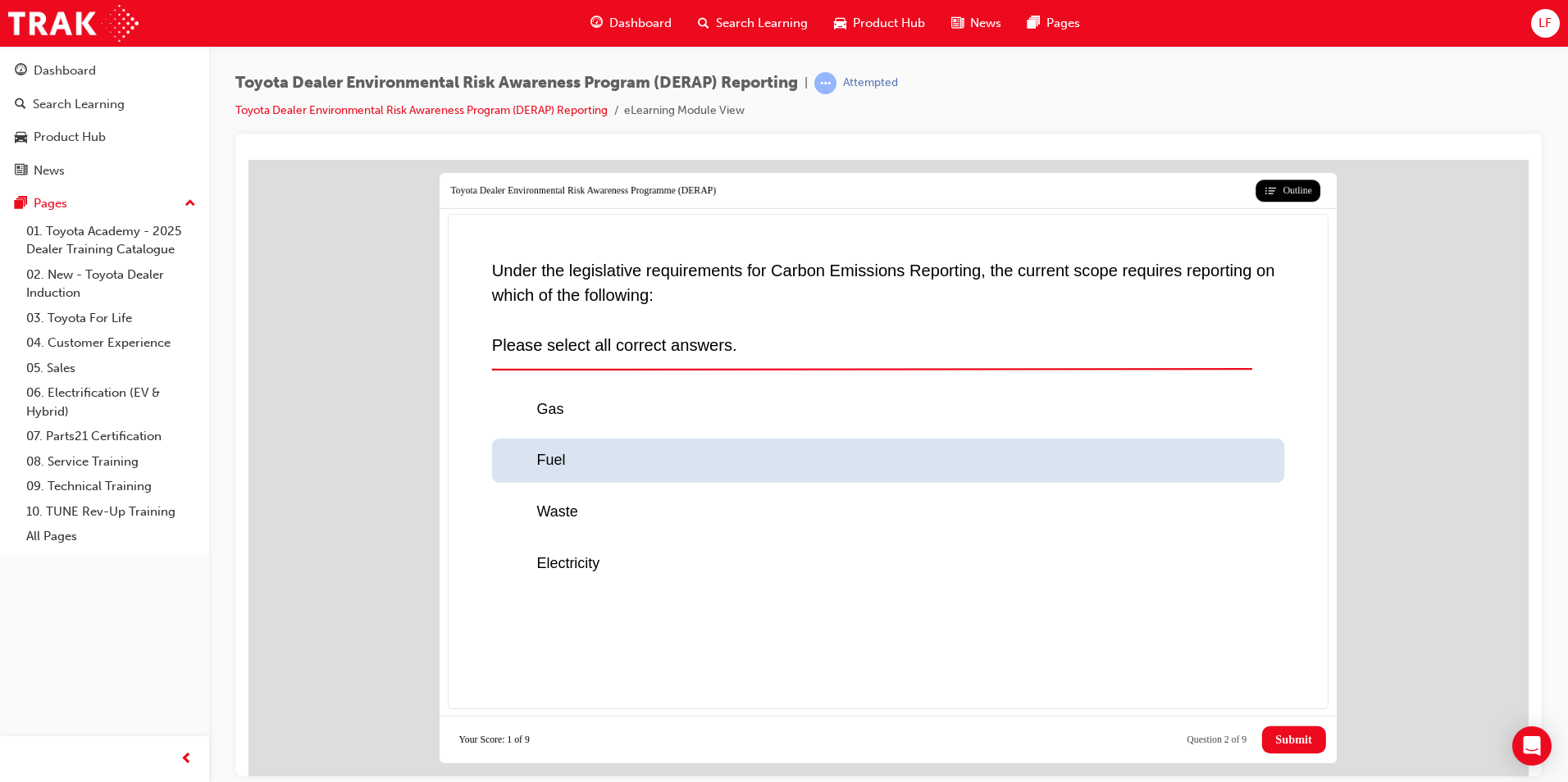
drag, startPoint x: 517, startPoint y: 460, endPoint x: 525, endPoint y: 487, distance: 28.2
click at [517, 463] on div at bounding box center [519, 460] width 33 height 22
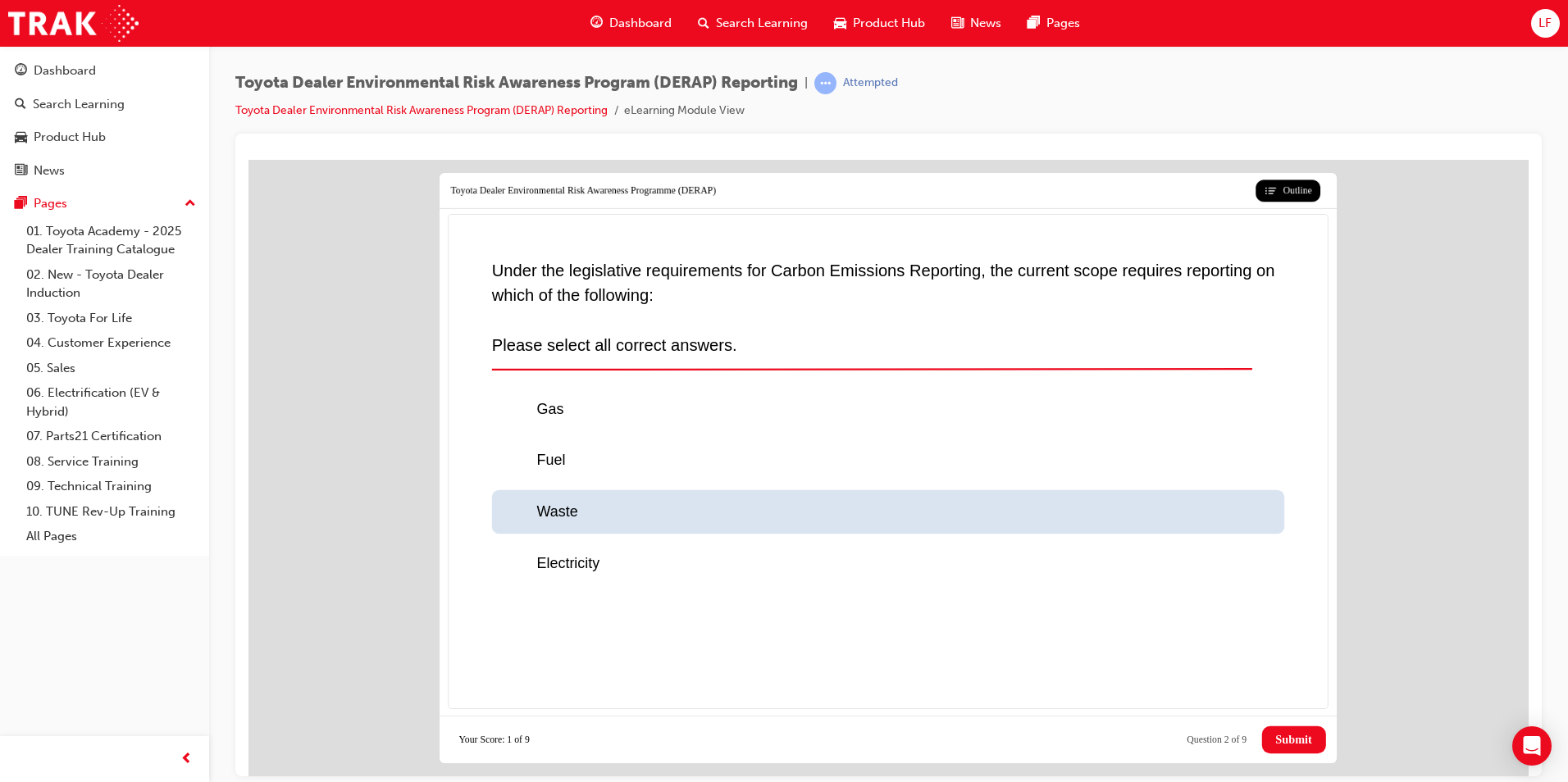
drag, startPoint x: 520, startPoint y: 509, endPoint x: 520, endPoint y: 521, distance: 12.0
click at [520, 511] on div at bounding box center [519, 511] width 33 height 22
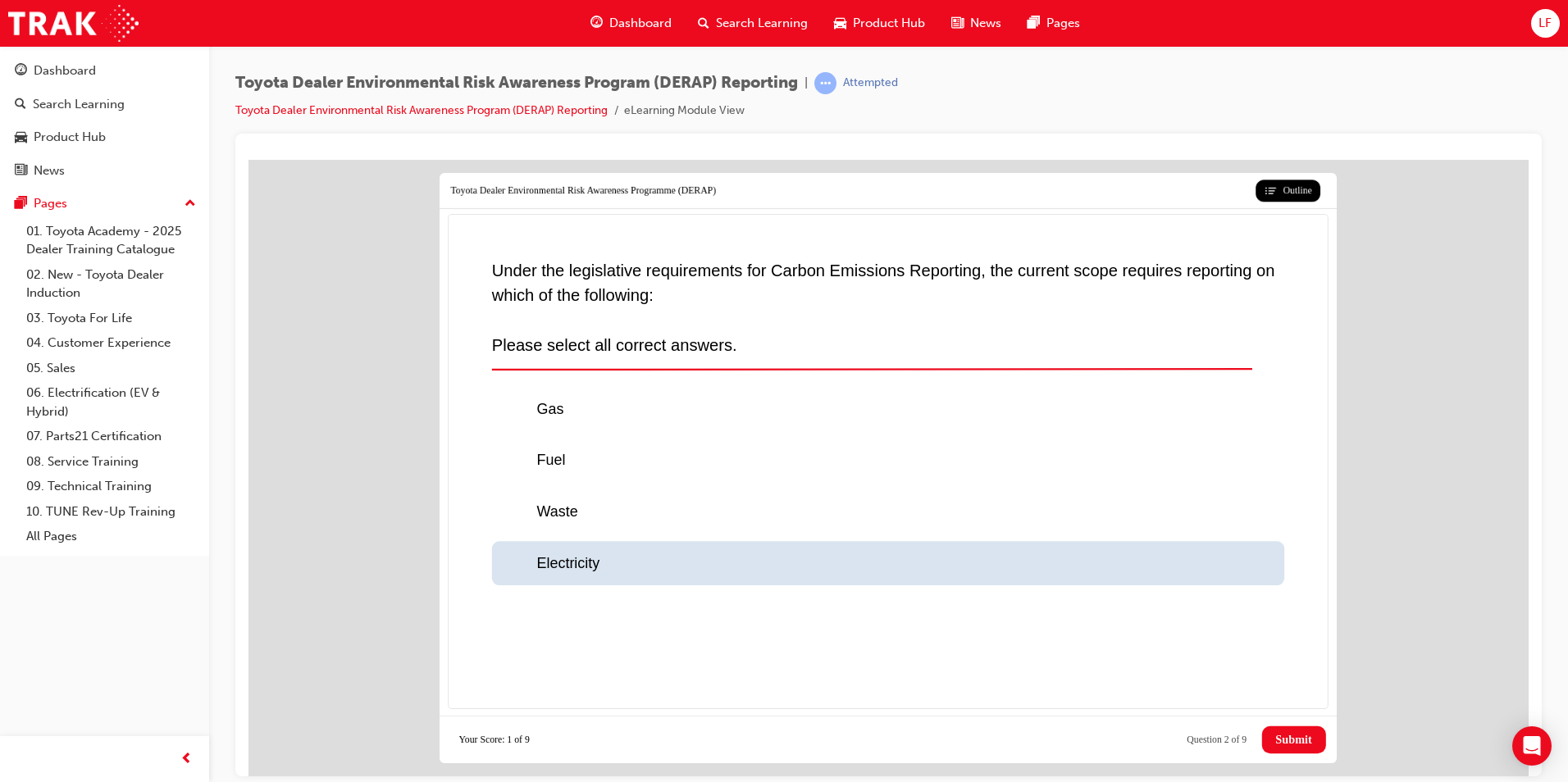
click at [518, 556] on div at bounding box center [519, 563] width 33 height 22
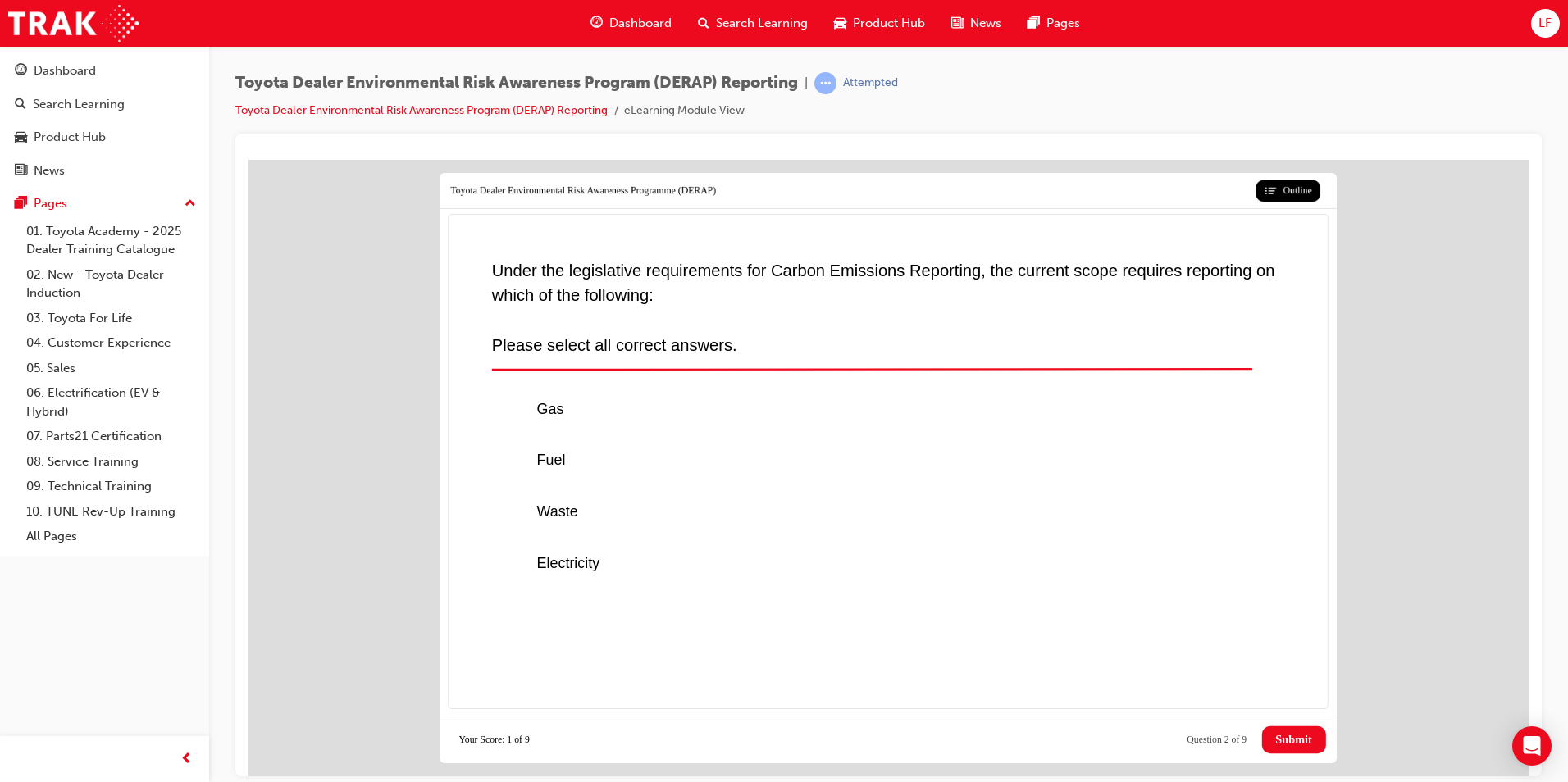
click at [1276, 742] on span "Submit" at bounding box center [1293, 739] width 36 height 14
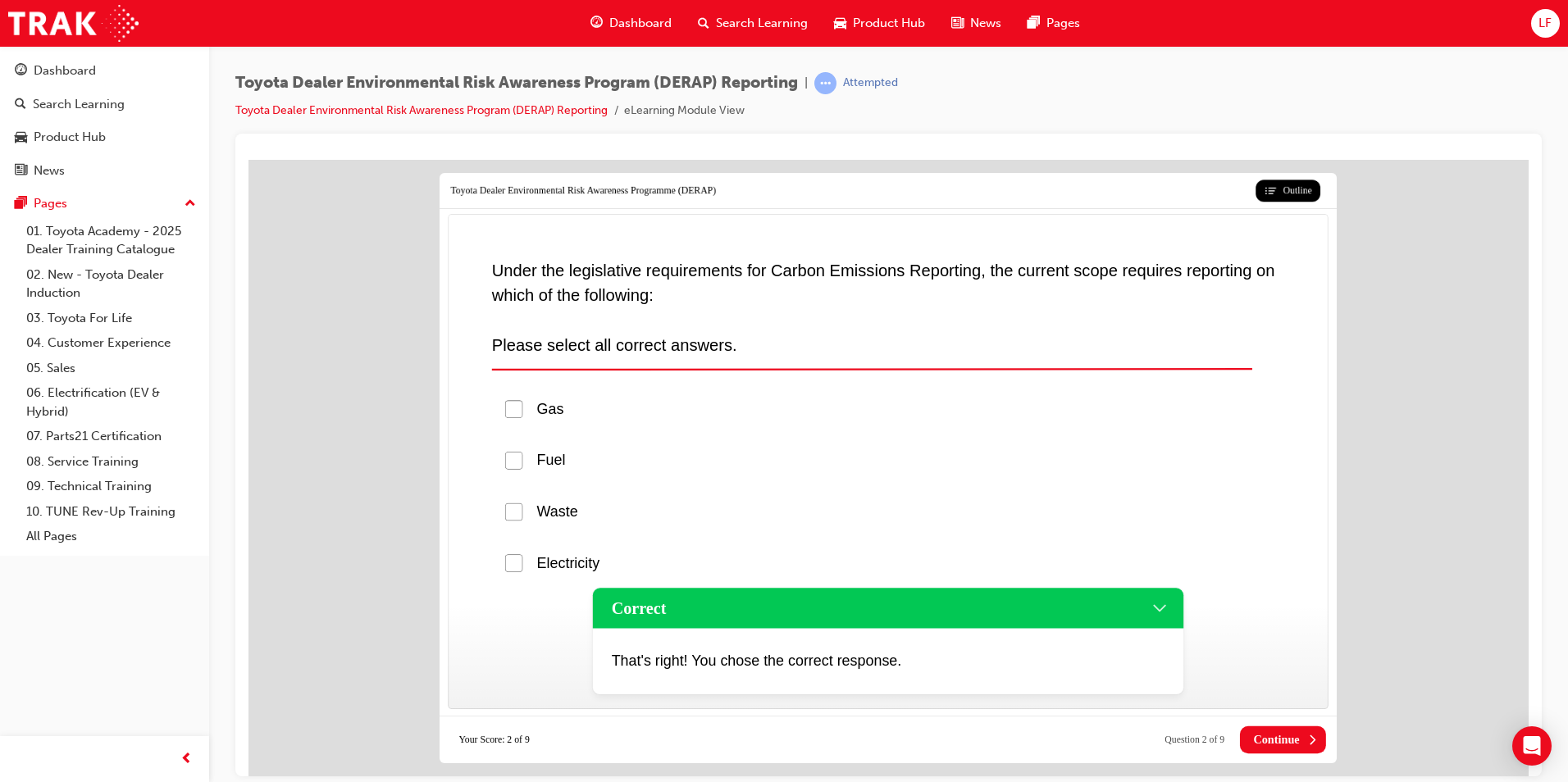
click at [1276, 741] on span "Continue" at bounding box center [1275, 739] width 46 height 14
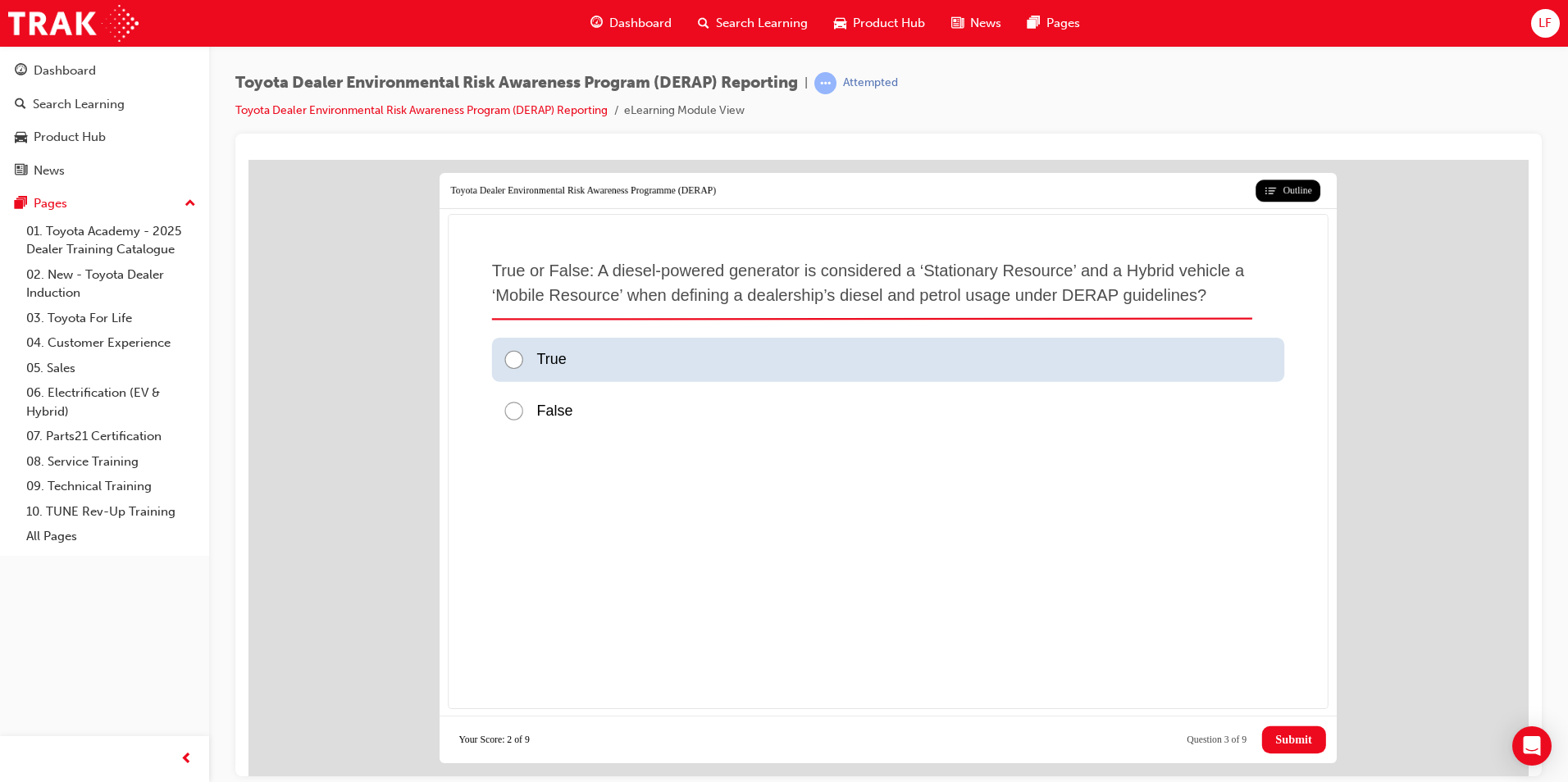
click at [507, 360] on div at bounding box center [519, 360] width 33 height 22
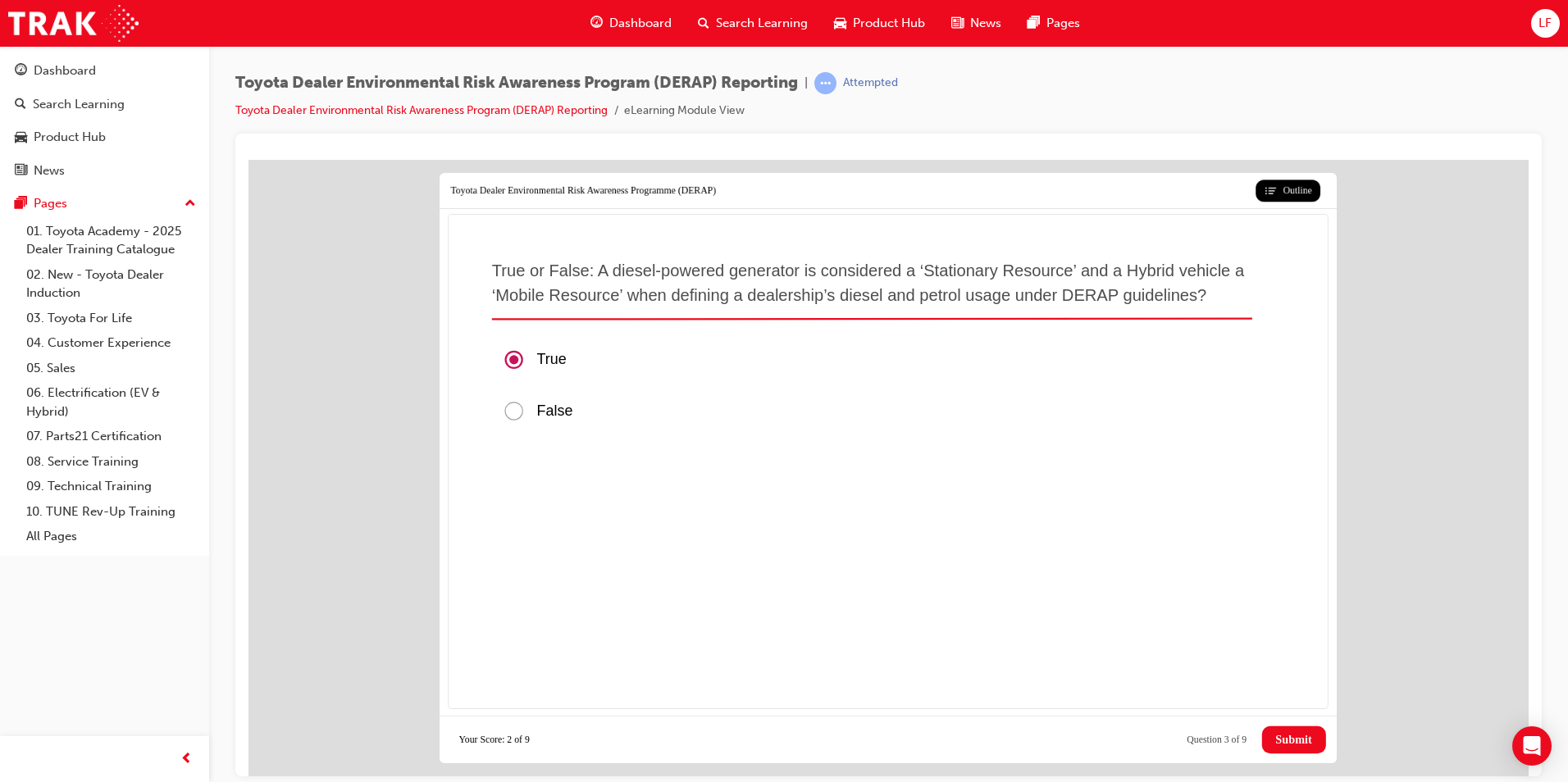
click at [1285, 745] on span "Submit" at bounding box center [1293, 739] width 36 height 14
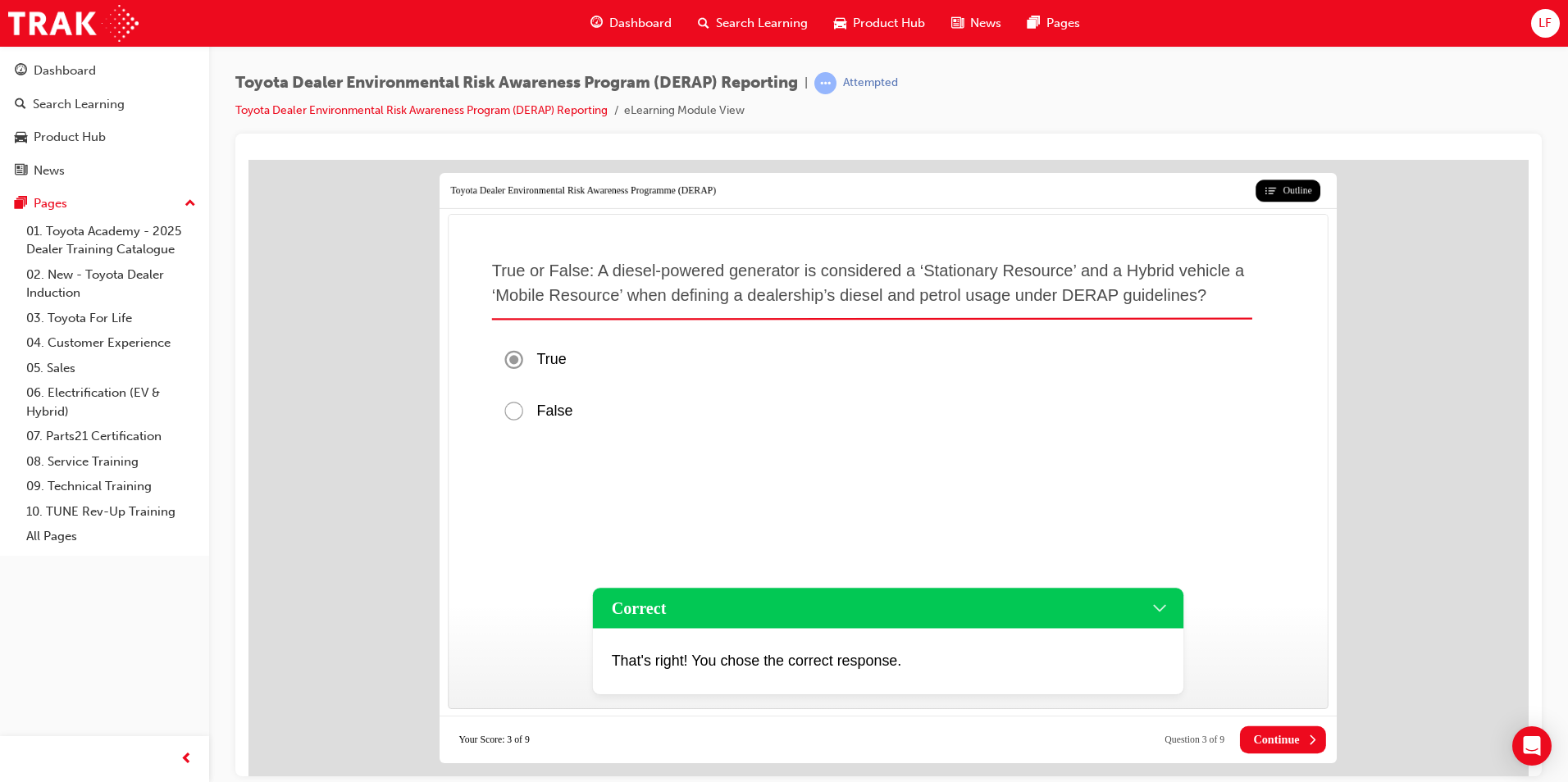
click at [1274, 733] on span "Continue" at bounding box center [1275, 739] width 46 height 14
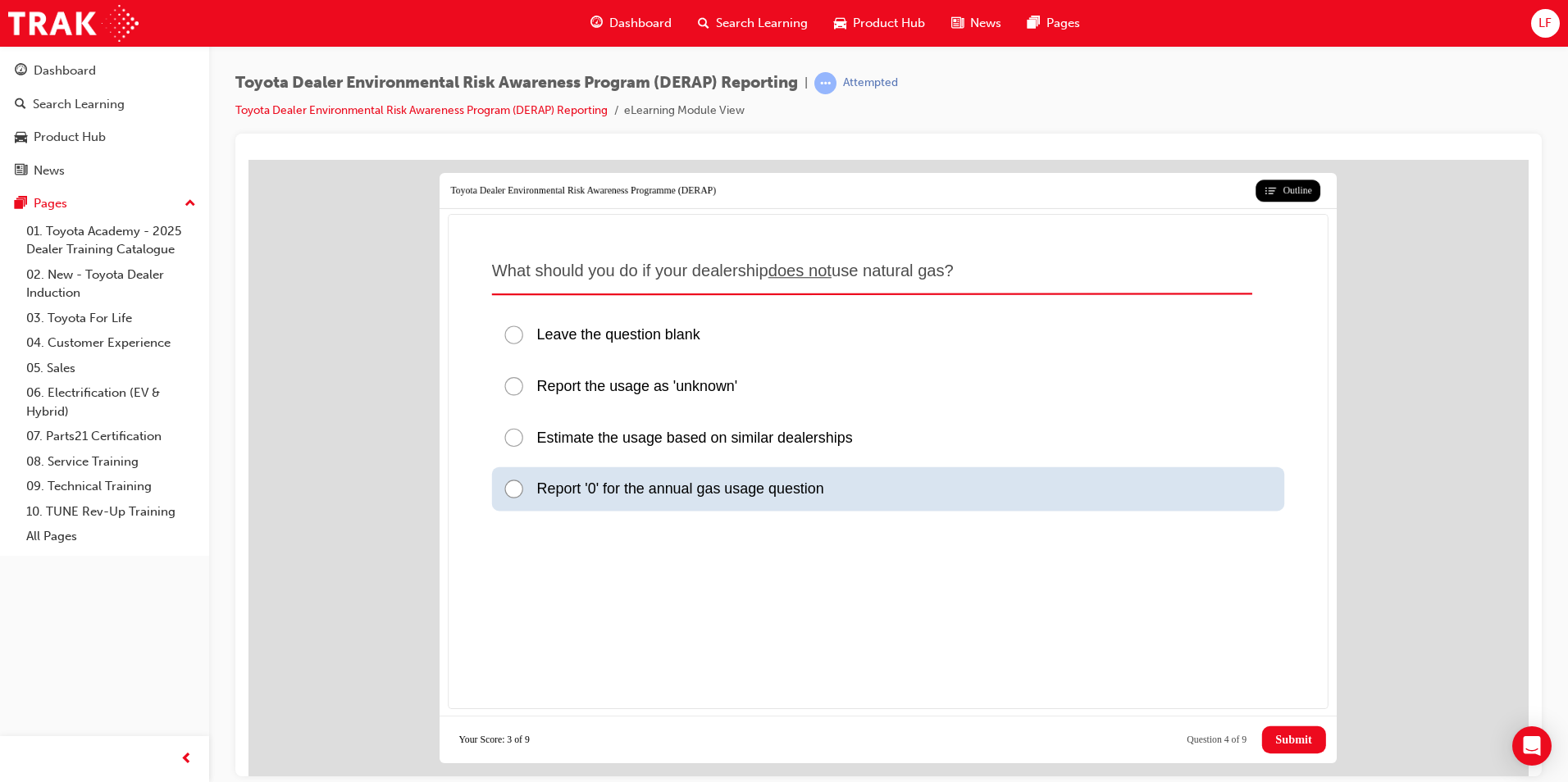
click at [515, 485] on div at bounding box center [519, 488] width 33 height 22
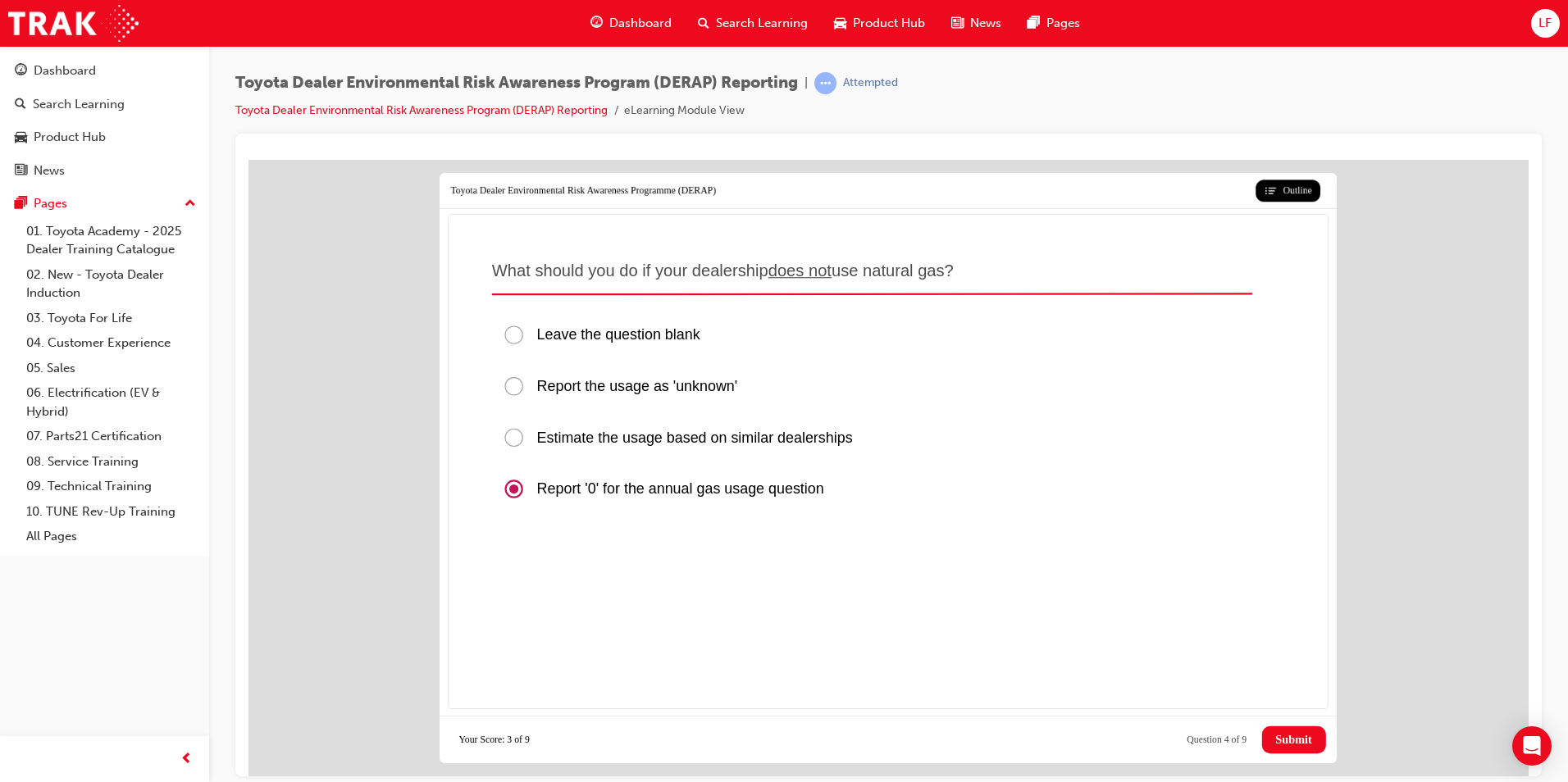
click at [1293, 734] on span "Submit" at bounding box center [1293, 739] width 36 height 14
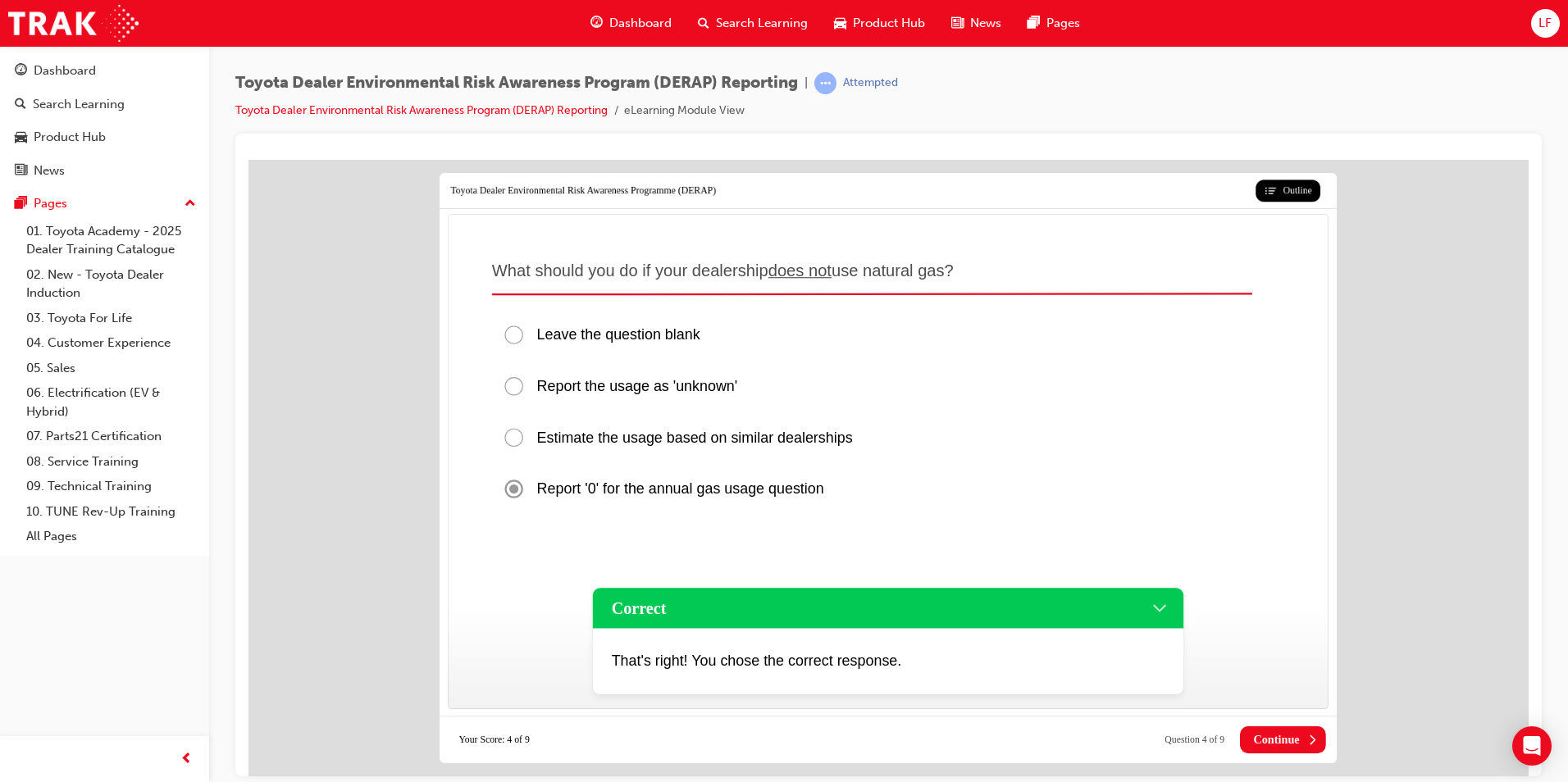
drag, startPoint x: 1290, startPoint y: 730, endPoint x: 1255, endPoint y: 729, distance: 35.0
click at [1279, 729] on button "Continue" at bounding box center [1283, 739] width 86 height 27
click at [1257, 733] on span "Continue" at bounding box center [1275, 739] width 46 height 14
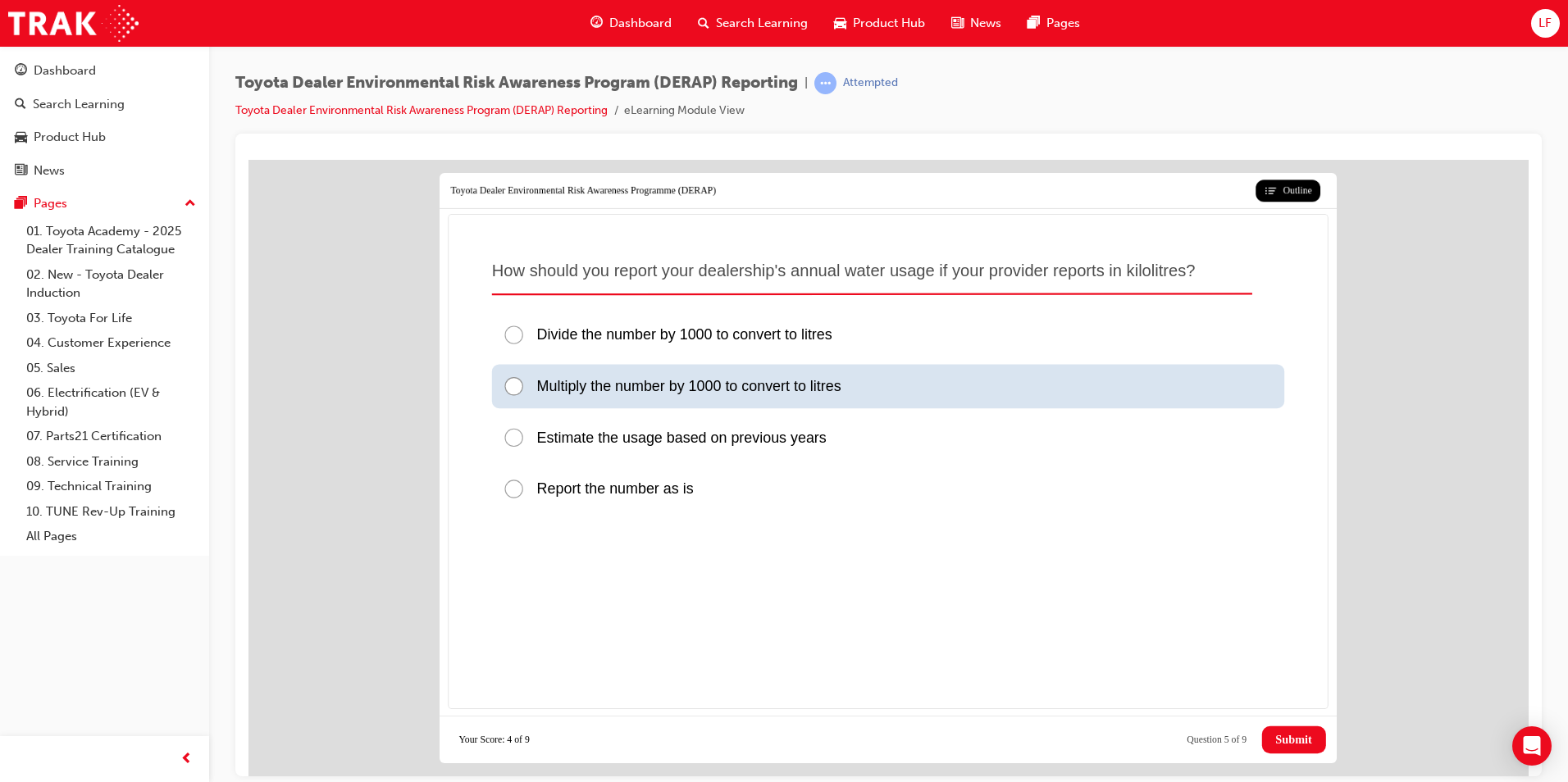
click at [517, 378] on div at bounding box center [519, 385] width 33 height 22
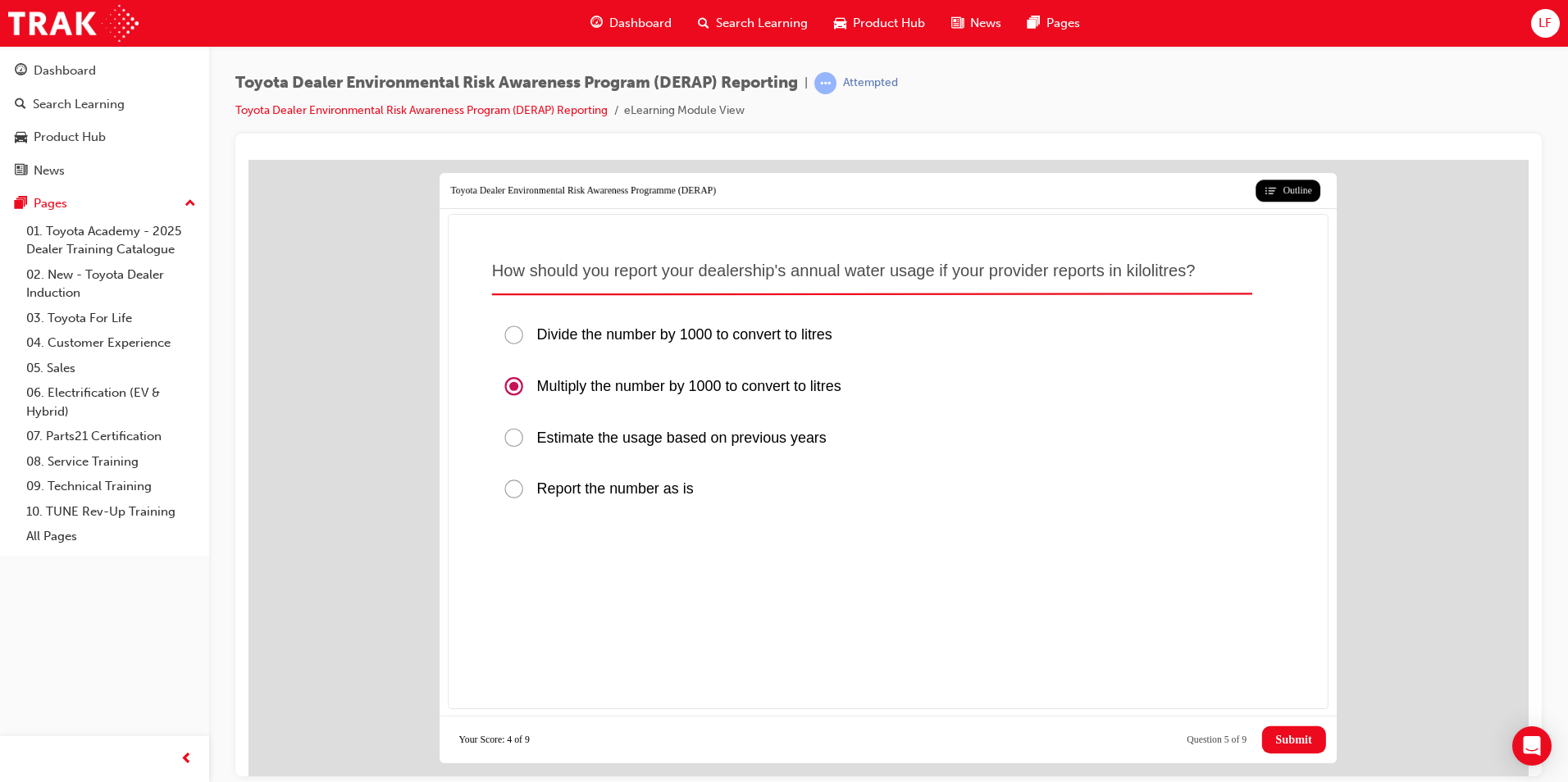
click at [1278, 729] on button "Submit" at bounding box center [1293, 739] width 64 height 27
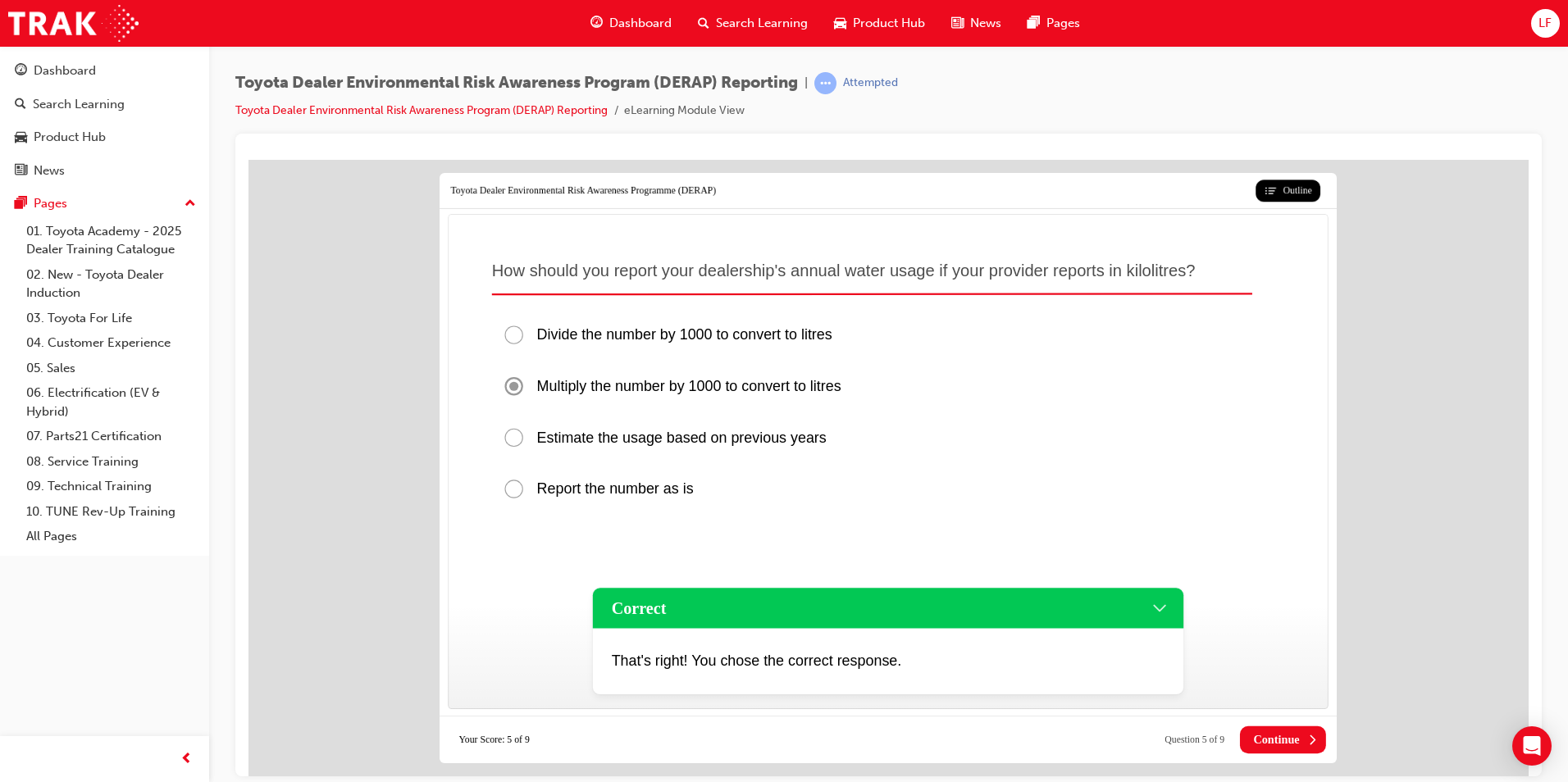
click at [1273, 732] on span "Continue" at bounding box center [1275, 739] width 46 height 14
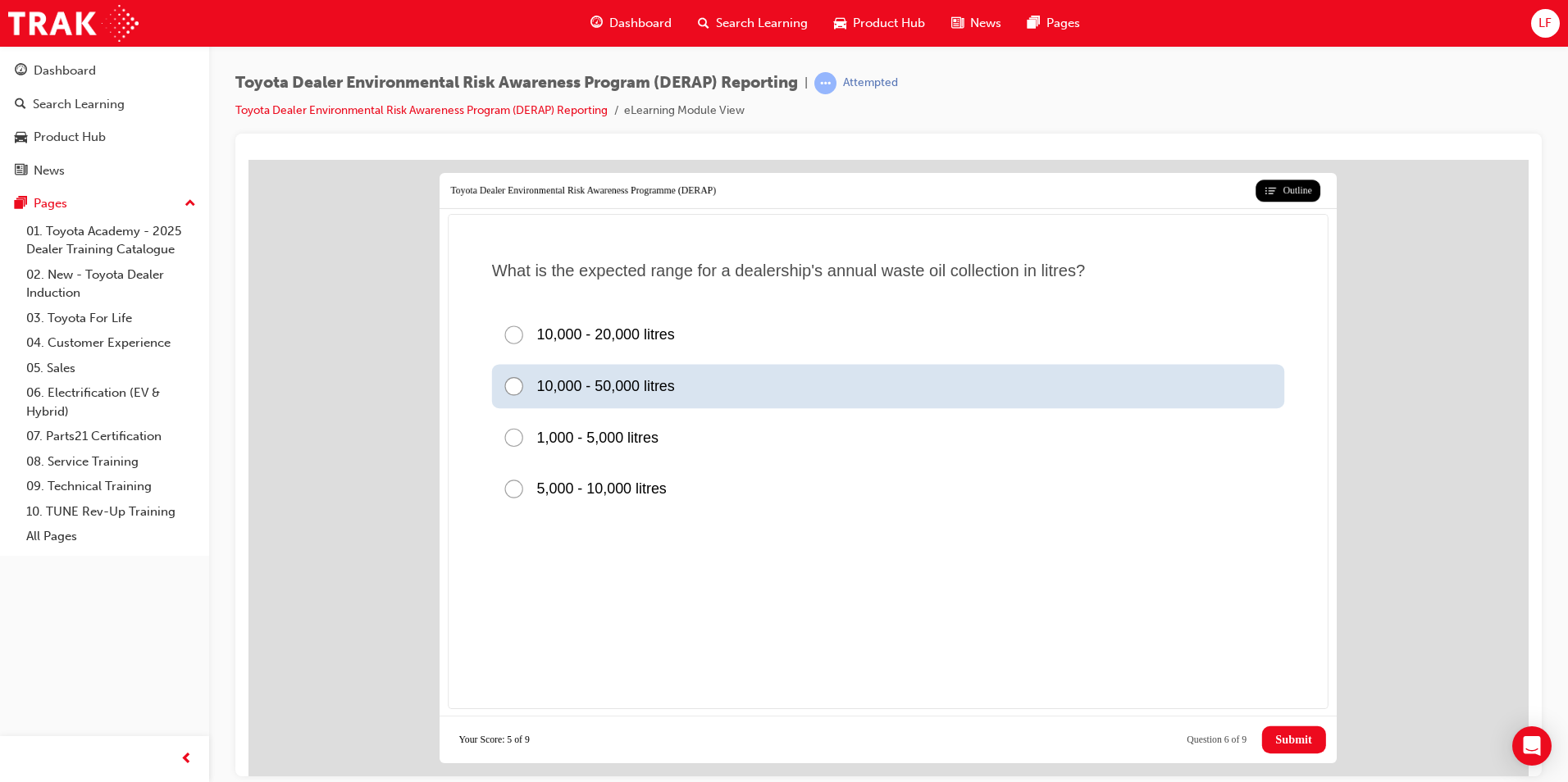
click at [515, 384] on div at bounding box center [519, 385] width 33 height 22
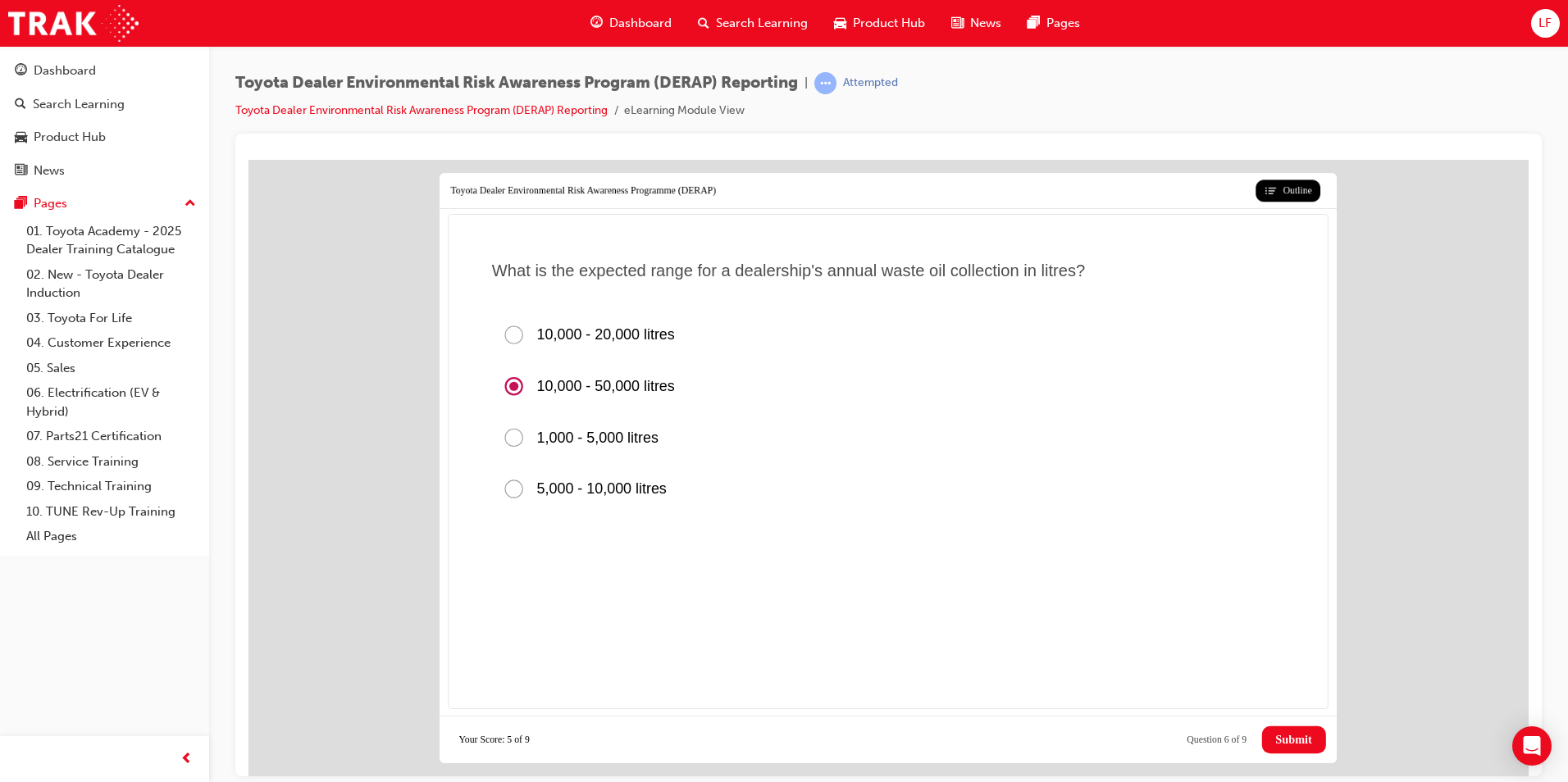
click at [1287, 742] on span "Submit" at bounding box center [1293, 739] width 36 height 14
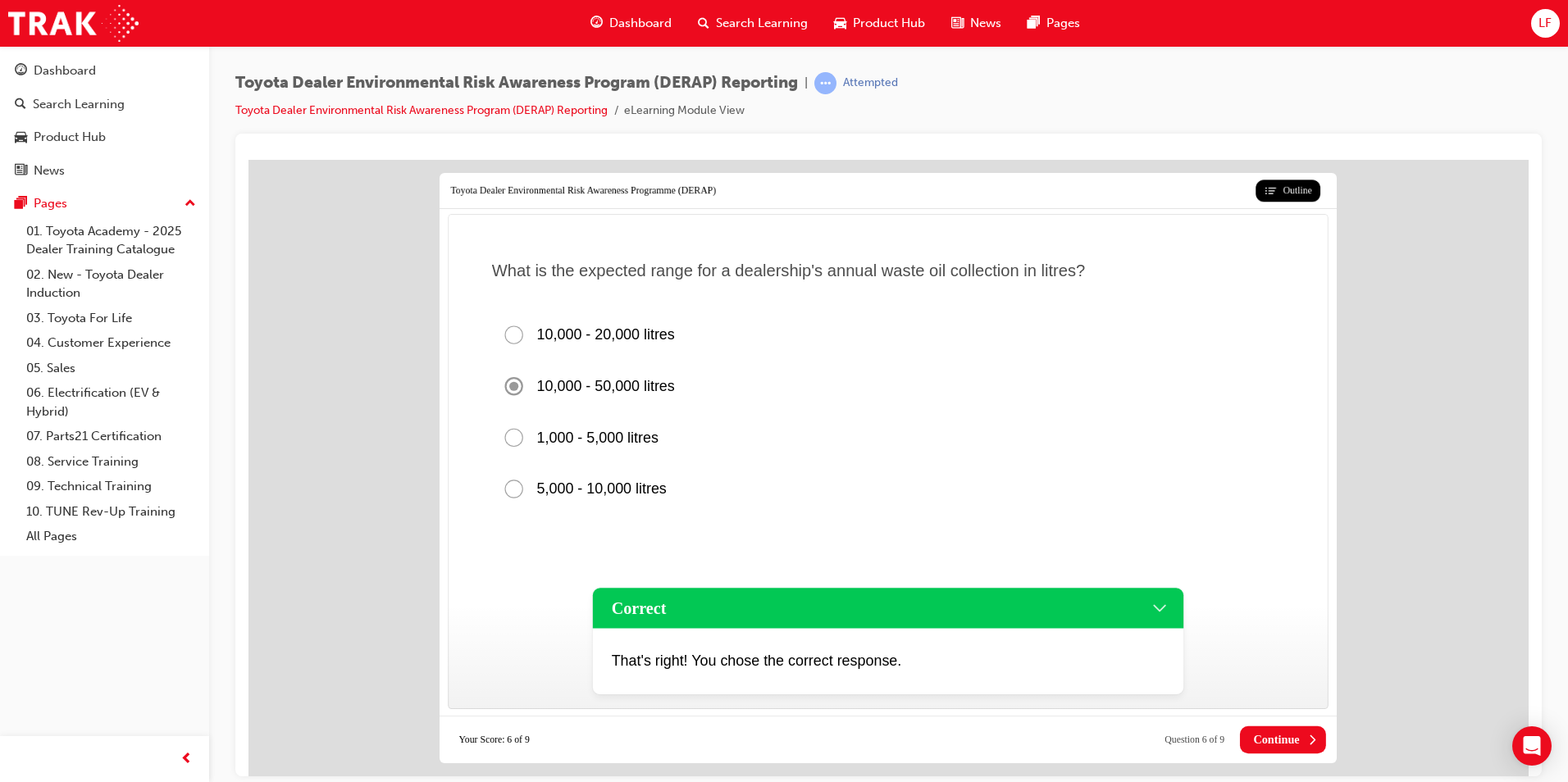
click at [1287, 737] on span "Continue" at bounding box center [1275, 739] width 46 height 14
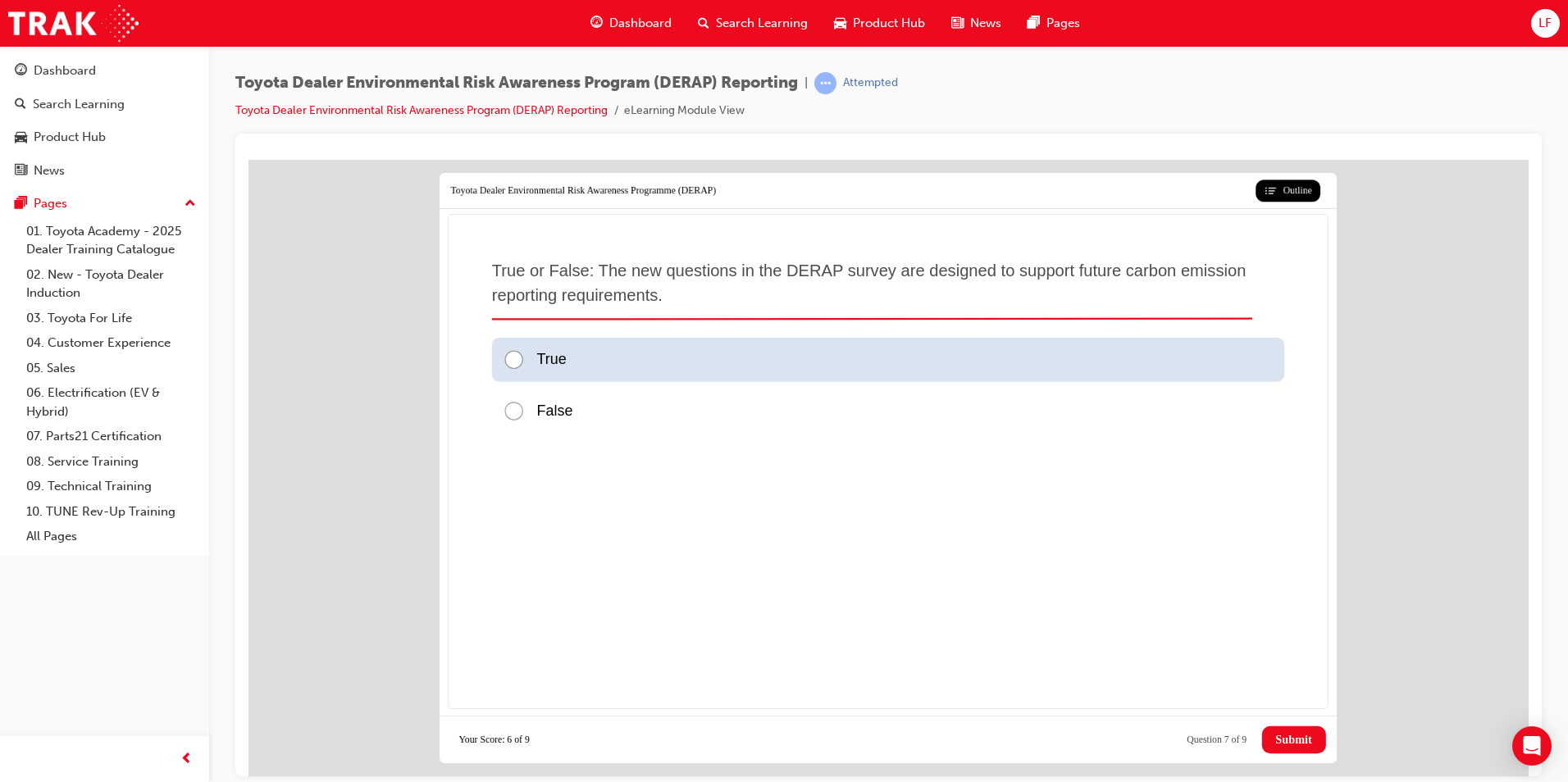
click at [515, 361] on div at bounding box center [519, 360] width 33 height 22
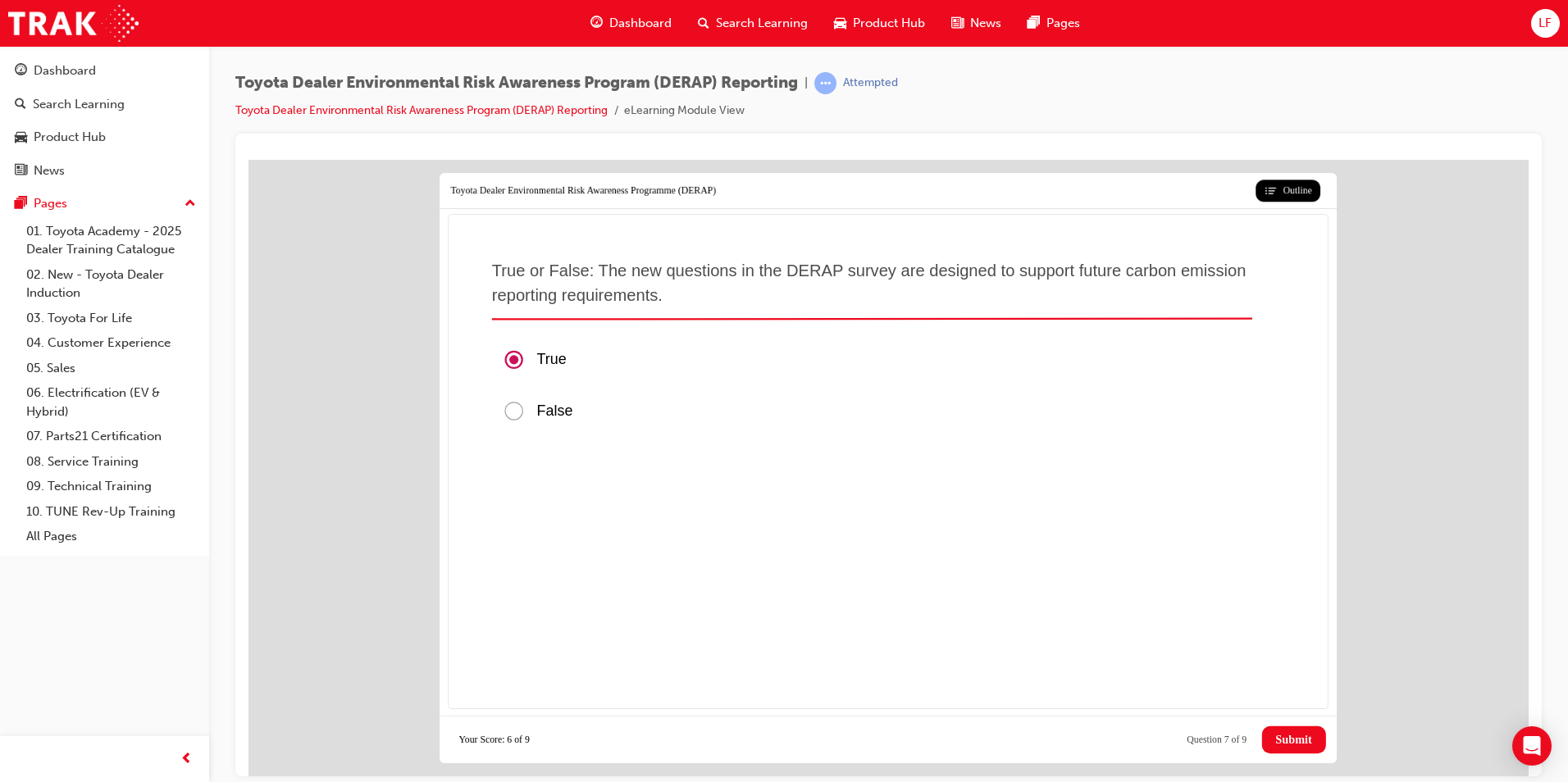
click at [1294, 743] on span "Submit" at bounding box center [1293, 739] width 36 height 14
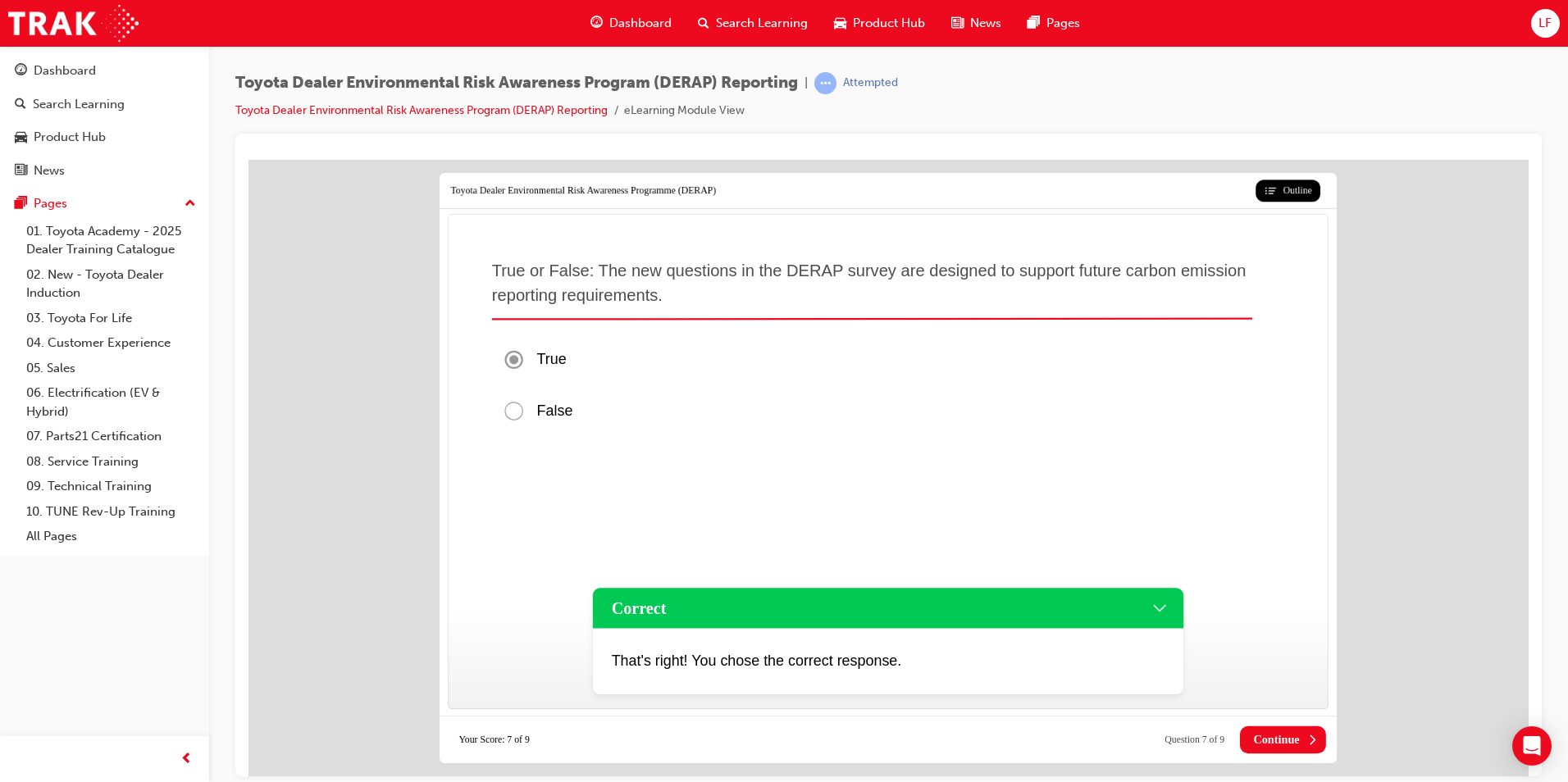
click at [1270, 737] on span "Continue" at bounding box center [1275, 739] width 46 height 14
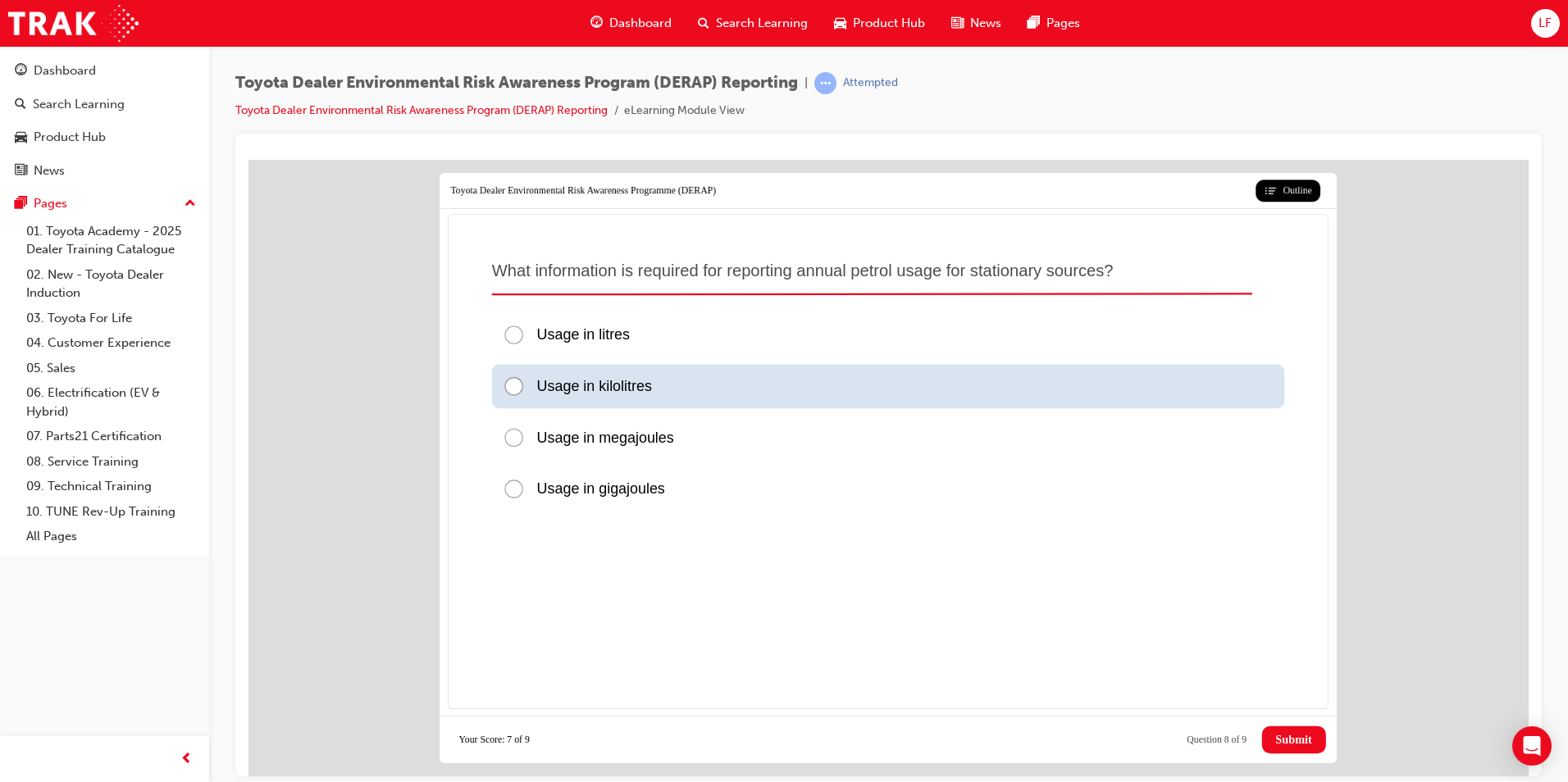
click at [510, 385] on div at bounding box center [519, 385] width 33 height 22
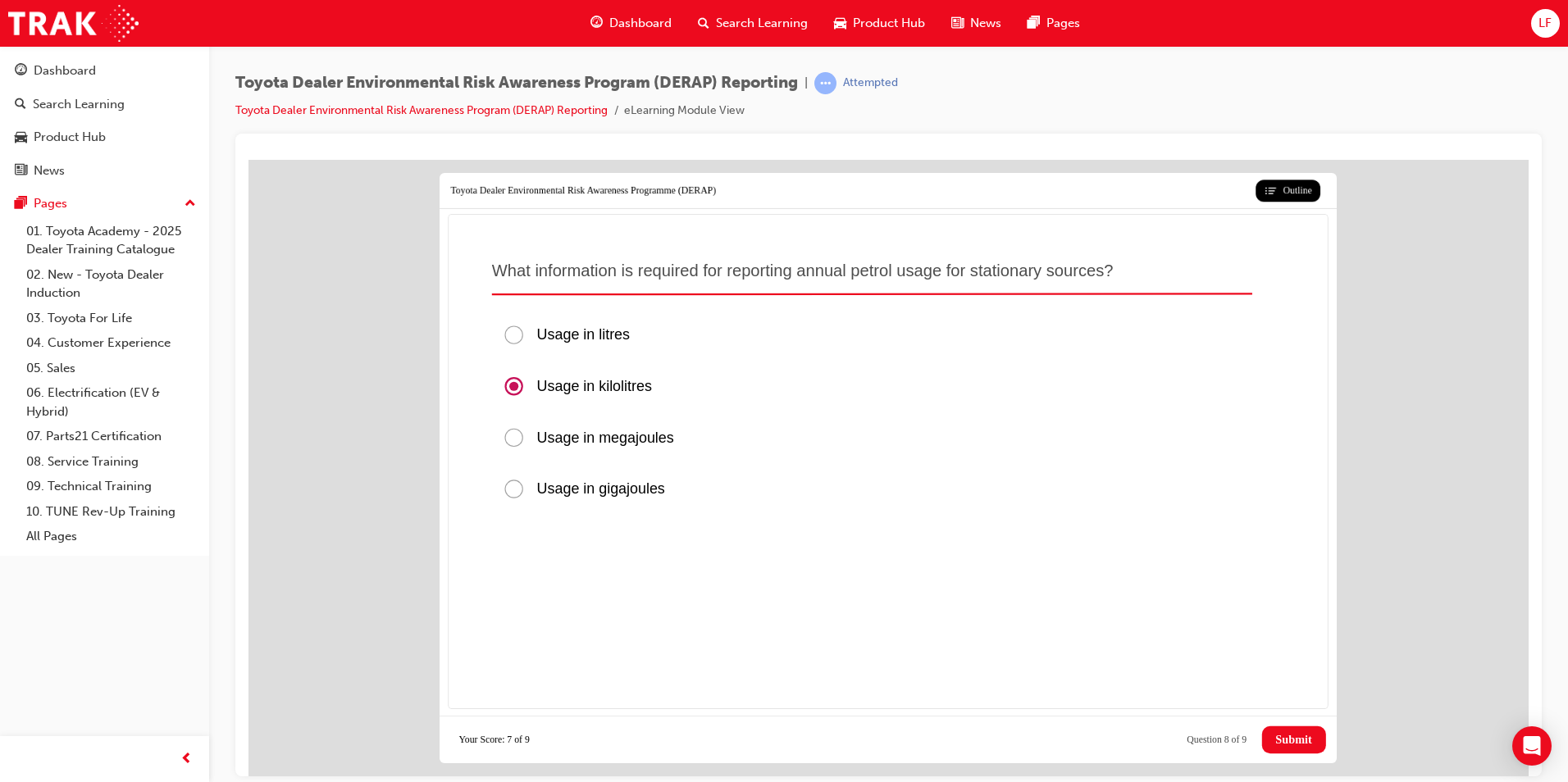
click at [1306, 740] on span "Submit" at bounding box center [1293, 739] width 36 height 14
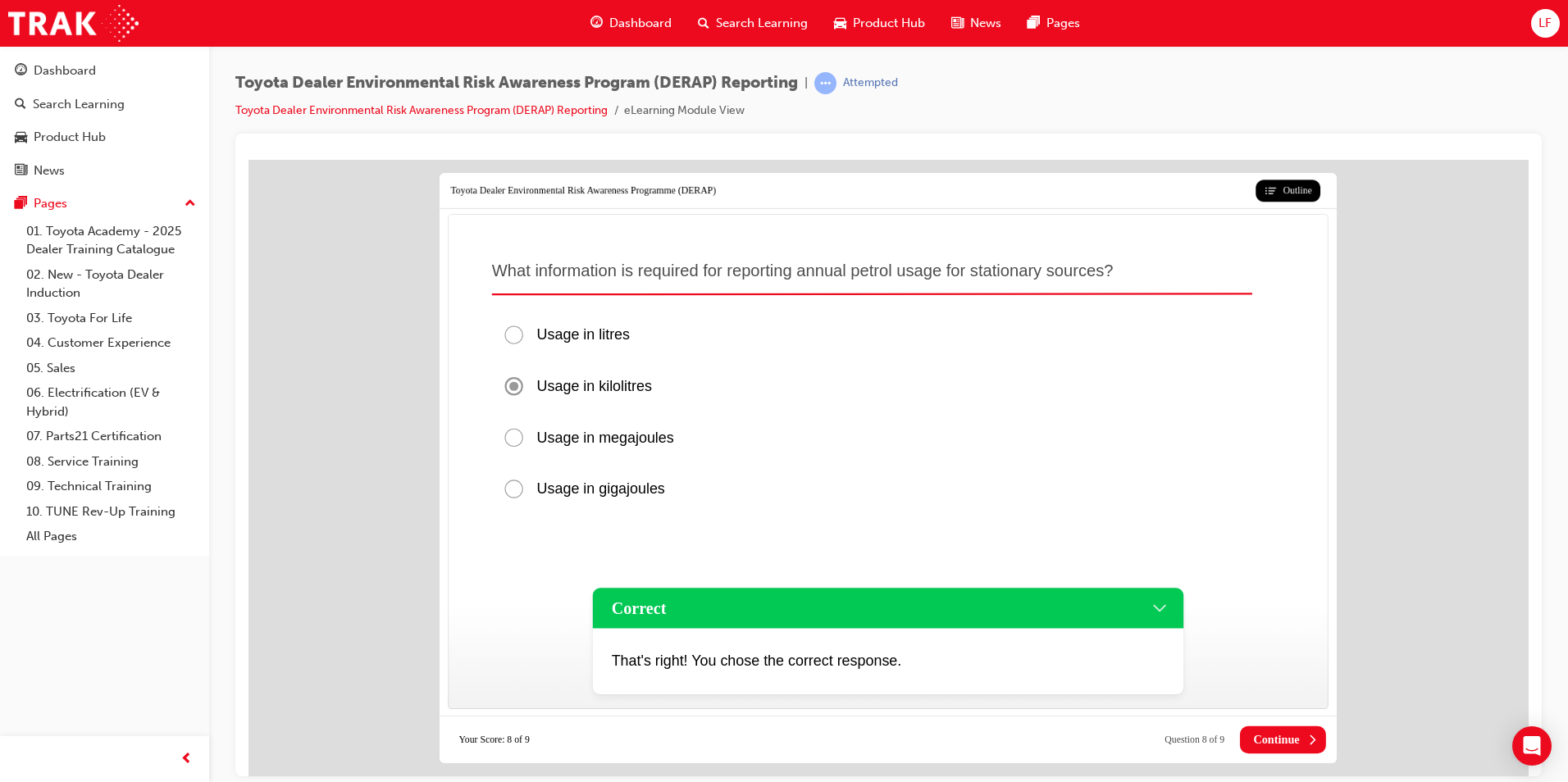
click at [1306, 738] on icon at bounding box center [1311, 739] width 14 height 14
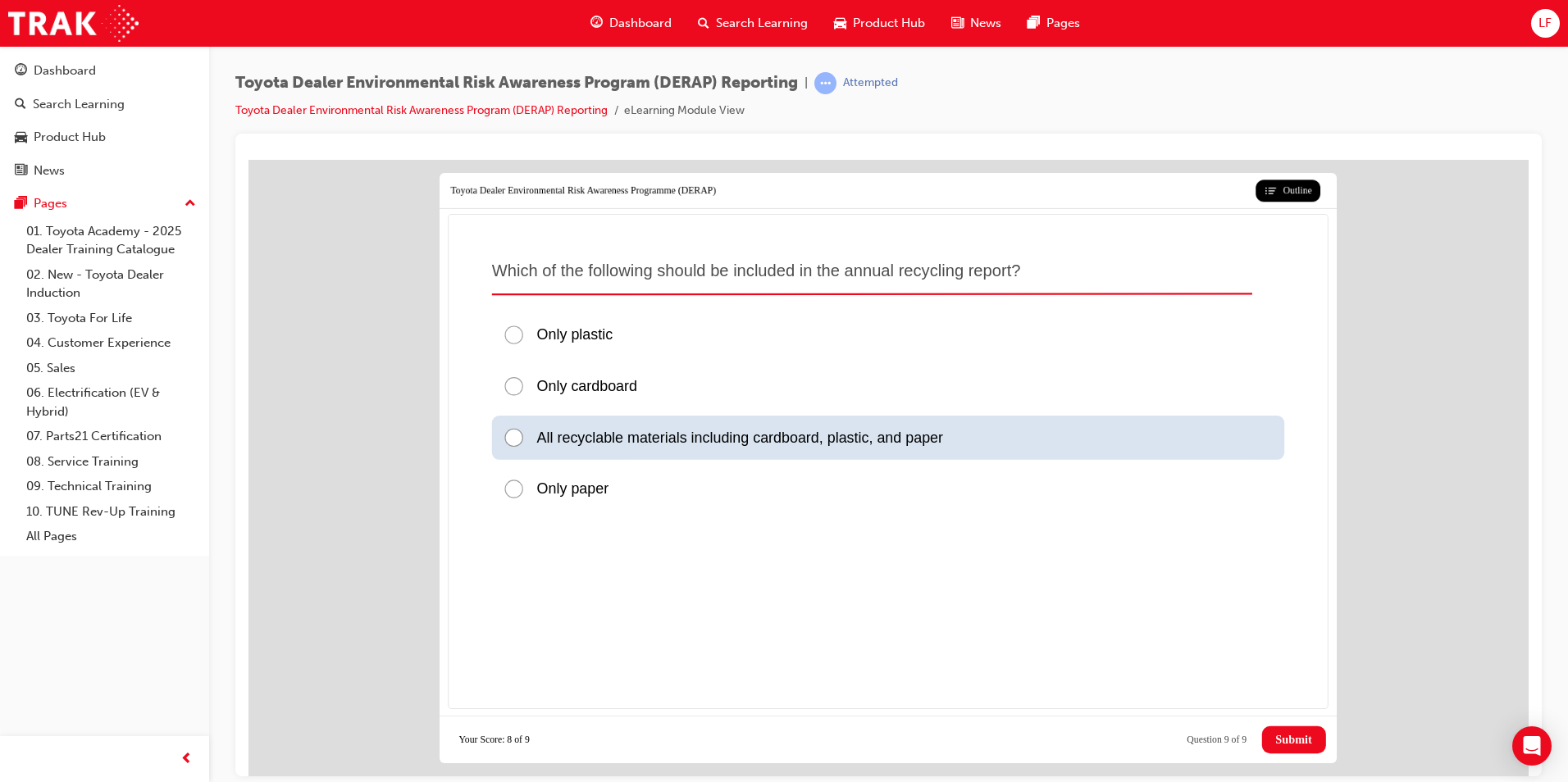
click at [522, 439] on div at bounding box center [519, 438] width 33 height 22
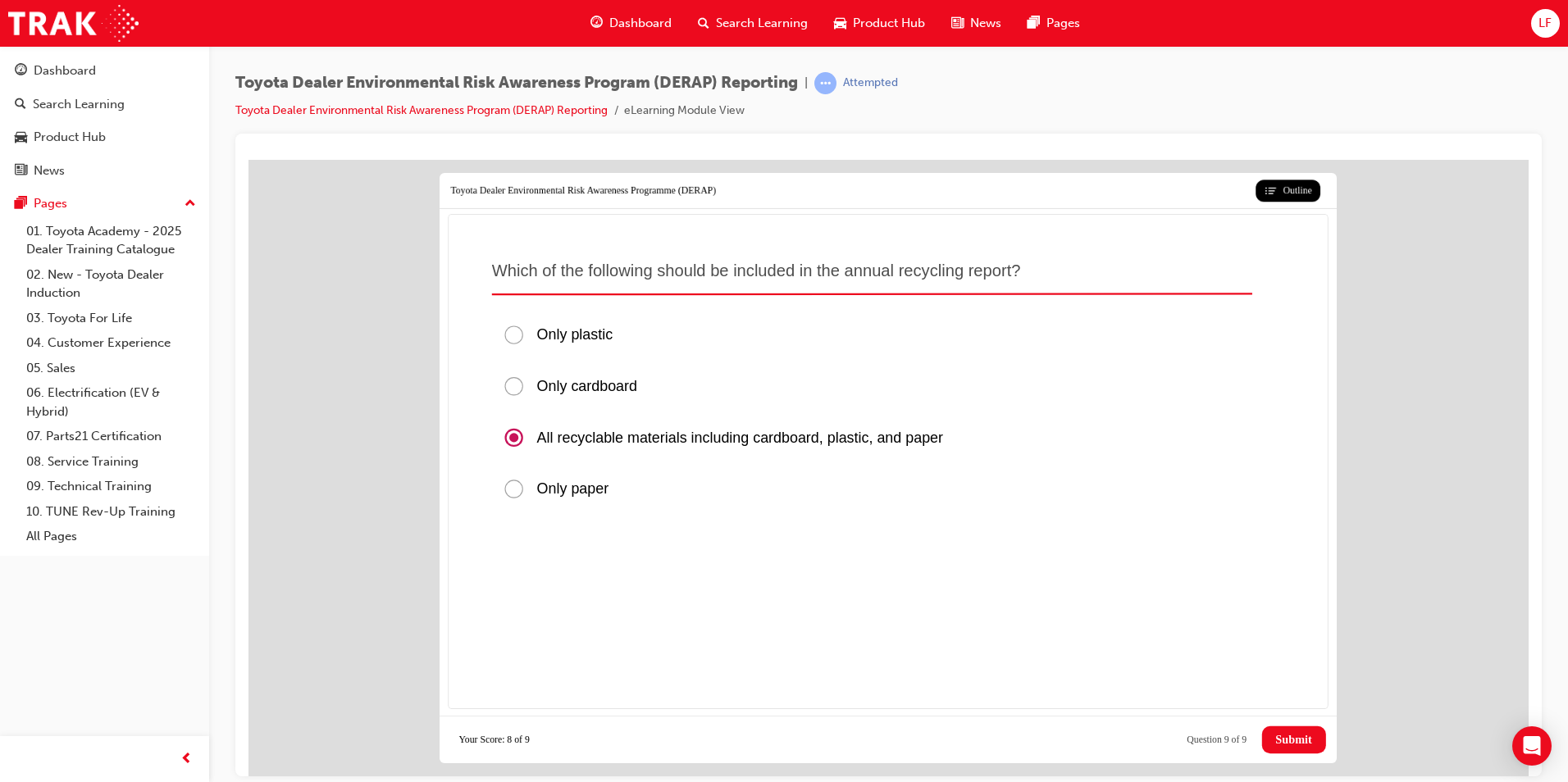
click at [1302, 743] on span "Submit" at bounding box center [1293, 739] width 36 height 14
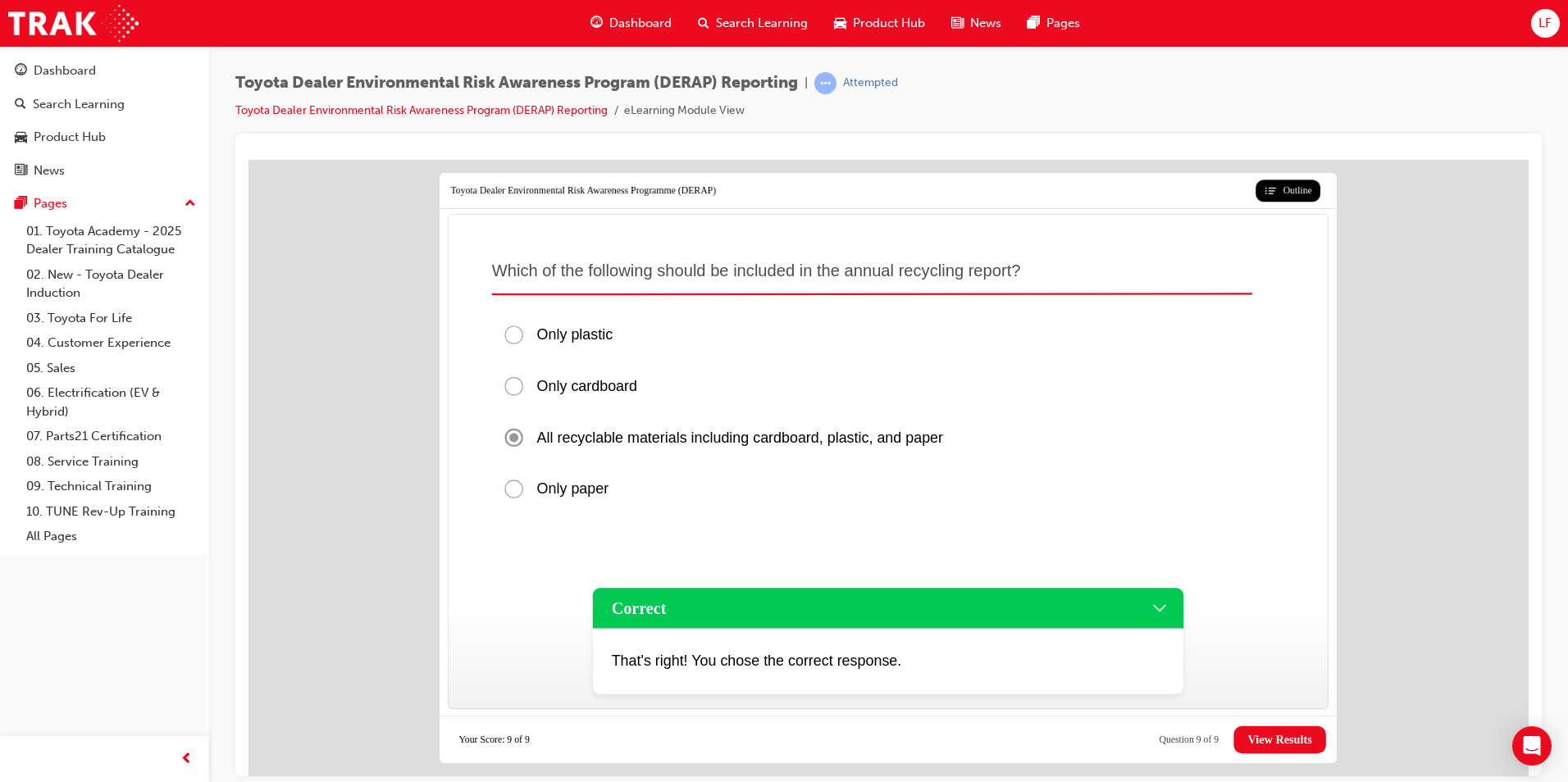
click at [1302, 743] on span "View Results" at bounding box center [1279, 739] width 64 height 14
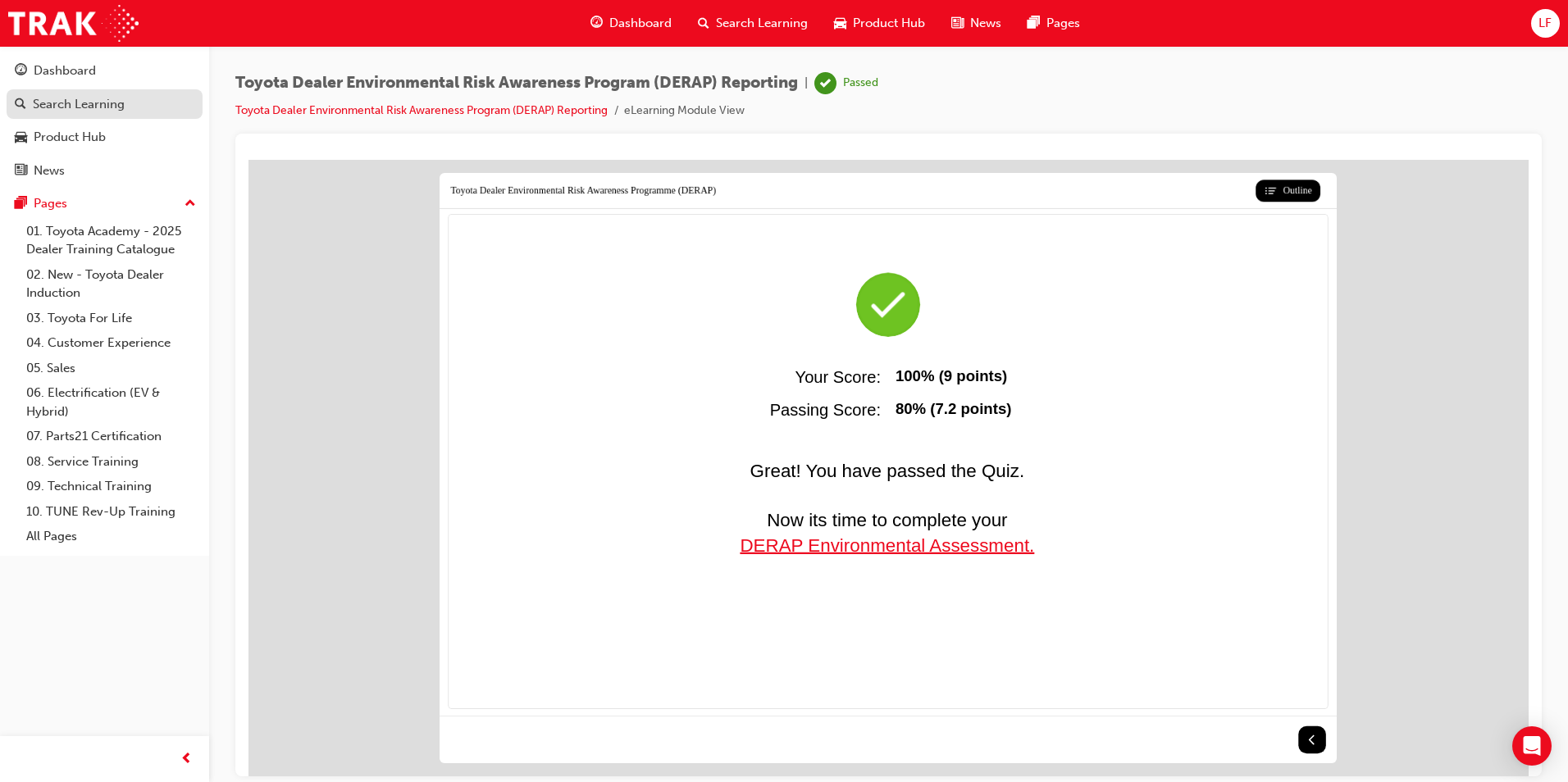
click at [105, 100] on div "Search Learning" at bounding box center [78, 105] width 92 height 19
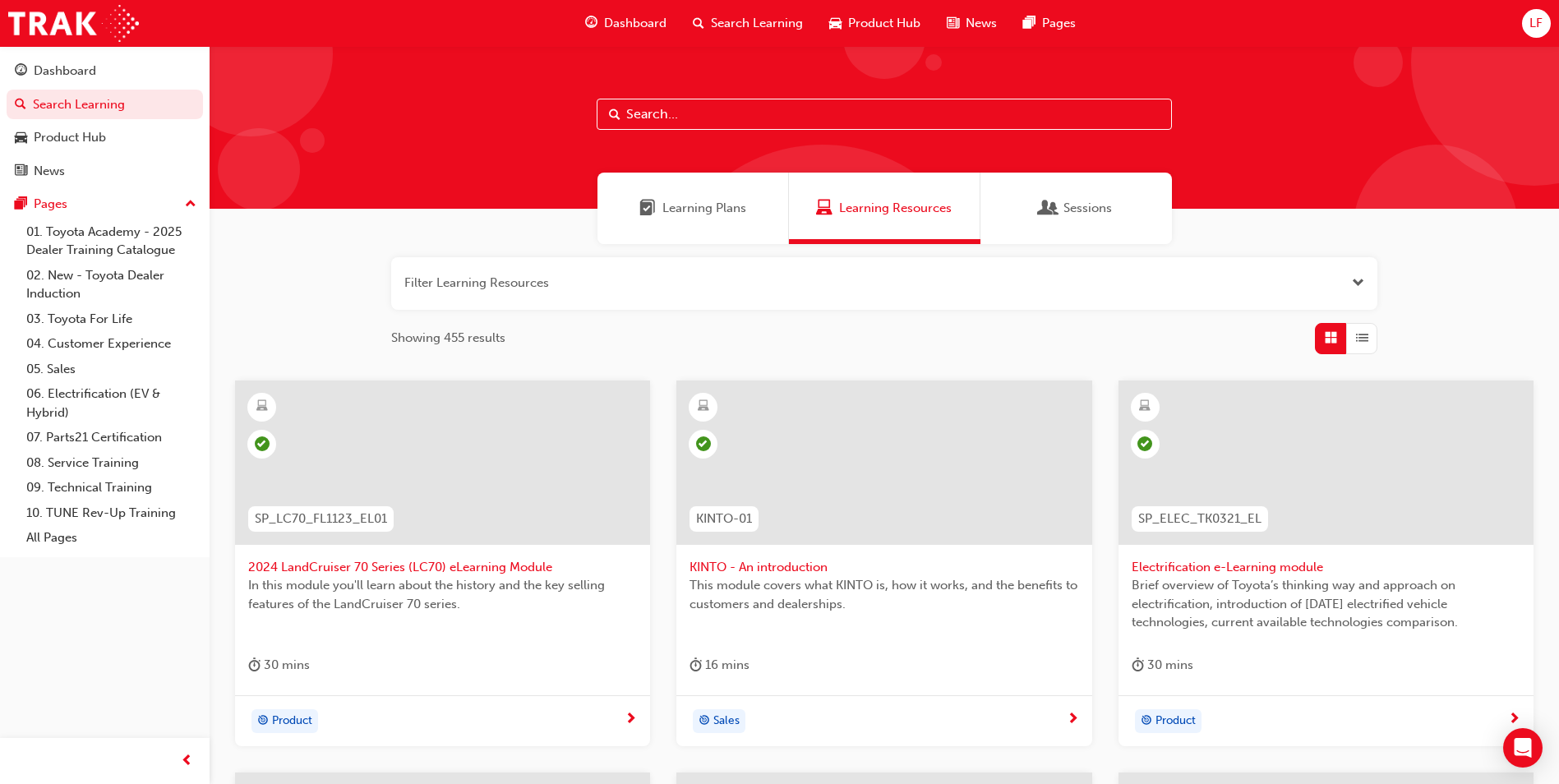
click at [719, 204] on span "Learning Plans" at bounding box center [704, 208] width 84 height 19
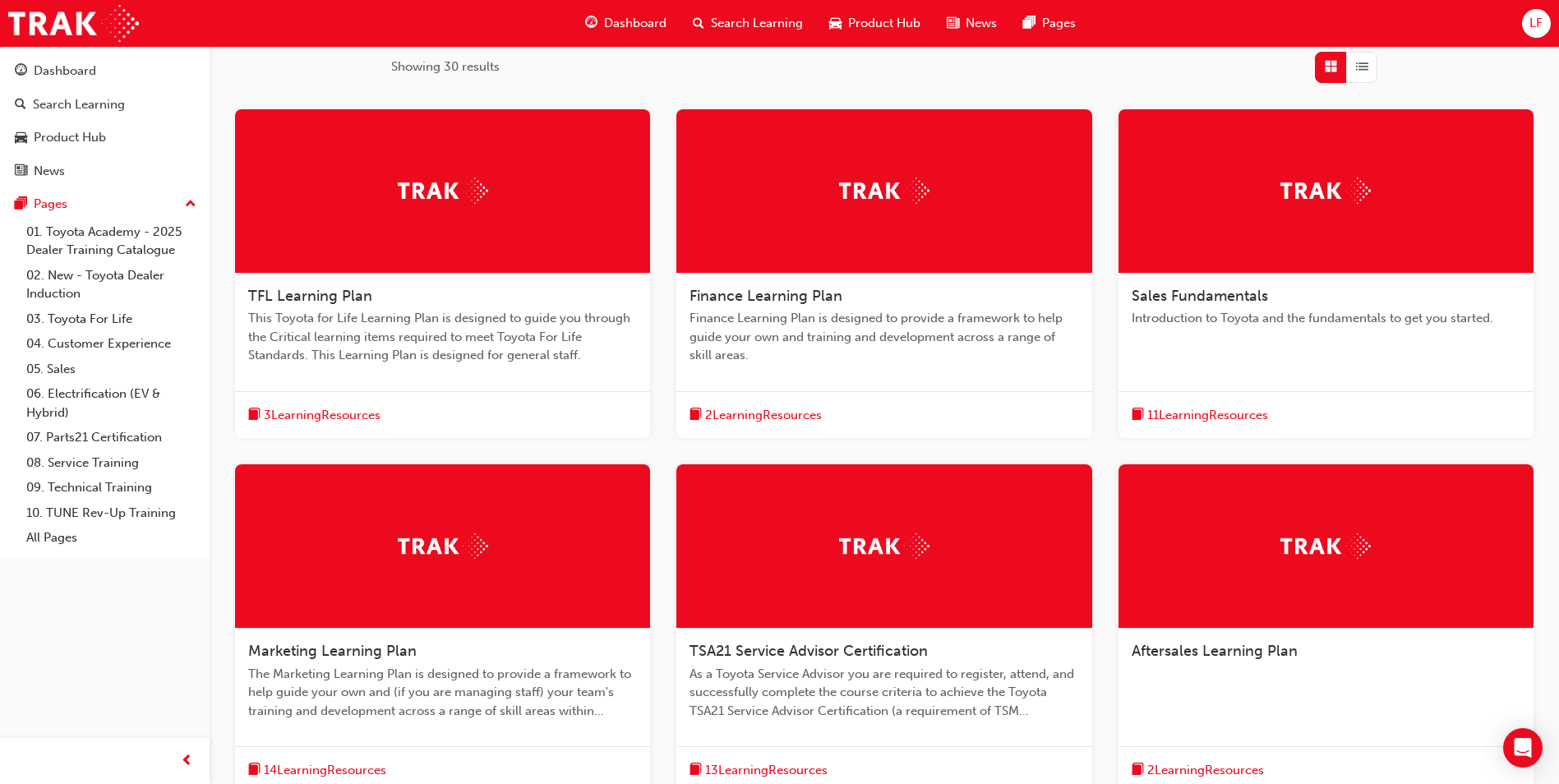
scroll to position [411, 0]
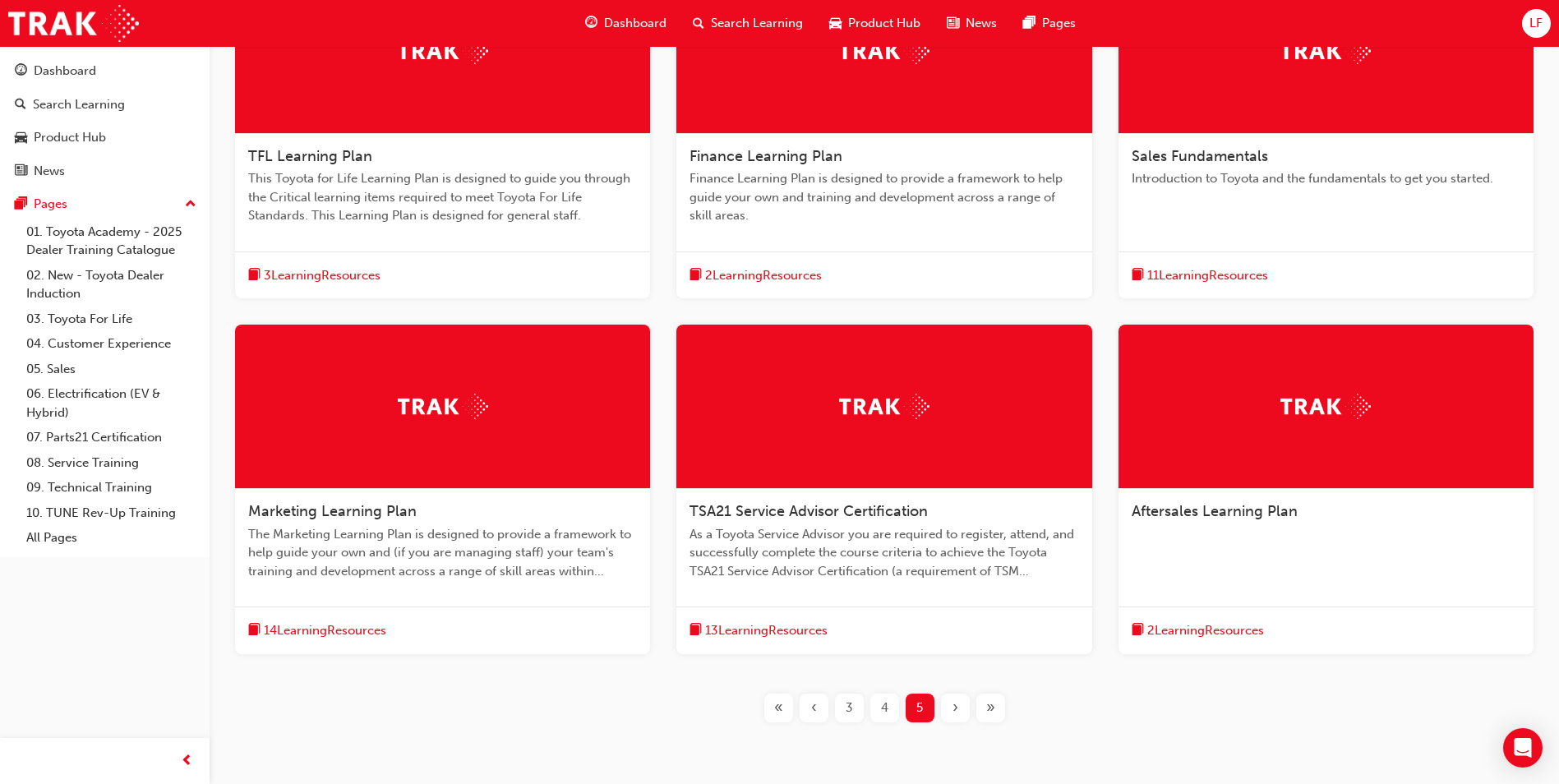
click at [802, 271] on span "2 Learning Resources" at bounding box center [764, 275] width 117 height 19
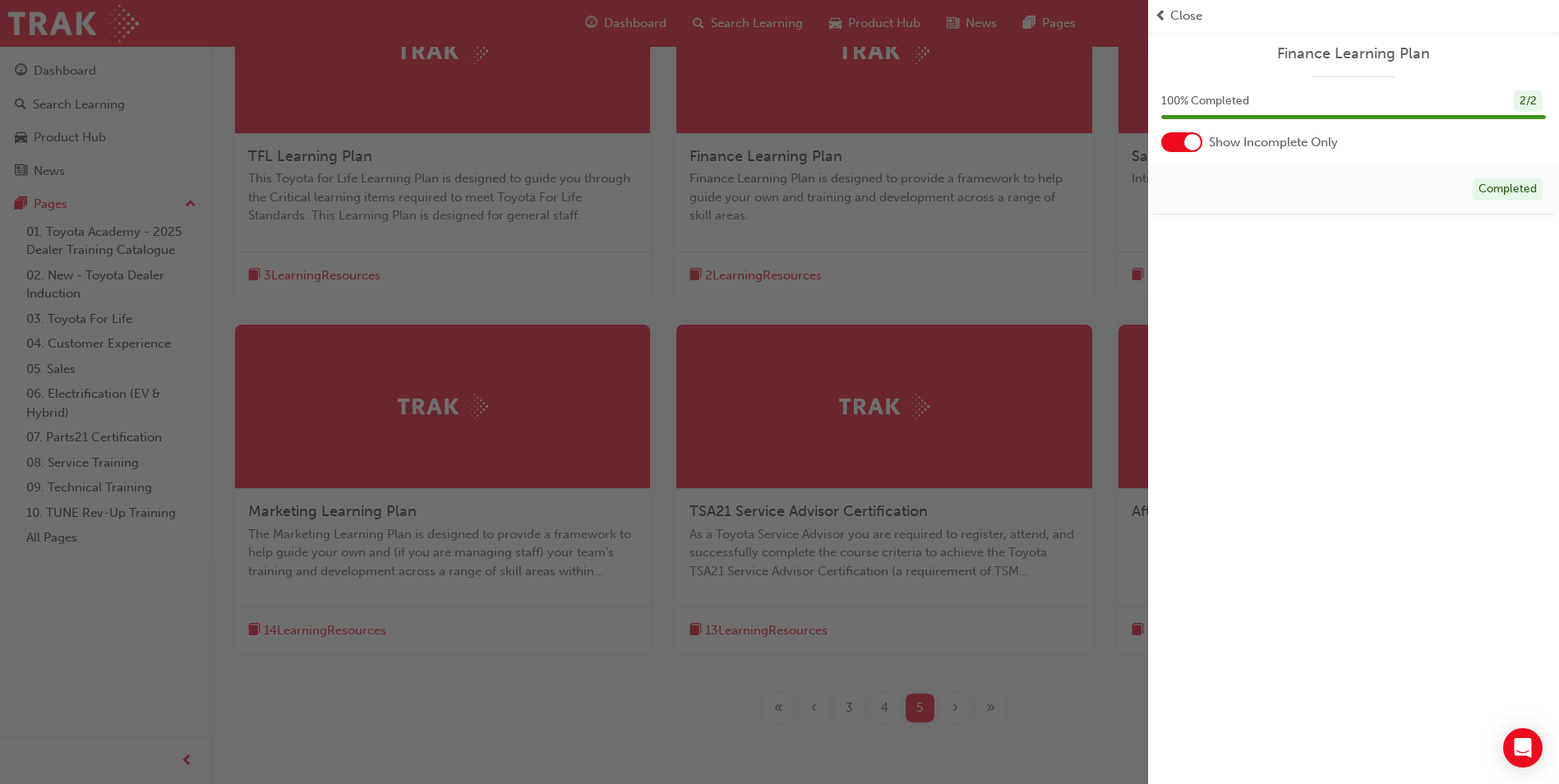
click at [1173, 15] on span "Close" at bounding box center [1186, 16] width 32 height 19
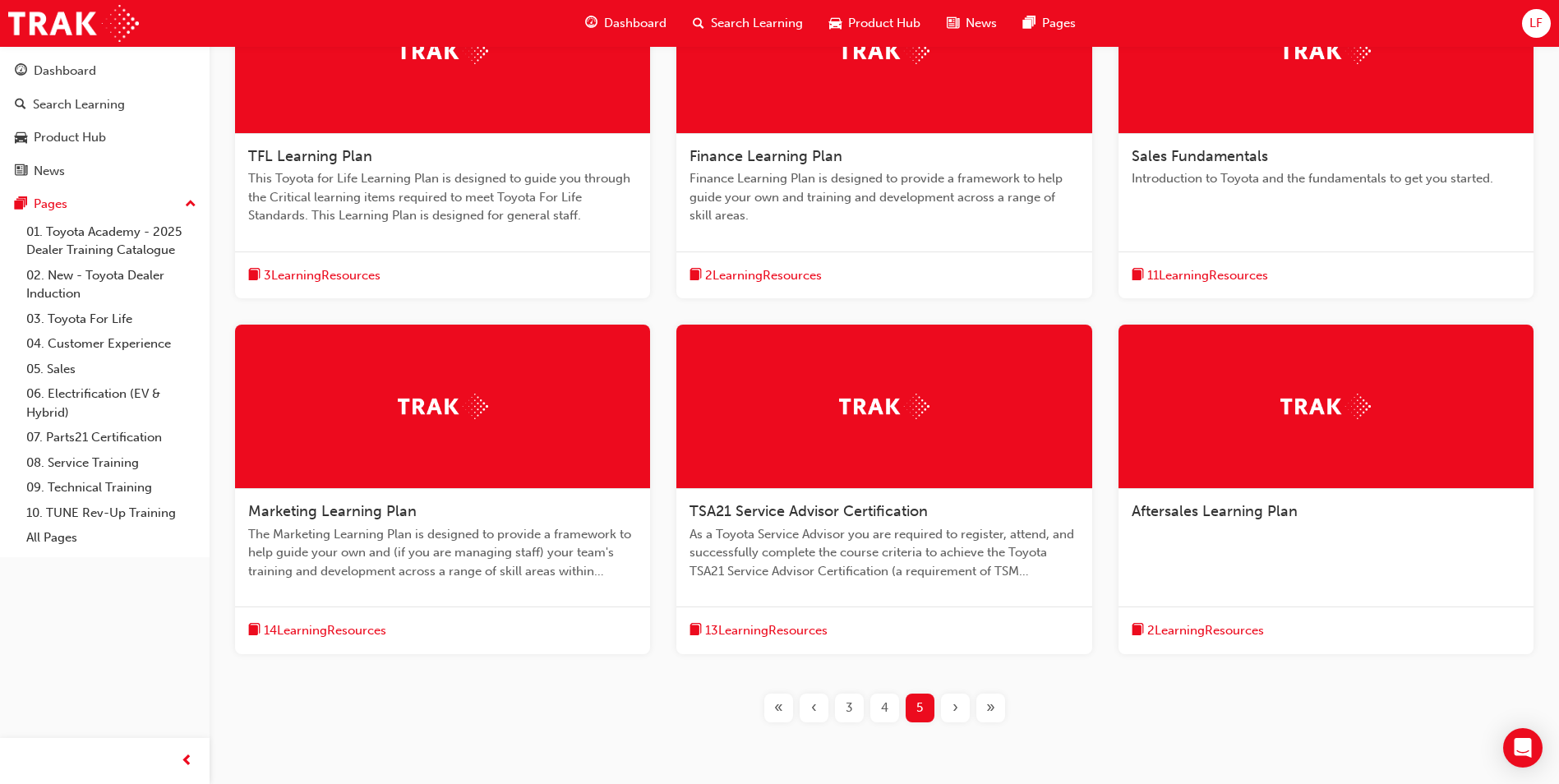
click at [359, 275] on span "3 Learning Resources" at bounding box center [322, 275] width 117 height 19
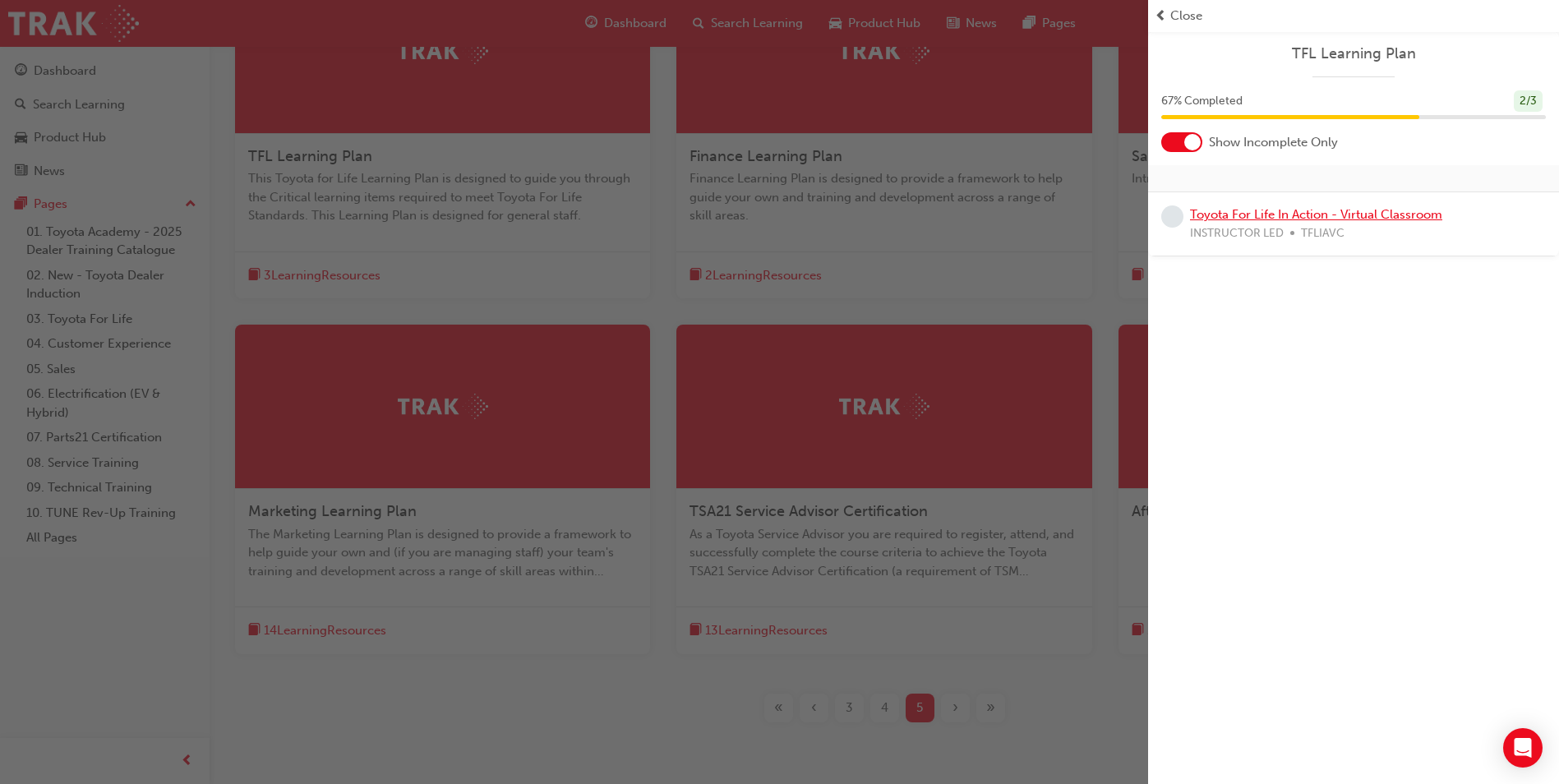
click at [1236, 209] on link "Toyota For Life In Action - Virtual Classroom" at bounding box center [1316, 214] width 252 height 15
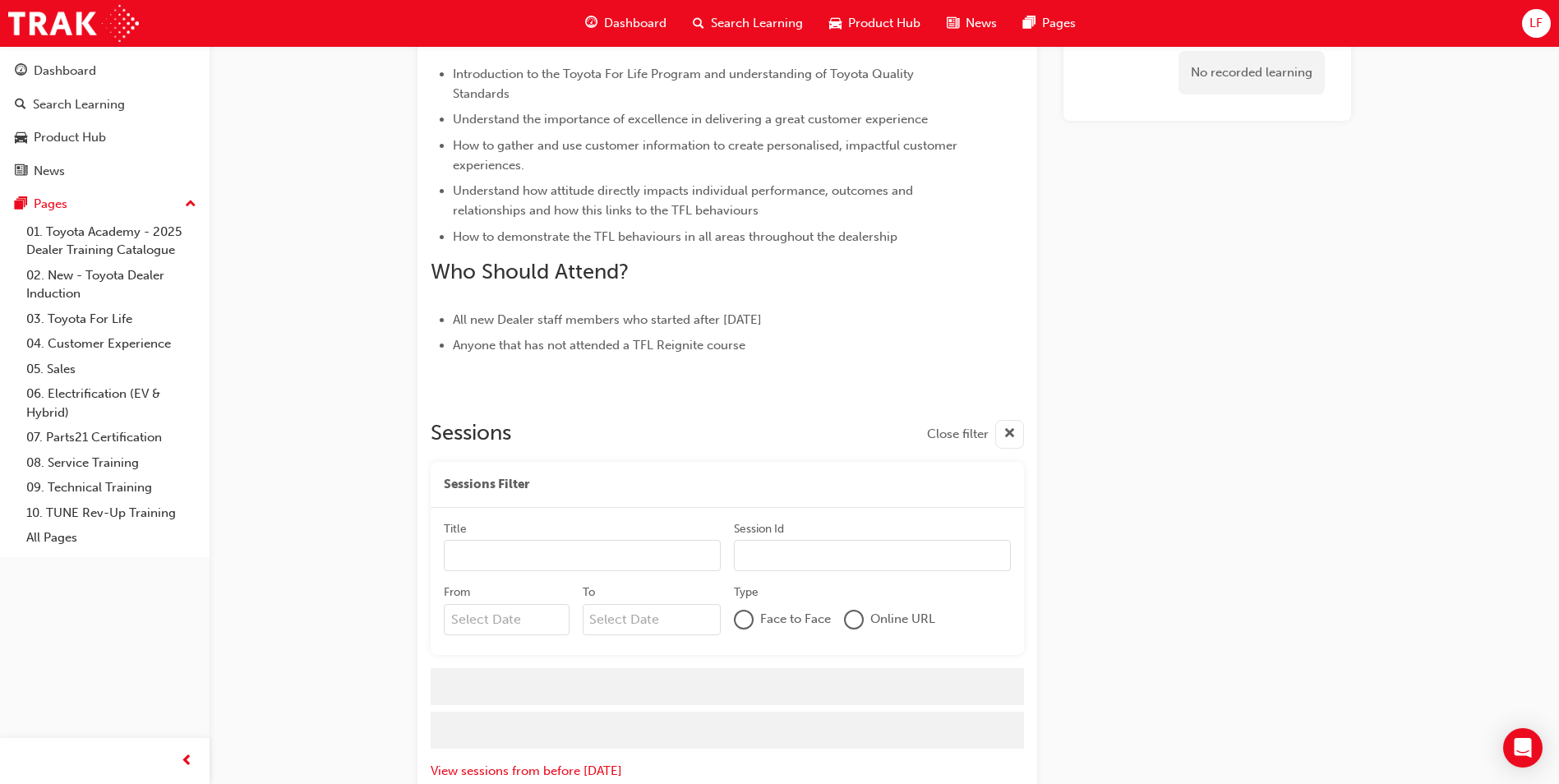
scroll to position [650, 0]
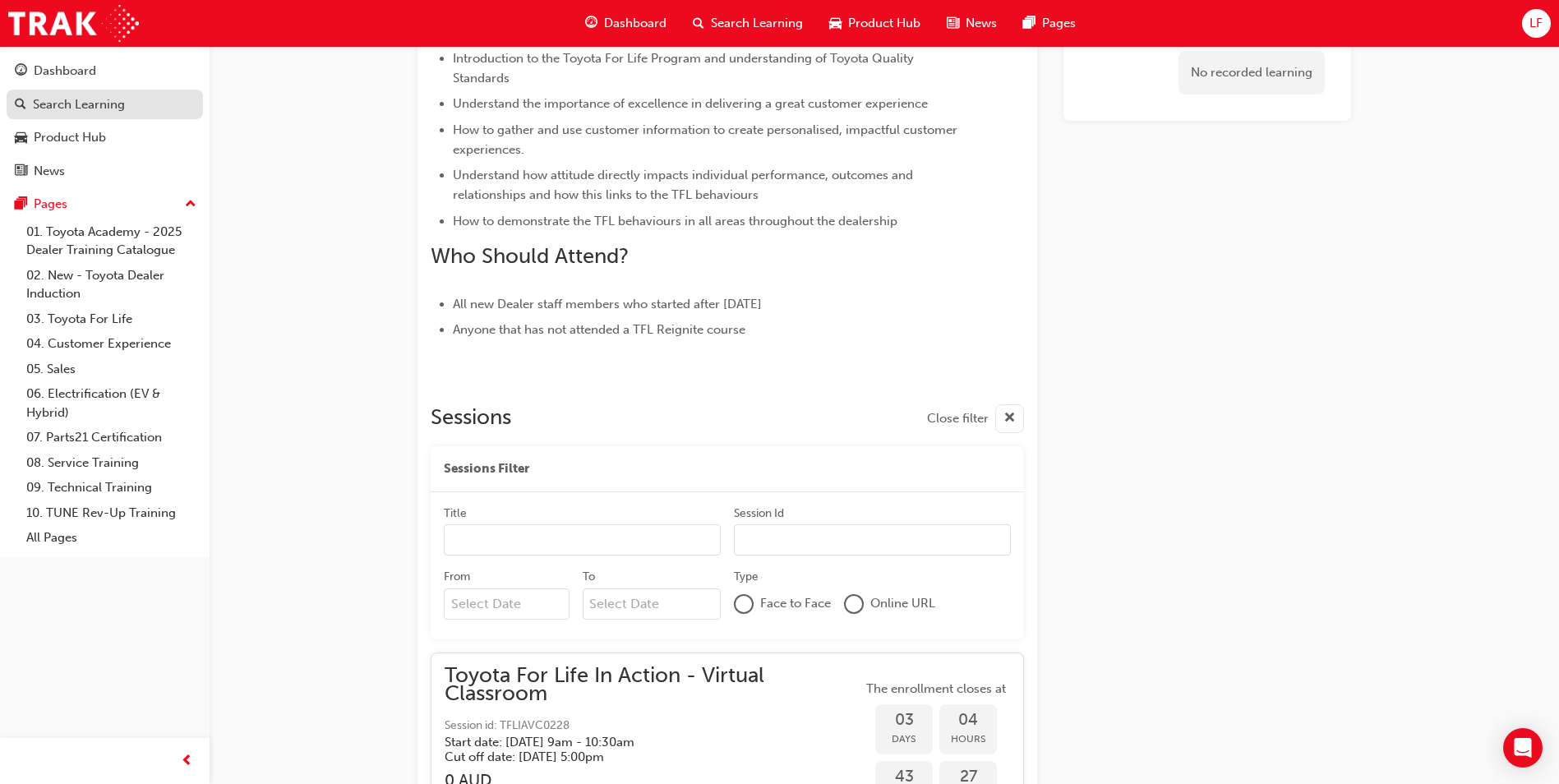
click at [63, 93] on link "Search Learning" at bounding box center [105, 104] width 196 height 30
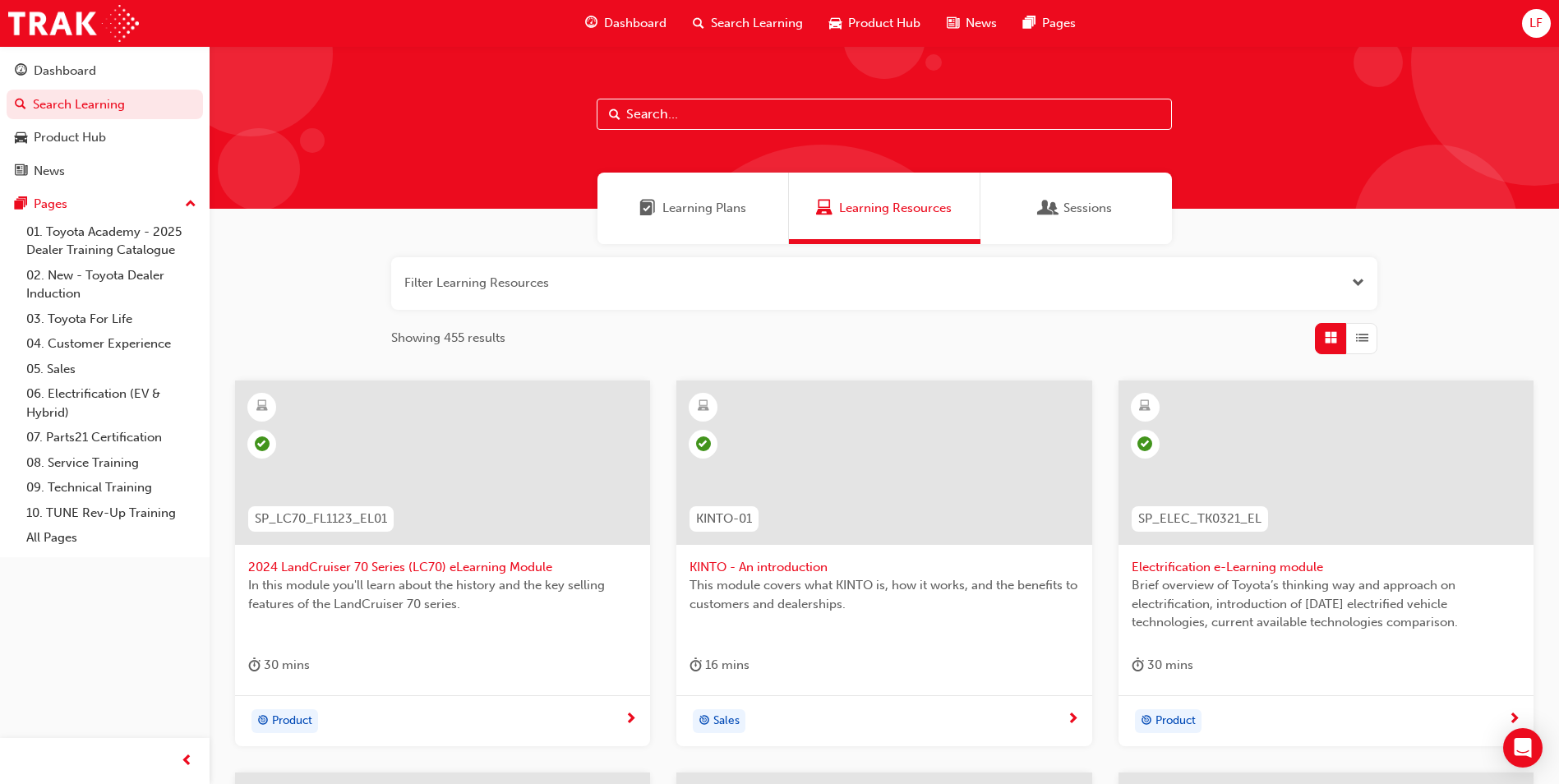
click at [706, 205] on span "Learning Plans" at bounding box center [704, 208] width 84 height 19
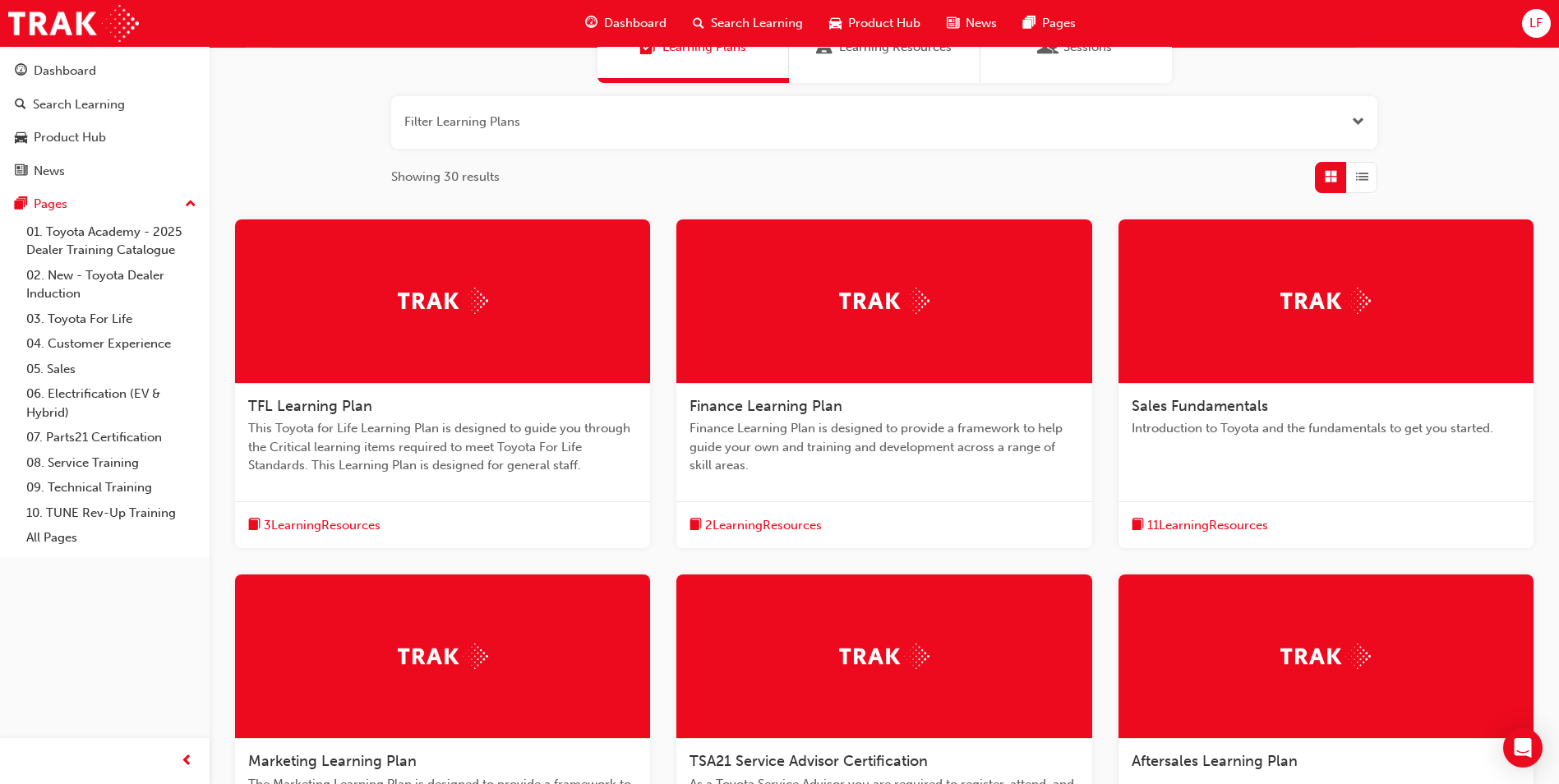
scroll to position [154, 0]
